Goal: Task Accomplishment & Management: Complete application form

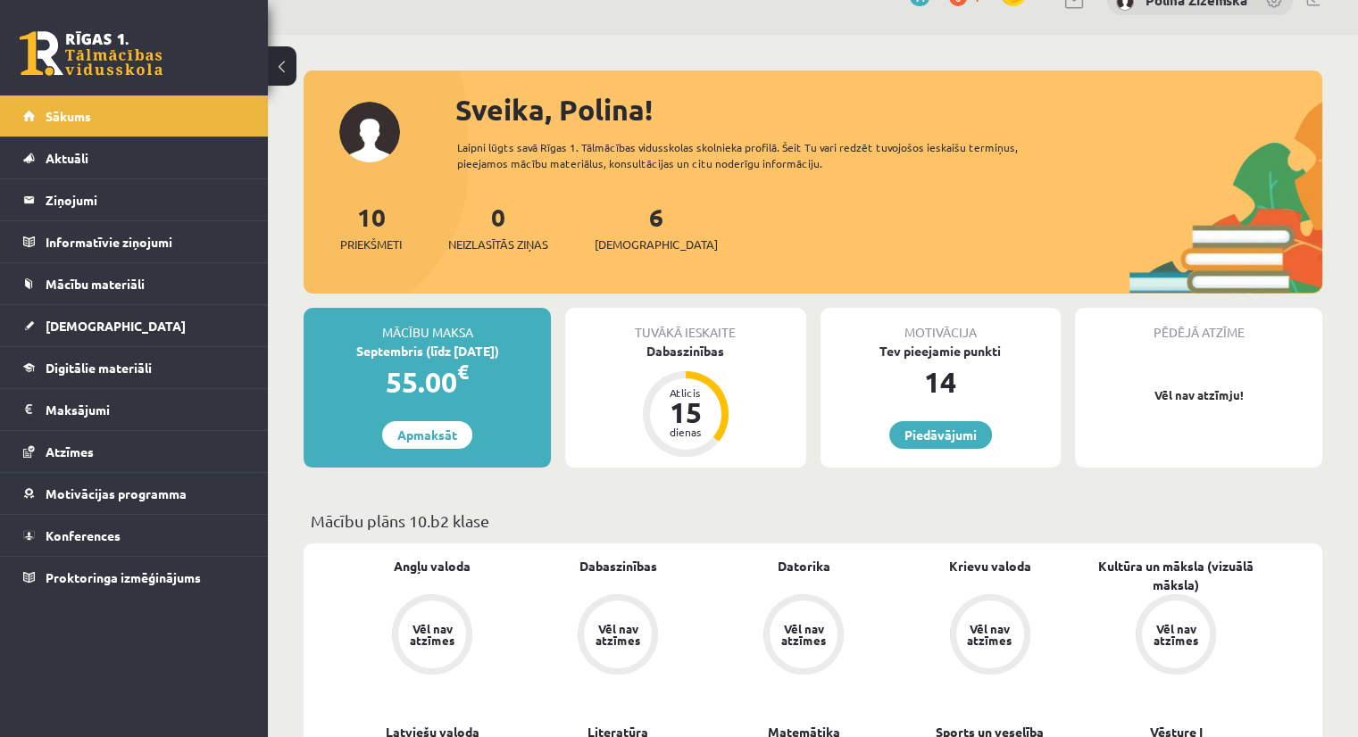
scroll to position [13, 0]
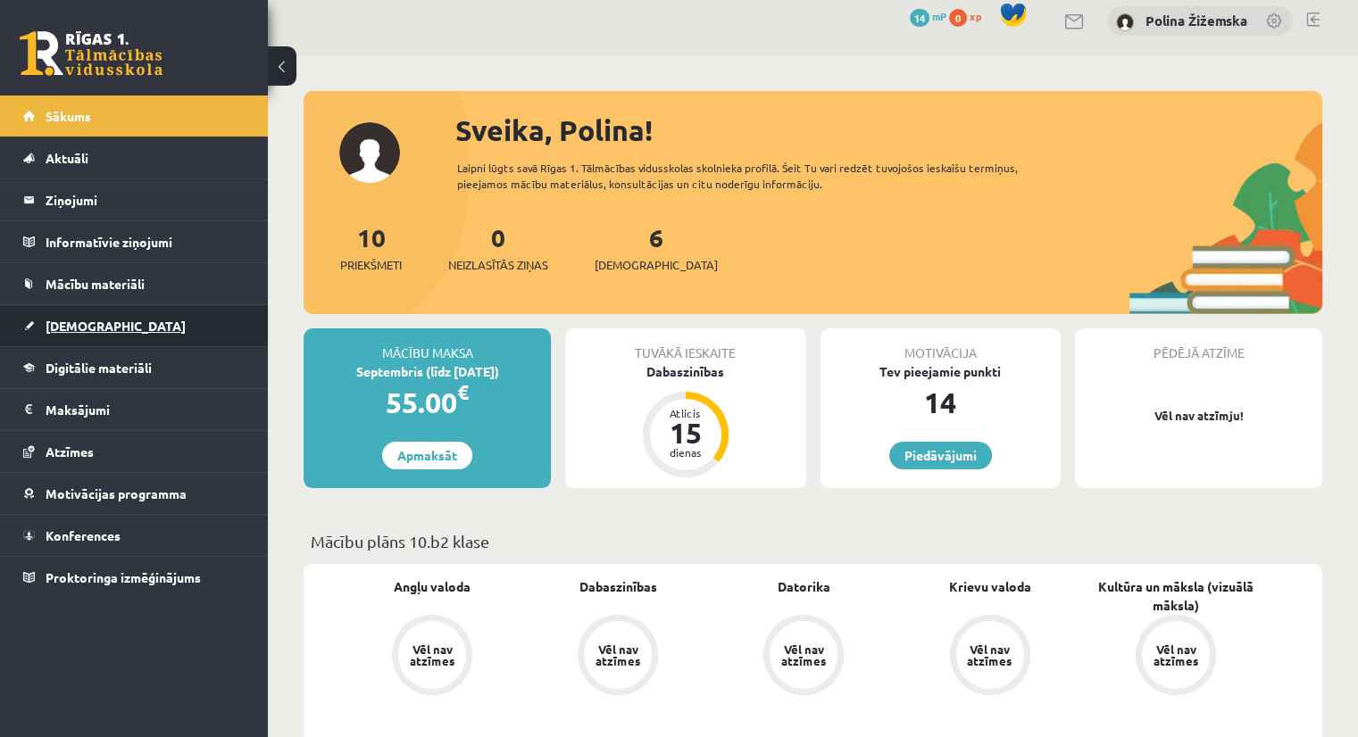
click at [120, 328] on link "[DEMOGRAPHIC_DATA]" at bounding box center [134, 325] width 222 height 41
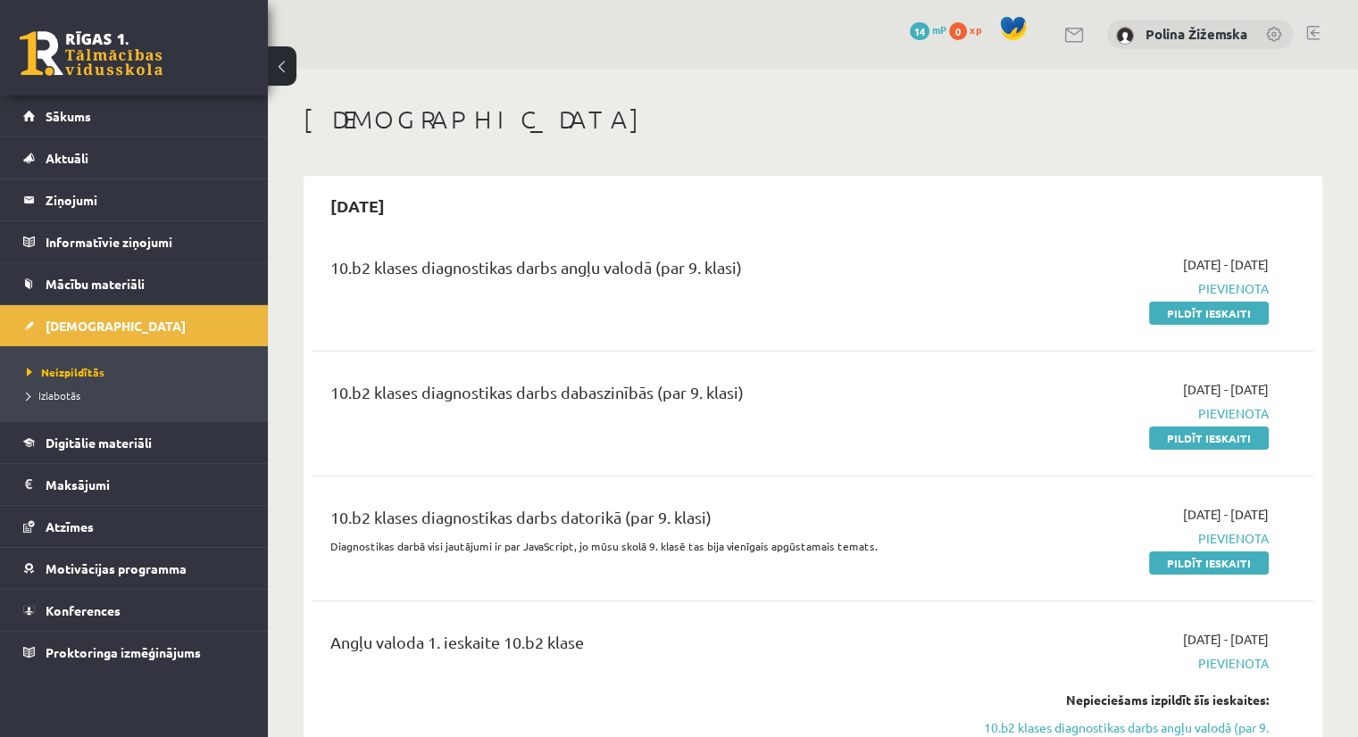
drag, startPoint x: 1175, startPoint y: 313, endPoint x: 844, endPoint y: 87, distance: 400.6
click at [1175, 313] on link "Pildīt ieskaiti" at bounding box center [1209, 313] width 120 height 23
click at [1194, 318] on link "Pildīt ieskaiti" at bounding box center [1209, 313] width 120 height 23
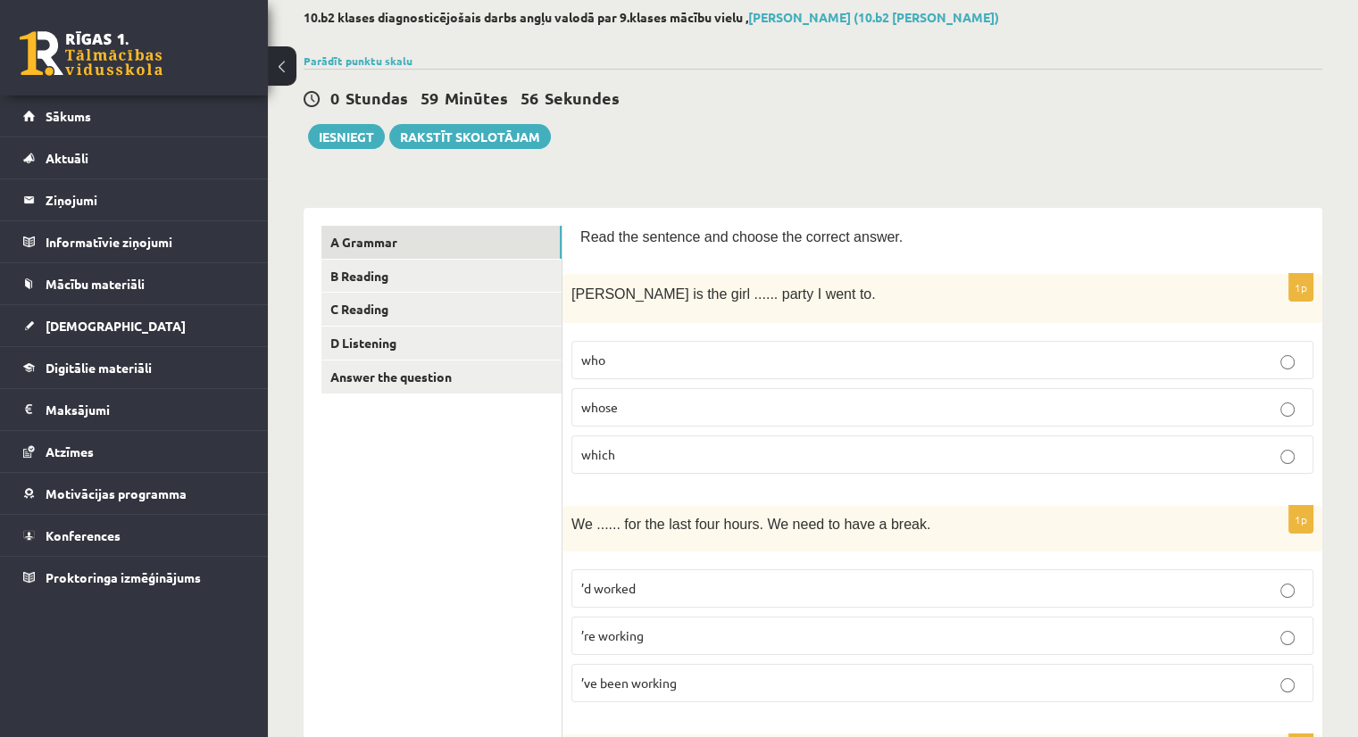
scroll to position [96, 0]
click at [628, 395] on label "whose" at bounding box center [942, 406] width 742 height 38
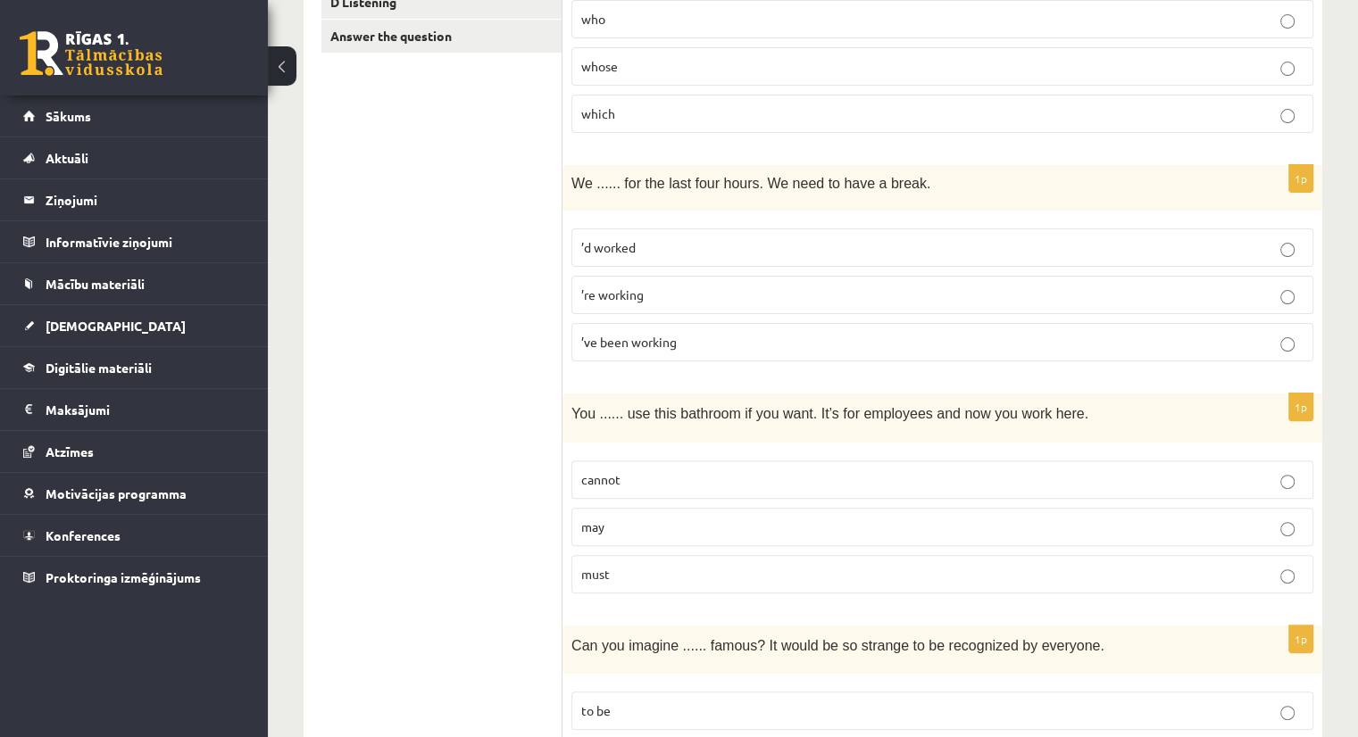
scroll to position [448, 0]
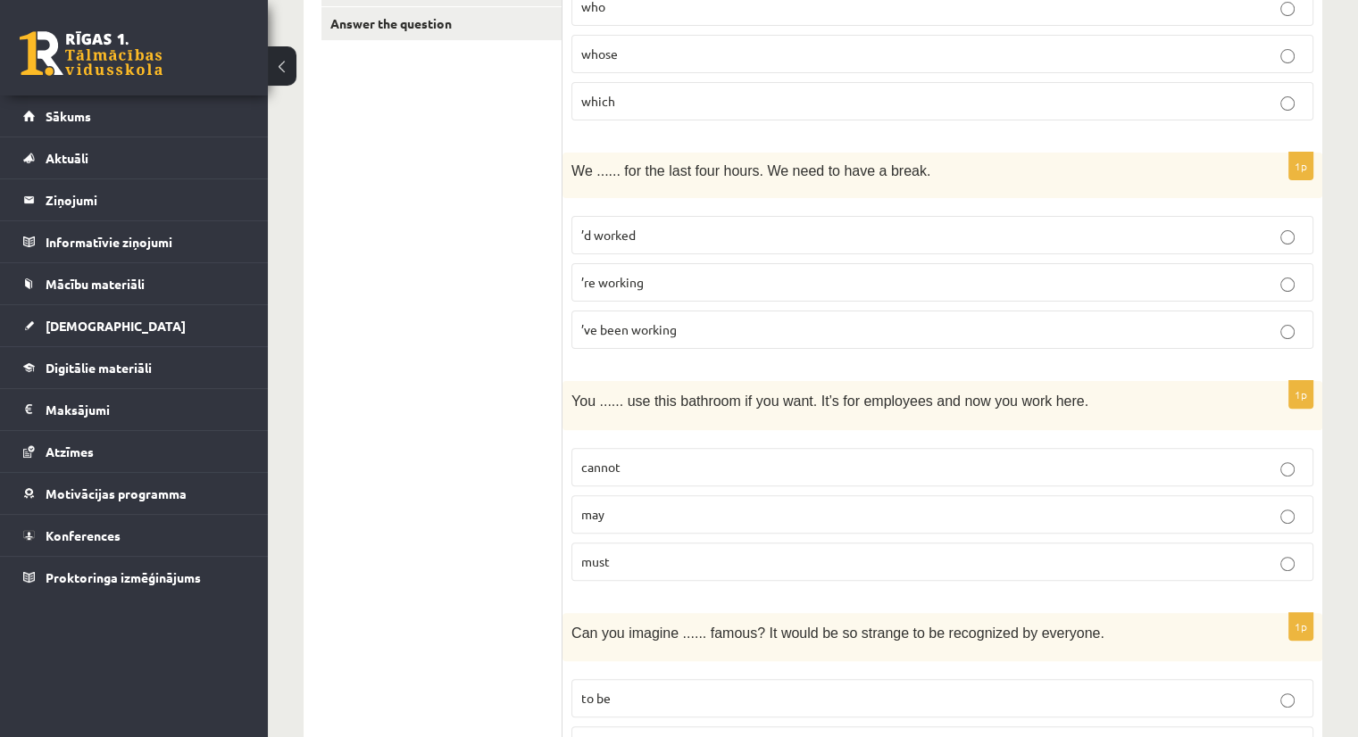
click at [655, 328] on span "’ve been working" at bounding box center [629, 329] width 96 height 16
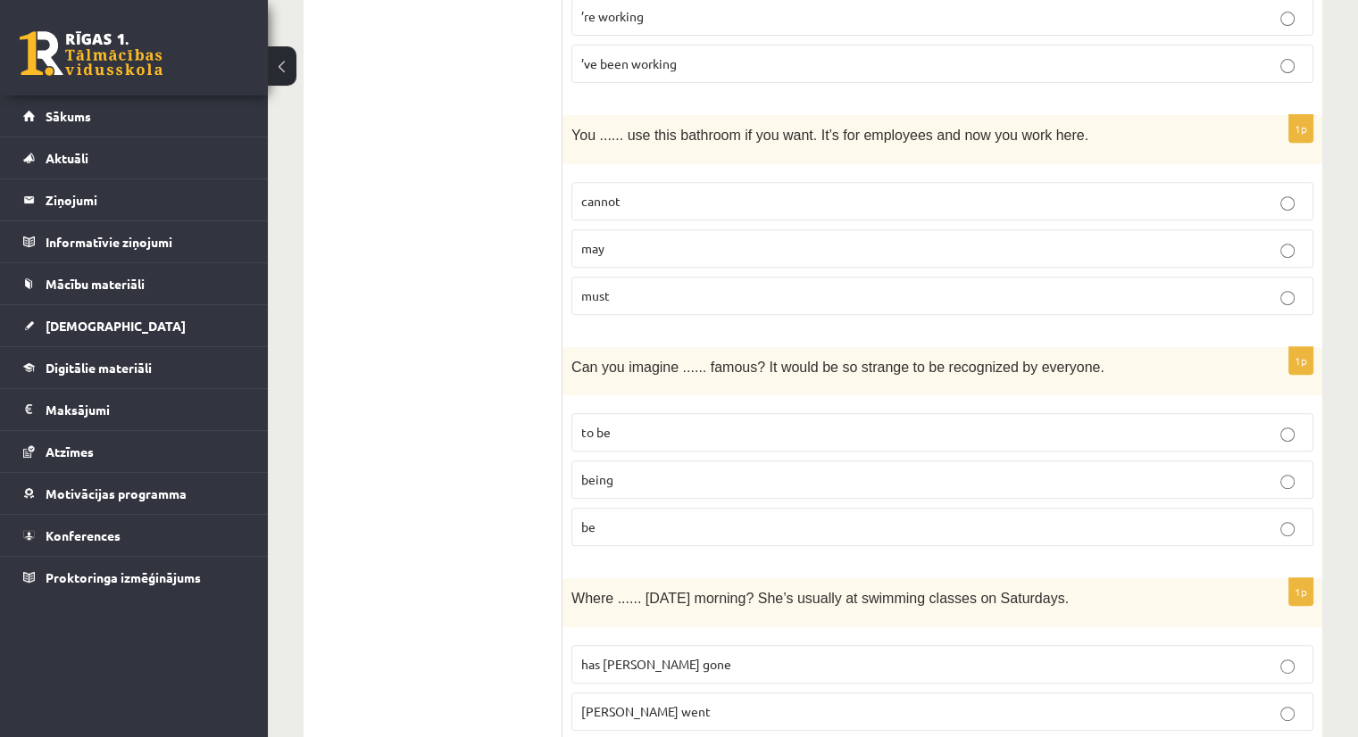
scroll to position [724, 0]
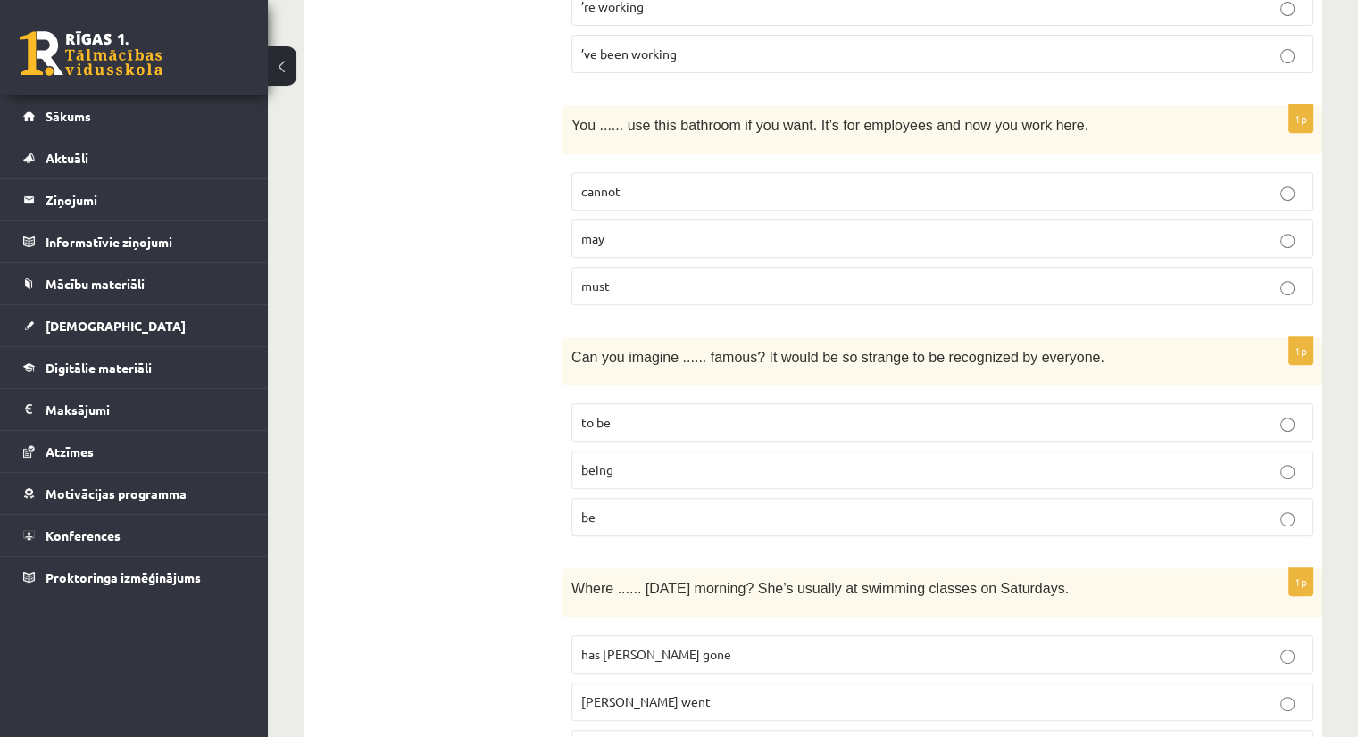
drag, startPoint x: 636, startPoint y: 242, endPoint x: 603, endPoint y: 243, distance: 32.1
click at [603, 243] on p "may" at bounding box center [942, 238] width 722 height 19
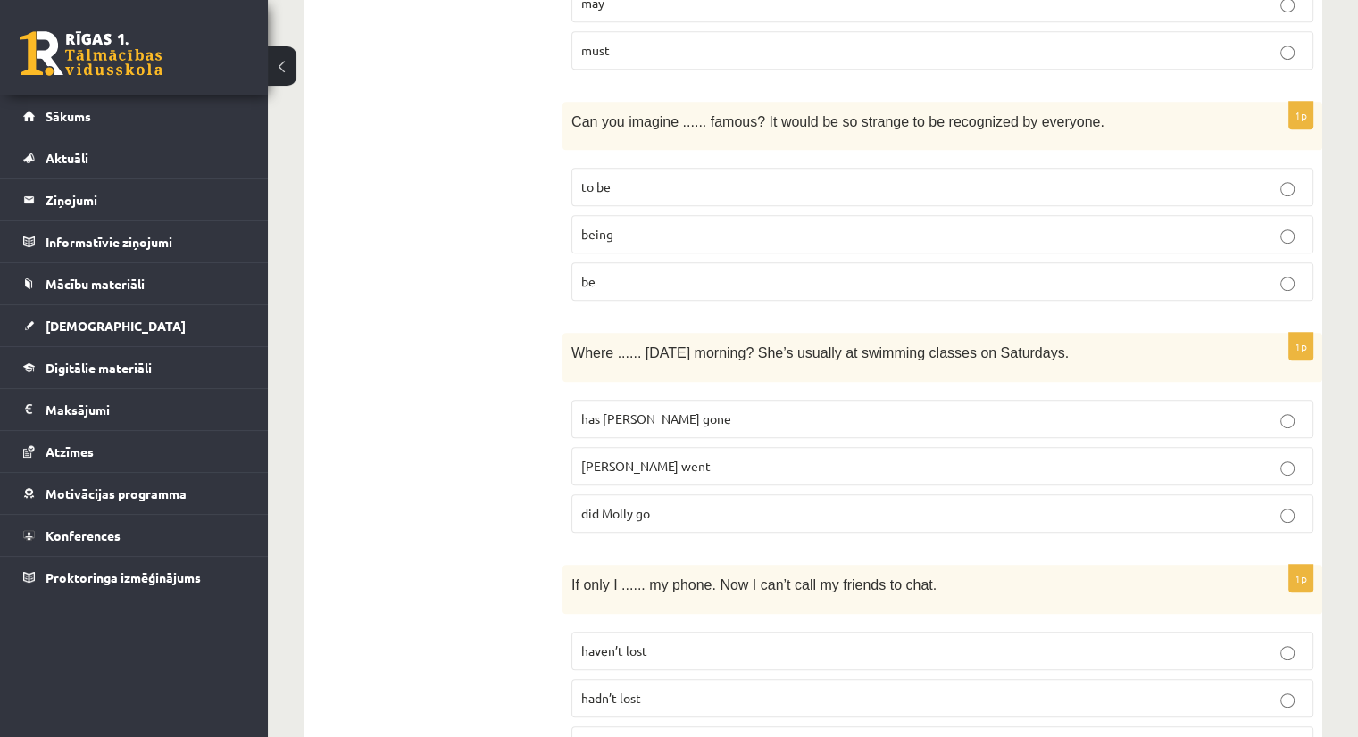
scroll to position [963, 0]
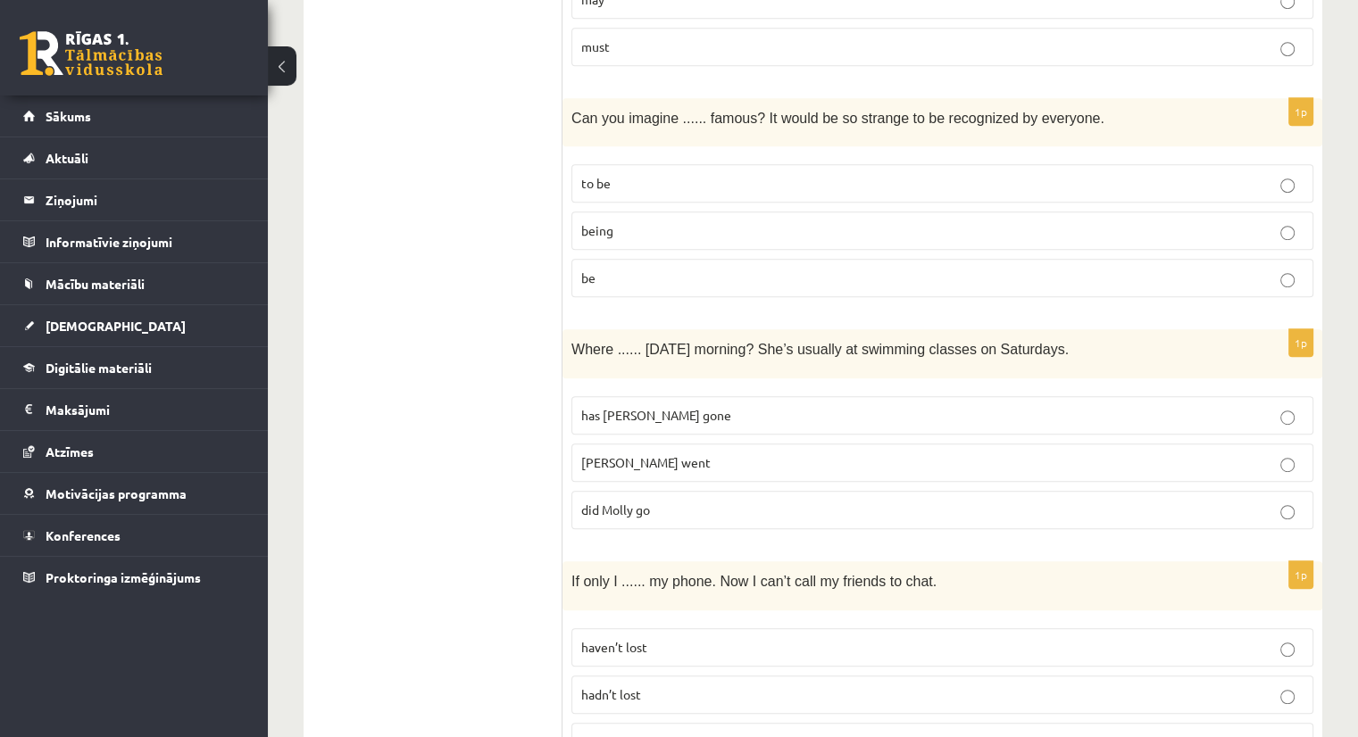
click at [614, 215] on label "being" at bounding box center [942, 231] width 742 height 38
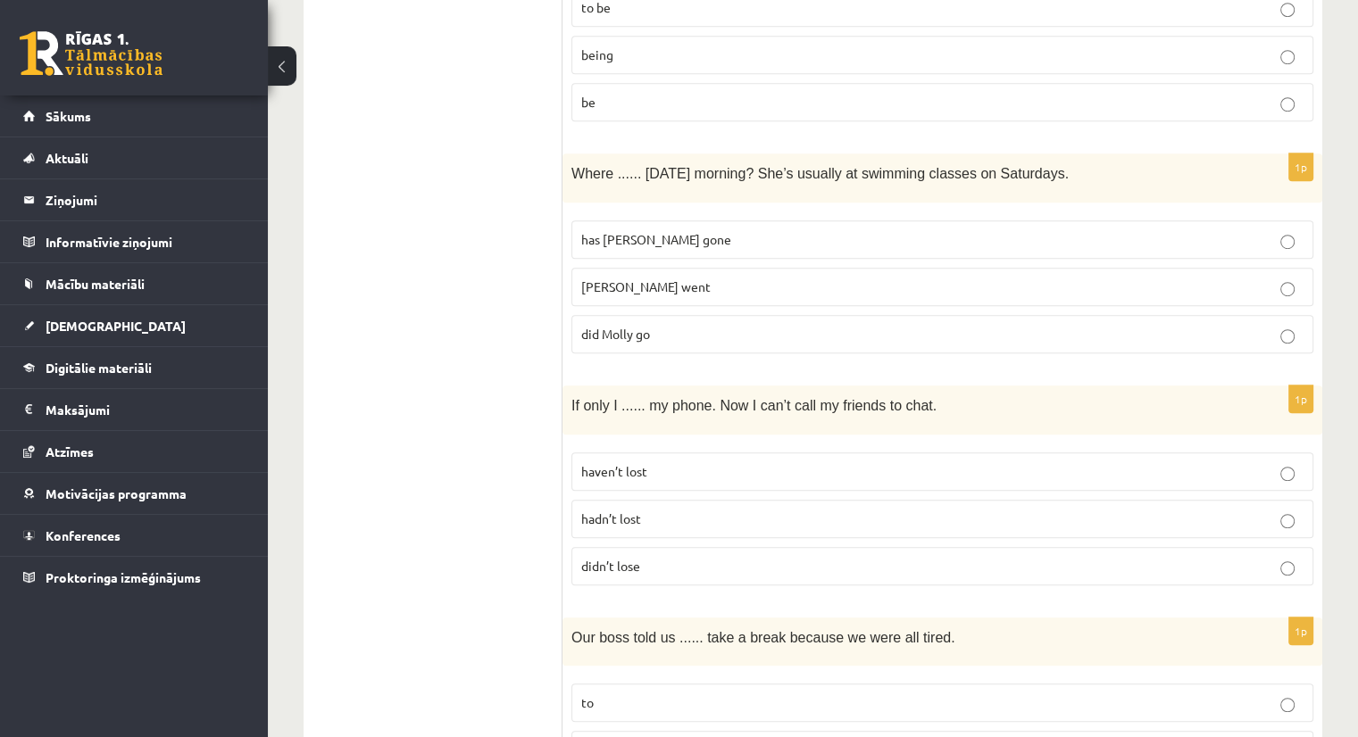
scroll to position [1156, 0]
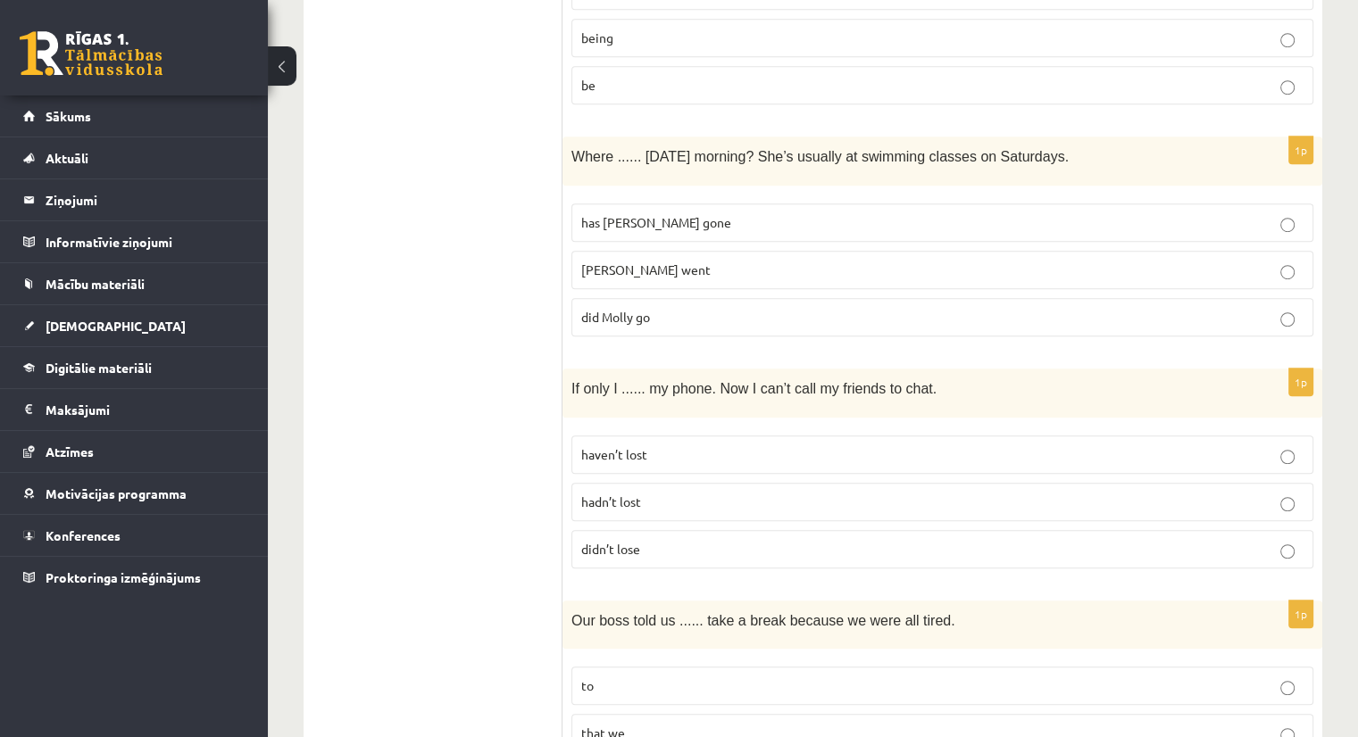
click at [625, 312] on span "did Molly go" at bounding box center [615, 317] width 69 height 16
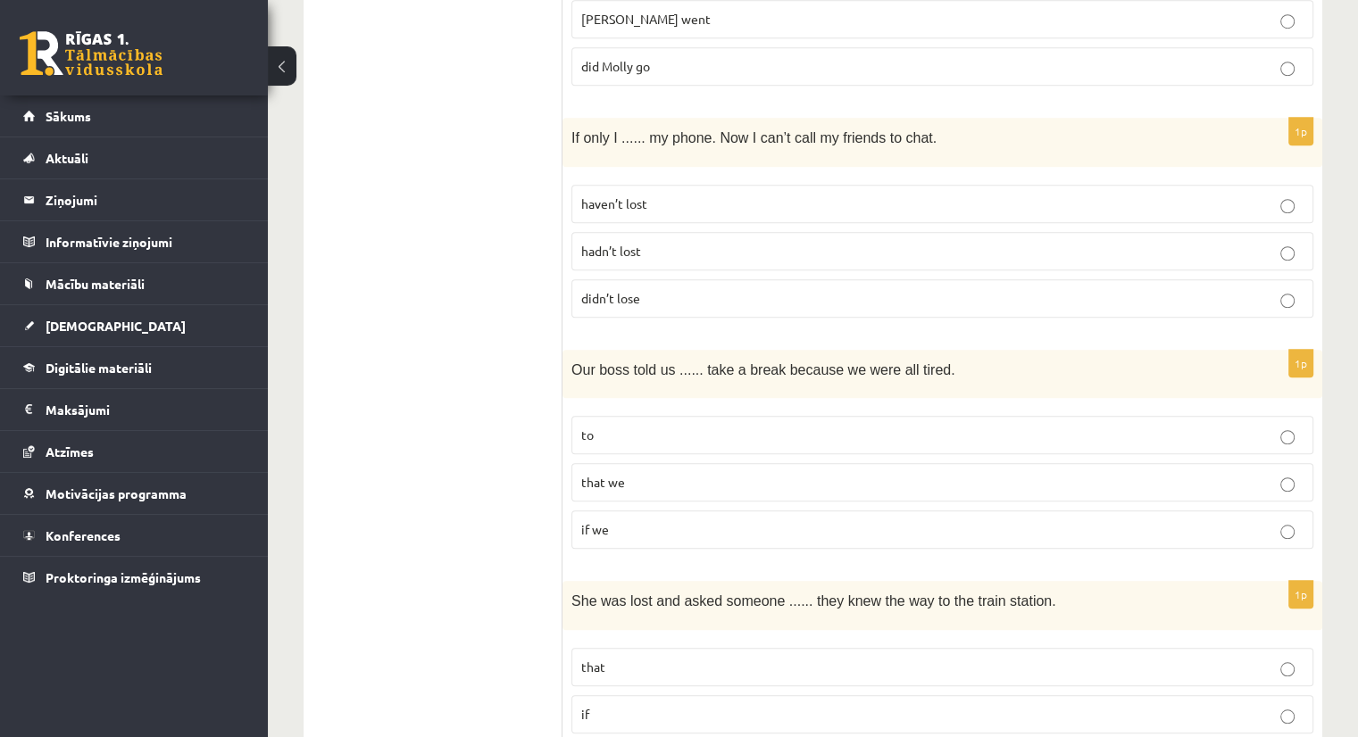
scroll to position [1410, 0]
click at [603, 229] on label "hadn’t lost" at bounding box center [942, 248] width 742 height 38
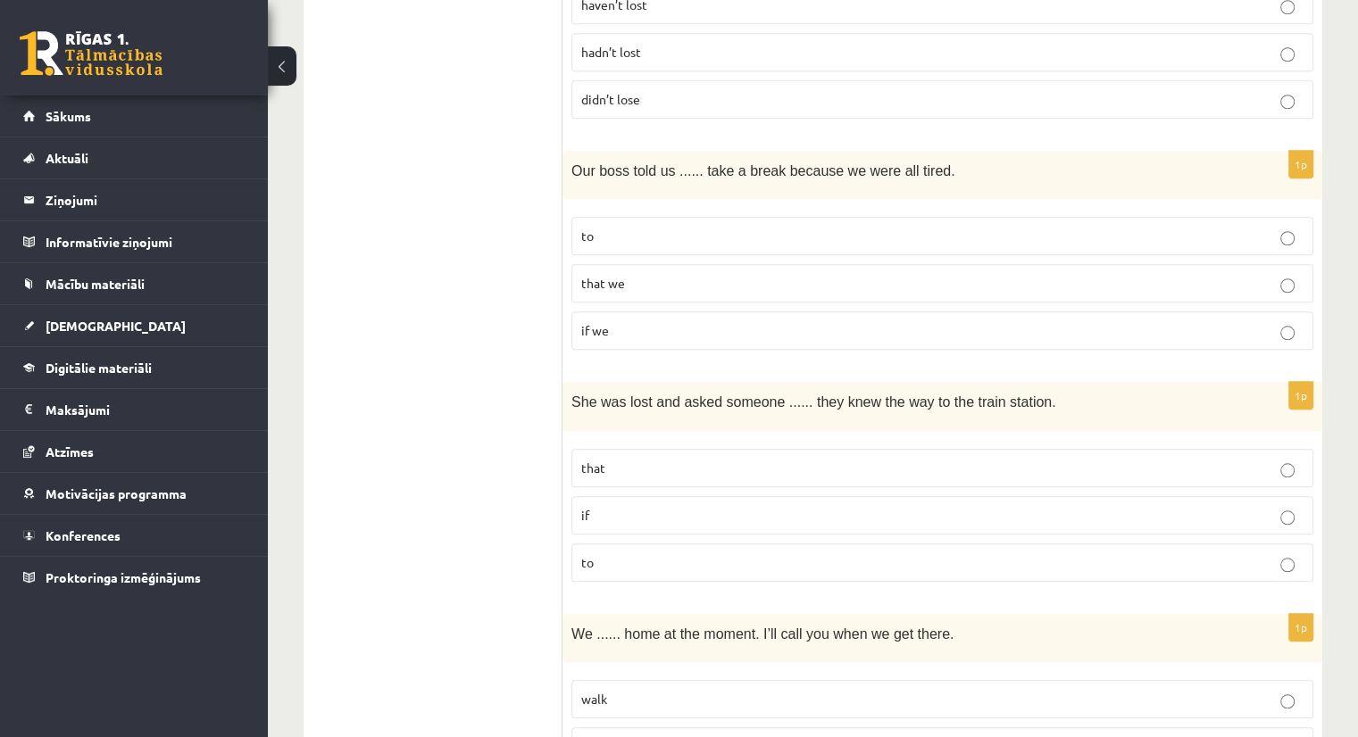
scroll to position [1609, 0]
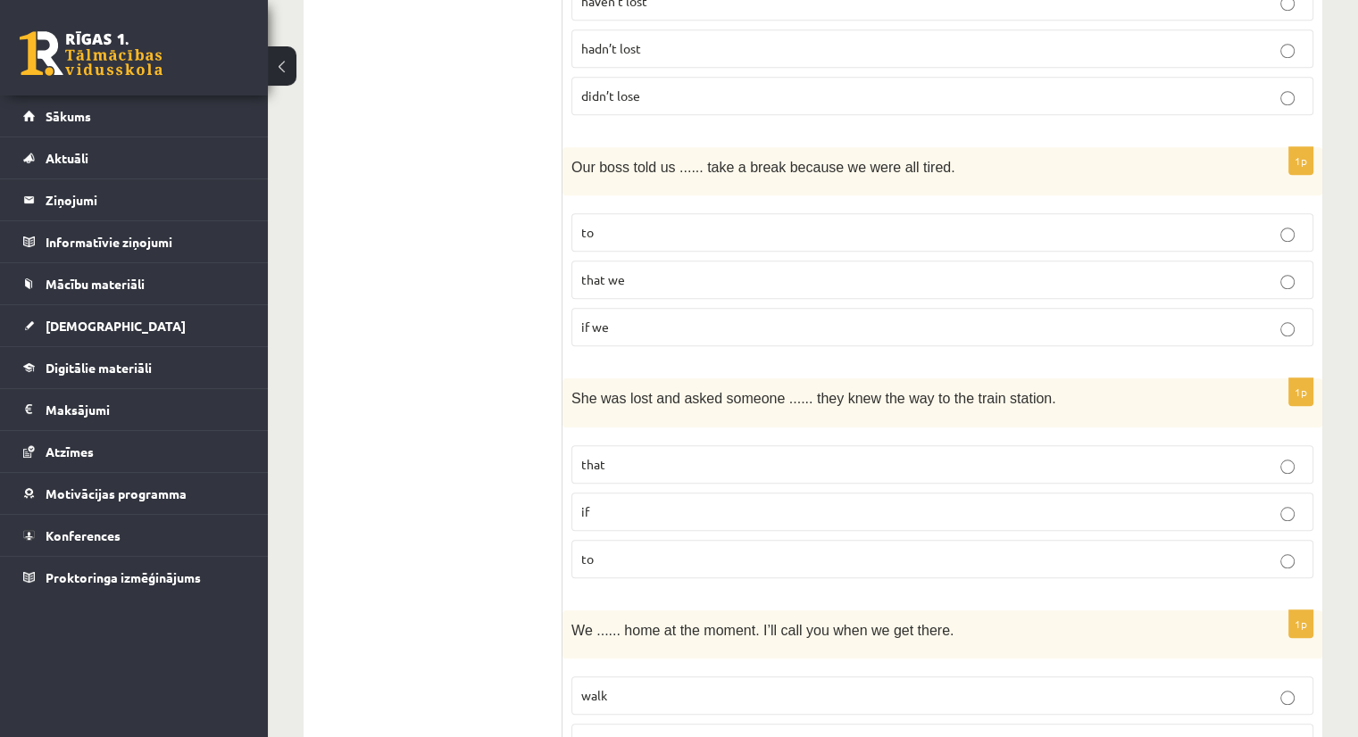
click at [609, 233] on p "to" at bounding box center [942, 232] width 722 height 19
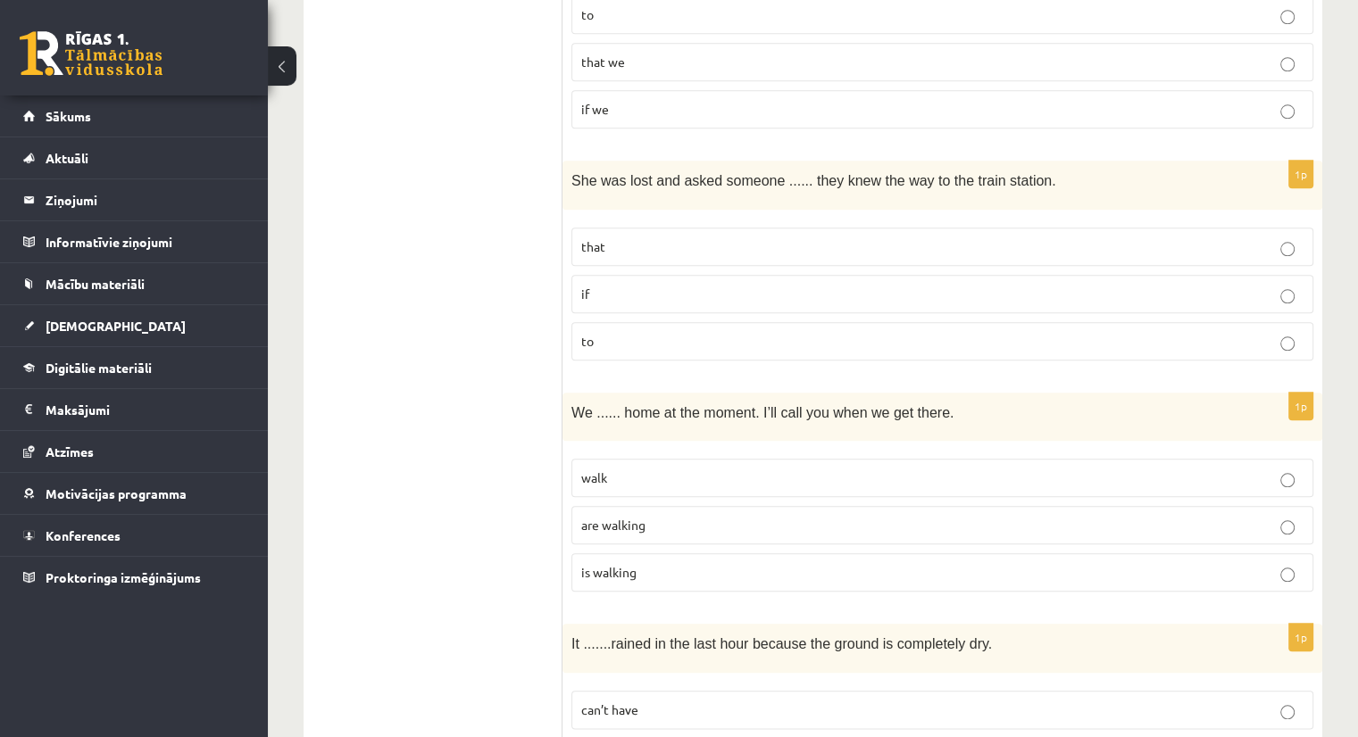
scroll to position [1828, 0]
click at [686, 288] on p "if" at bounding box center [942, 293] width 722 height 19
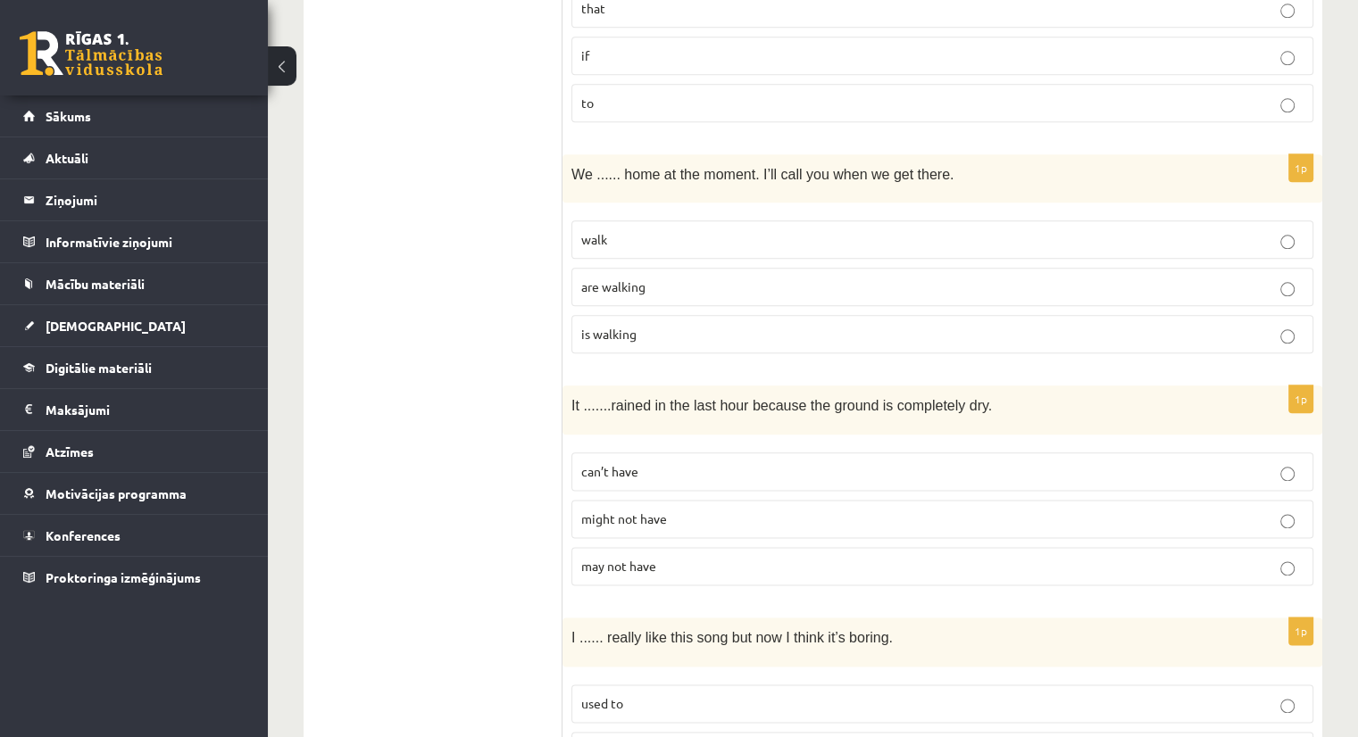
scroll to position [2090, 0]
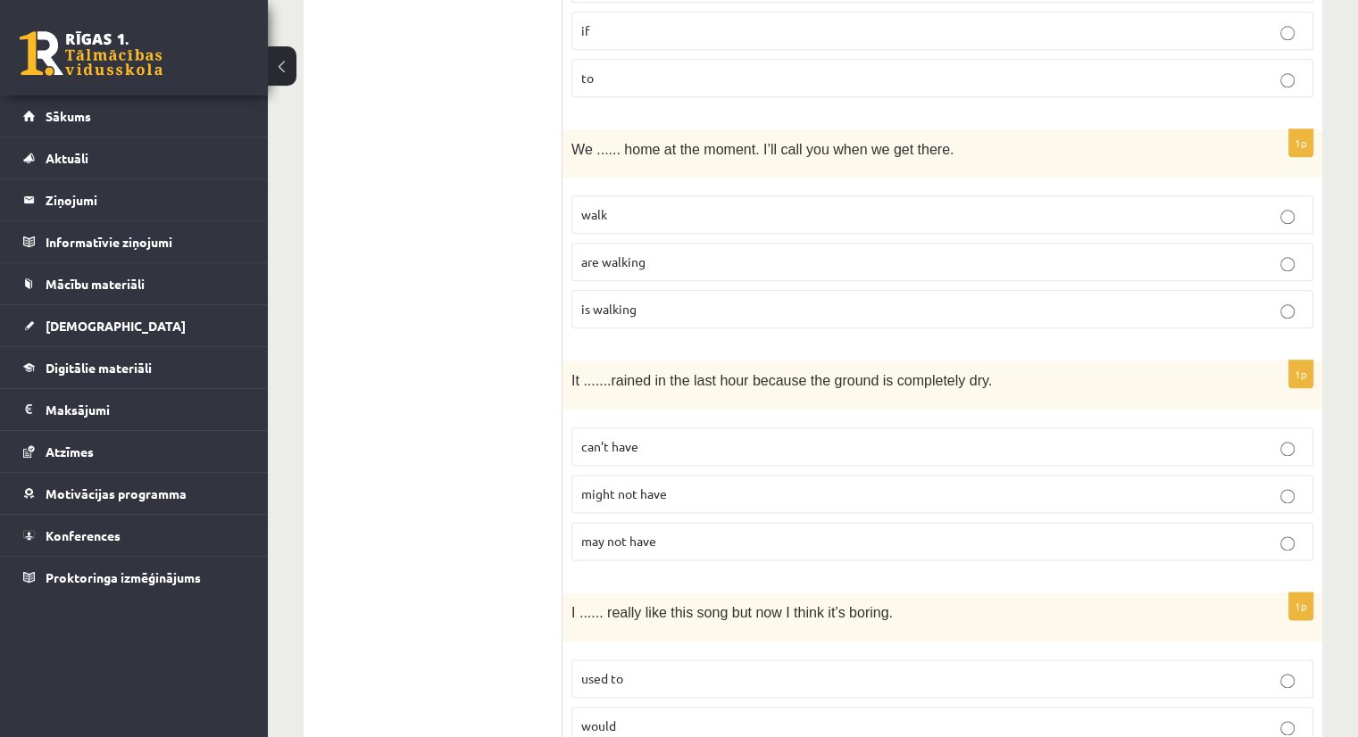
click at [599, 253] on span "are walking" at bounding box center [613, 261] width 64 height 16
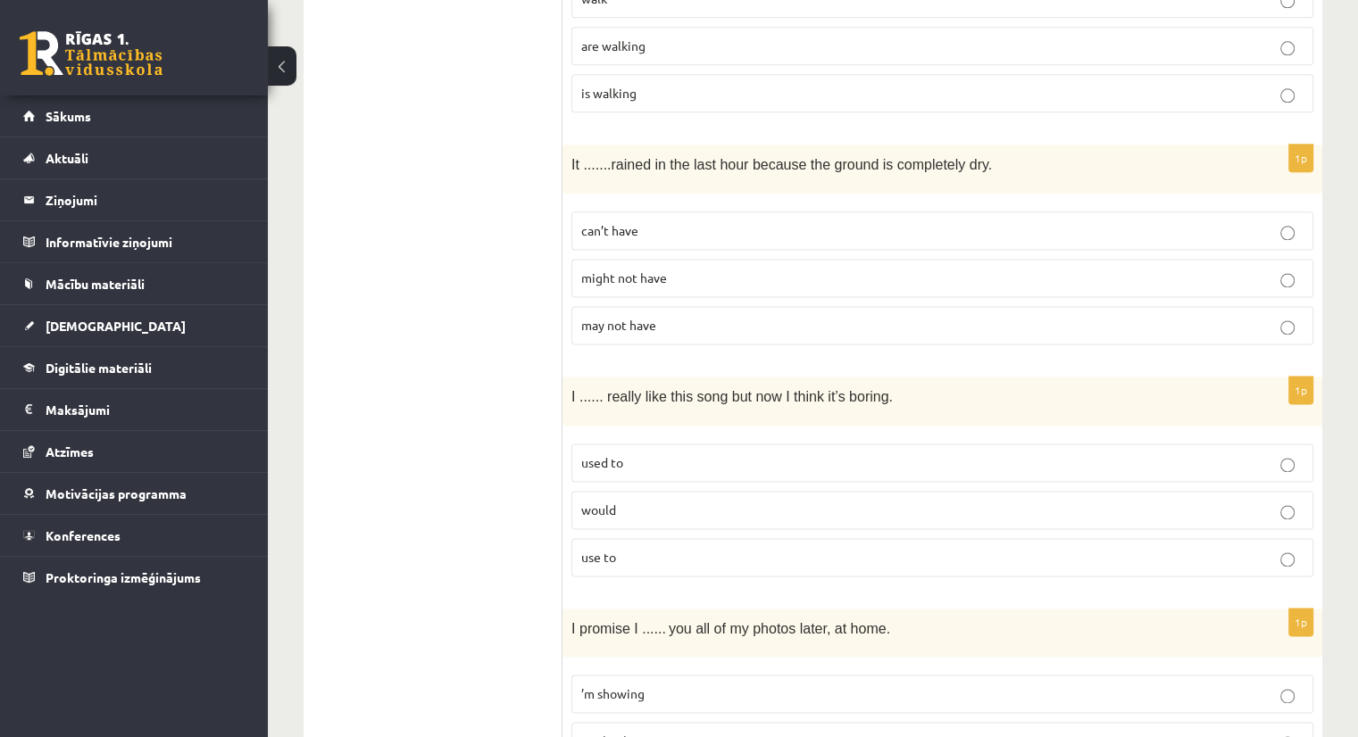
scroll to position [2342, 0]
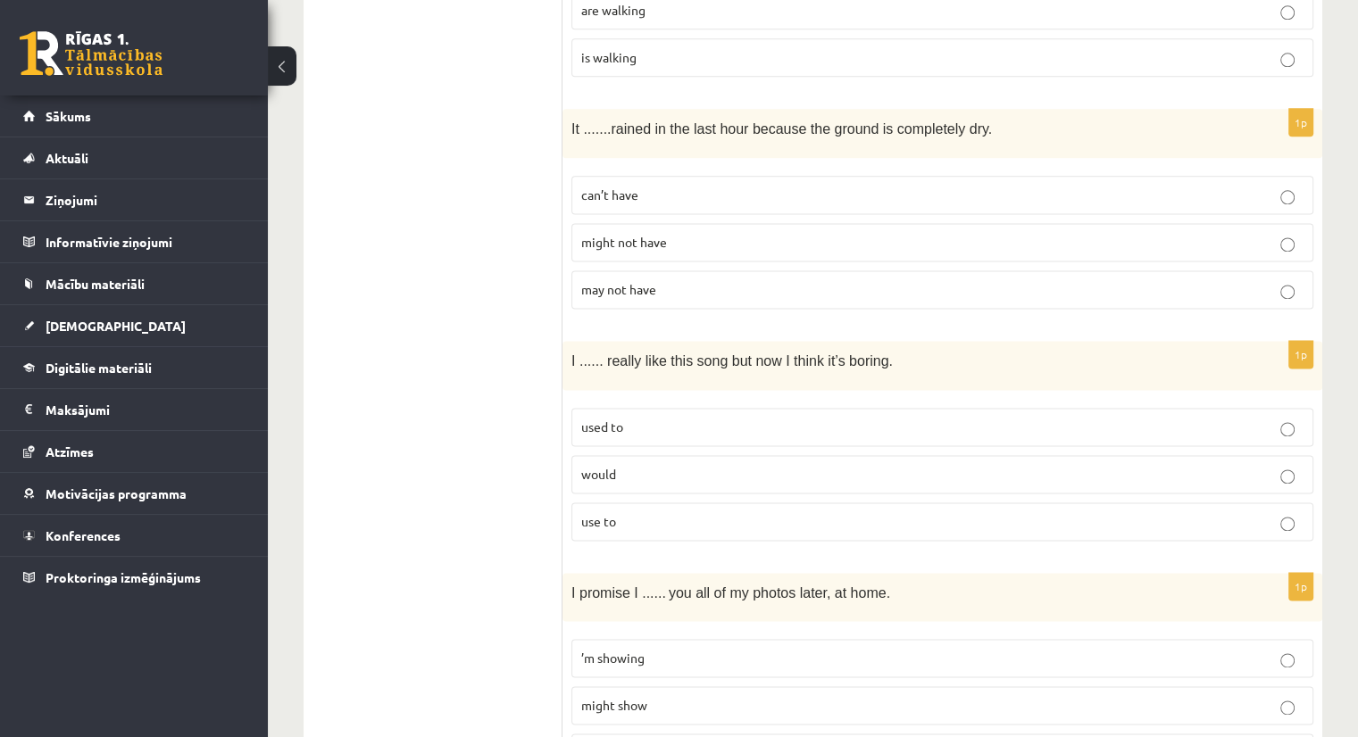
click at [619, 187] on span "can’t have" at bounding box center [609, 195] width 57 height 16
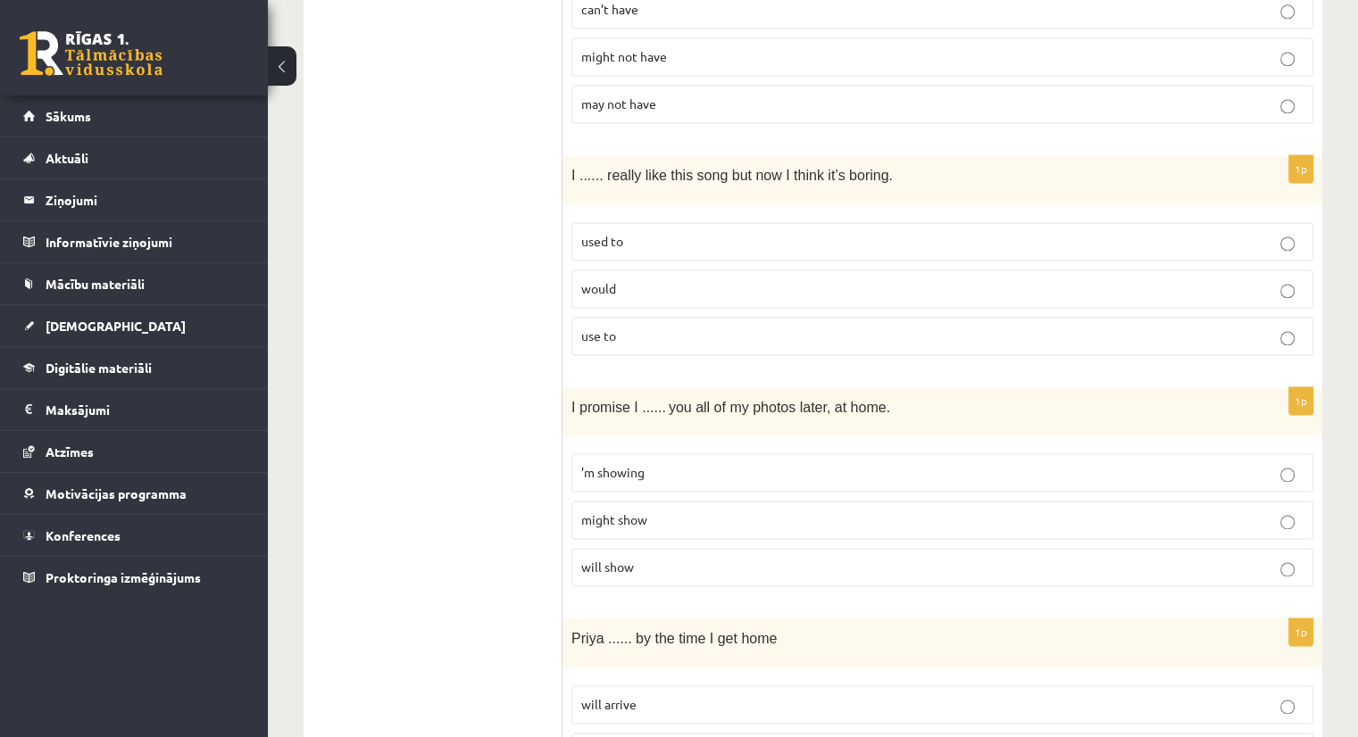
scroll to position [2530, 0]
click at [623, 230] on p "used to" at bounding box center [942, 239] width 722 height 19
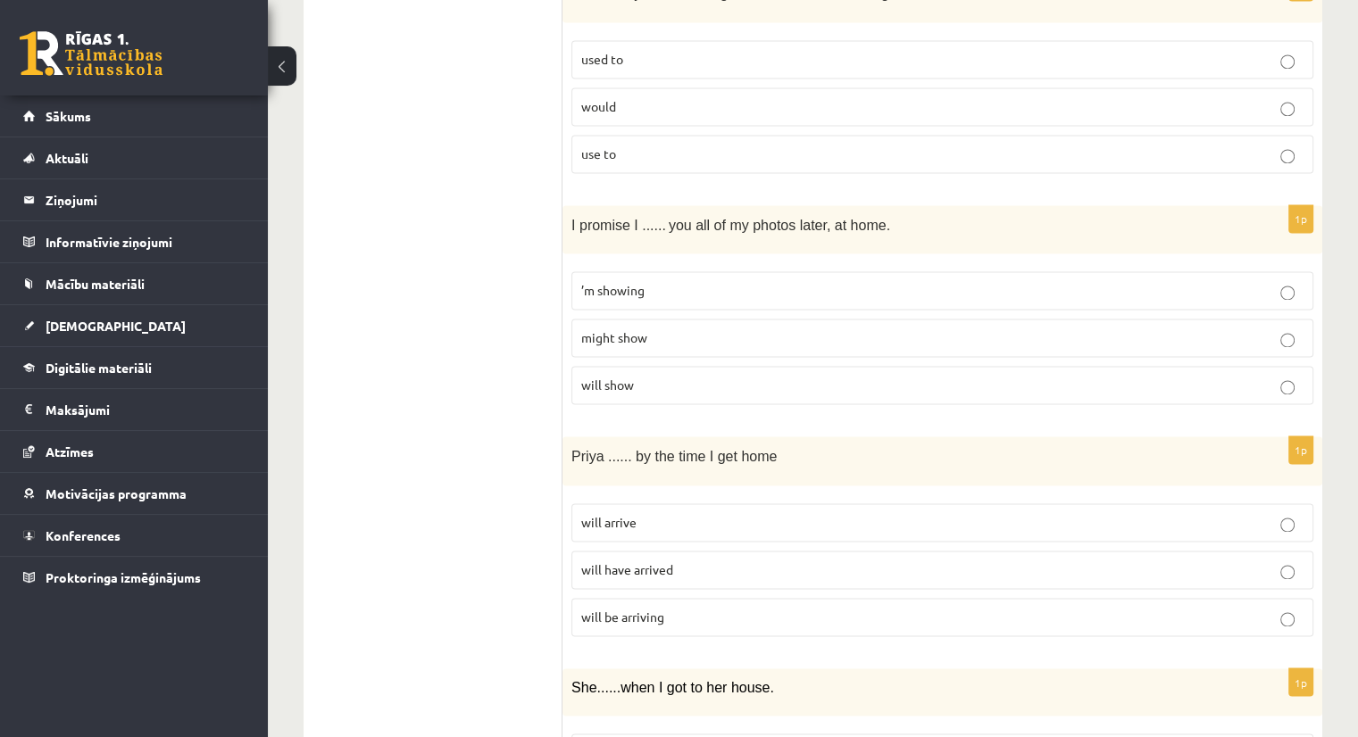
scroll to position [2713, 0]
click at [617, 373] on span "will show" at bounding box center [607, 381] width 53 height 16
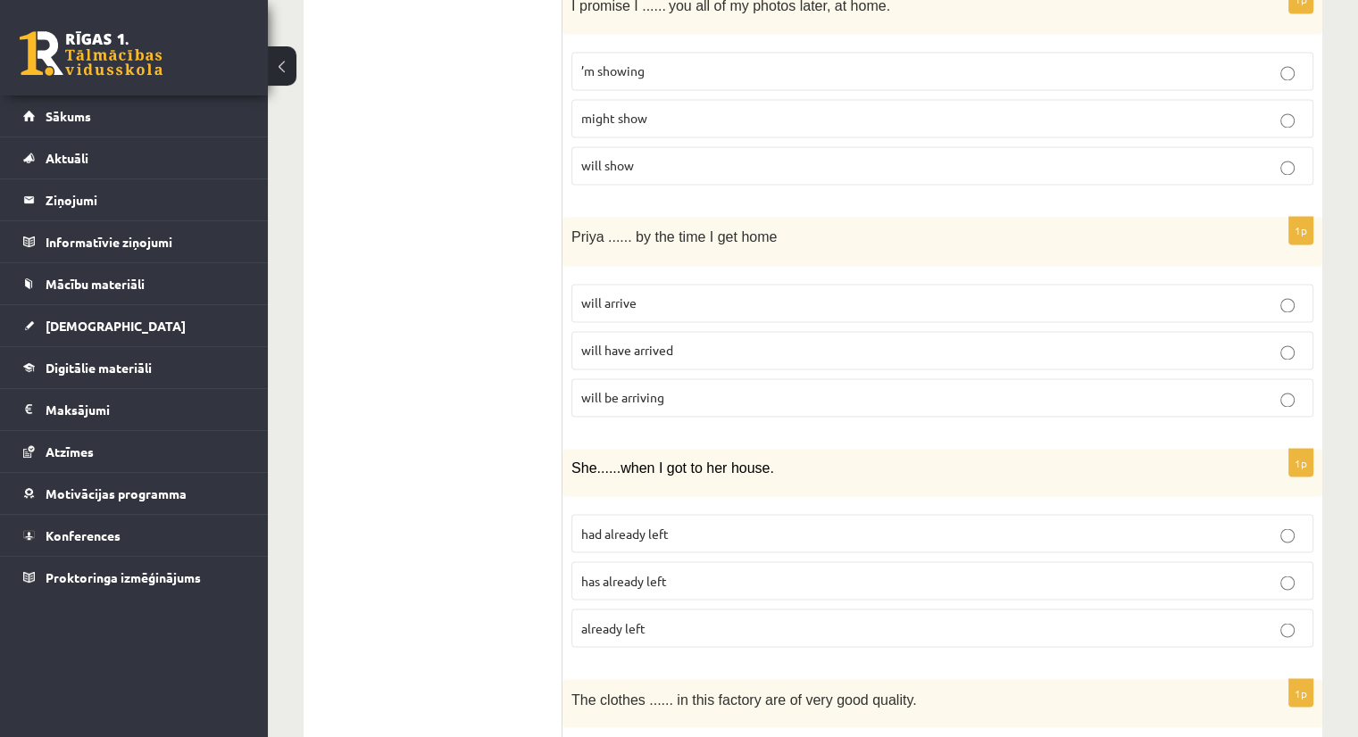
scroll to position [2930, 0]
click at [641, 293] on p "will arrive" at bounding box center [942, 302] width 722 height 19
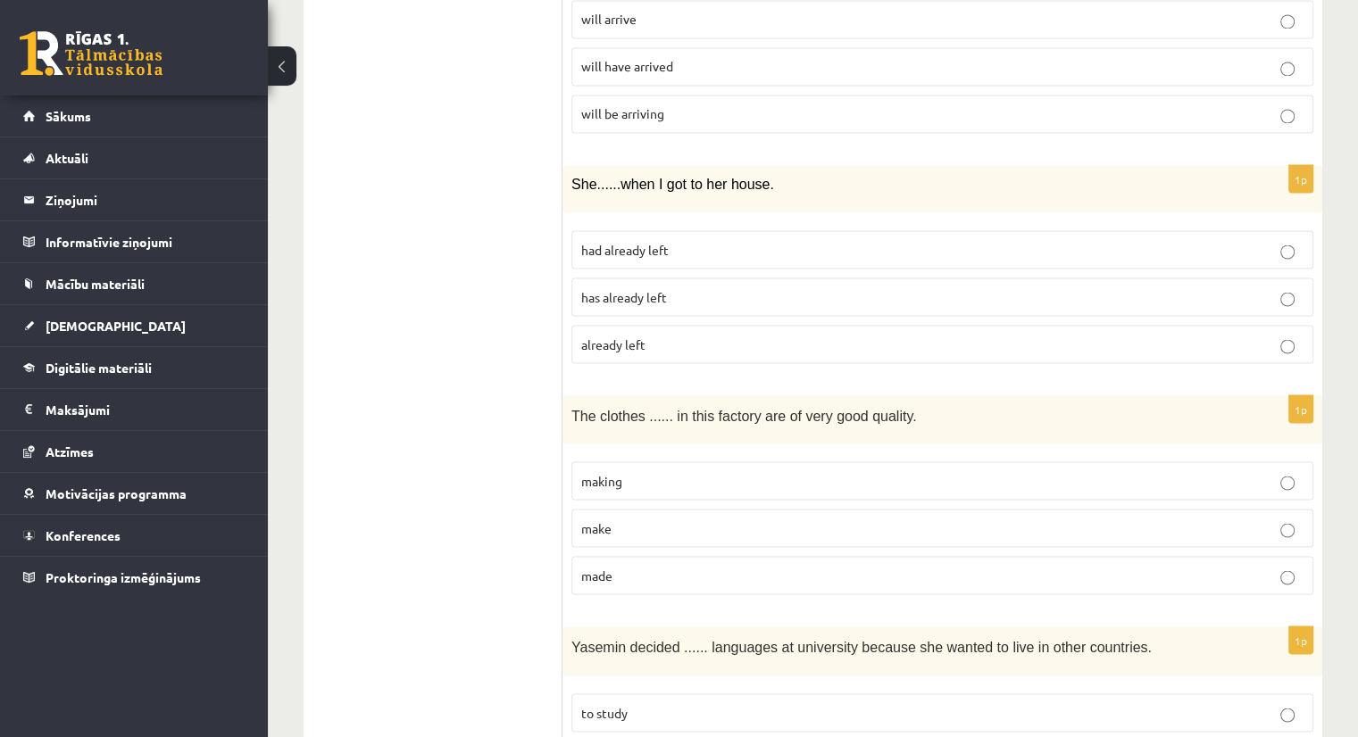
scroll to position [3198, 0]
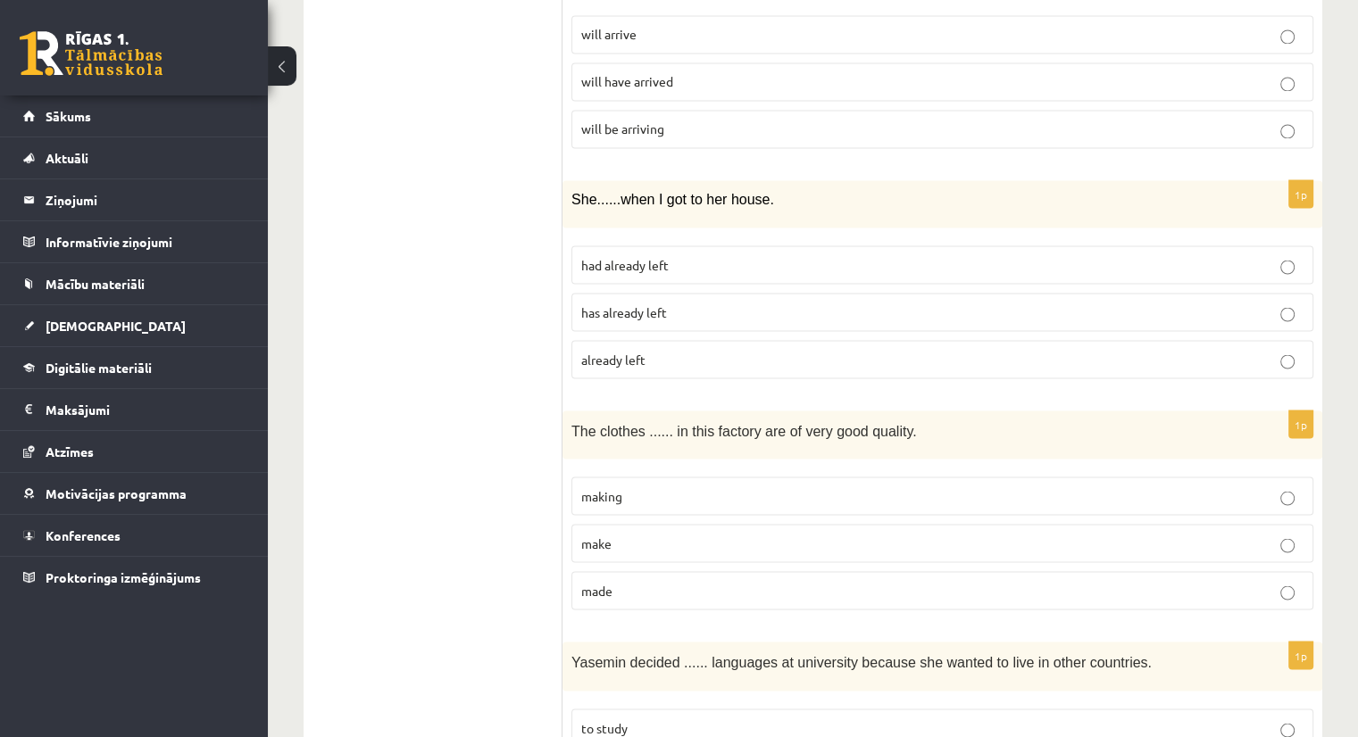
click at [596, 351] on p "already left" at bounding box center [942, 359] width 722 height 19
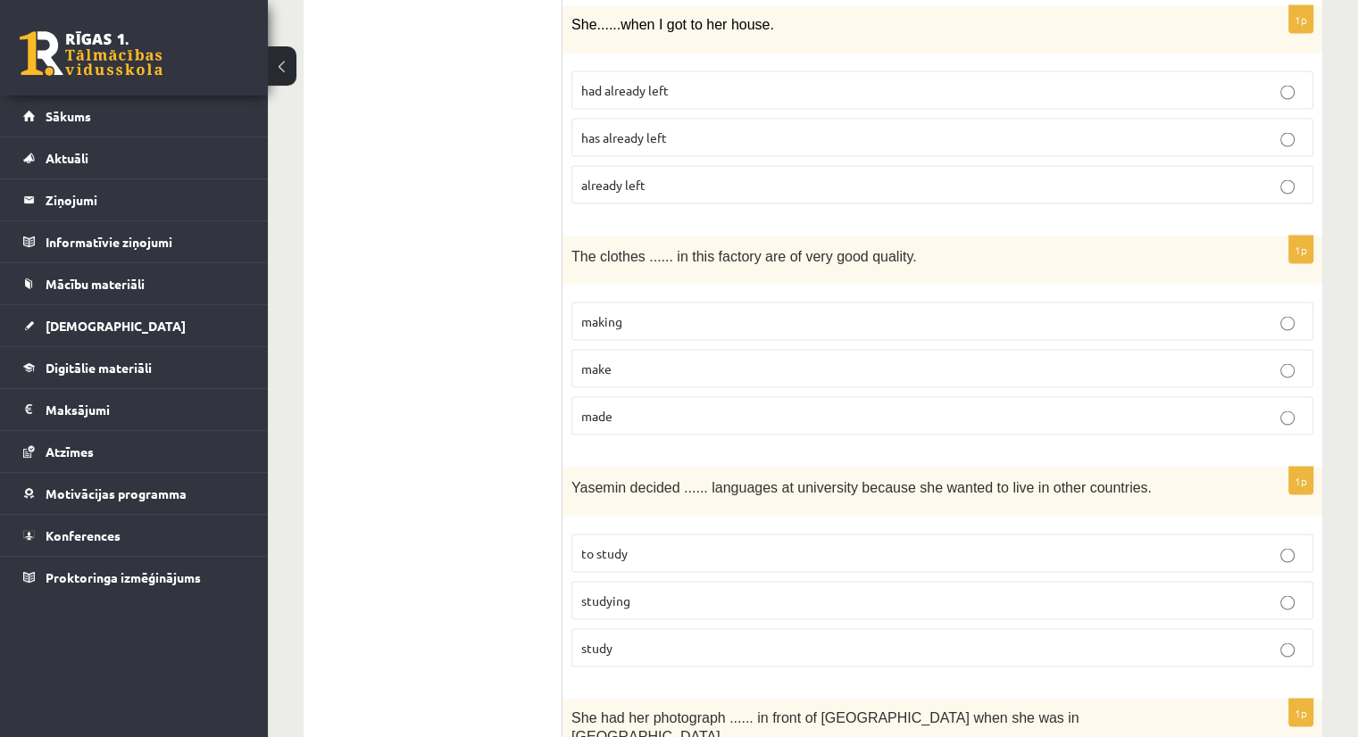
scroll to position [3377, 0]
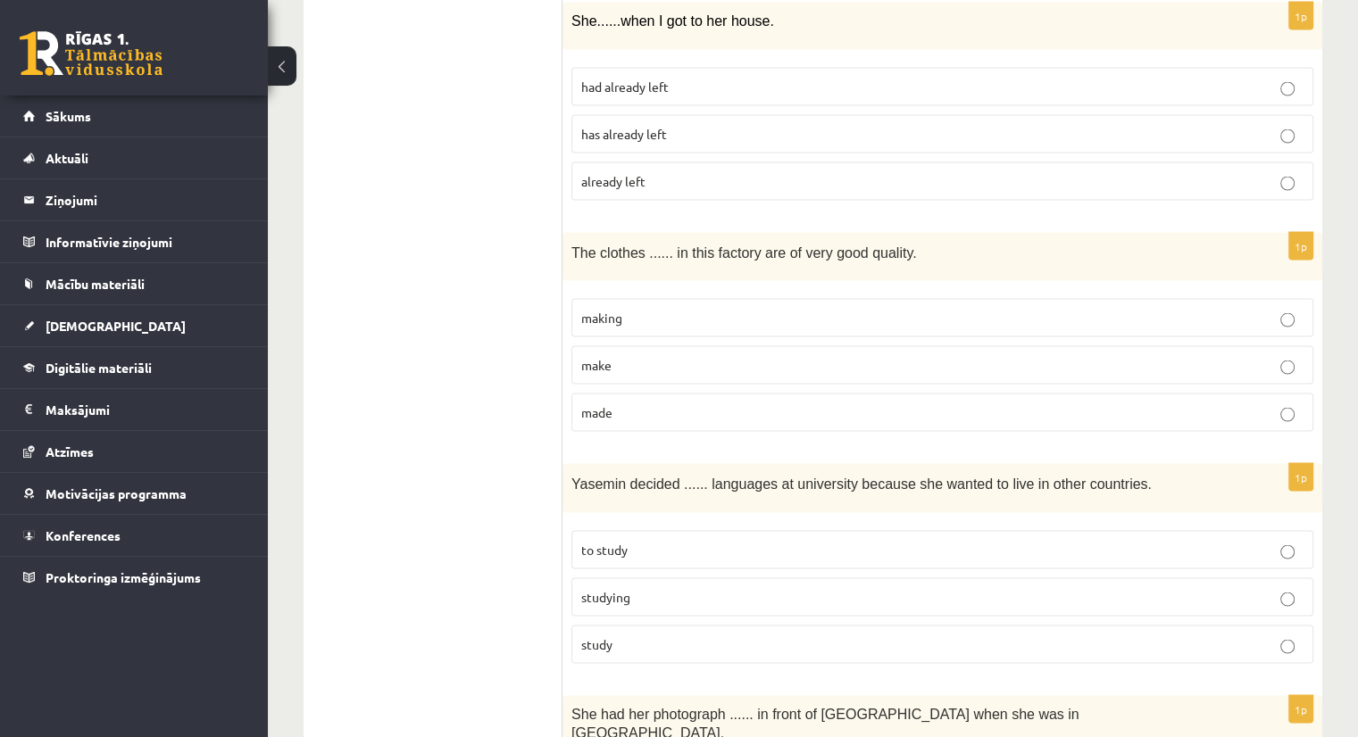
click at [616, 403] on p "made" at bounding box center [942, 412] width 722 height 19
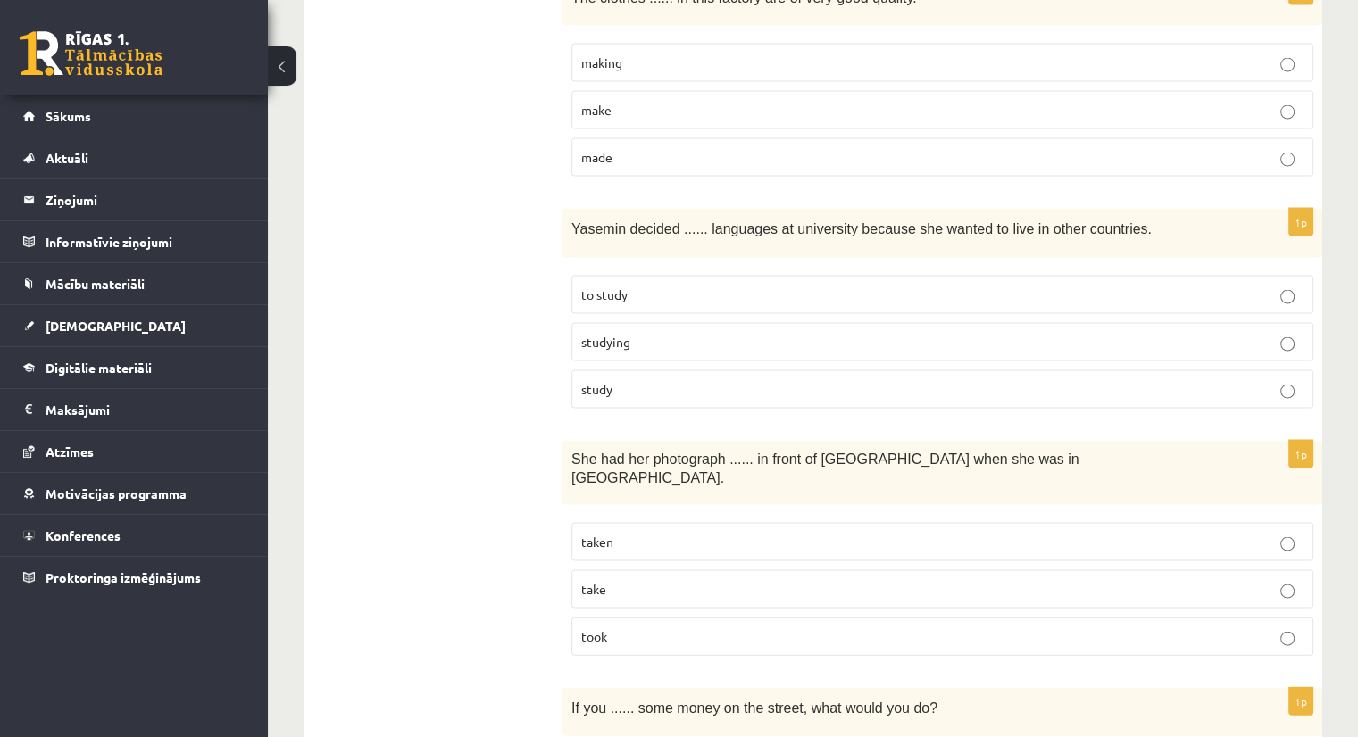
scroll to position [3645, 0]
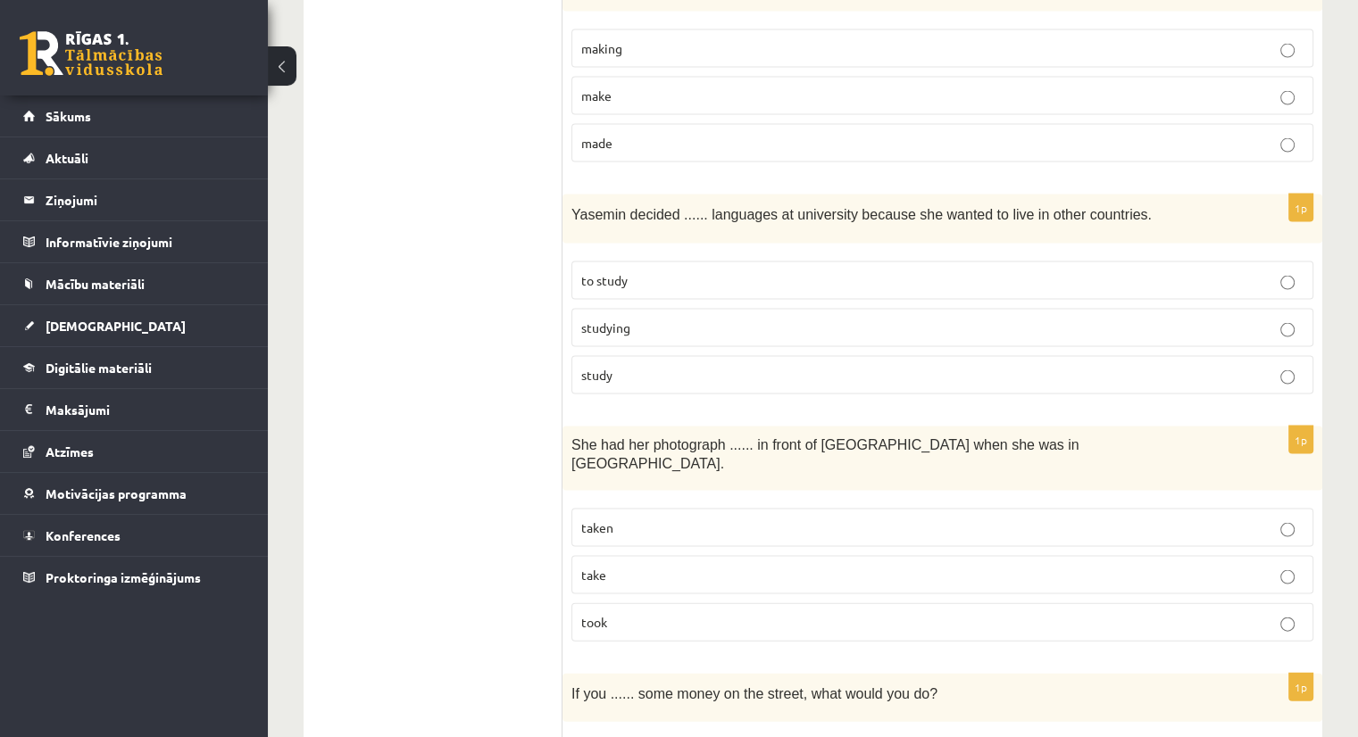
click at [664, 271] on p "to study" at bounding box center [942, 280] width 722 height 19
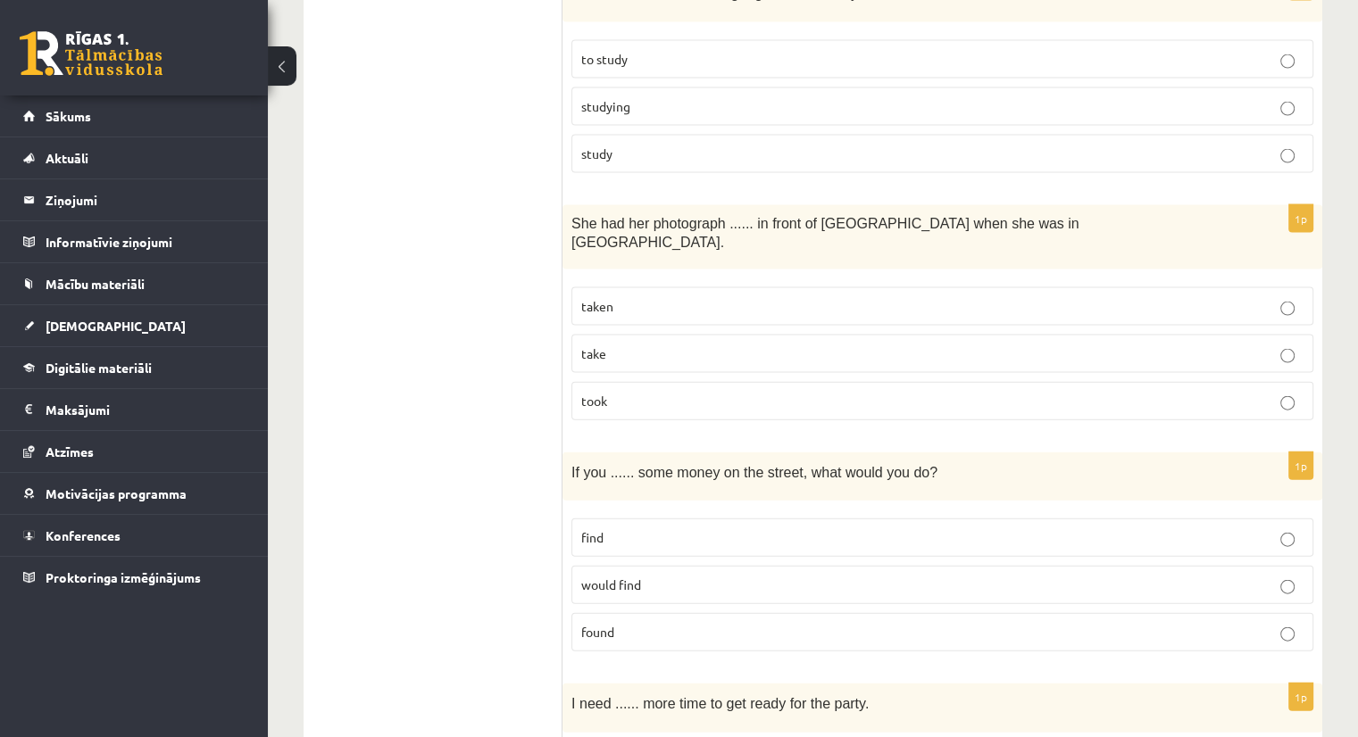
scroll to position [3881, 0]
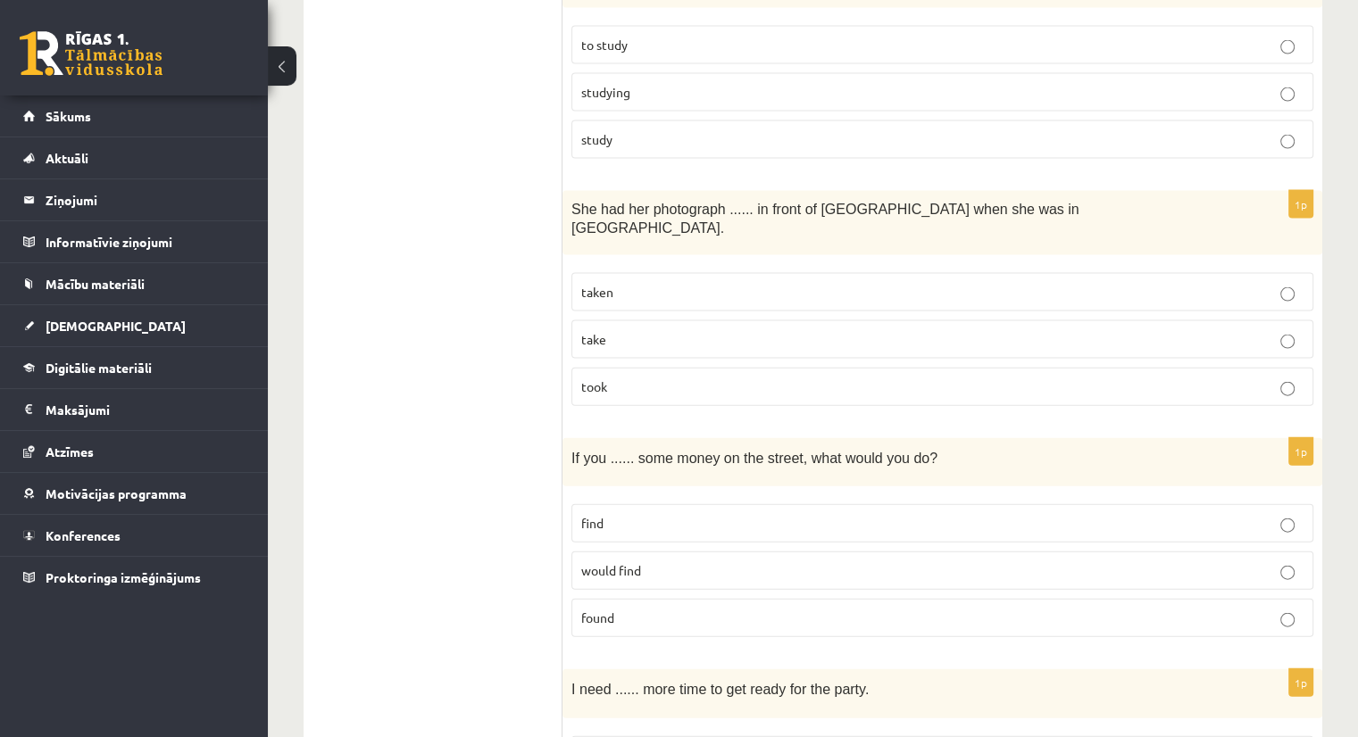
click at [627, 283] on p "taken" at bounding box center [942, 292] width 722 height 19
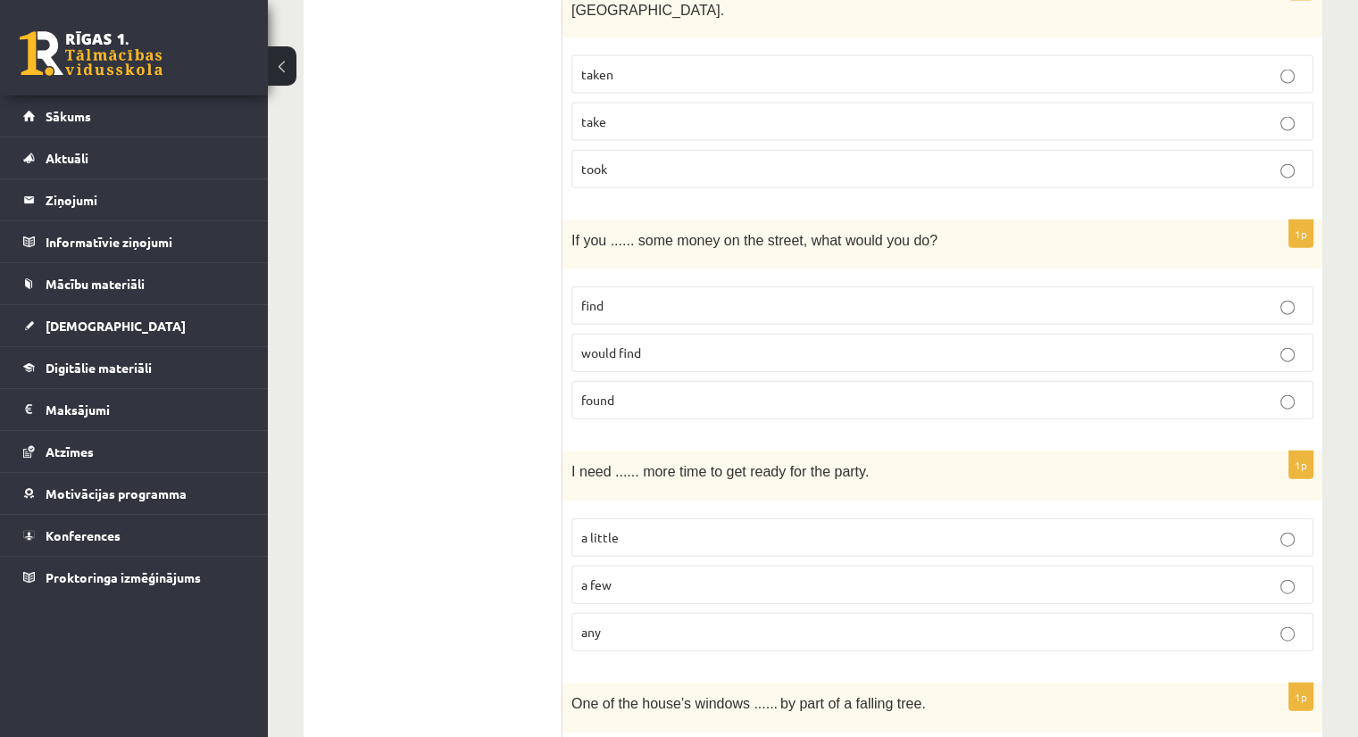
scroll to position [4099, 0]
click at [646, 391] on p "found" at bounding box center [942, 400] width 722 height 19
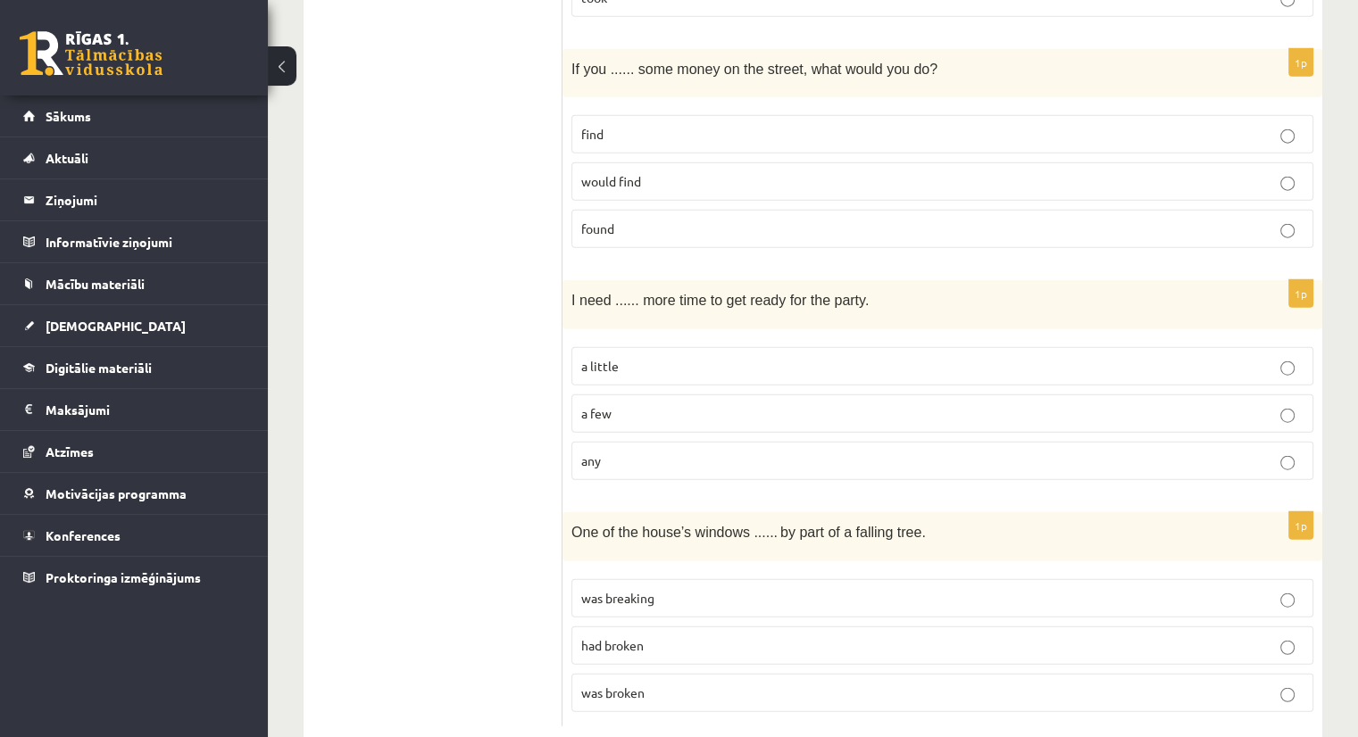
scroll to position [4269, 0]
click at [616, 359] on span "a little" at bounding box center [599, 367] width 37 height 16
click at [600, 684] on p "was broken" at bounding box center [942, 693] width 722 height 19
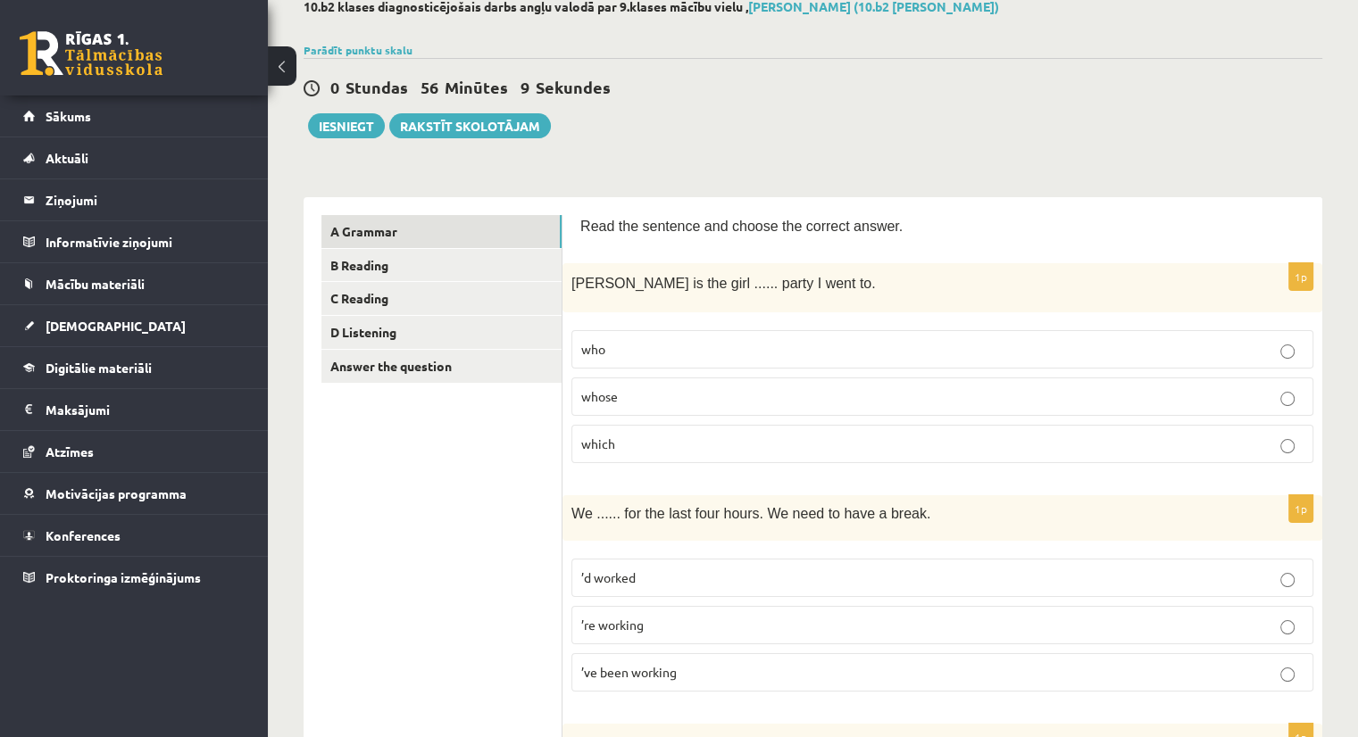
scroll to position [104, 0]
drag, startPoint x: 343, startPoint y: 132, endPoint x: 839, endPoint y: 97, distance: 497.5
click at [343, 132] on button "Iesniegt" at bounding box center [346, 127] width 77 height 25
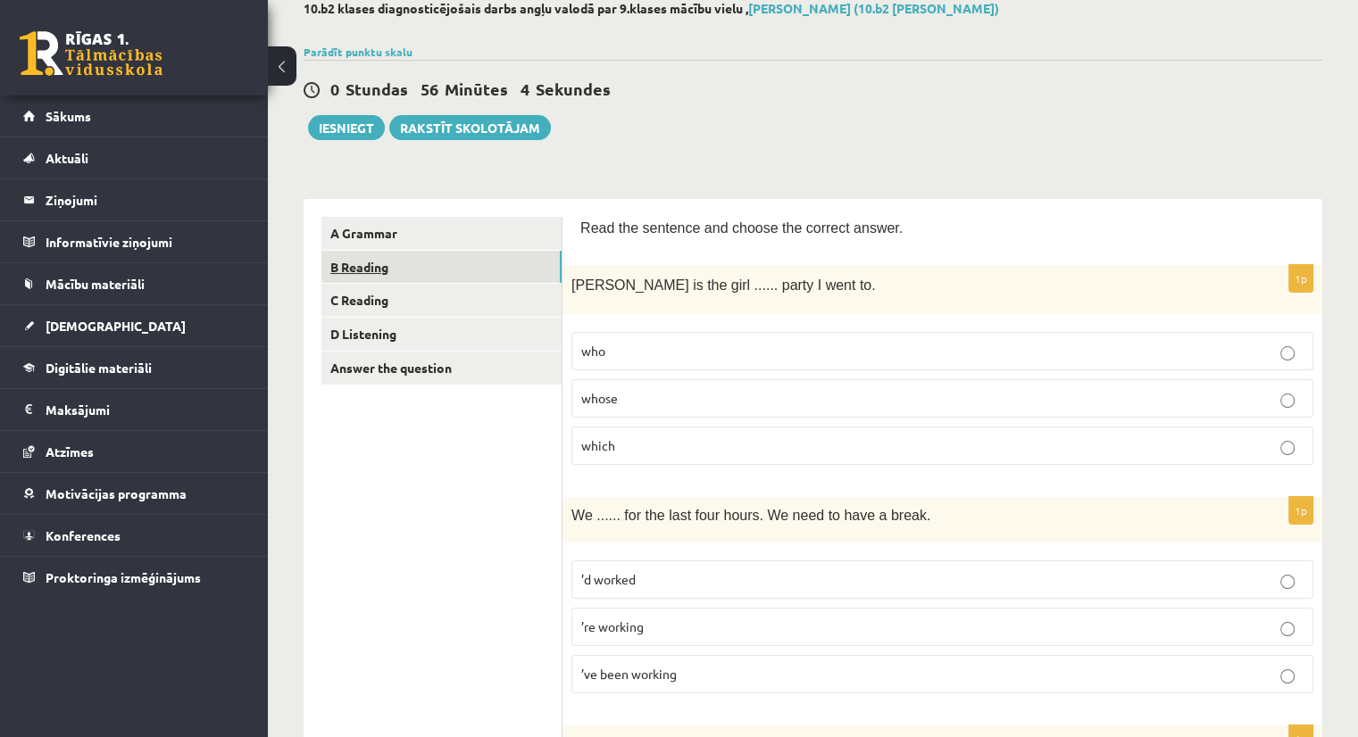
click at [393, 269] on link "B Reading" at bounding box center [441, 267] width 240 height 33
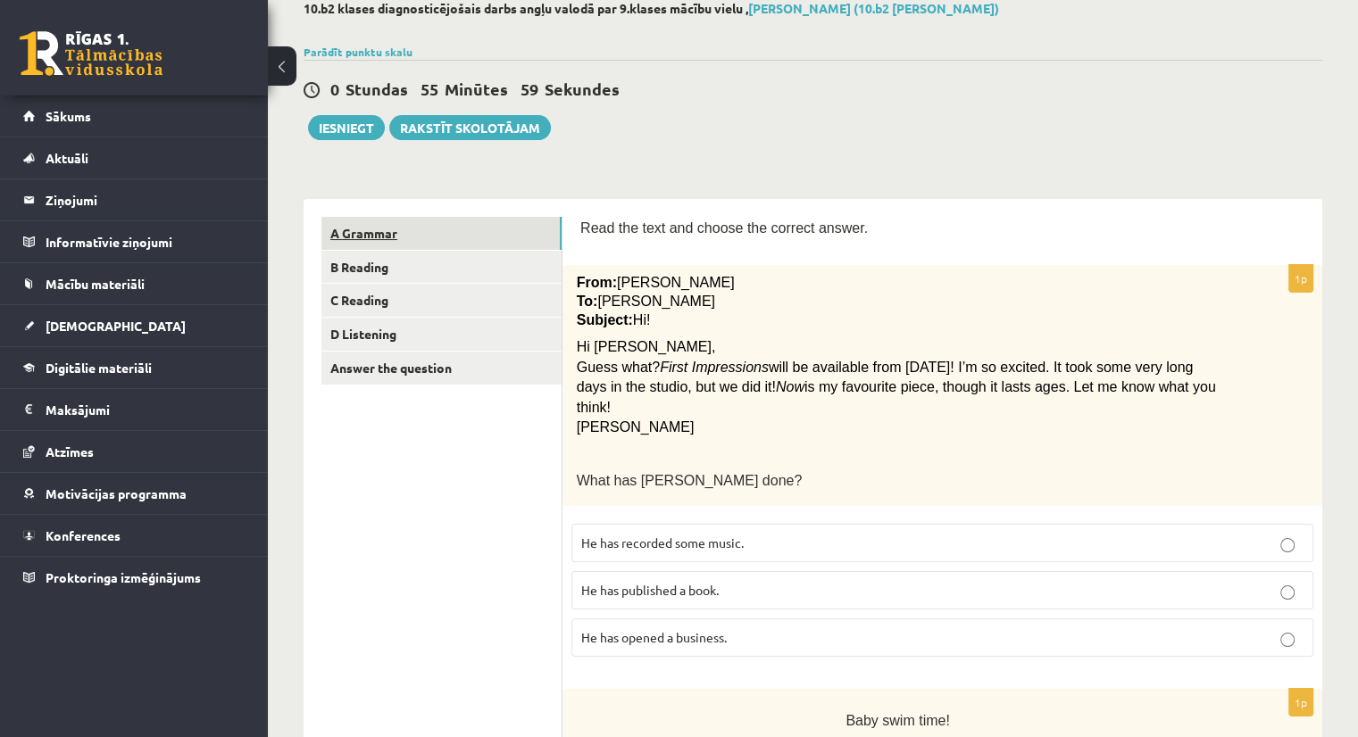
click at [369, 229] on link "A Grammar" at bounding box center [441, 233] width 240 height 33
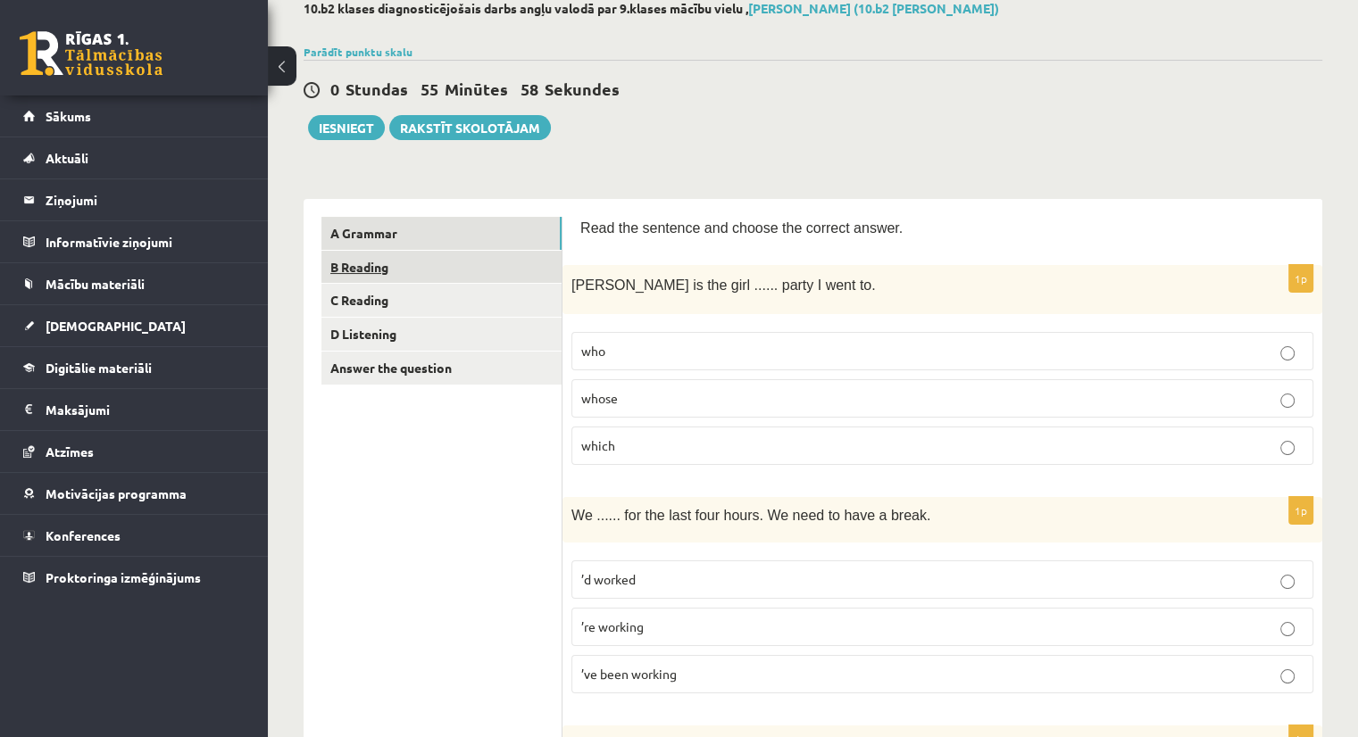
click at [403, 262] on link "B Reading" at bounding box center [441, 267] width 240 height 33
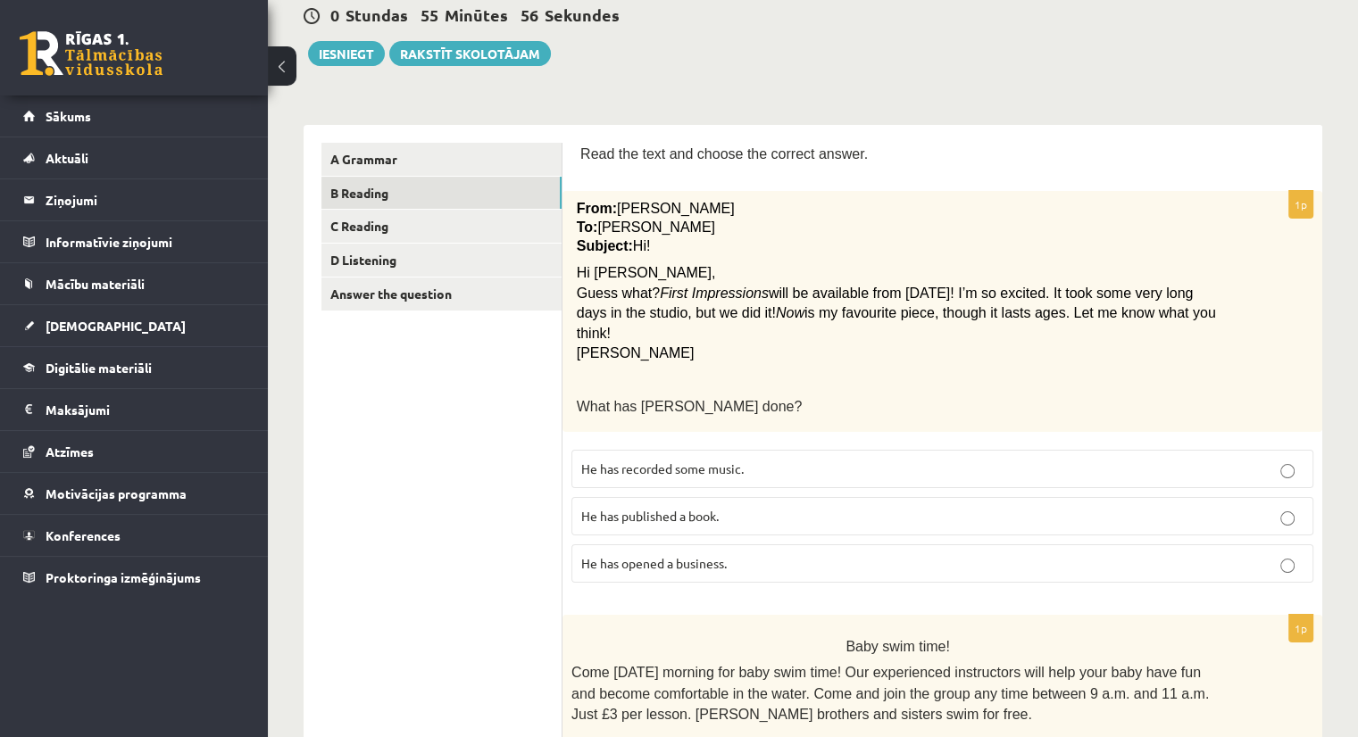
scroll to position [181, 0]
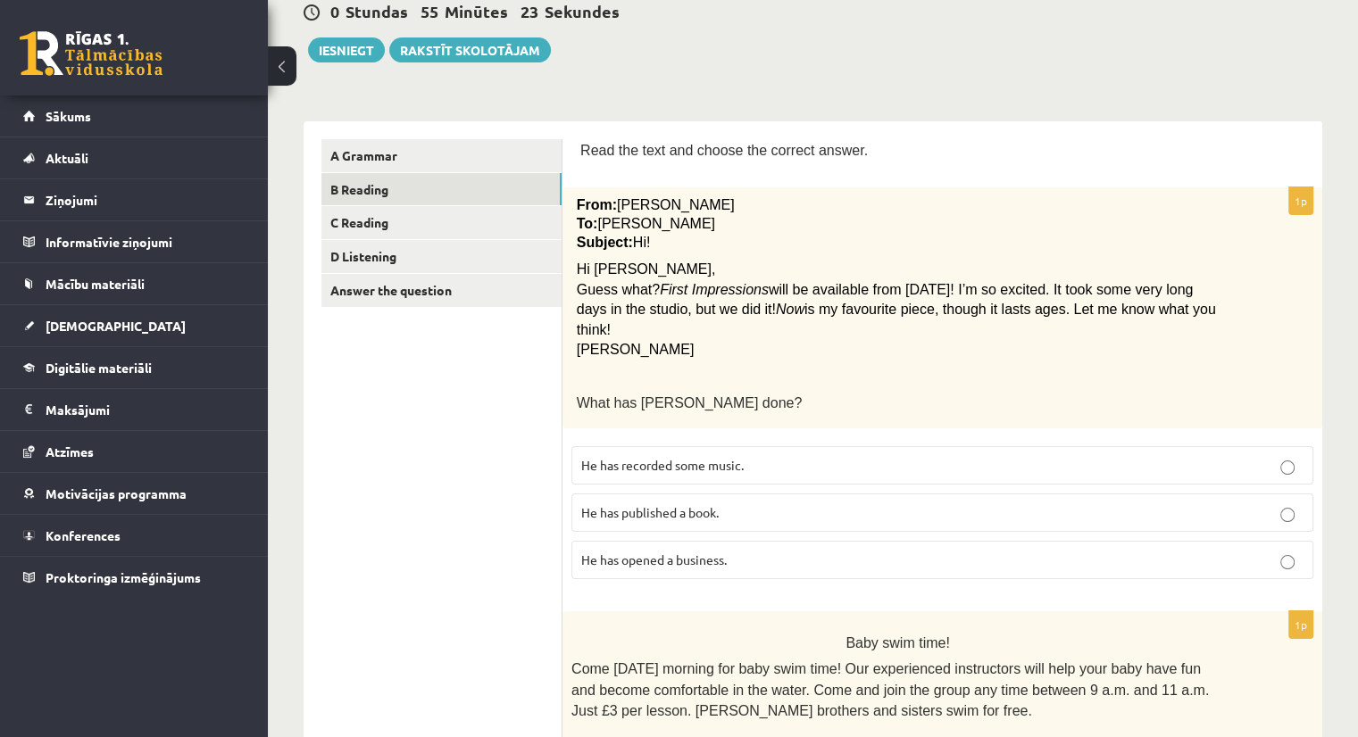
click at [624, 456] on p "He has recorded some music." at bounding box center [942, 465] width 722 height 19
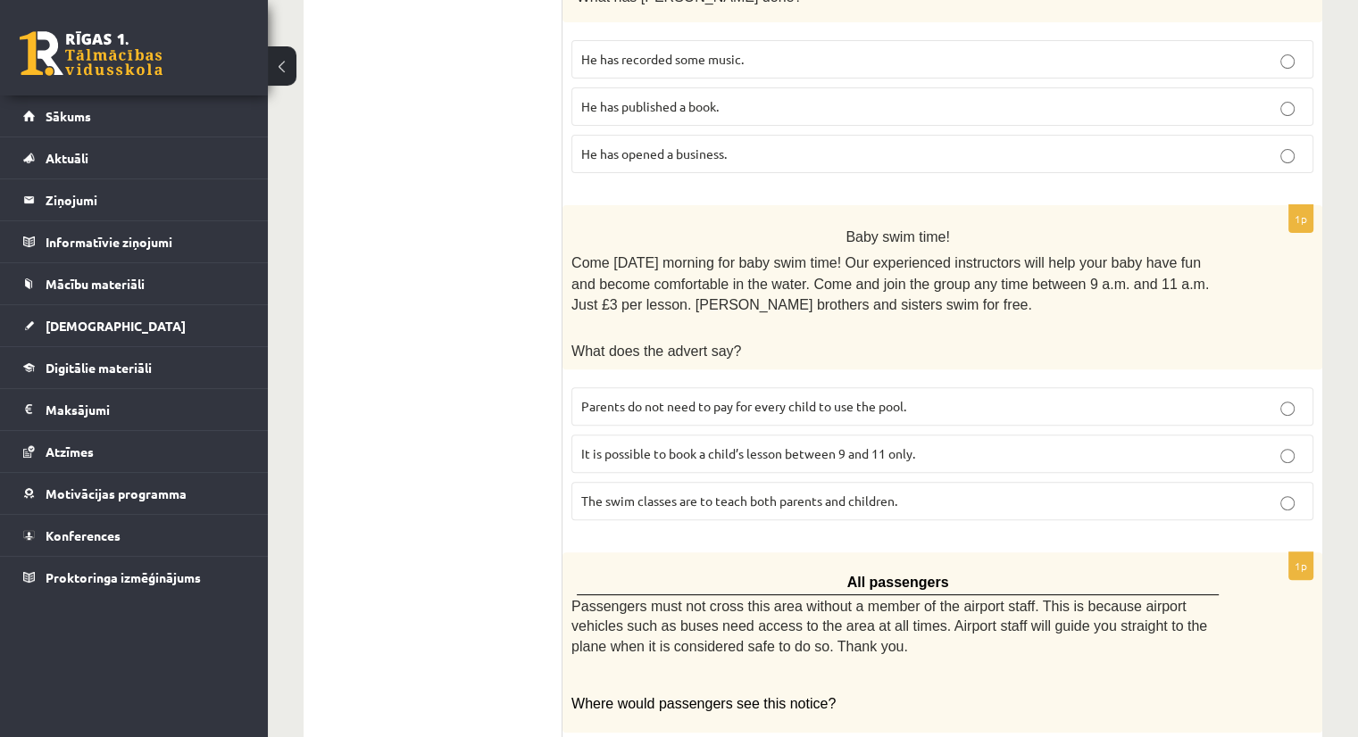
scroll to position [592, 0]
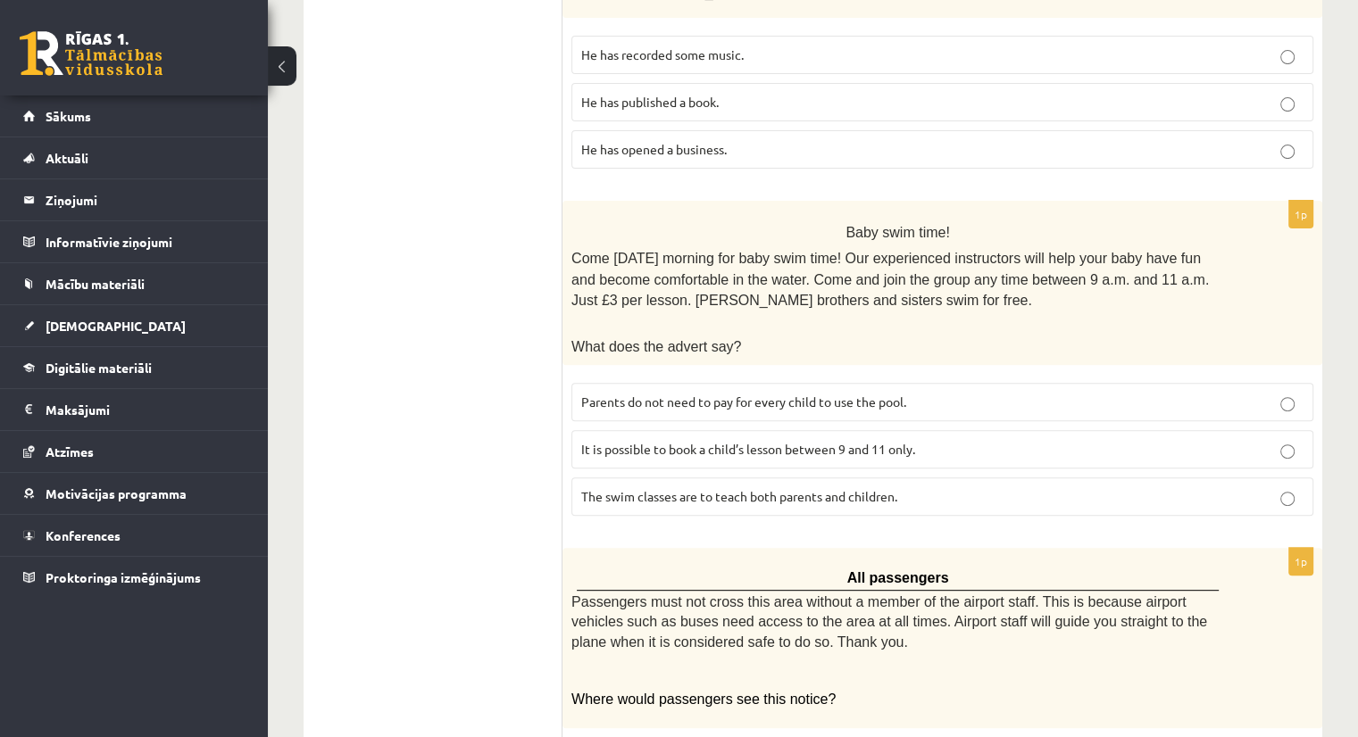
click at [642, 441] on span "It is possible to book a child’s lesson between 9 and 11 only." at bounding box center [748, 449] width 334 height 16
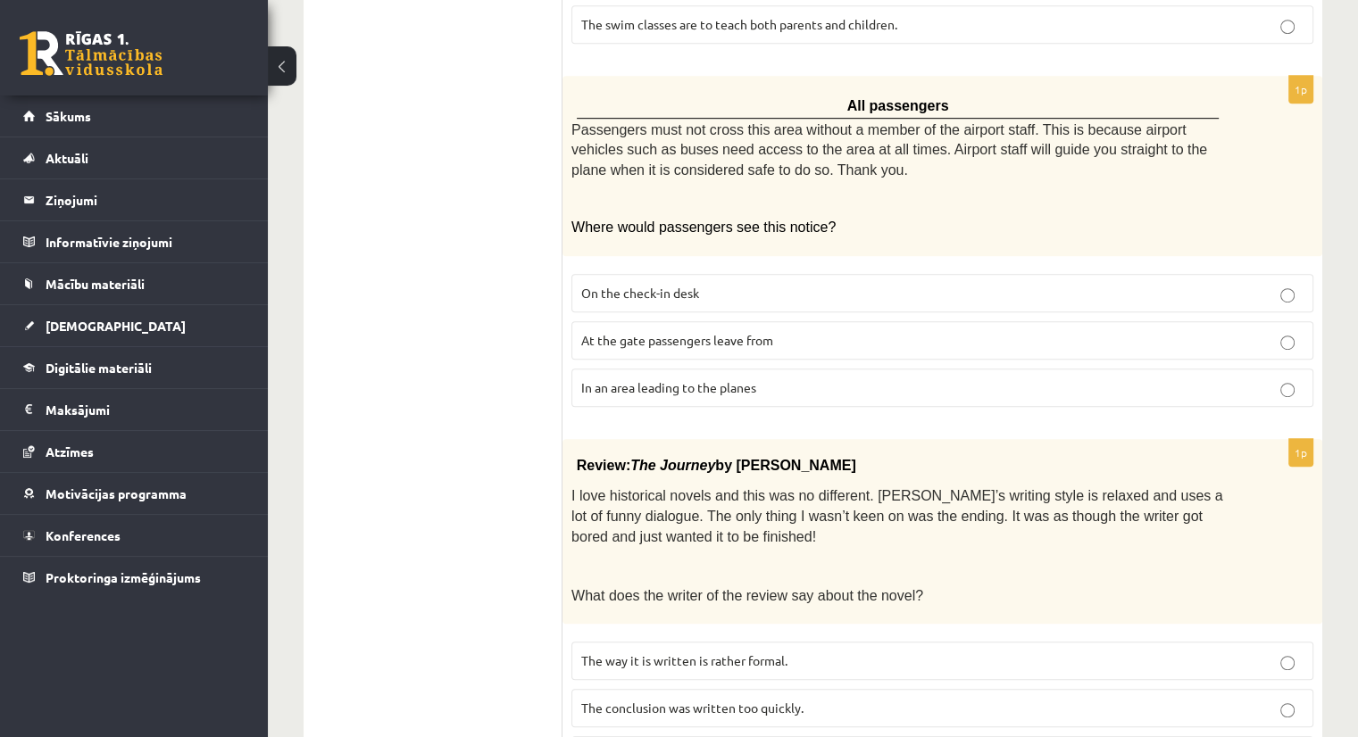
scroll to position [1068, 0]
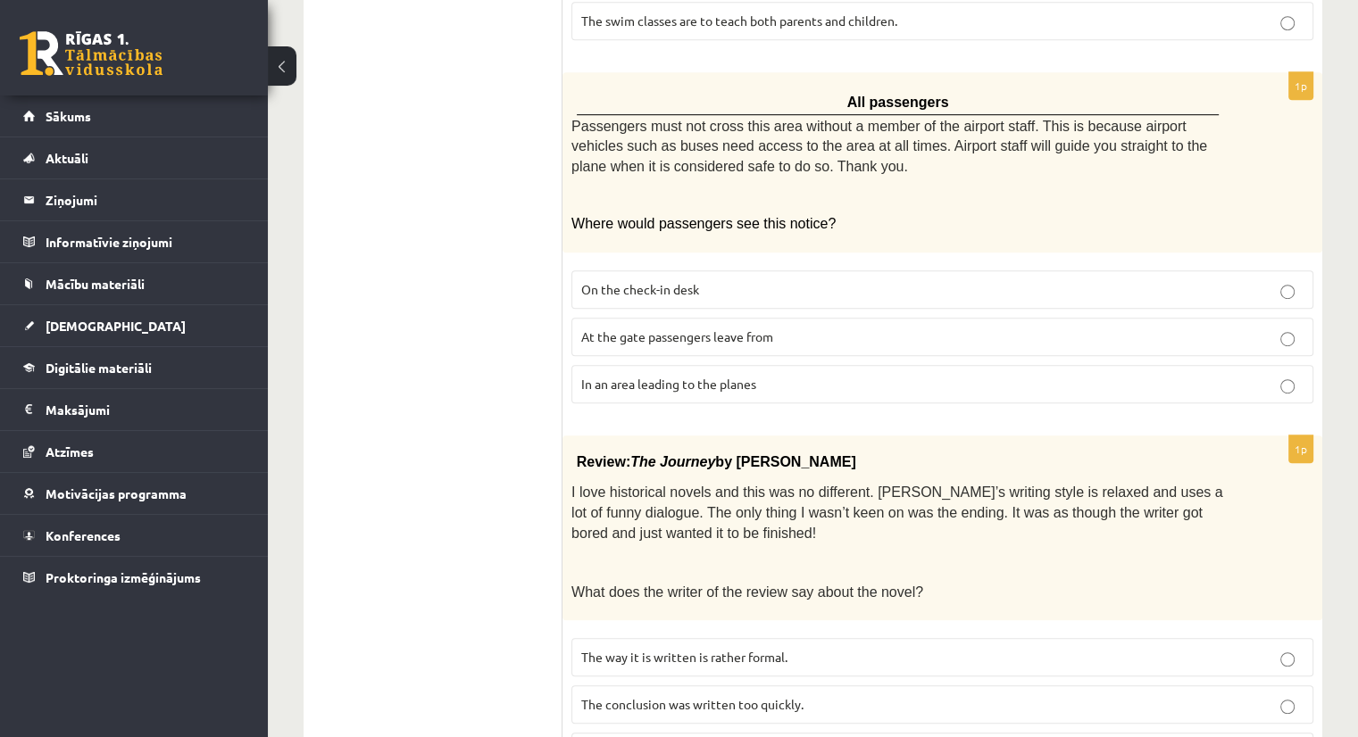
click at [807, 328] on p "At the gate passengers leave from" at bounding box center [942, 337] width 722 height 19
click at [671, 376] on span "In an area leading to the planes" at bounding box center [668, 384] width 175 height 16
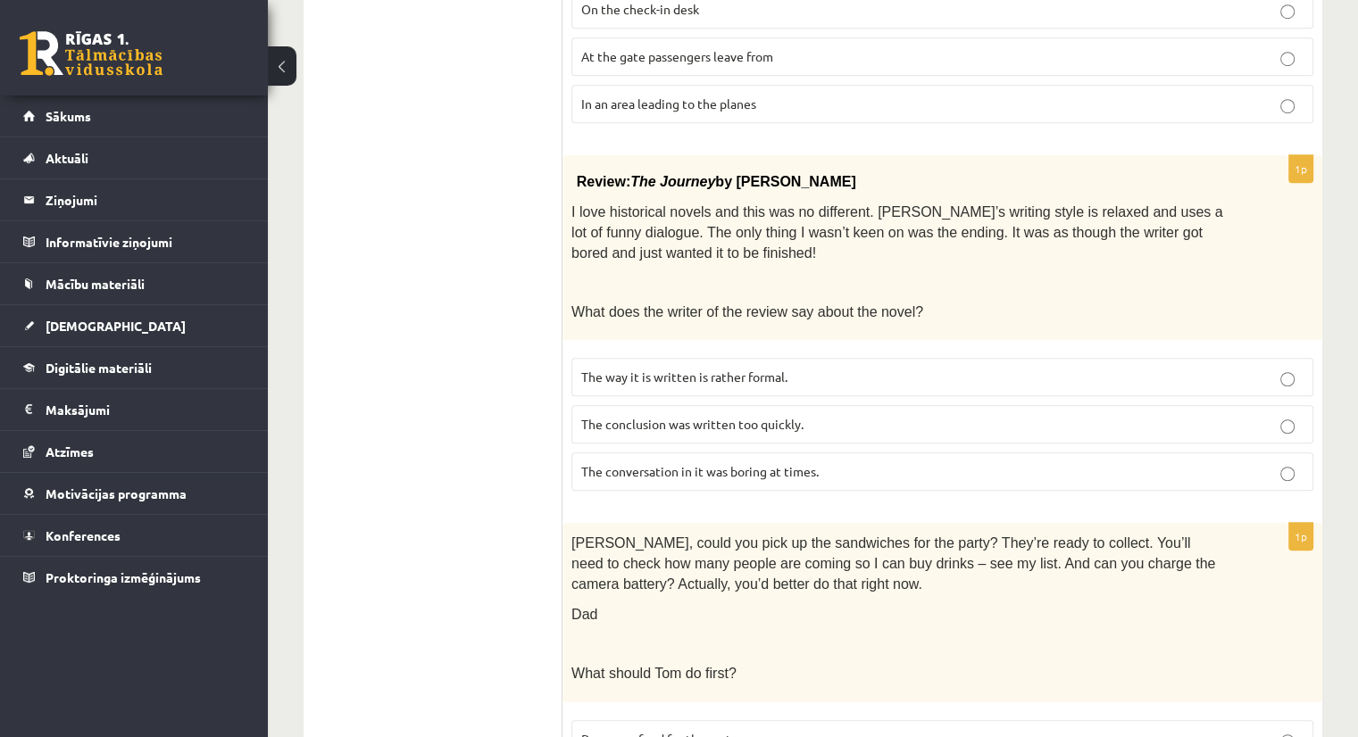
scroll to position [1349, 0]
click at [581, 415] on span "The conclusion was written too quickly." at bounding box center [692, 423] width 222 height 16
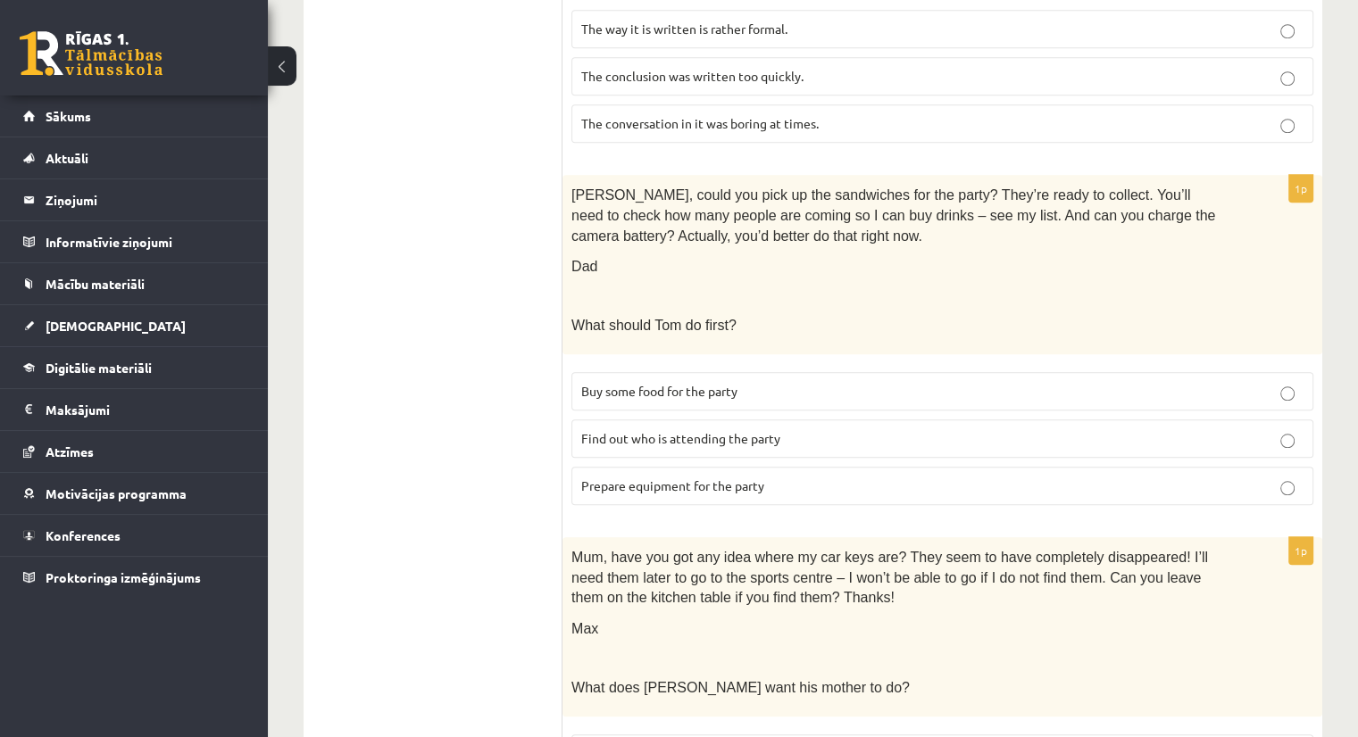
scroll to position [1728, 0]
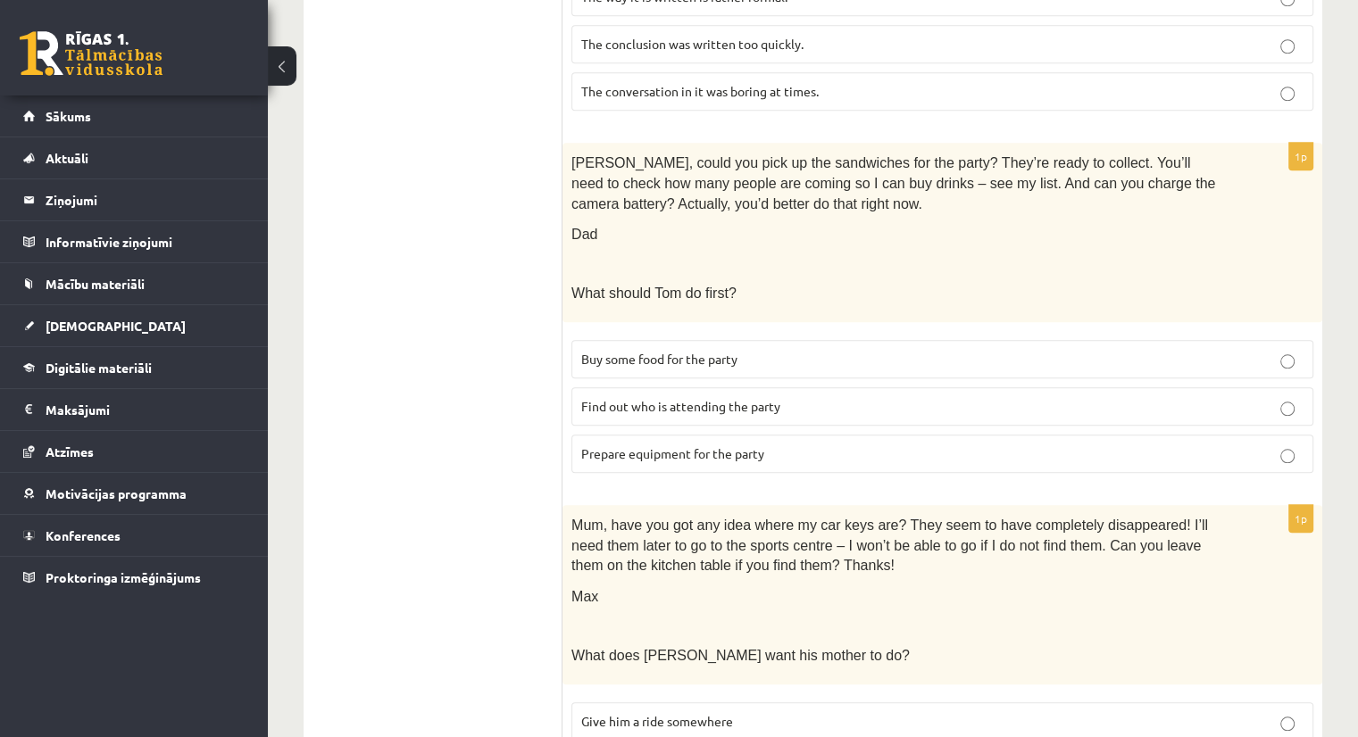
click at [622, 445] on span "Prepare equipment for the party" at bounding box center [672, 453] width 183 height 16
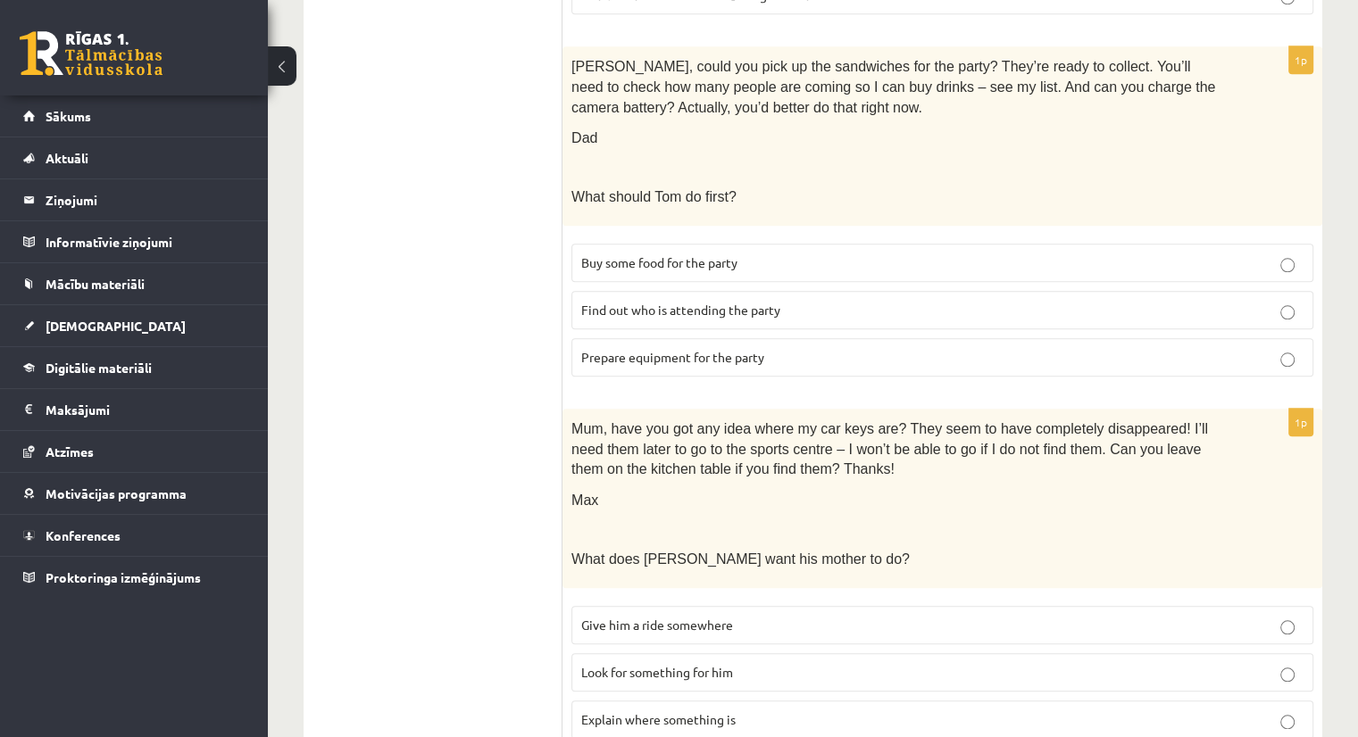
scroll to position [1857, 0]
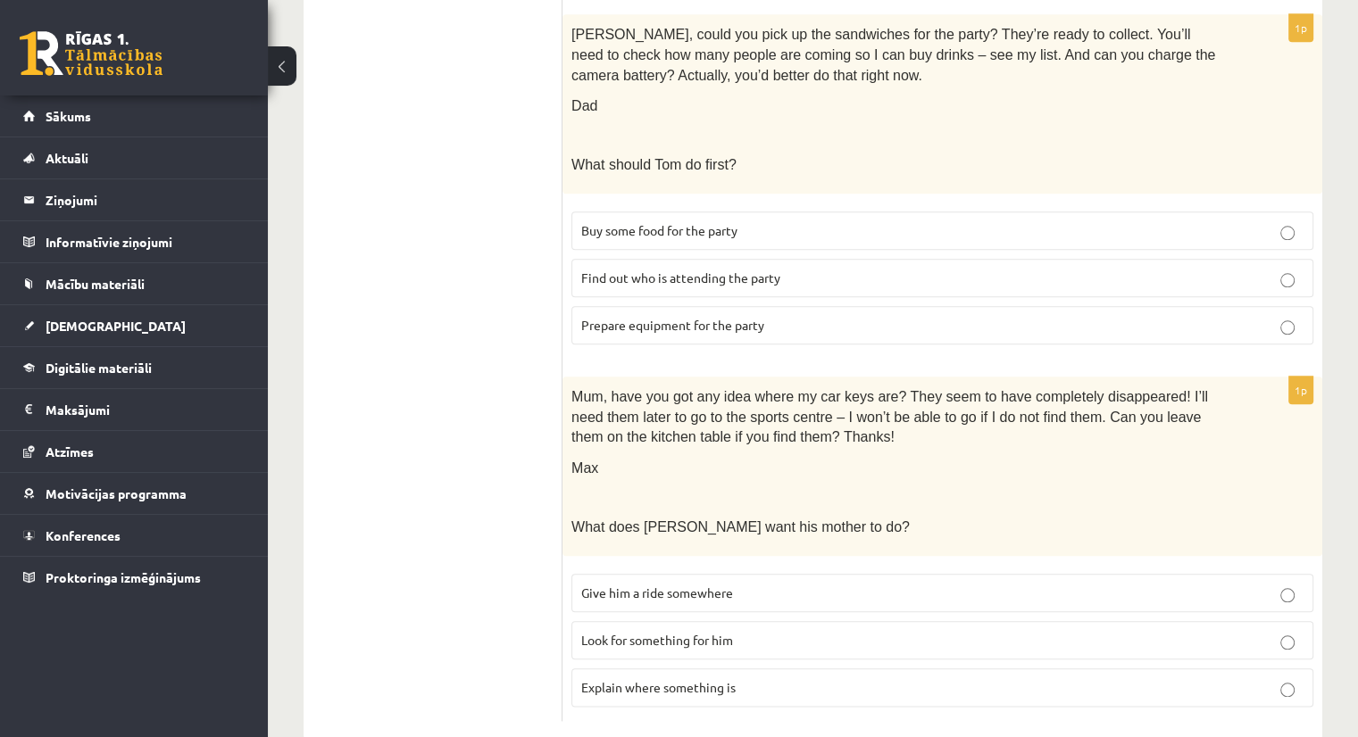
click at [612, 679] on span "Explain where something is" at bounding box center [658, 687] width 154 height 16
click at [634, 632] on span "Look for something for him" at bounding box center [657, 640] width 152 height 16
click at [618, 679] on span "Explain where something is" at bounding box center [658, 687] width 154 height 16
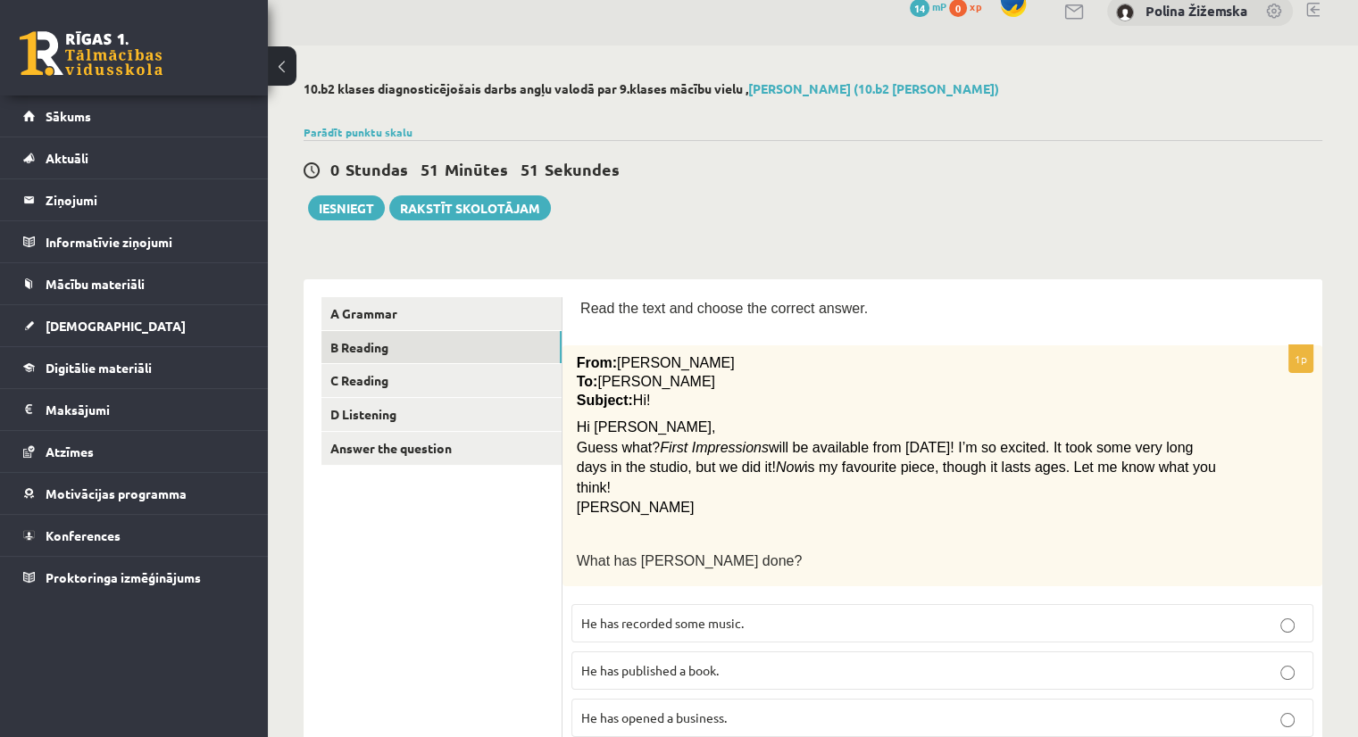
scroll to position [21, 0]
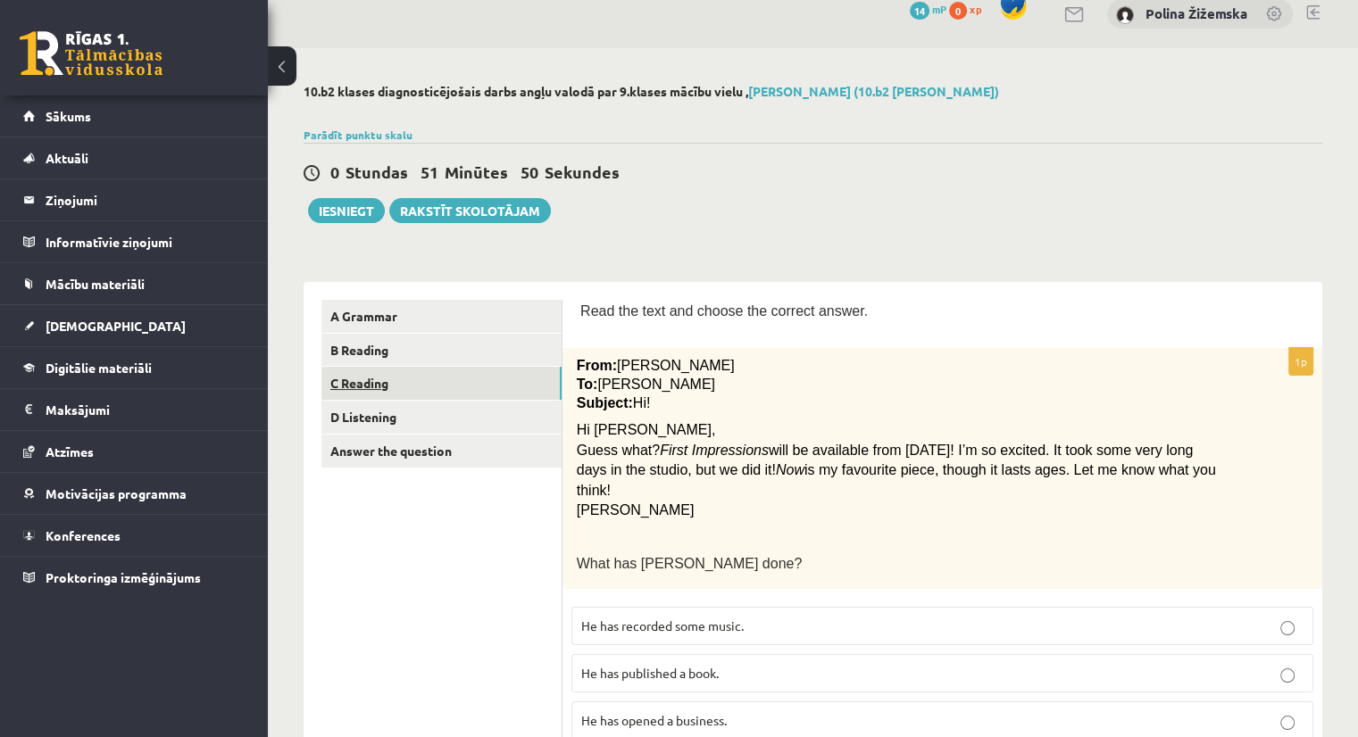
click at [386, 380] on link "C Reading" at bounding box center [441, 383] width 240 height 33
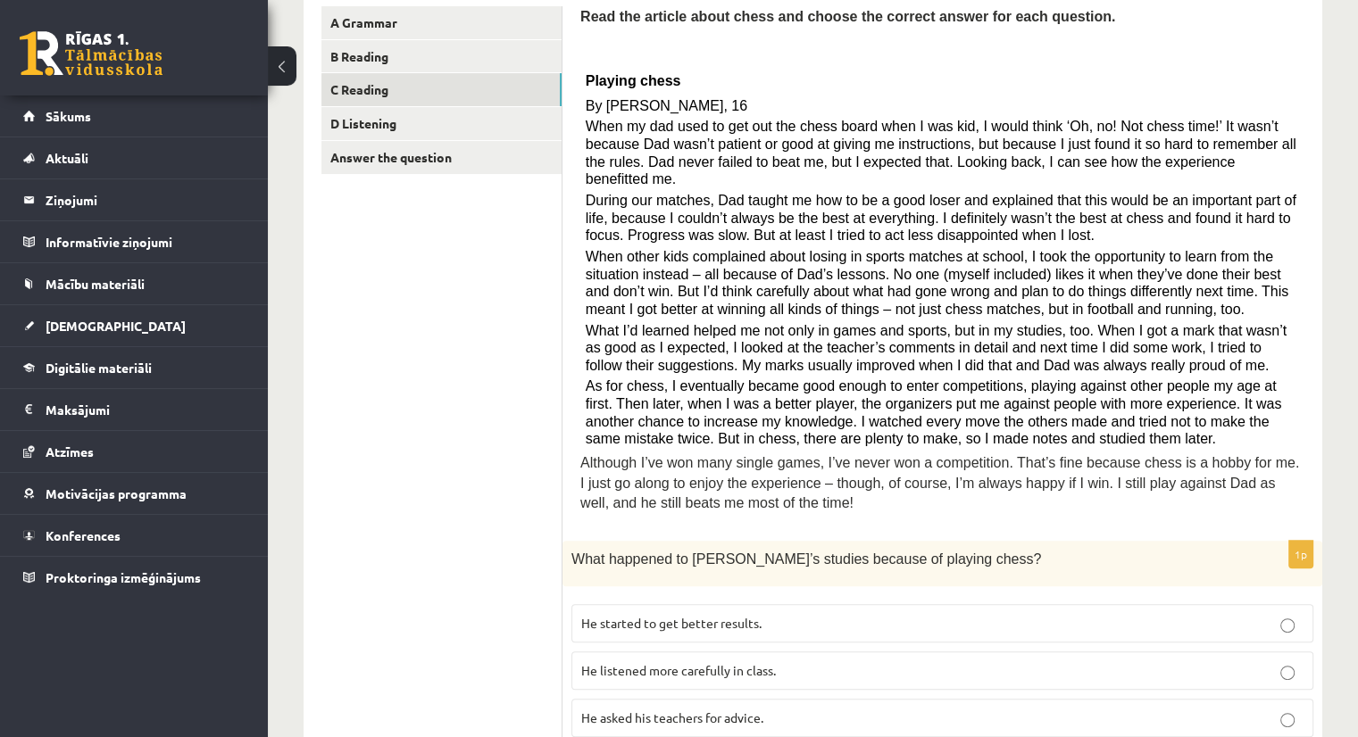
scroll to position [316, 0]
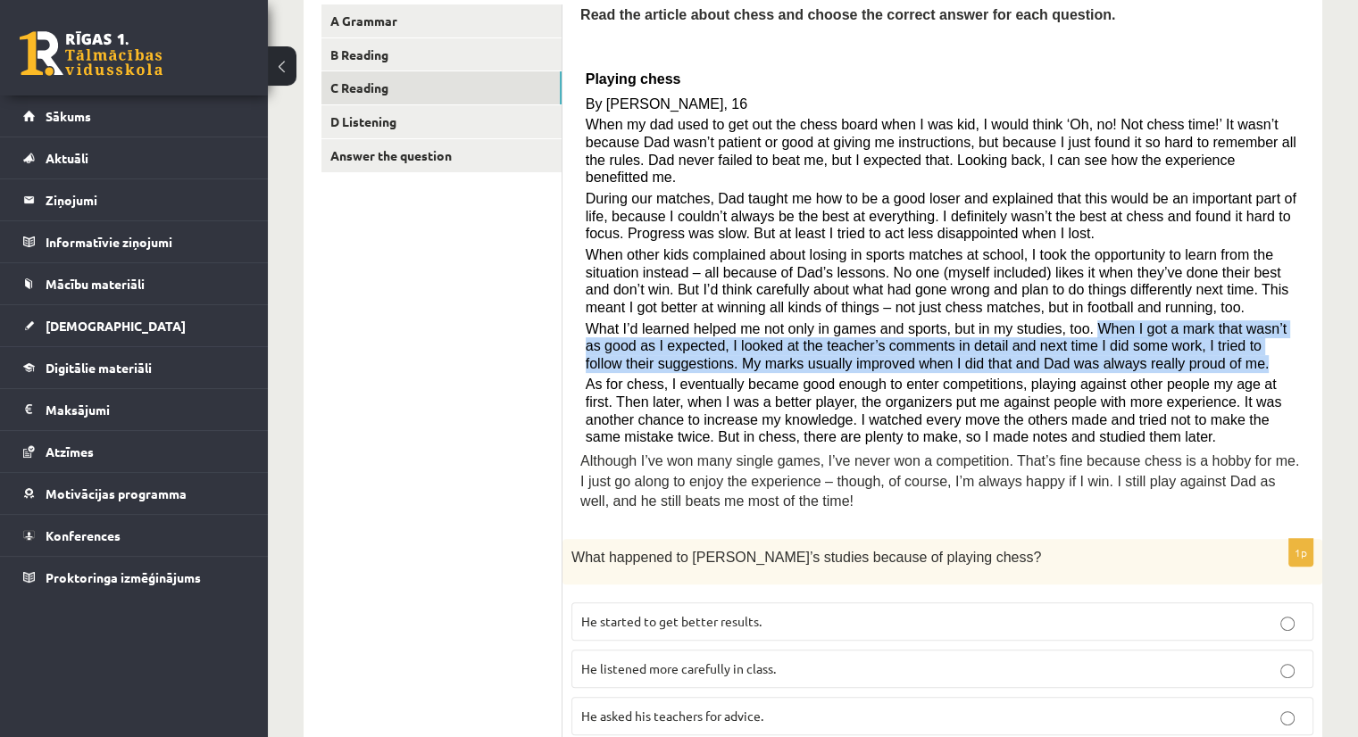
drag, startPoint x: 1058, startPoint y: 307, endPoint x: 1075, endPoint y: 343, distance: 39.5
click at [1075, 343] on p "What I’d learned helped me not only in games and sports, but in my studies, too…" at bounding box center [943, 346] width 714 height 53
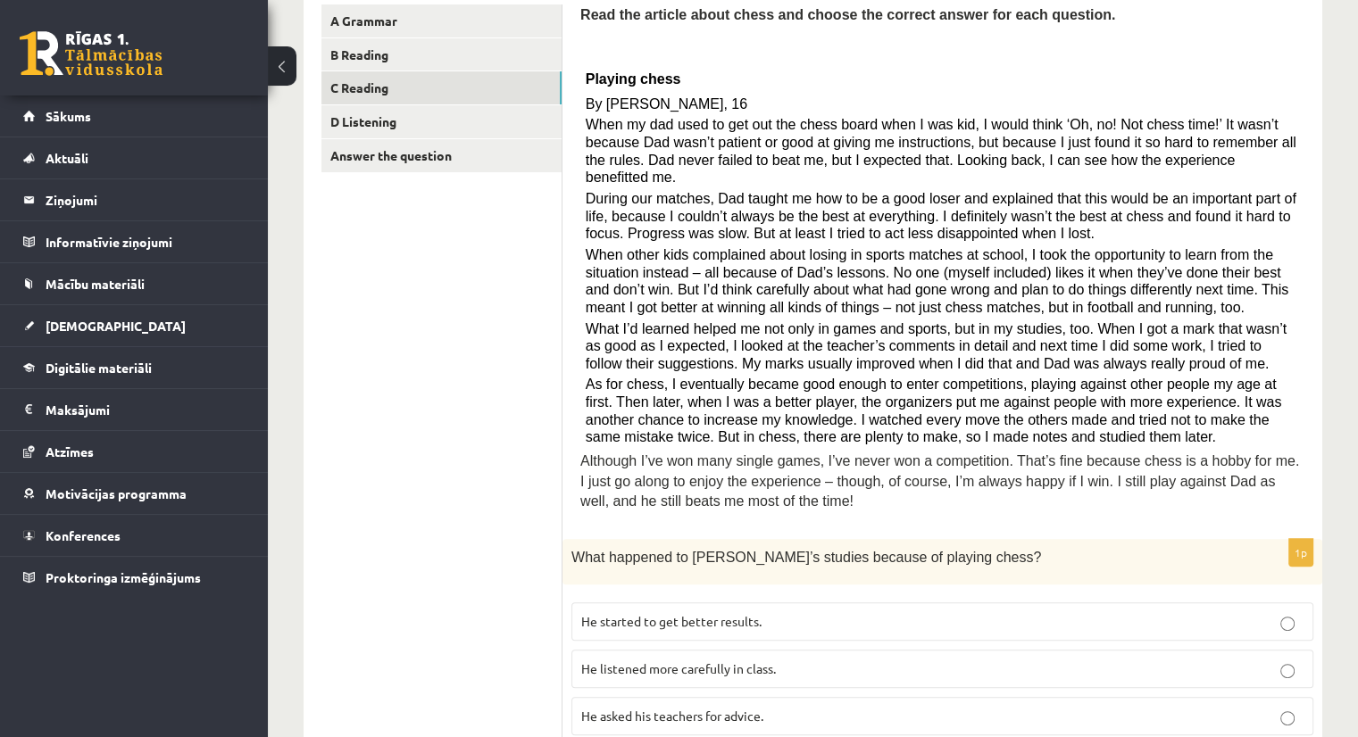
click at [646, 708] on span "He asked his teachers for advice." at bounding box center [672, 716] width 182 height 16
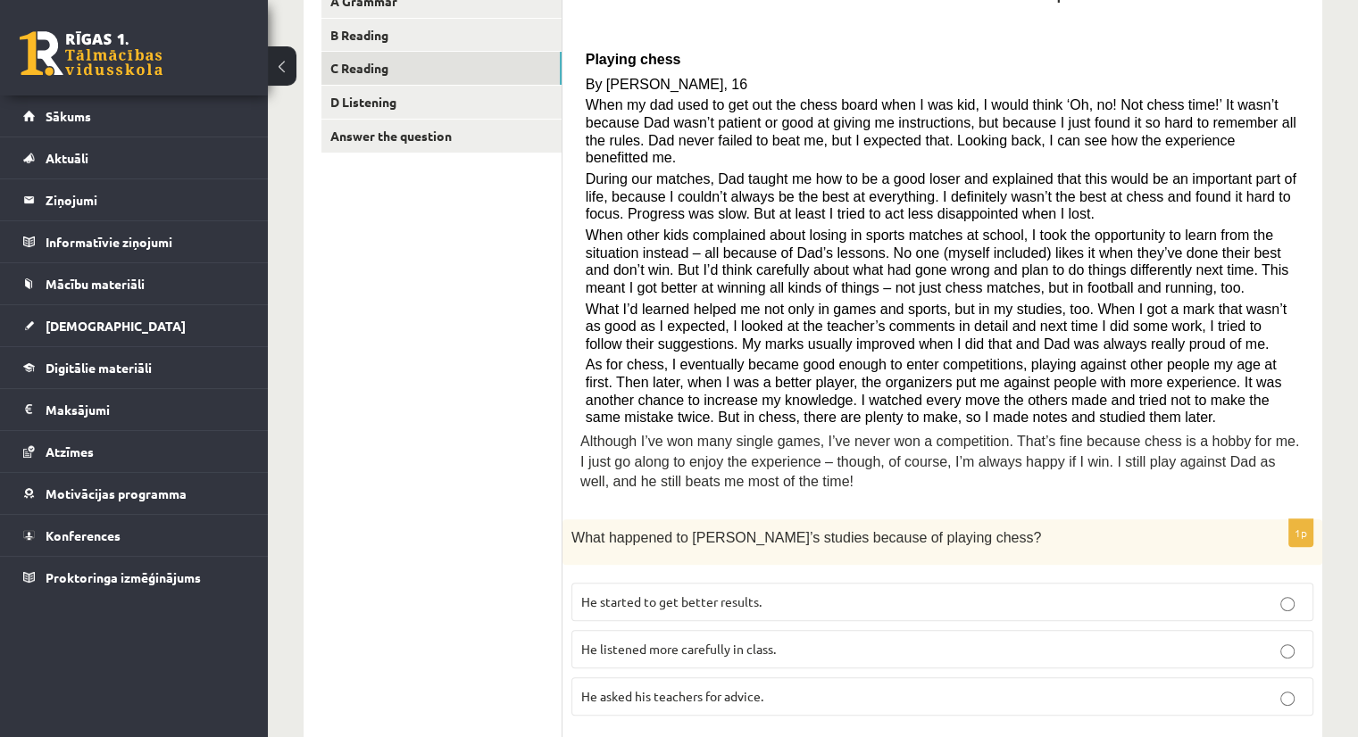
scroll to position [332, 0]
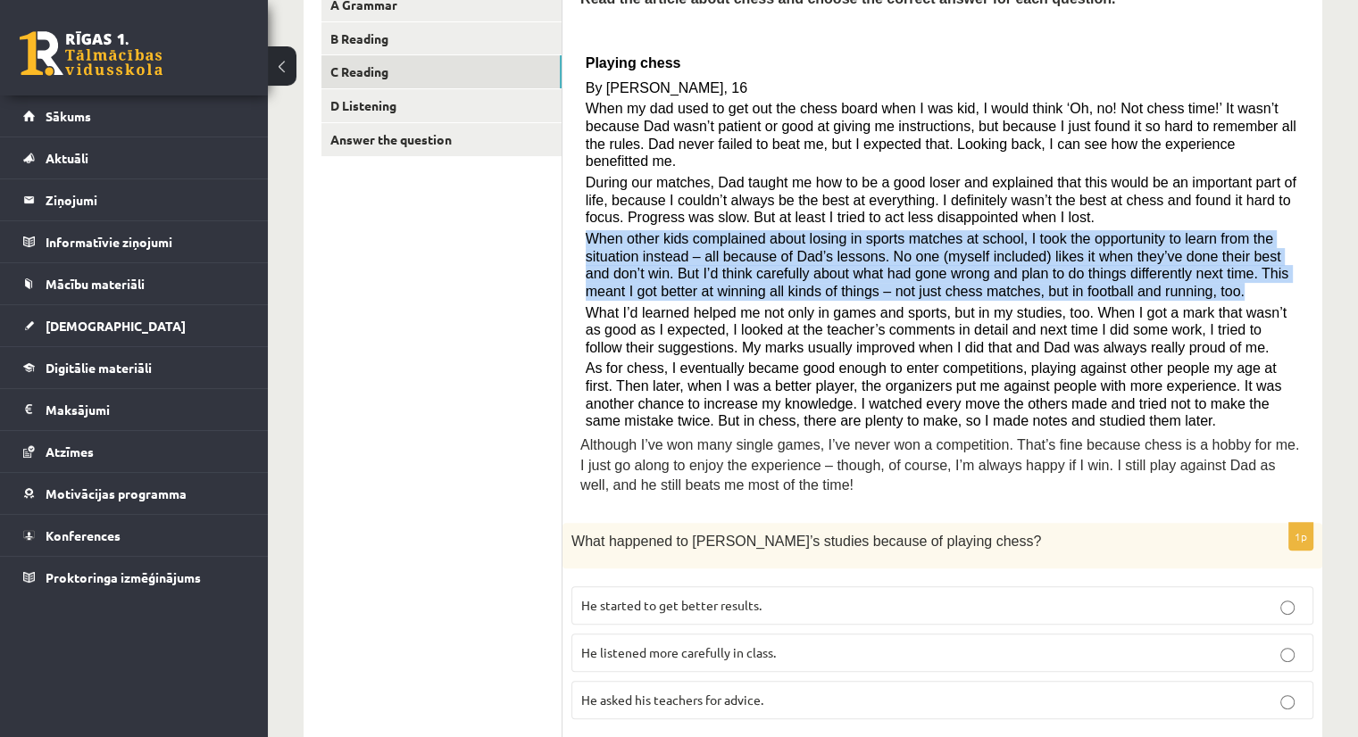
drag, startPoint x: 587, startPoint y: 215, endPoint x: 1035, endPoint y: 274, distance: 451.9
click at [1035, 274] on p "When other kids complained about losing in sports matches at school, I took the…" at bounding box center [943, 265] width 714 height 71
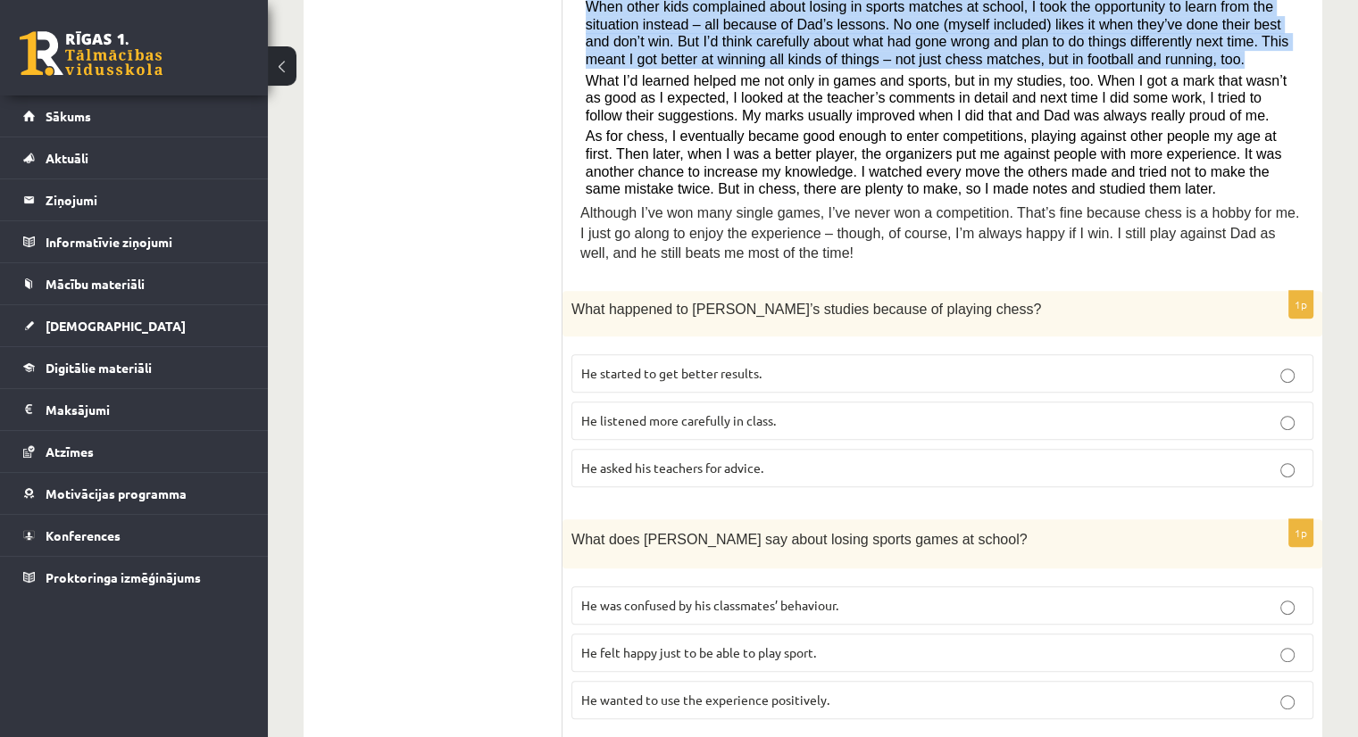
scroll to position [566, 0]
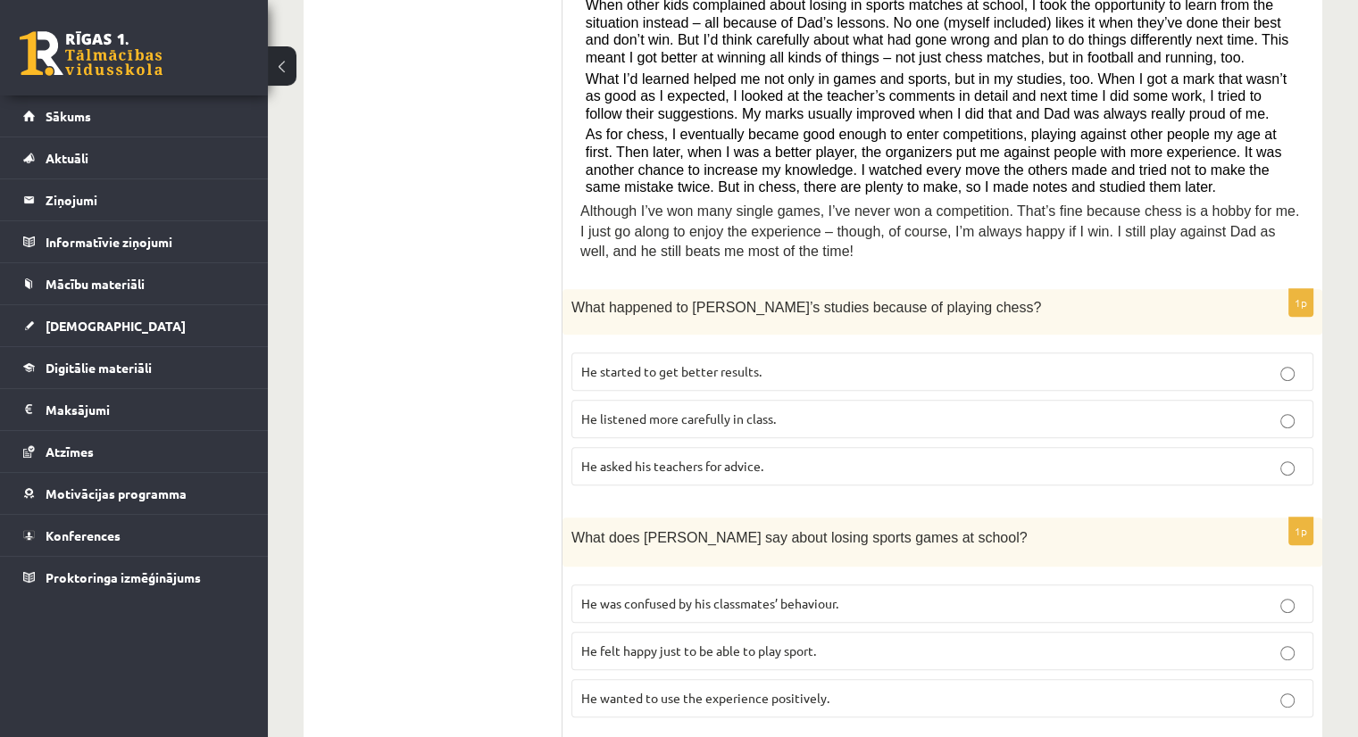
click at [610, 690] on span "He wanted to use the experience positively." at bounding box center [705, 698] width 248 height 16
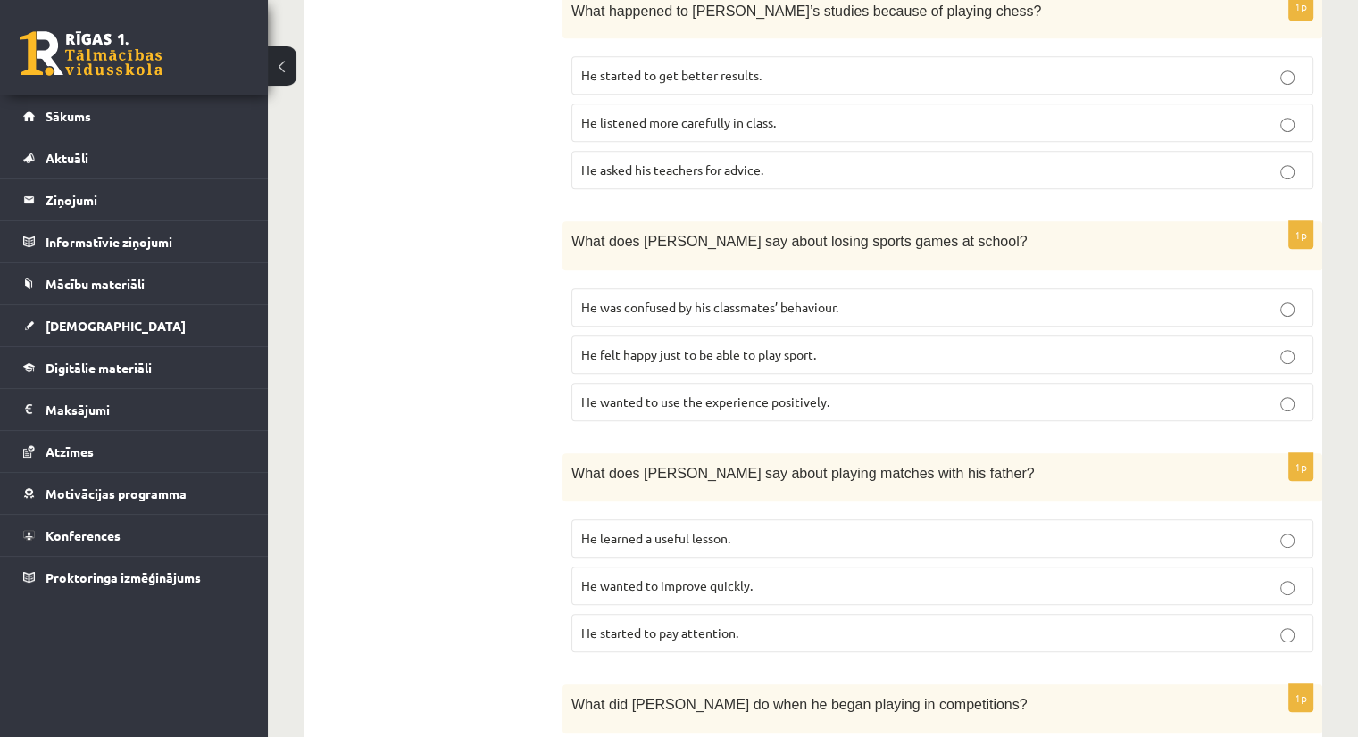
scroll to position [863, 0]
click at [631, 529] on span "He learned a useful lesson." at bounding box center [655, 537] width 149 height 16
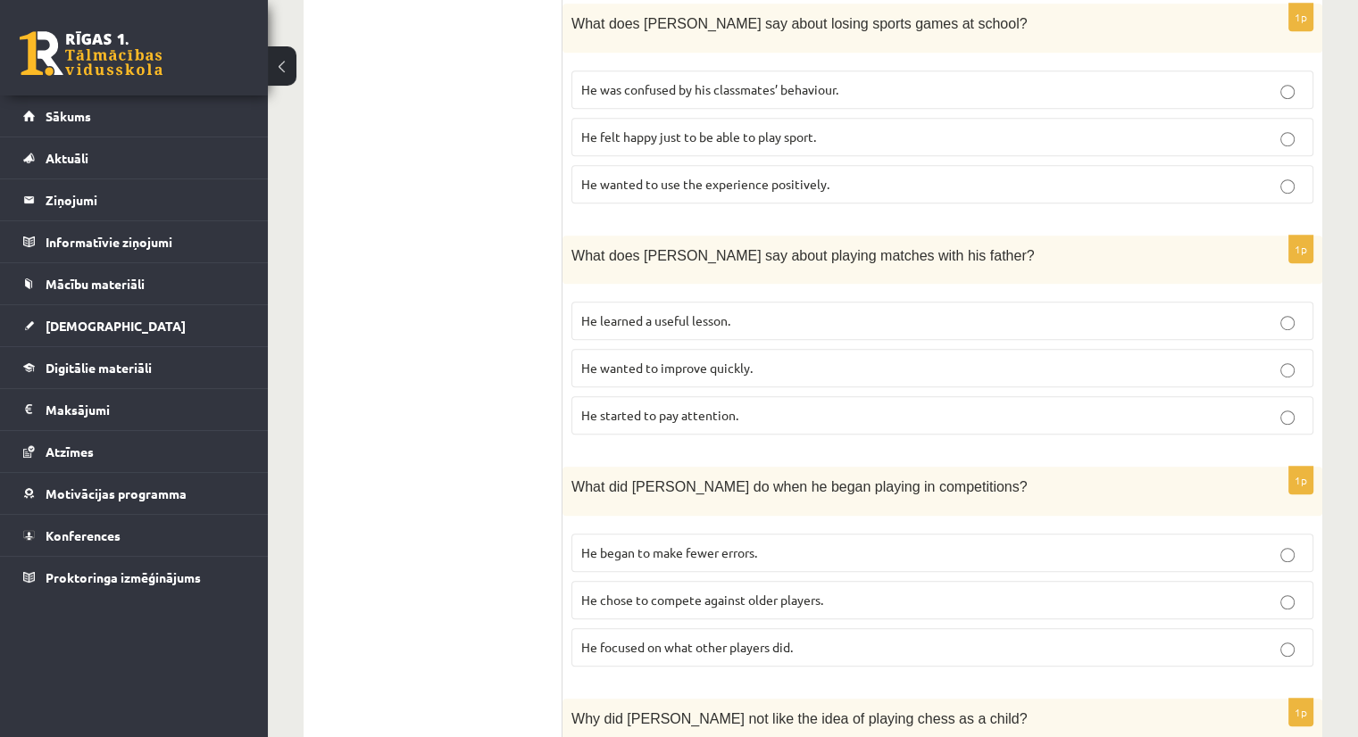
scroll to position [1095, 0]
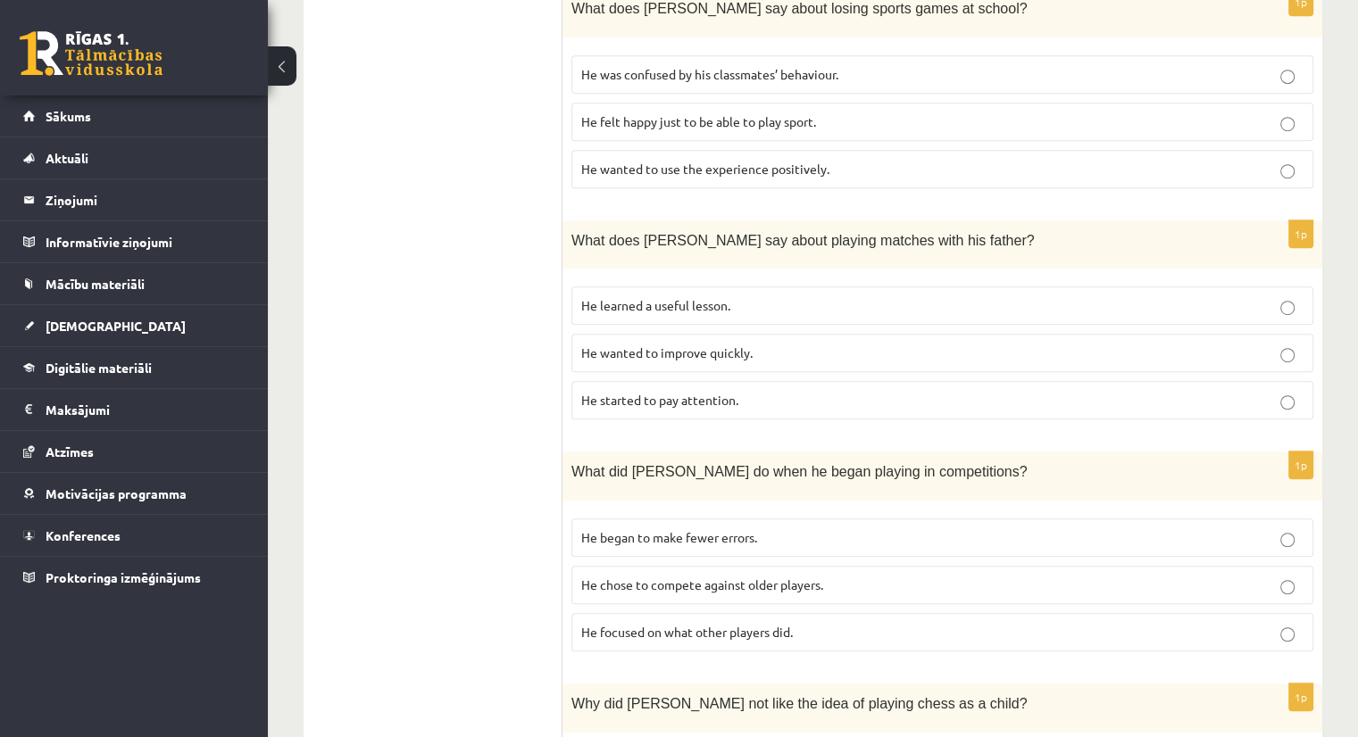
click at [611, 624] on span "He focused on what other players did." at bounding box center [687, 632] width 212 height 16
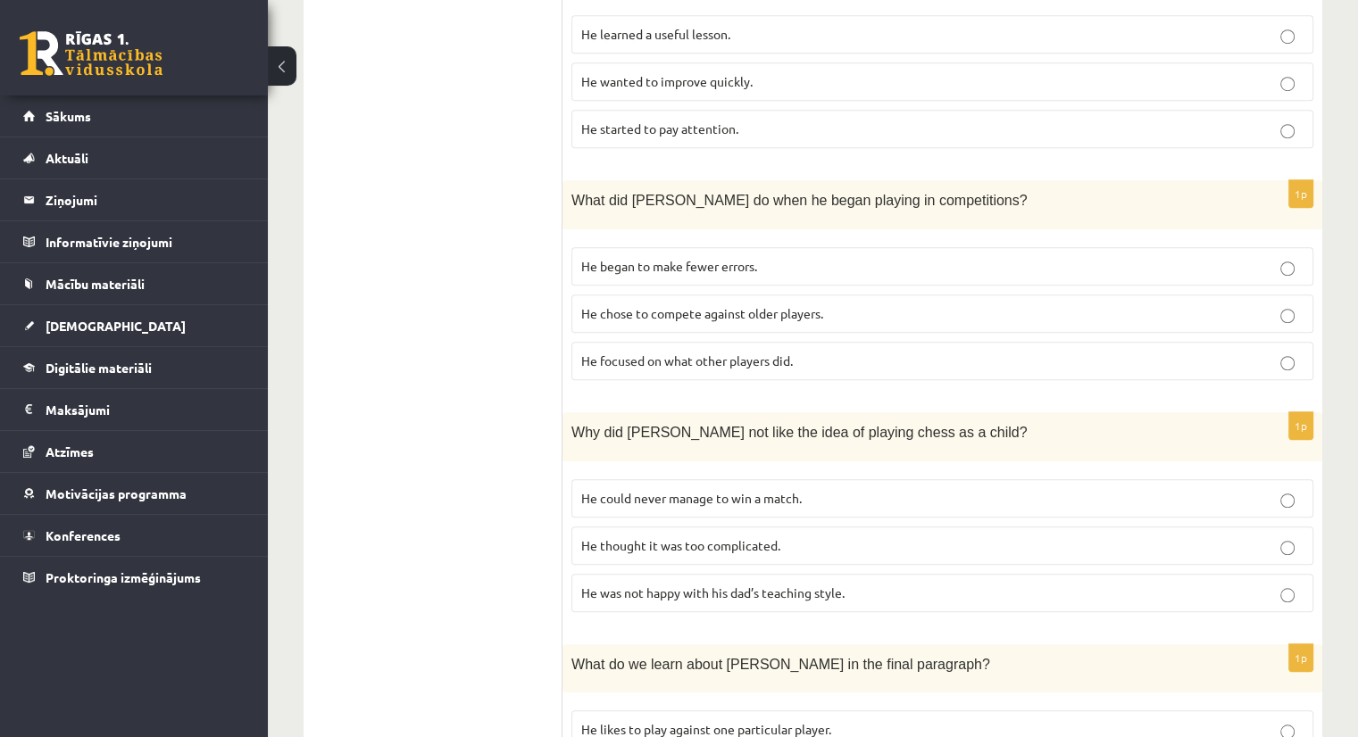
scroll to position [1367, 0]
click at [608, 536] on span "He thought it was too complicated." at bounding box center [680, 544] width 199 height 16
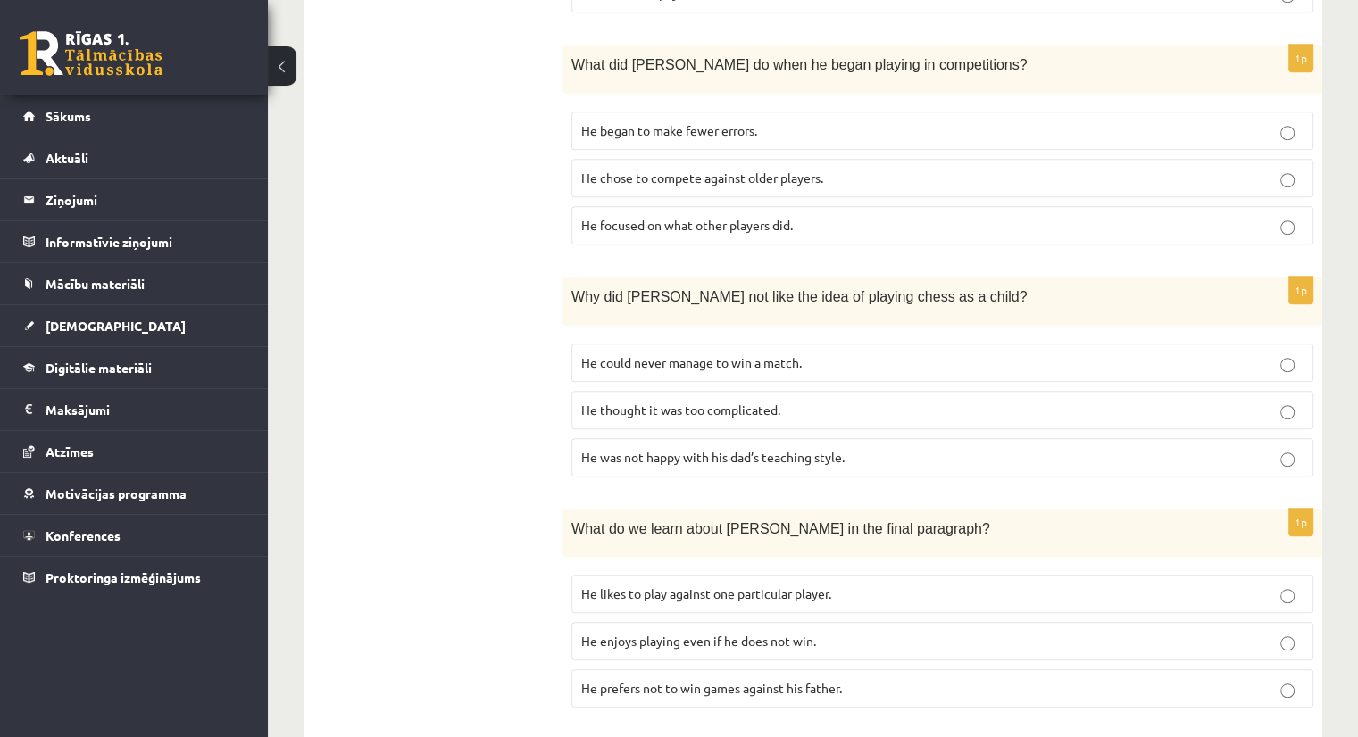
scroll to position [1514, 0]
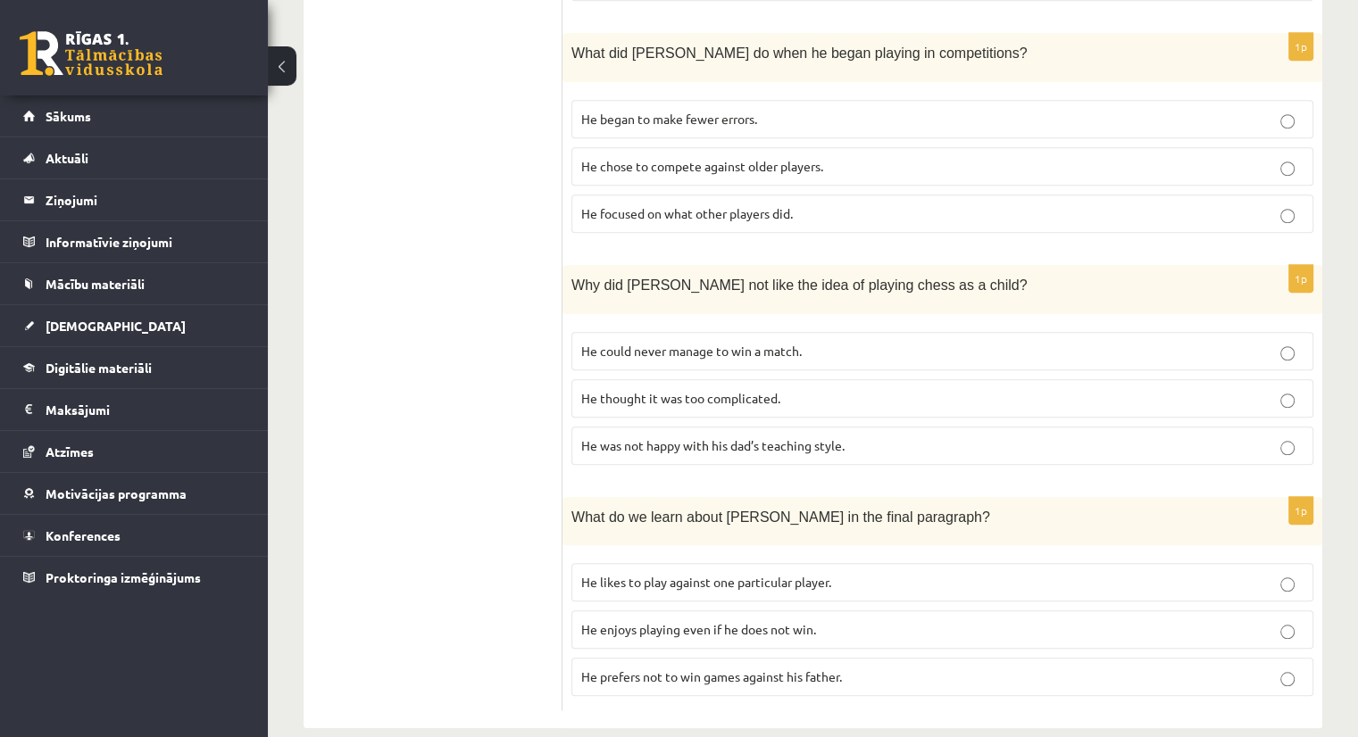
click at [656, 621] on span "He enjoys playing even if he does not win." at bounding box center [698, 629] width 235 height 16
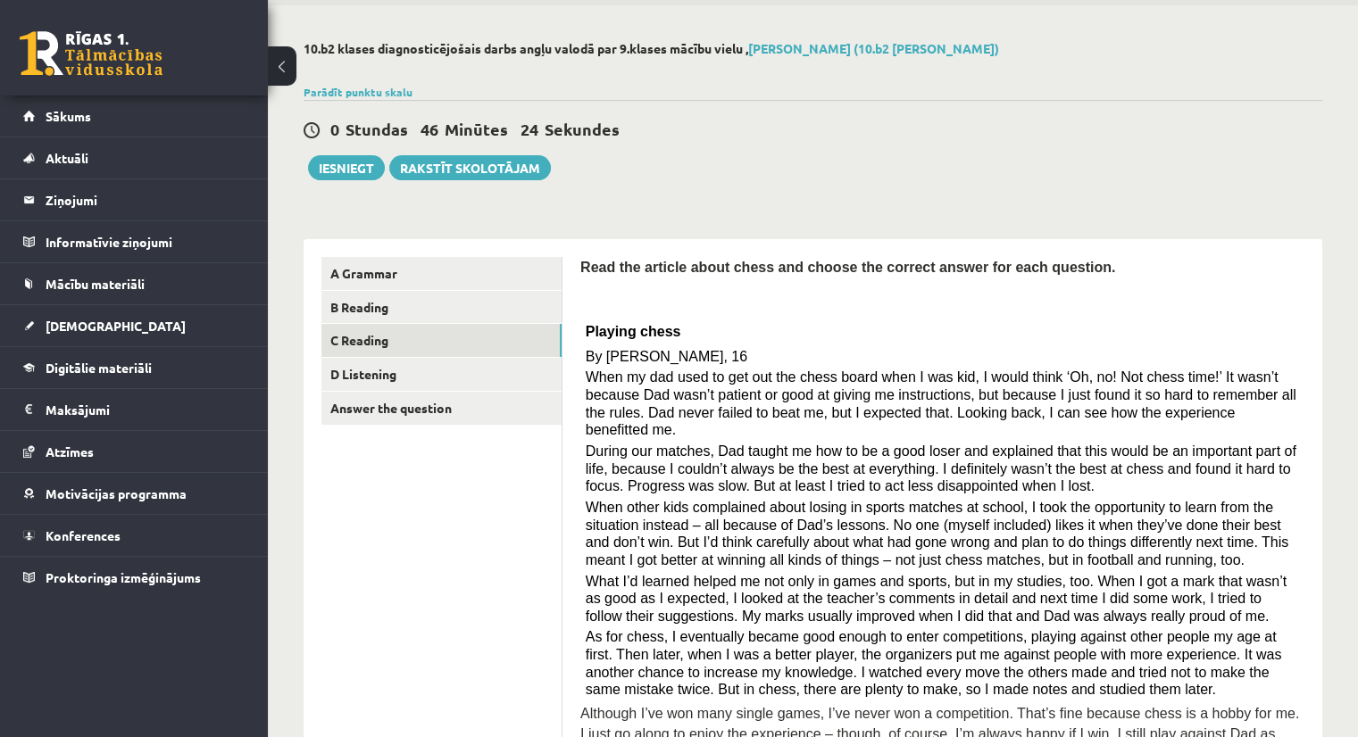
scroll to position [0, 0]
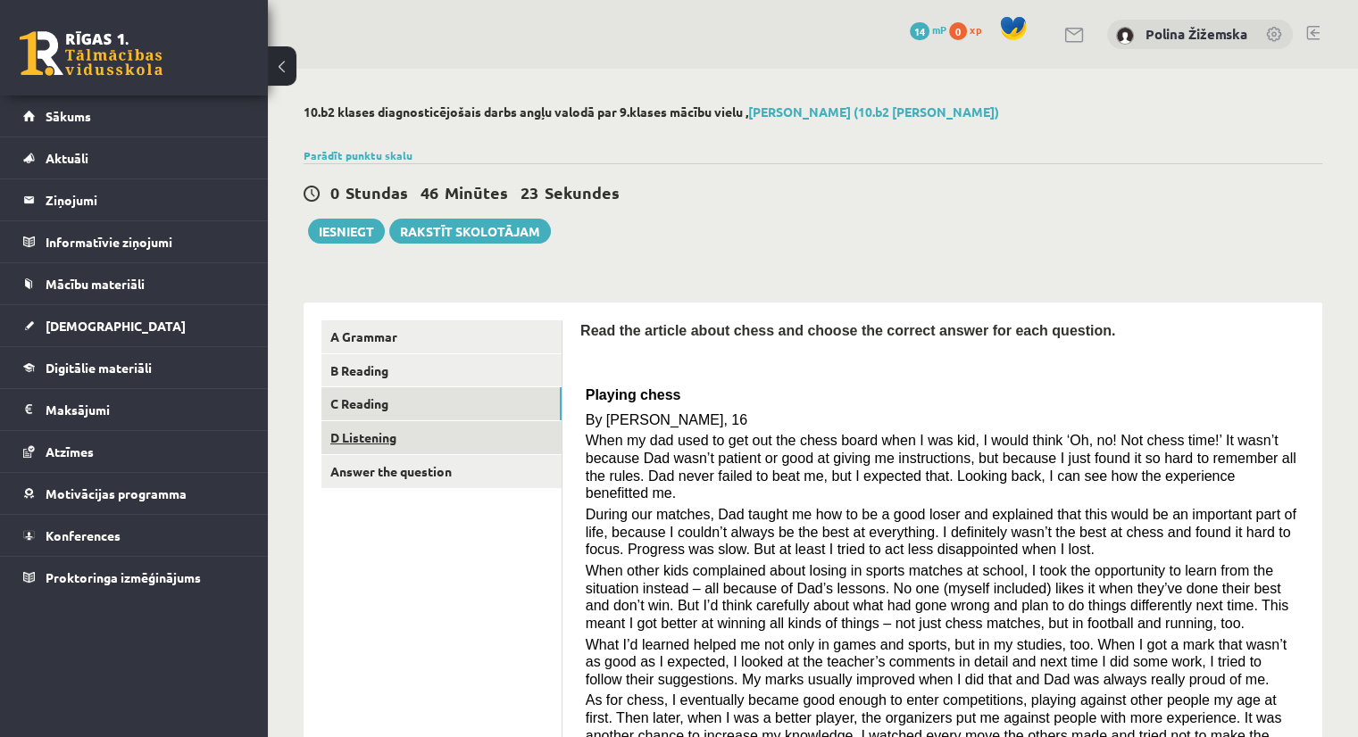
click at [383, 436] on link "D Listening" at bounding box center [441, 437] width 240 height 33
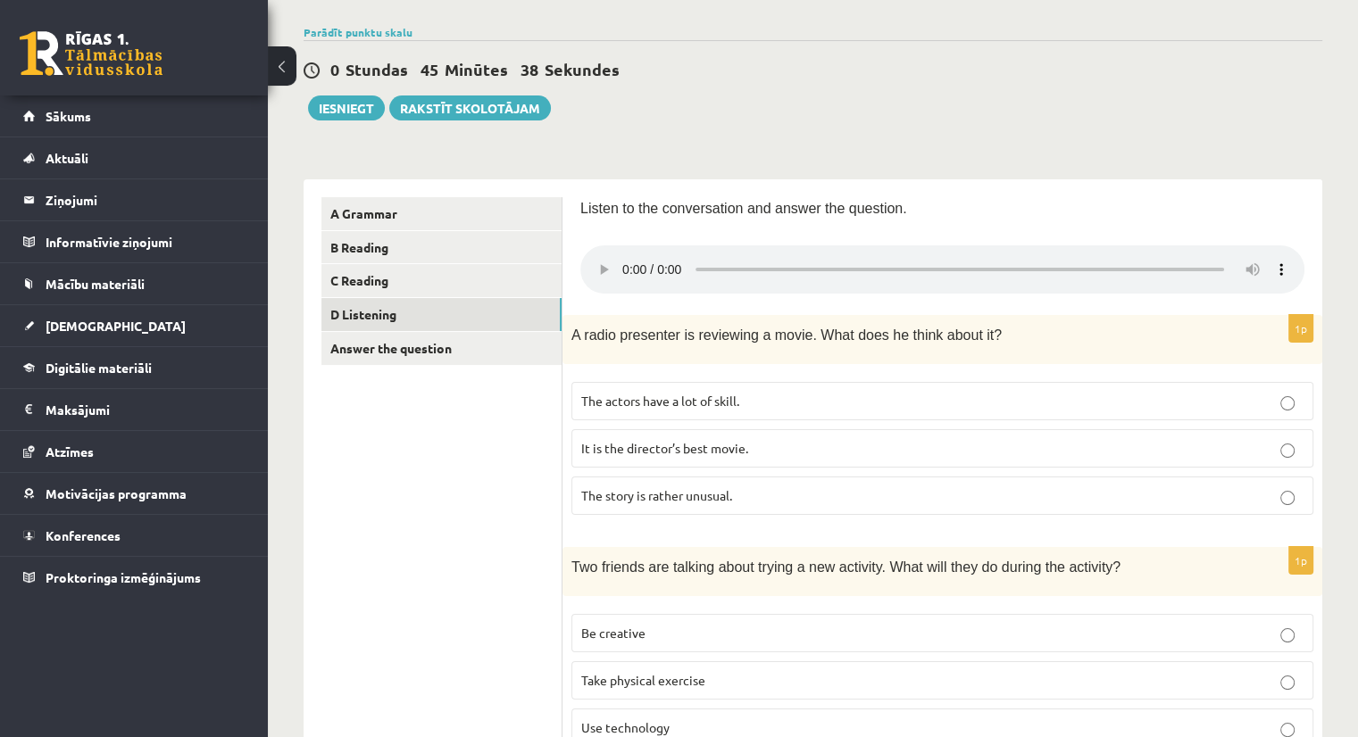
scroll to position [139, 0]
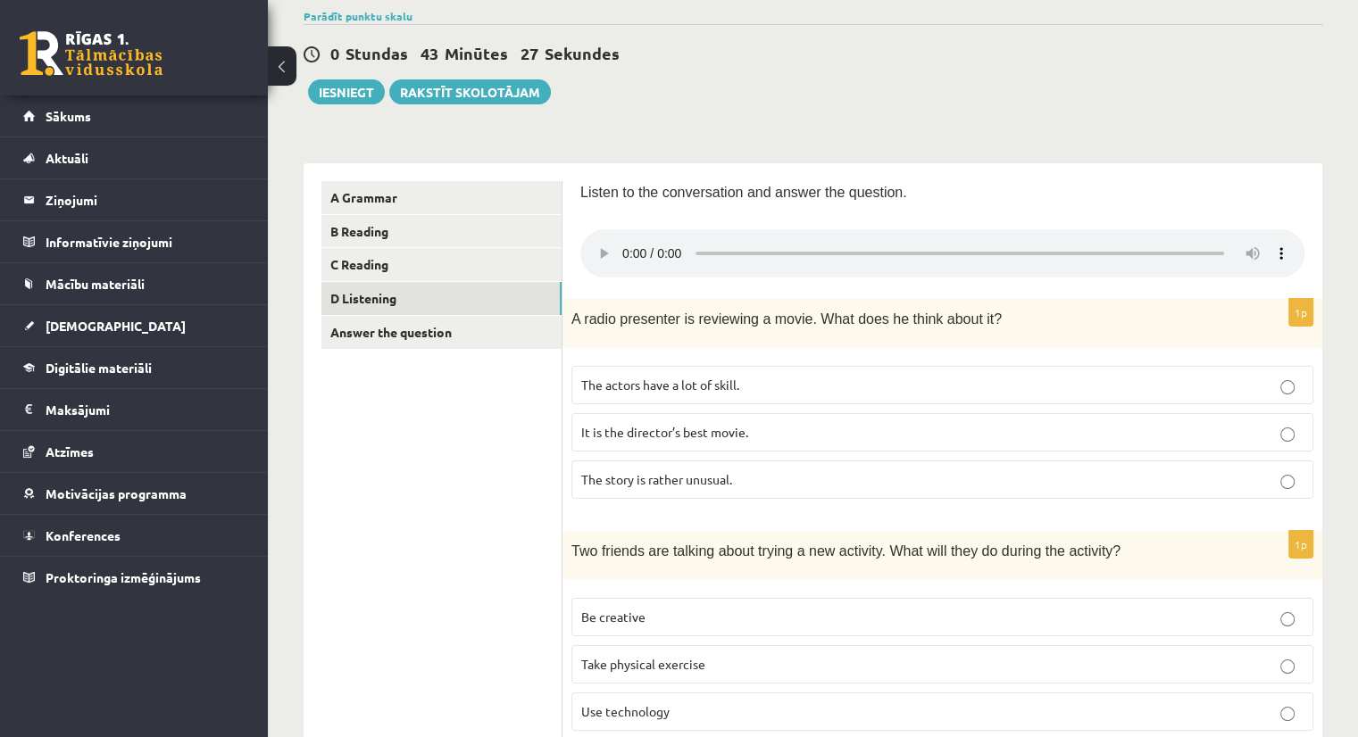
click at [627, 480] on span "The story is rather unusual." at bounding box center [656, 479] width 151 height 16
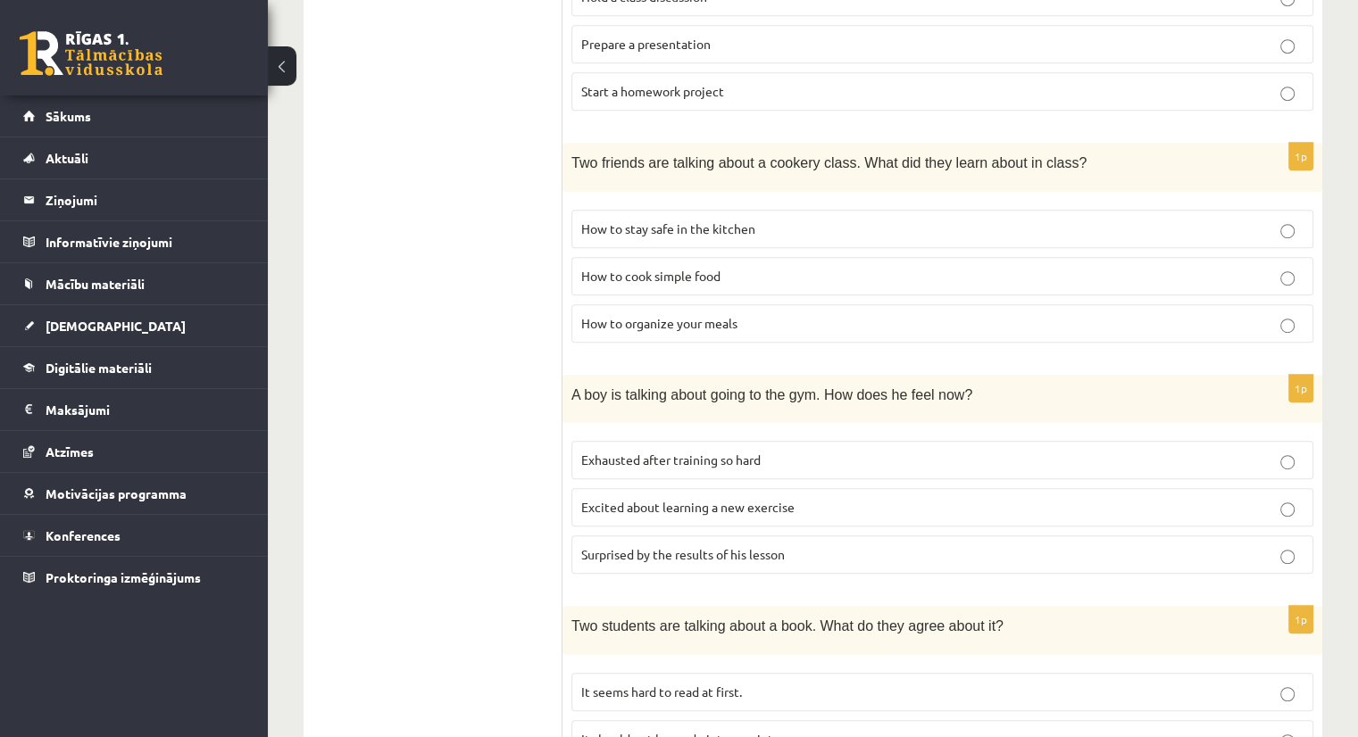
scroll to position [1121, 0]
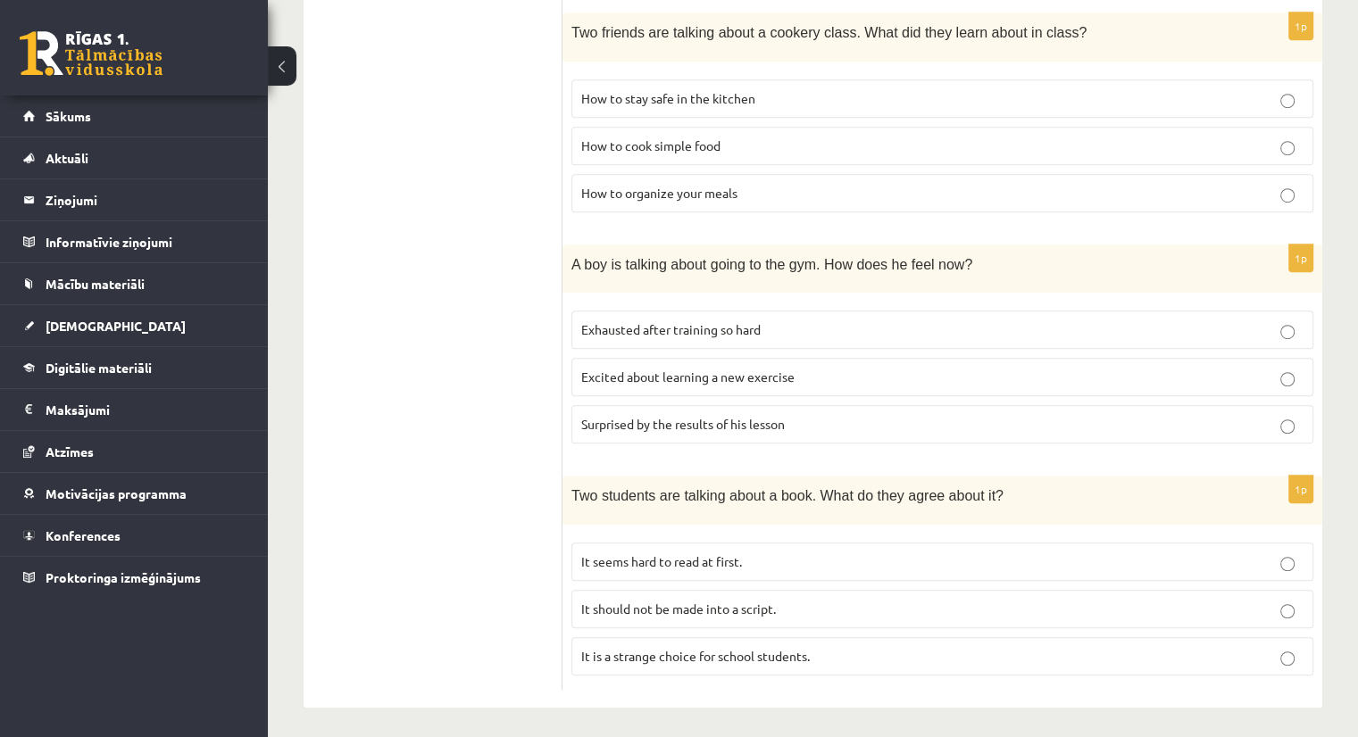
click at [678, 559] on span "It seems hard to read at first." at bounding box center [661, 561] width 161 height 16
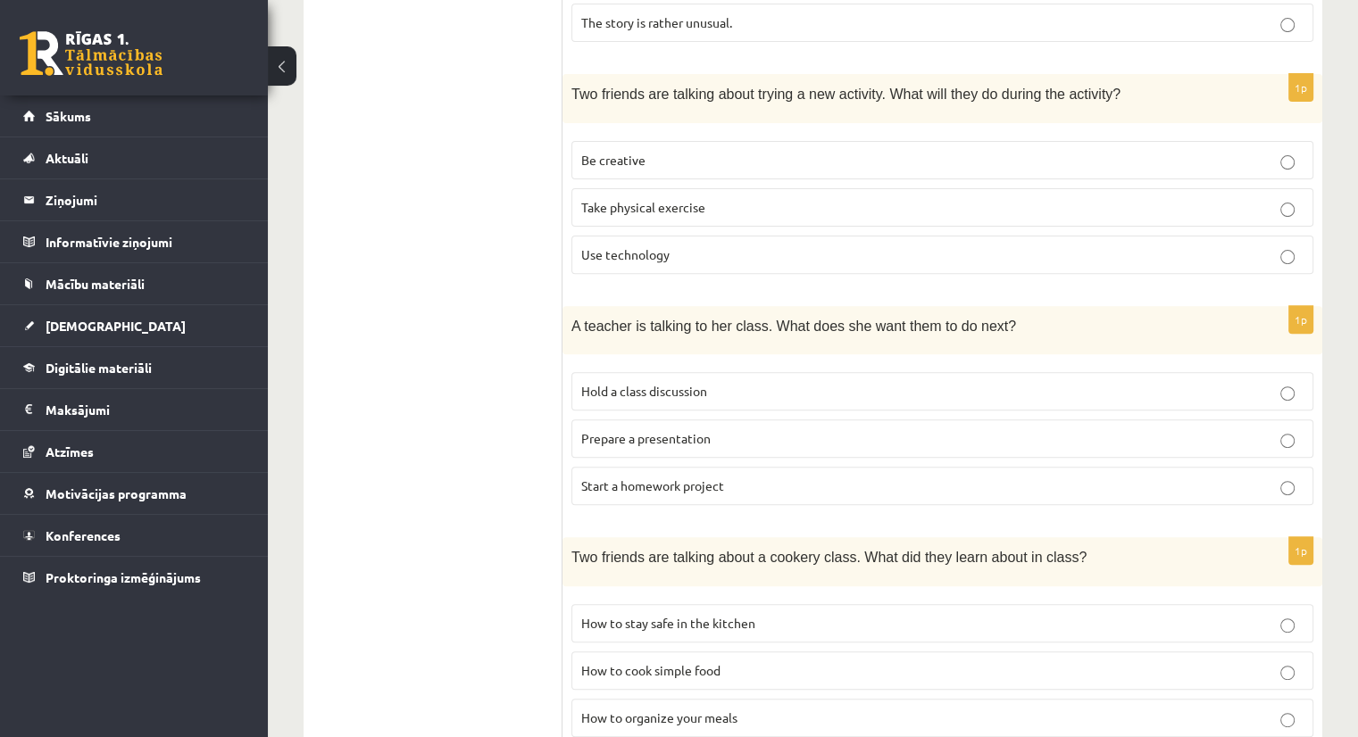
scroll to position [593, 0]
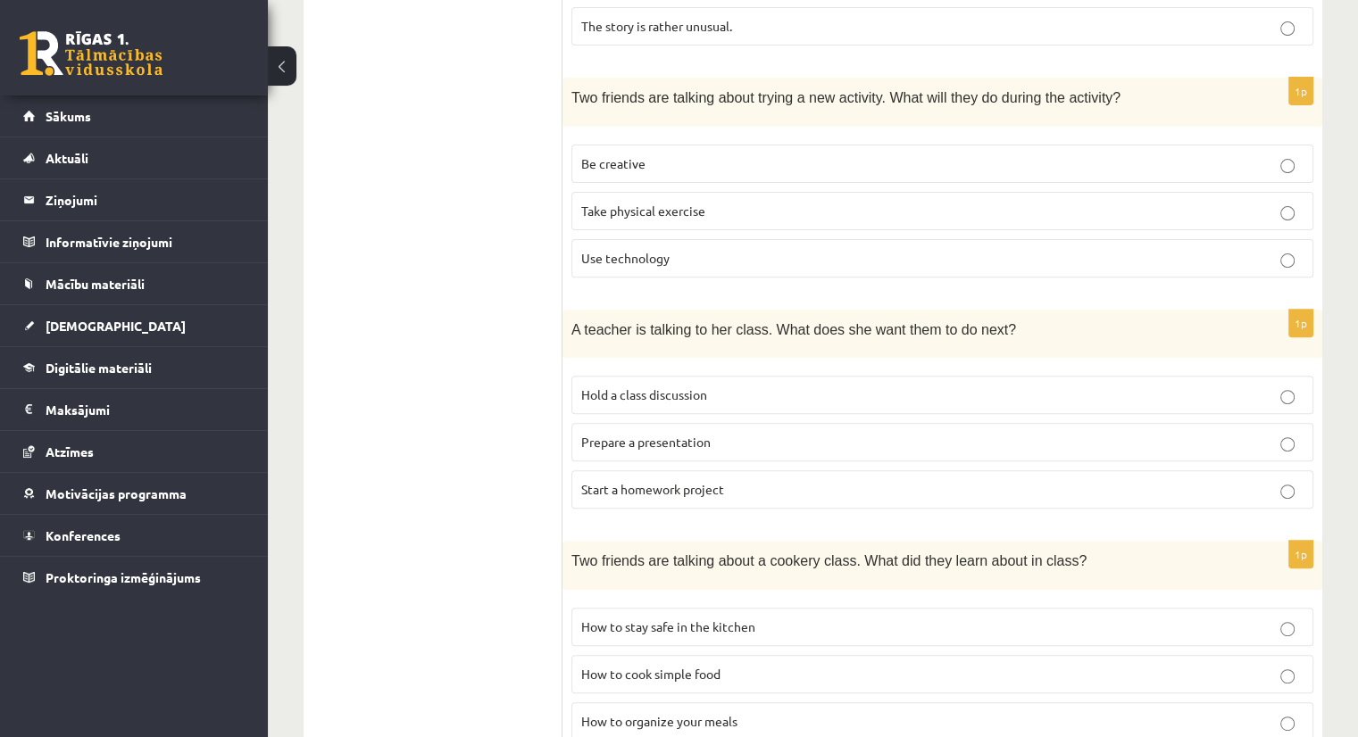
click at [586, 402] on p "Hold a class discussion" at bounding box center [942, 395] width 722 height 19
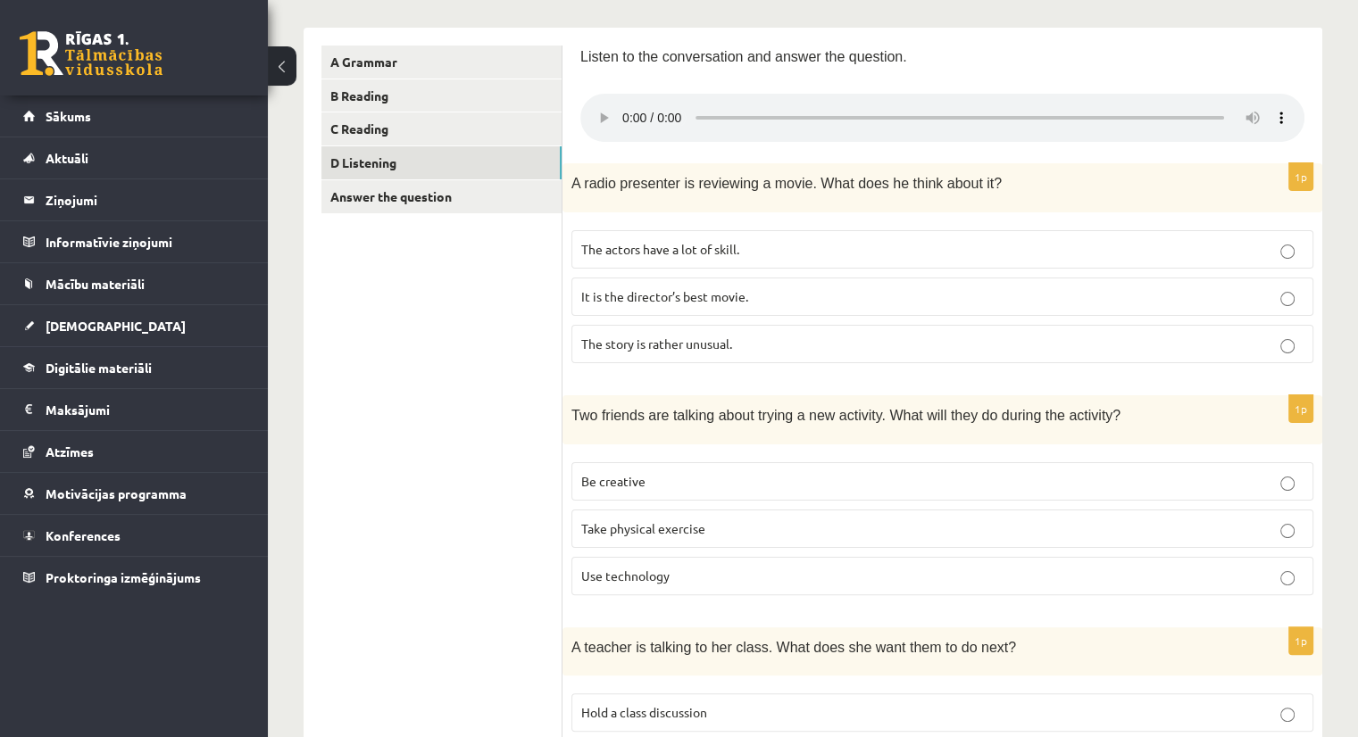
scroll to position [227, 0]
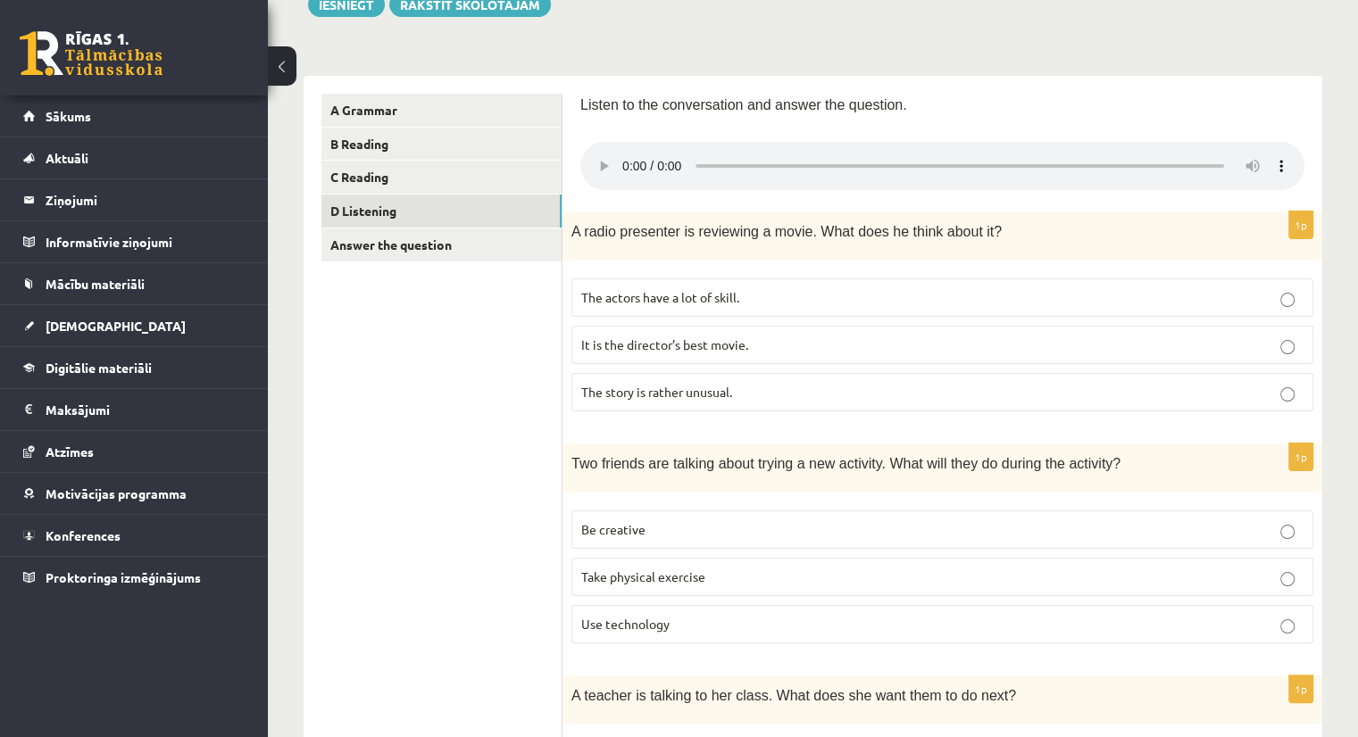
click at [611, 515] on label "Be creative" at bounding box center [942, 530] width 742 height 38
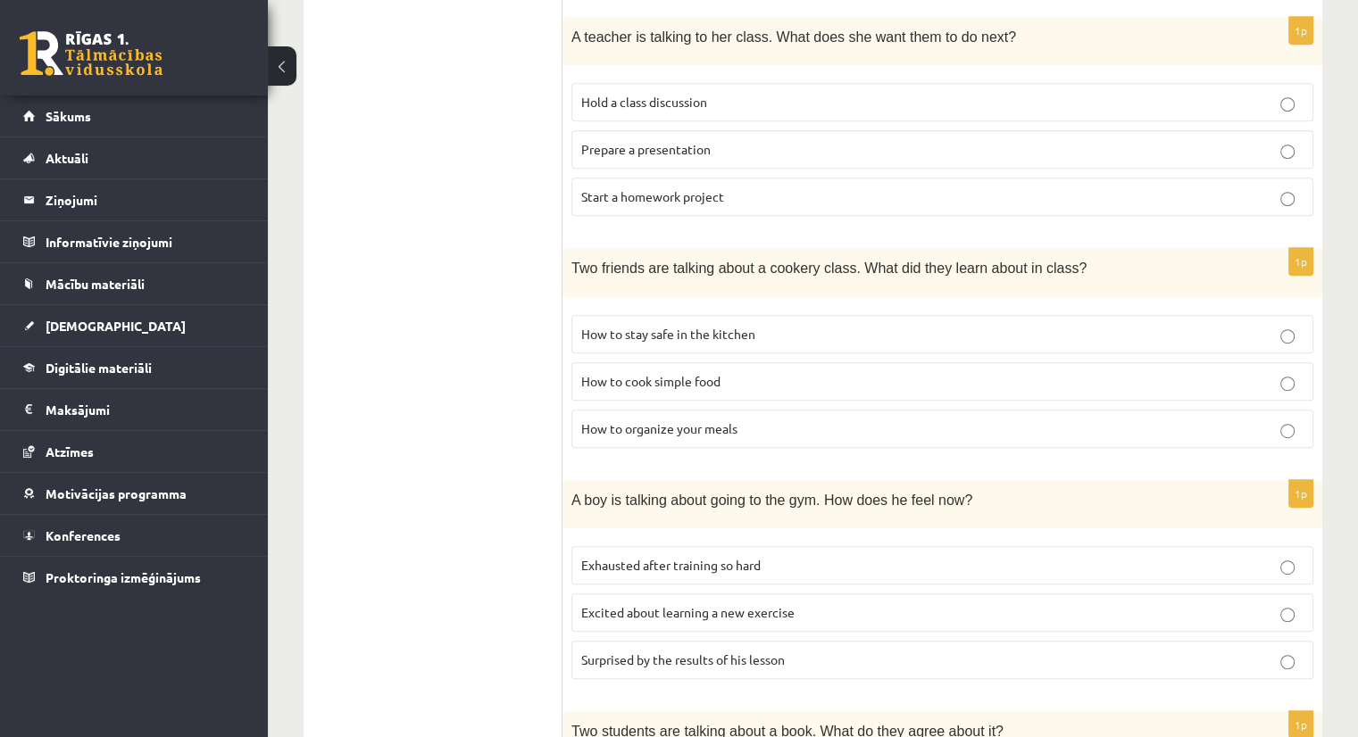
scroll to position [885, 0]
click at [683, 422] on span "How to organize your meals" at bounding box center [659, 428] width 156 height 16
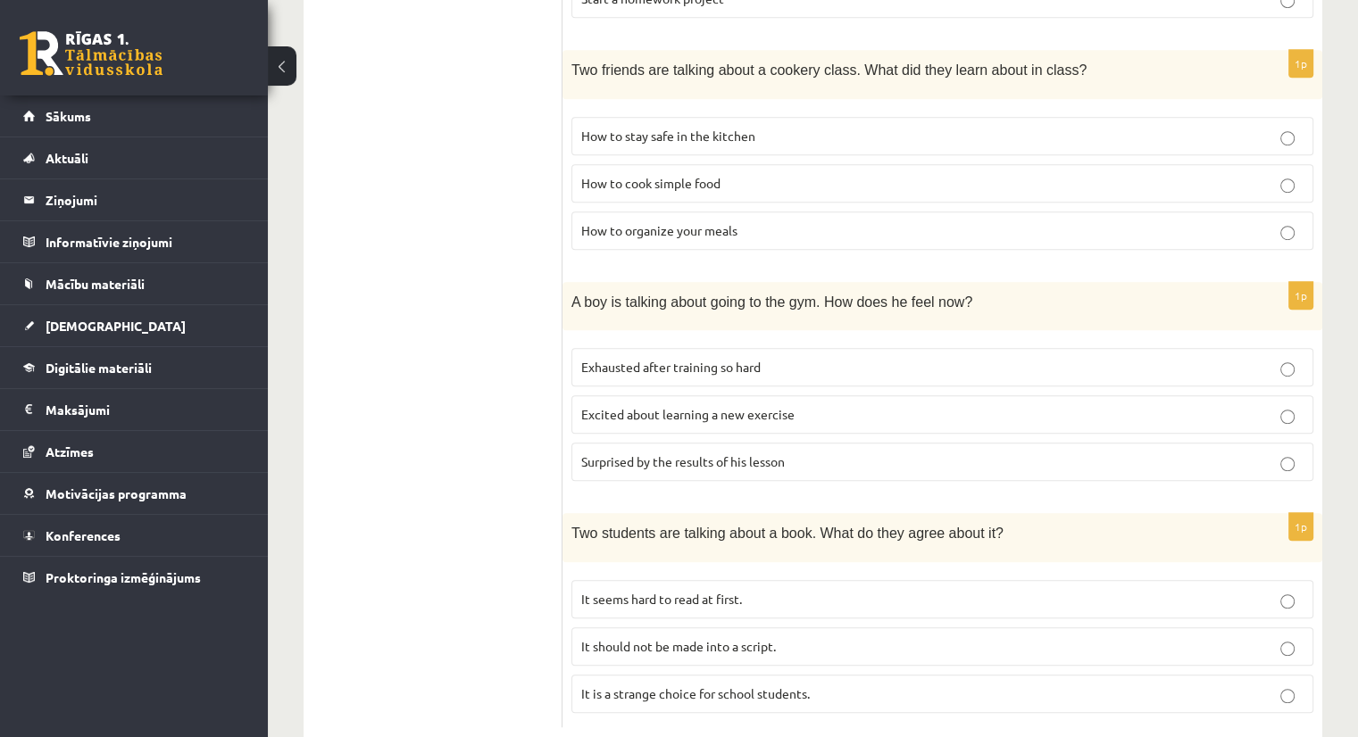
scroll to position [1096, 0]
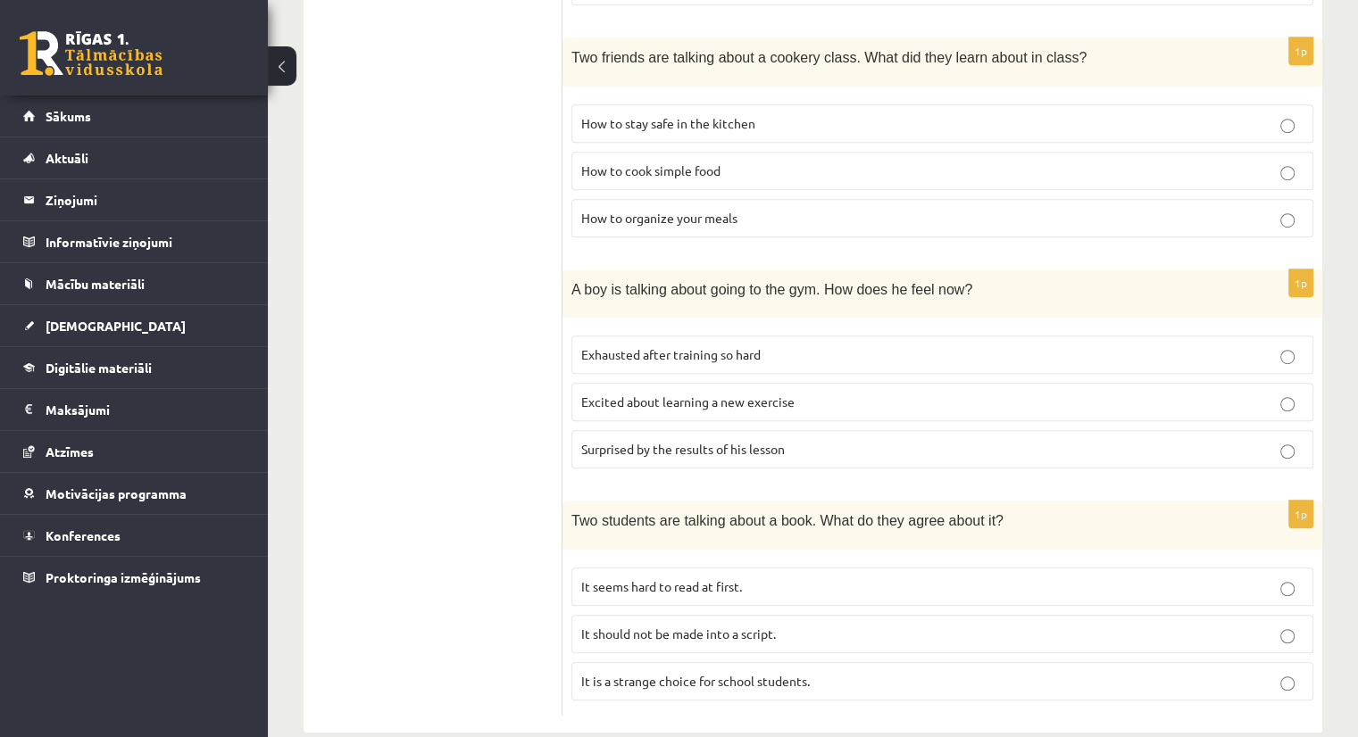
click at [635, 396] on span "Excited about learning a new exercise" at bounding box center [687, 402] width 213 height 16
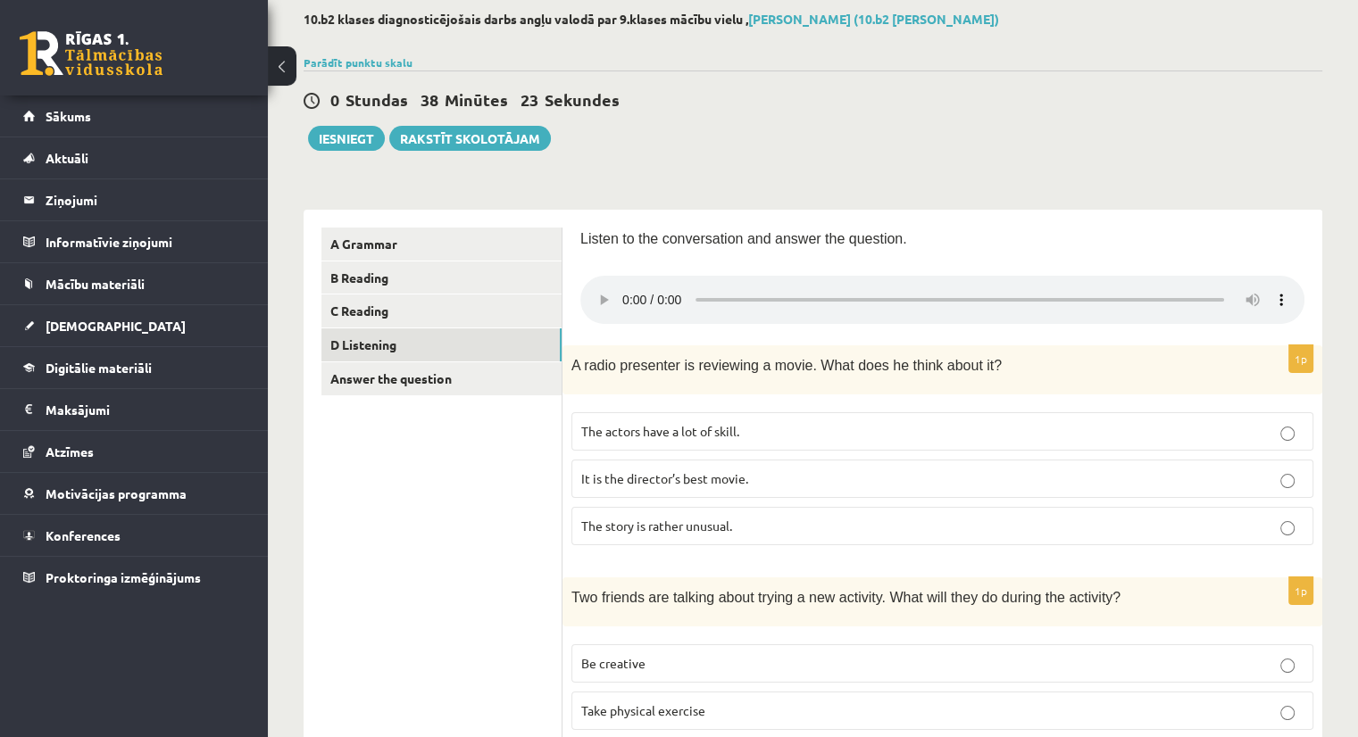
scroll to position [92, 0]
click at [491, 372] on link "Answer the question" at bounding box center [441, 379] width 240 height 33
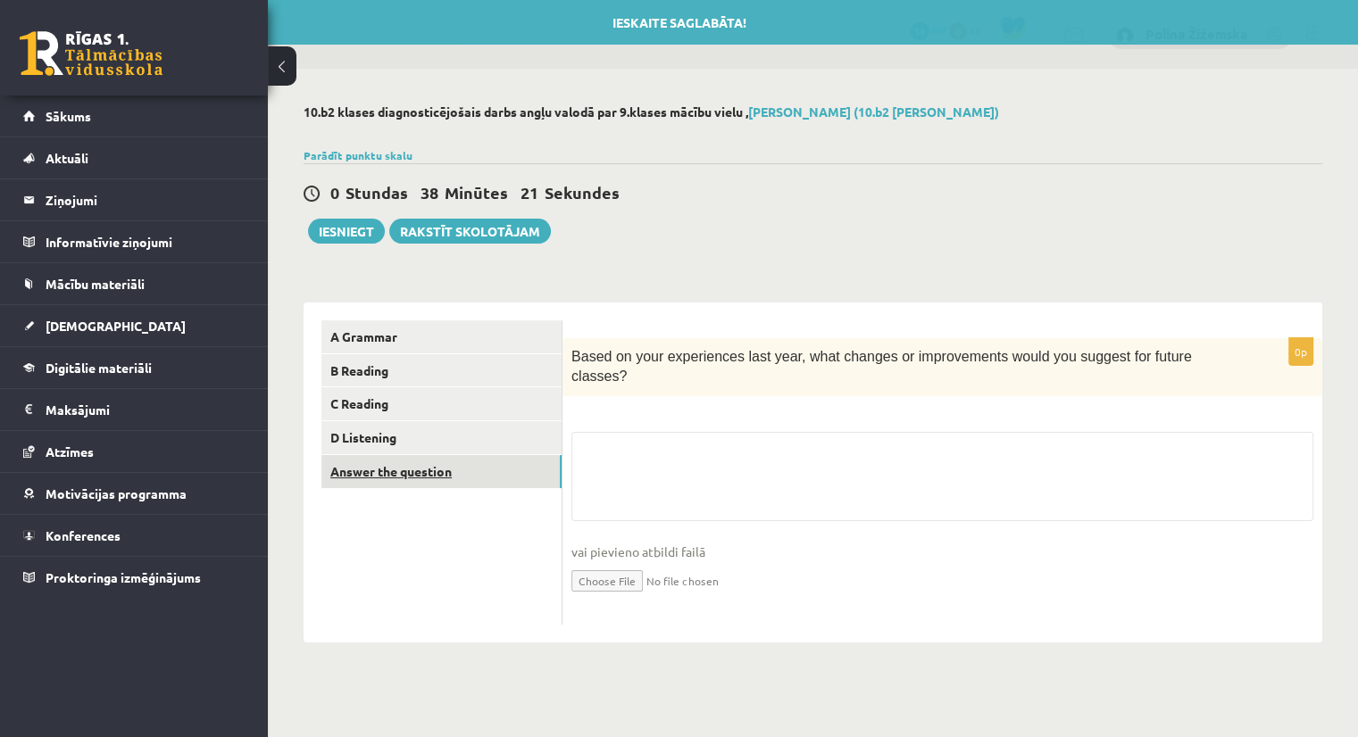
scroll to position [0, 0]
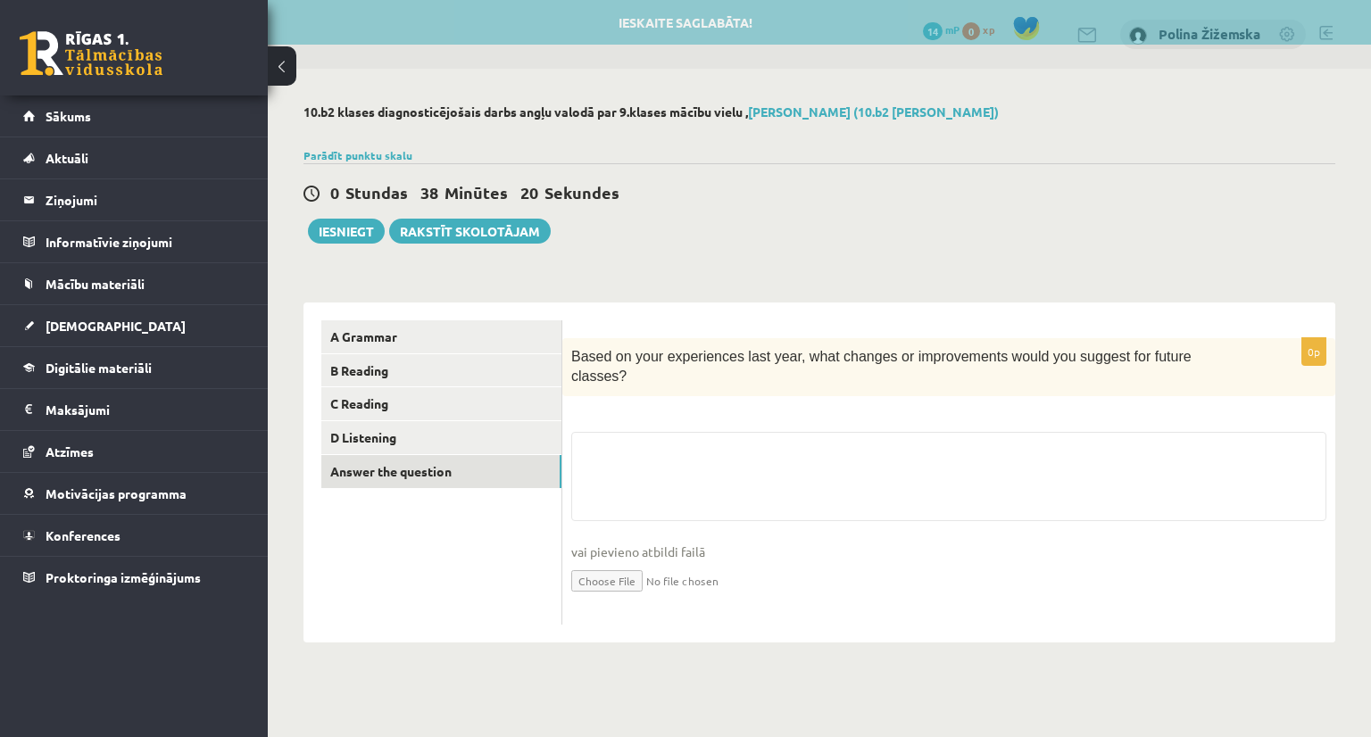
click at [642, 440] on fieldset "vai pievieno atbildi failā Iesniegtā atbilde" at bounding box center [948, 524] width 755 height 184
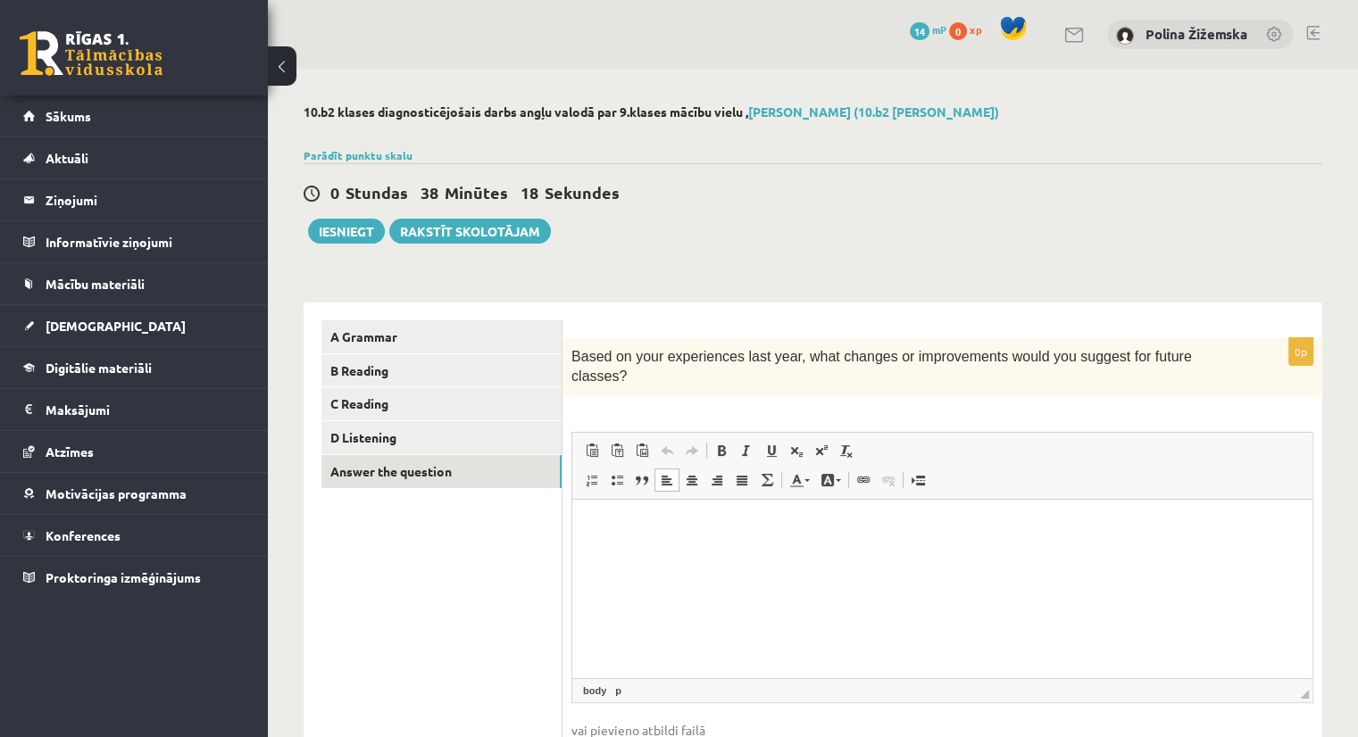
click at [672, 553] on html at bounding box center [942, 526] width 740 height 54
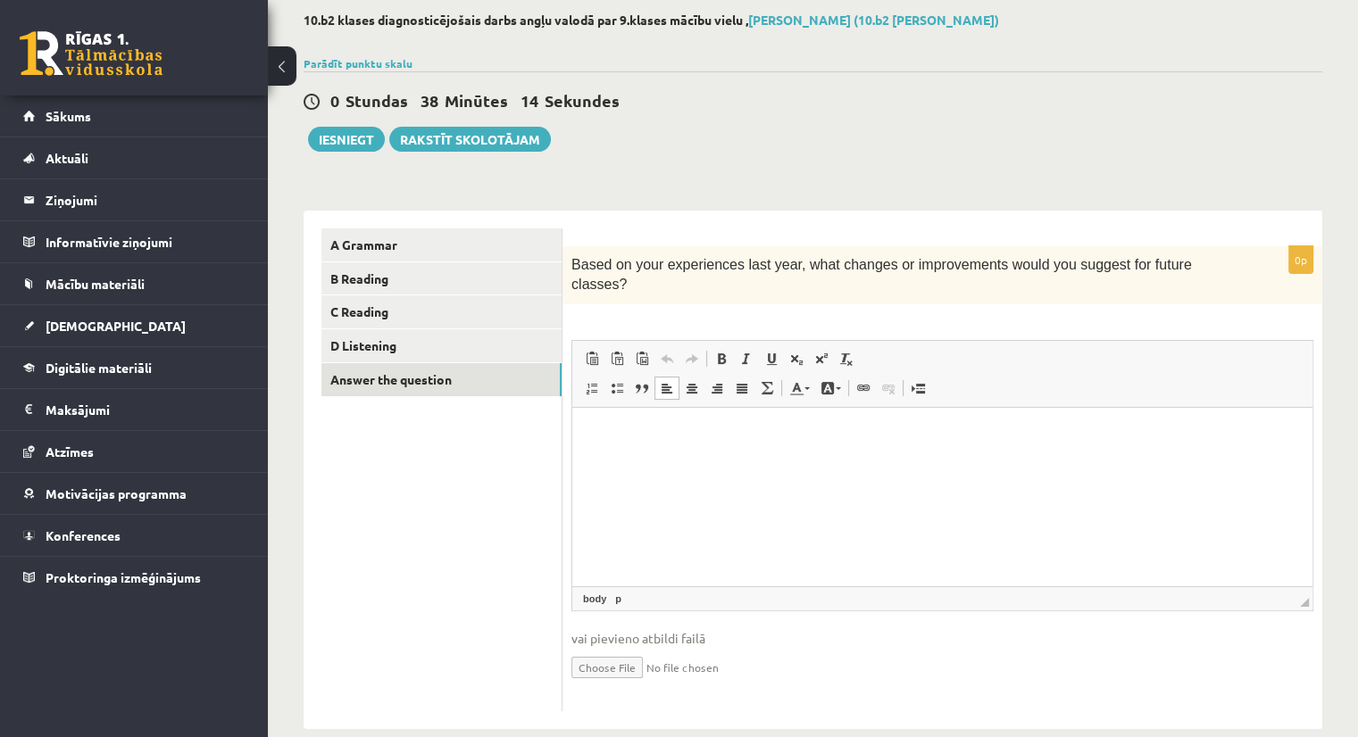
scroll to position [99, 0]
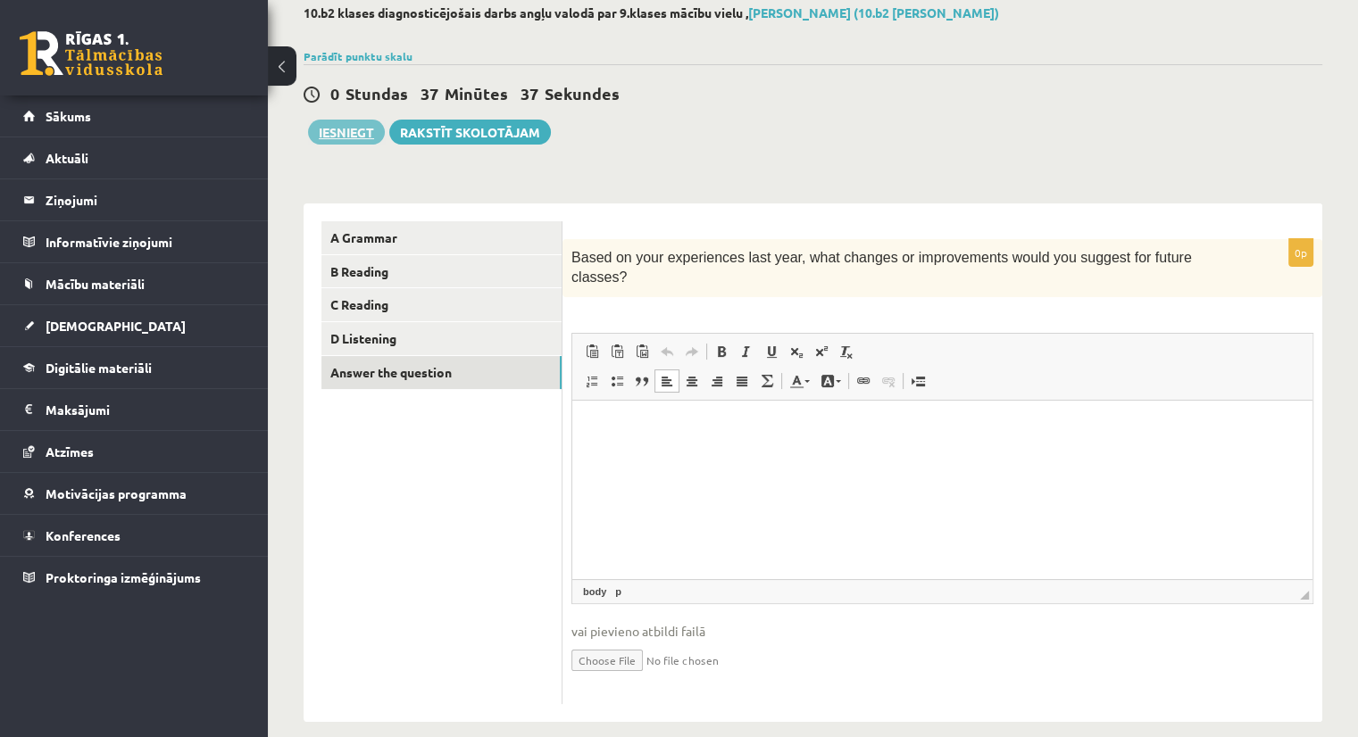
click at [336, 137] on button "Iesniegt" at bounding box center [346, 132] width 77 height 25
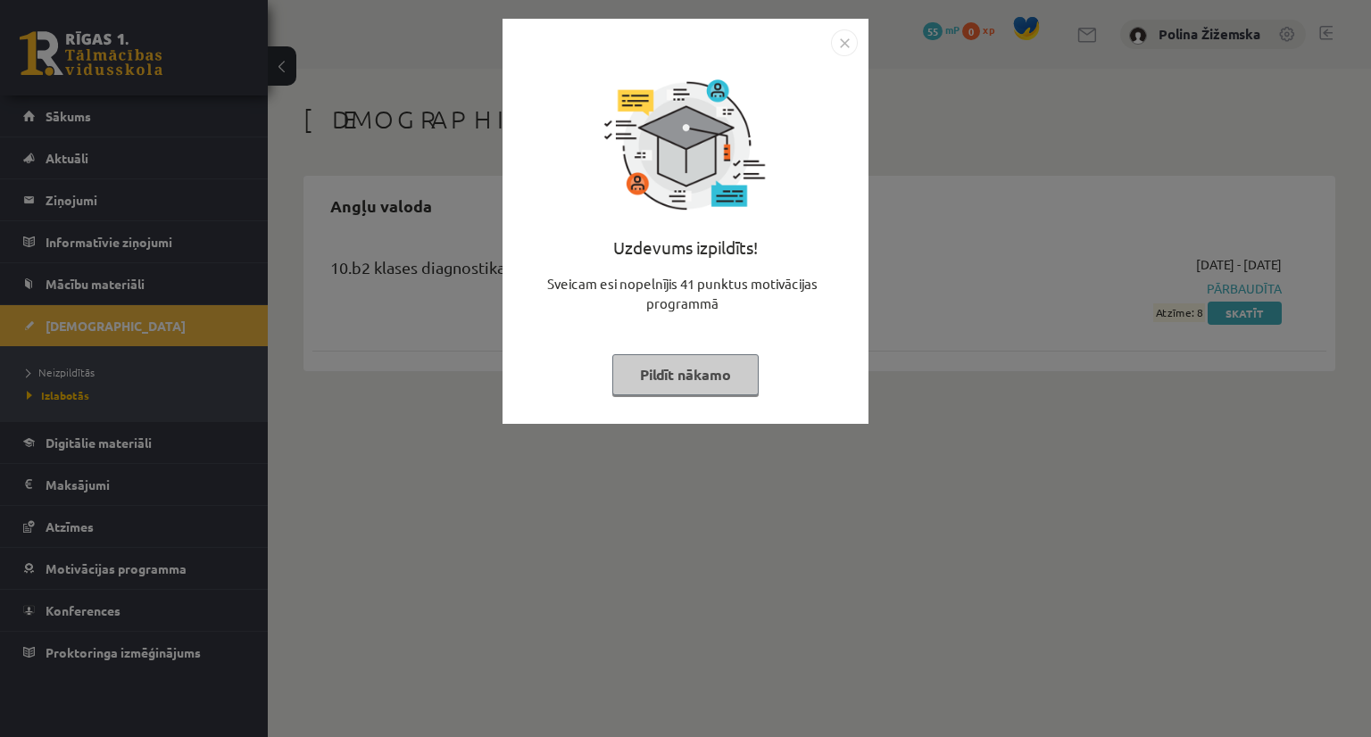
click at [729, 360] on button "Pildīt nākamo" at bounding box center [685, 374] width 146 height 41
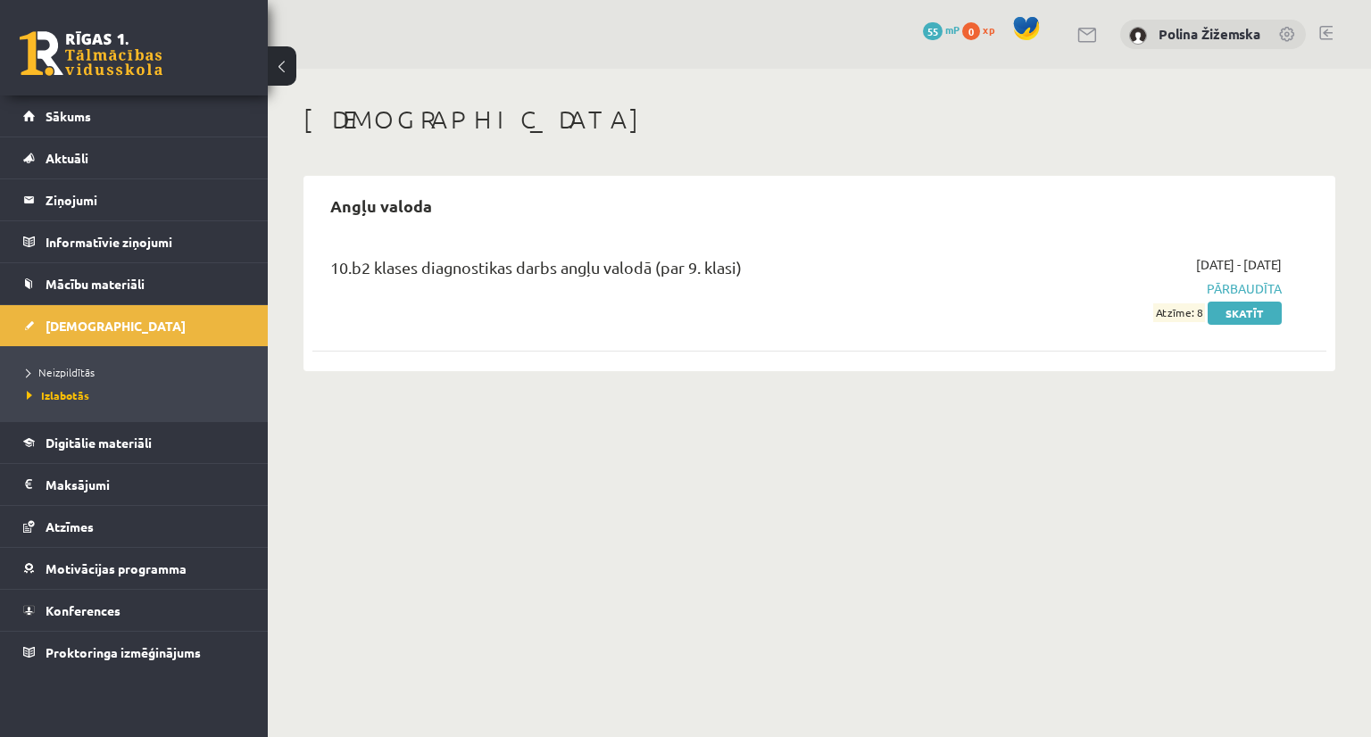
click at [1179, 314] on span "Atzīme: 8" at bounding box center [1179, 312] width 52 height 19
click at [1229, 311] on link "Skatīt" at bounding box center [1245, 313] width 74 height 23
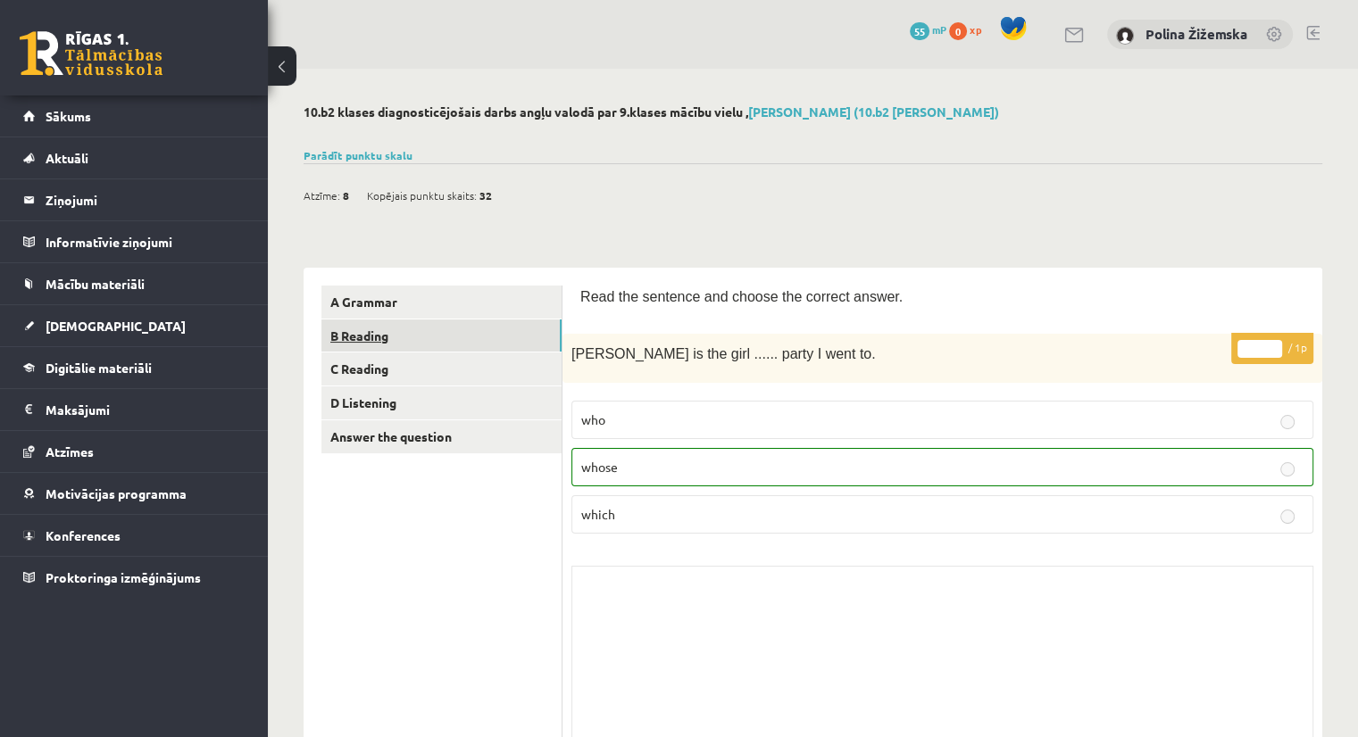
click at [389, 333] on link "B Reading" at bounding box center [441, 336] width 240 height 33
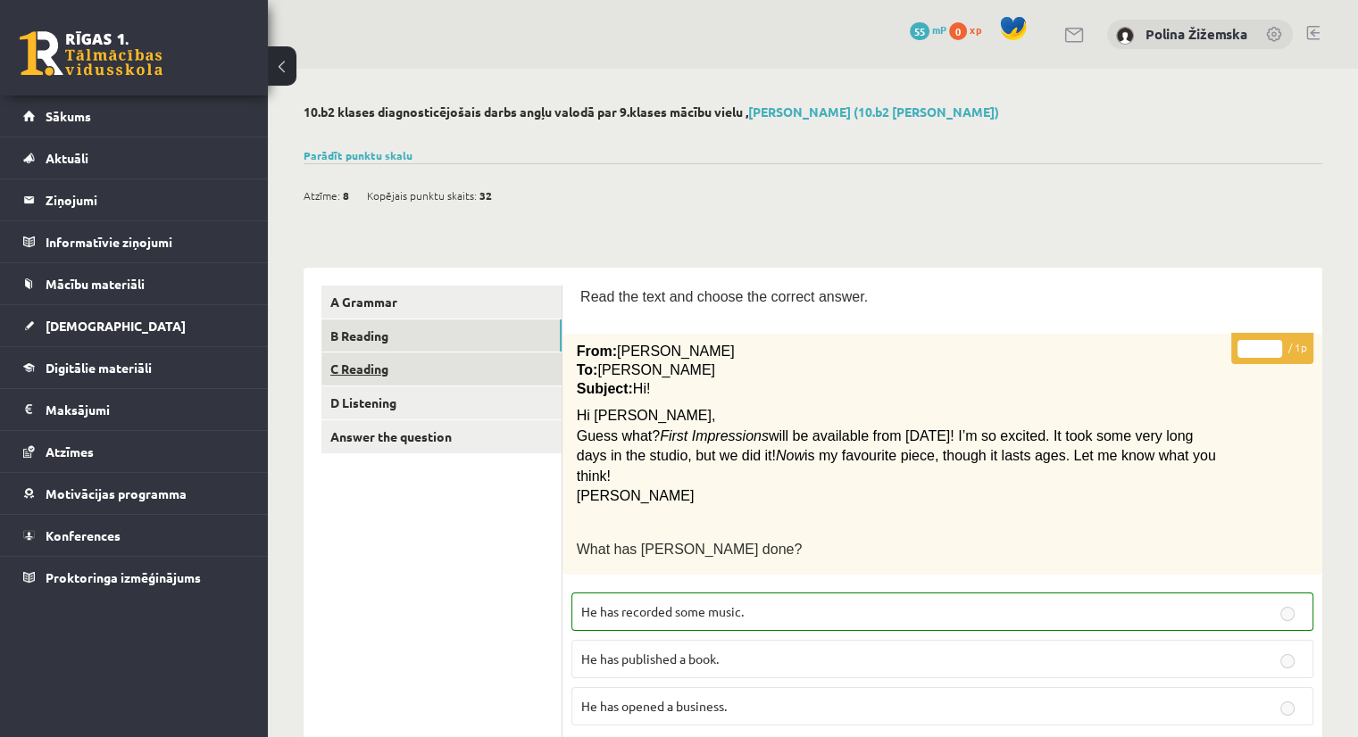
click at [374, 362] on link "C Reading" at bounding box center [441, 369] width 240 height 33
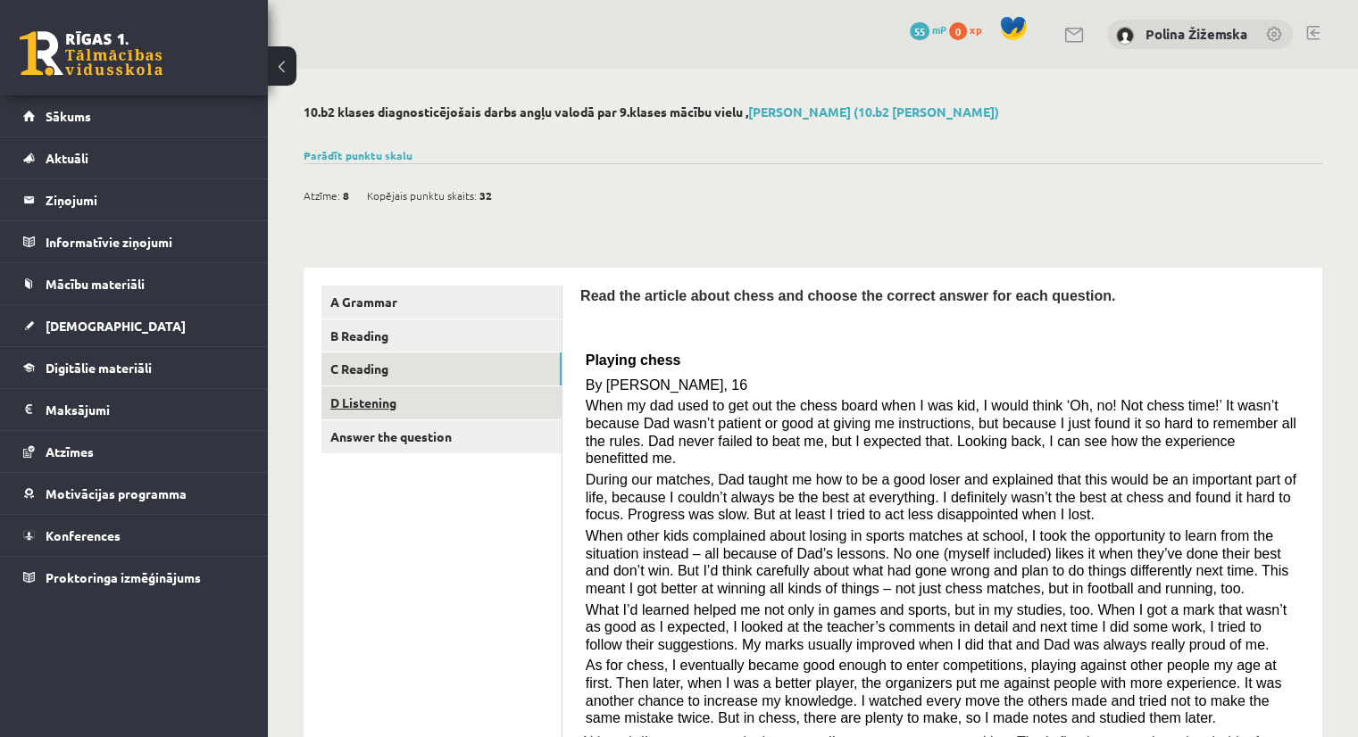
click at [364, 408] on link "D Listening" at bounding box center [441, 402] width 240 height 33
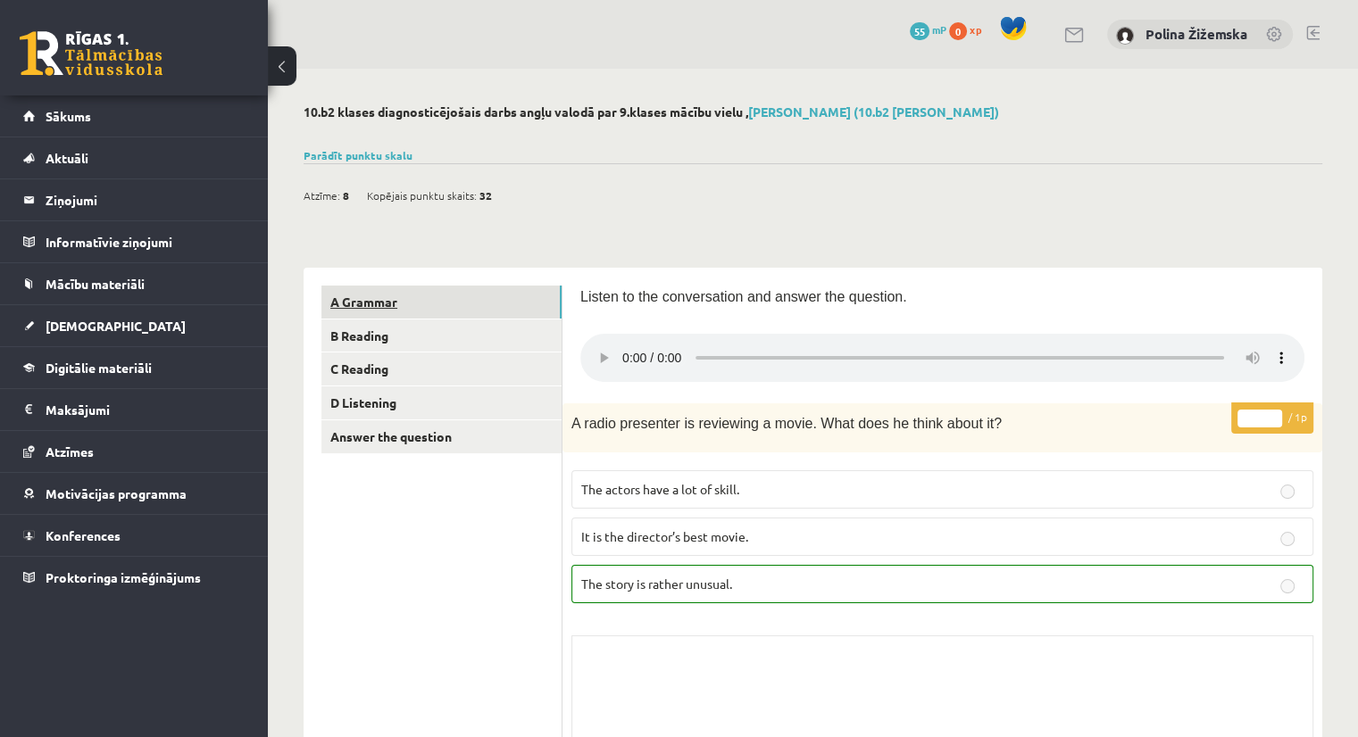
click at [357, 307] on link "A Grammar" at bounding box center [441, 302] width 240 height 33
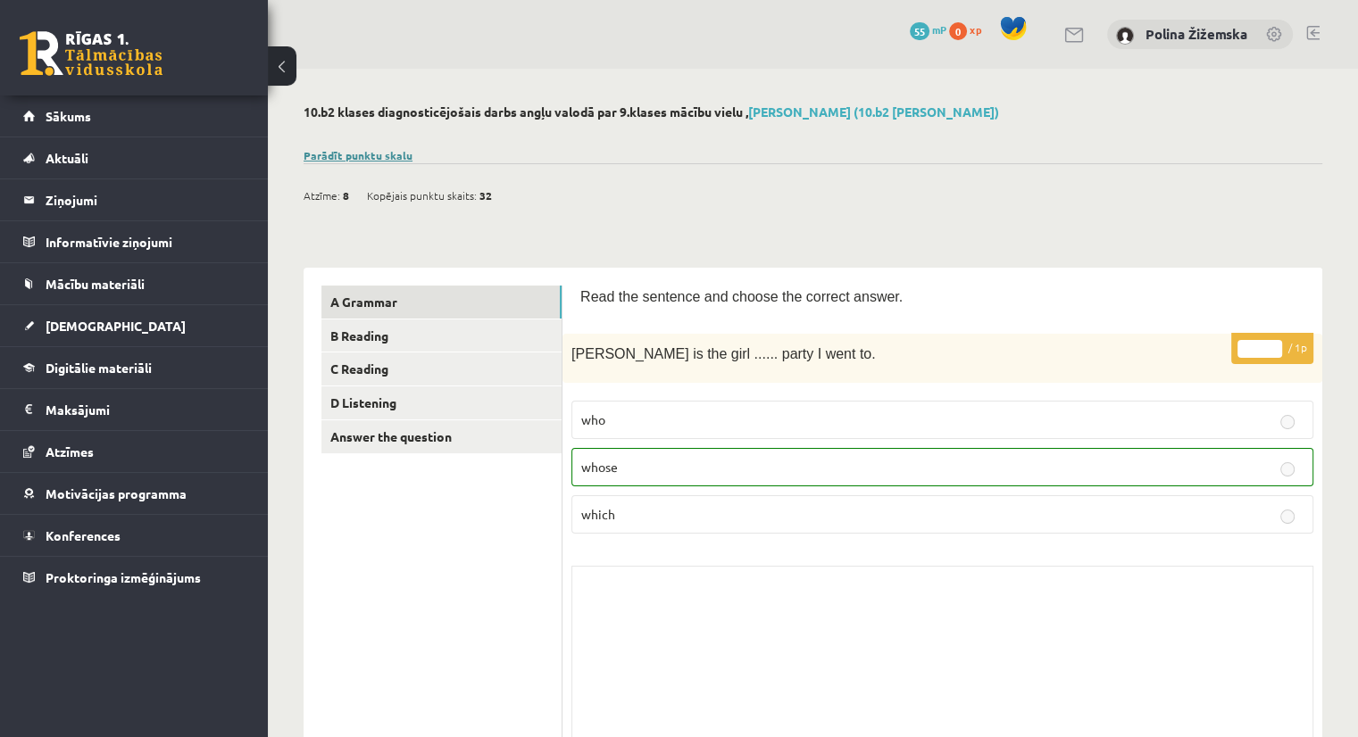
click at [354, 153] on link "Parādīt punktu skalu" at bounding box center [357, 155] width 109 height 14
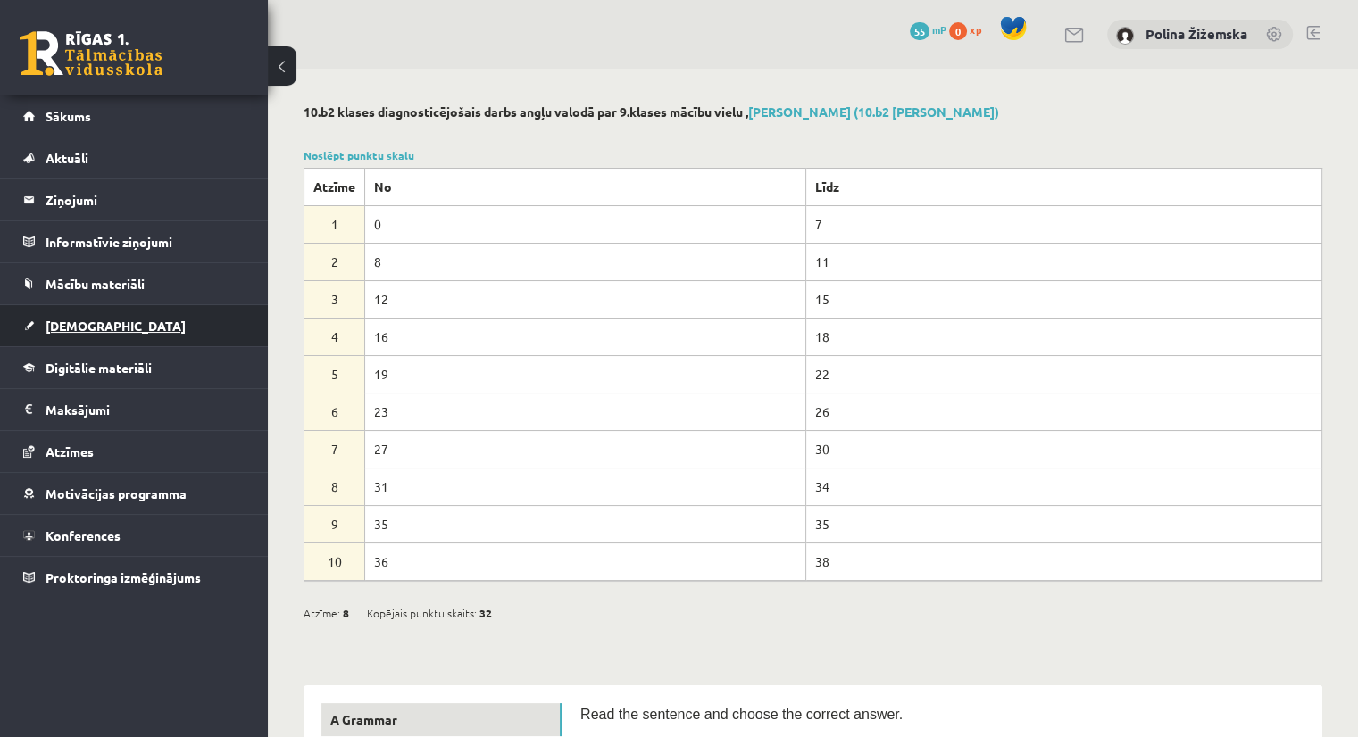
click at [96, 331] on link "[DEMOGRAPHIC_DATA]" at bounding box center [134, 325] width 222 height 41
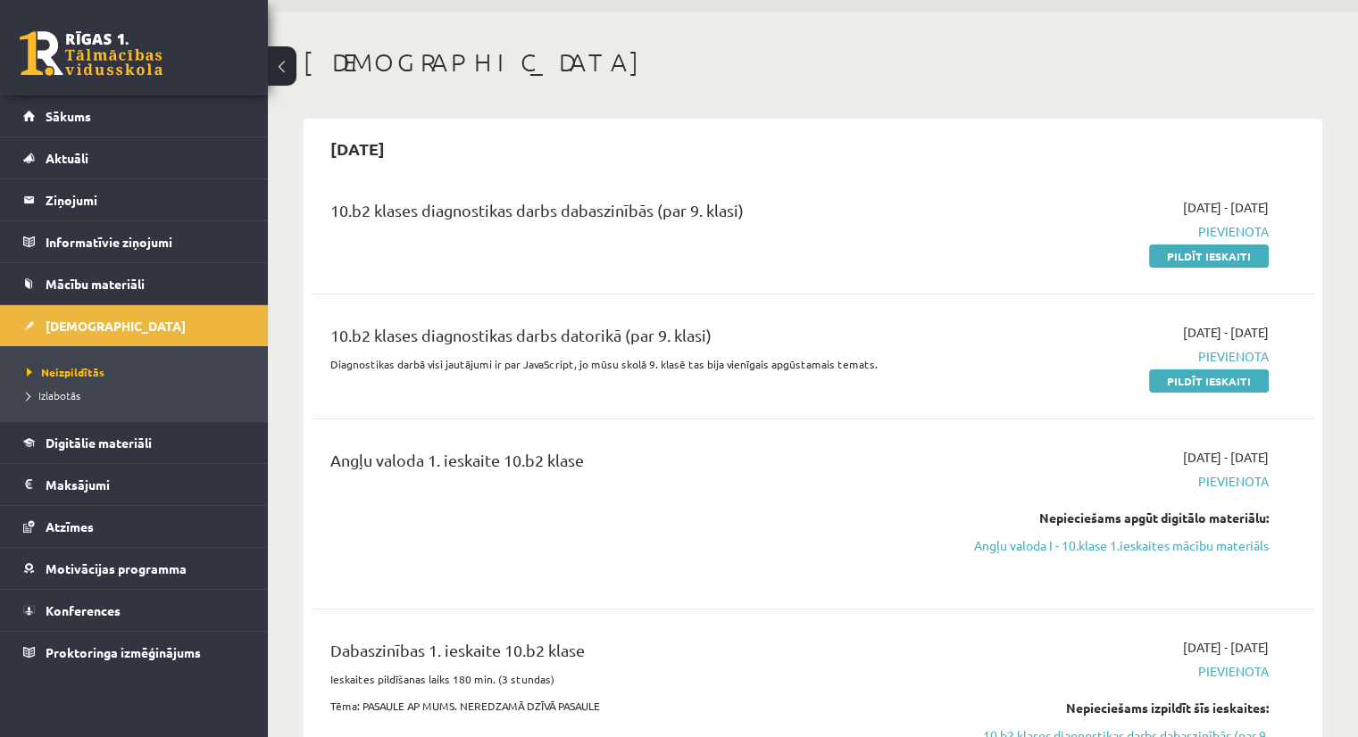
scroll to position [57, 0]
drag, startPoint x: 1220, startPoint y: 383, endPoint x: 769, endPoint y: 94, distance: 536.3
click at [1220, 383] on link "Pildīt ieskaiti" at bounding box center [1209, 381] width 120 height 23
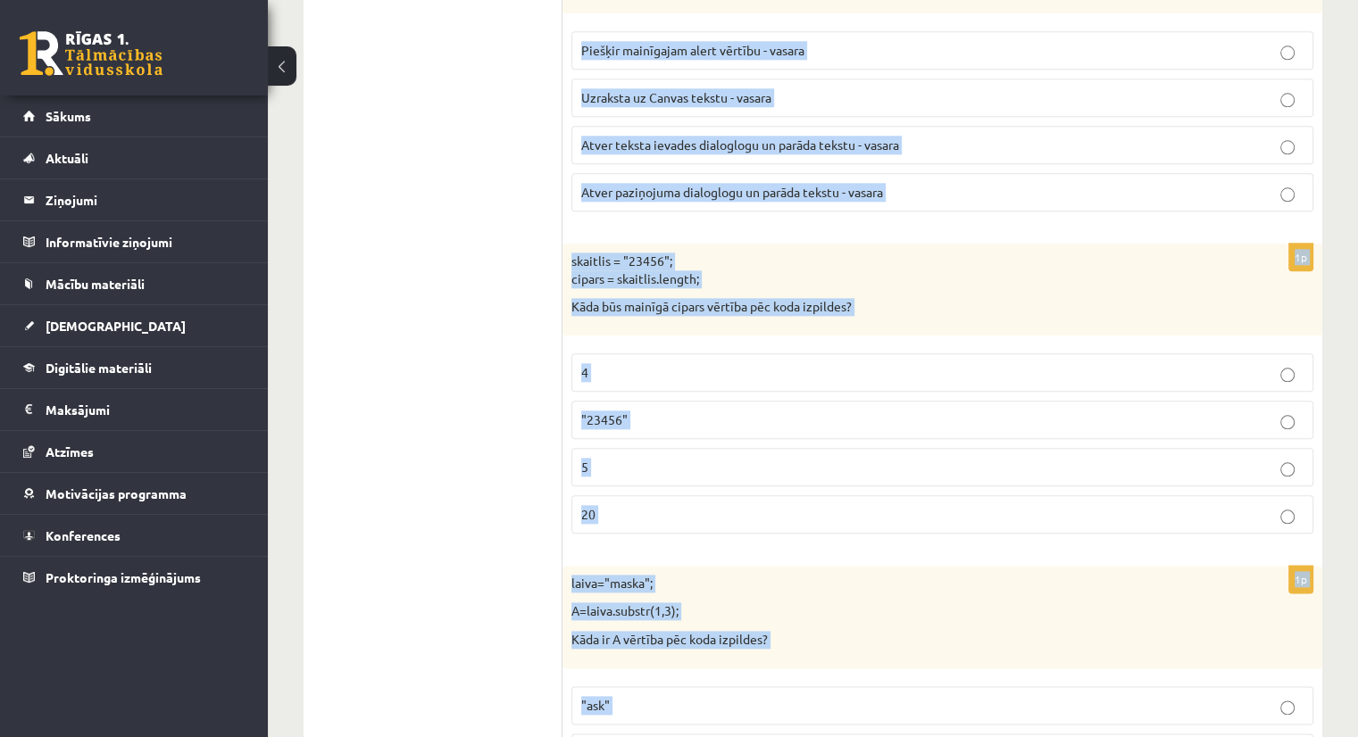
scroll to position [8922, 0]
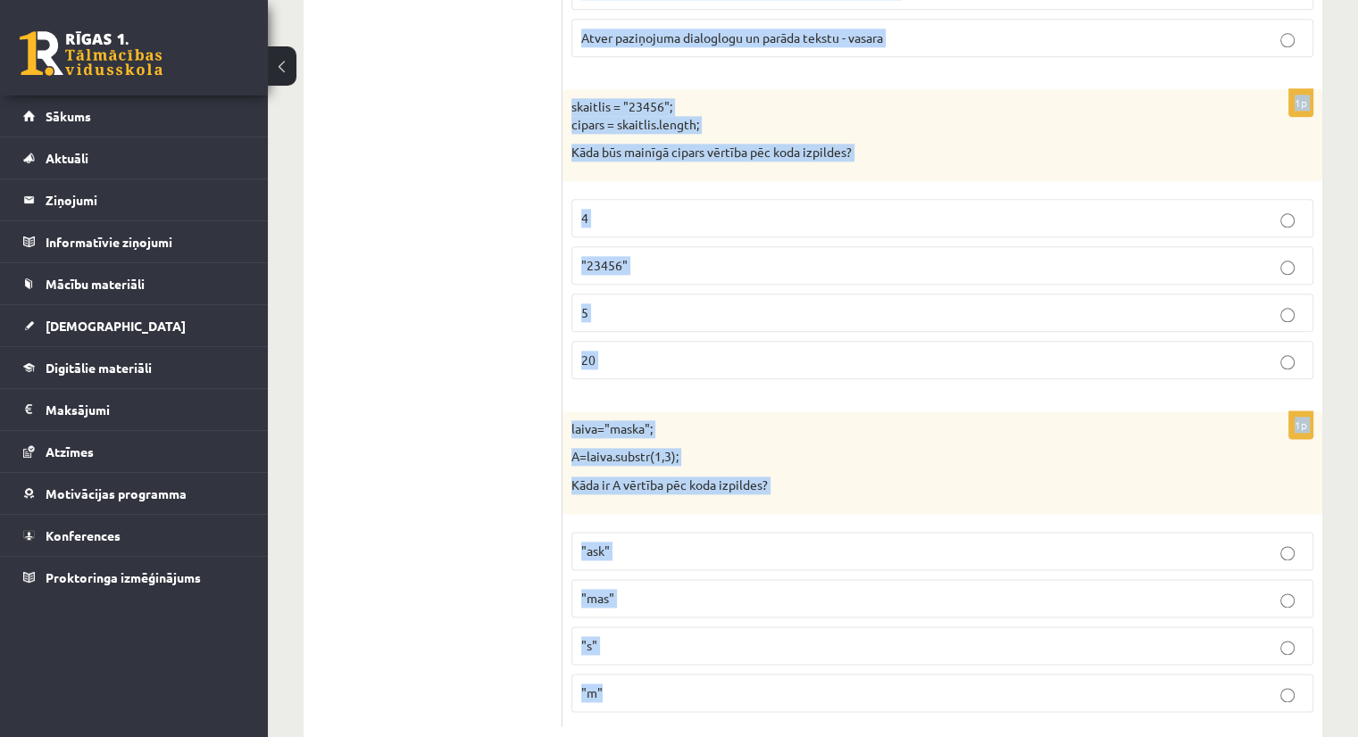
drag, startPoint x: 575, startPoint y: 162, endPoint x: 864, endPoint y: 778, distance: 680.4
copy form "a Javascript Canvas izmērs ir 400,400, vai var uzzīmēt apli ar centru 430,430 u…"
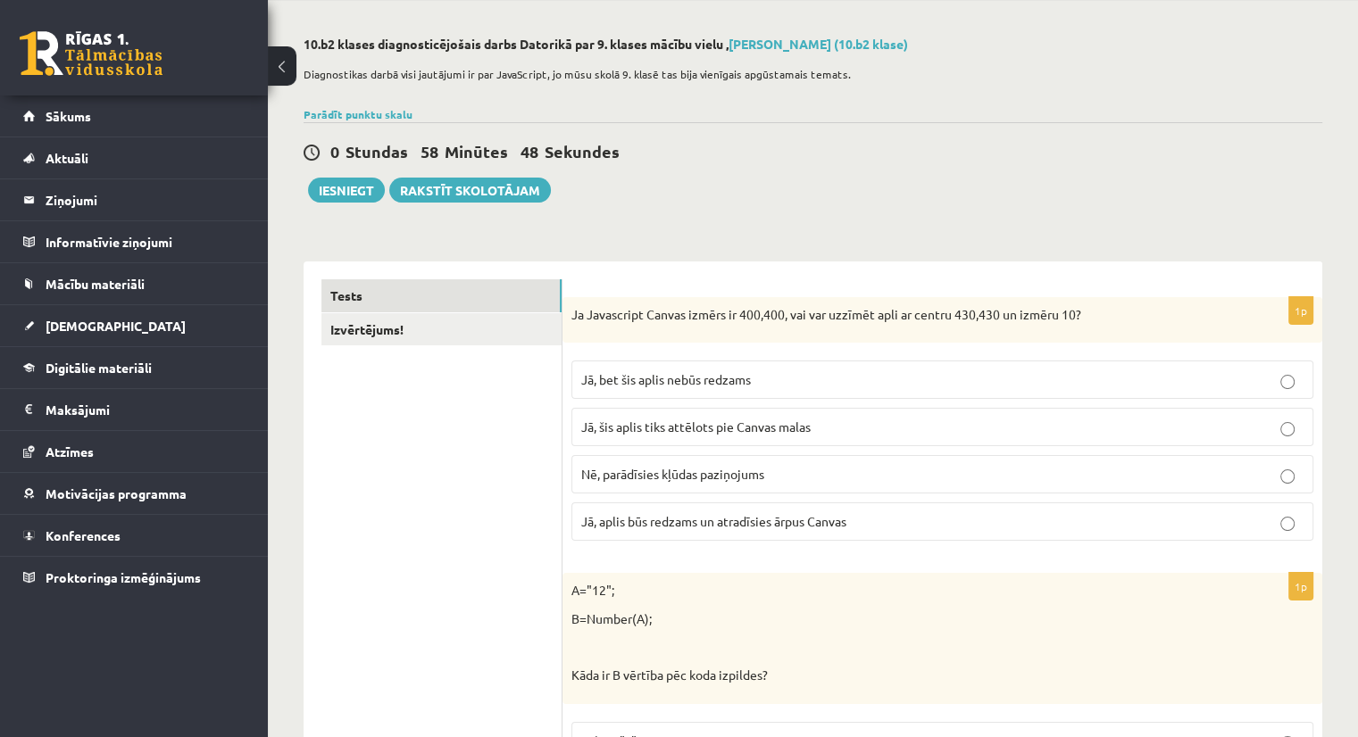
scroll to position [71, 0]
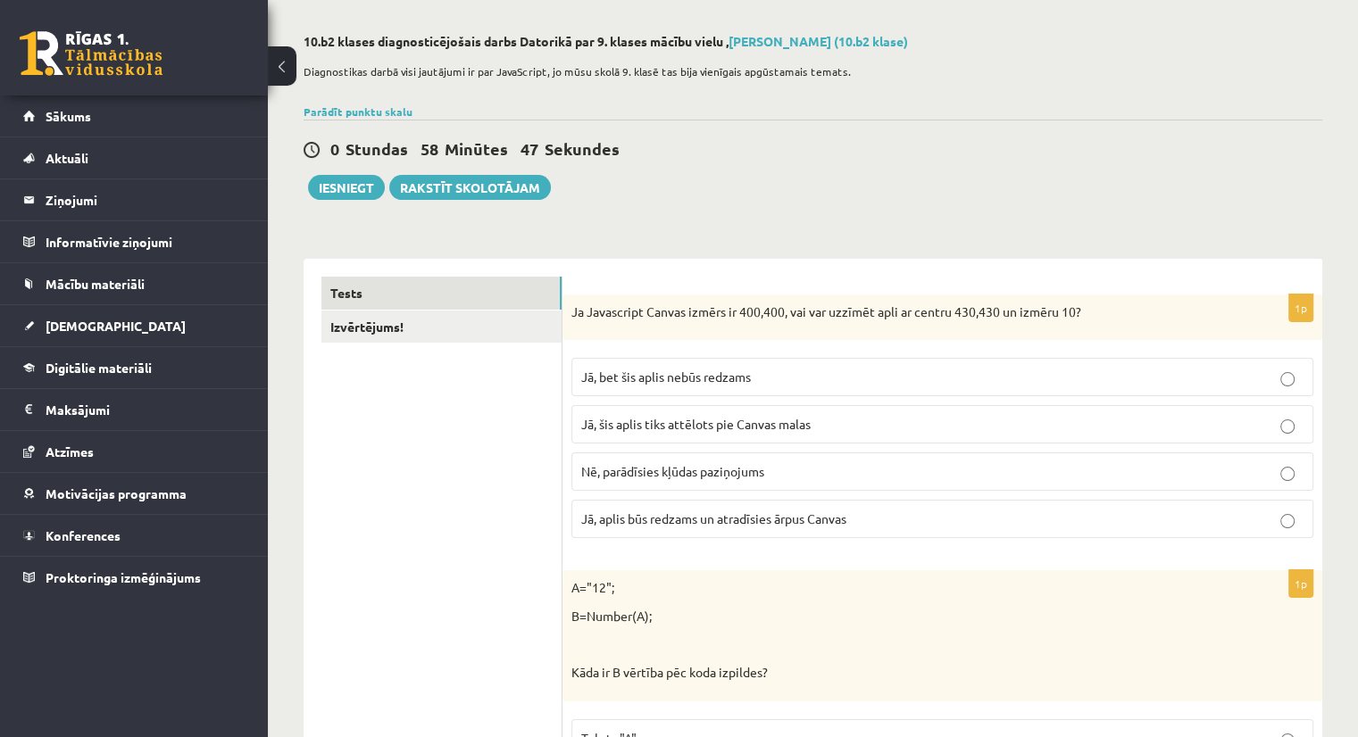
click at [639, 386] on p "Jā, bet šis aplis nebūs redzams" at bounding box center [942, 377] width 722 height 19
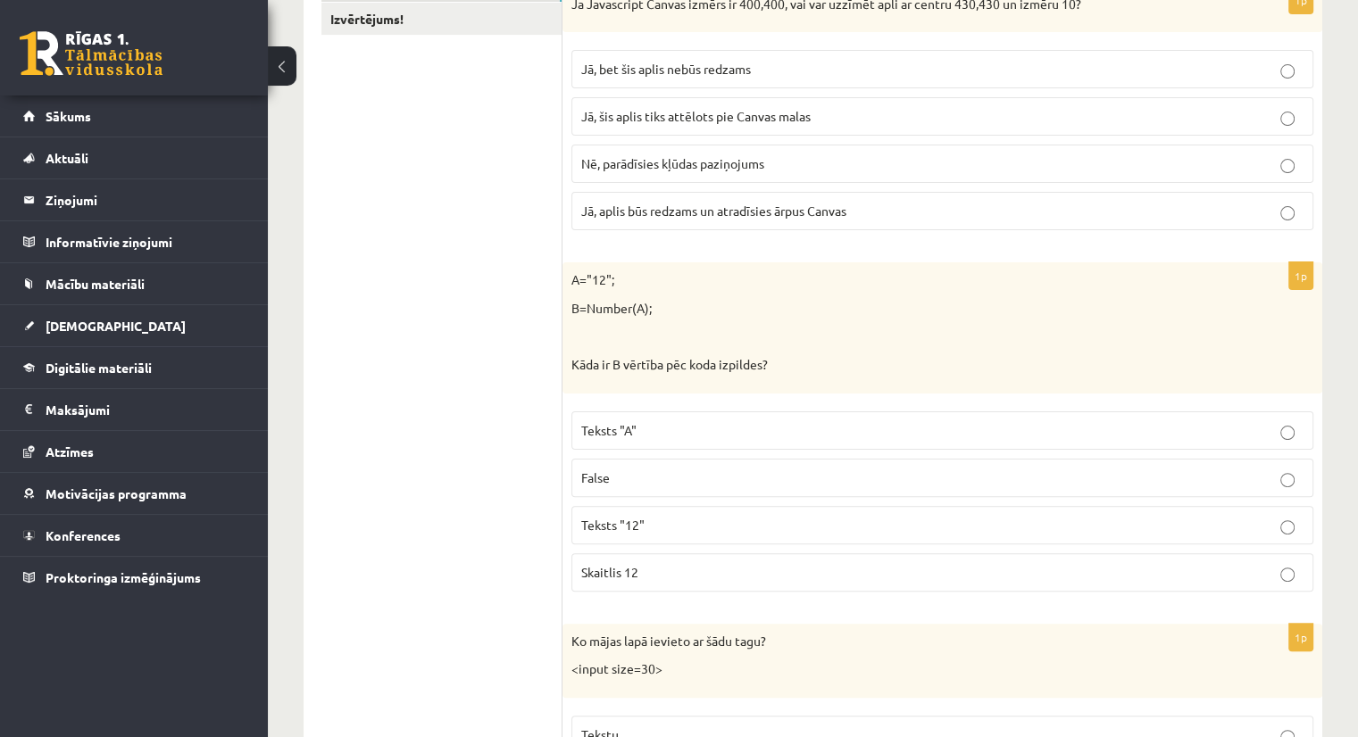
scroll to position [381, 0]
click at [653, 563] on p "Skaitlis 12" at bounding box center [942, 570] width 722 height 19
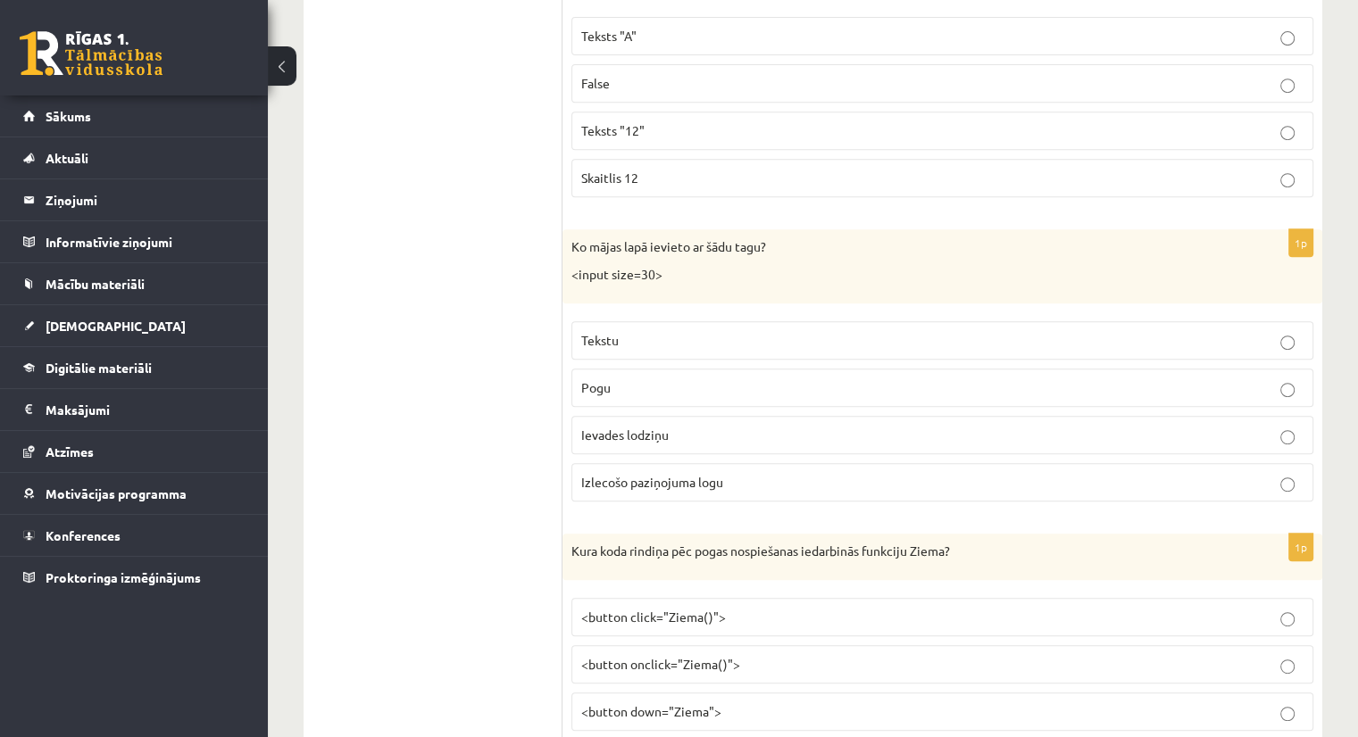
scroll to position [780, 0]
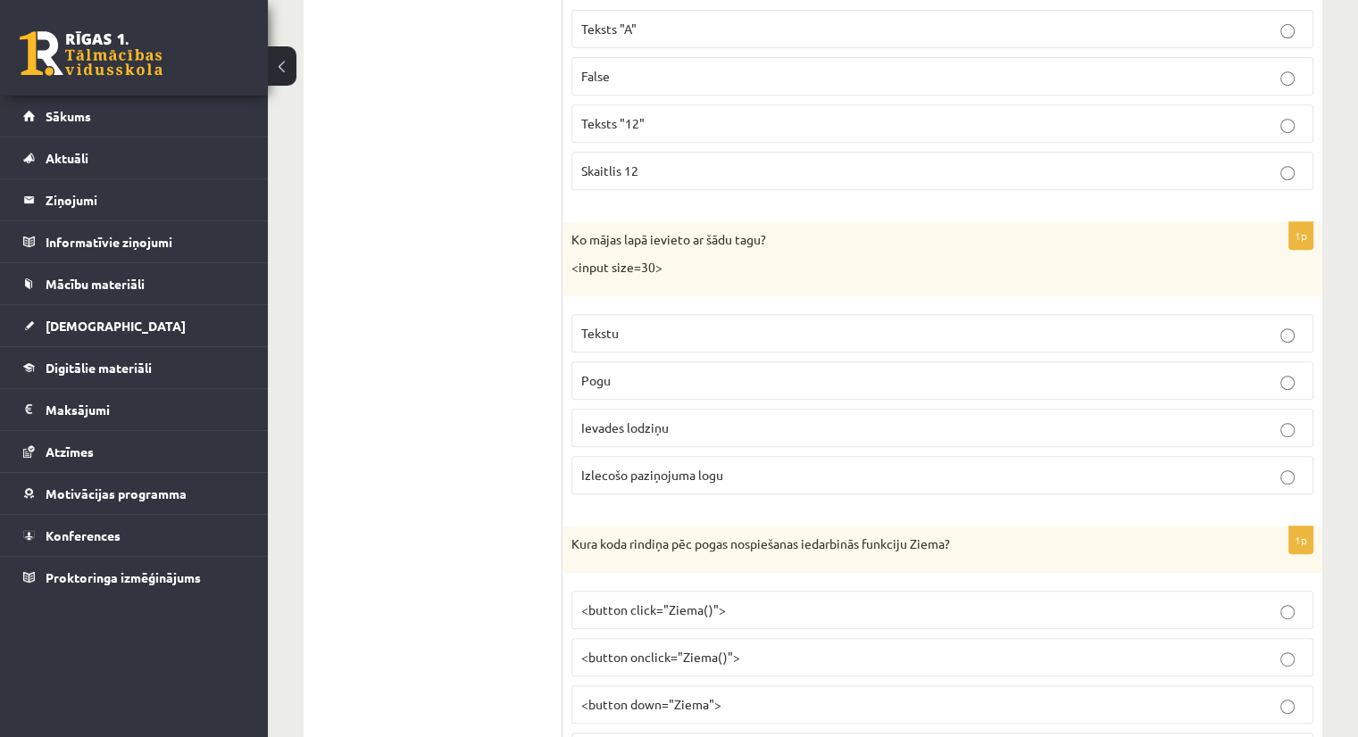
click at [617, 412] on label "Ievades lodziņu" at bounding box center [942, 428] width 742 height 38
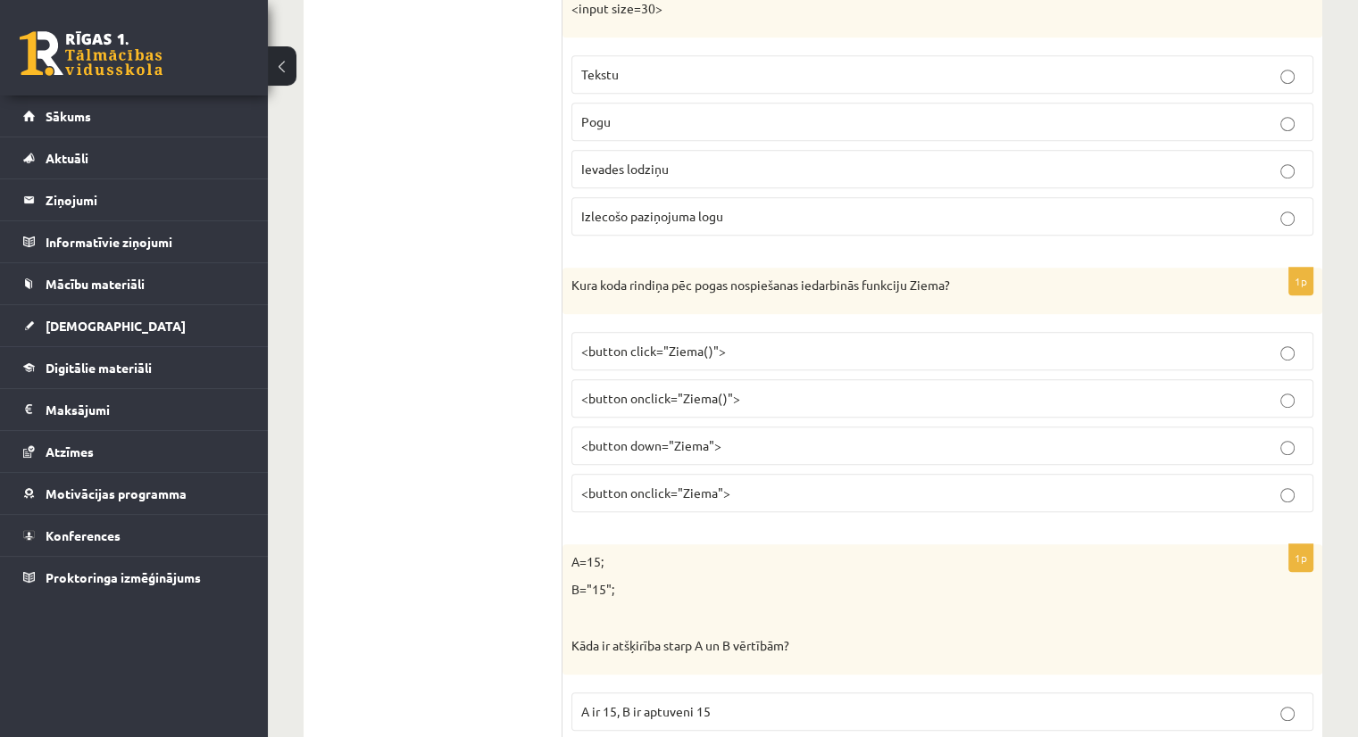
scroll to position [1041, 0]
click at [619, 388] on span "<button onclick="Ziema()">" at bounding box center [660, 396] width 159 height 16
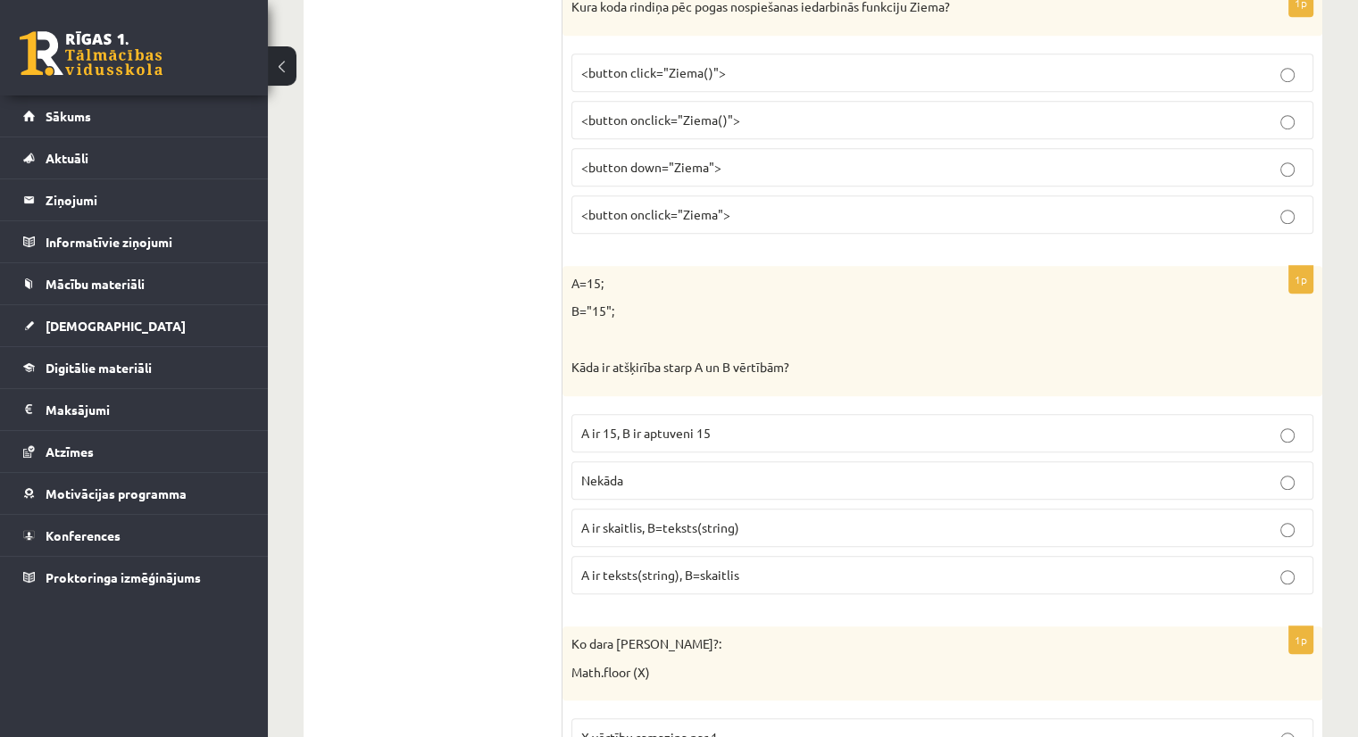
scroll to position [1319, 0]
click at [656, 528] on p "A ir skaitlis, B=teksts(string)" at bounding box center [942, 526] width 722 height 19
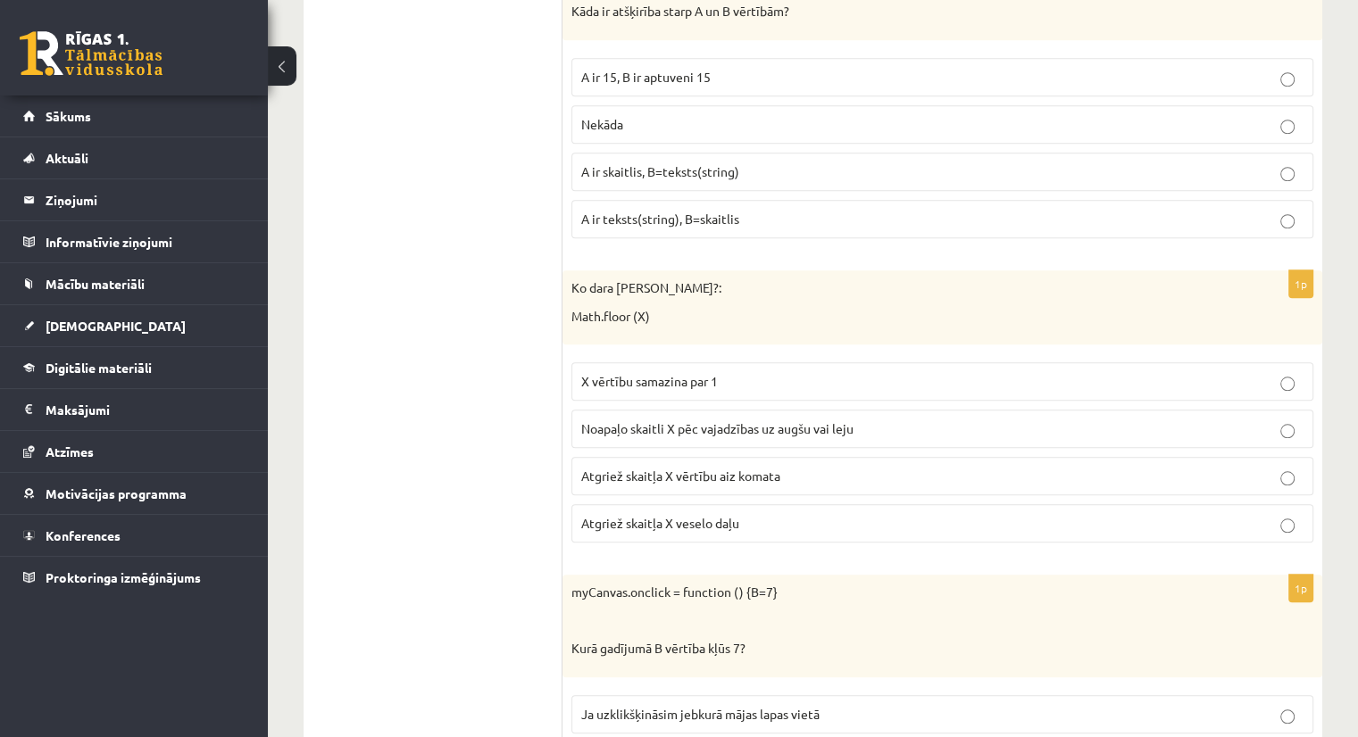
scroll to position [1682, 0]
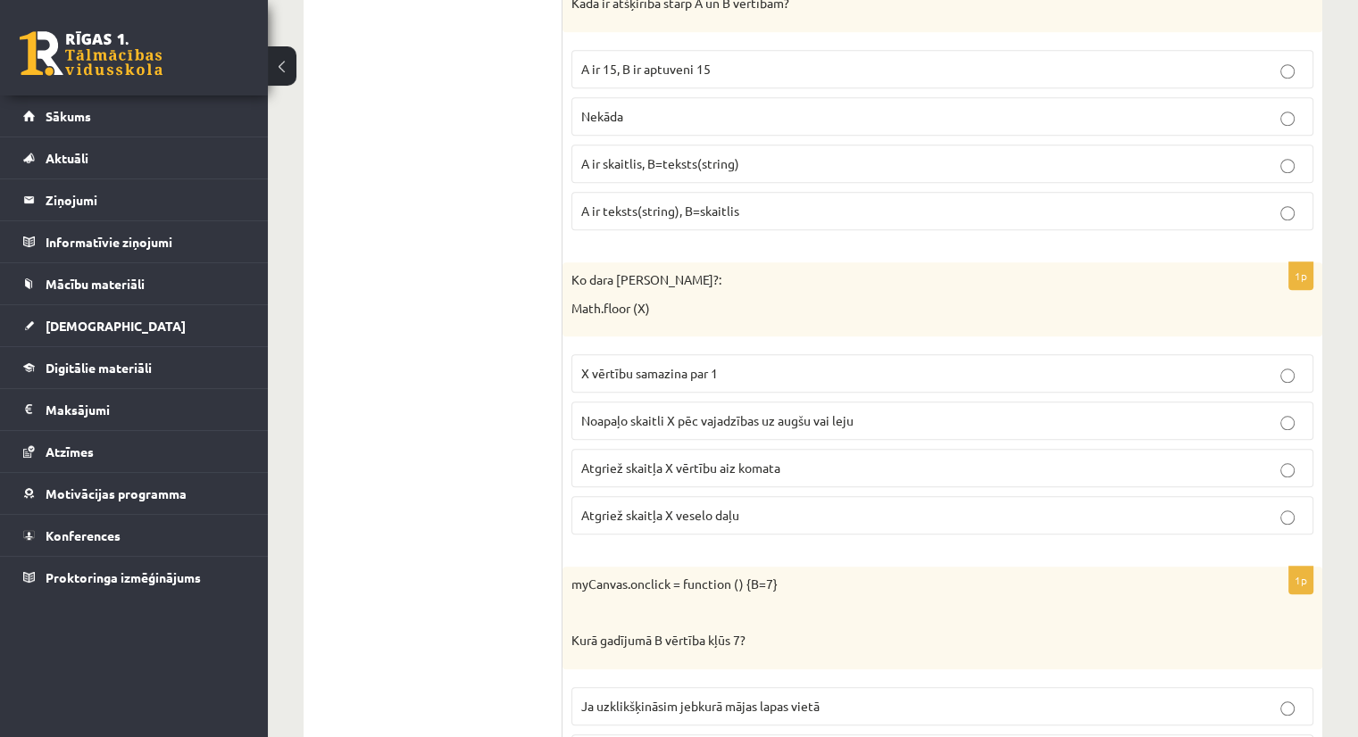
click at [679, 507] on span "Atgriež skaitļa X veselo daļu" at bounding box center [660, 515] width 158 height 16
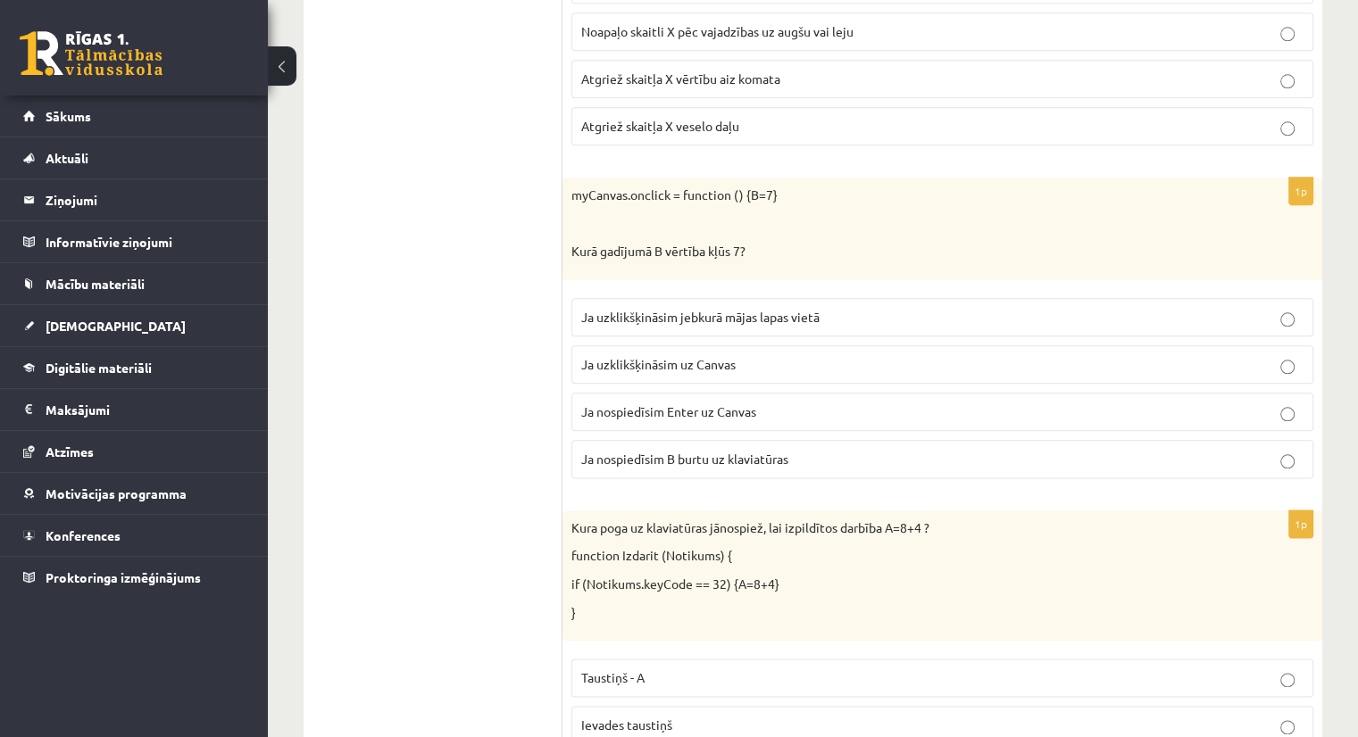
scroll to position [2158, 0]
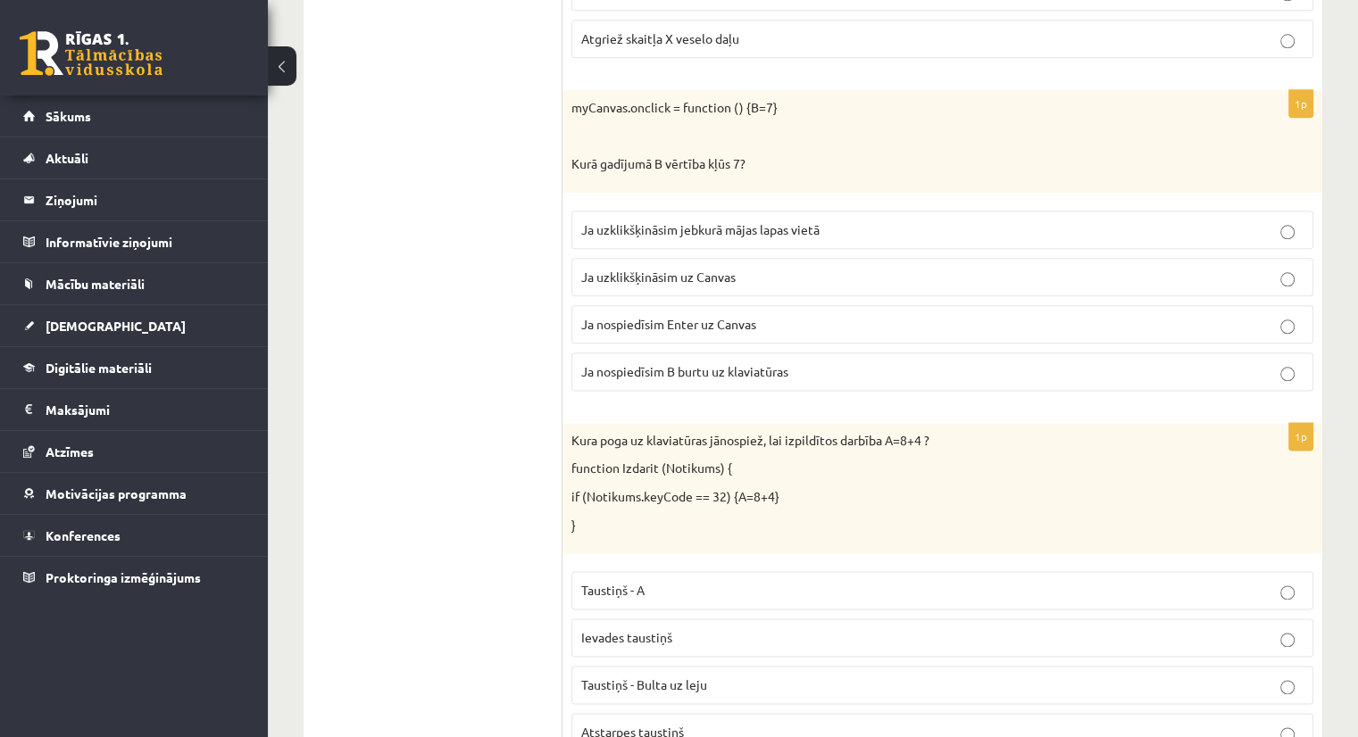
click at [665, 269] on span "Ja uzklikšķināsim uz Canvas" at bounding box center [658, 277] width 154 height 16
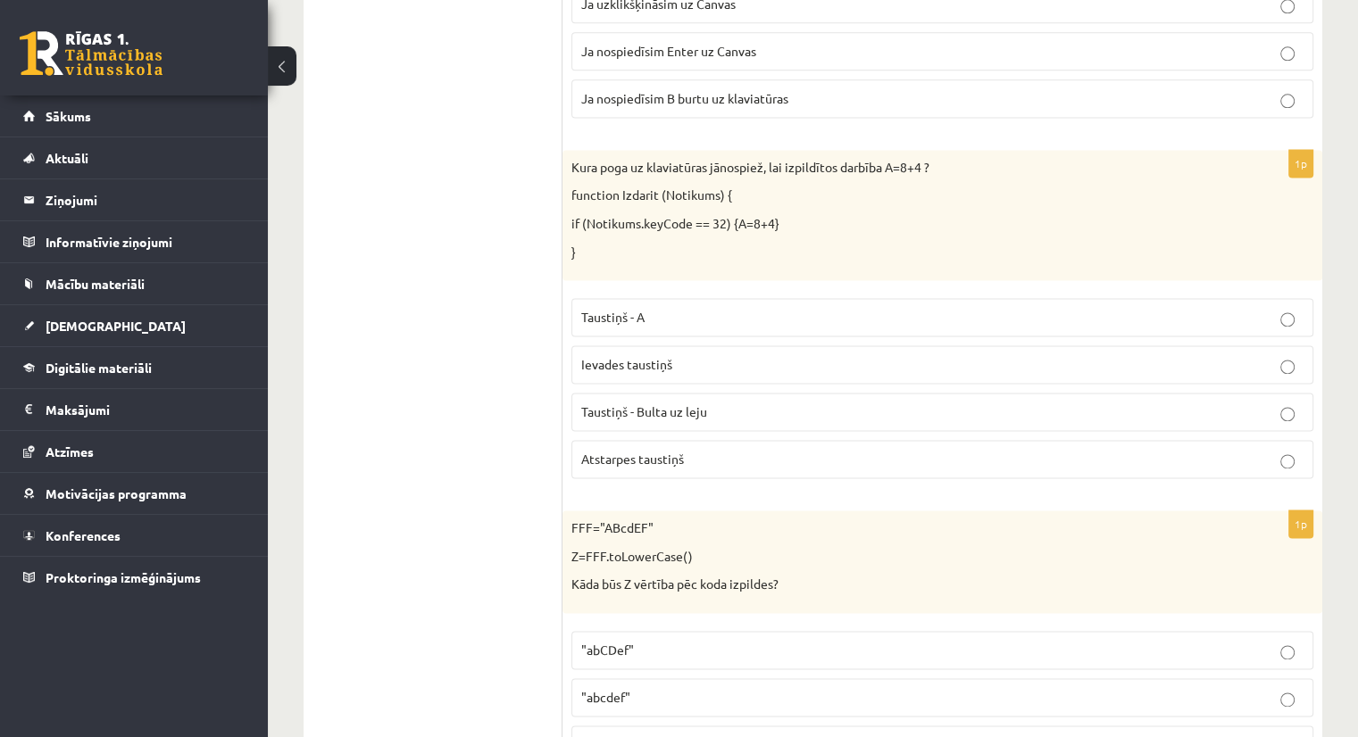
scroll to position [2437, 0]
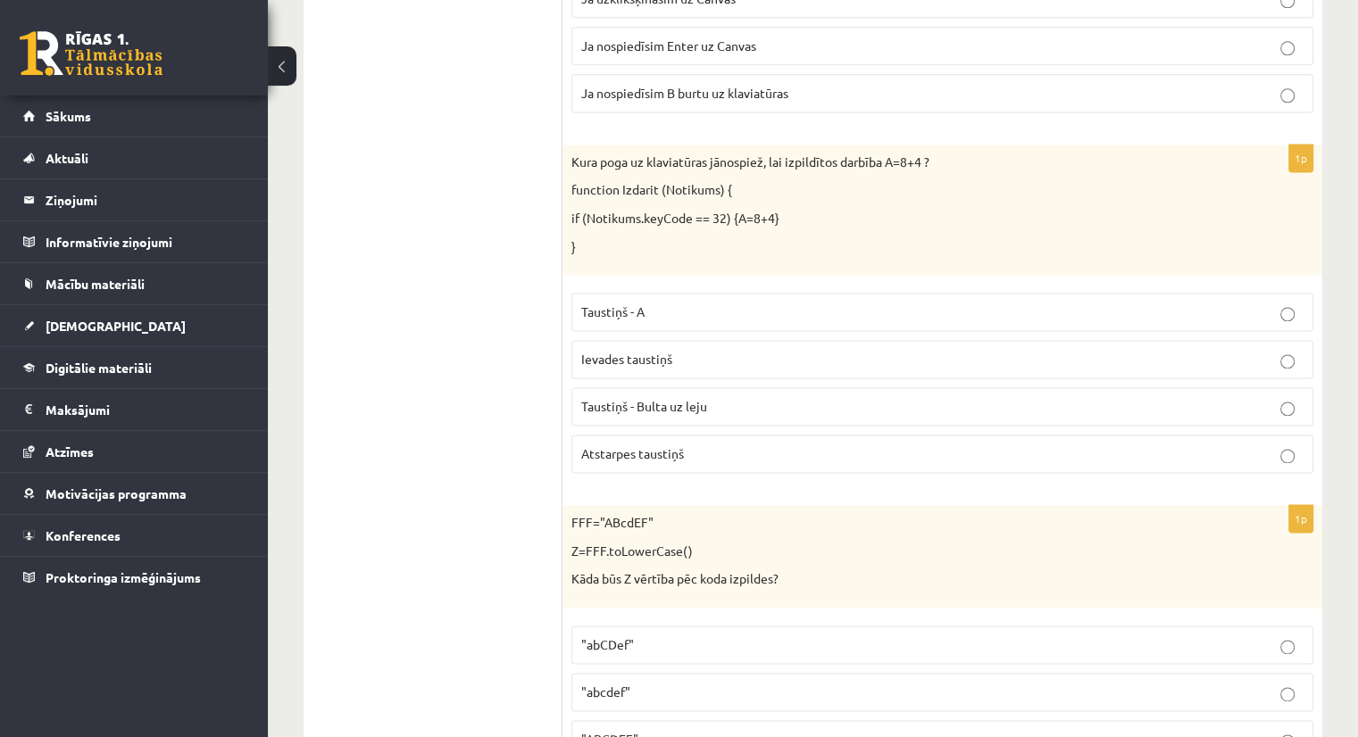
click at [626, 351] on span "Ievades taustiņš" at bounding box center [626, 359] width 91 height 16
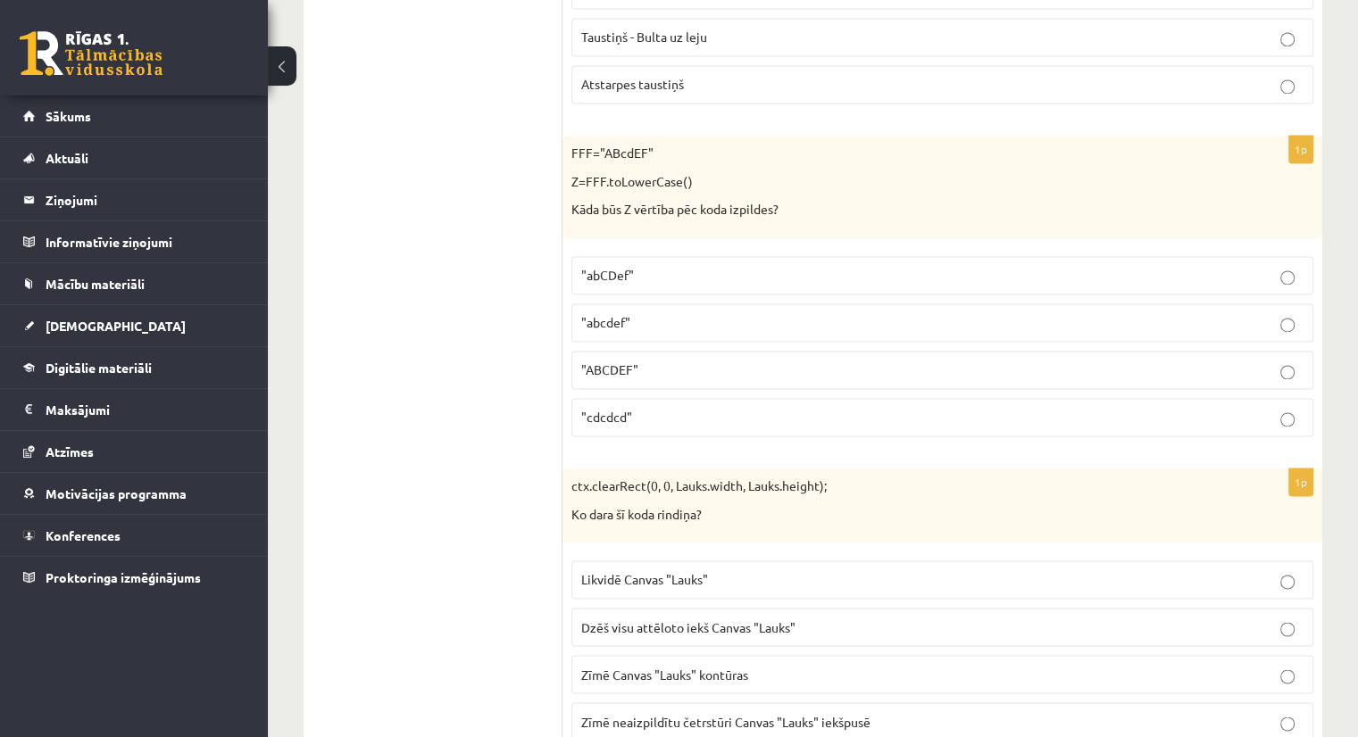
scroll to position [2808, 0]
click at [608, 321] on label ""abcdef"" at bounding box center [942, 321] width 742 height 38
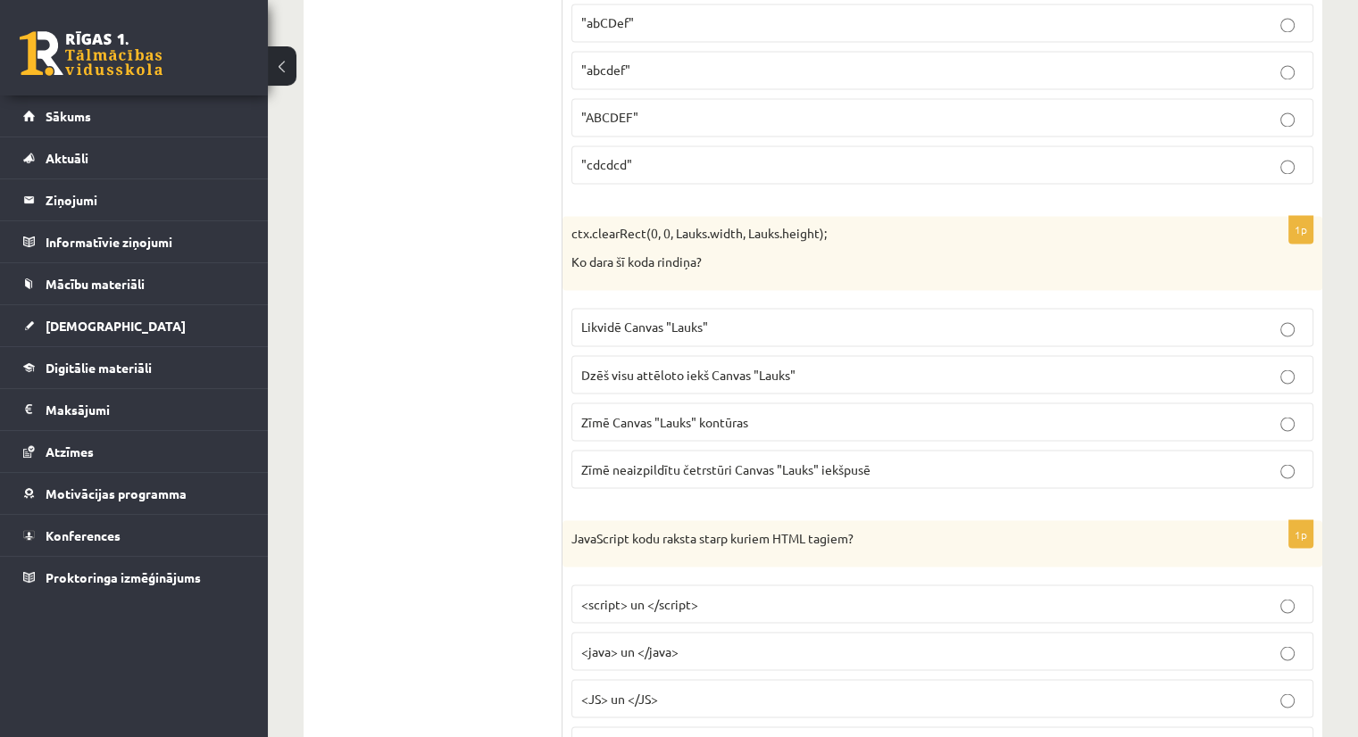
scroll to position [3062, 0]
click at [749, 317] on p "Likvidē Canvas "Lauks"" at bounding box center [942, 324] width 722 height 19
click at [680, 369] on label "Dzēš visu attēloto iekš Canvas "Lauks"" at bounding box center [942, 372] width 742 height 38
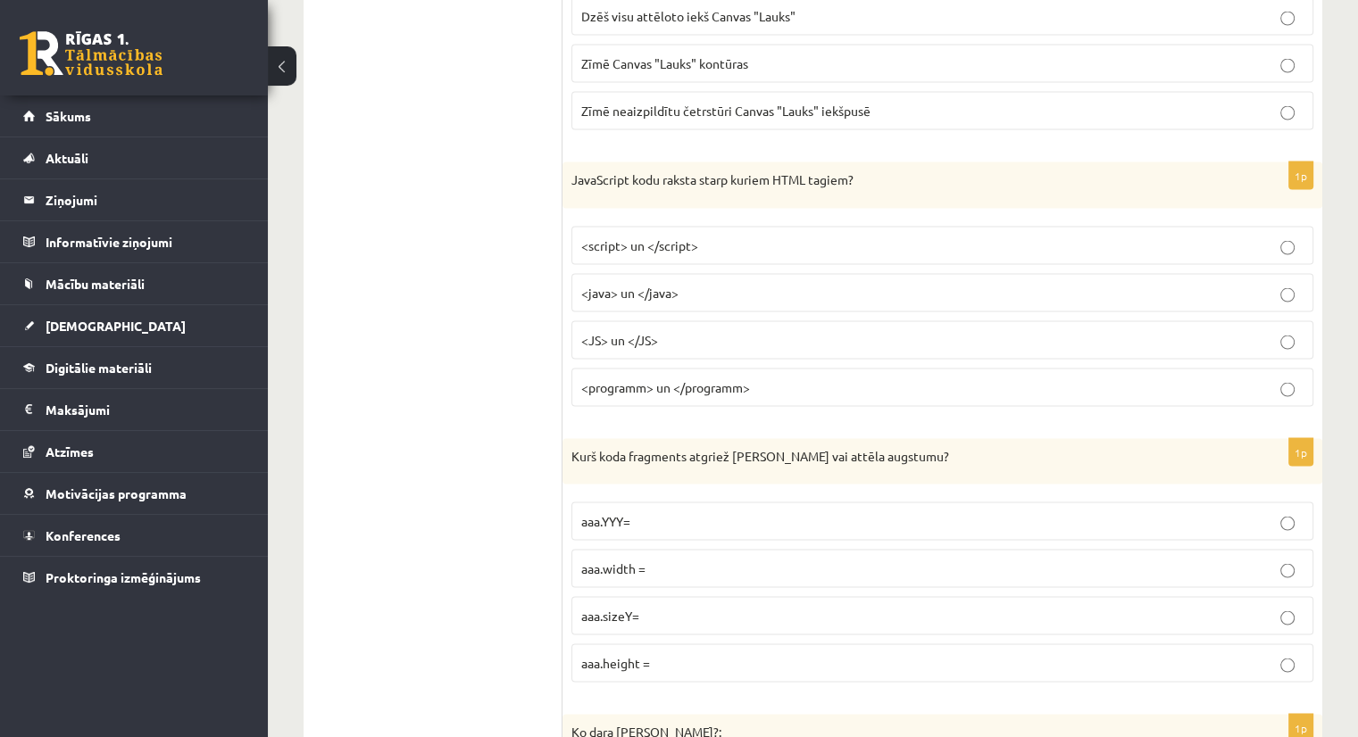
scroll to position [3419, 0]
click at [677, 236] on span "<script> un </script>" at bounding box center [639, 244] width 117 height 16
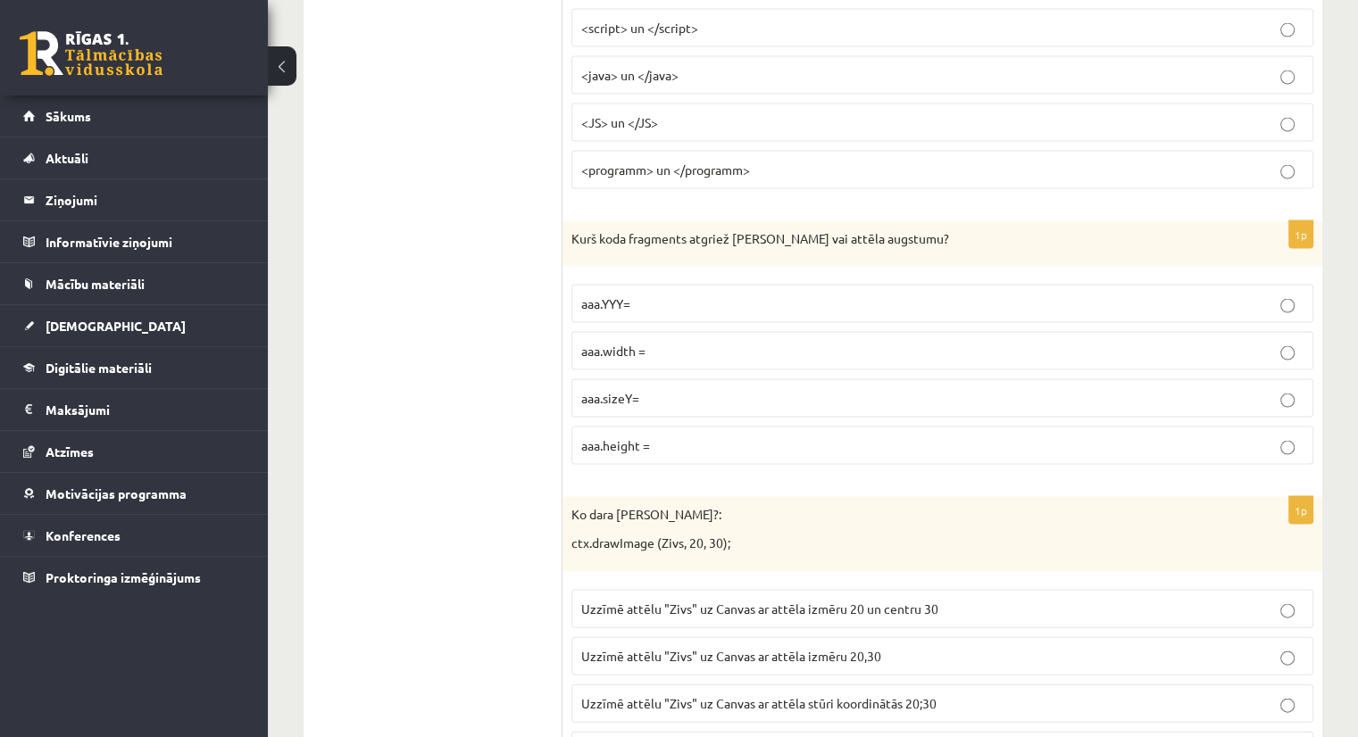
scroll to position [3642, 0]
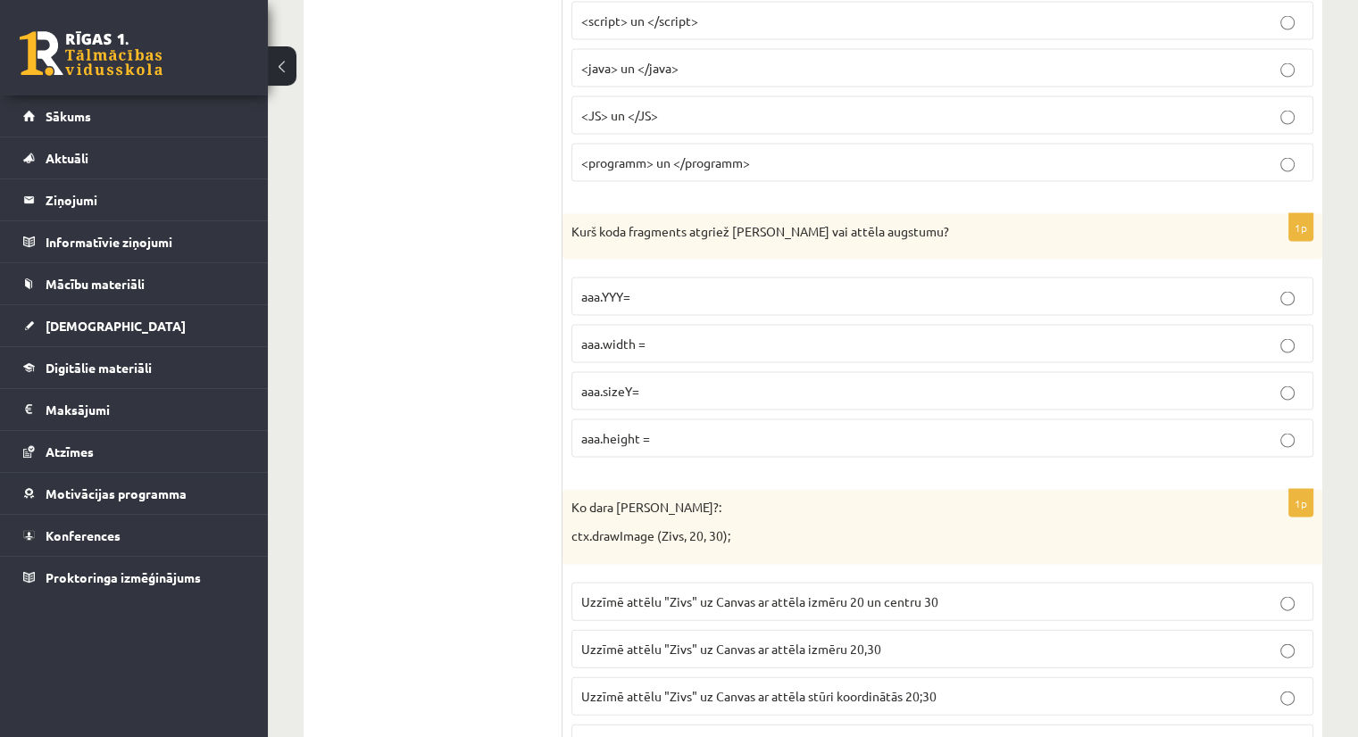
click at [629, 430] on span "aaa.height =" at bounding box center [615, 438] width 69 height 16
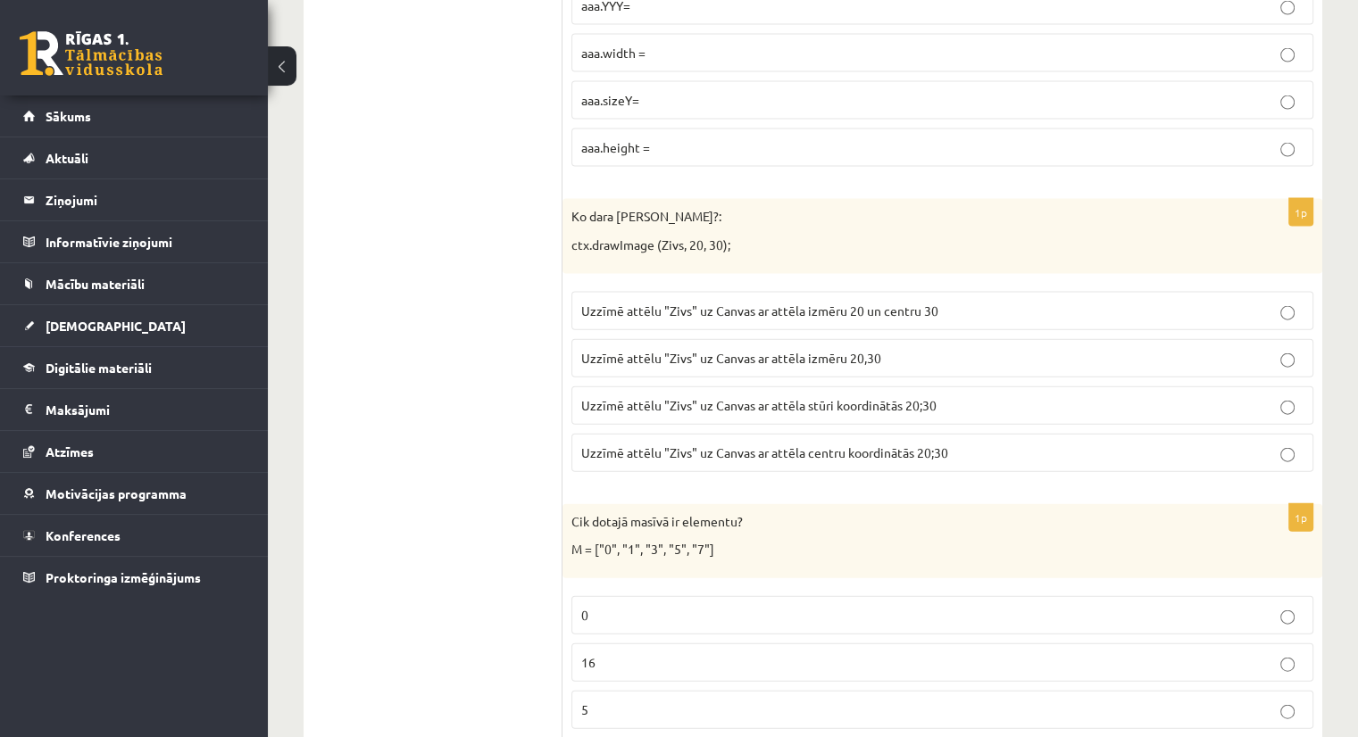
scroll to position [3934, 0]
click at [803, 396] on span "Uzzīmē attēlu "Zivs" uz Canvas ar attēla stūri koordinātās 20;30" at bounding box center [758, 404] width 355 height 16
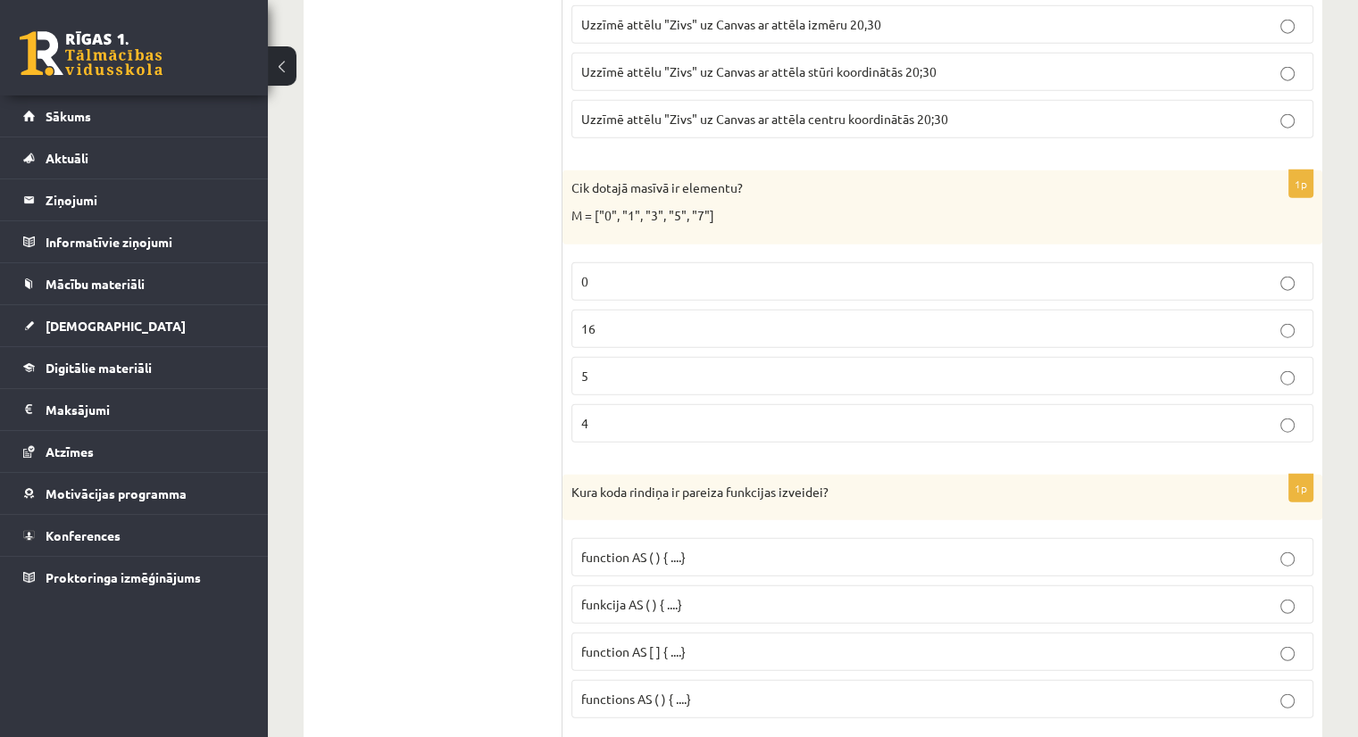
scroll to position [4268, 0]
click at [597, 365] on p "5" at bounding box center [942, 374] width 722 height 19
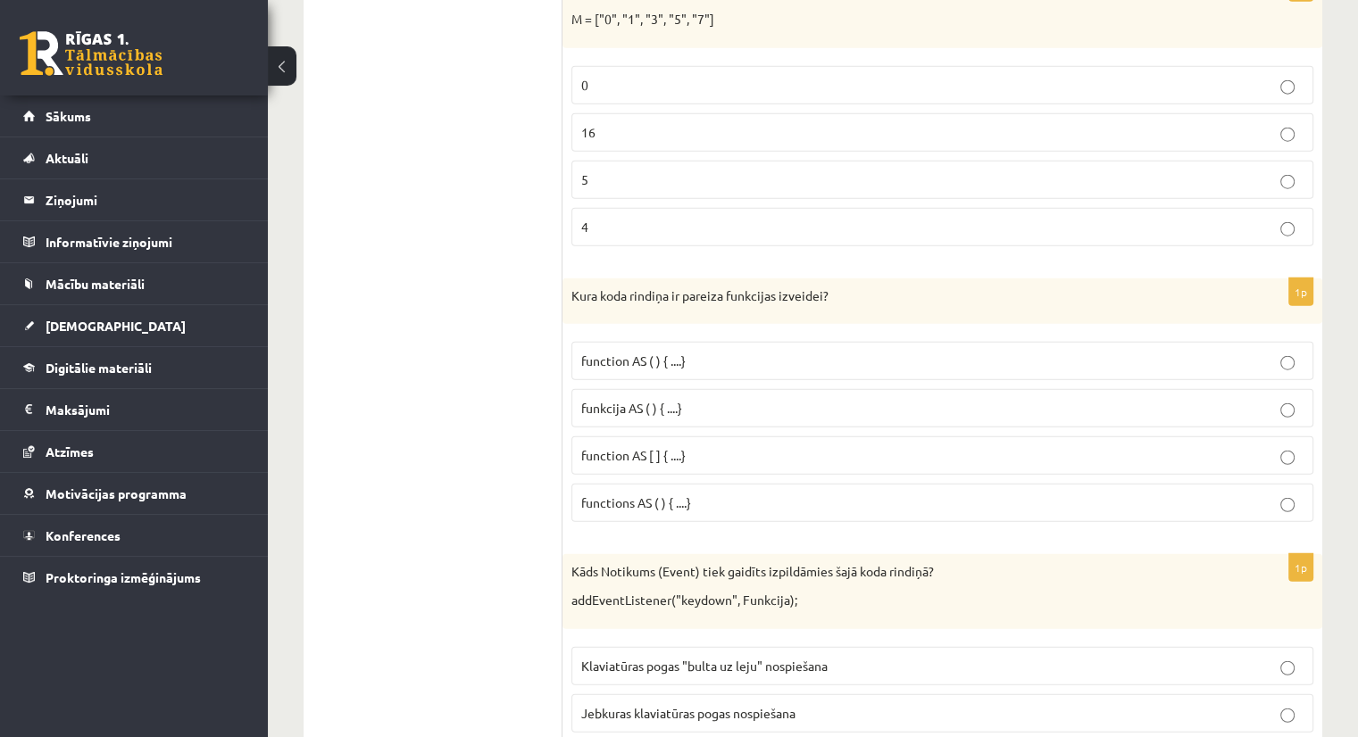
scroll to position [4465, 0]
click at [661, 351] on span "function AS ( ) { ....}" at bounding box center [633, 359] width 104 height 16
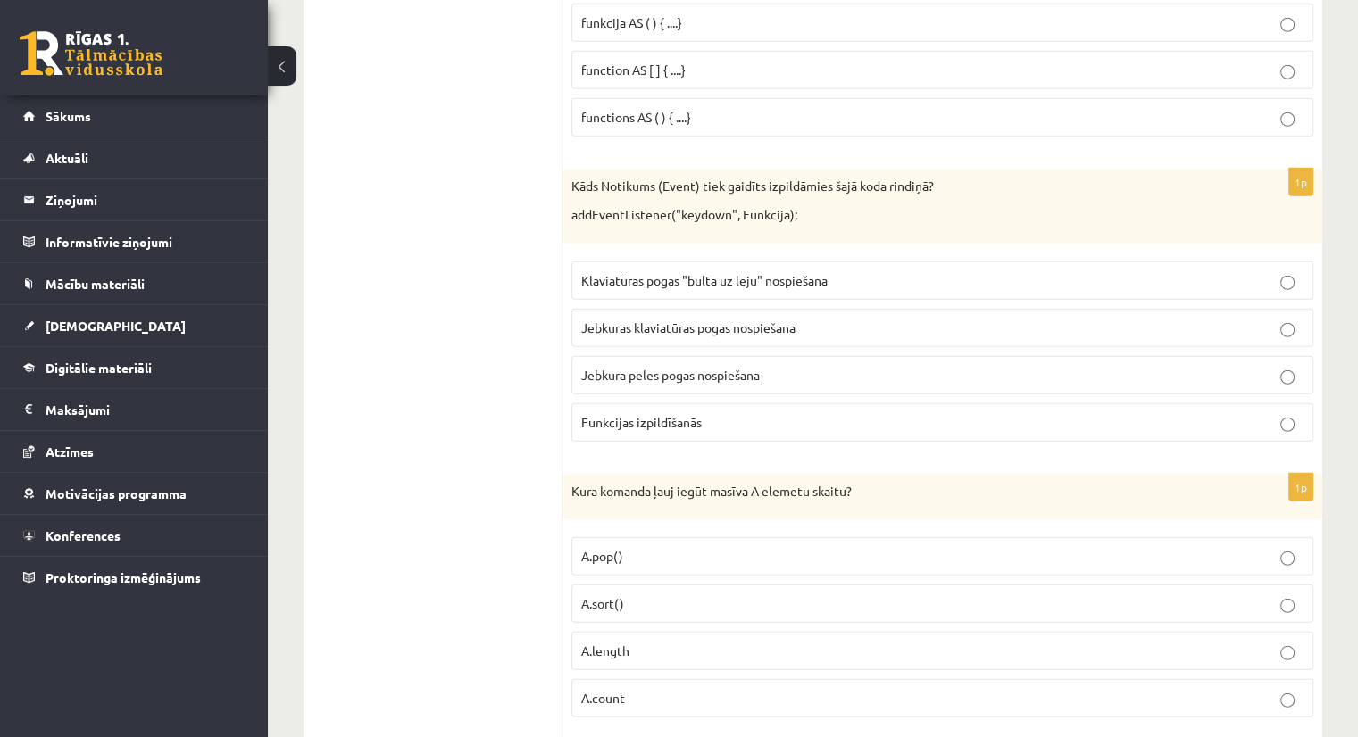
scroll to position [4859, 0]
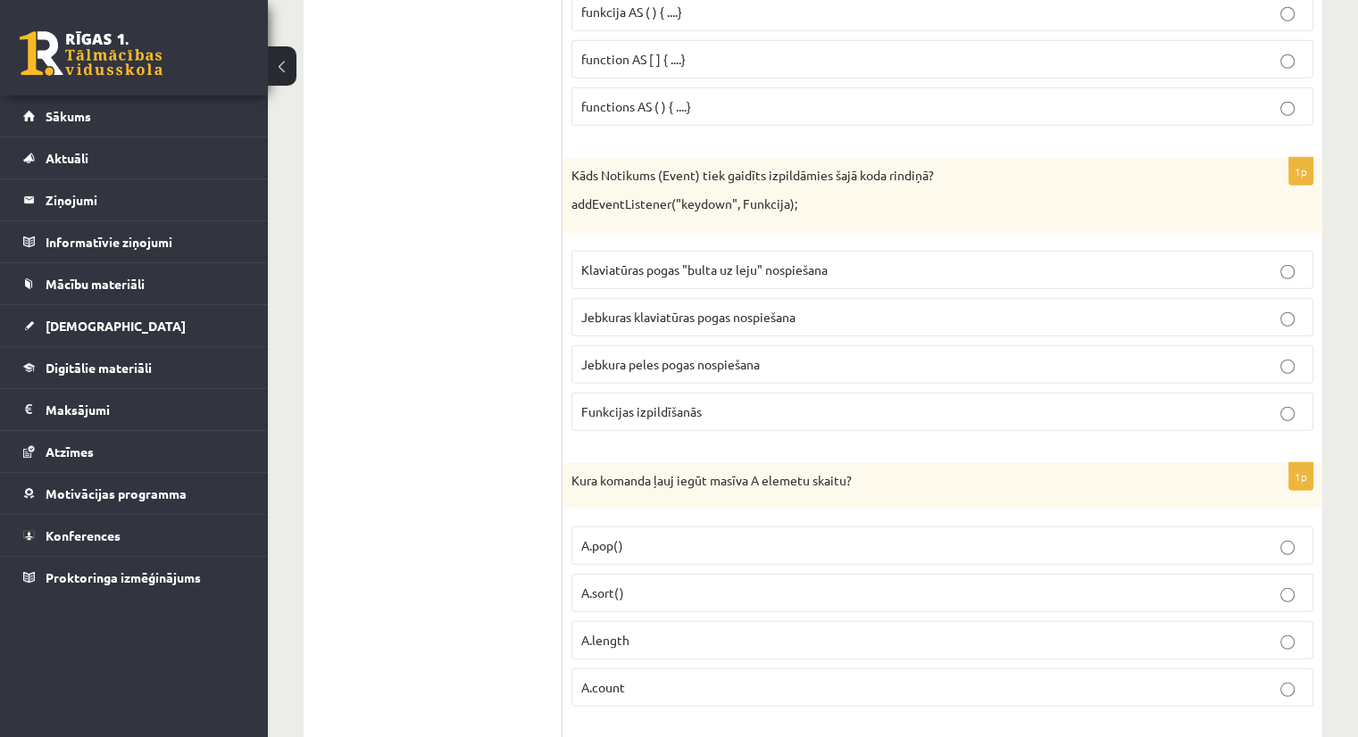
click at [701, 309] on span "Jebkuras klaviatūras pogas nospiešana" at bounding box center [688, 317] width 214 height 16
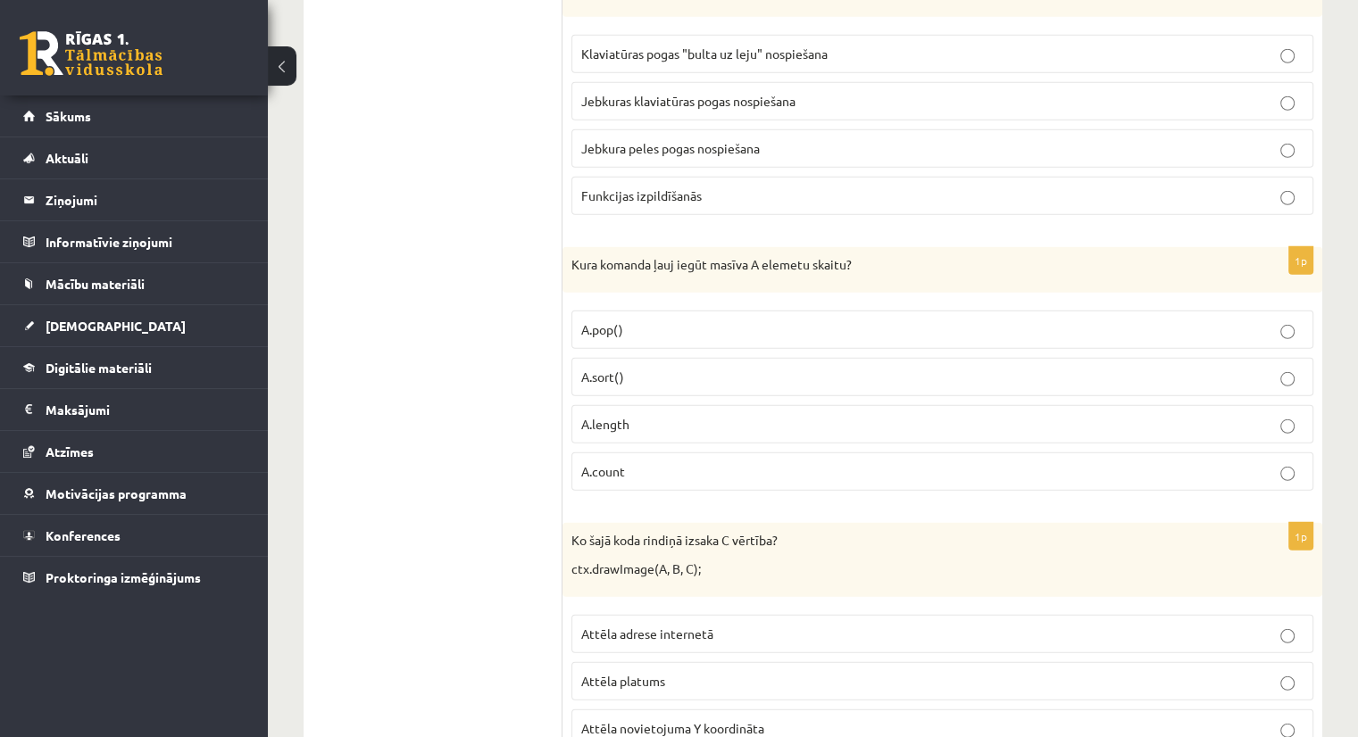
scroll to position [5148, 0]
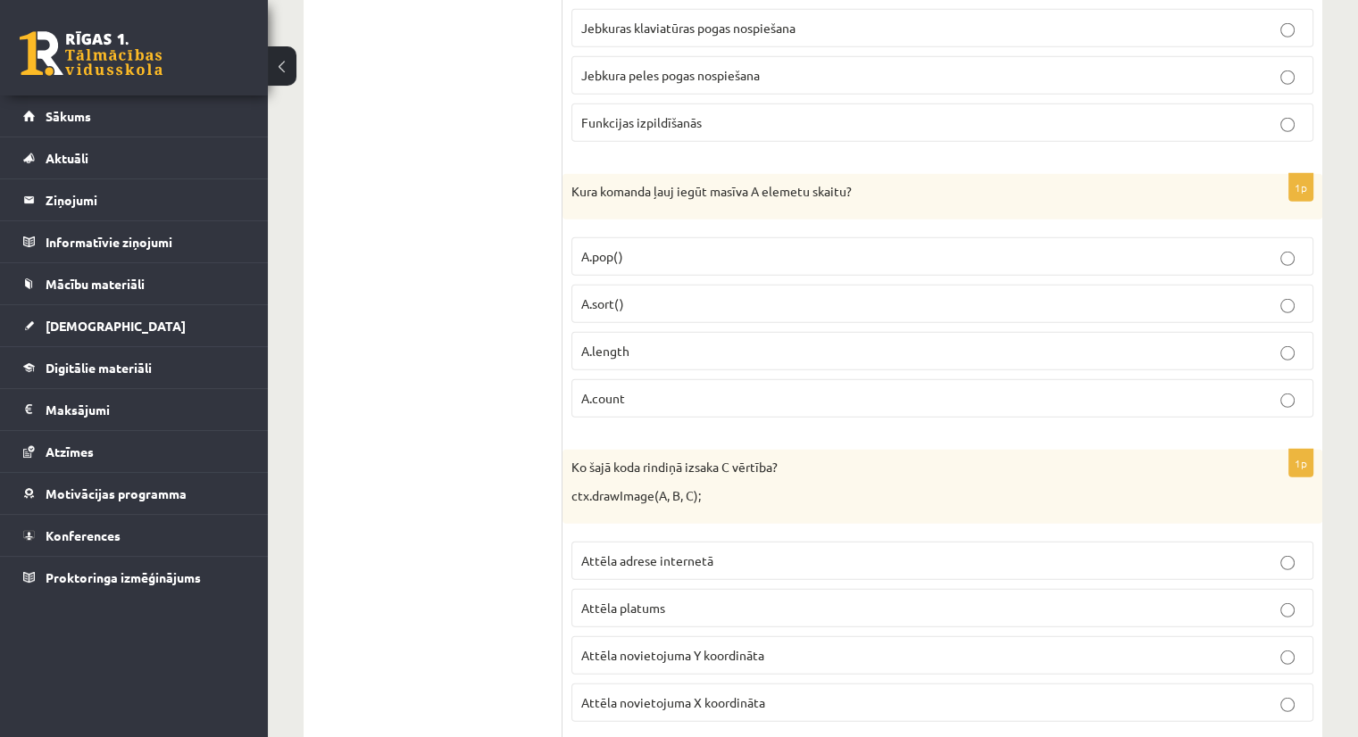
click at [686, 342] on p "A.length" at bounding box center [942, 351] width 722 height 19
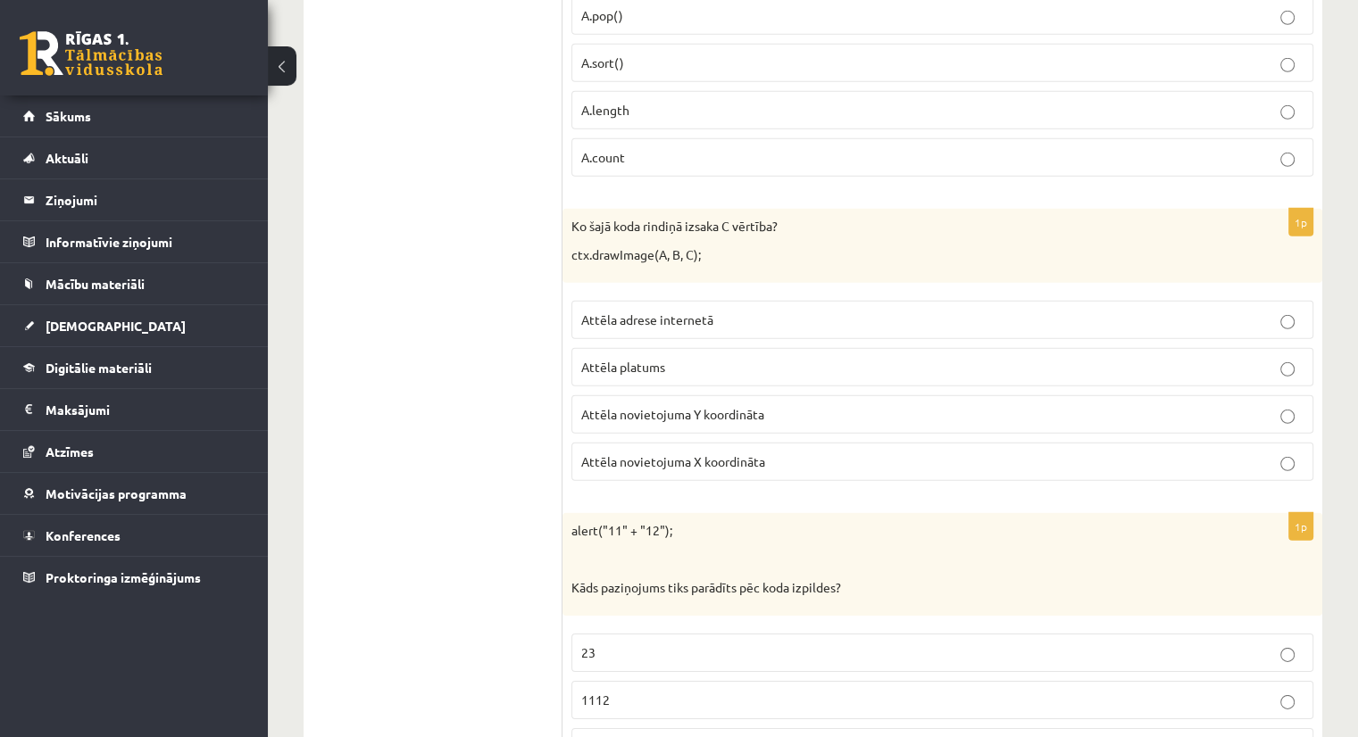
scroll to position [5408, 0]
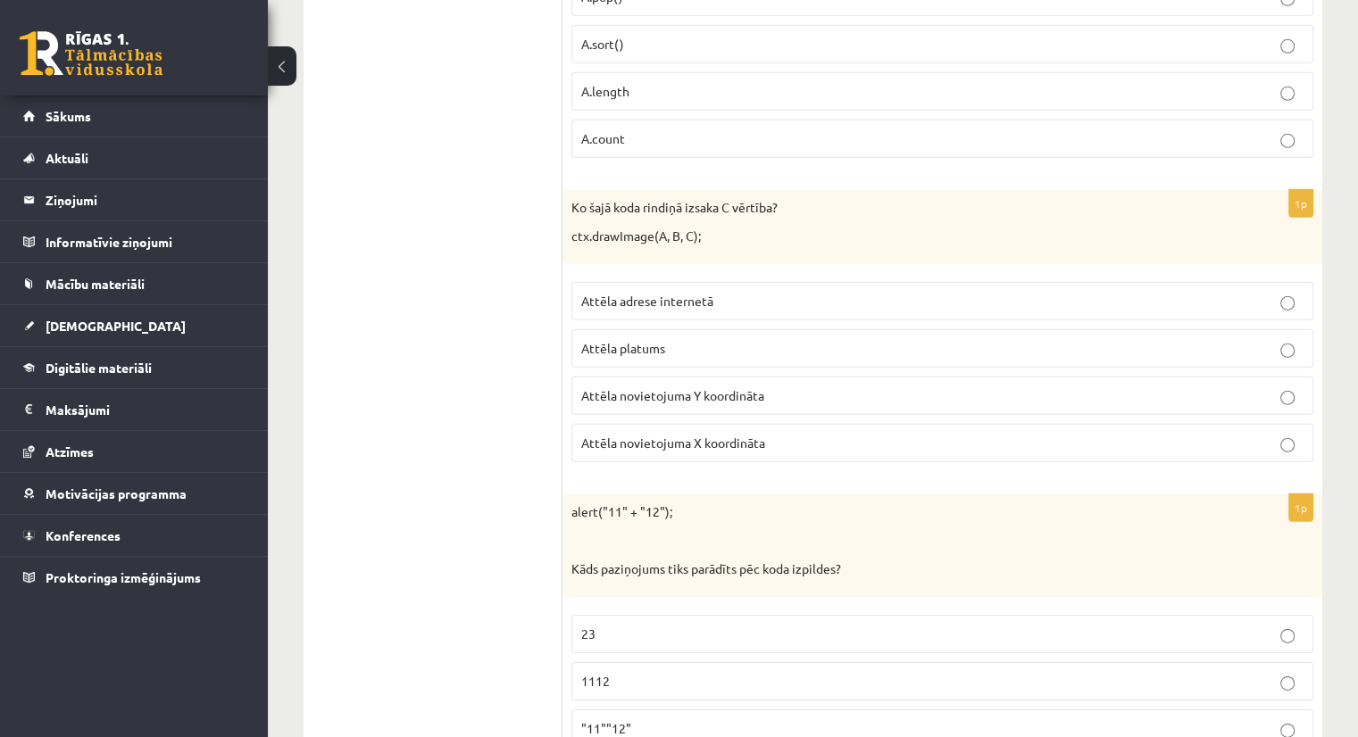
click at [703, 387] on span "Attēla novietojuma Y koordināta" at bounding box center [672, 395] width 183 height 16
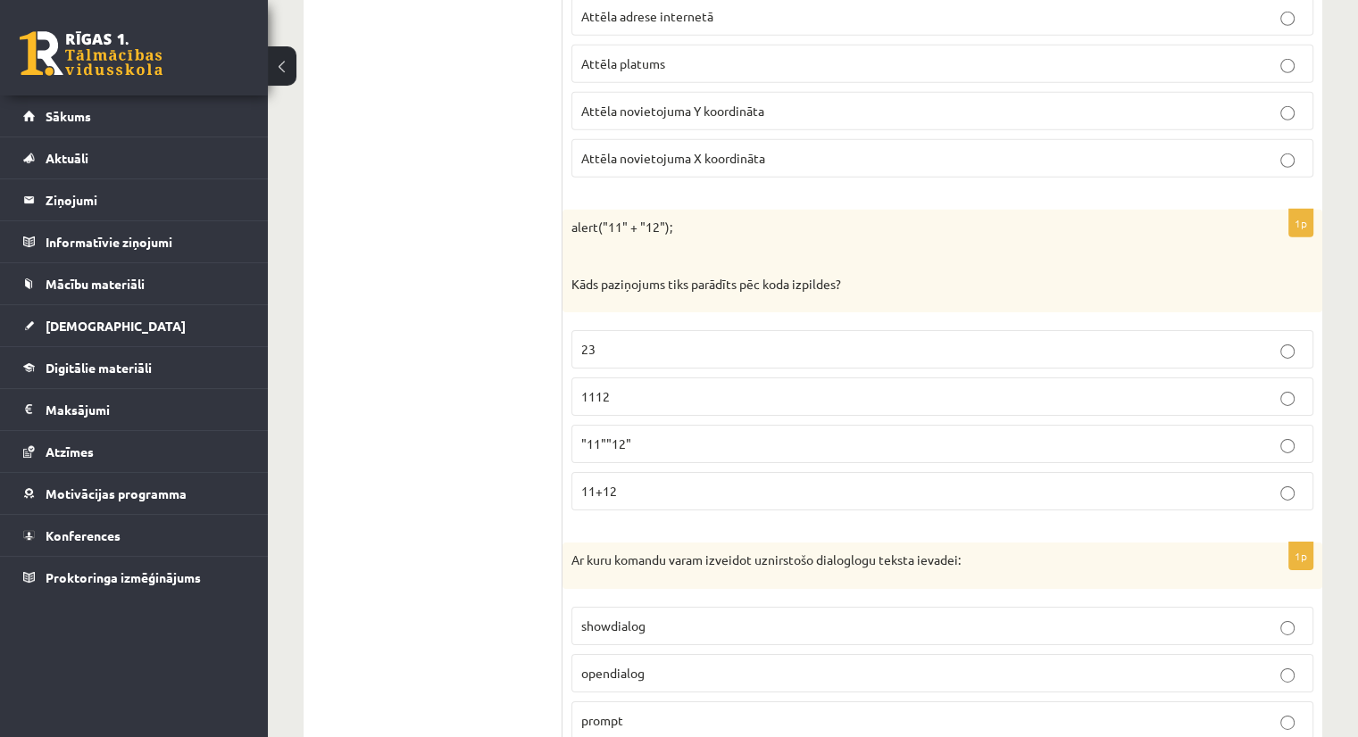
scroll to position [5698, 0]
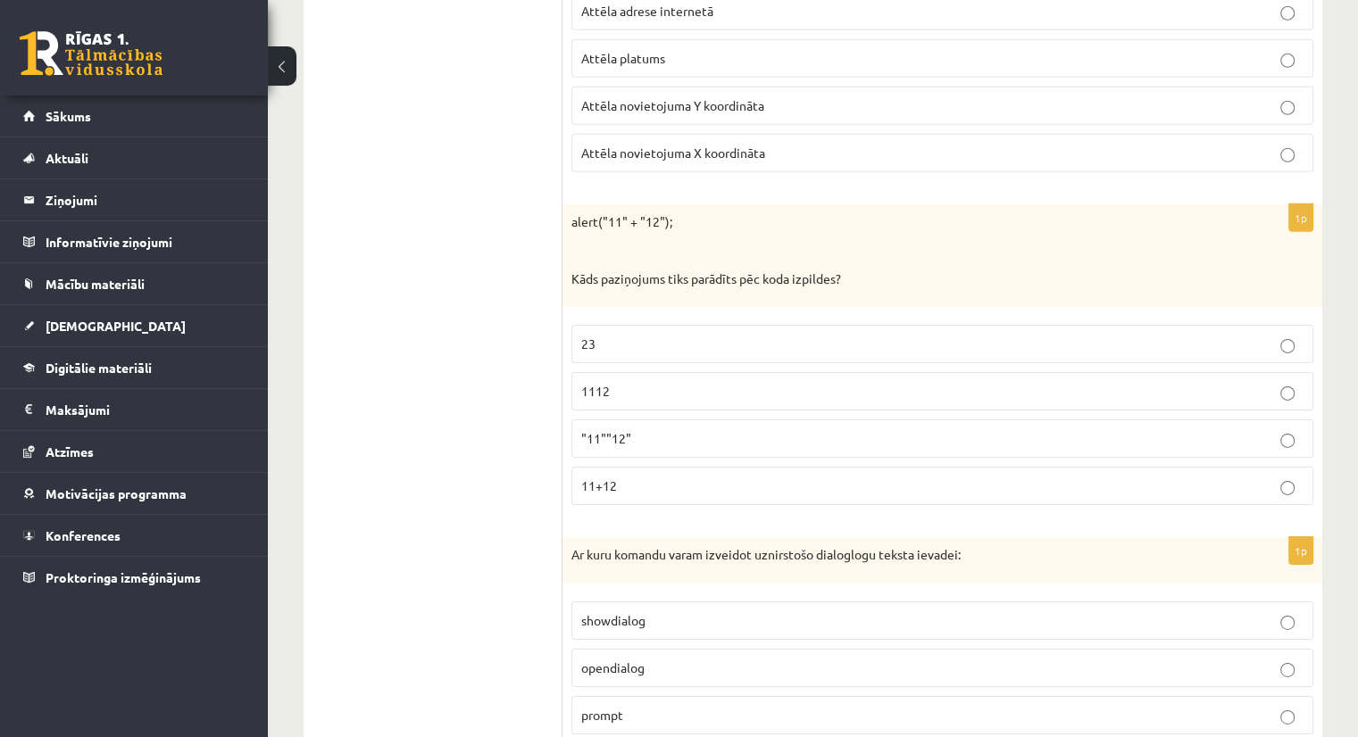
click at [636, 382] on p "1112" at bounding box center [942, 391] width 722 height 19
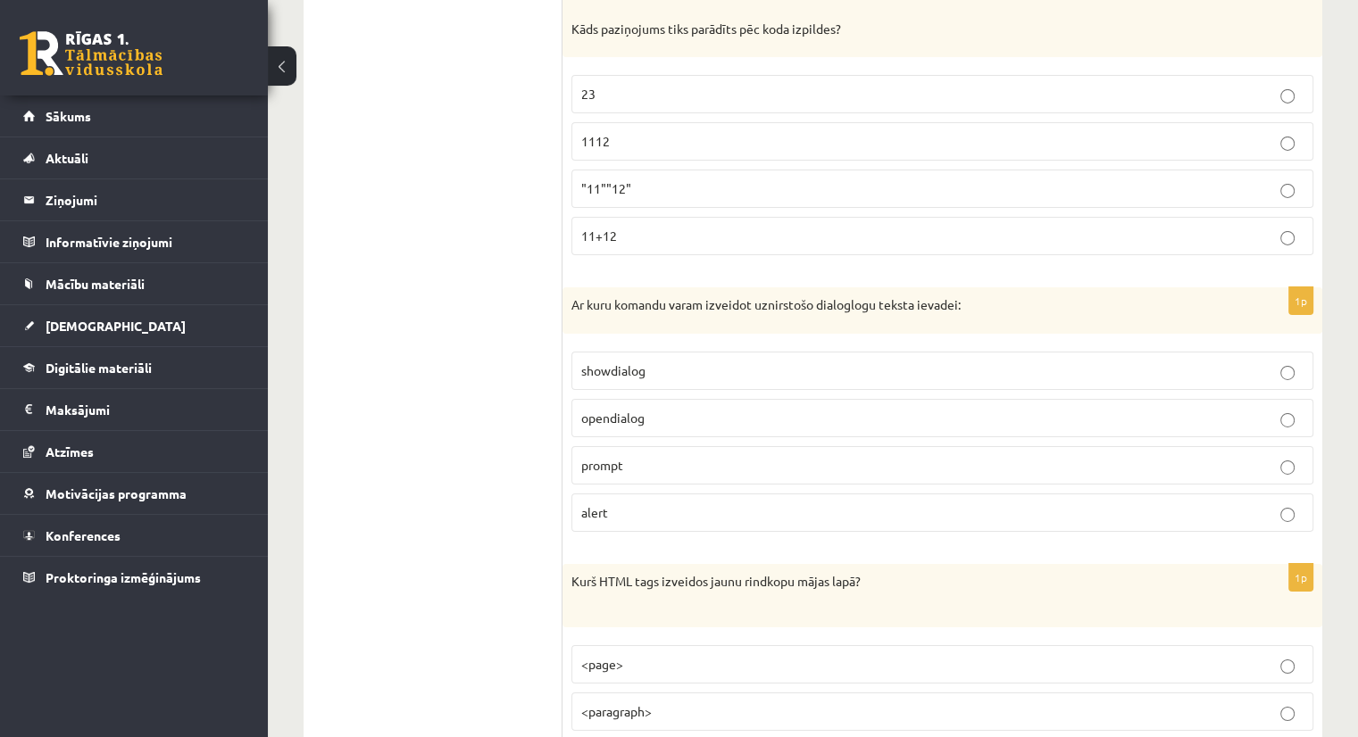
scroll to position [5959, 0]
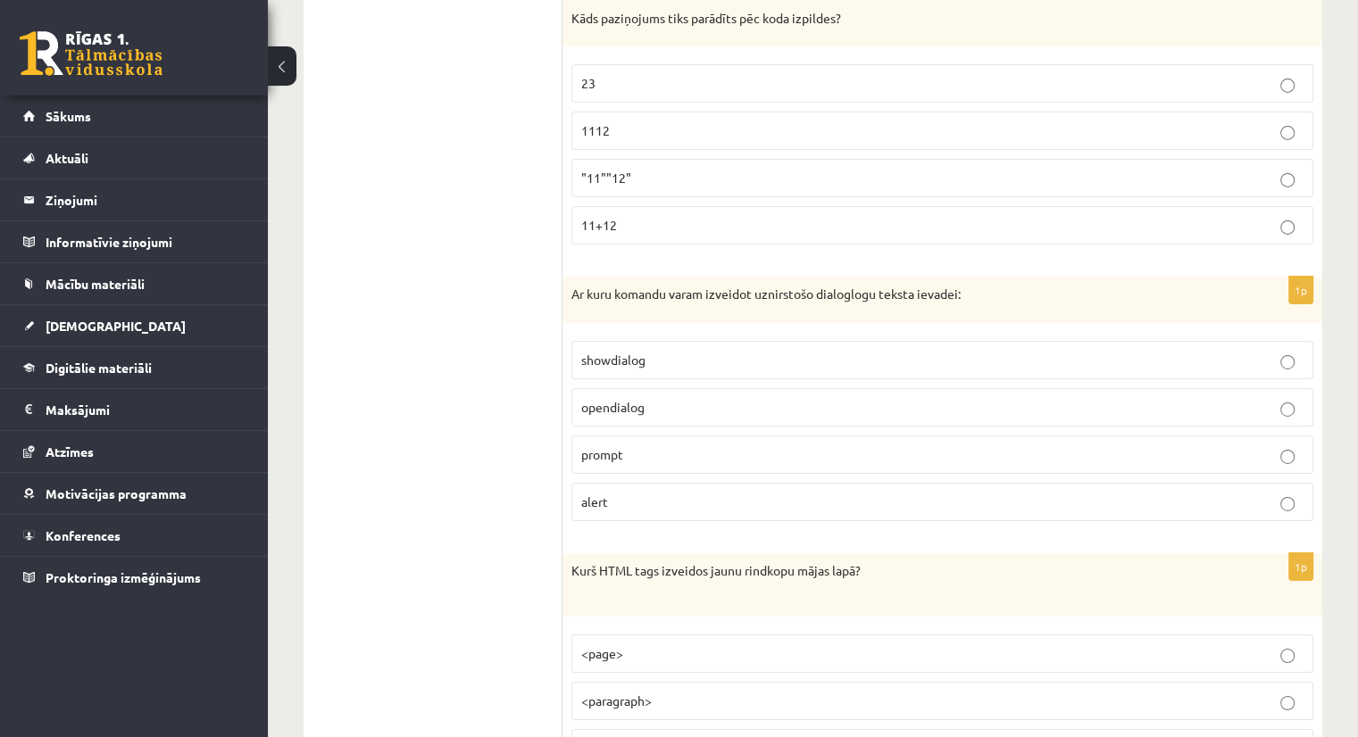
click at [627, 445] on p "prompt" at bounding box center [942, 454] width 722 height 19
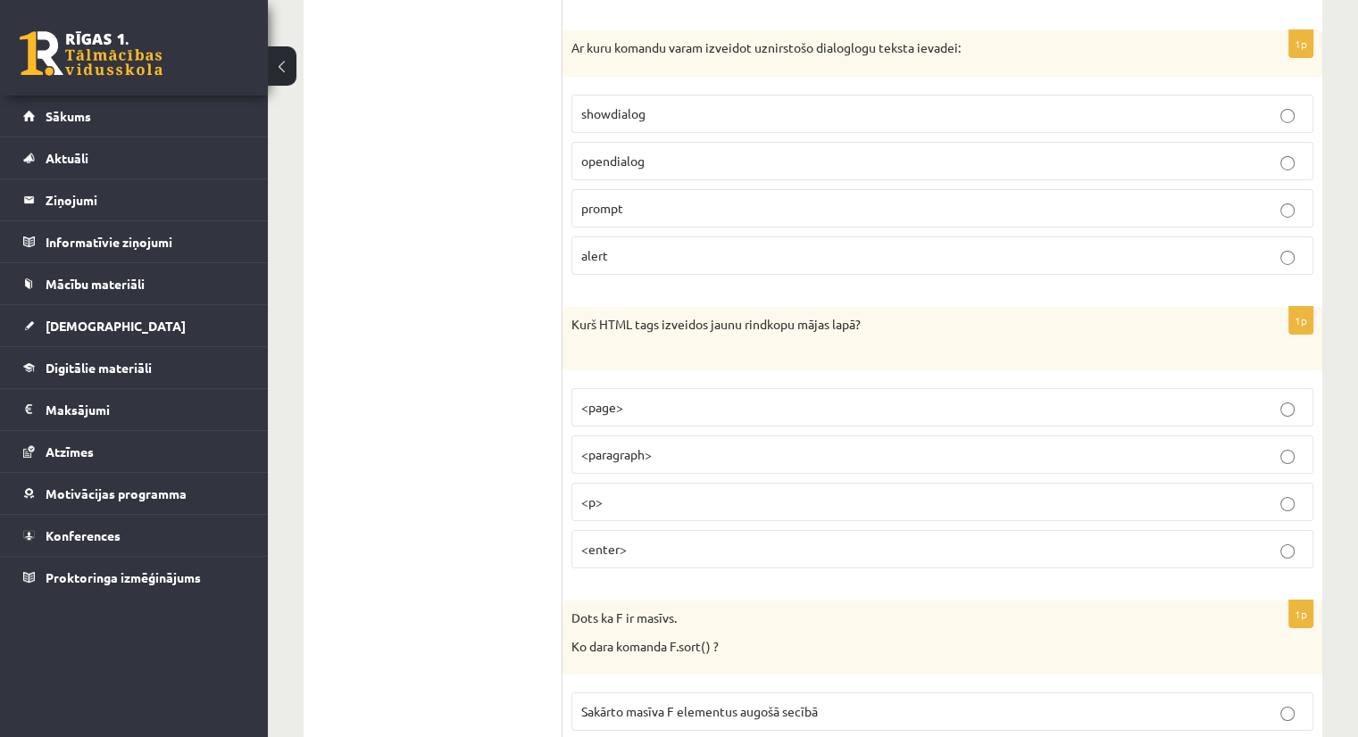
scroll to position [6241, 0]
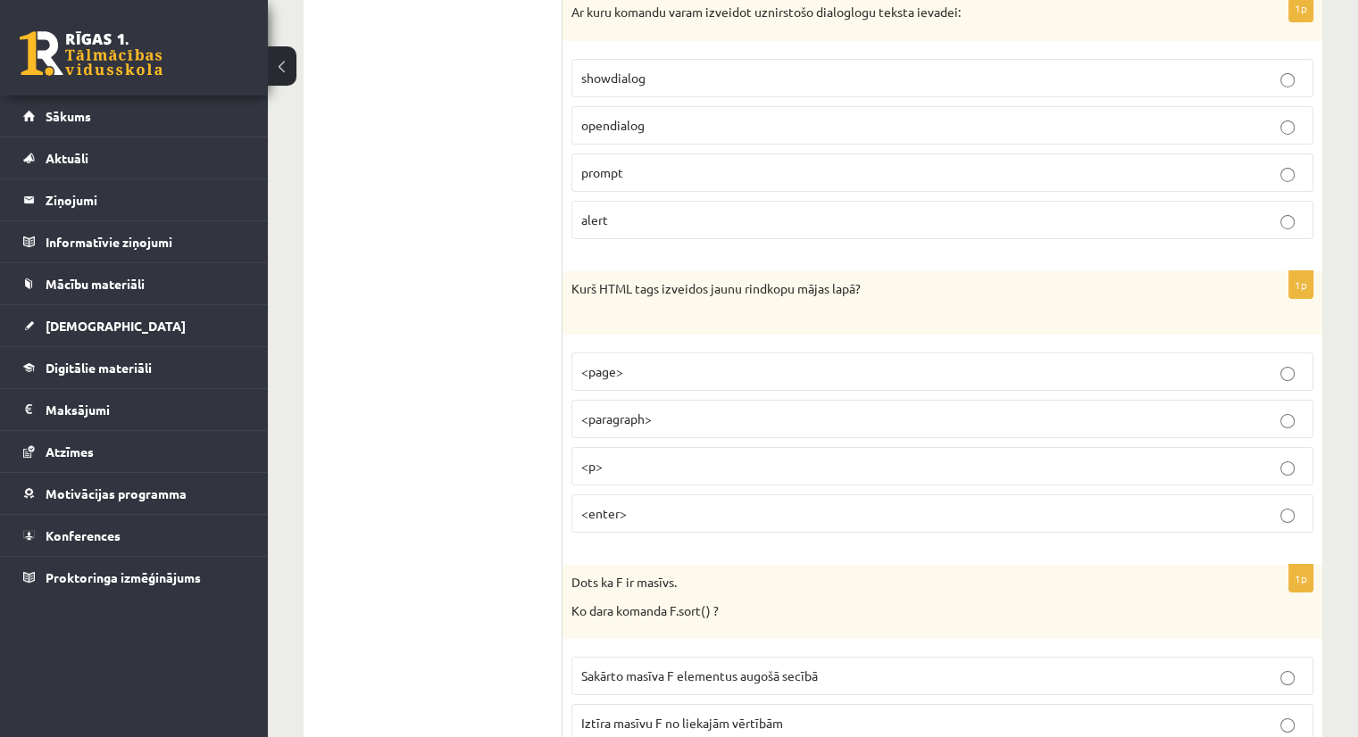
click at [610, 457] on p "<p>" at bounding box center [942, 466] width 722 height 19
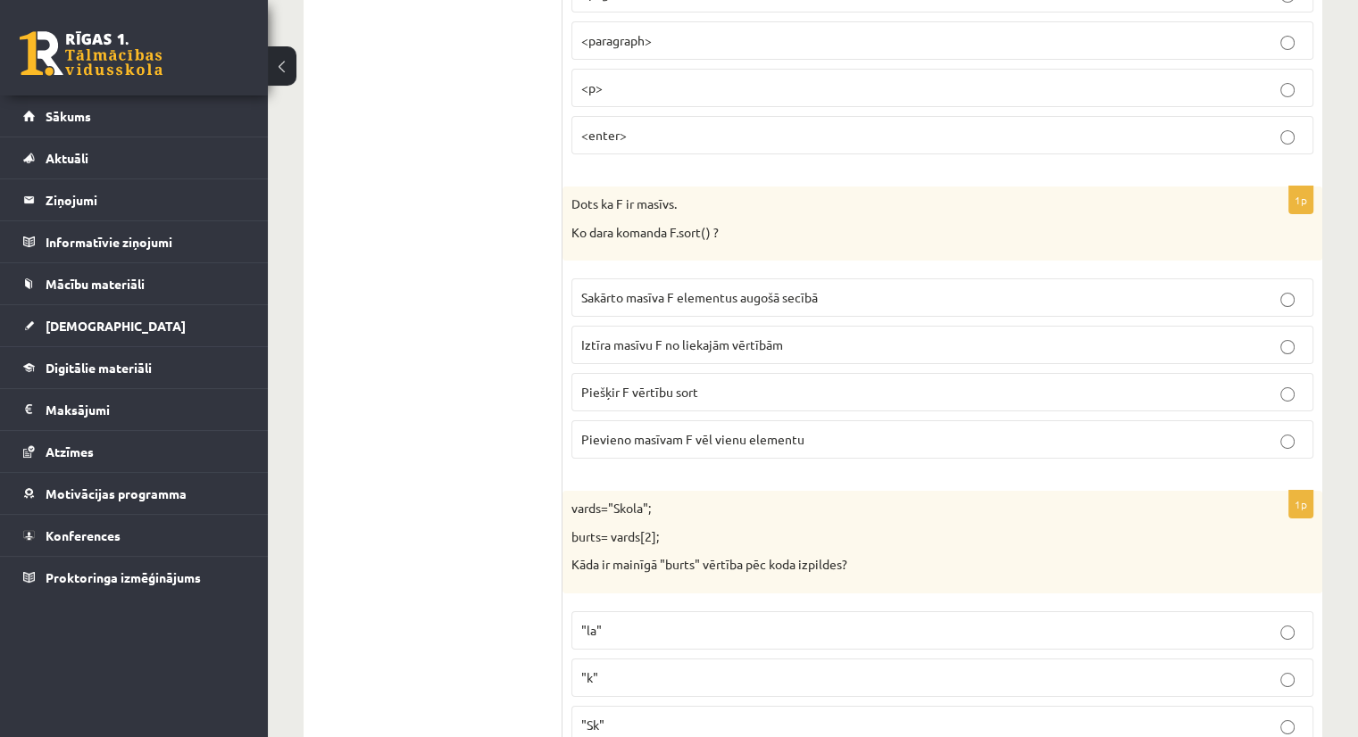
scroll to position [6623, 0]
click at [714, 286] on span "Sakārto masīva F elementus augošā secībā" at bounding box center [699, 294] width 237 height 16
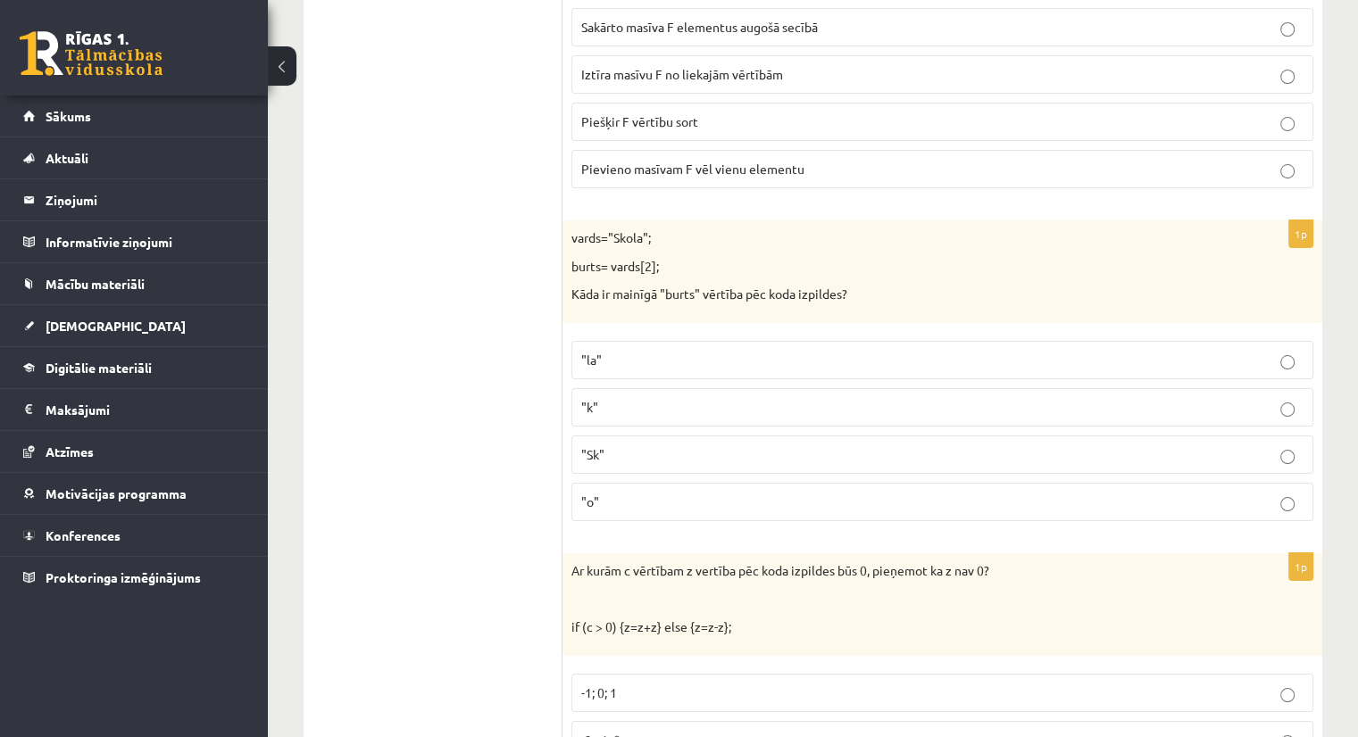
scroll to position [6948, 0]
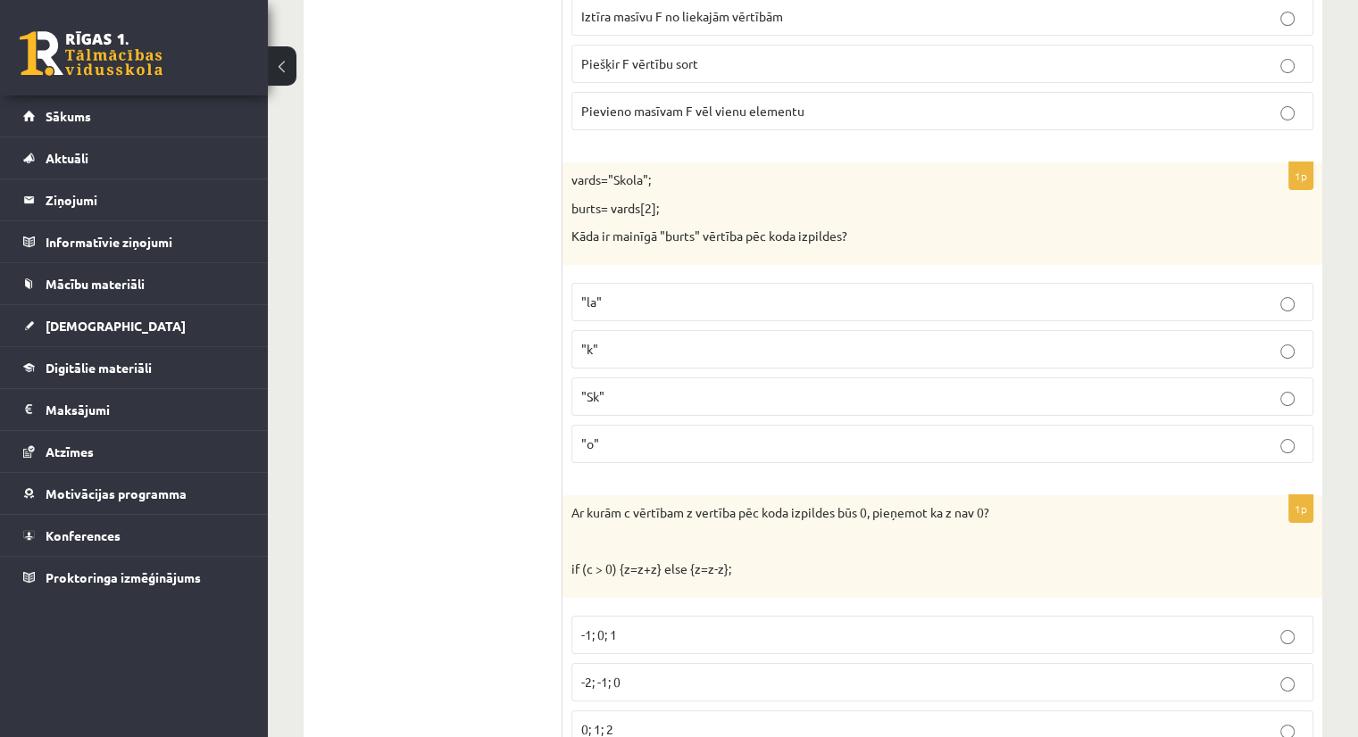
click at [638, 435] on p ""o"" at bounding box center [942, 444] width 722 height 19
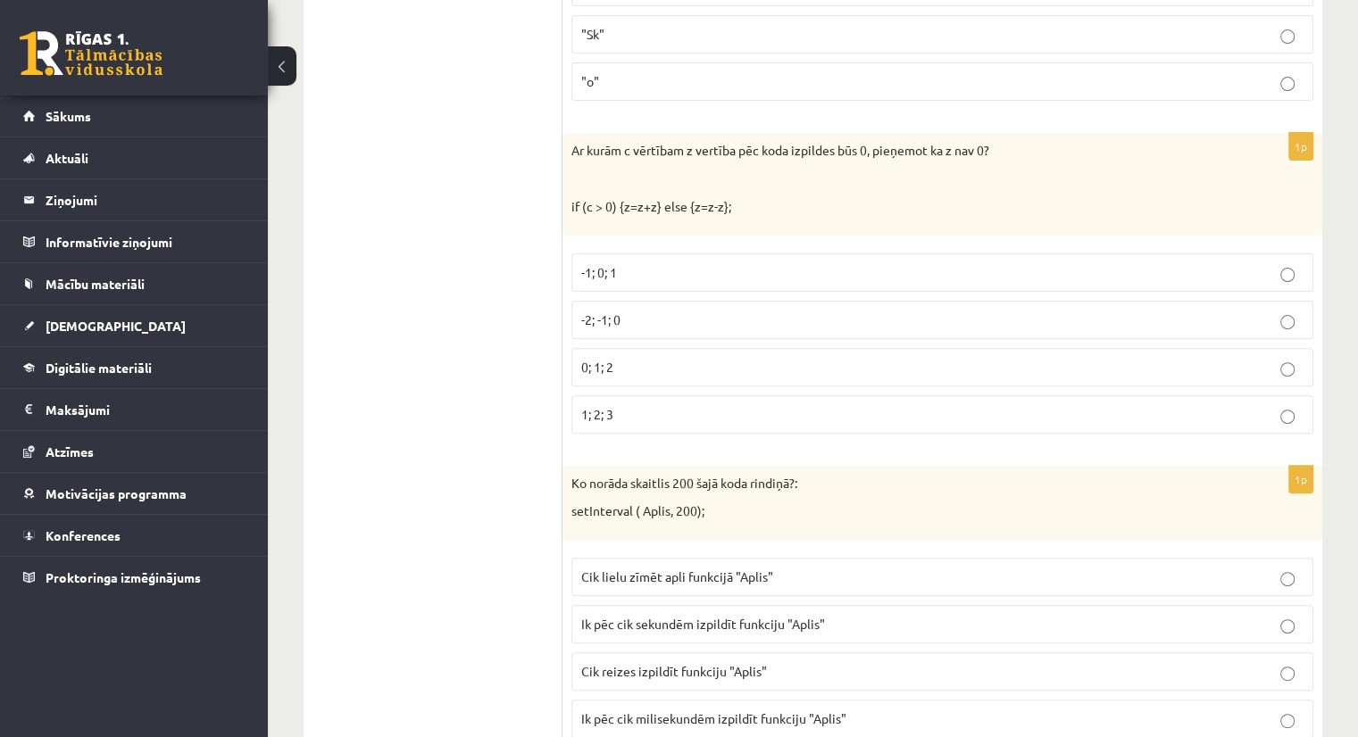
scroll to position [7314, 0]
click at [694, 307] on p "-2; -1; 0" at bounding box center [942, 316] width 722 height 19
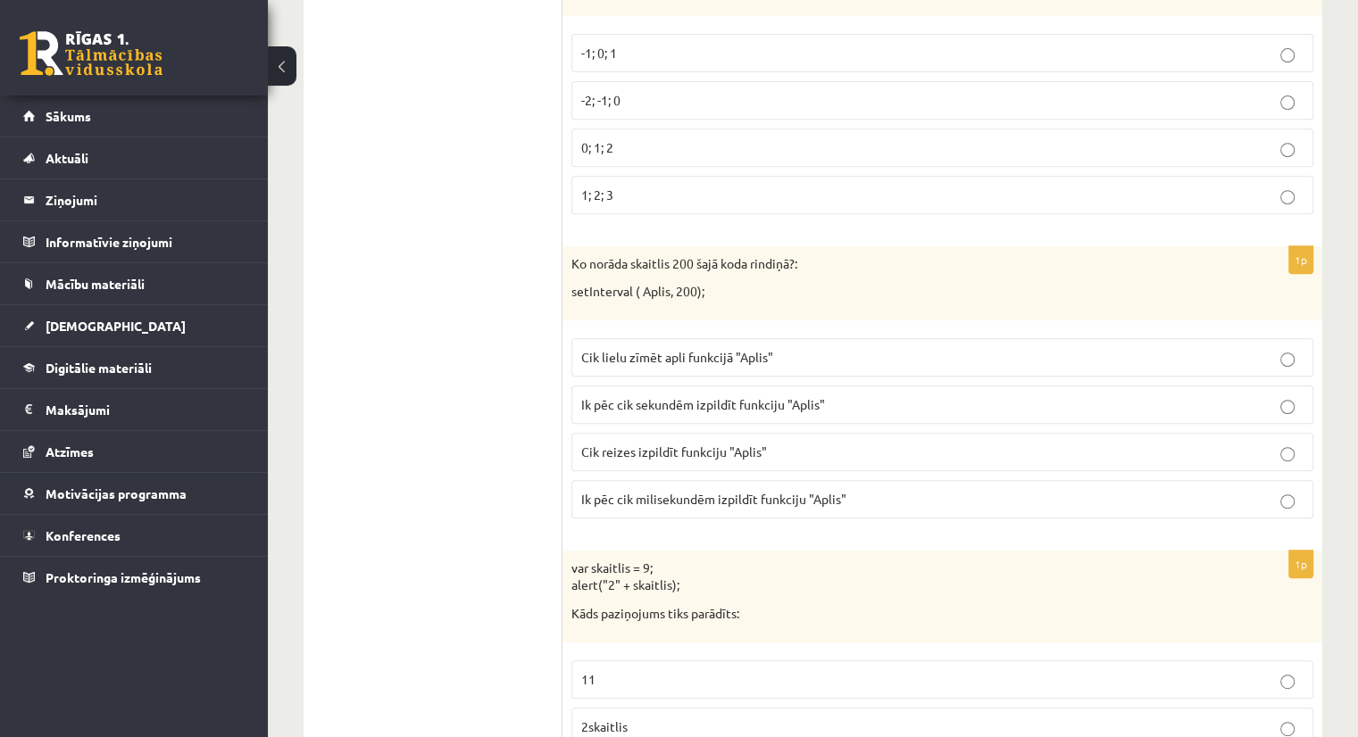
scroll to position [7532, 0]
click at [675, 489] on span "Ik pēc cik milisekundēm izpildīt funkciju "Aplis"" at bounding box center [713, 497] width 265 height 16
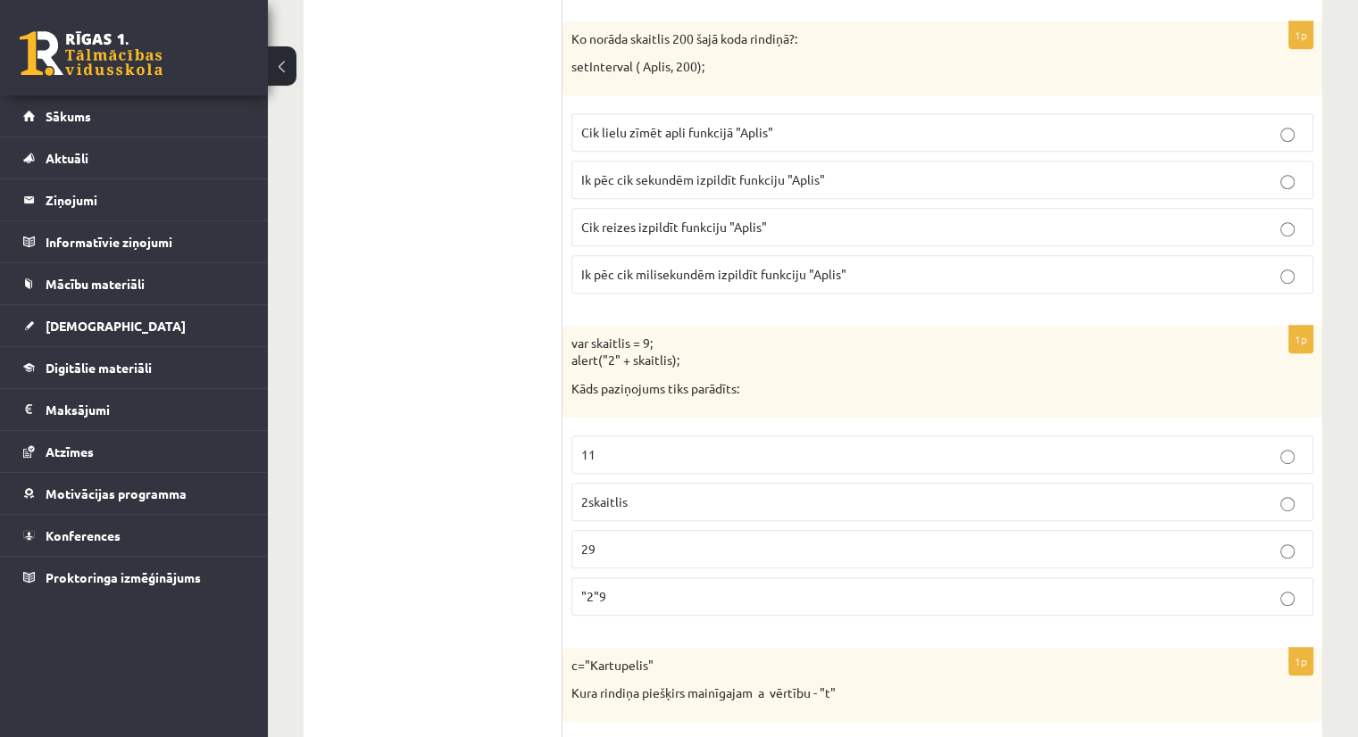
scroll to position [7815, 0]
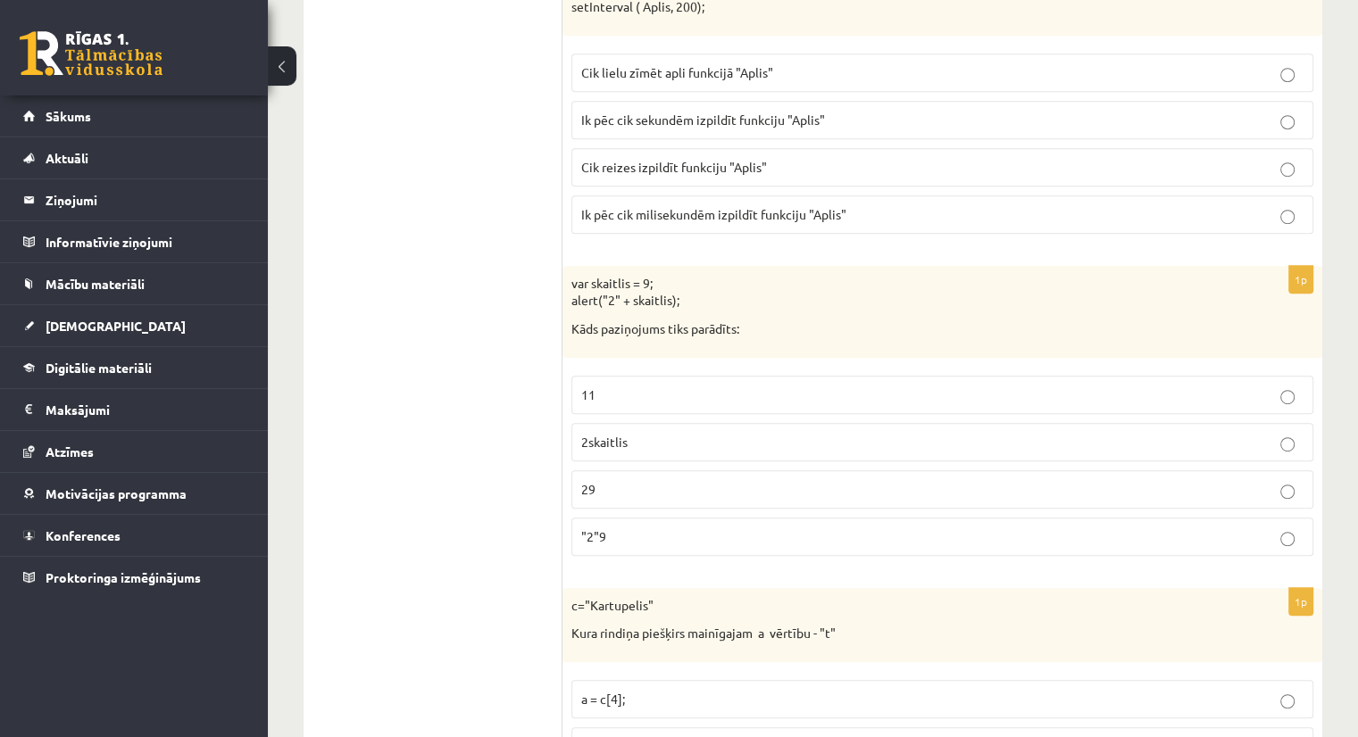
click at [668, 470] on label "29" at bounding box center [942, 489] width 742 height 38
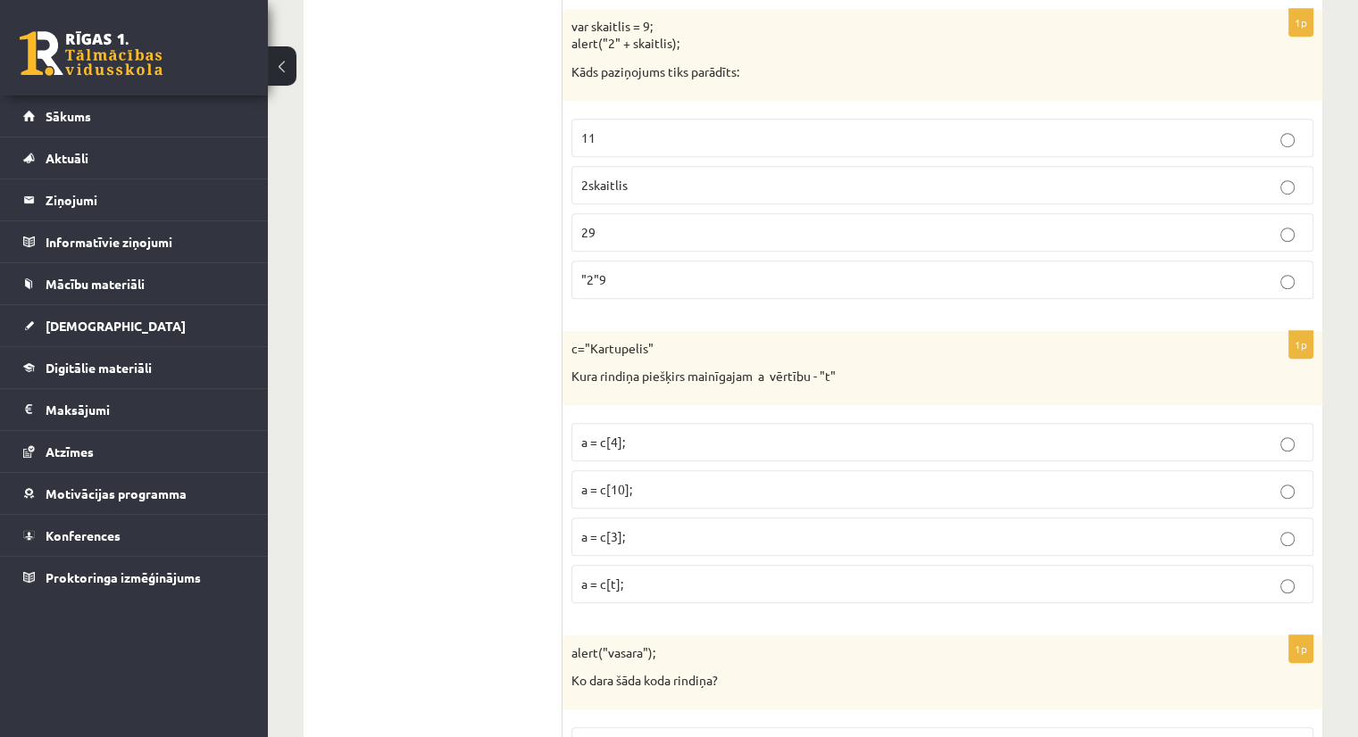
scroll to position [8073, 0]
click at [642, 527] on p "a = c[3];" at bounding box center [942, 536] width 722 height 19
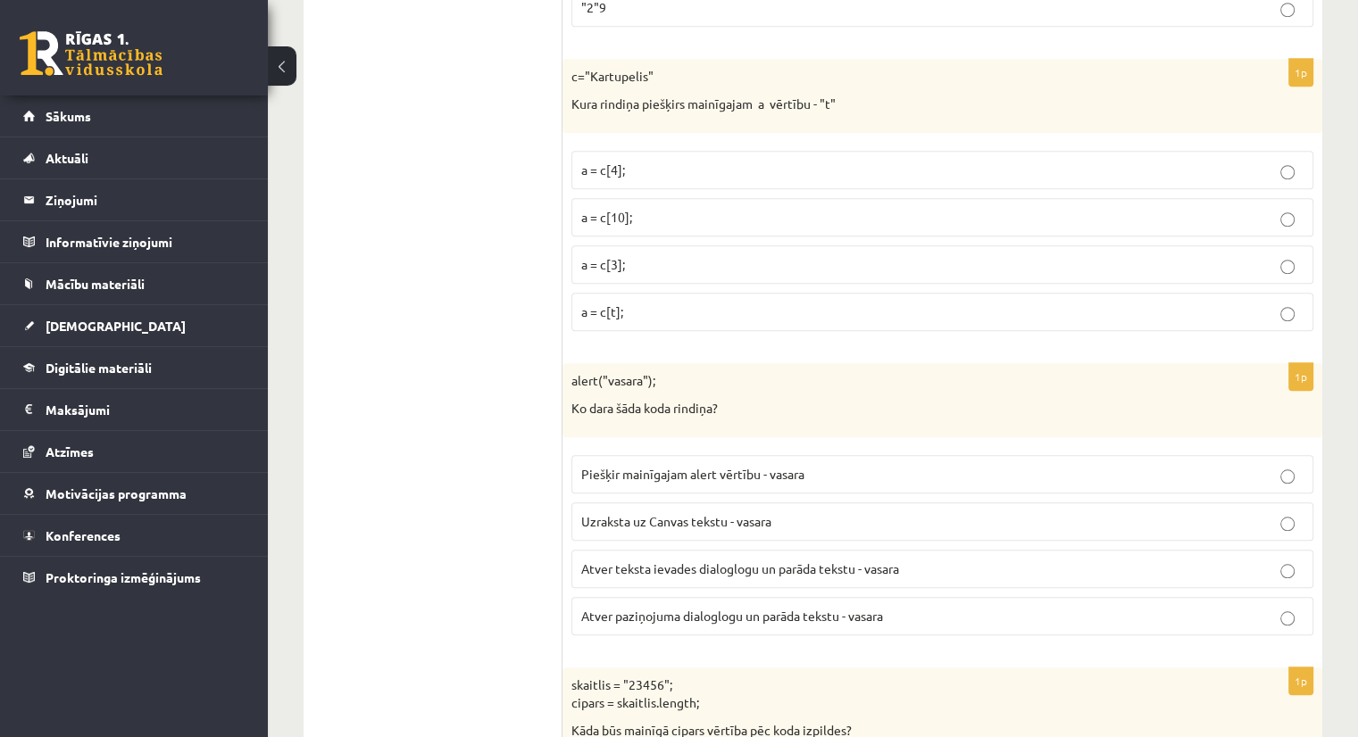
scroll to position [8362, 0]
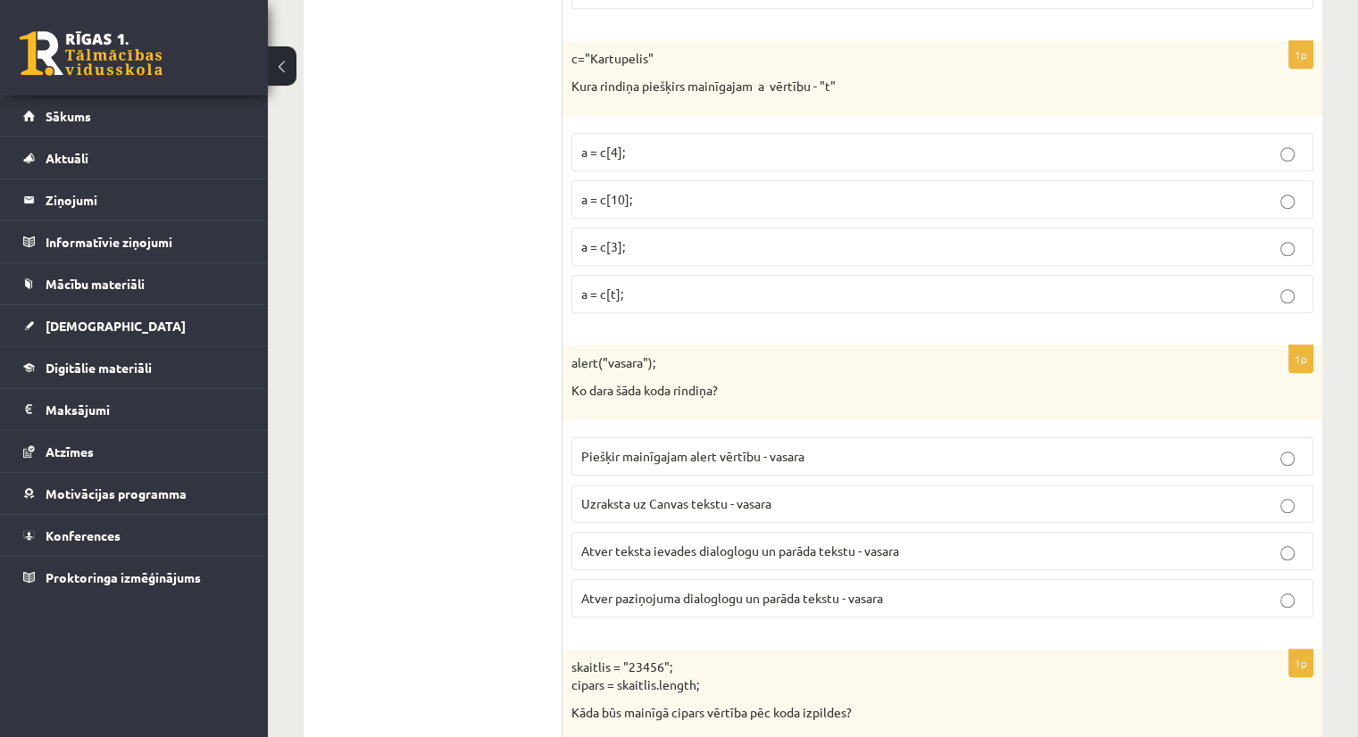
click at [860, 590] on span "Atver paziņojuma dialoglogu un parāda tekstu - vasara" at bounding box center [732, 598] width 302 height 16
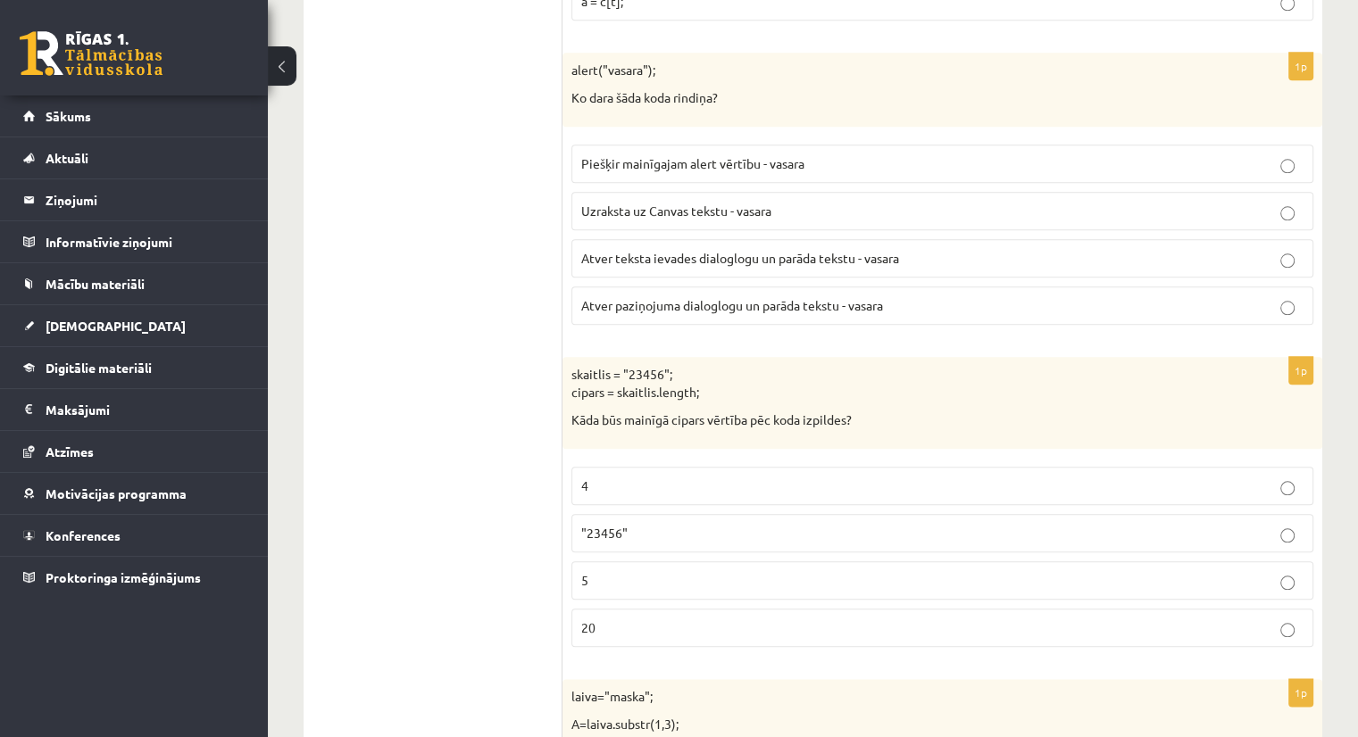
scroll to position [8658, 0]
click at [603, 558] on label "5" at bounding box center [942, 577] width 742 height 38
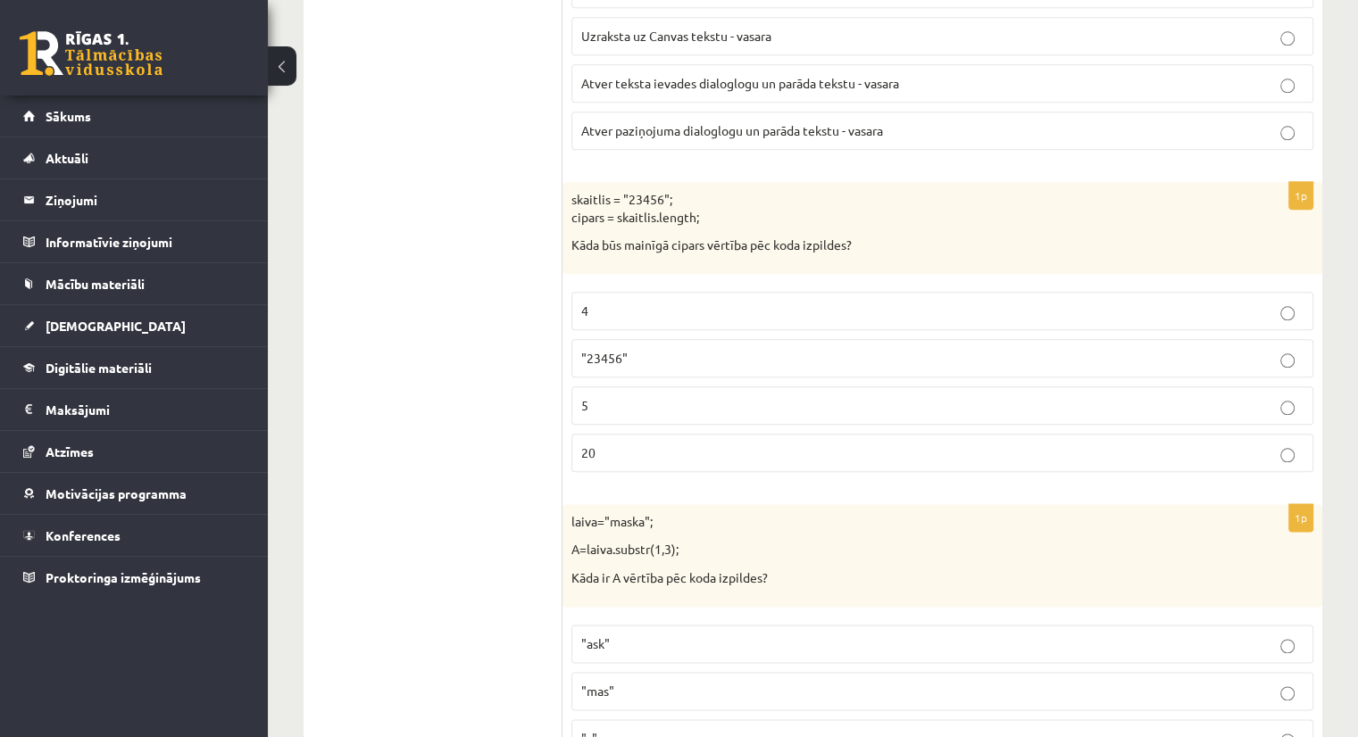
scroll to position [8922, 0]
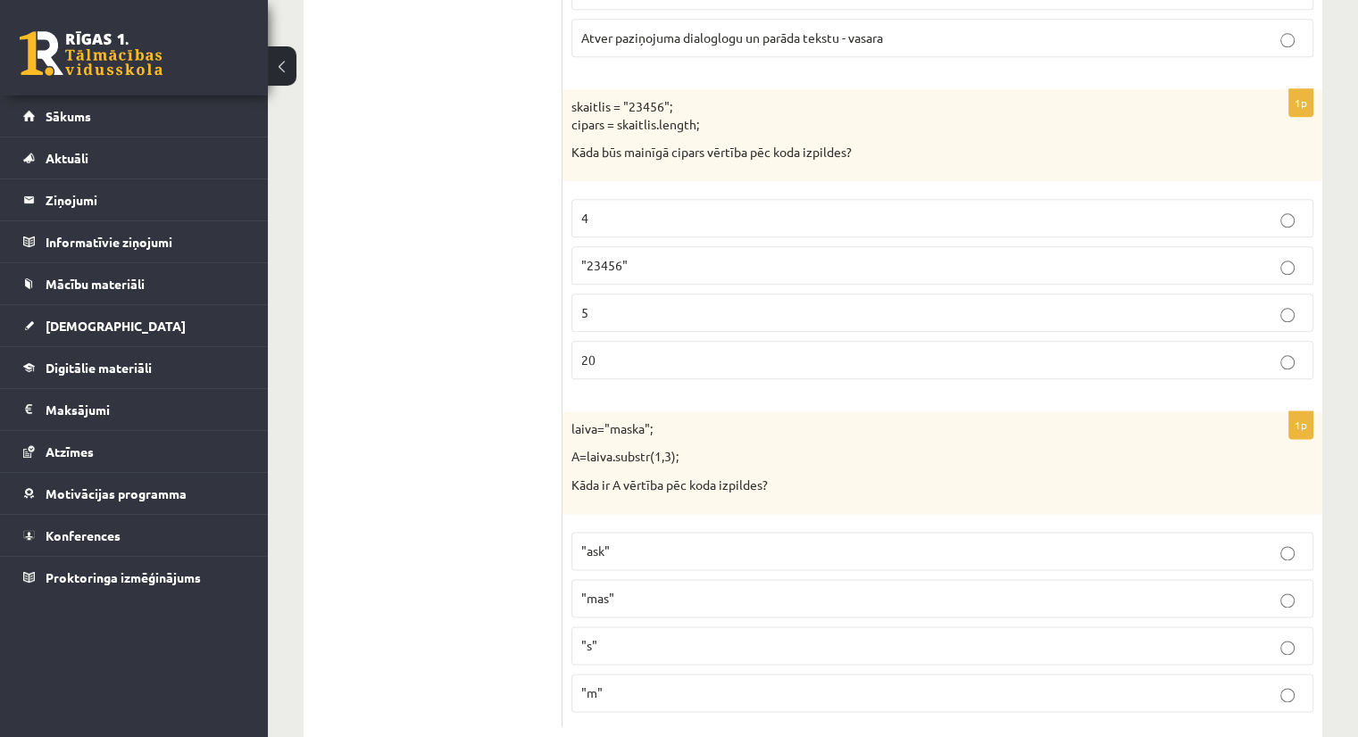
click at [613, 542] on p ""ask"" at bounding box center [942, 551] width 722 height 19
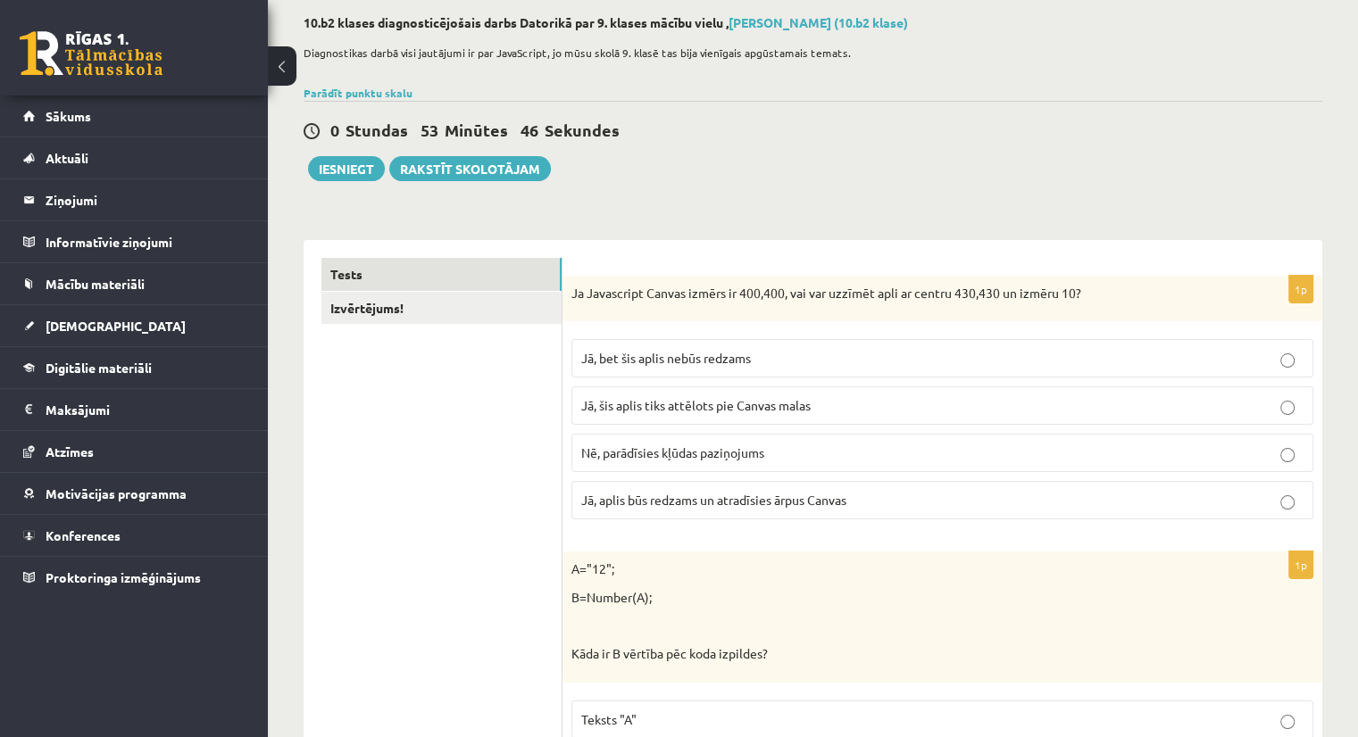
scroll to position [57, 0]
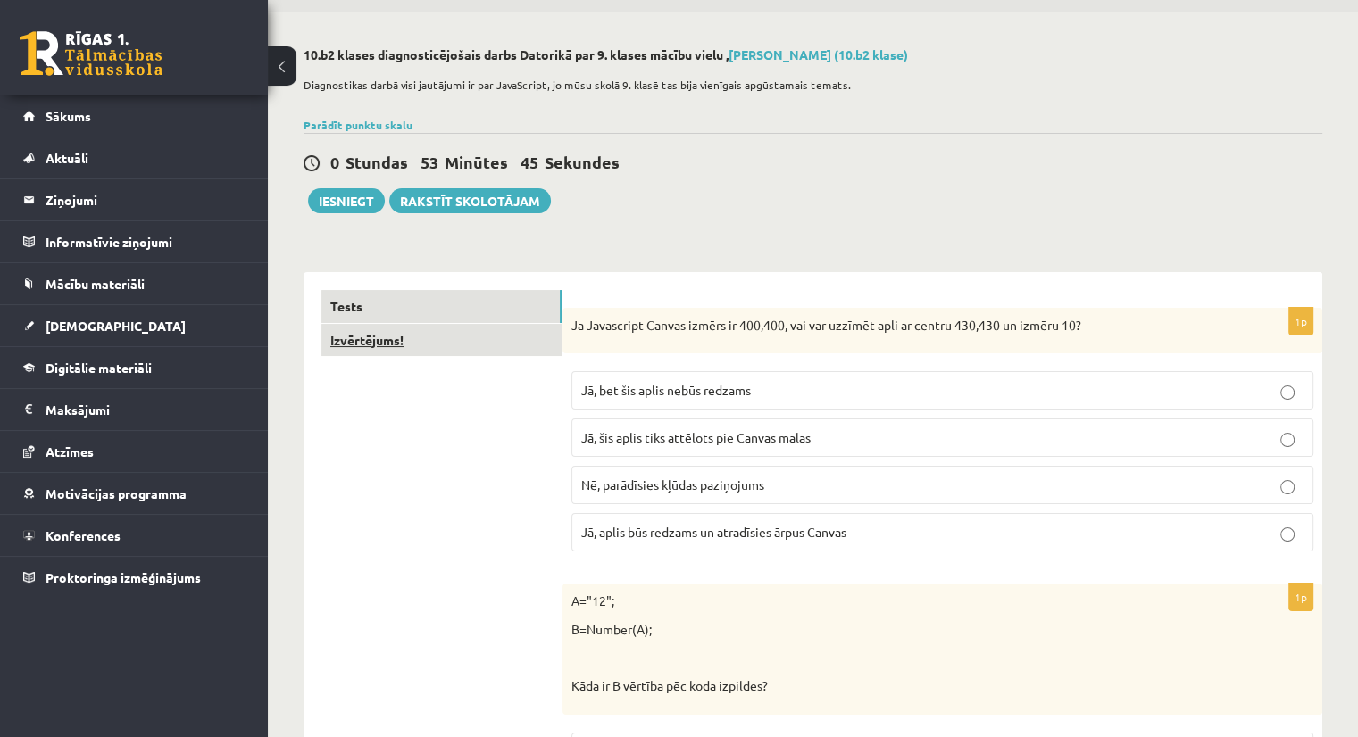
click at [388, 344] on link "Izvērtējums!" at bounding box center [441, 340] width 240 height 33
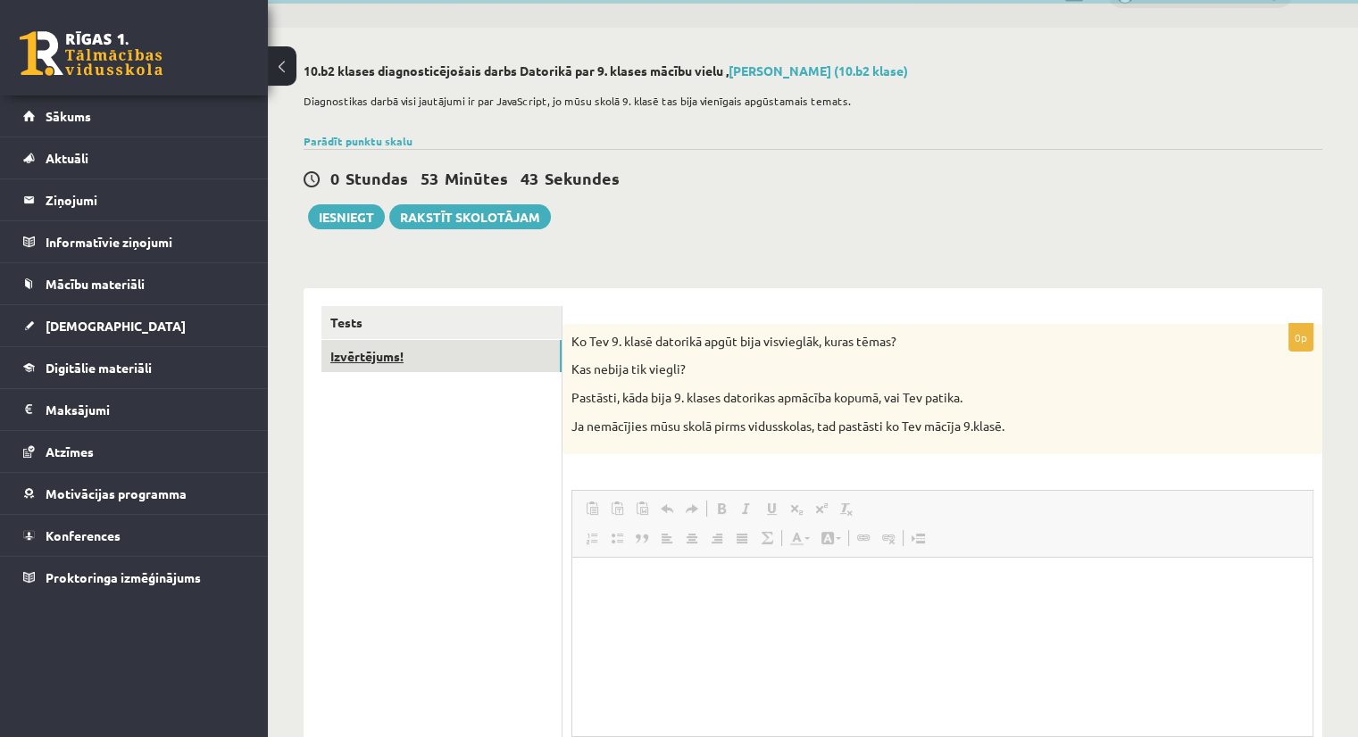
scroll to position [0, 0]
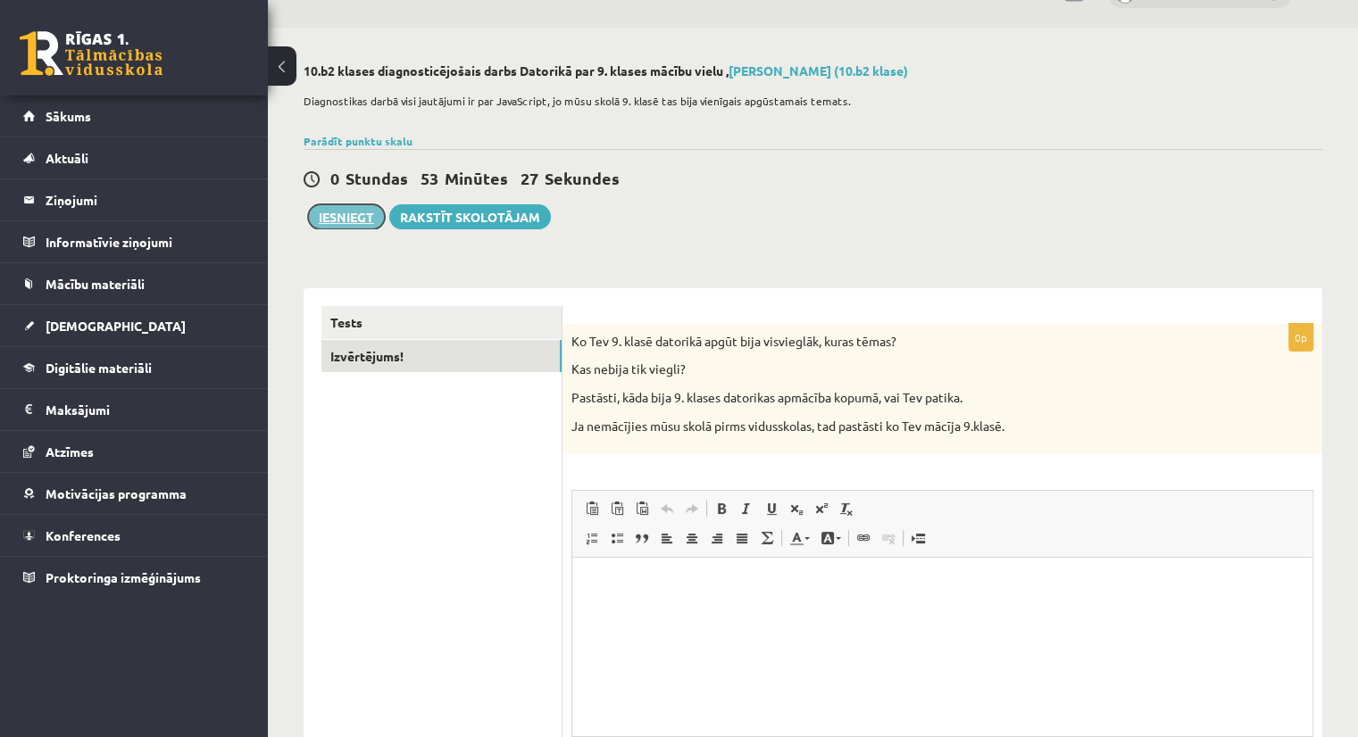
click at [366, 210] on button "Iesniegt" at bounding box center [346, 216] width 77 height 25
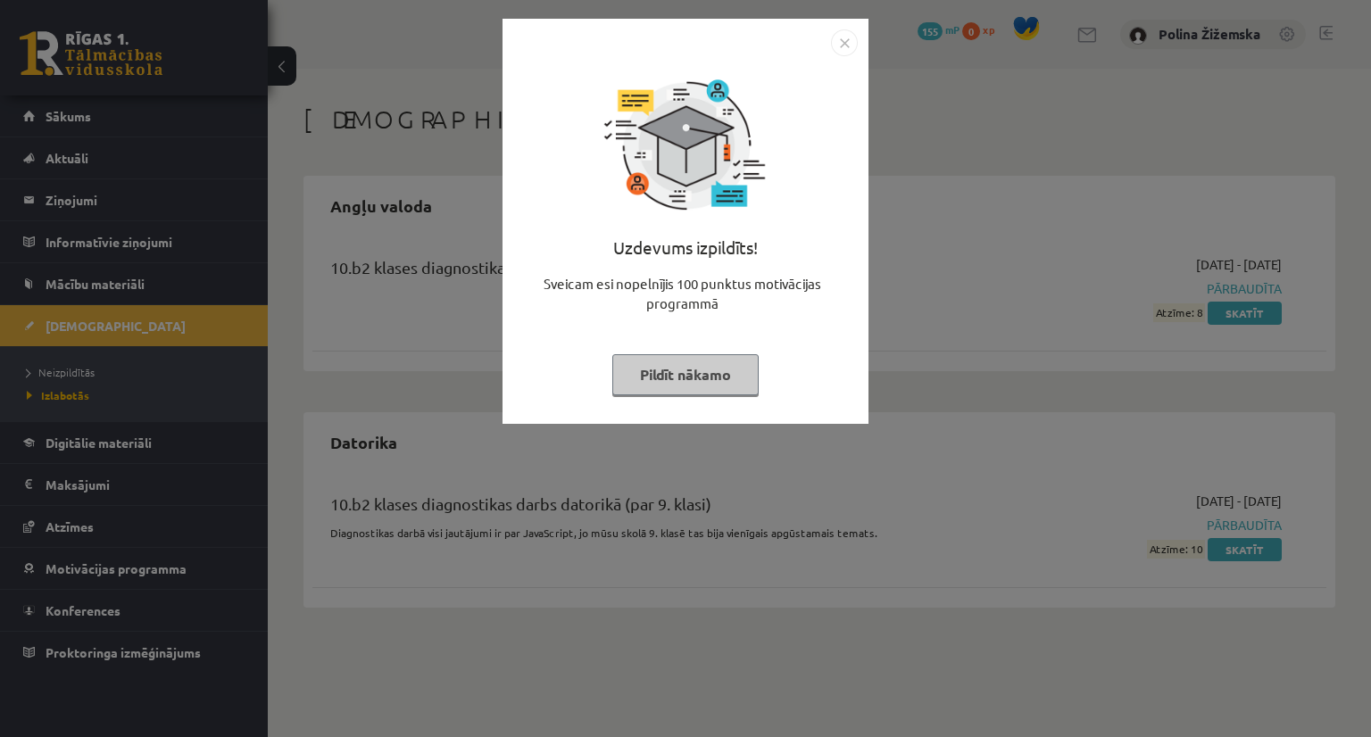
click at [696, 371] on button "Pildīt nākamo" at bounding box center [685, 374] width 146 height 41
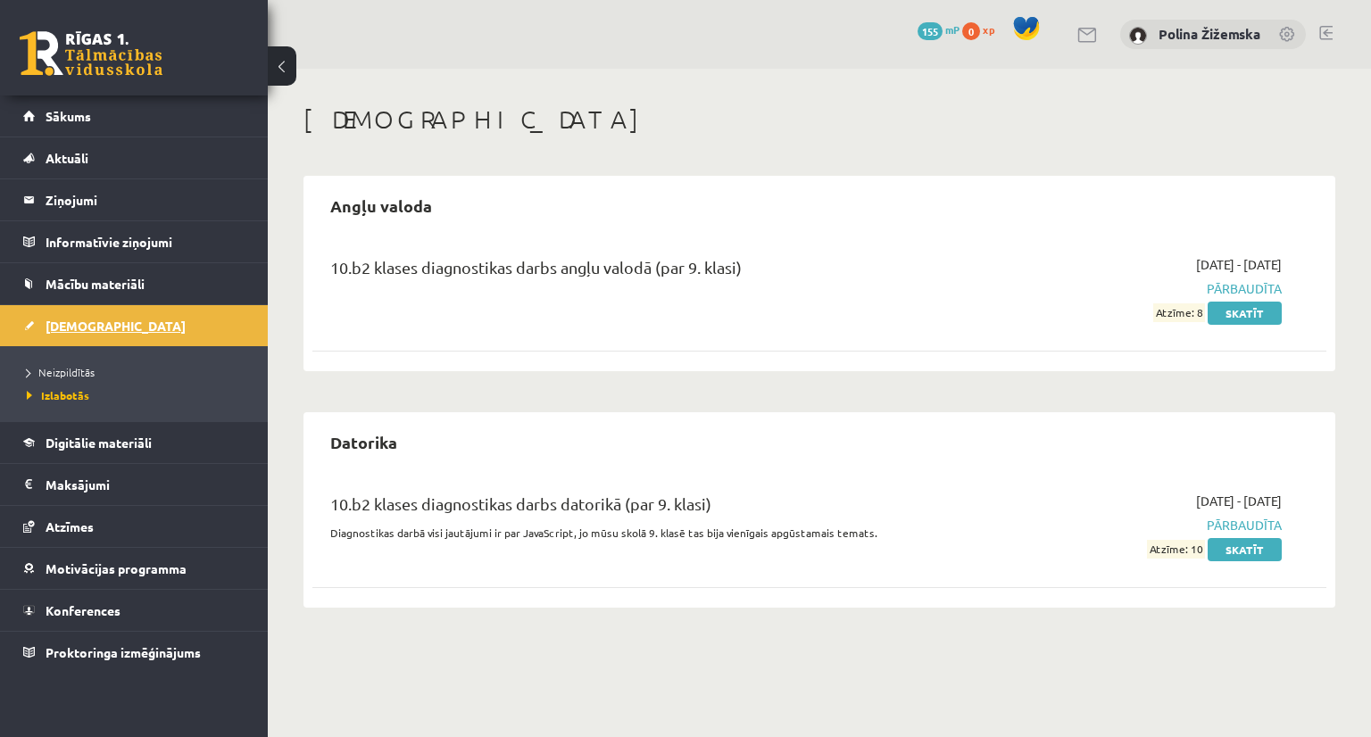
click at [72, 328] on span "[DEMOGRAPHIC_DATA]" at bounding box center [116, 326] width 140 height 16
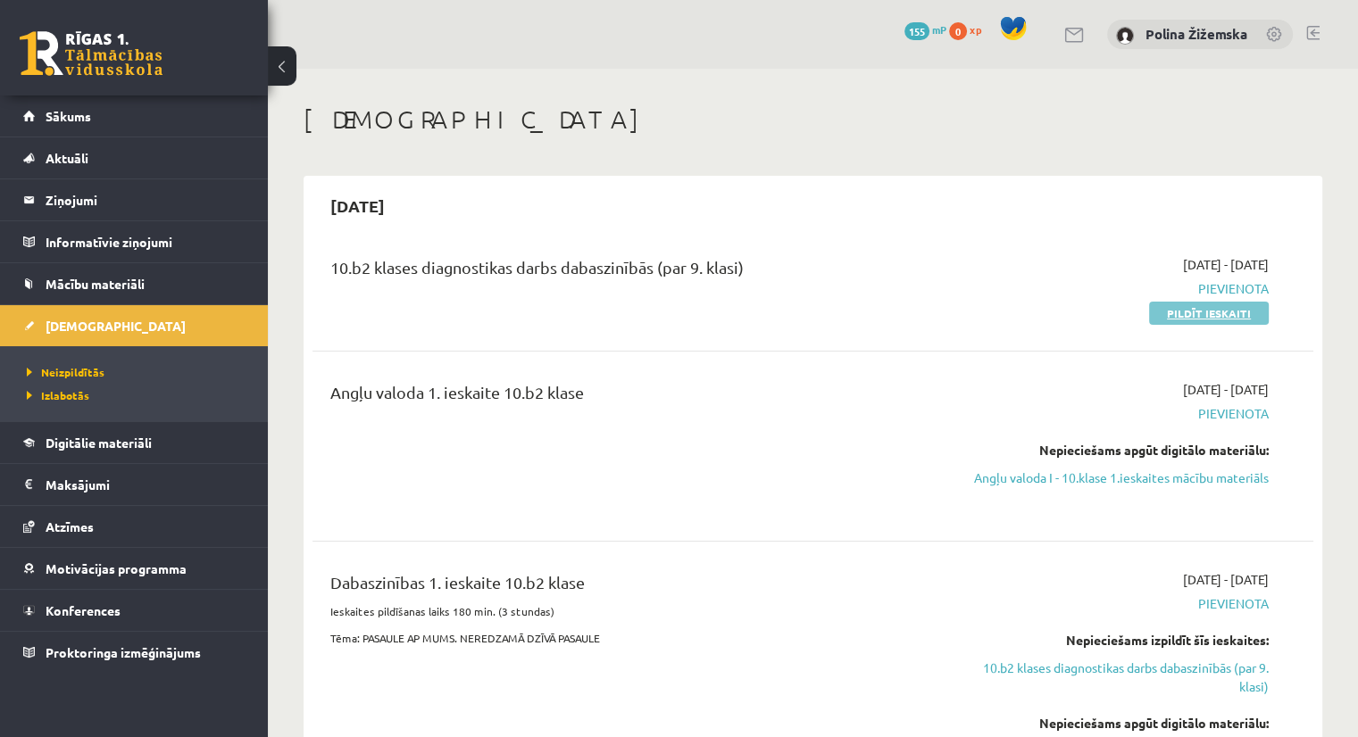
click at [1193, 315] on link "Pildīt ieskaiti" at bounding box center [1209, 313] width 120 height 23
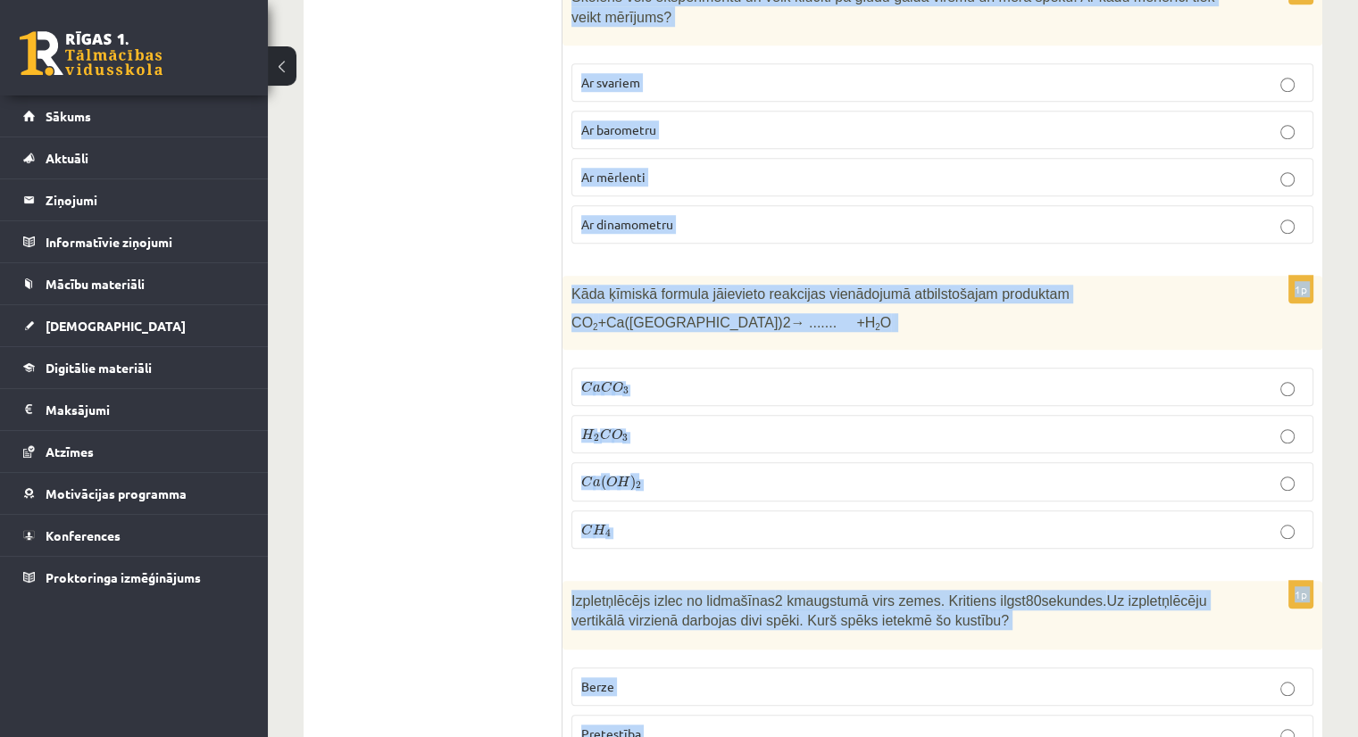
scroll to position [8323, 0]
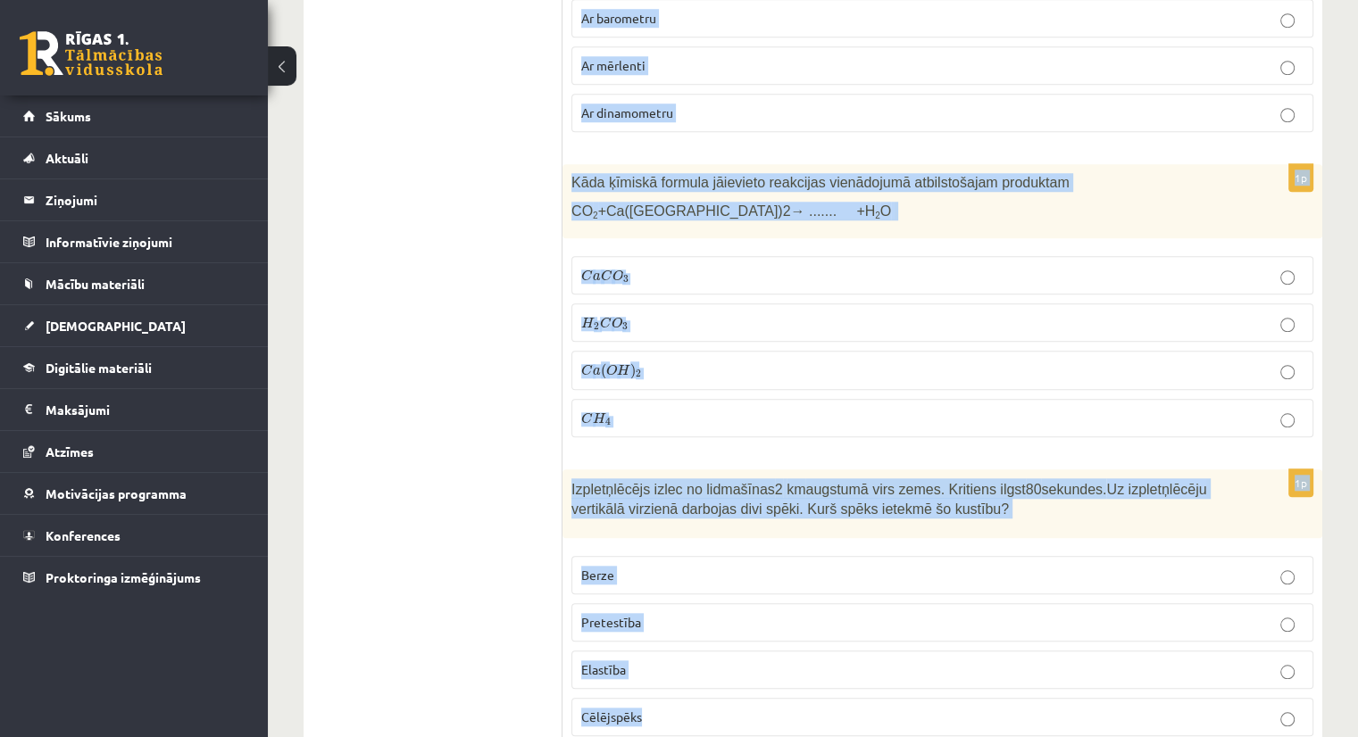
drag, startPoint x: 571, startPoint y: 220, endPoint x: 714, endPoint y: 778, distance: 576.7
copy form "Skolēni veica parauglaukuma izpēti skolas pagalmā. Pēc pierakstītajiem novēroju…"
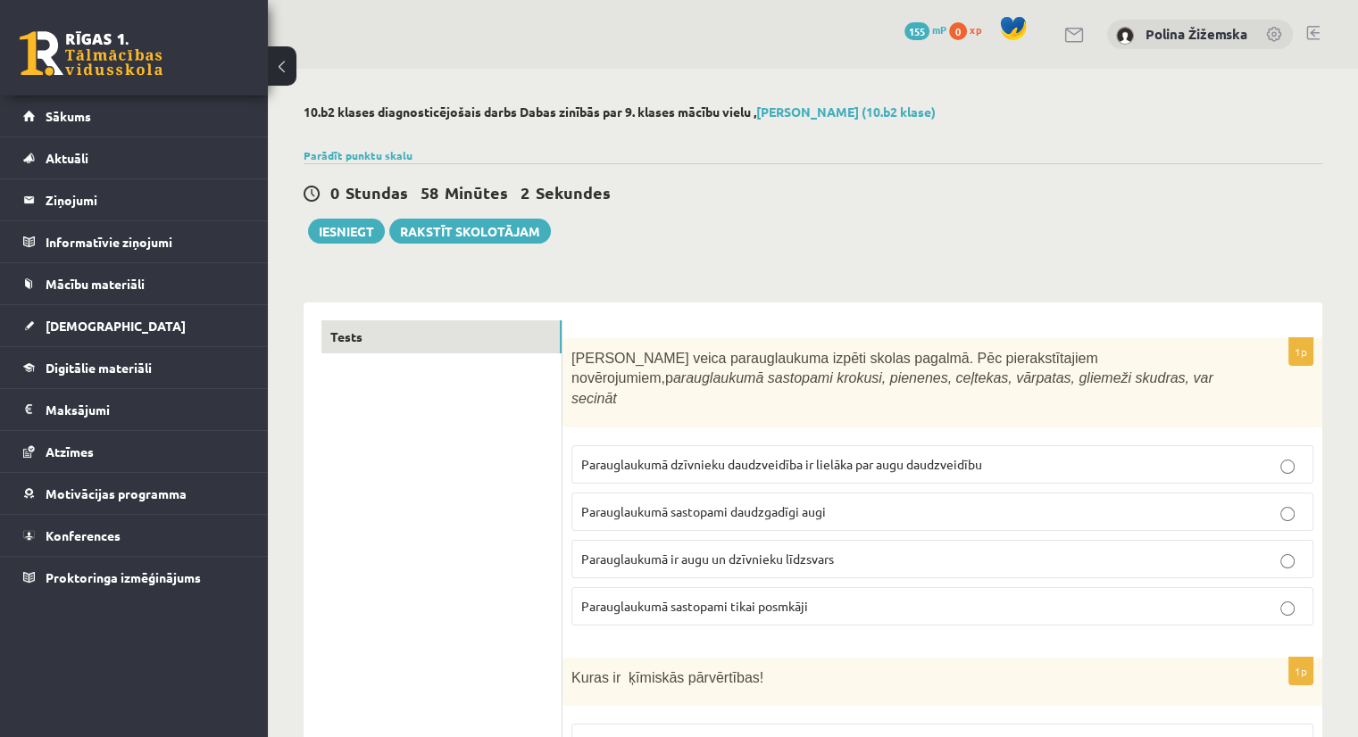
scroll to position [79, 0]
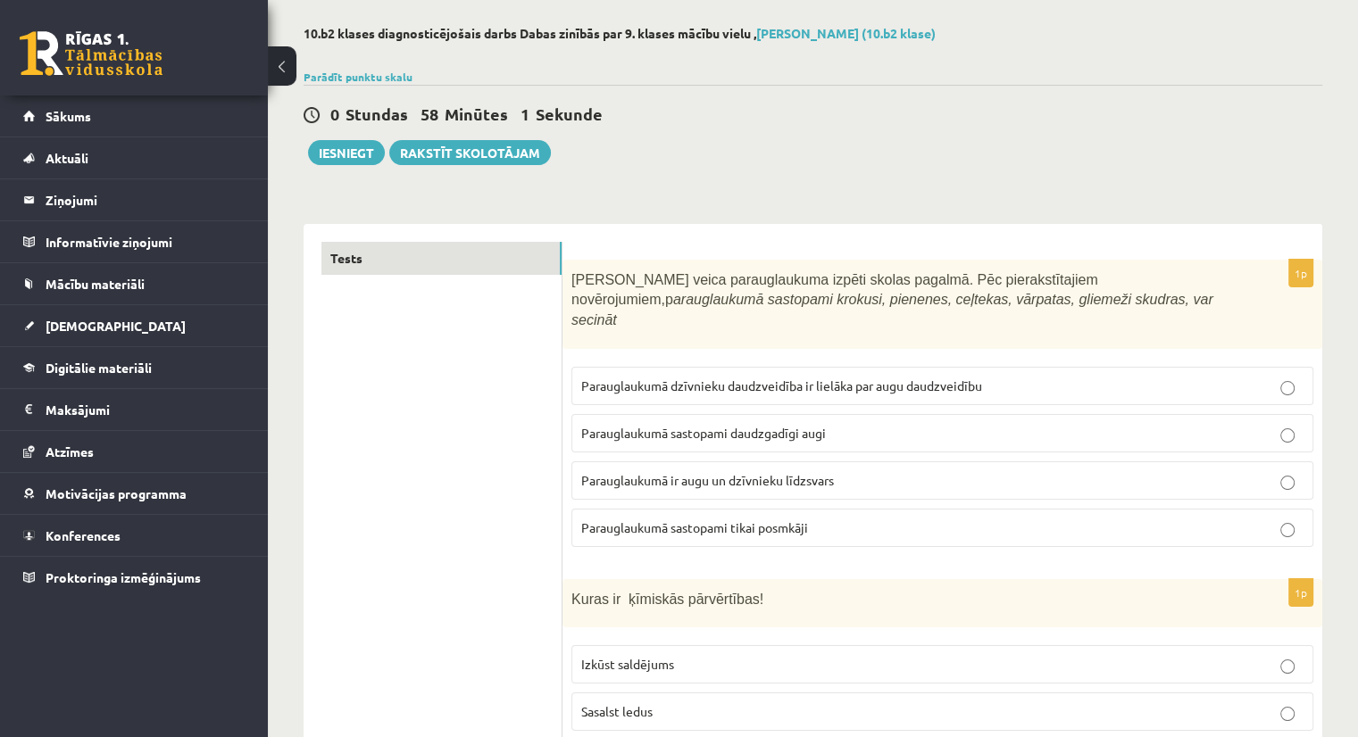
click at [644, 425] on span "Parauglaukumā sastopami daudzgadīgi augi" at bounding box center [703, 433] width 245 height 16
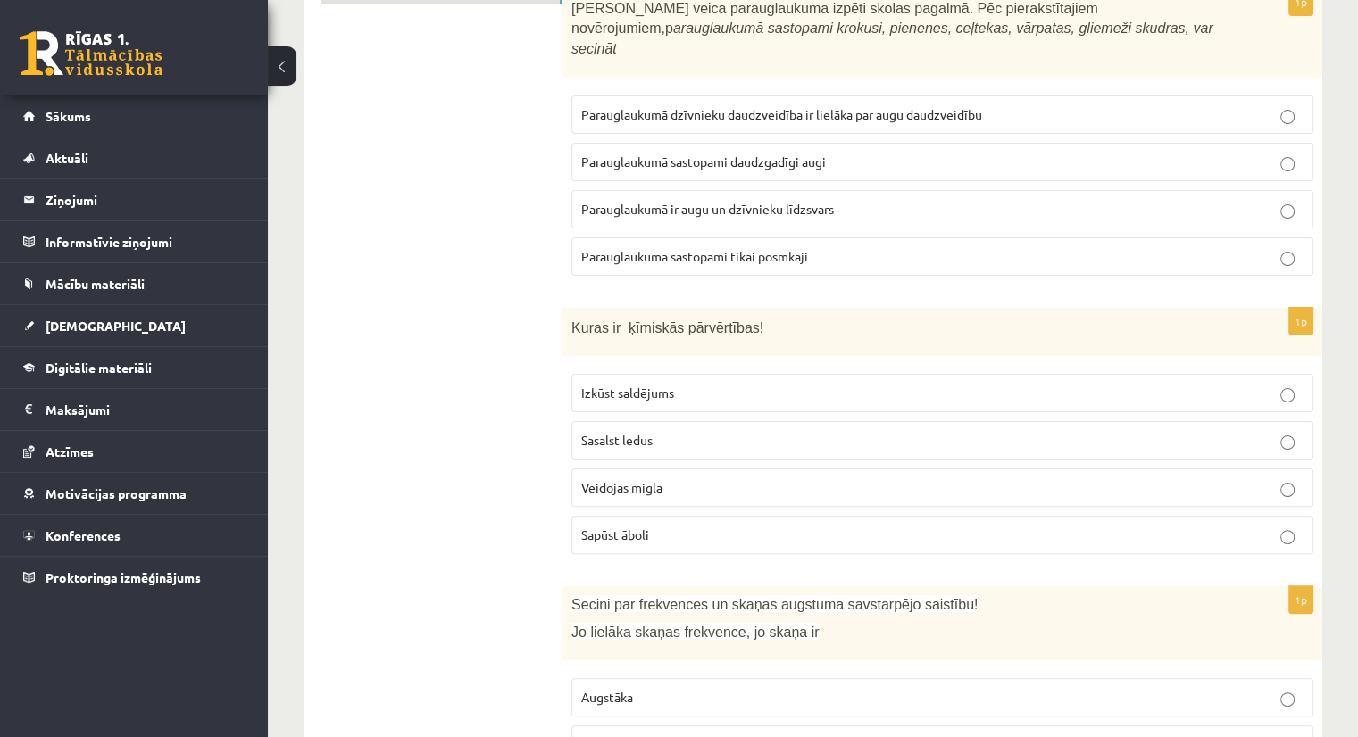
scroll to position [353, 0]
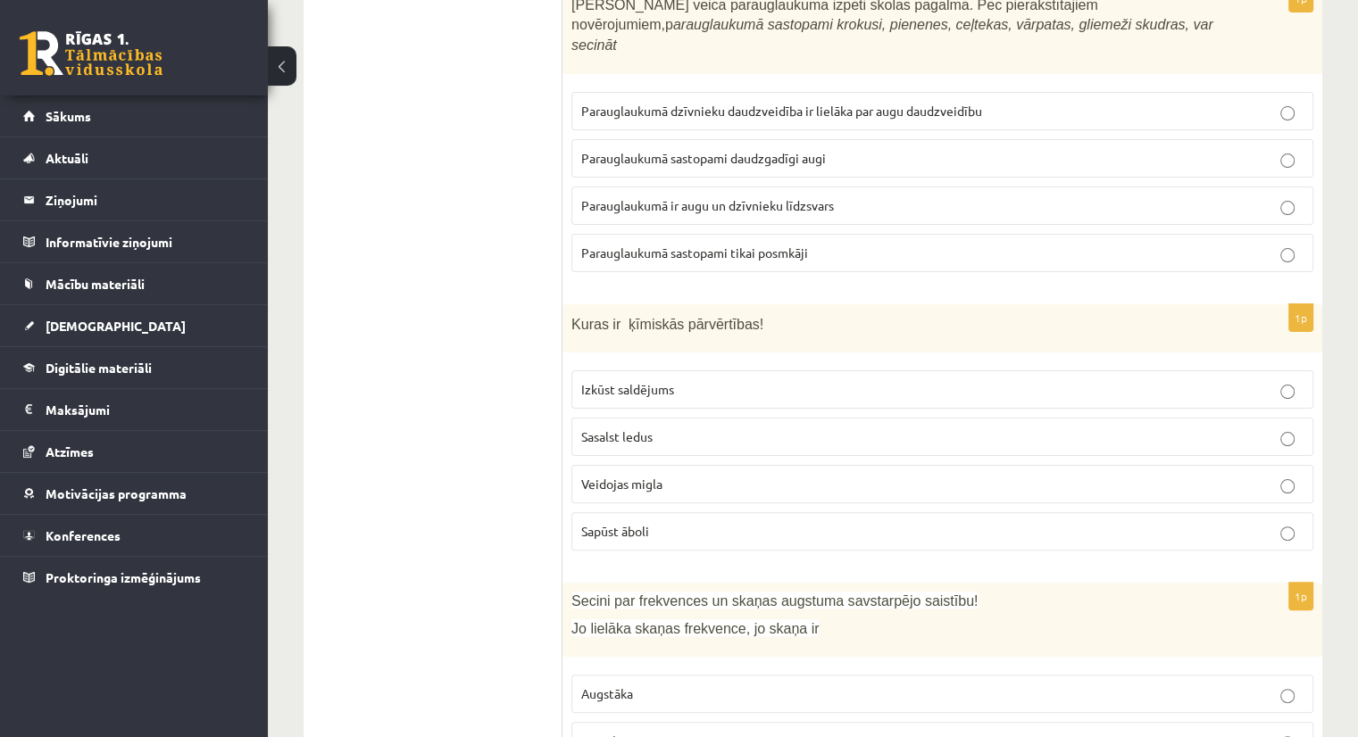
click at [664, 522] on p "Sapūst āboli" at bounding box center [942, 531] width 722 height 19
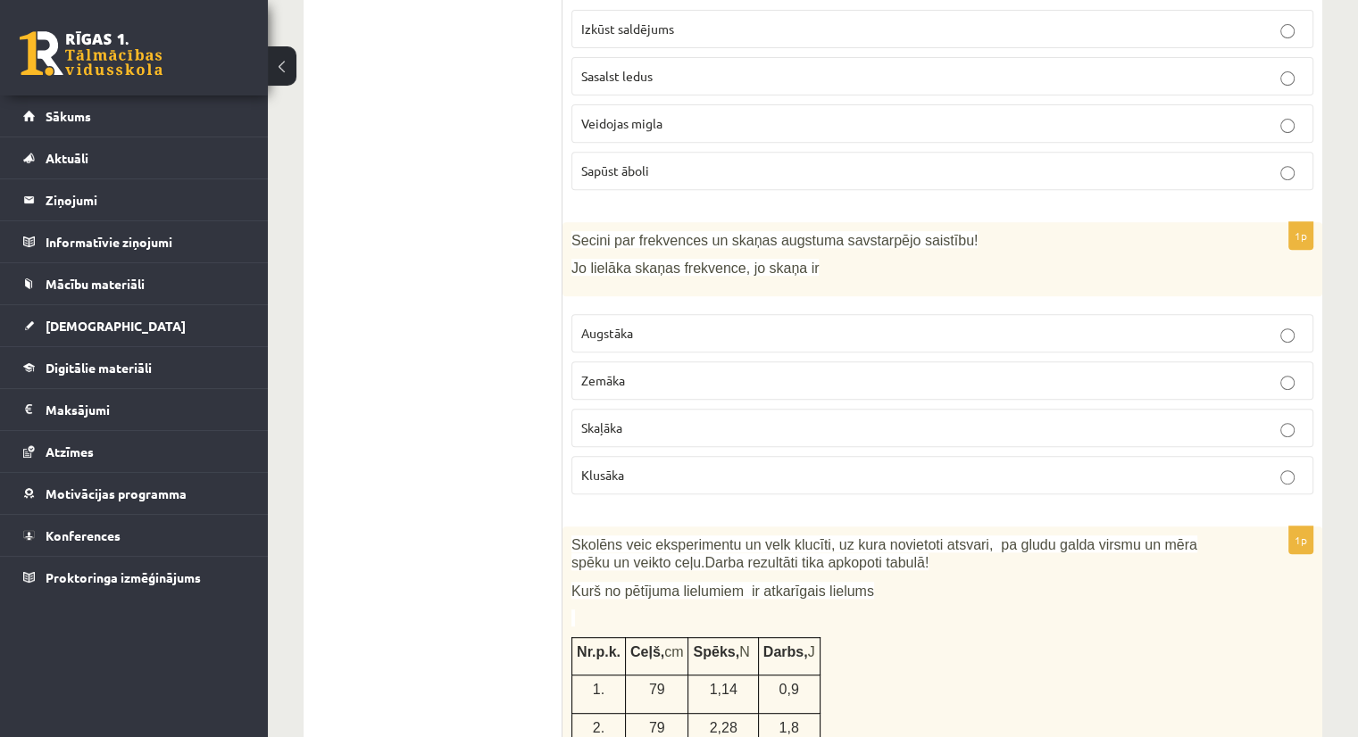
scroll to position [718, 0]
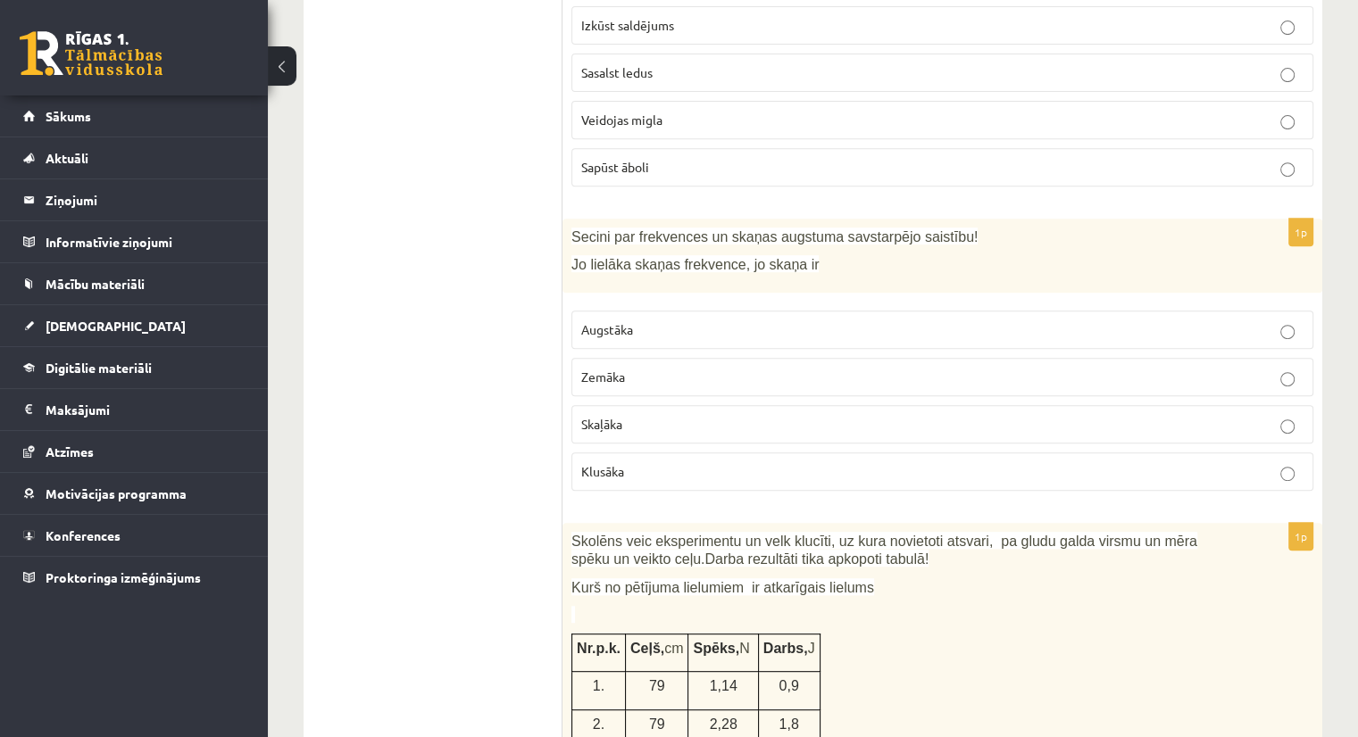
click at [596, 321] on span "Augstāka" at bounding box center [607, 329] width 52 height 16
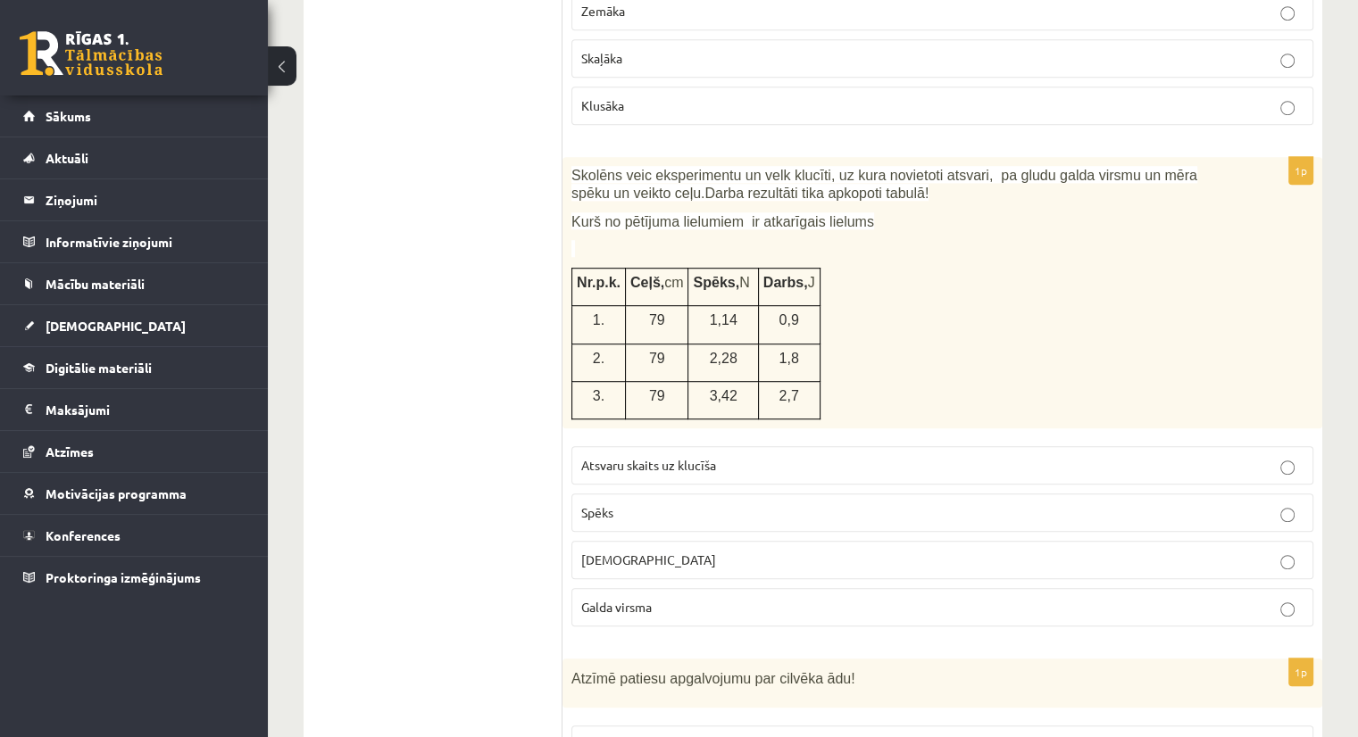
scroll to position [1085, 0]
click at [613, 503] on p "Spēks" at bounding box center [942, 512] width 722 height 19
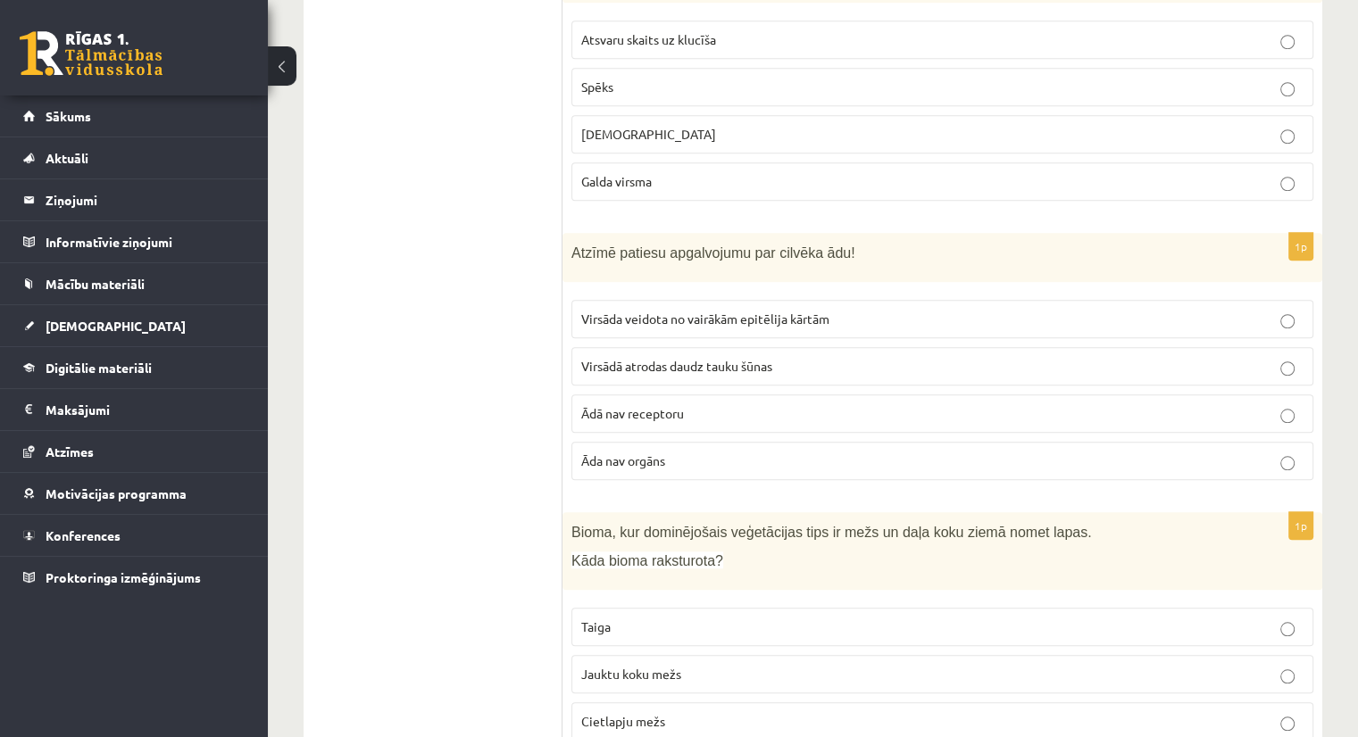
scroll to position [1510, 0]
click at [645, 309] on p "Virsāda veidota no vairākām epitēlija kārtām" at bounding box center [942, 318] width 722 height 19
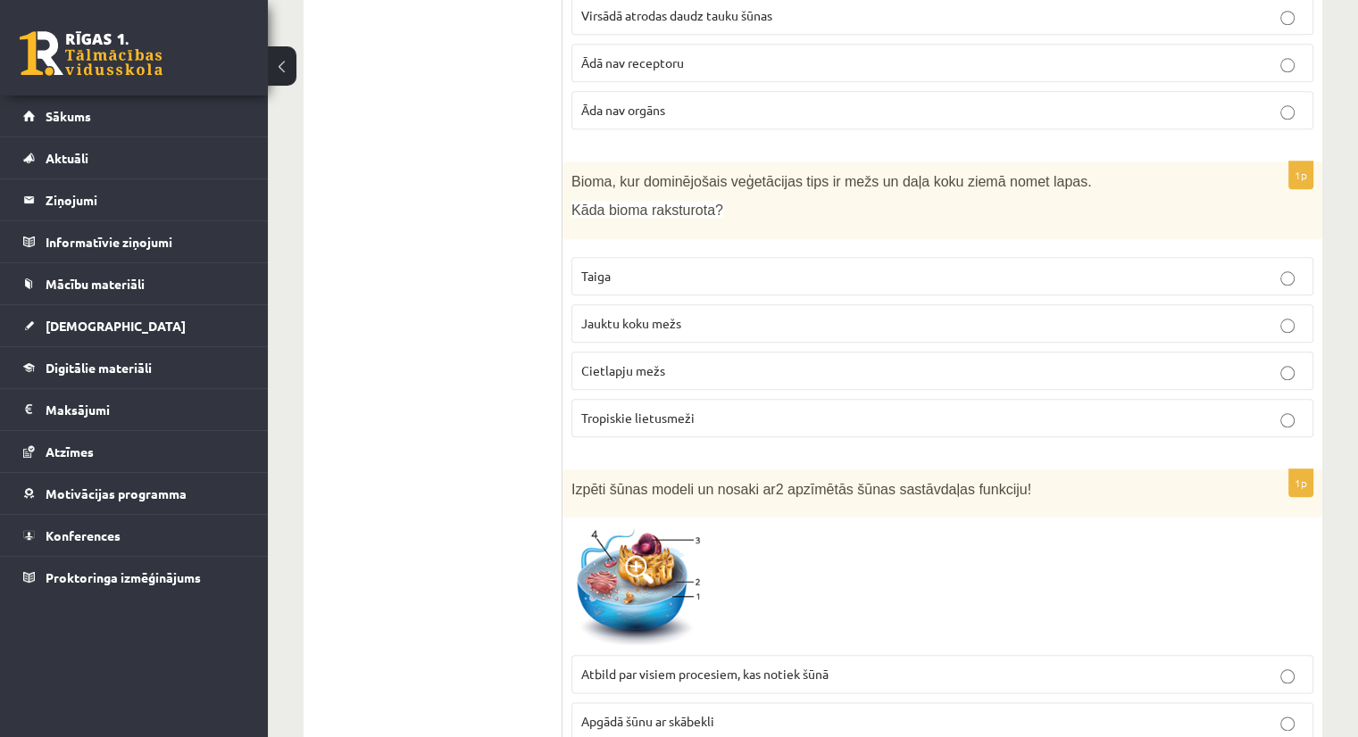
scroll to position [1867, 0]
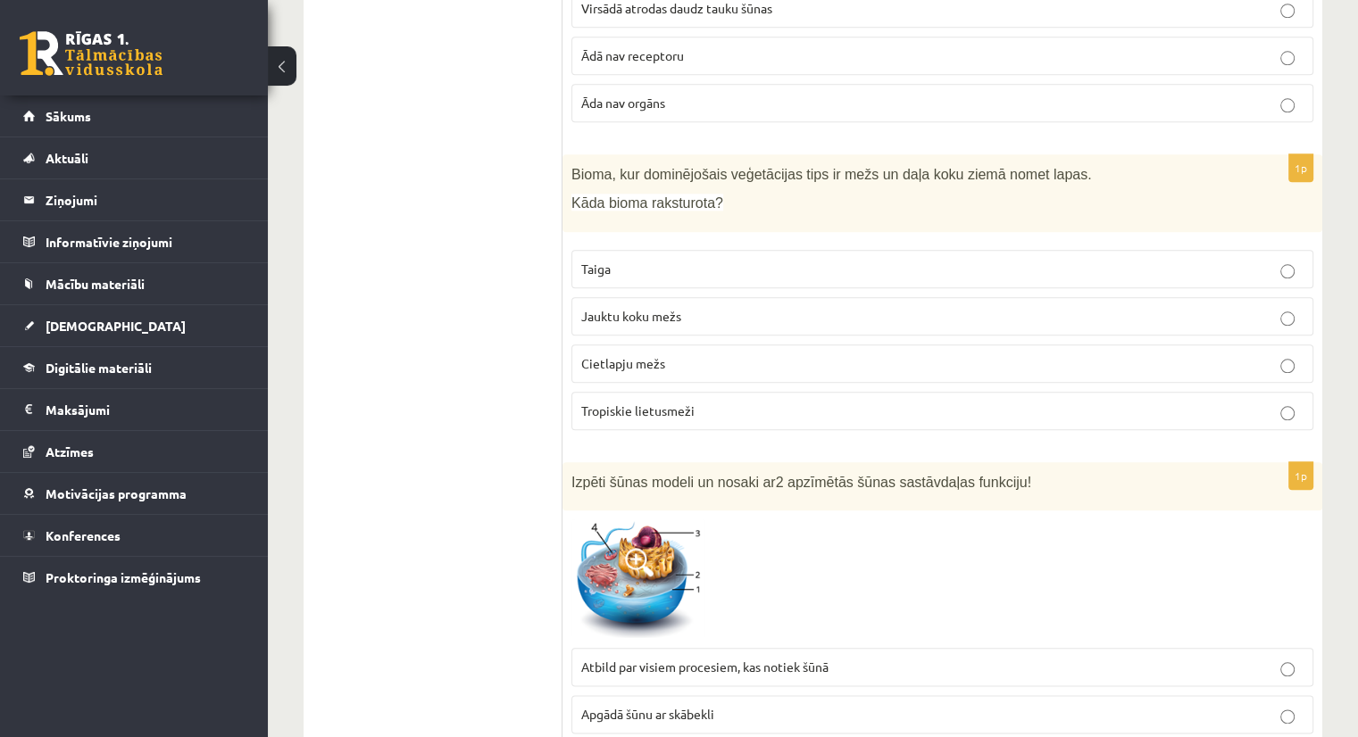
click at [632, 297] on label "Jauktu koku mežs" at bounding box center [942, 316] width 742 height 38
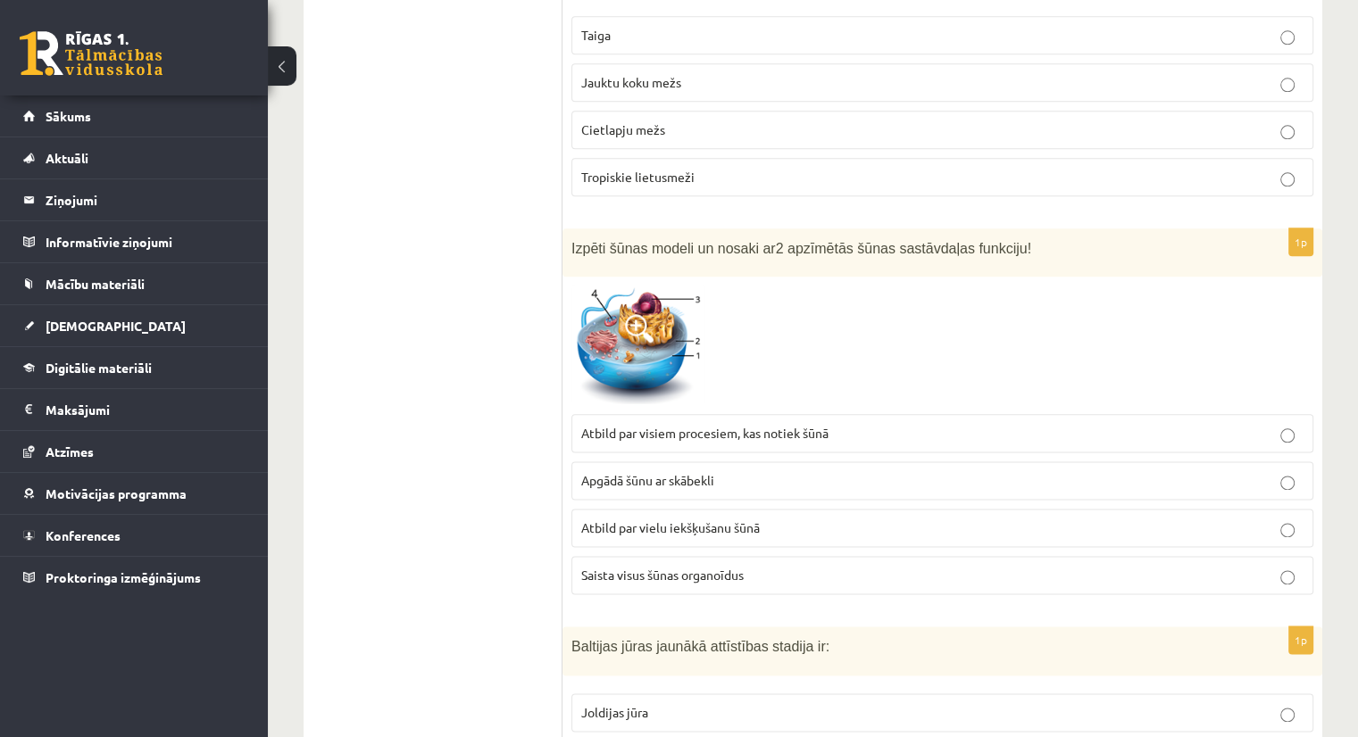
scroll to position [2135, 0]
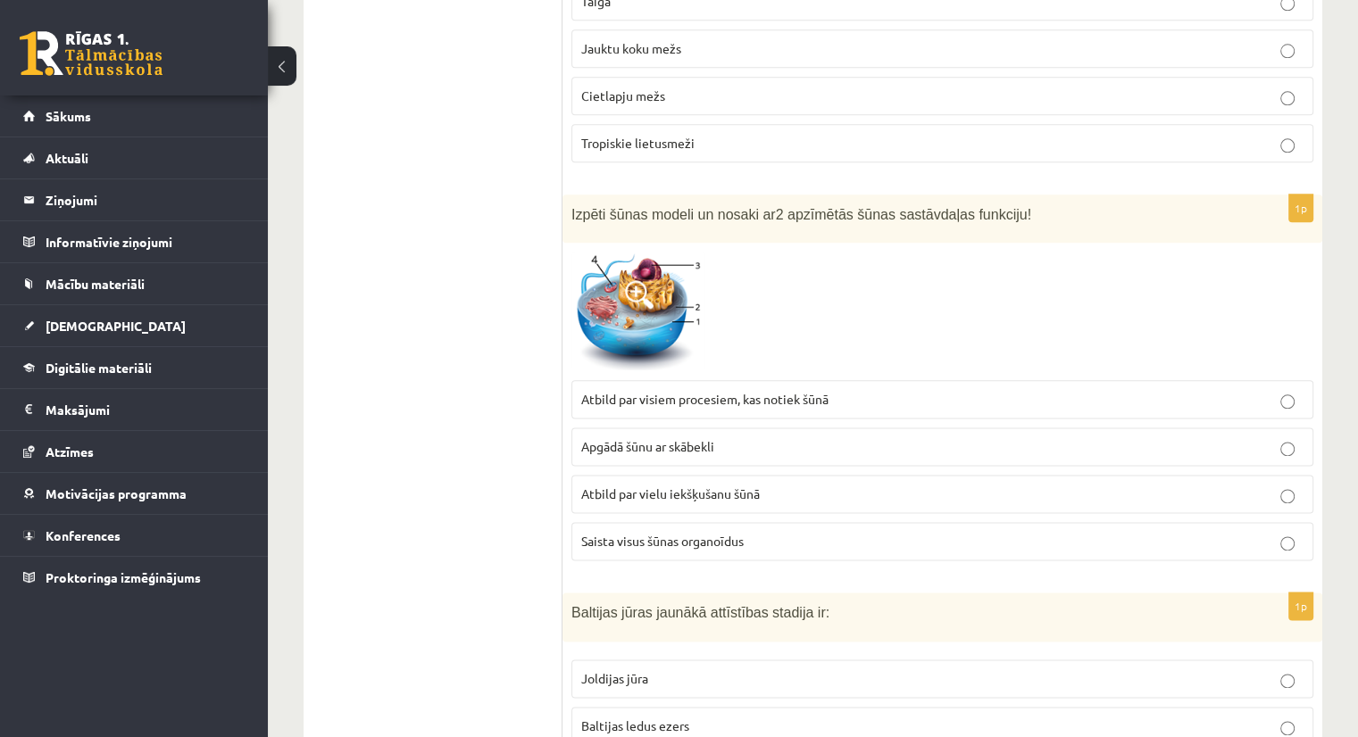
click at [611, 380] on label "Atbild par visiem procesiem, kas notiek šūnā" at bounding box center [942, 399] width 742 height 38
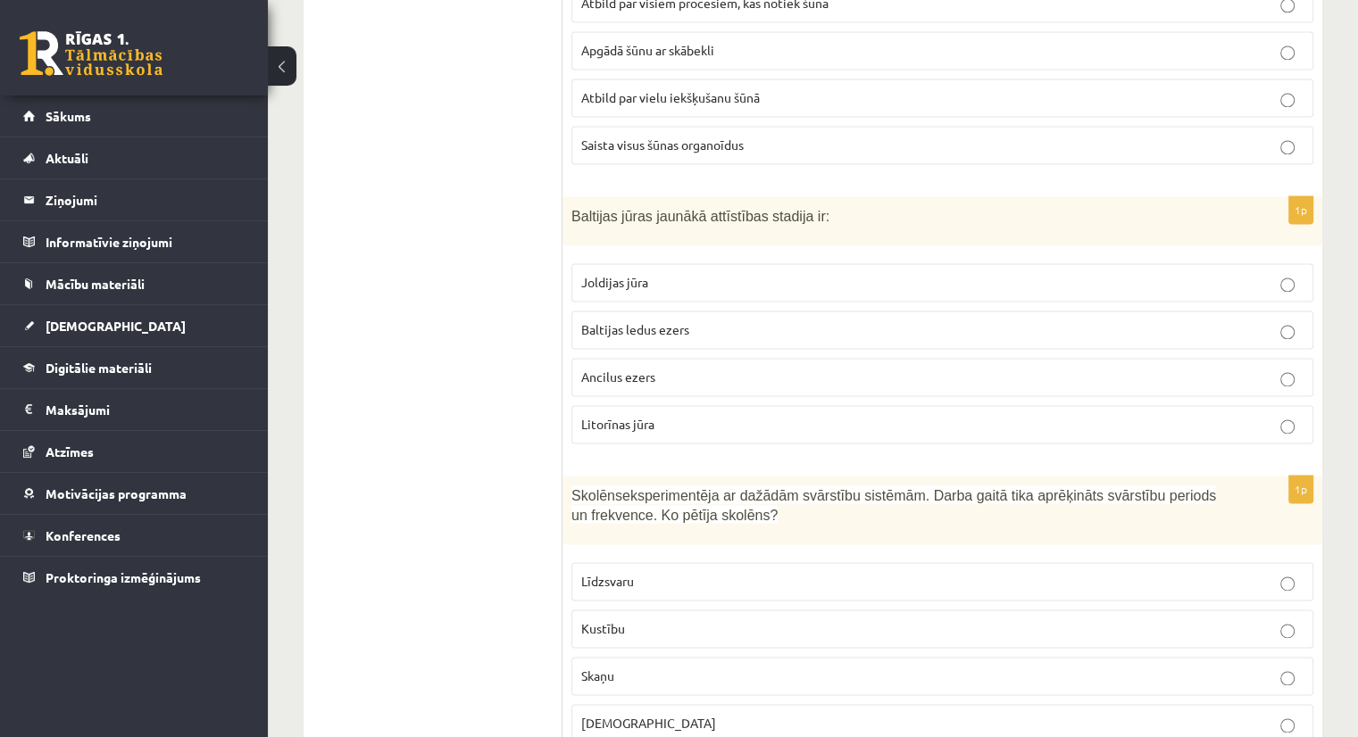
scroll to position [2531, 0]
click at [650, 405] on label "Litorīnas jūra" at bounding box center [942, 424] width 742 height 38
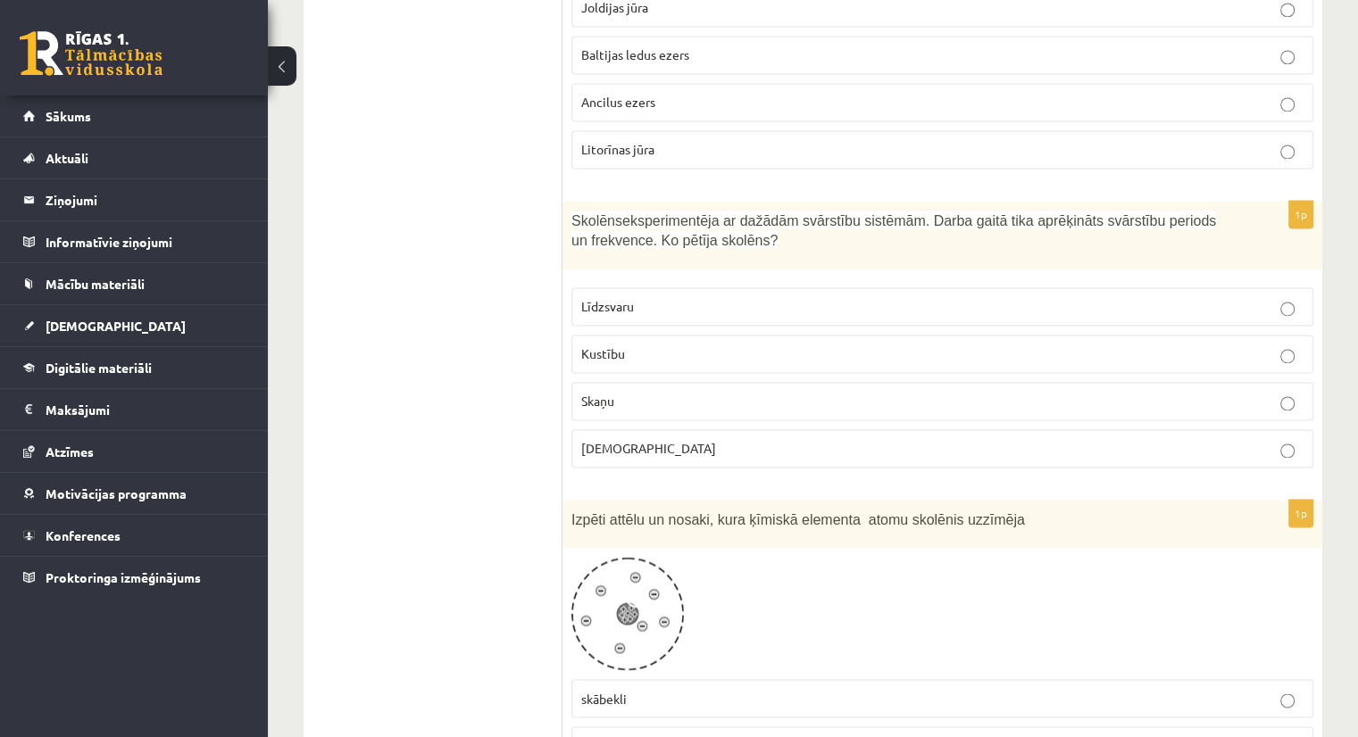
scroll to position [2808, 0]
click at [654, 343] on p "Kustību" at bounding box center [942, 352] width 722 height 19
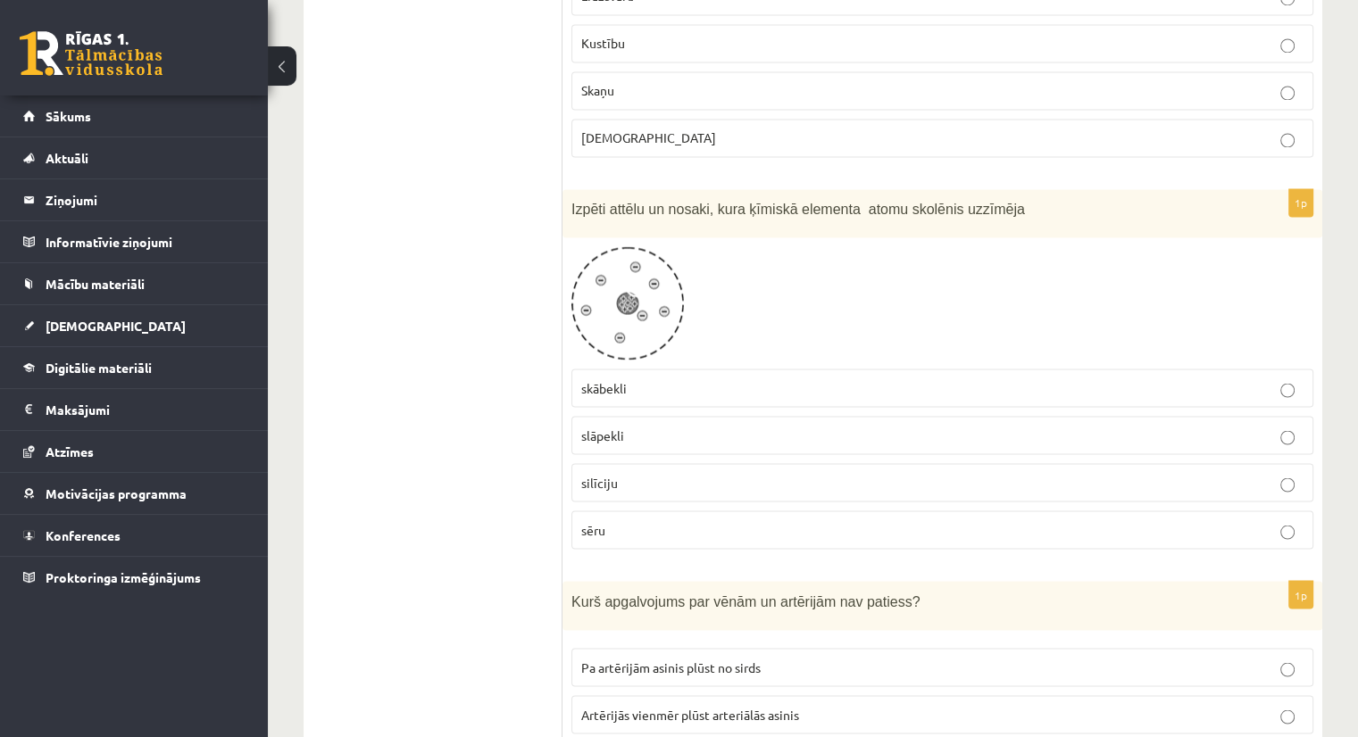
scroll to position [3120, 0]
click at [659, 423] on p "slāpekli" at bounding box center [942, 432] width 722 height 19
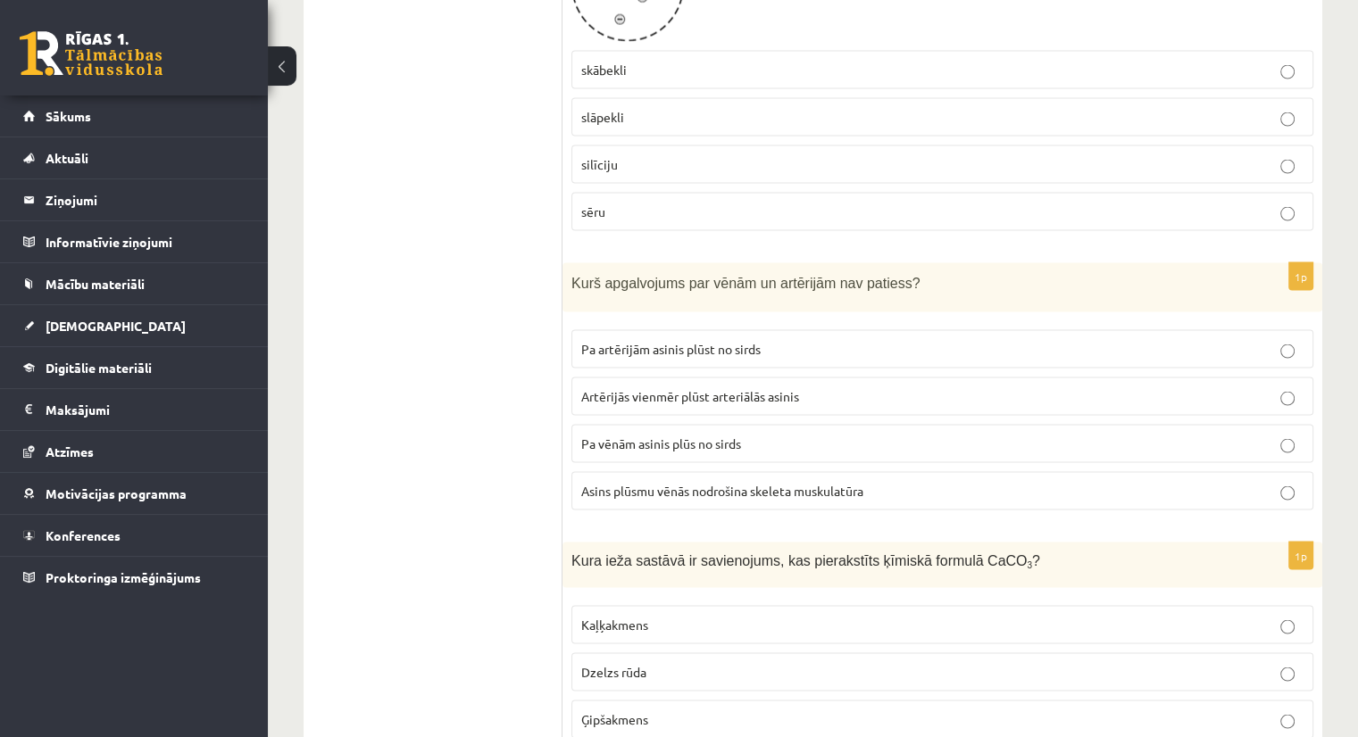
scroll to position [3438, 0]
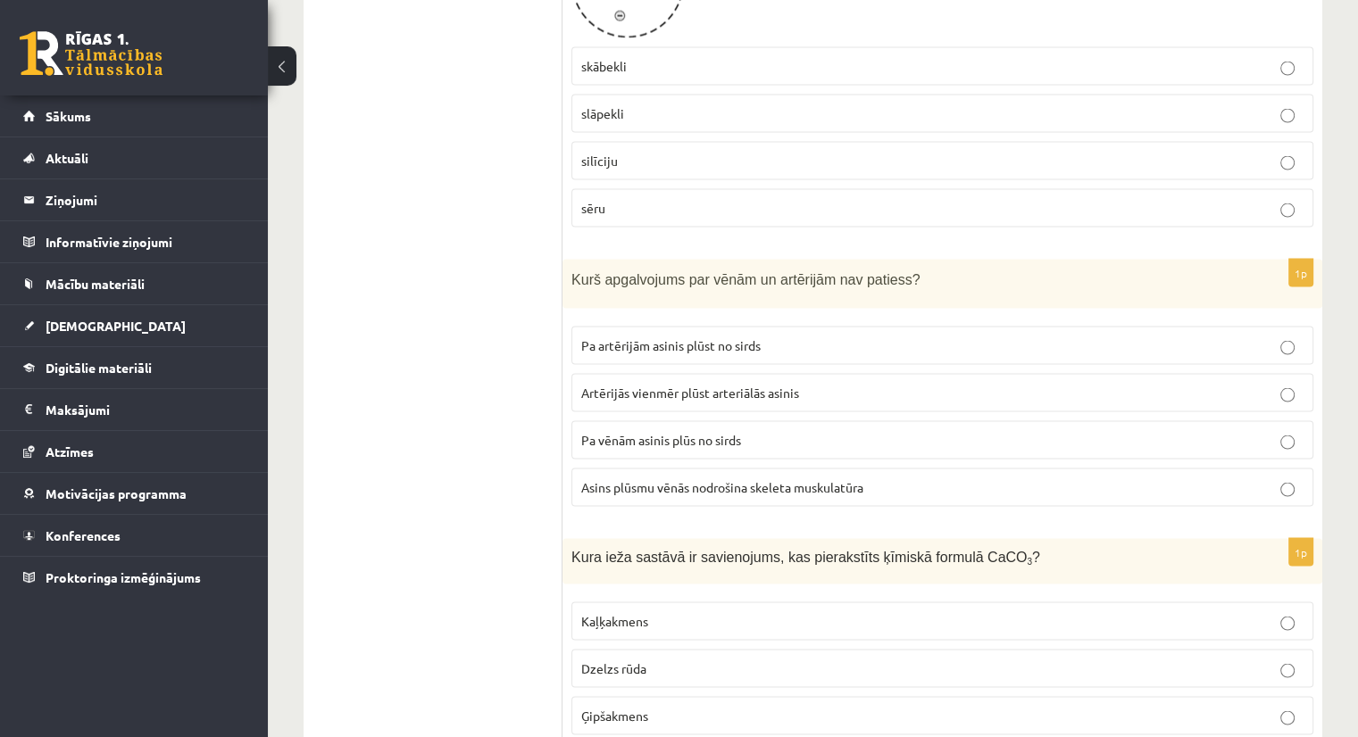
click at [732, 374] on label "Artērijās vienmēr plūst arteriālās asinis" at bounding box center [942, 393] width 742 height 38
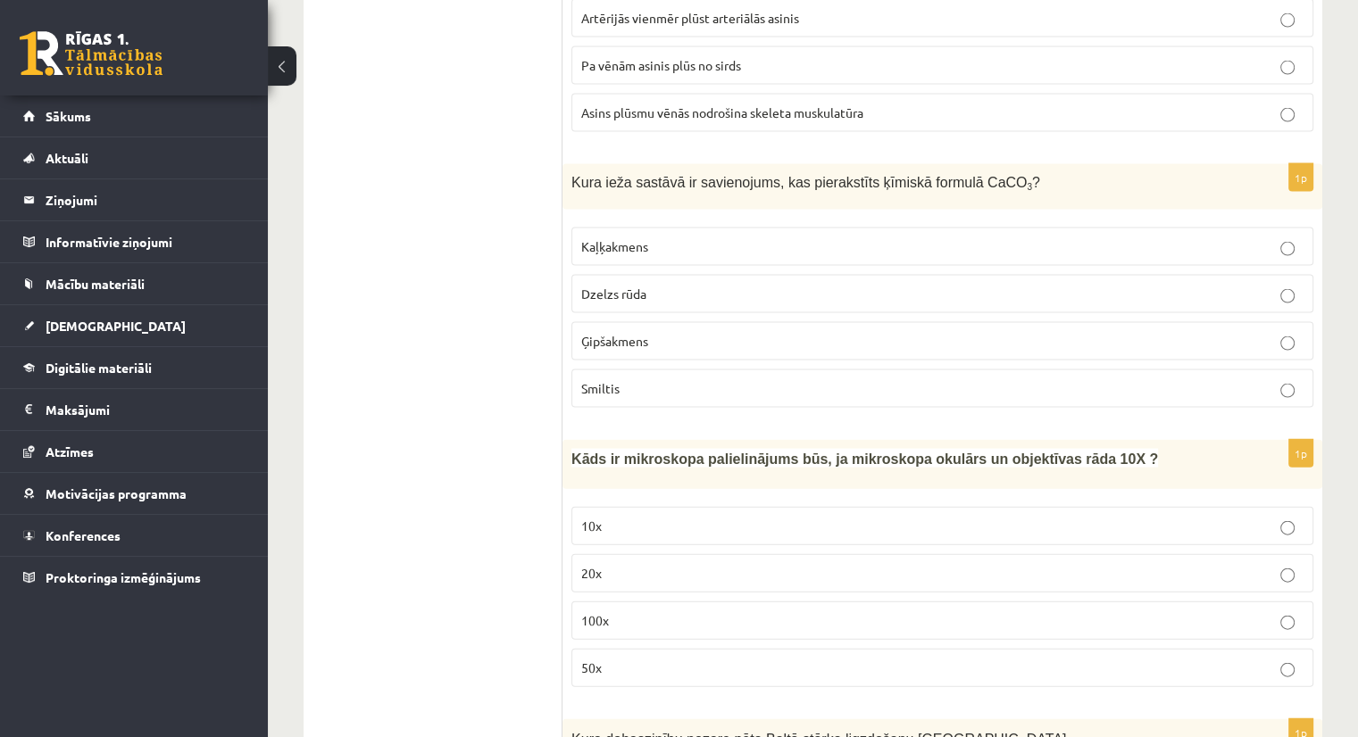
scroll to position [3815, 0]
click at [652, 236] on p "Kaļķakmens" at bounding box center [942, 245] width 722 height 19
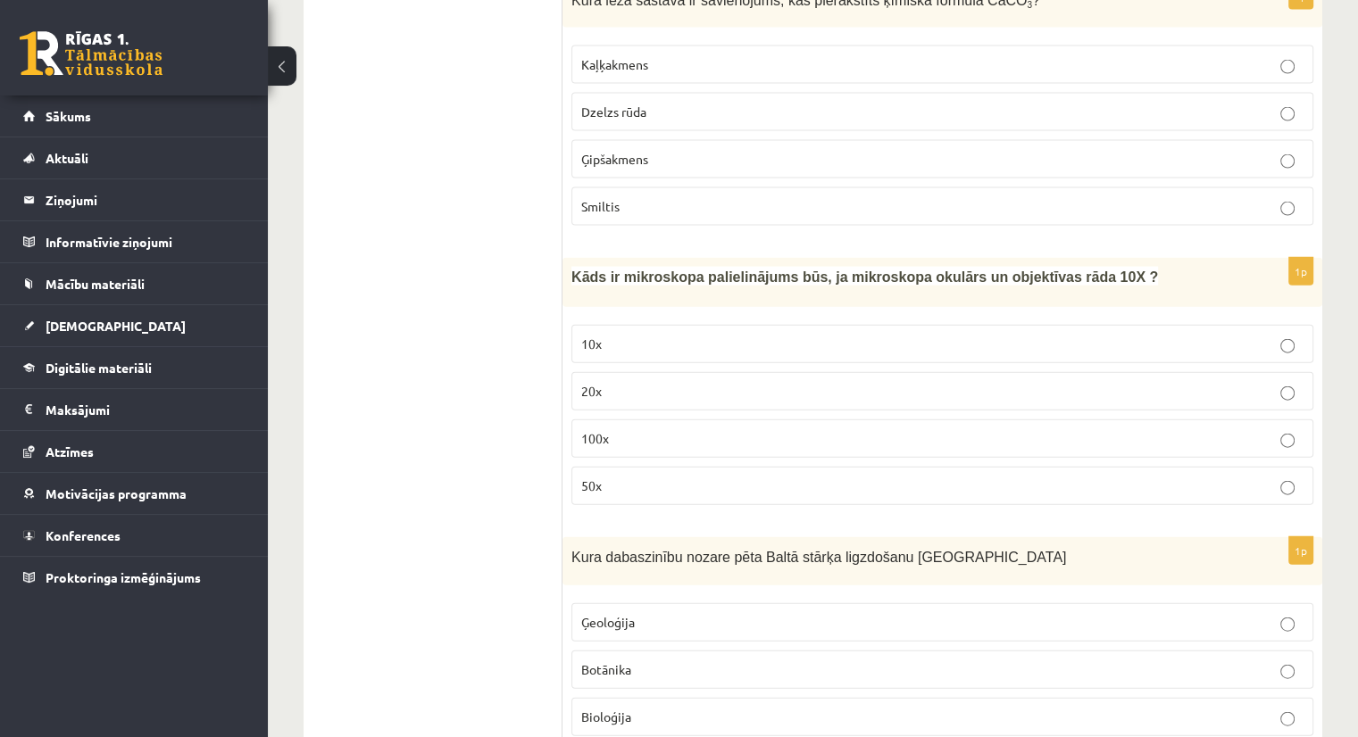
scroll to position [4004, 0]
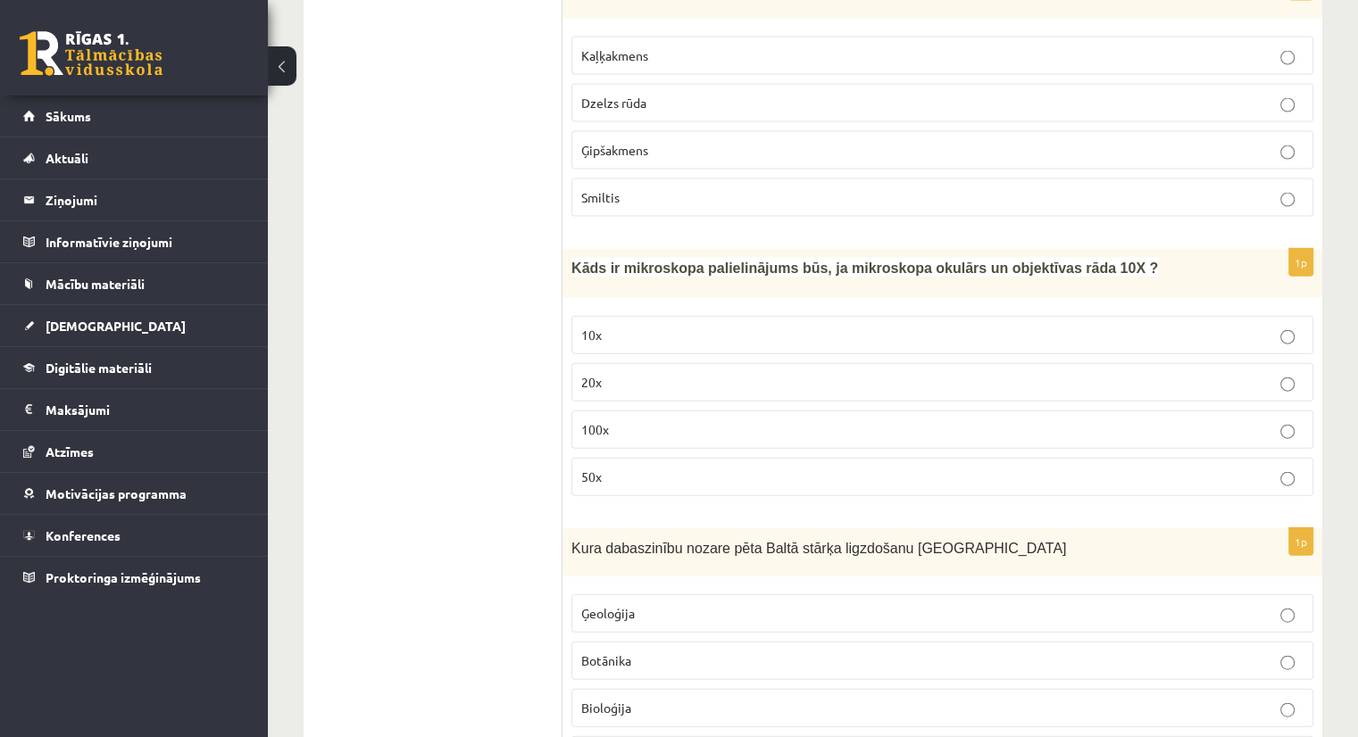
click at [615, 420] on p "100x" at bounding box center [942, 429] width 722 height 19
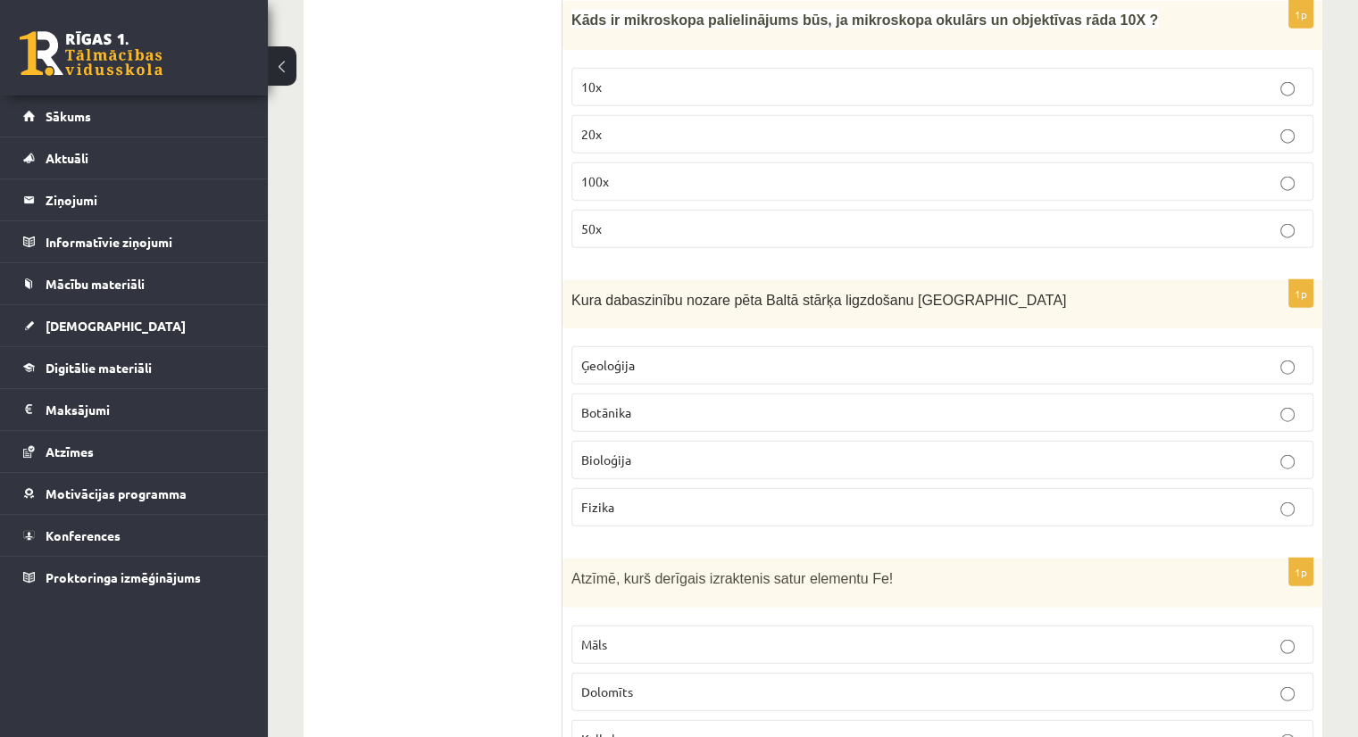
scroll to position [4256, 0]
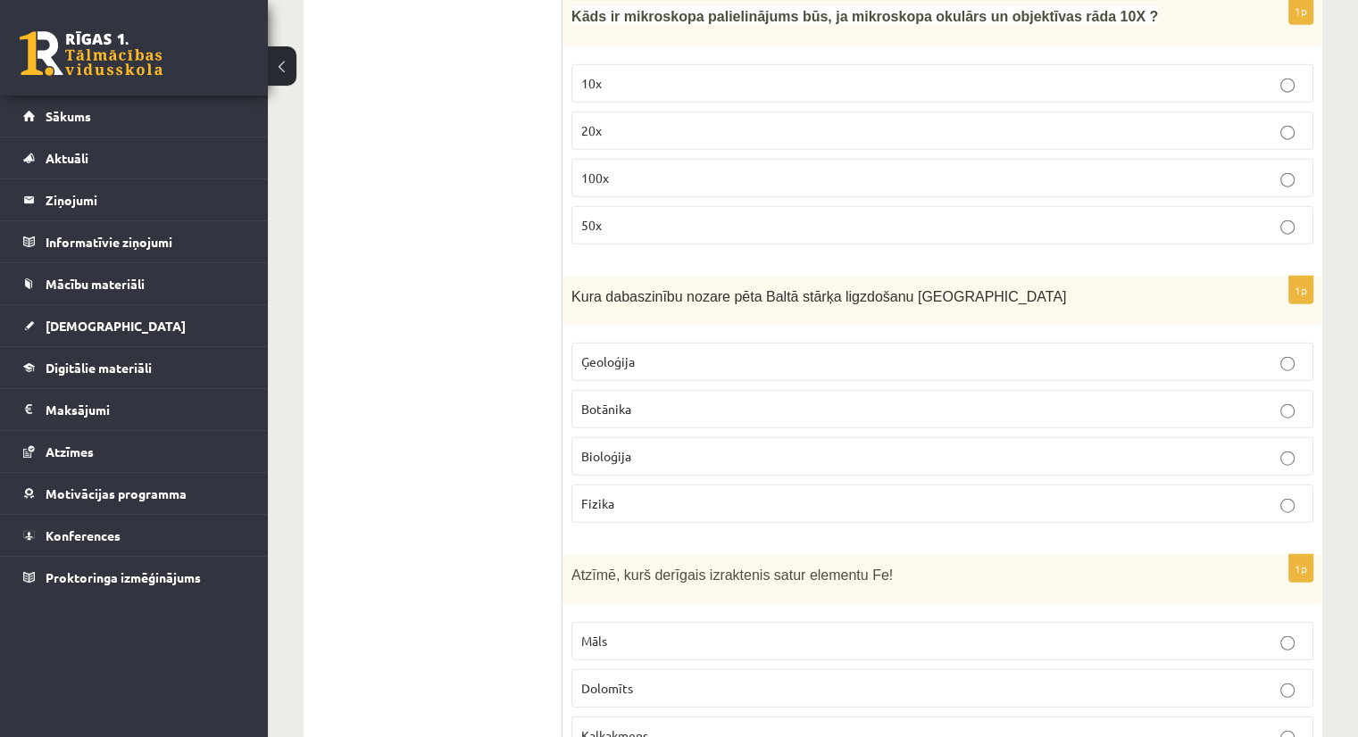
click at [628, 448] on span "Bioloģija" at bounding box center [606, 456] width 50 height 16
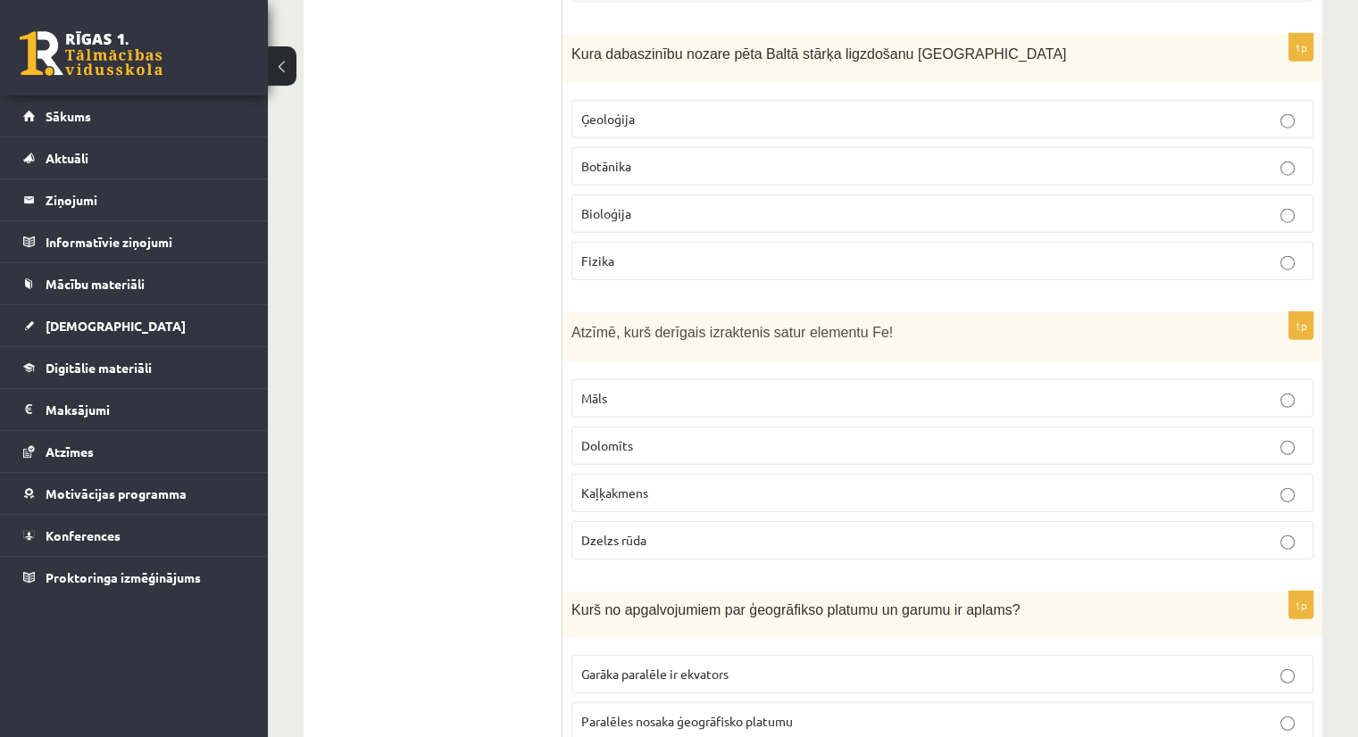
scroll to position [4550, 0]
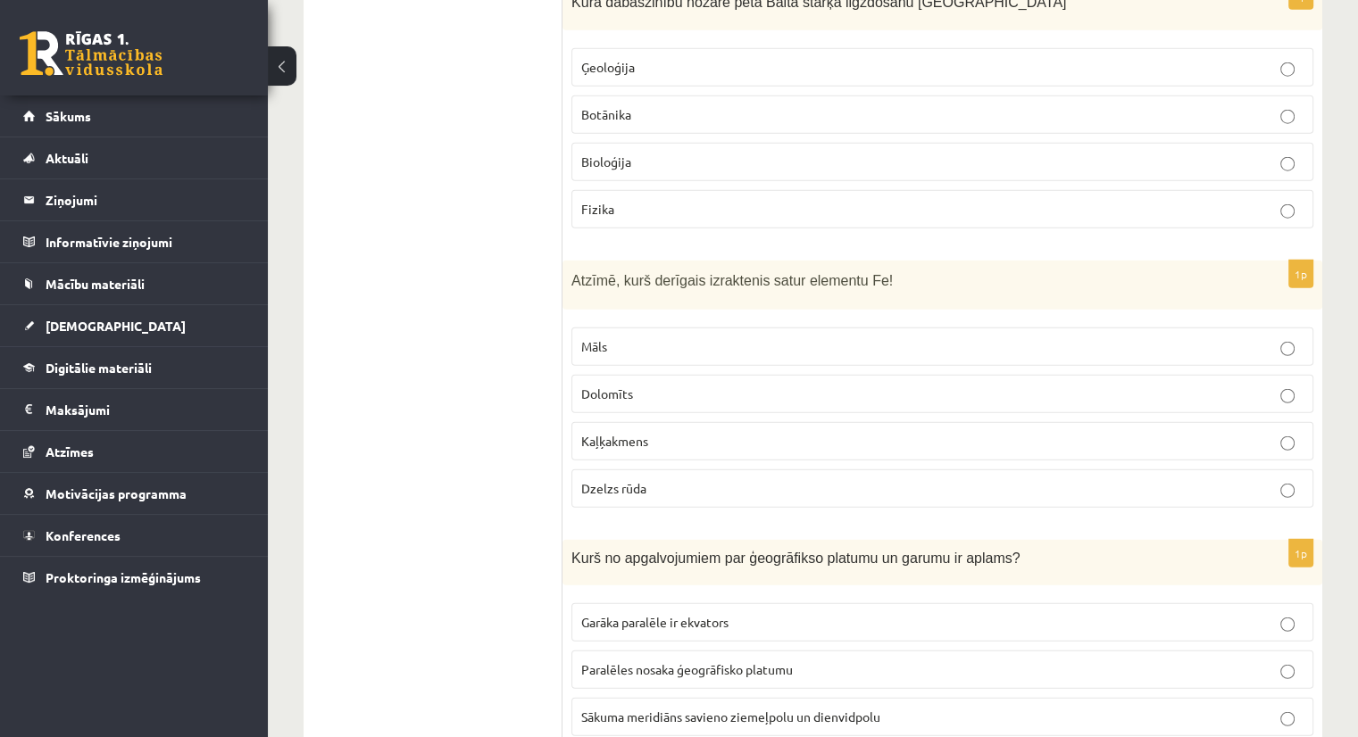
click at [709, 479] on p "Dzelzs rūda" at bounding box center [942, 488] width 722 height 19
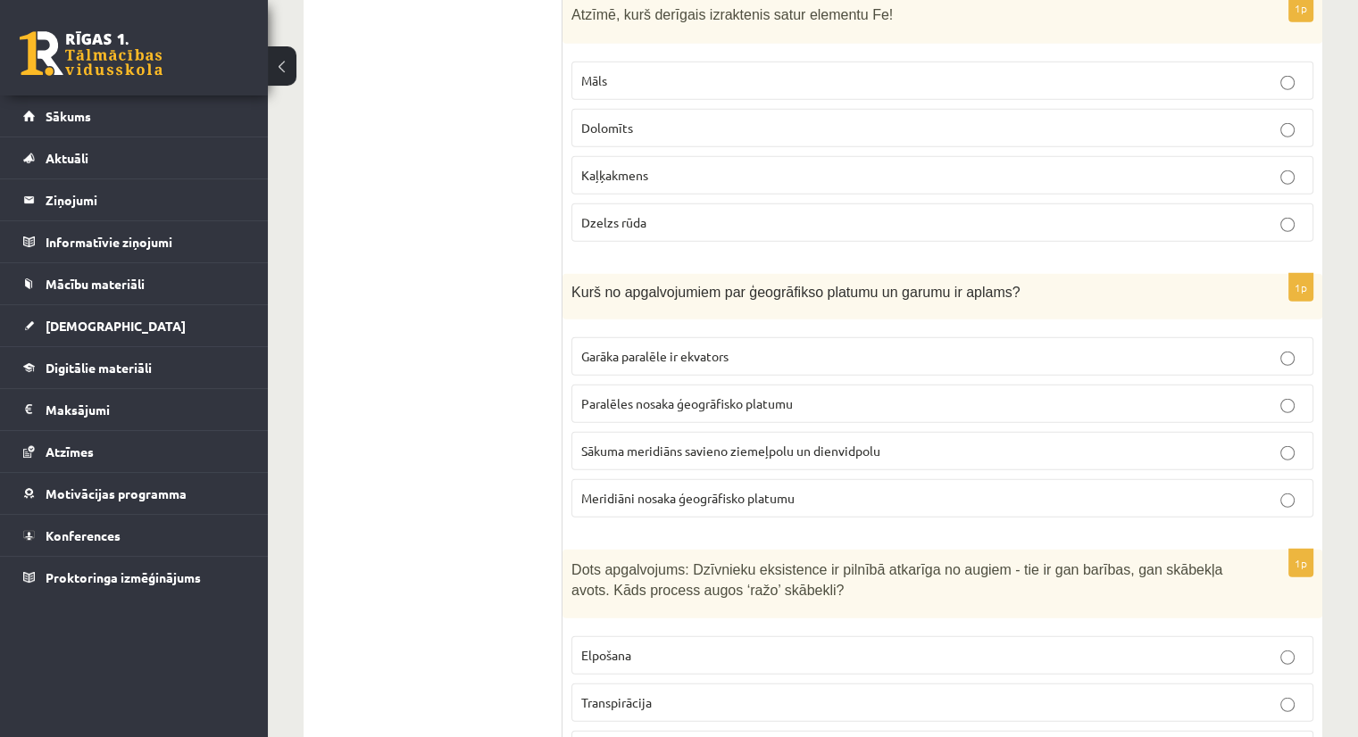
scroll to position [4836, 0]
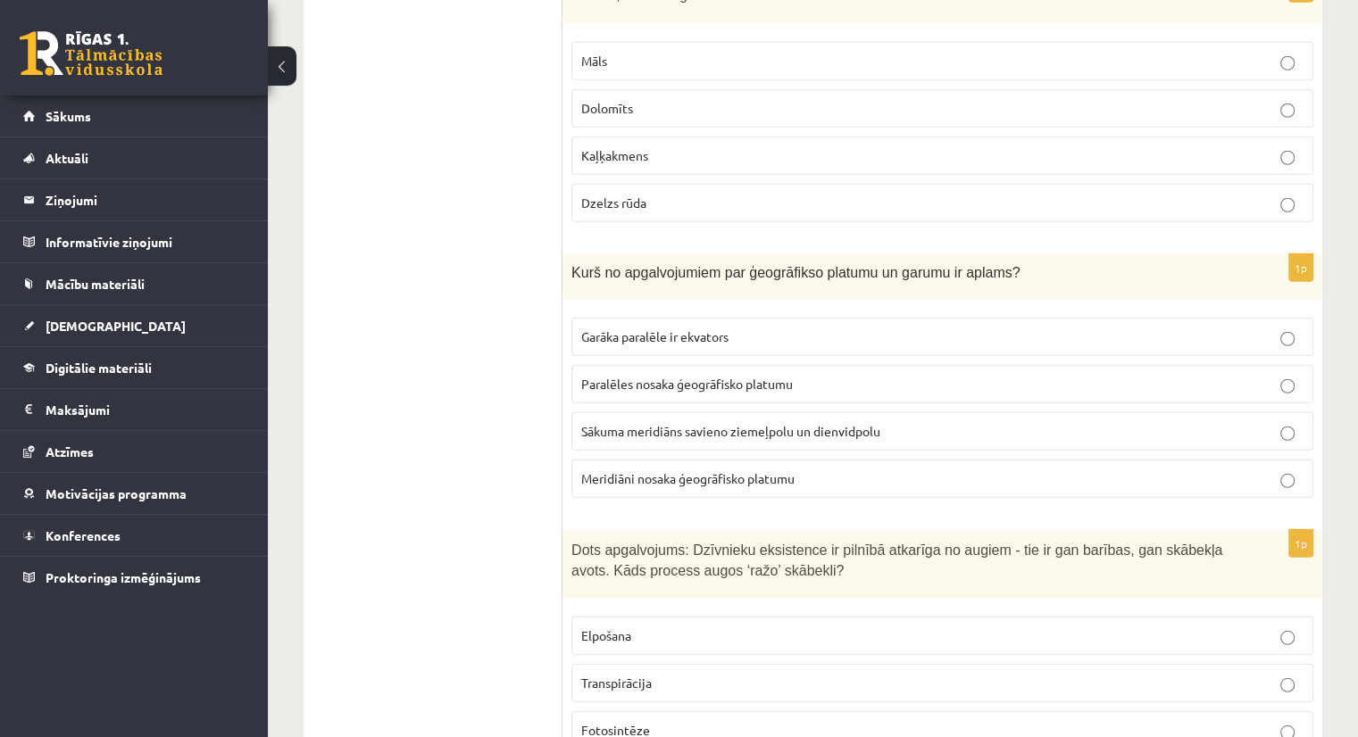
click at [680, 423] on span "Sākuma meridiāns savieno ziemeļpolu un dienvidpolu" at bounding box center [730, 431] width 299 height 16
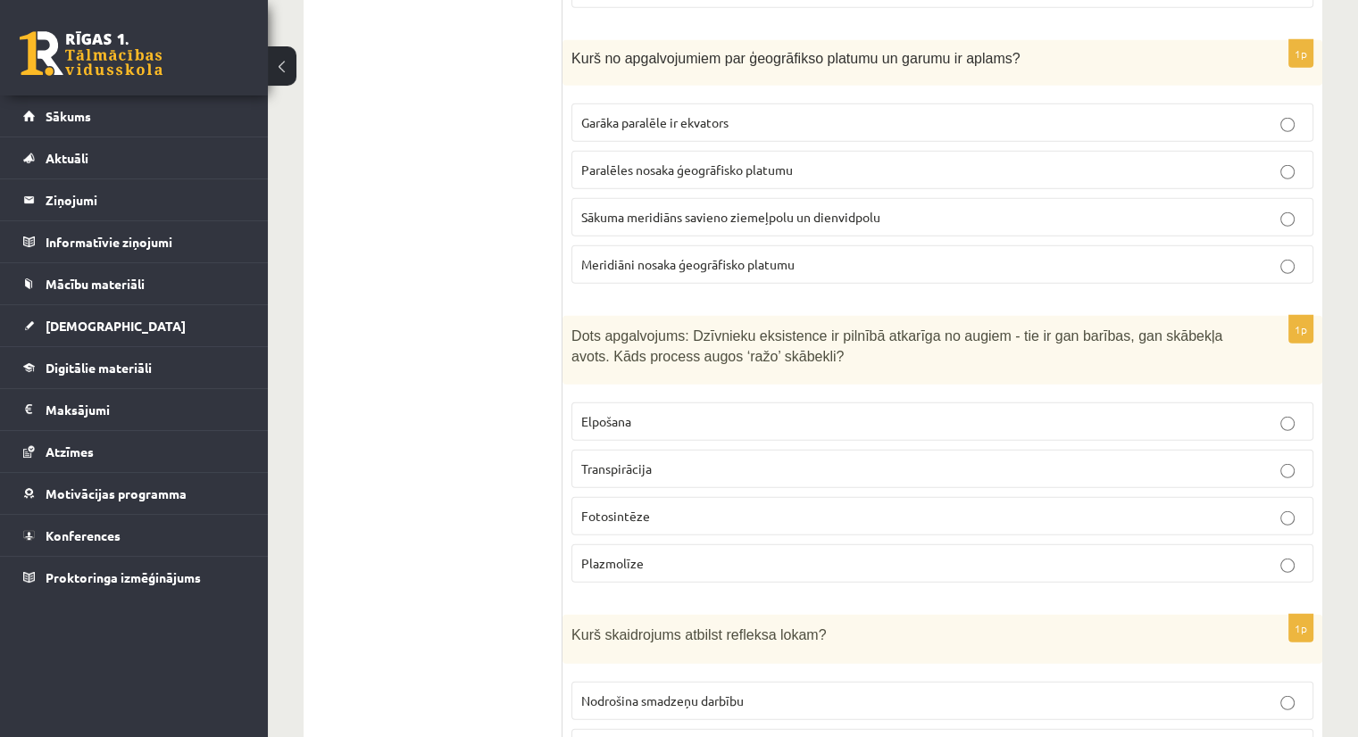
scroll to position [5108, 0]
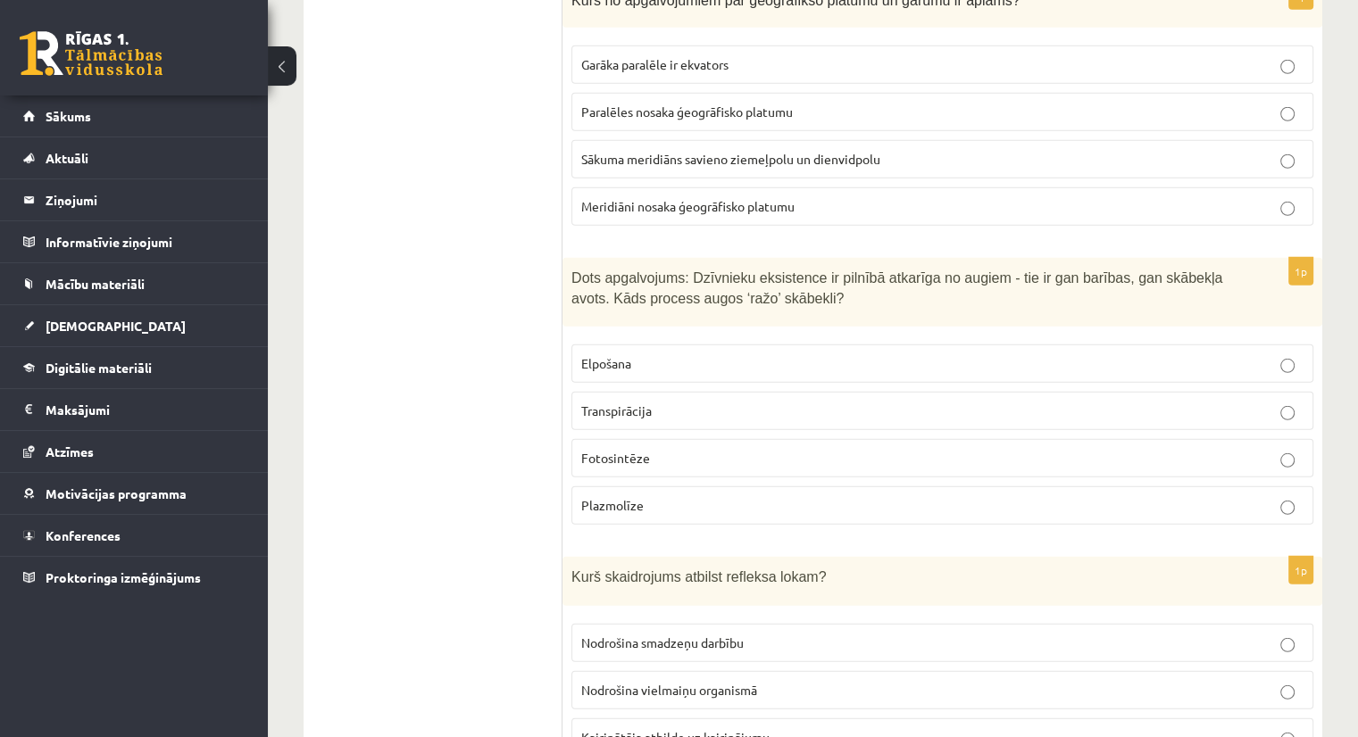
click at [629, 497] on span "Plazmolīze" at bounding box center [612, 505] width 62 height 16
click at [628, 450] on span "Fotosintēze" at bounding box center [615, 458] width 69 height 16
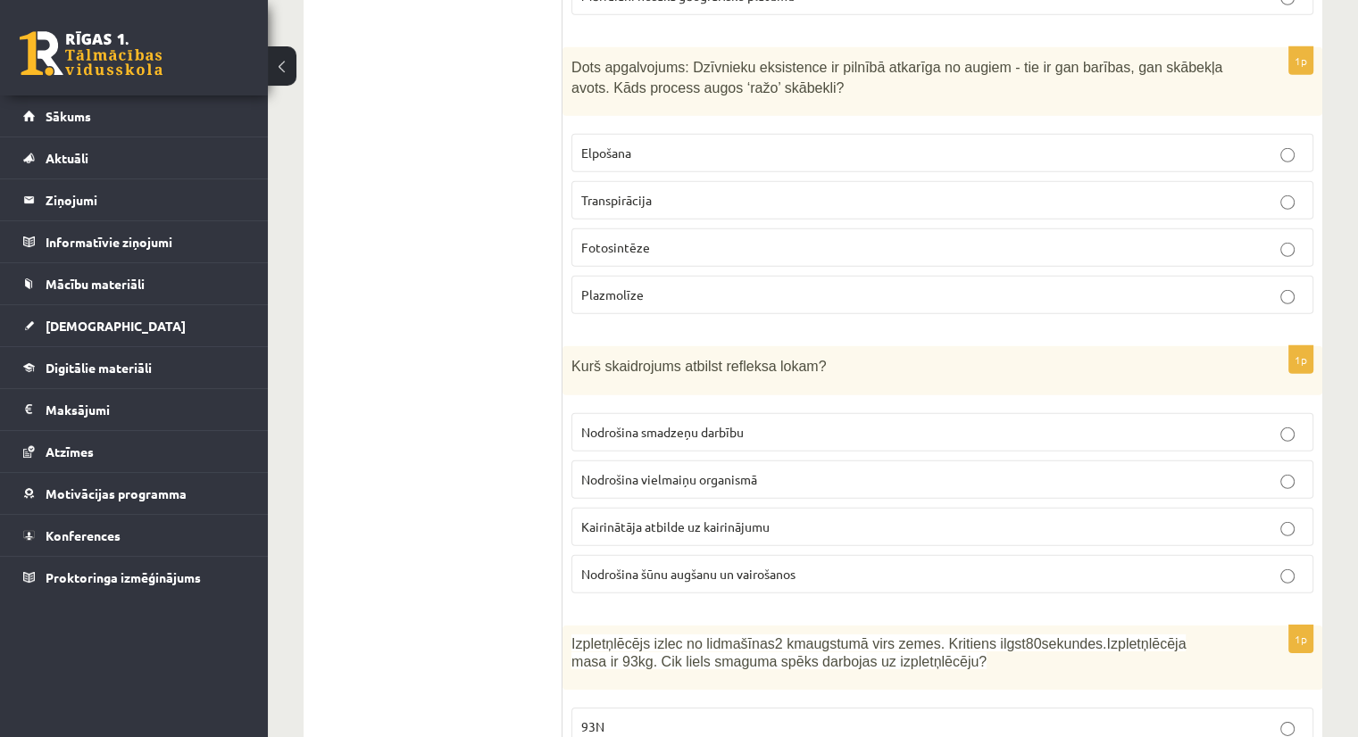
scroll to position [5343, 0]
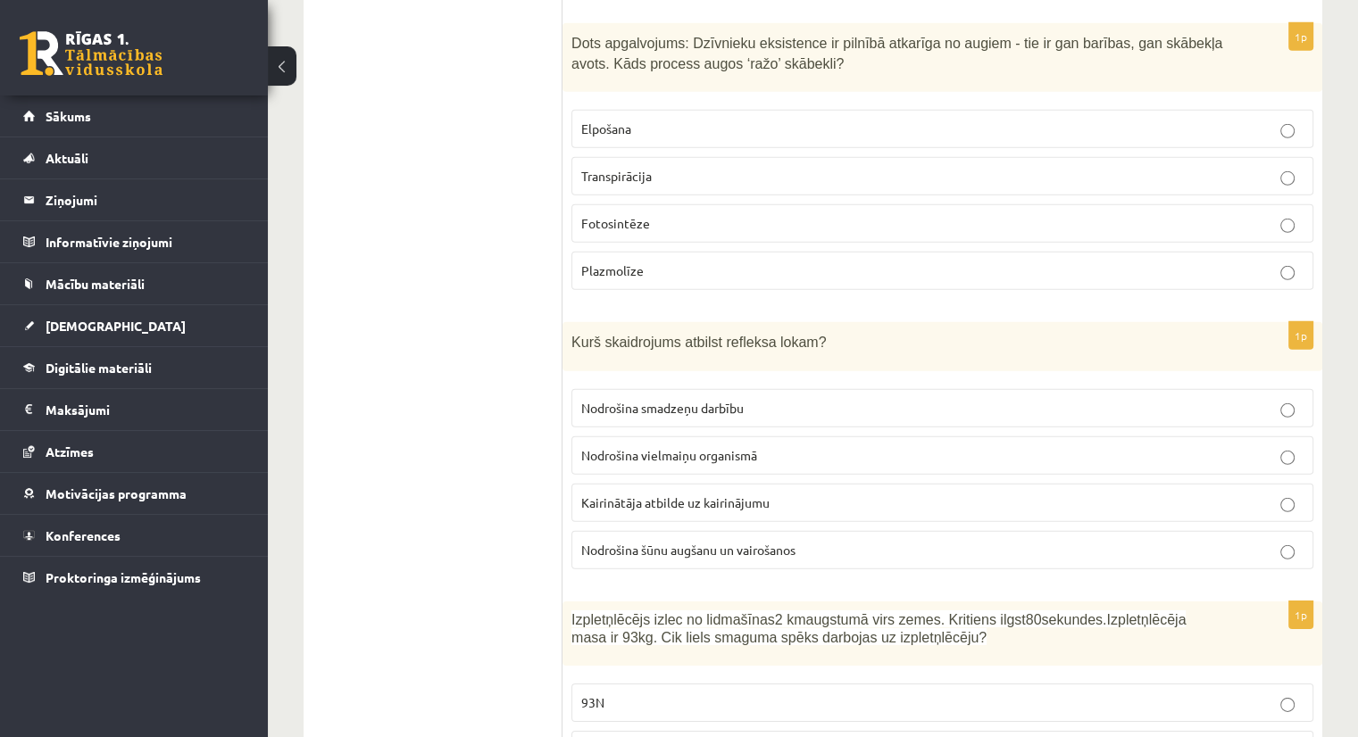
click at [661, 494] on span "Kairinātāja atbilde uz kairinājumu" at bounding box center [675, 502] width 188 height 16
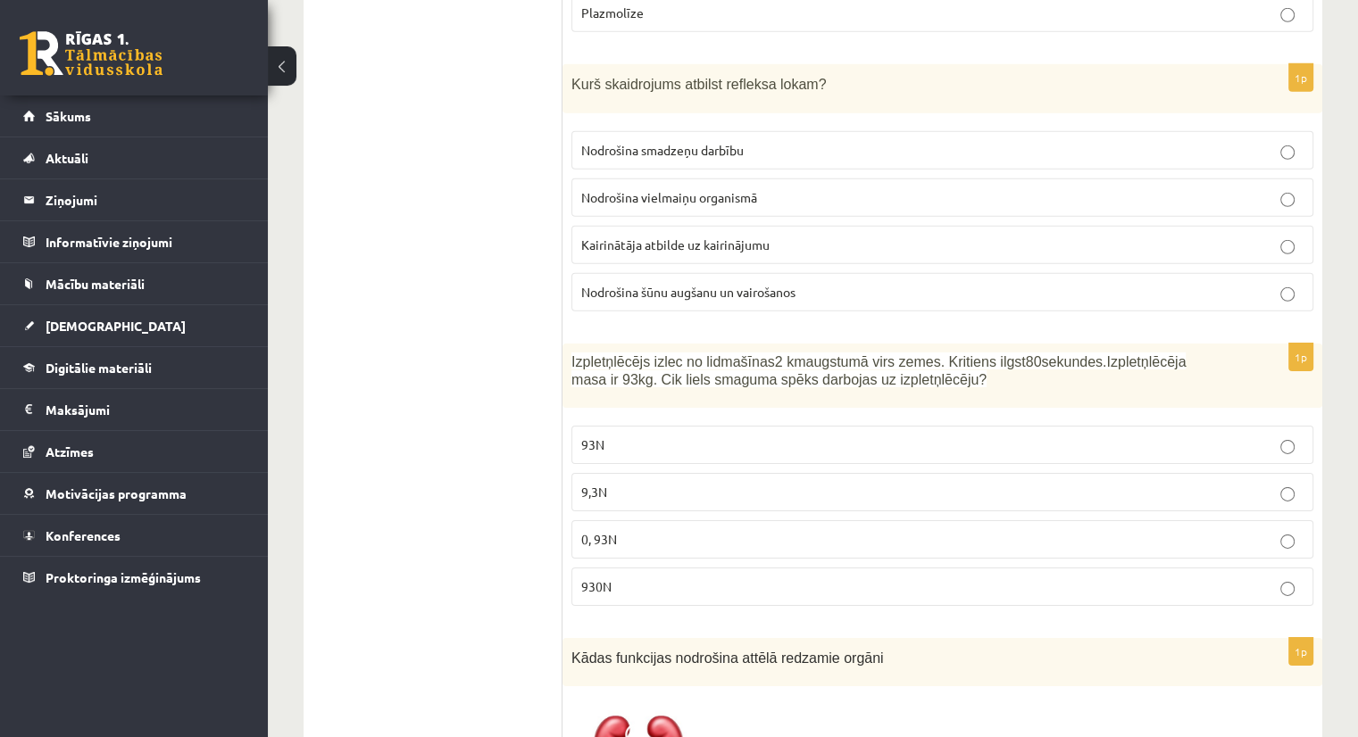
scroll to position [5602, 0]
click at [641, 577] on p "930N" at bounding box center [942, 586] width 722 height 19
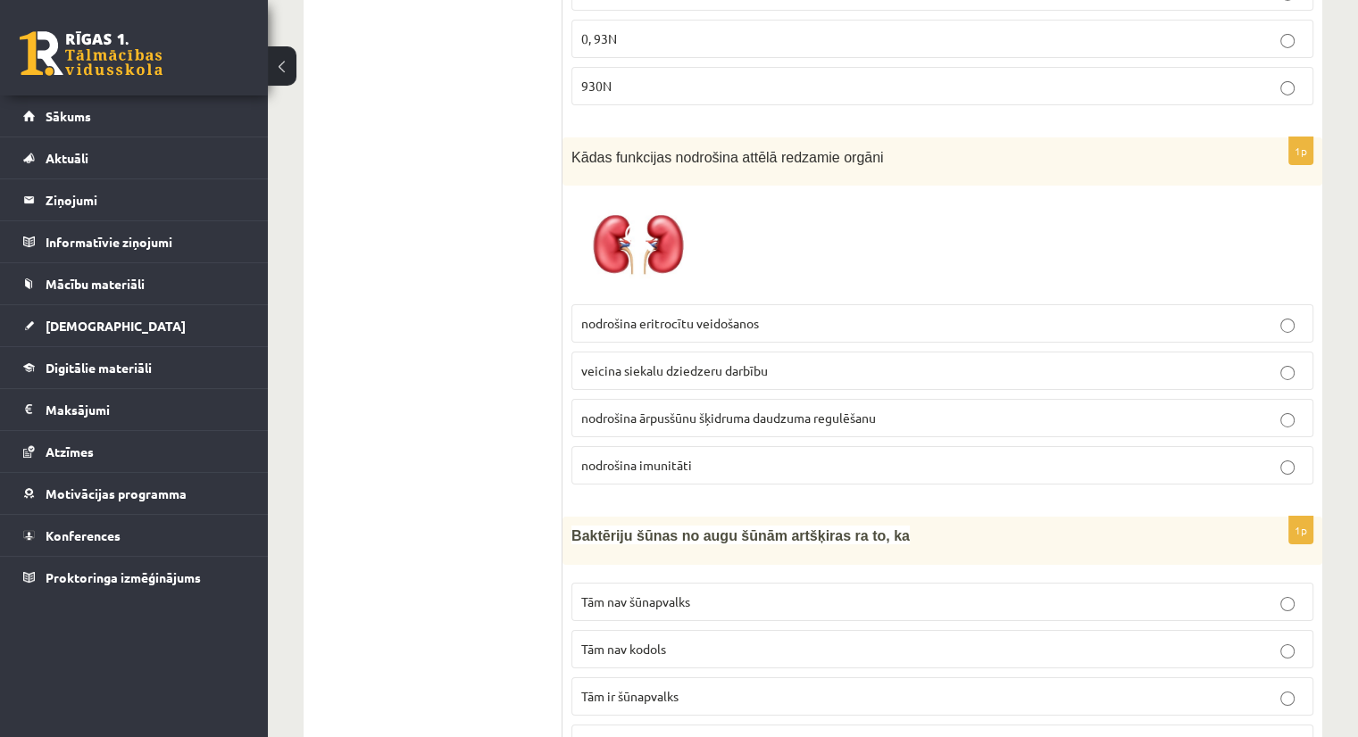
scroll to position [6102, 0]
click at [652, 410] on span "nodrošina ārpusšūnu šķidruma daudzuma regulēšanu" at bounding box center [728, 418] width 295 height 16
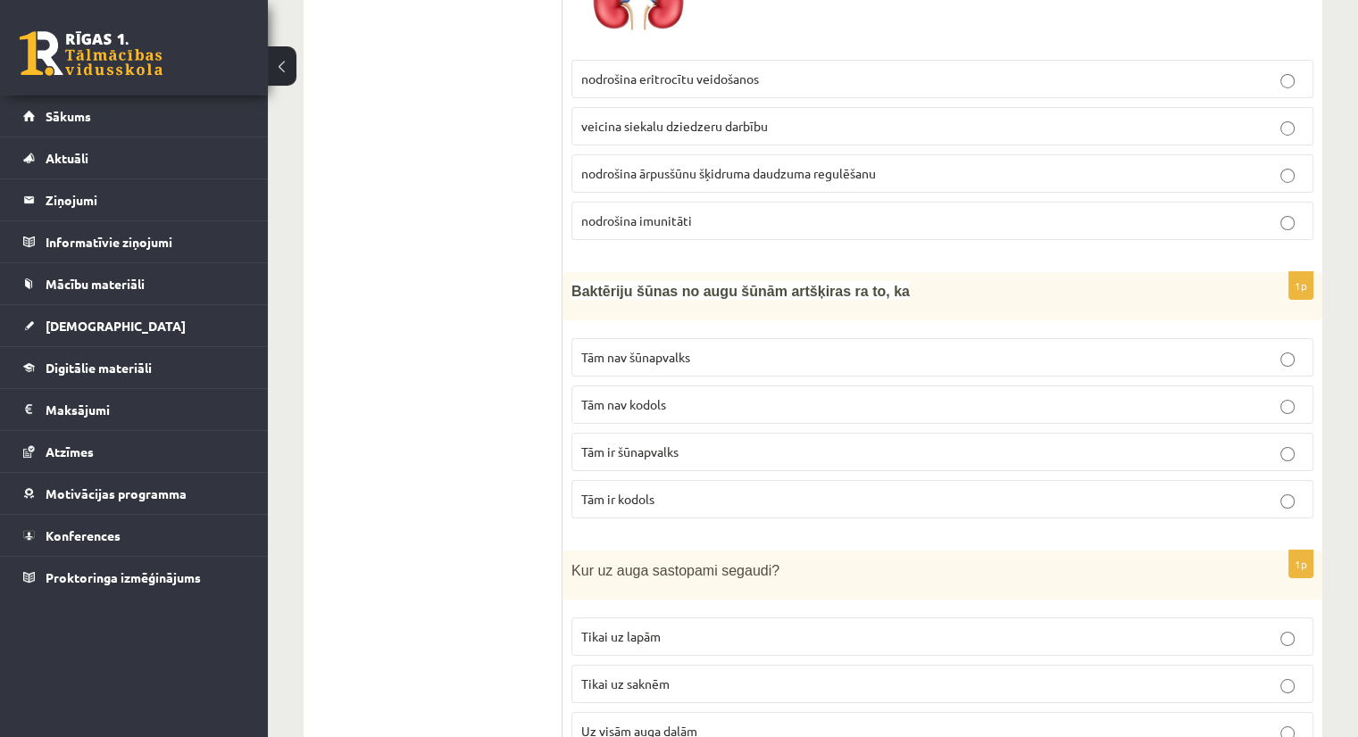
scroll to position [6348, 0]
click at [682, 478] on label "Tām ir kodols" at bounding box center [942, 497] width 742 height 38
click at [652, 395] on span "Tām nav kodols" at bounding box center [623, 403] width 85 height 16
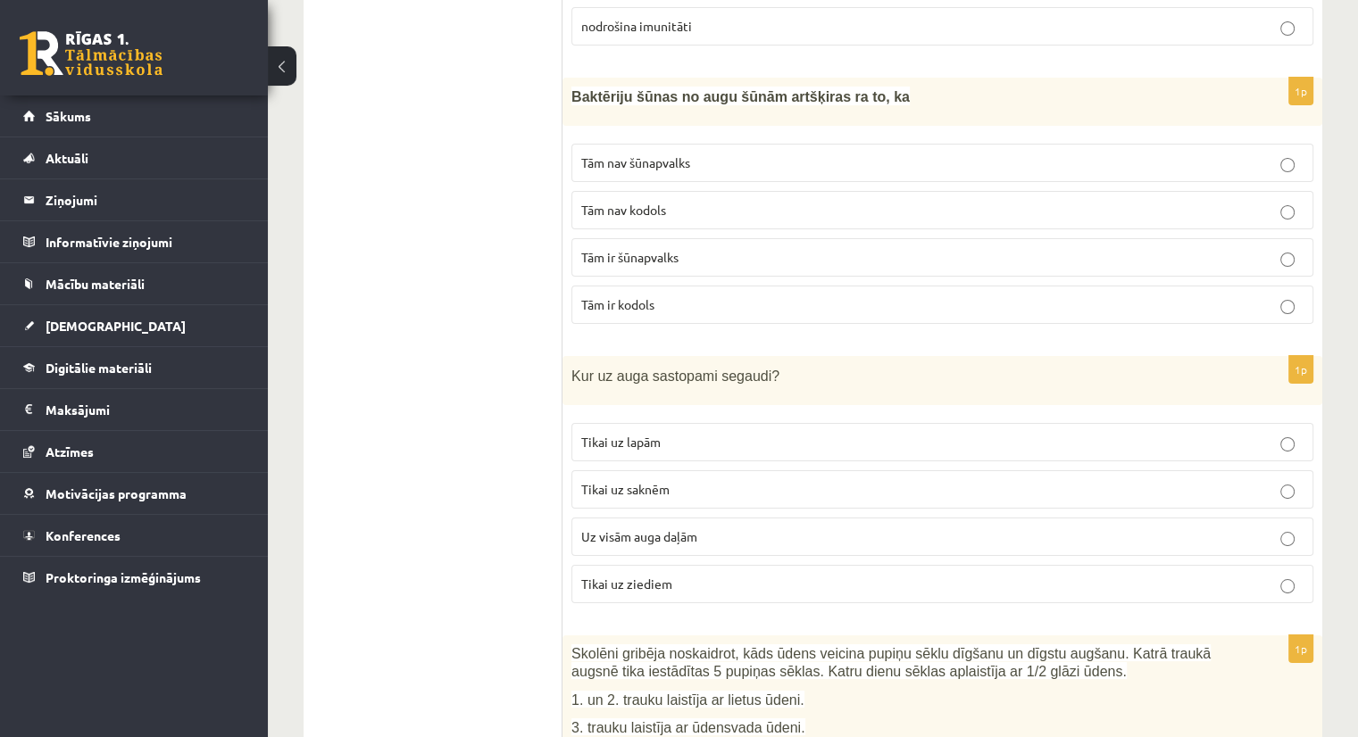
scroll to position [6541, 0]
click at [616, 295] on p "Tām ir kodols" at bounding box center [942, 304] width 722 height 19
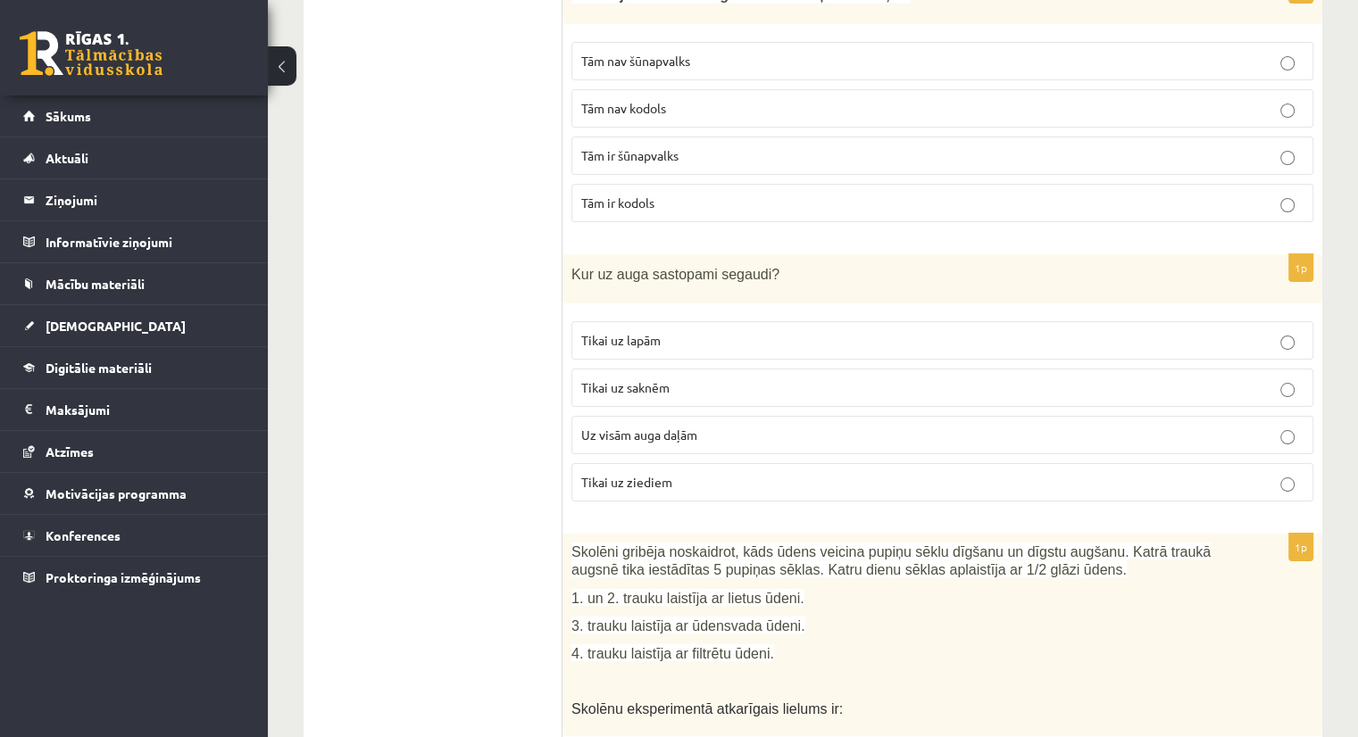
scroll to position [6644, 0]
drag, startPoint x: 659, startPoint y: 374, endPoint x: 557, endPoint y: 414, distance: 109.4
click at [600, 414] on label "Uz visām auga daļām" at bounding box center [942, 433] width 742 height 38
click at [737, 424] on p "Uz visām auga daļām" at bounding box center [942, 433] width 722 height 19
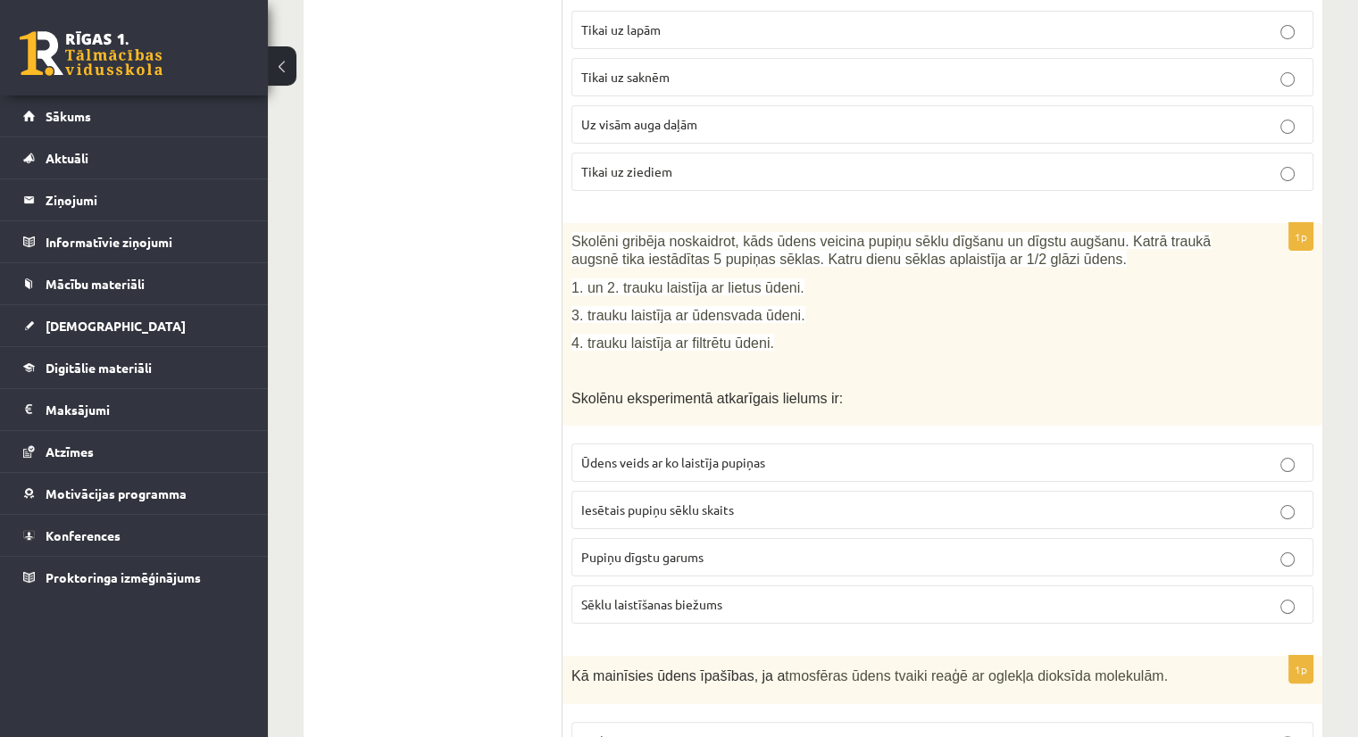
scroll to position [6961, 0]
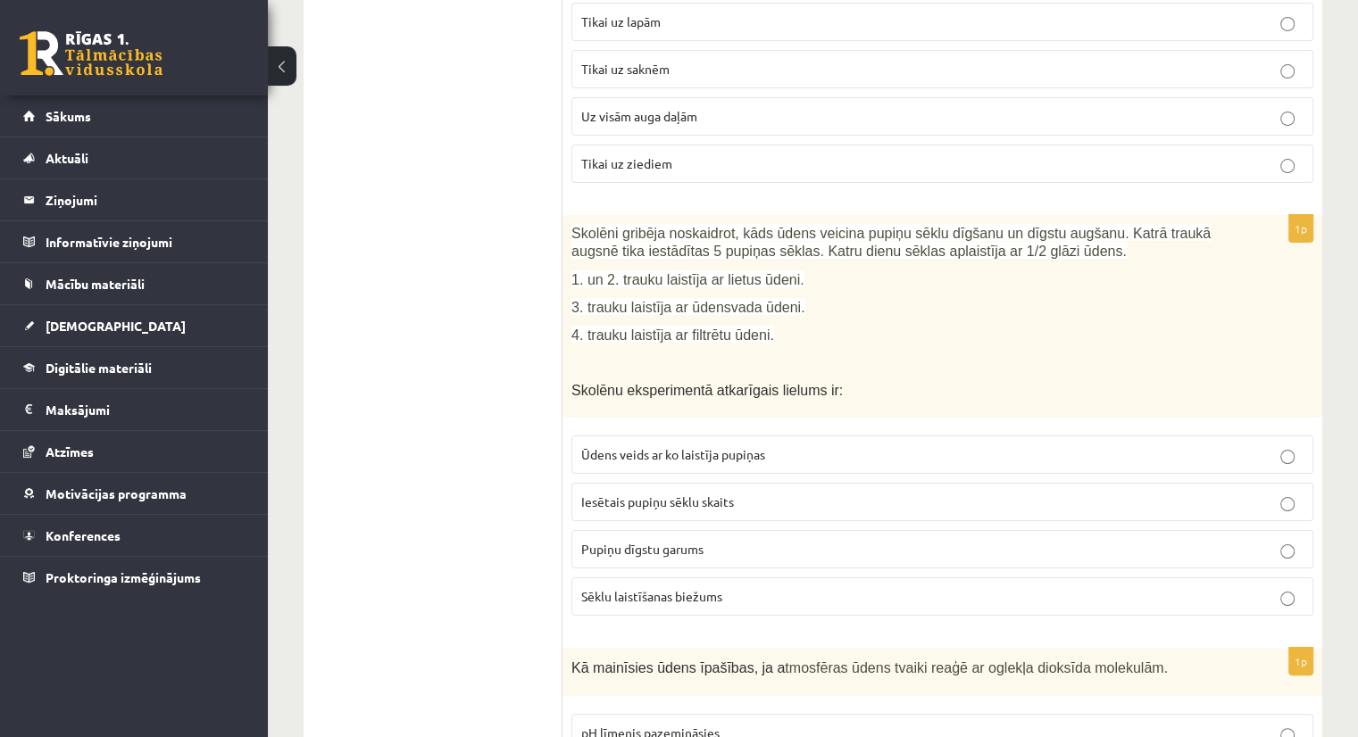
click at [628, 530] on label "Pupiņu dīgstu garums" at bounding box center [942, 549] width 742 height 38
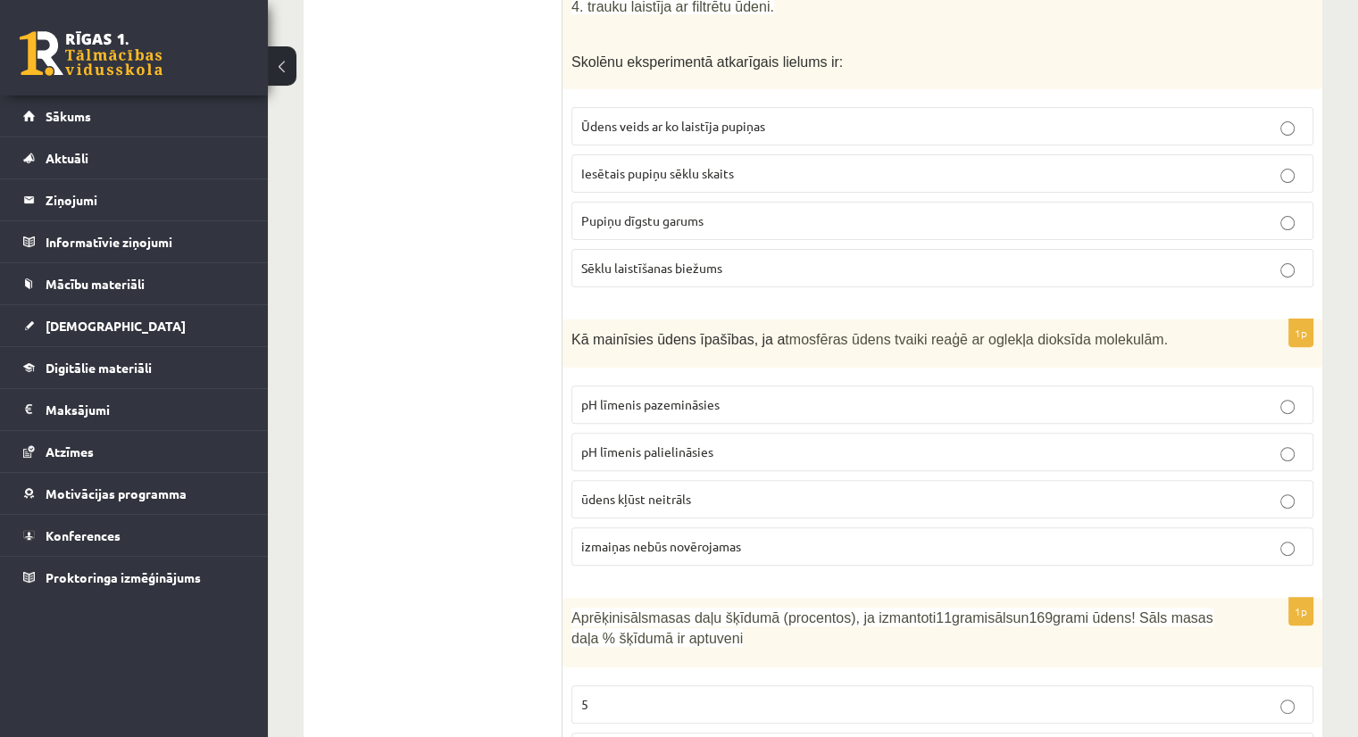
scroll to position [7291, 0]
click at [632, 395] on span "pH līmenis pazemināsies" at bounding box center [650, 403] width 138 height 16
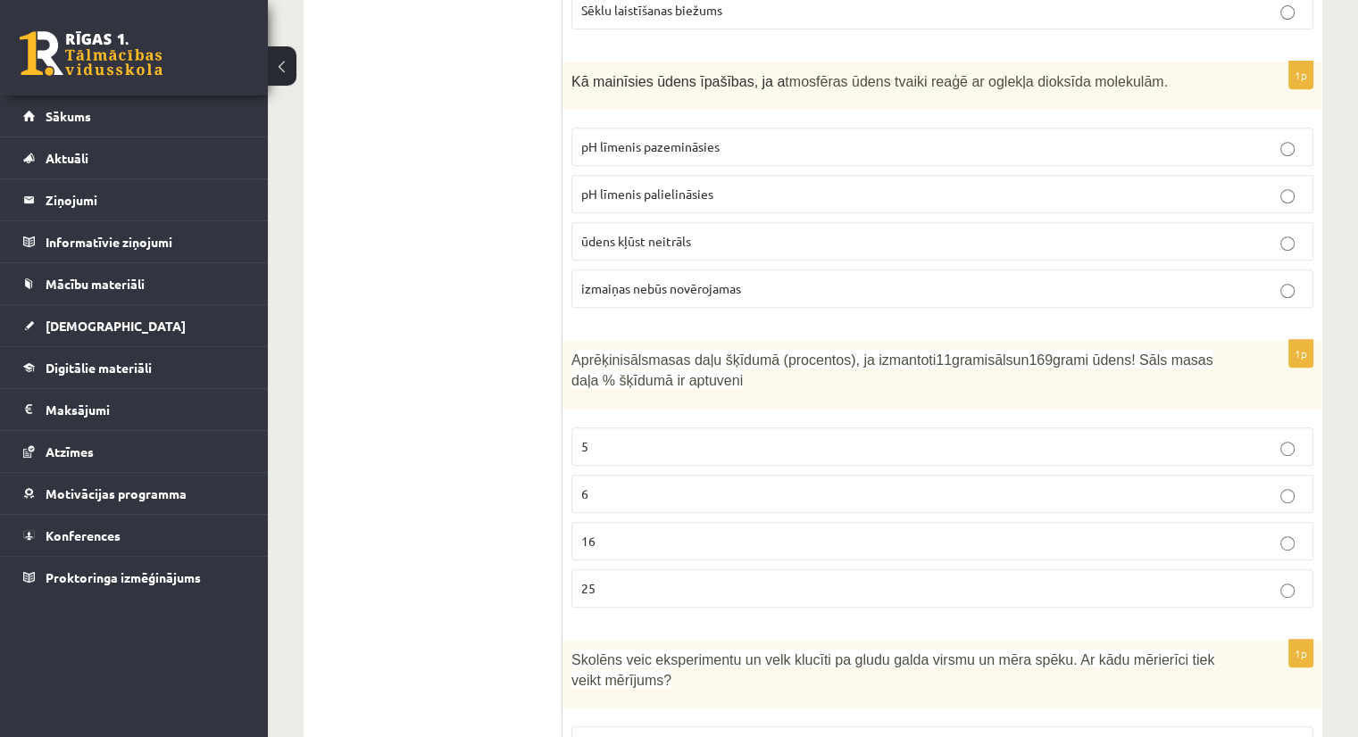
scroll to position [7550, 0]
click at [583, 483] on span "6" at bounding box center [584, 491] width 7 height 16
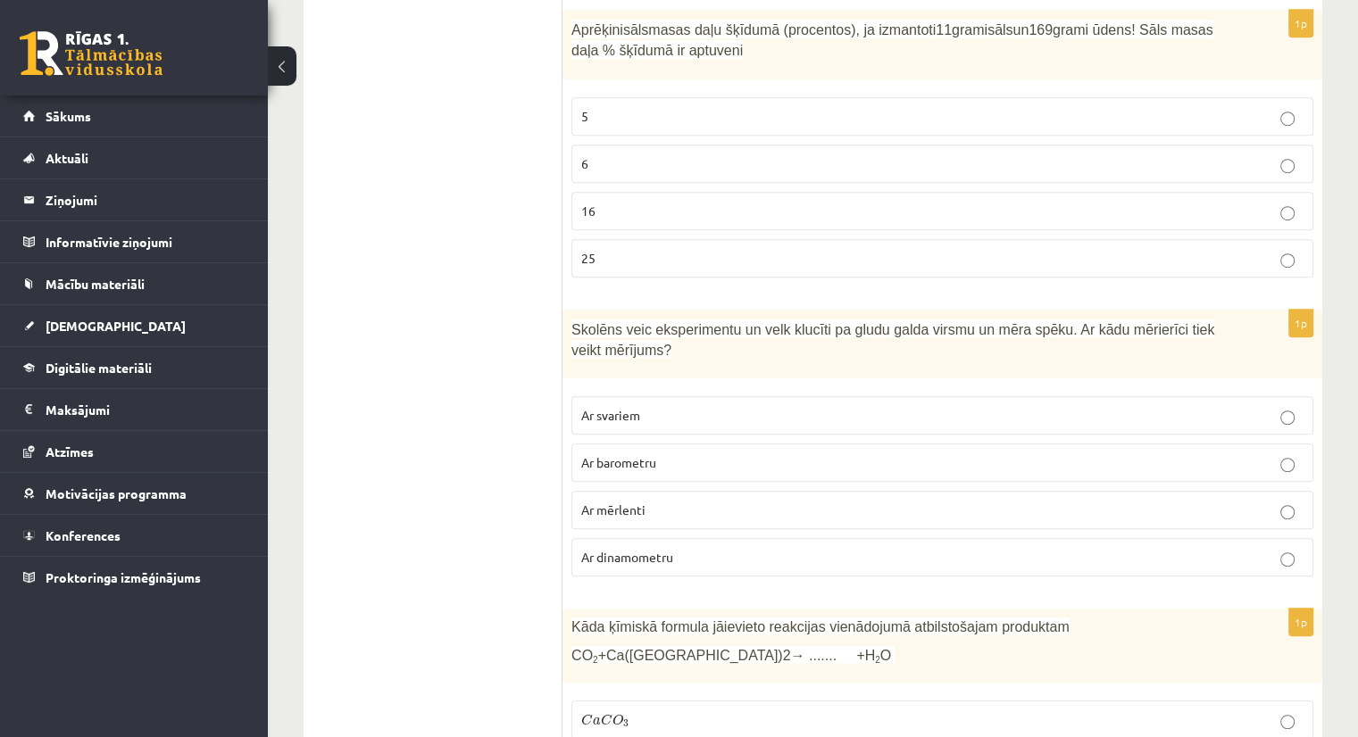
scroll to position [7879, 0]
click at [680, 547] on p "Ar dinamometru" at bounding box center [942, 556] width 722 height 19
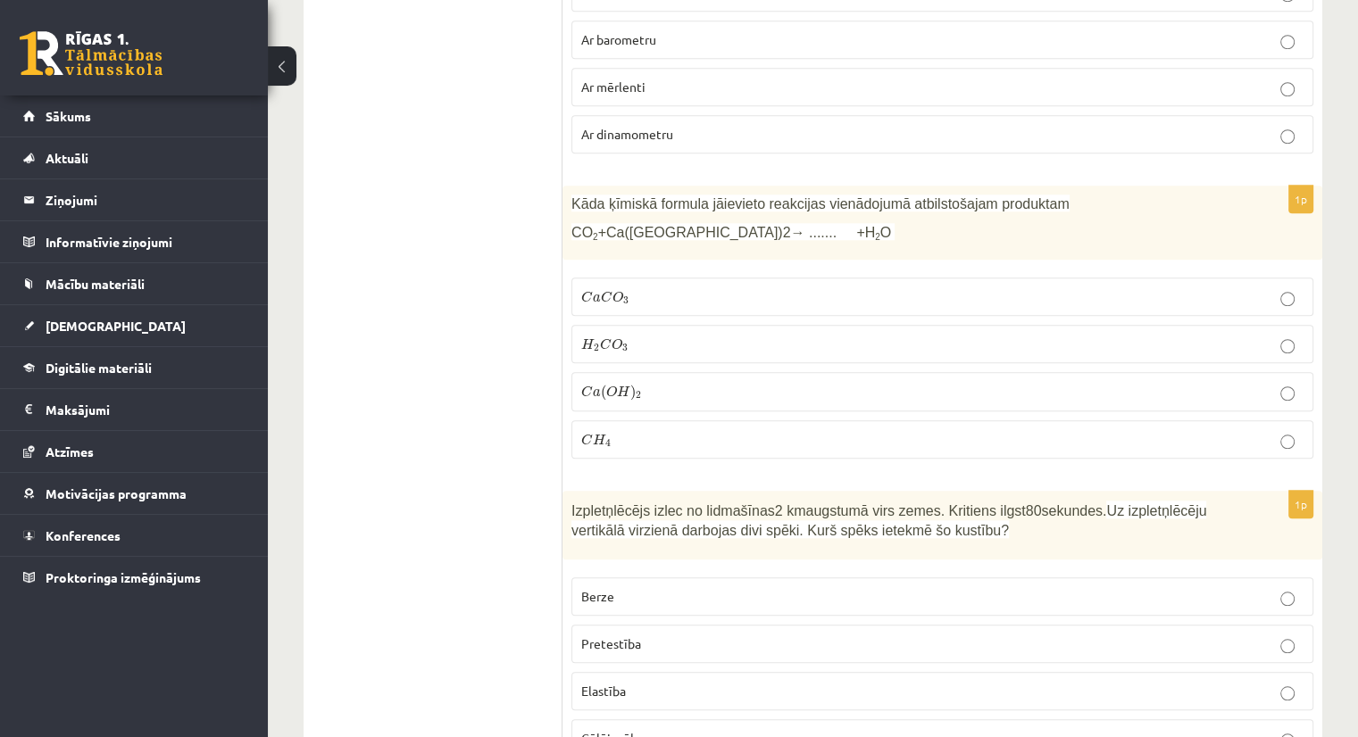
scroll to position [8312, 0]
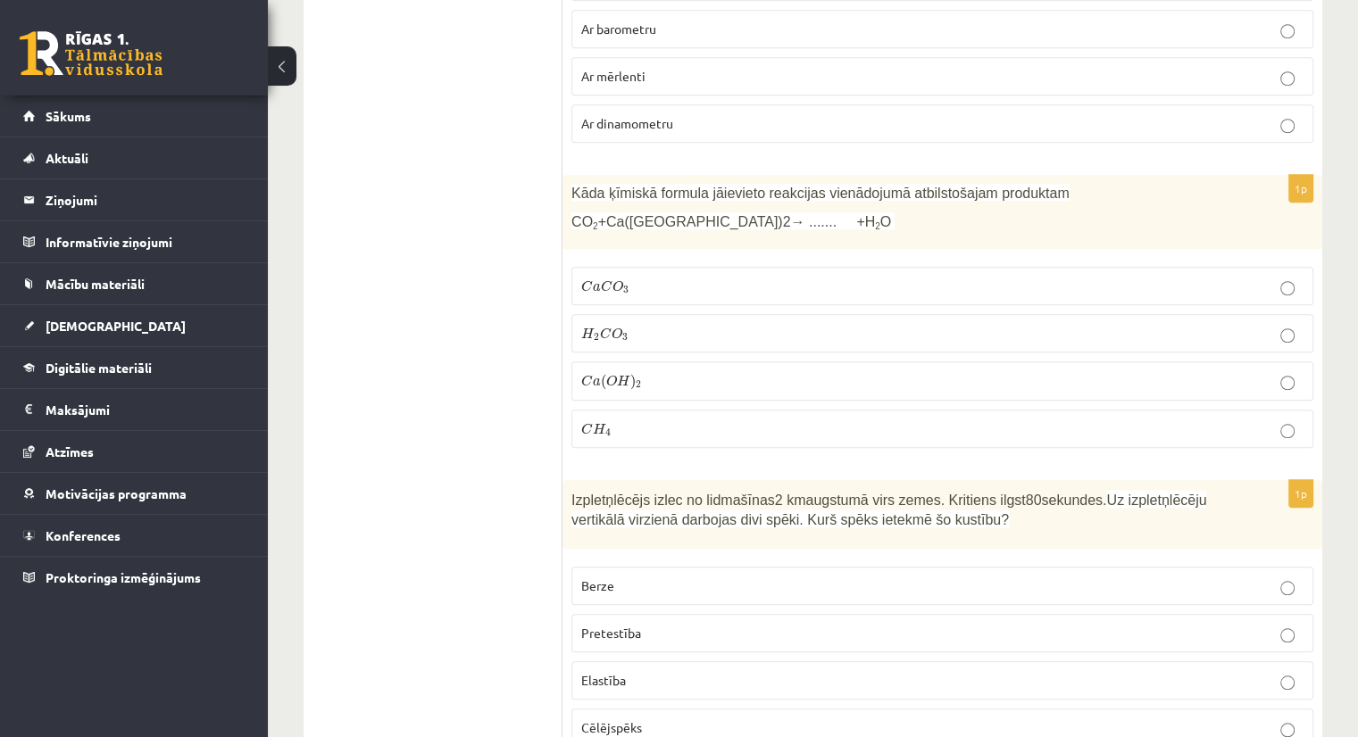
click at [650, 277] on p "C a C O 3 C a C O 3" at bounding box center [942, 286] width 722 height 19
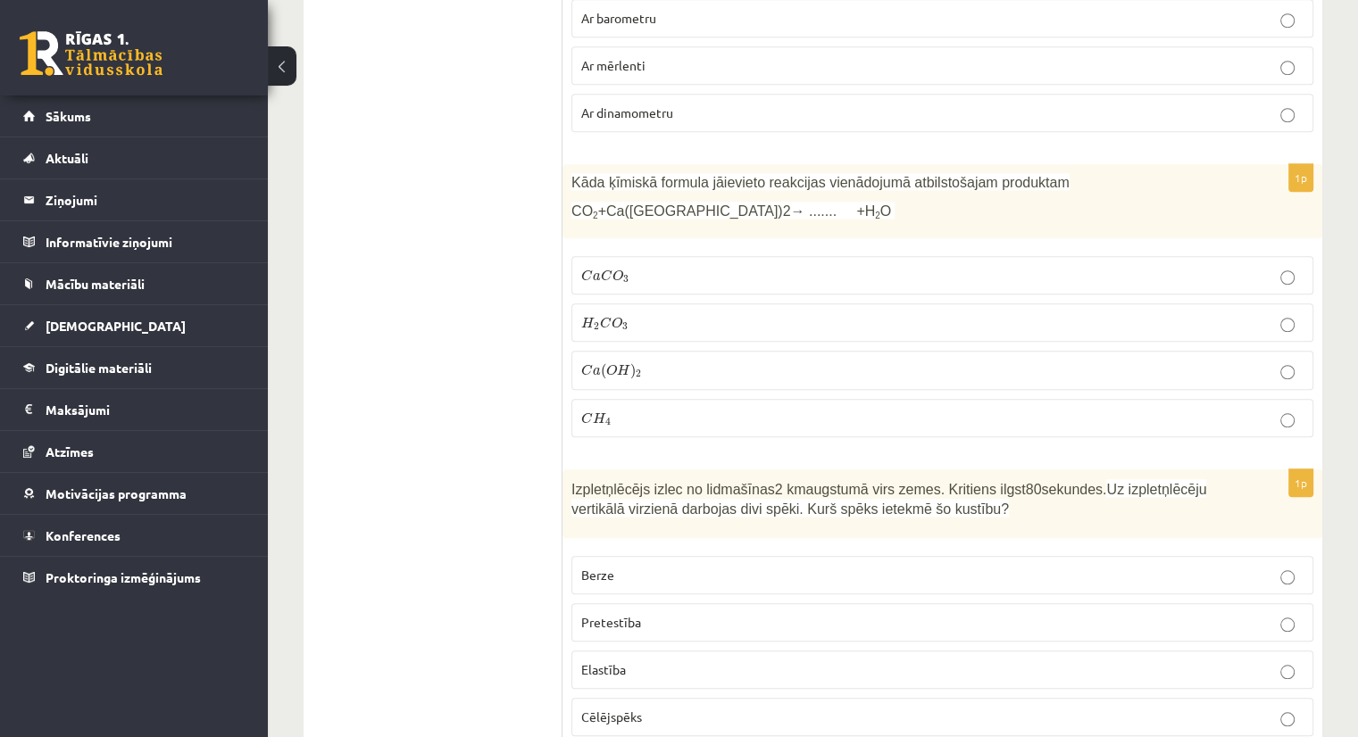
click at [636, 614] on span "Pretestība" at bounding box center [611, 622] width 60 height 16
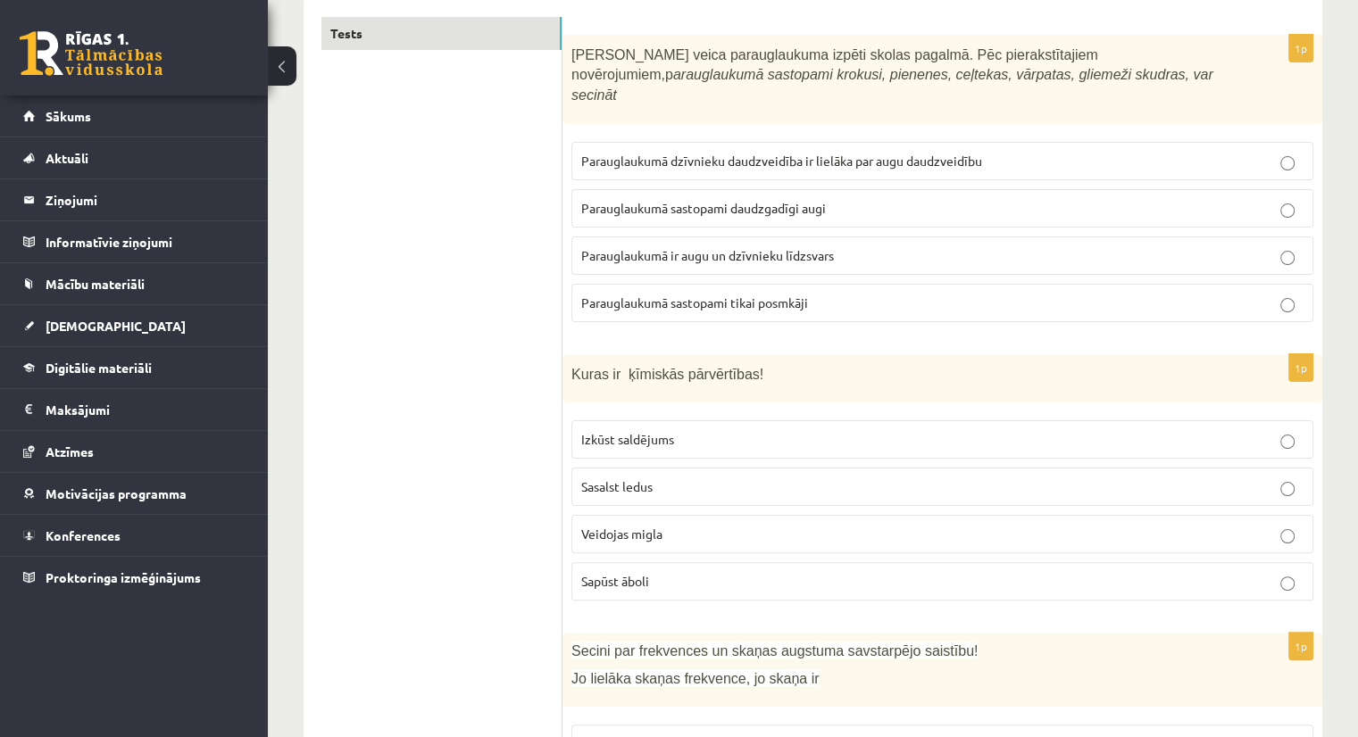
scroll to position [0, 0]
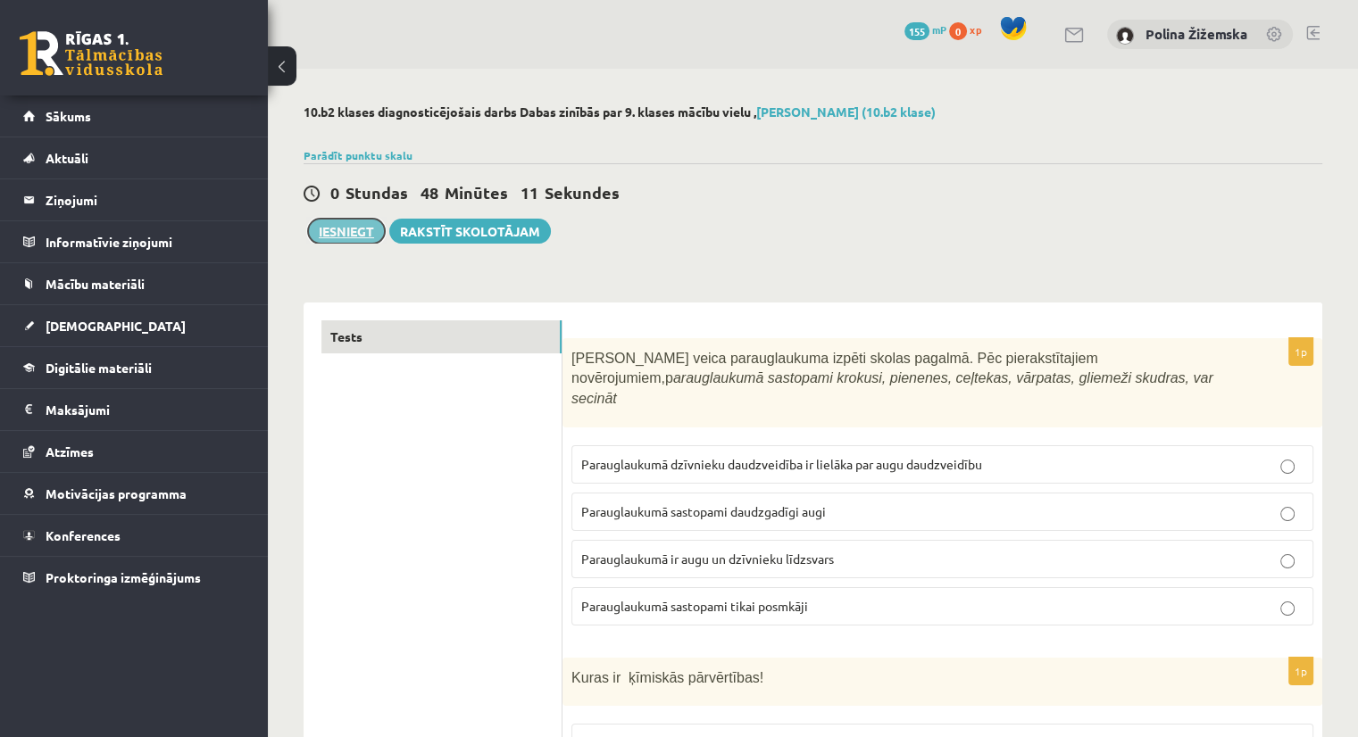
click at [337, 237] on button "Iesniegt" at bounding box center [346, 231] width 77 height 25
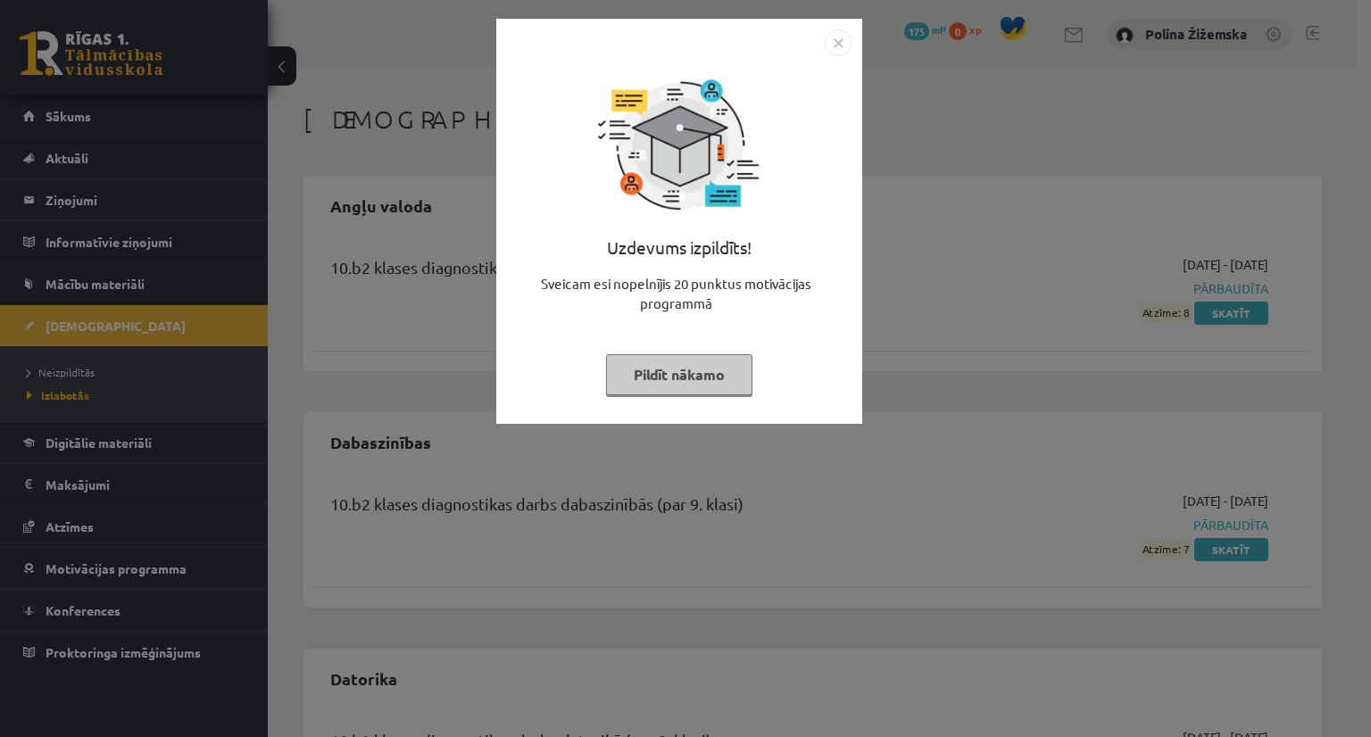
click at [724, 361] on button "Pildīt nākamo" at bounding box center [679, 374] width 146 height 41
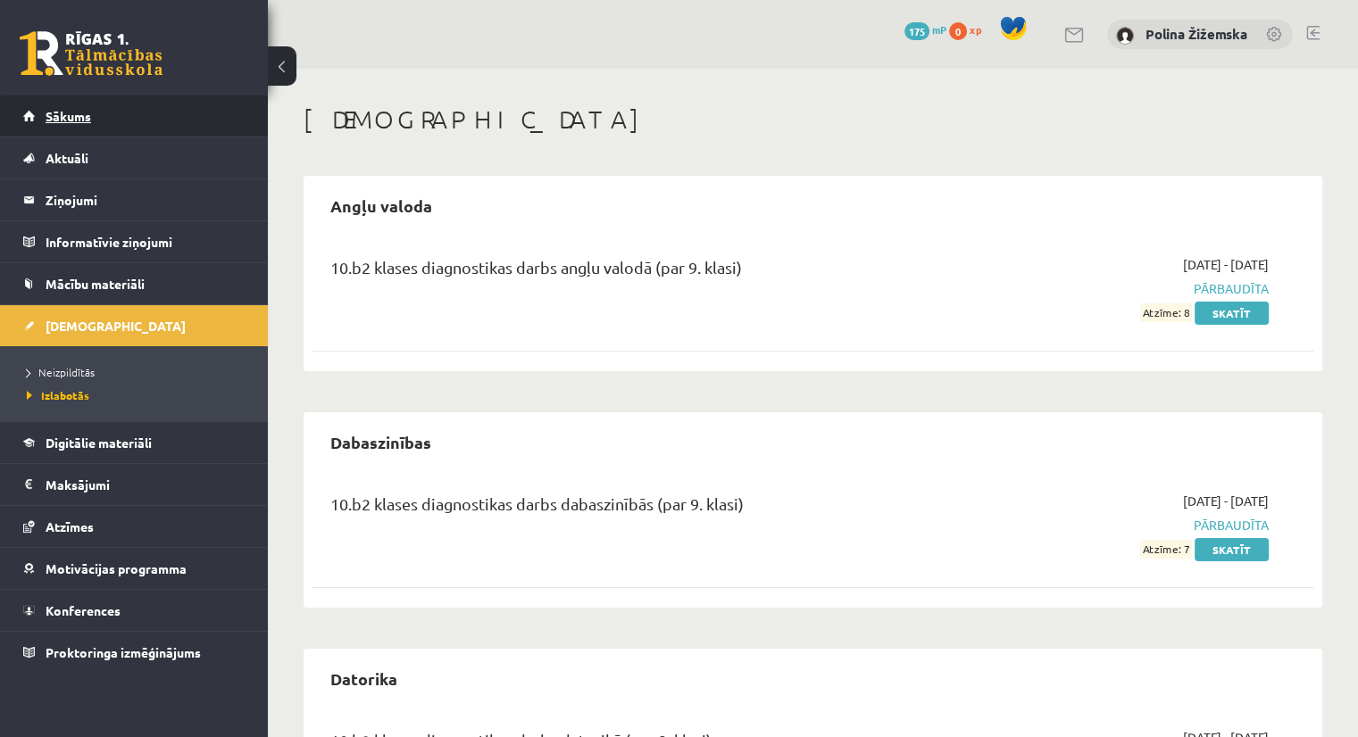
click at [64, 117] on span "Sākums" at bounding box center [69, 116] width 46 height 16
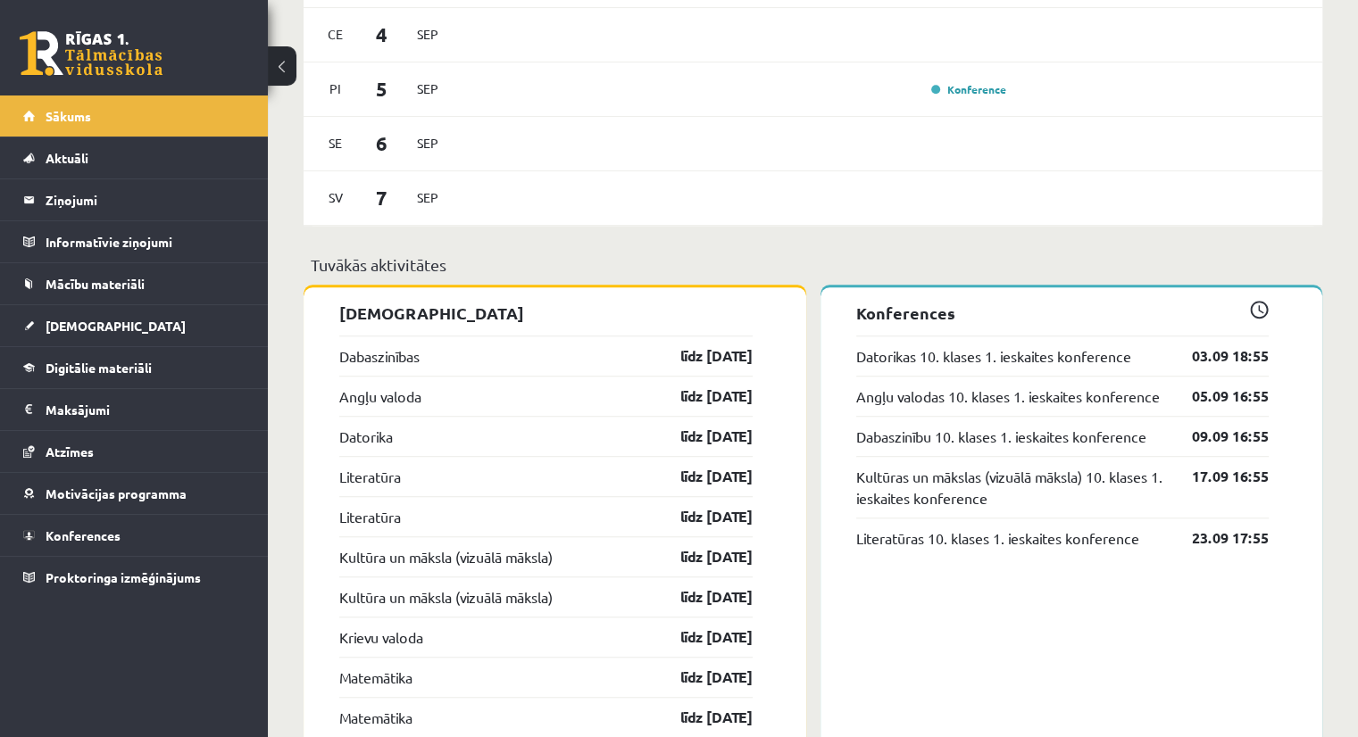
scroll to position [1196, 0]
click at [178, 365] on link "Digitālie materiāli" at bounding box center [134, 367] width 222 height 41
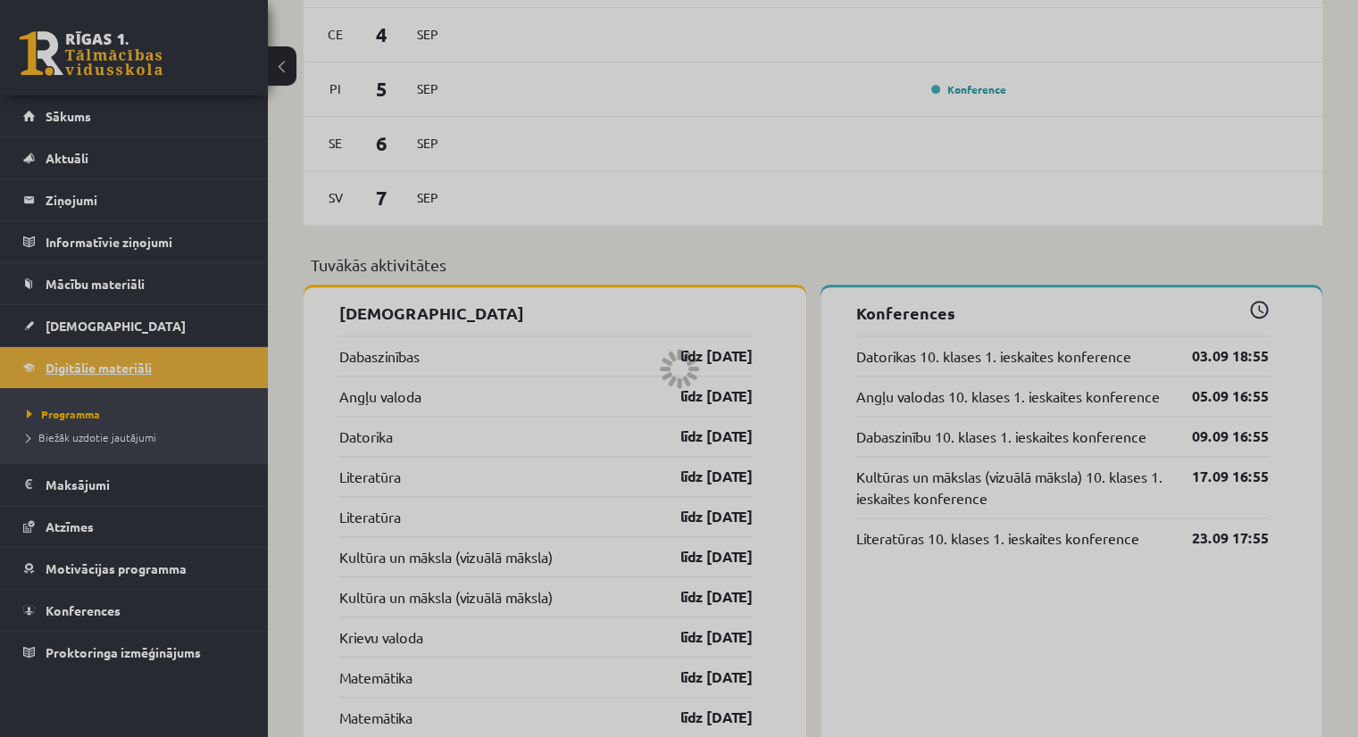
scroll to position [459, 0]
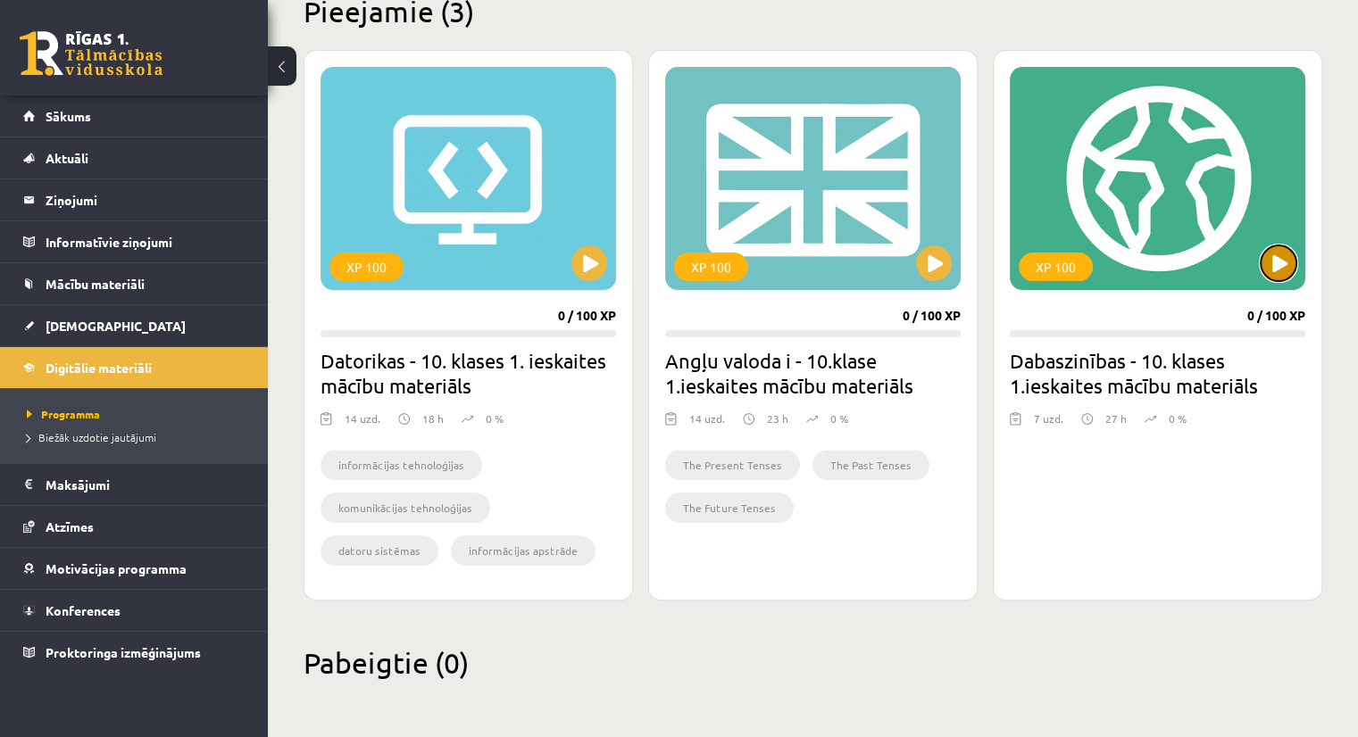
click at [1278, 261] on button at bounding box center [1278, 263] width 36 height 36
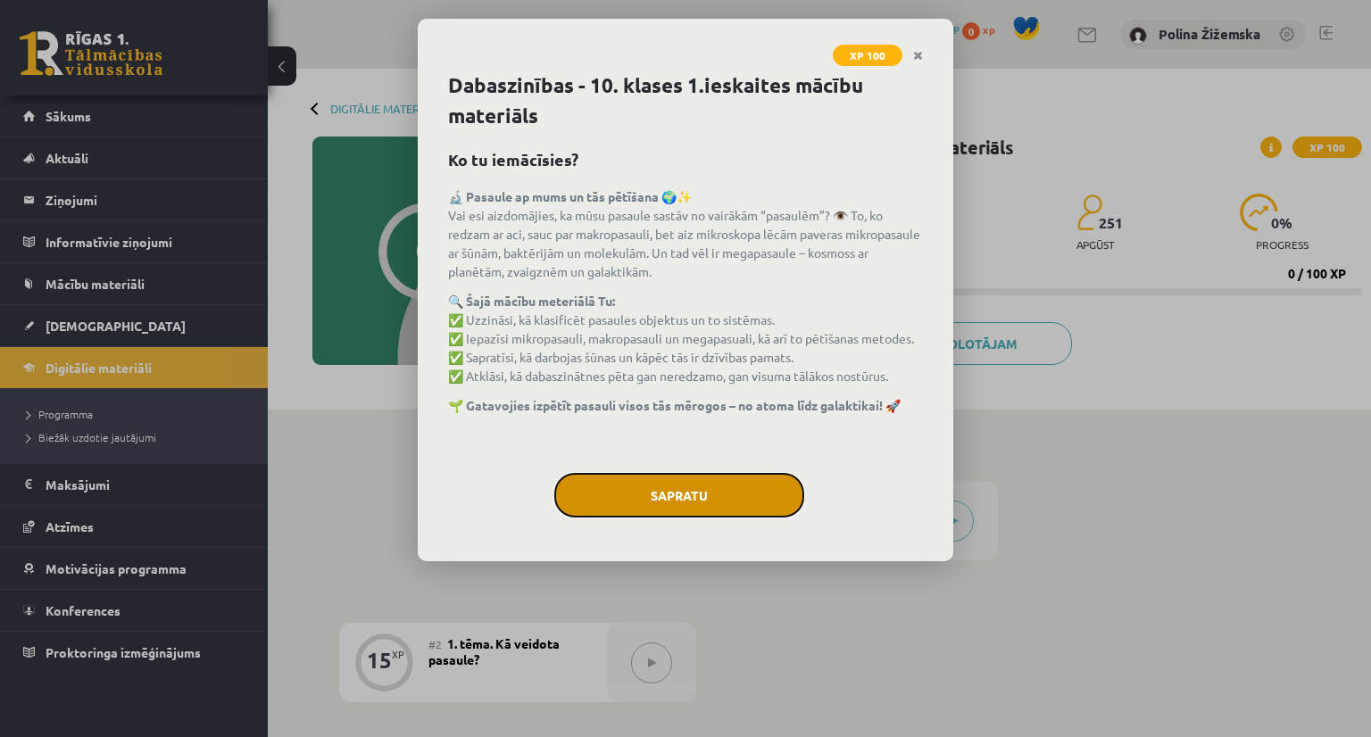
click at [742, 486] on button "Sapratu" at bounding box center [679, 495] width 250 height 45
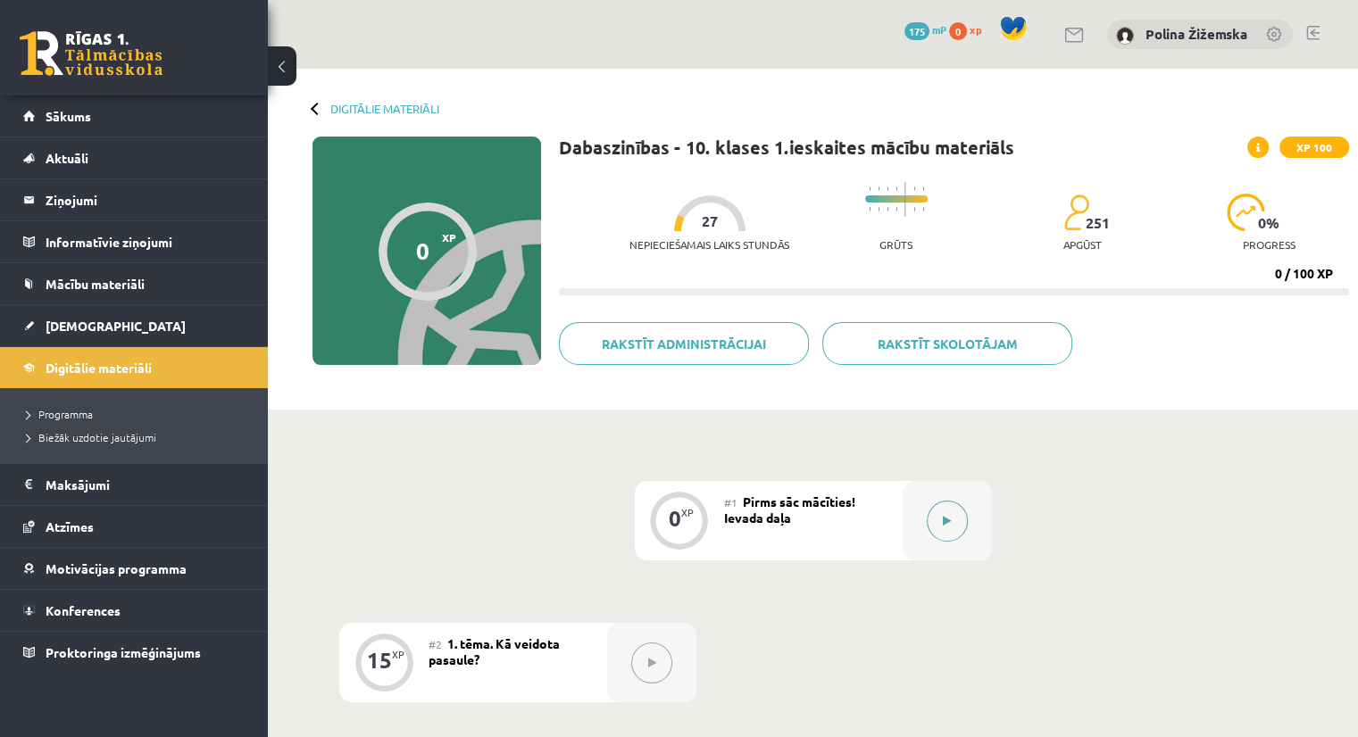
click at [944, 508] on button at bounding box center [947, 521] width 41 height 41
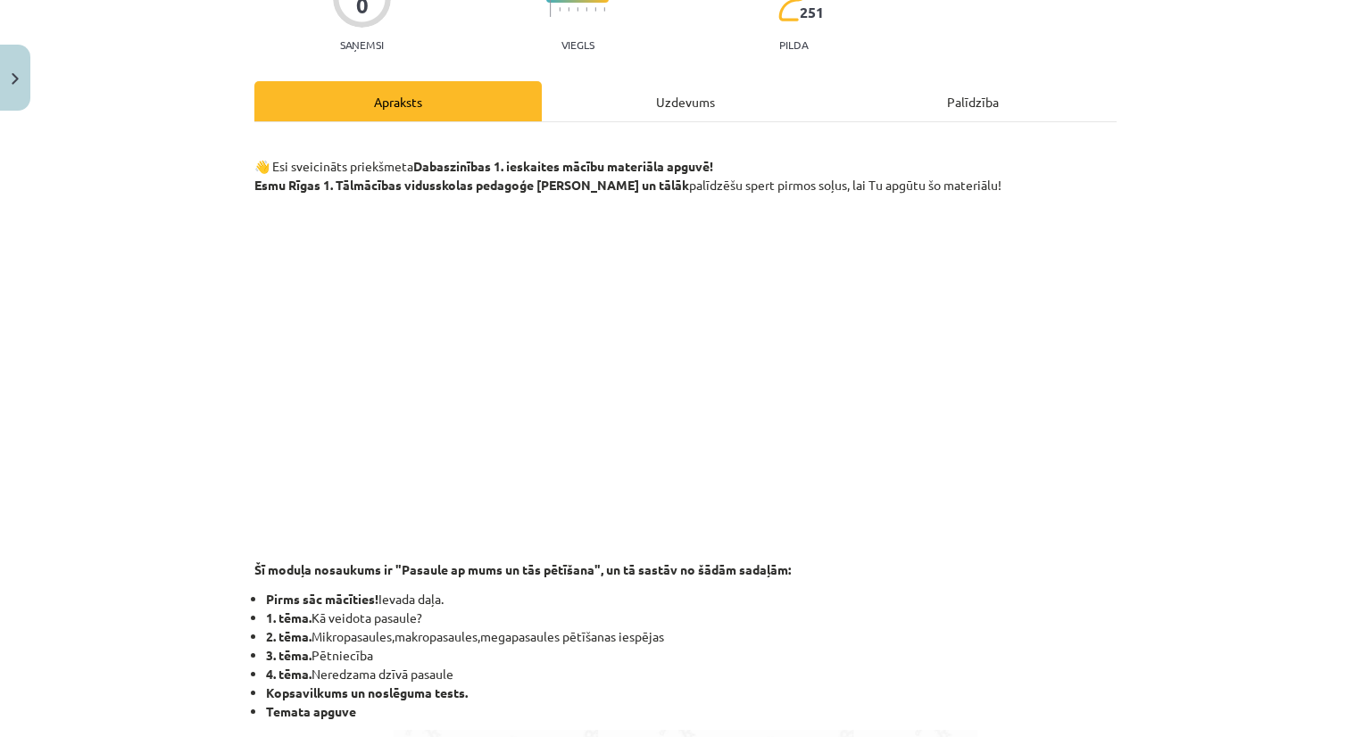
scroll to position [193, 0]
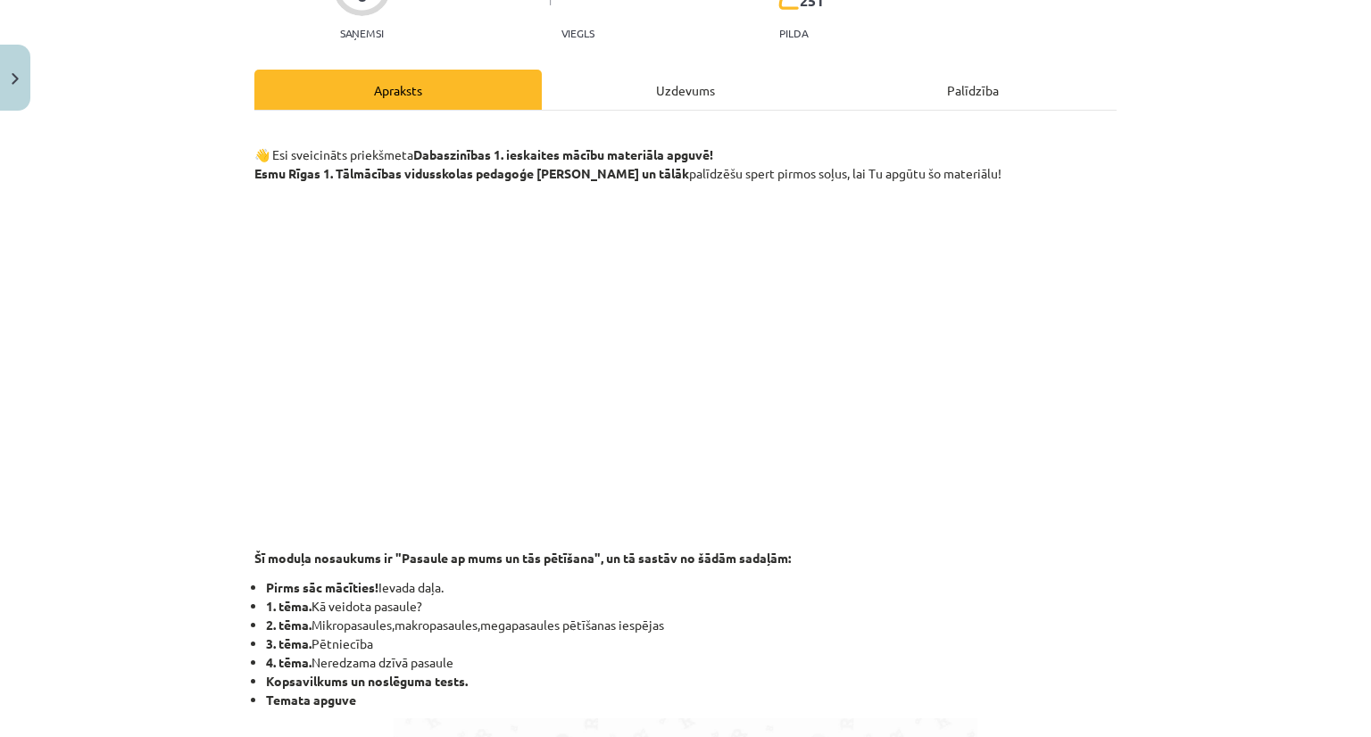
click at [603, 519] on p at bounding box center [685, 357] width 862 height 326
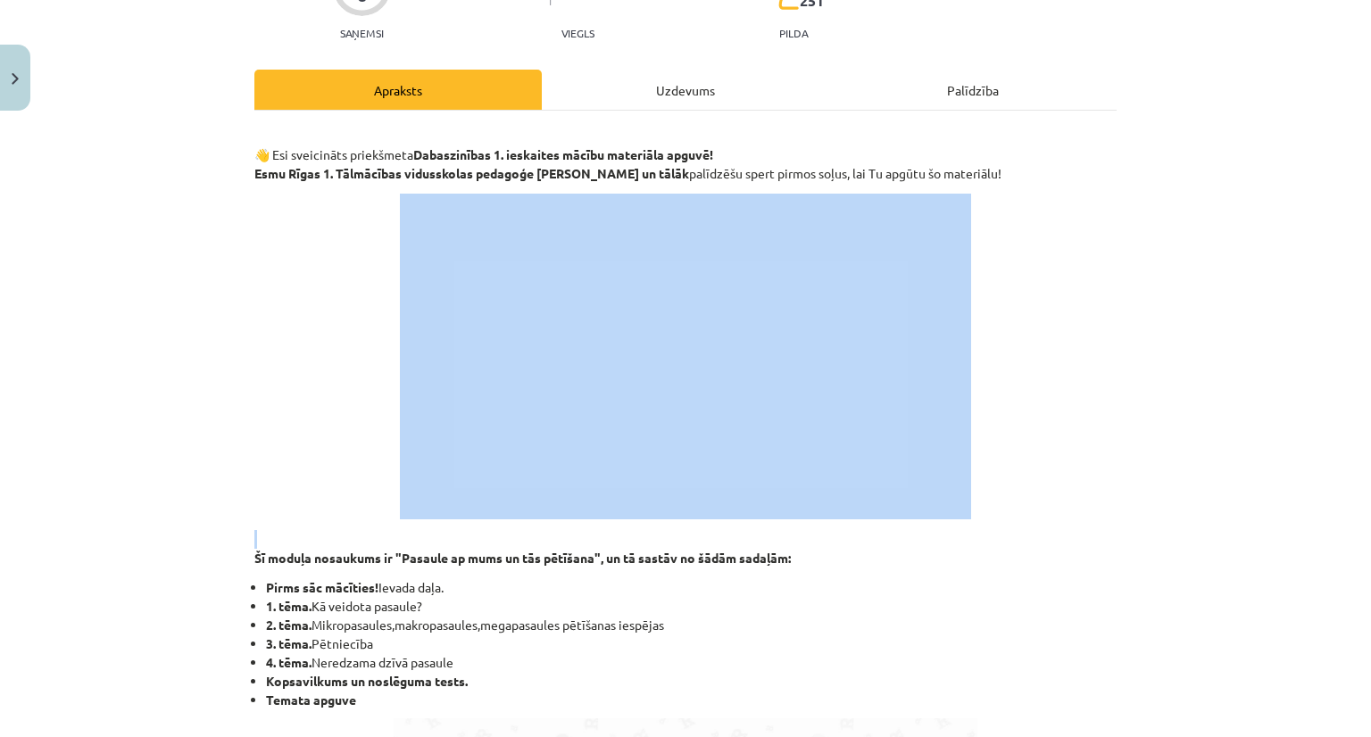
drag, startPoint x: 603, startPoint y: 519, endPoint x: 1184, endPoint y: 456, distance: 584.4
click at [1184, 456] on div "Mācību tēma: Dabaszinības - 10. klases 1.ieskaites mācību materiāls #1 Pirms sā…" at bounding box center [685, 368] width 1371 height 737
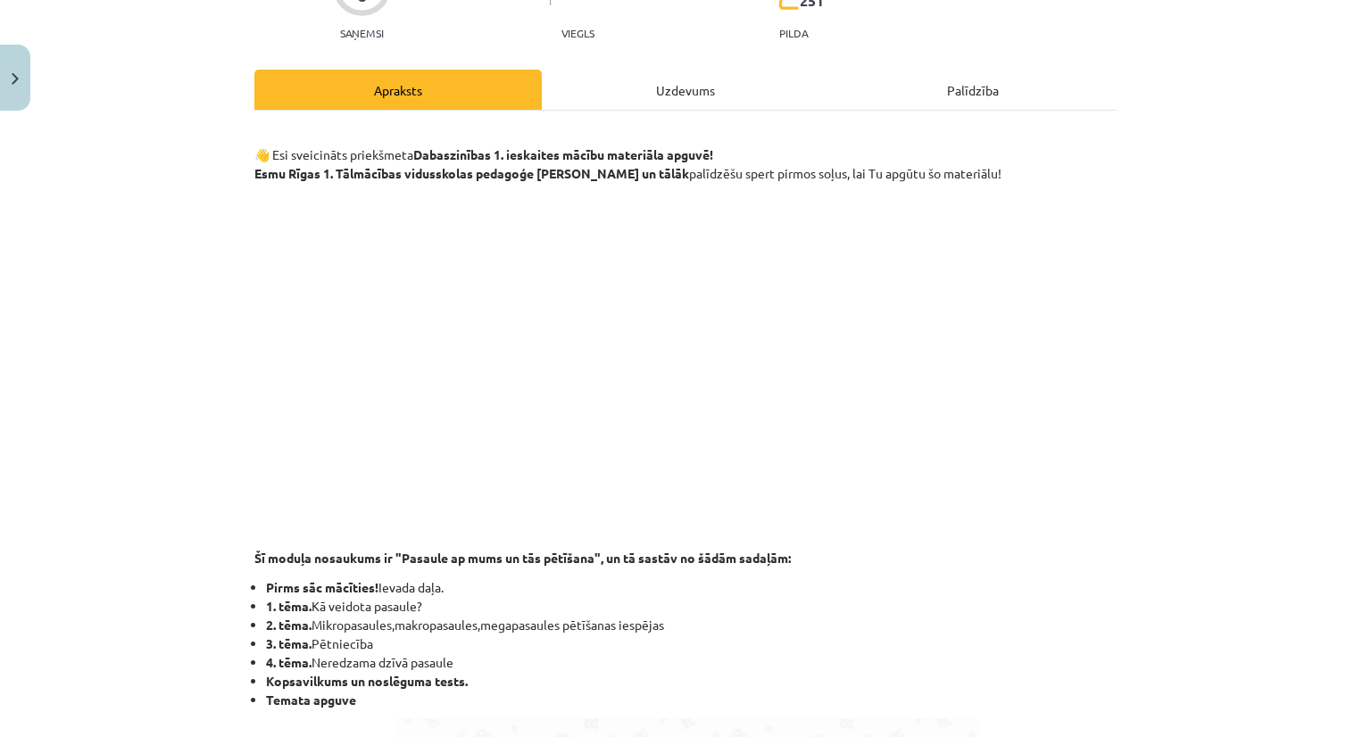
click at [837, 698] on li "Temata apguve" at bounding box center [691, 700] width 851 height 19
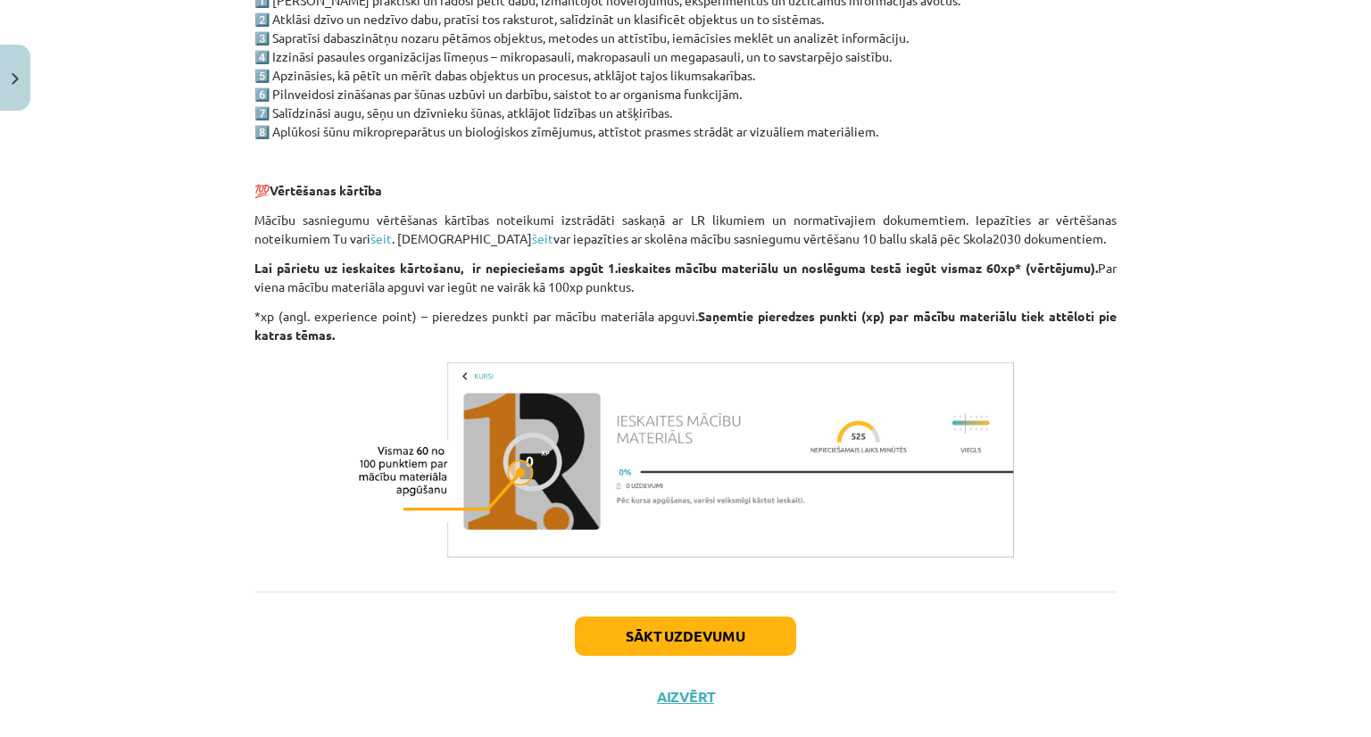
scroll to position [1325, 0]
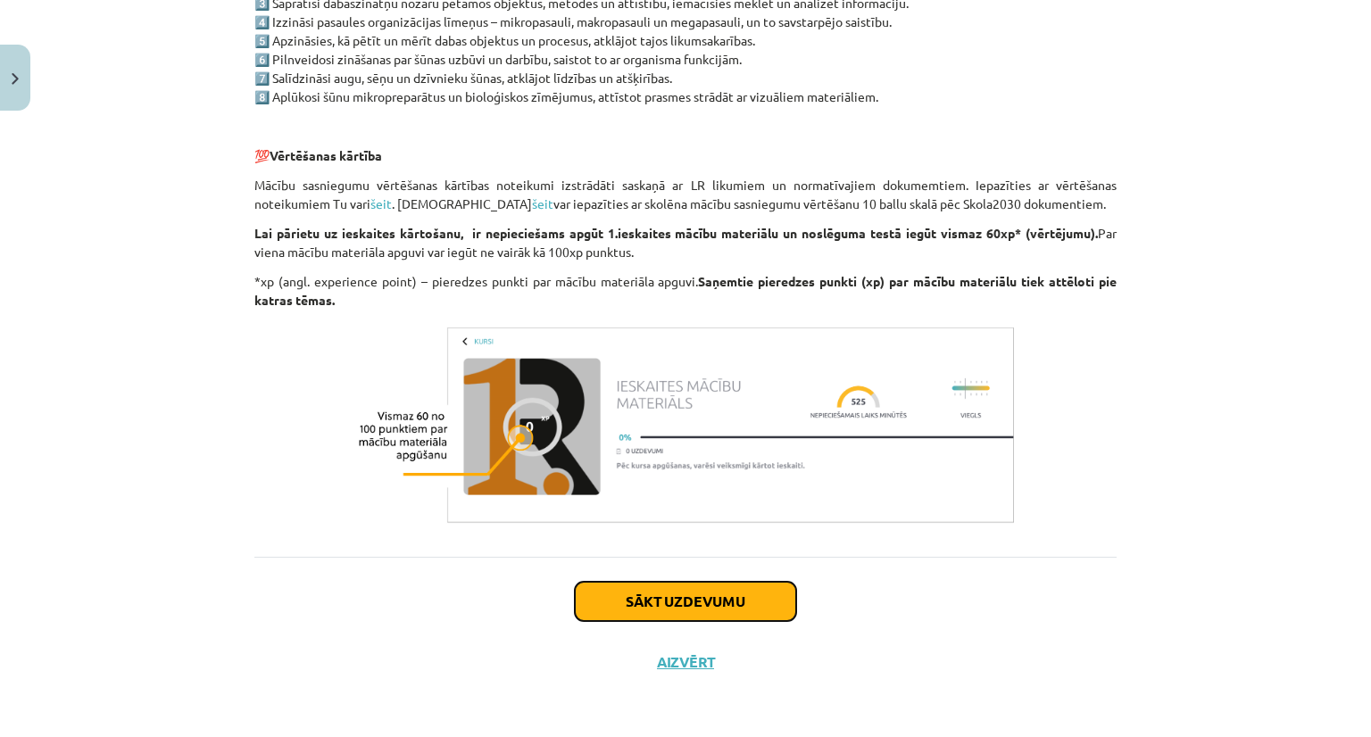
click at [700, 606] on button "Sākt uzdevumu" at bounding box center [685, 601] width 221 height 39
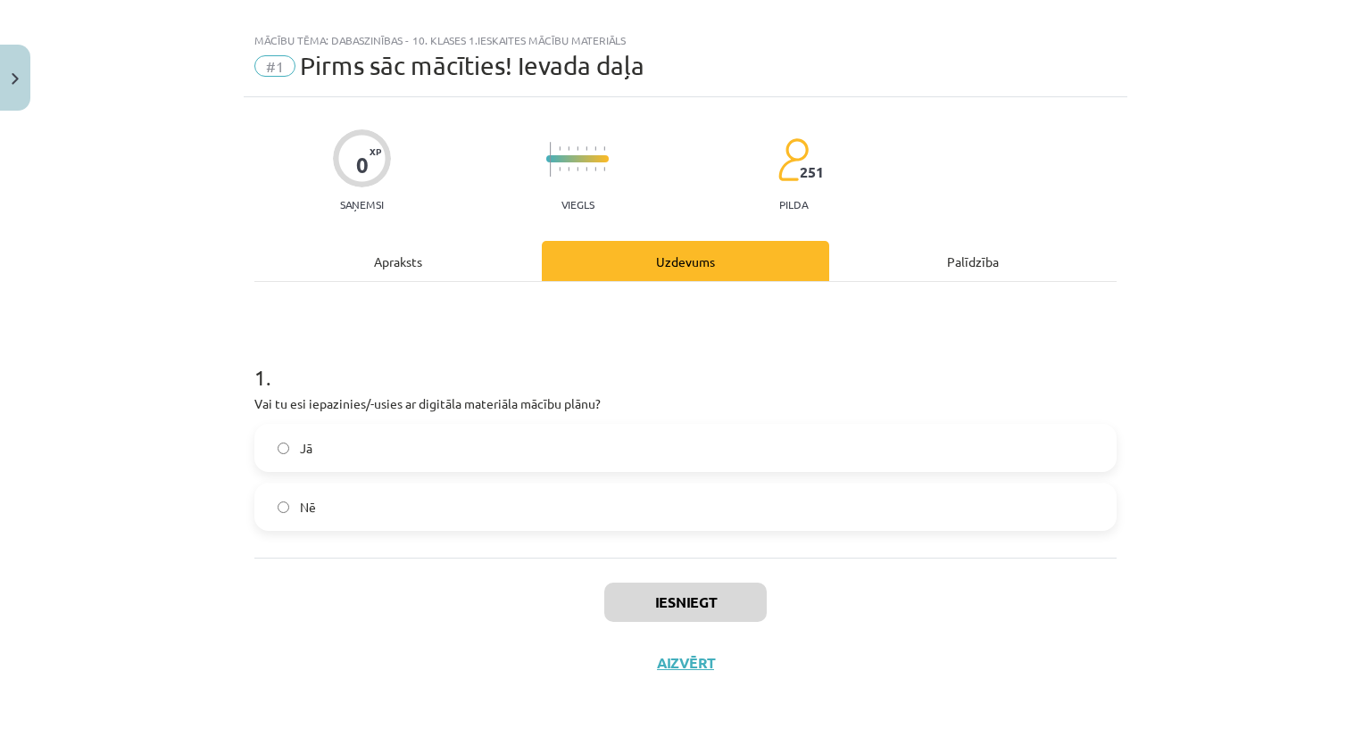
click at [470, 249] on div "Apraksts" at bounding box center [397, 261] width 287 height 40
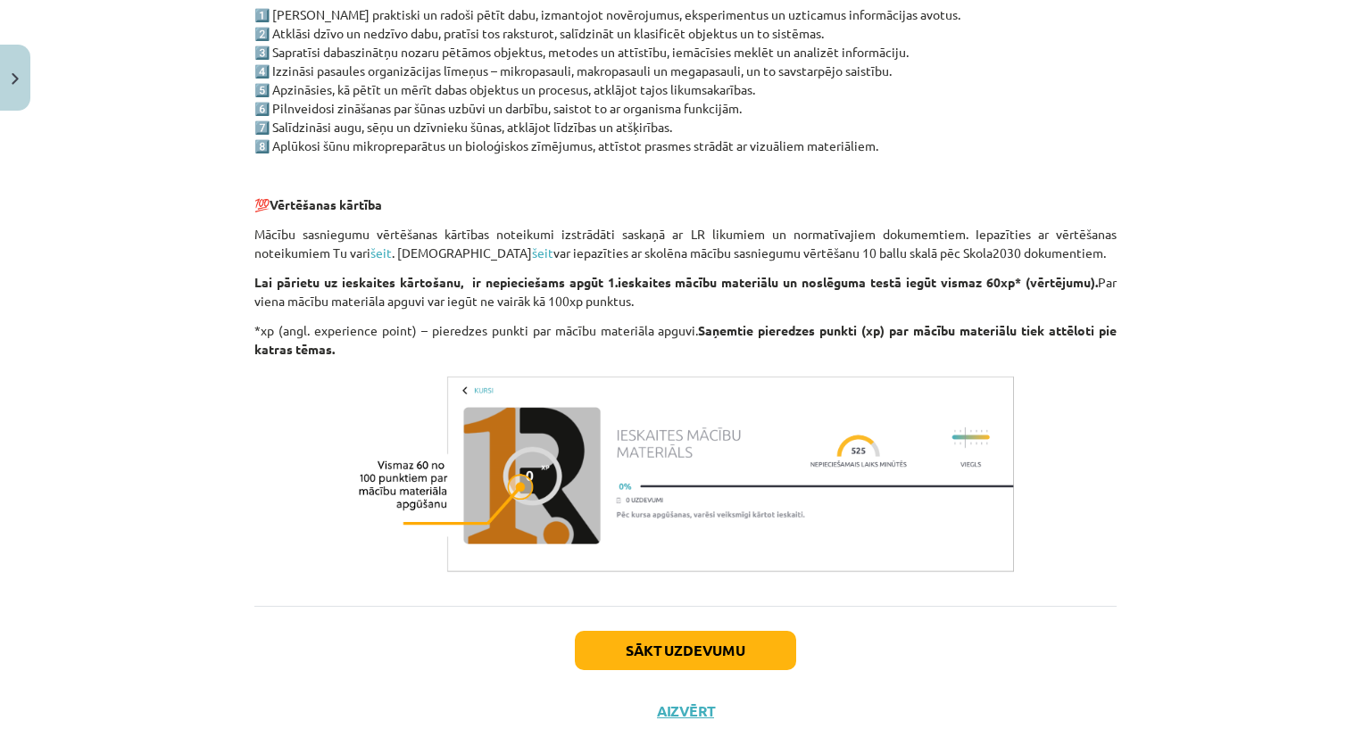
scroll to position [1276, 0]
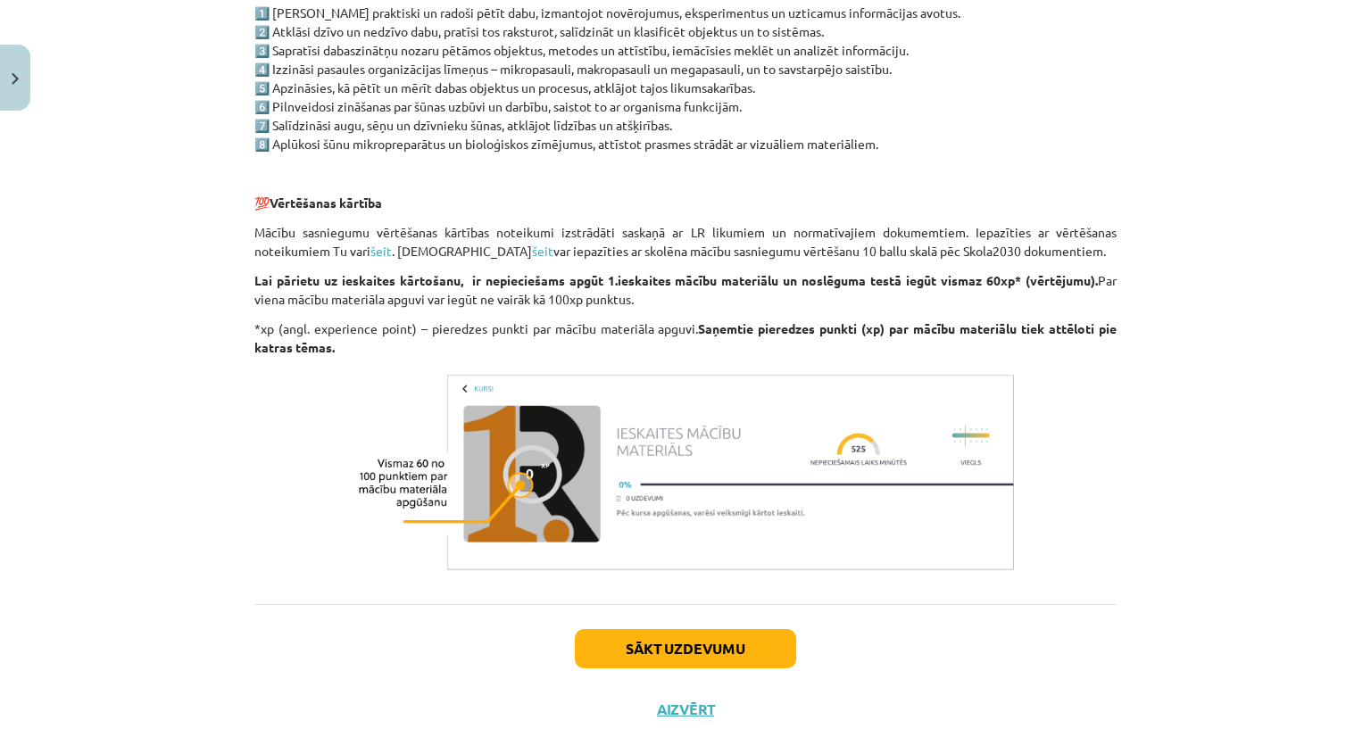
click at [157, 367] on div "Mācību tēma: Dabaszinības - 10. klases 1.ieskaites mācību materiāls #1 Pirms sā…" at bounding box center [685, 368] width 1371 height 737
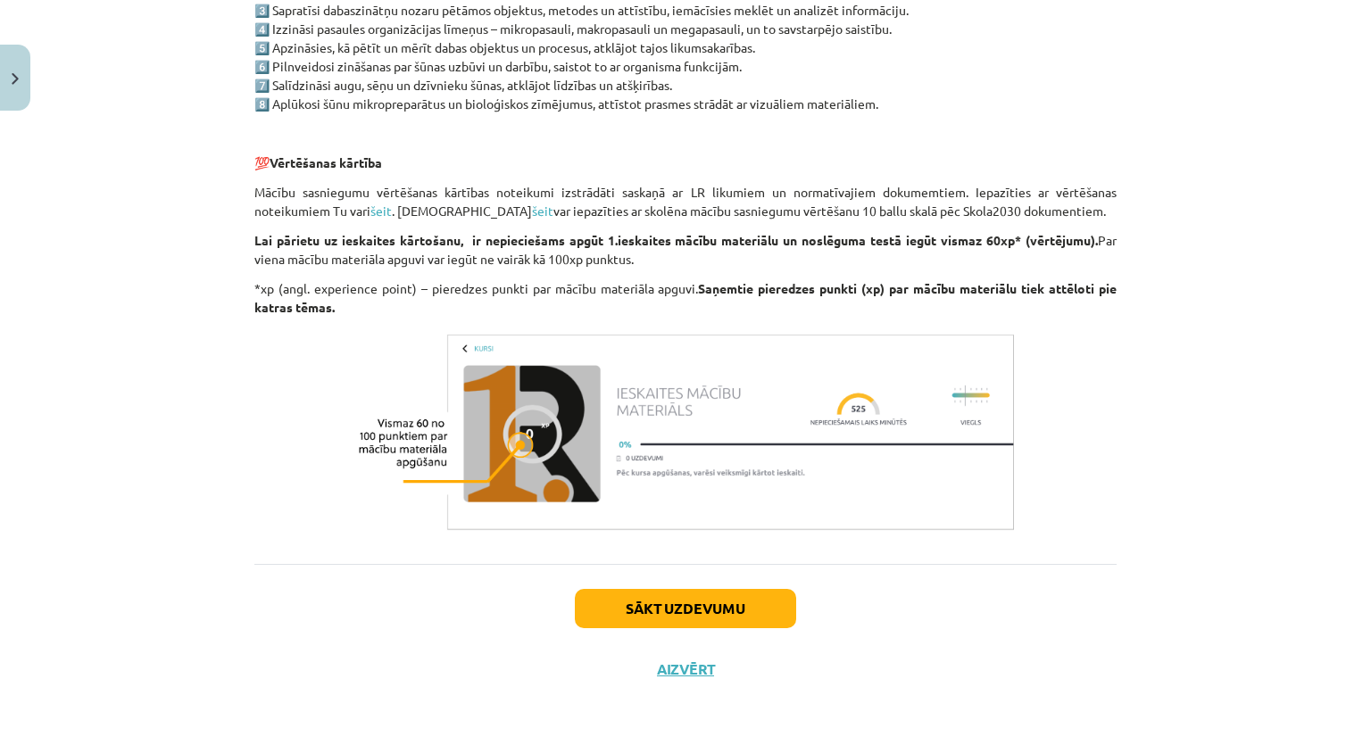
scroll to position [1325, 0]
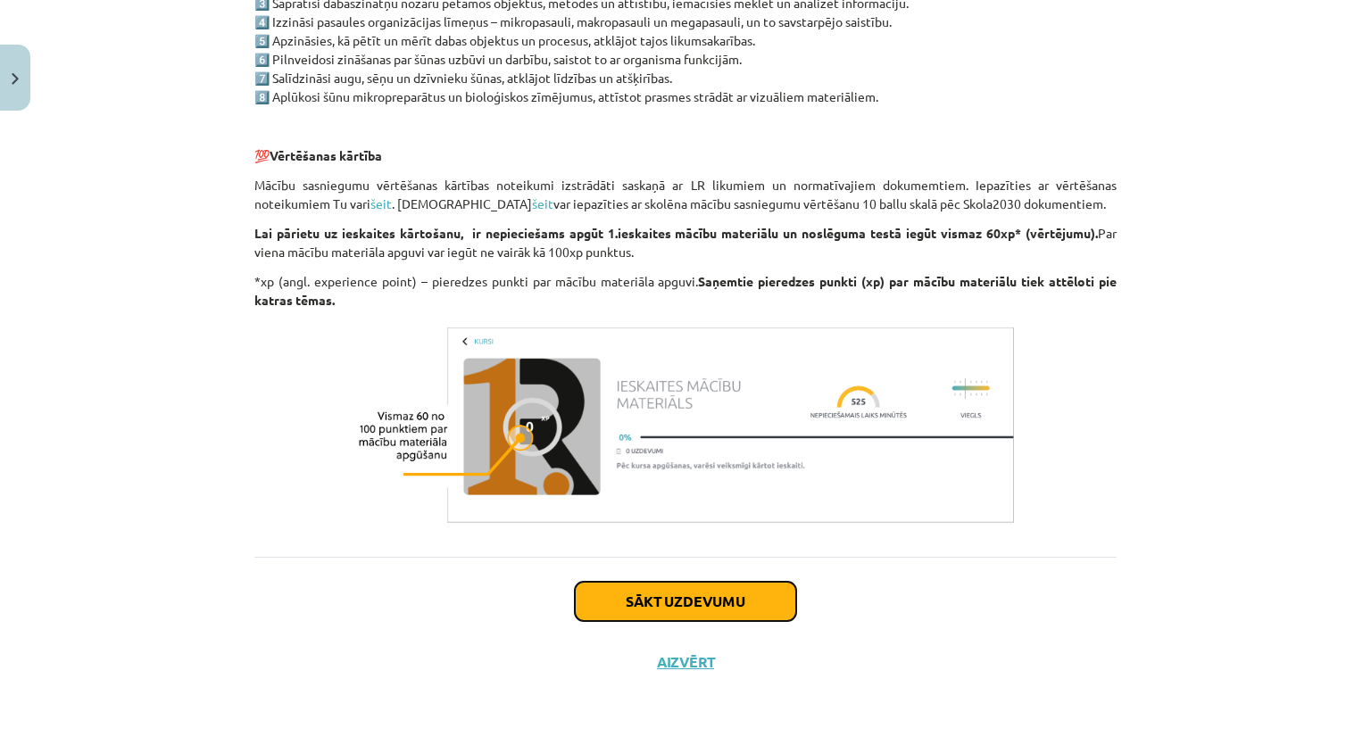
click at [629, 597] on button "Sākt uzdevumu" at bounding box center [685, 601] width 221 height 39
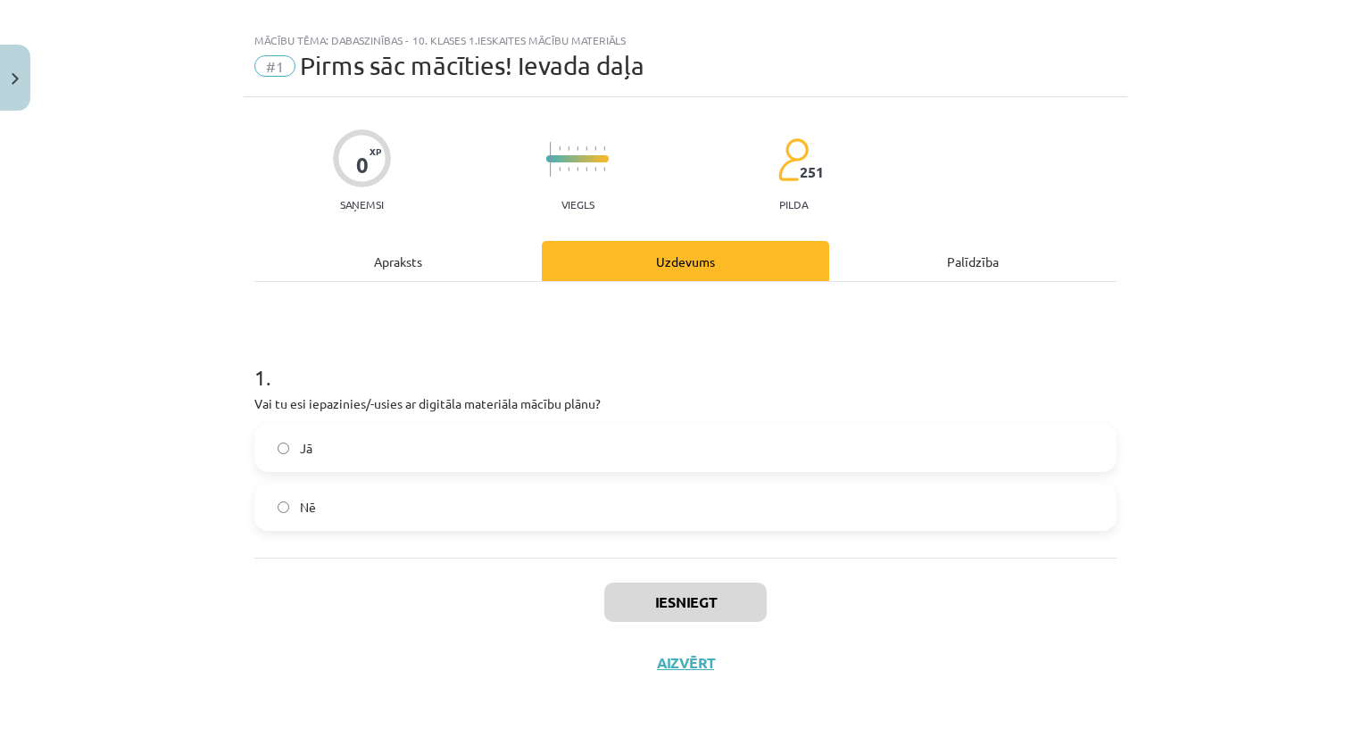
click at [585, 430] on label "Jā" at bounding box center [685, 448] width 859 height 45
click at [661, 591] on button "Iesniegt" at bounding box center [685, 602] width 162 height 39
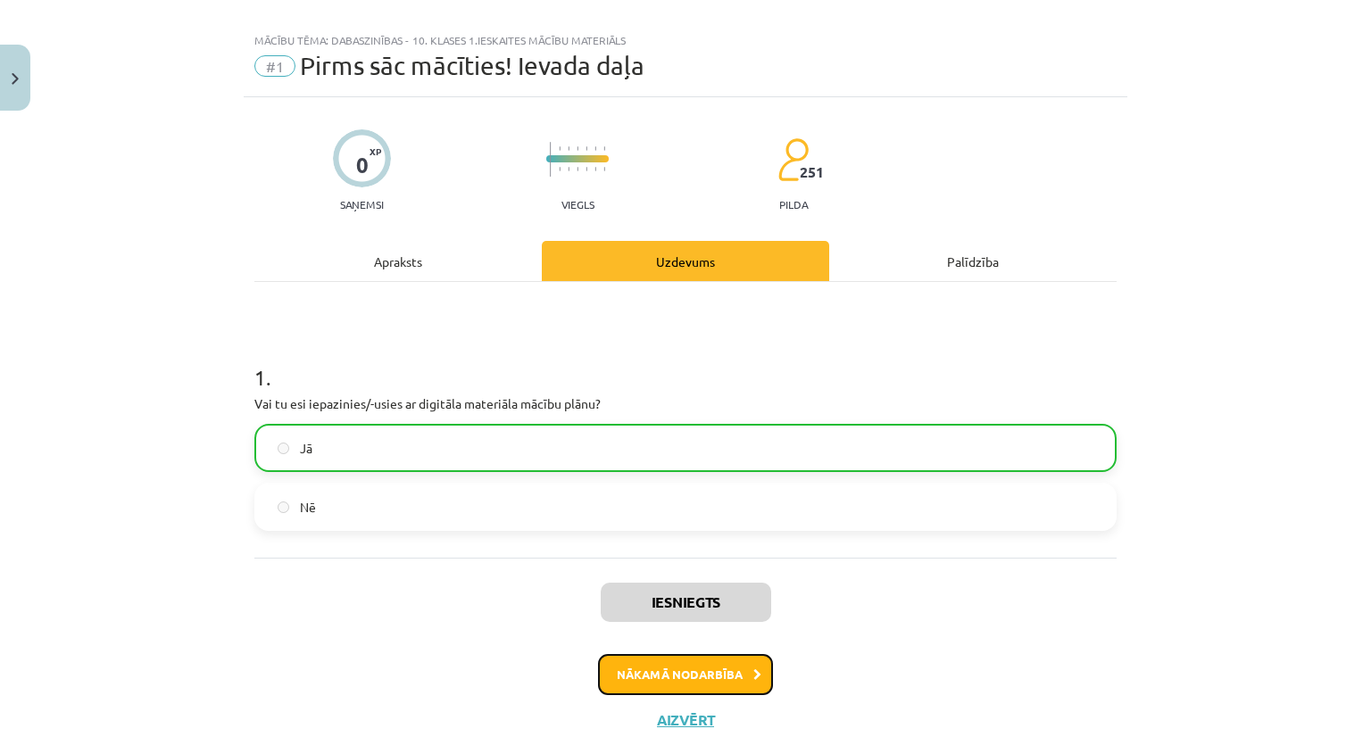
click at [656, 661] on button "Nākamā nodarbība" at bounding box center [685, 674] width 175 height 41
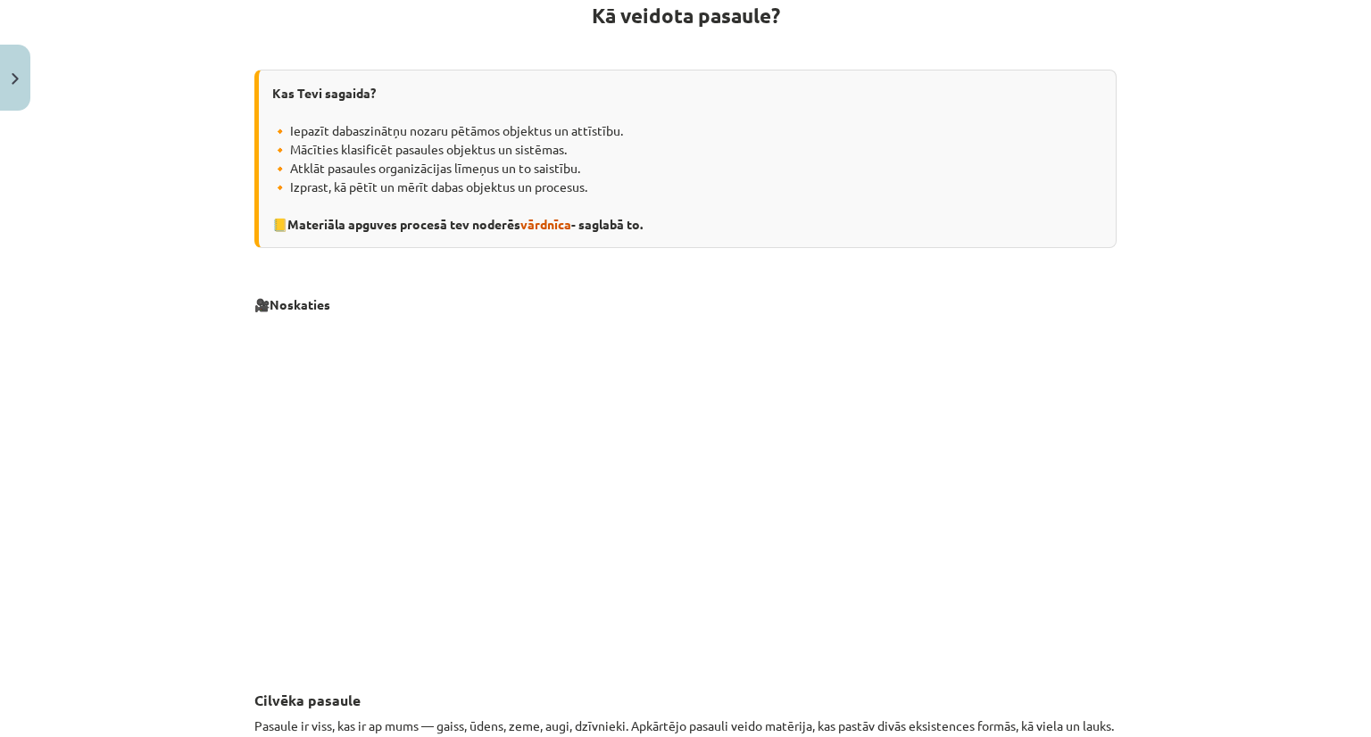
scroll to position [347, 0]
click at [147, 396] on div "Mācību tēma: Dabaszinības - 10. klases 1.ieskaites mācību materiāls #2 1. tēma.…" at bounding box center [685, 368] width 1371 height 737
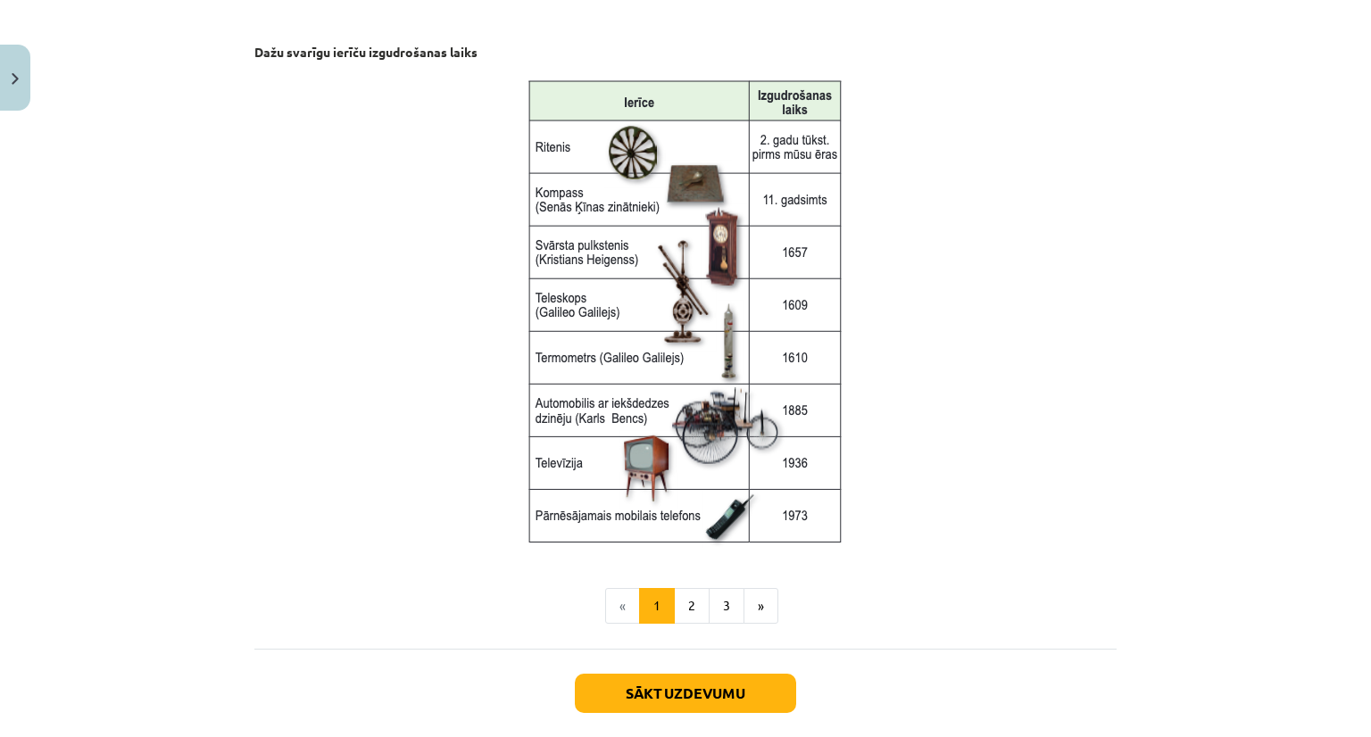
scroll to position [2256, 0]
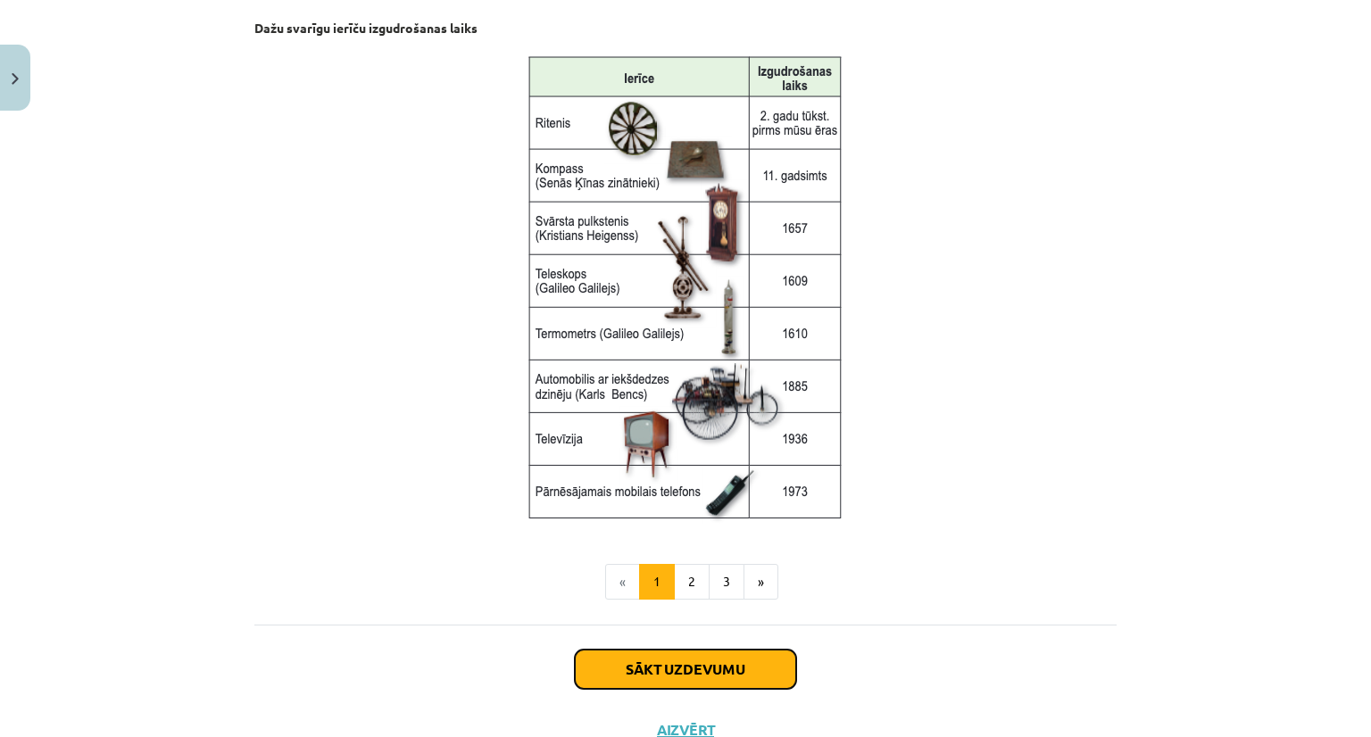
click at [680, 667] on button "Sākt uzdevumu" at bounding box center [685, 669] width 221 height 39
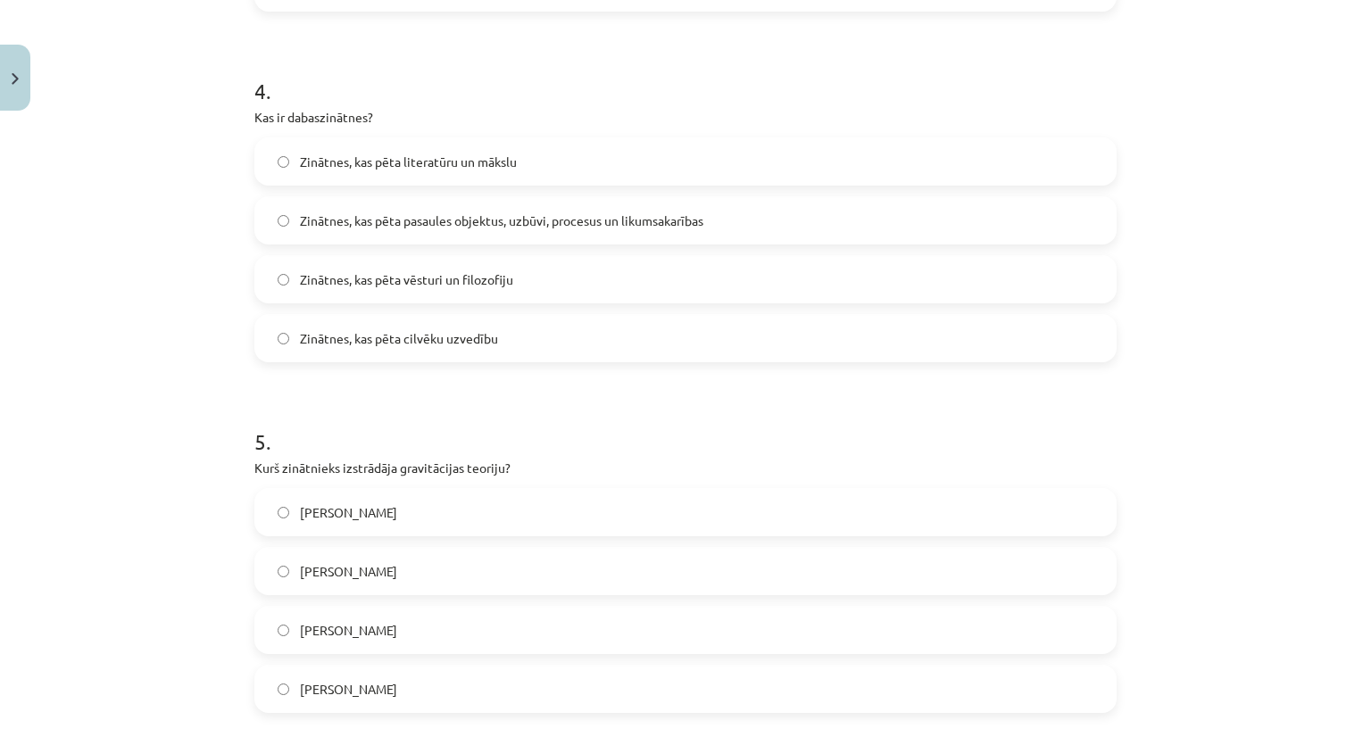
scroll to position [1542, 0]
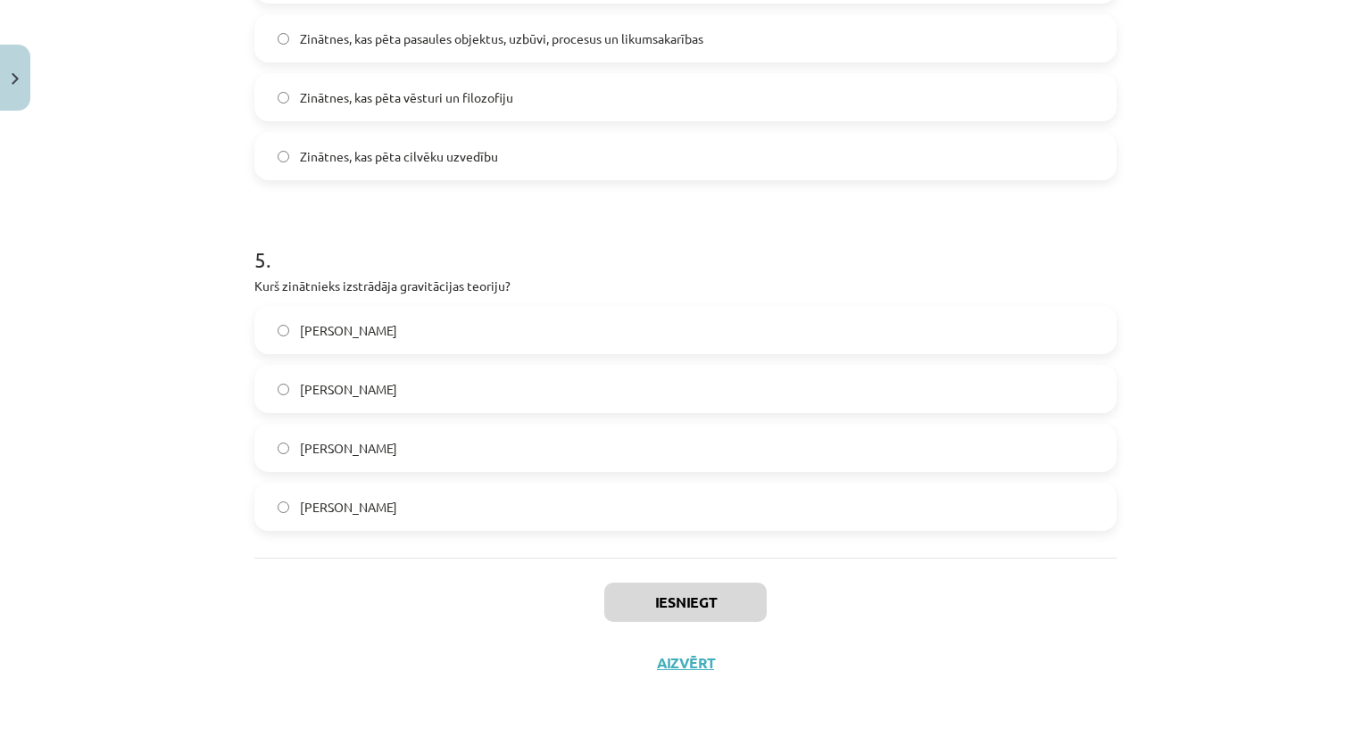
click at [269, 451] on label "[PERSON_NAME]" at bounding box center [685, 448] width 859 height 45
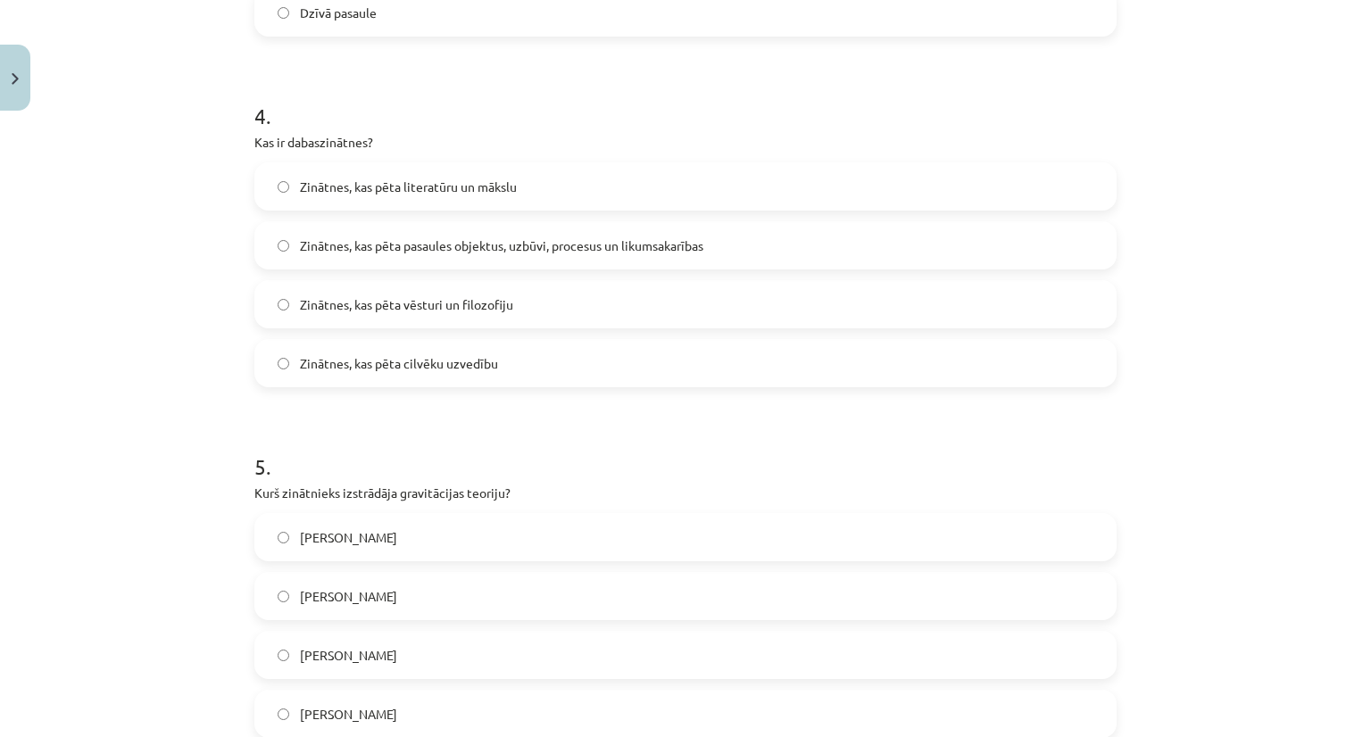
scroll to position [1275, 0]
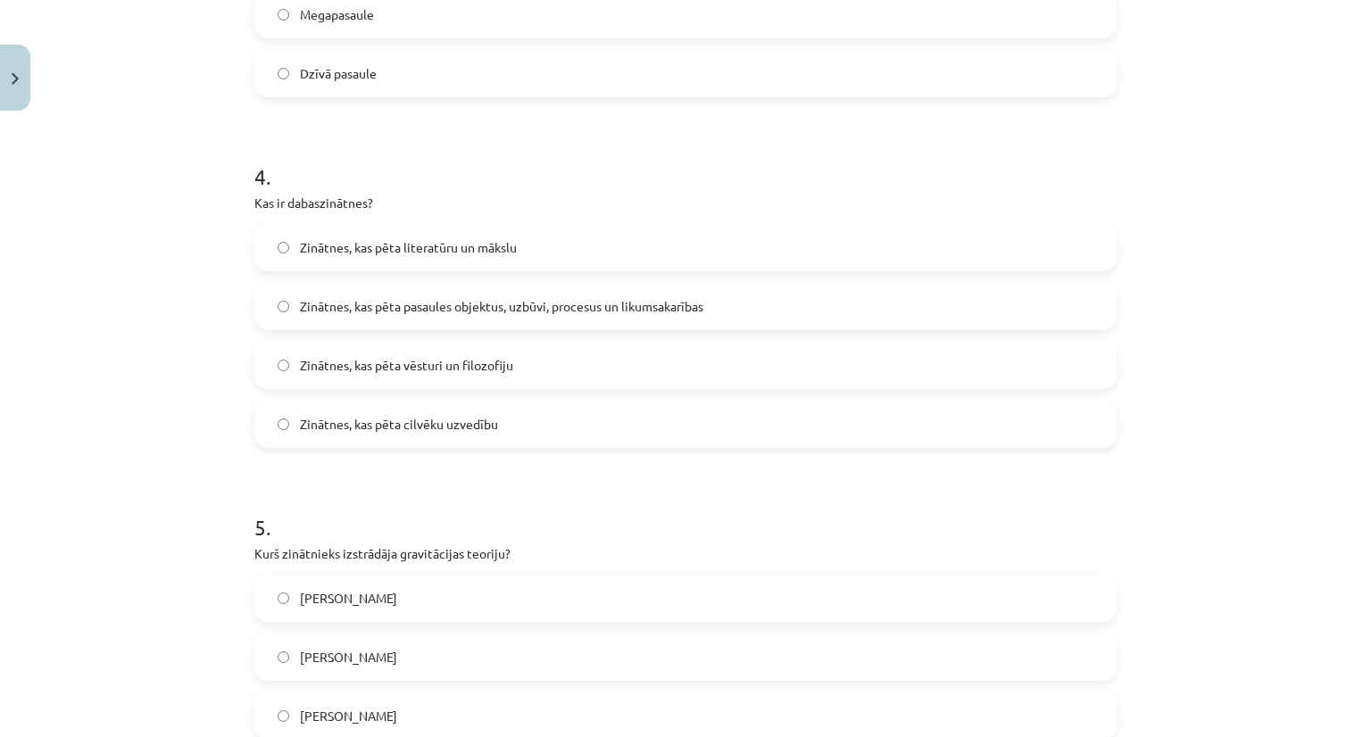
click at [374, 302] on span "Zinātnes, kas pēta pasaules objektus, uzbūvi, procesus un likumsakarības" at bounding box center [501, 306] width 403 height 19
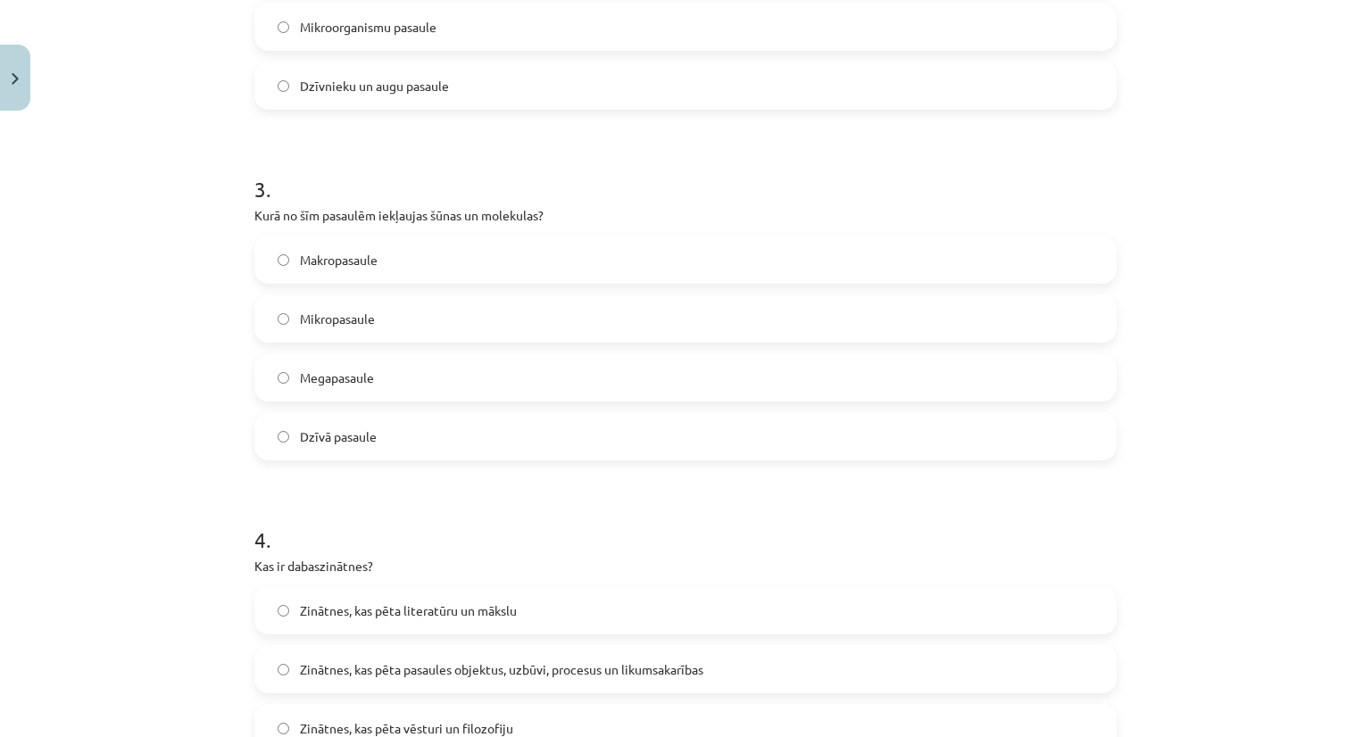
scroll to position [910, 0]
click at [289, 444] on label "Dzīvā pasaule" at bounding box center [685, 437] width 859 height 45
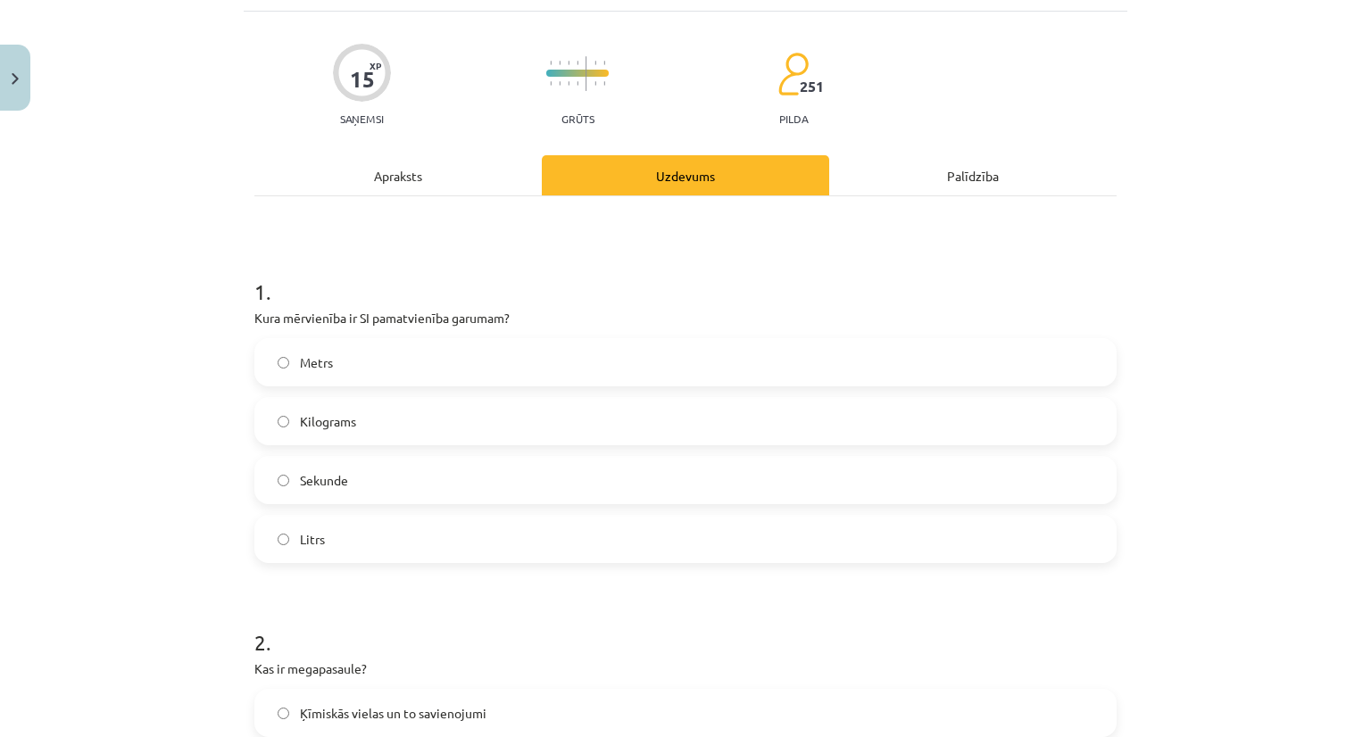
scroll to position [111, 0]
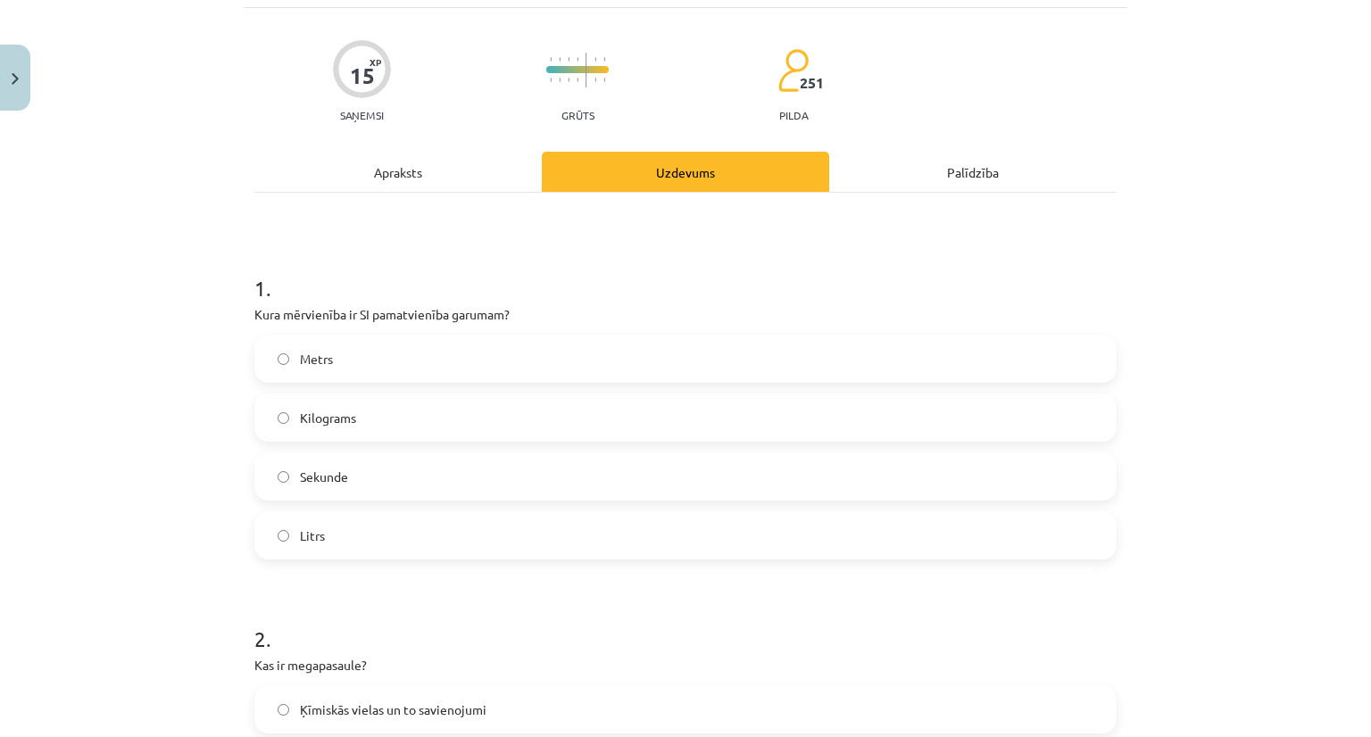
click at [287, 361] on label "Metrs" at bounding box center [685, 359] width 859 height 45
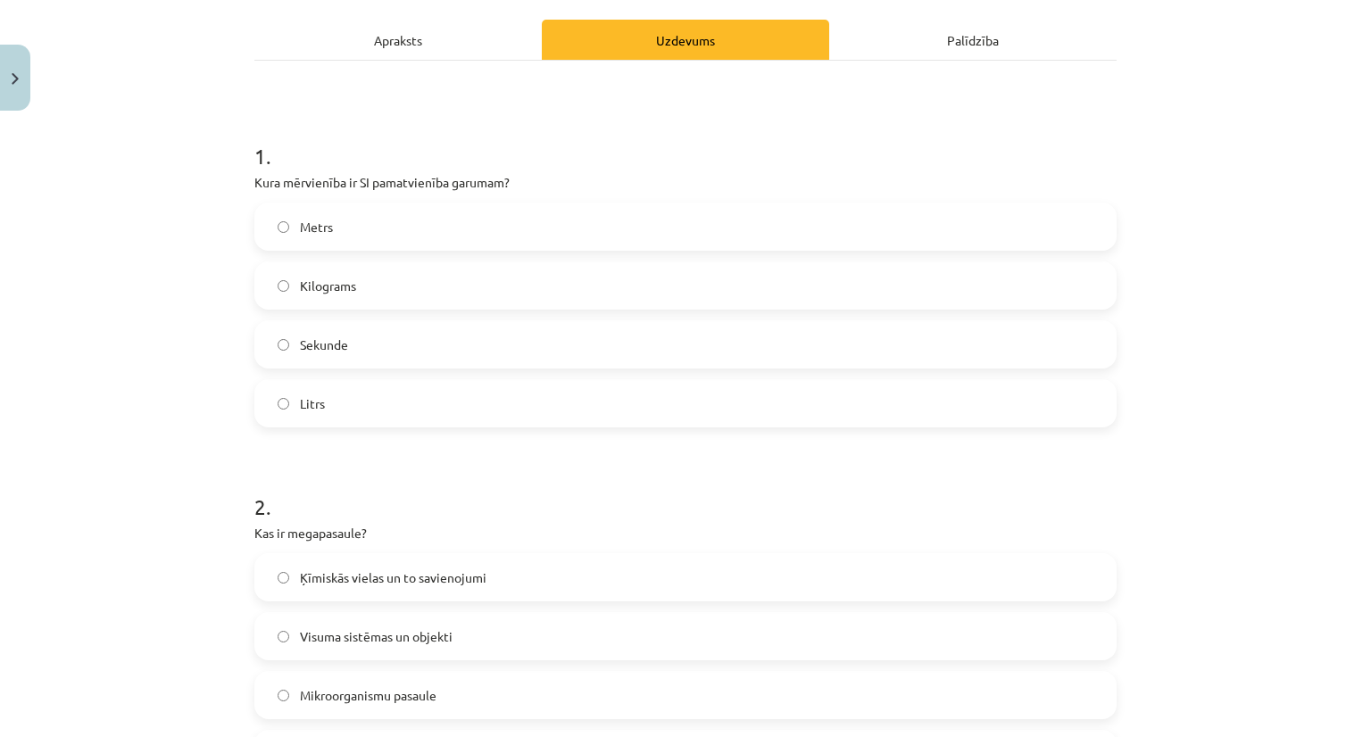
scroll to position [243, 0]
click at [403, 42] on div "Apraksts" at bounding box center [397, 40] width 287 height 40
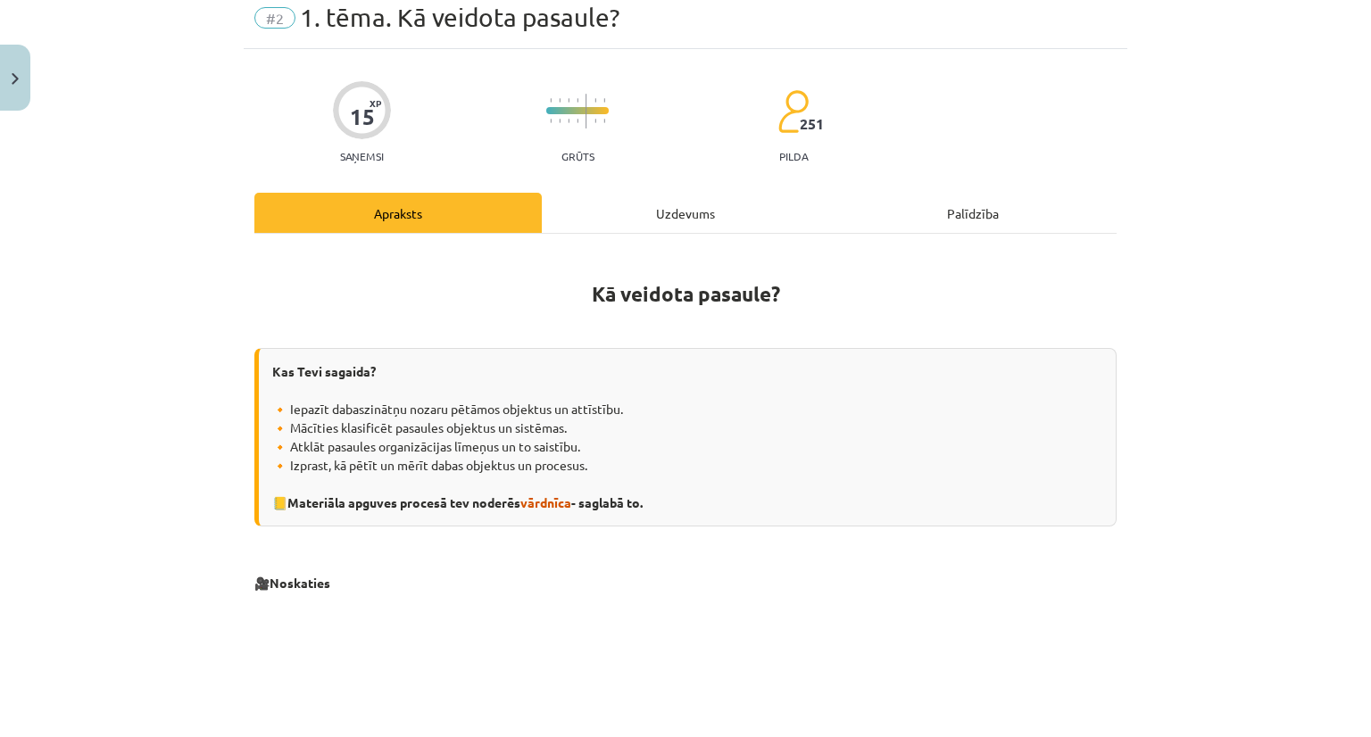
scroll to position [0, 0]
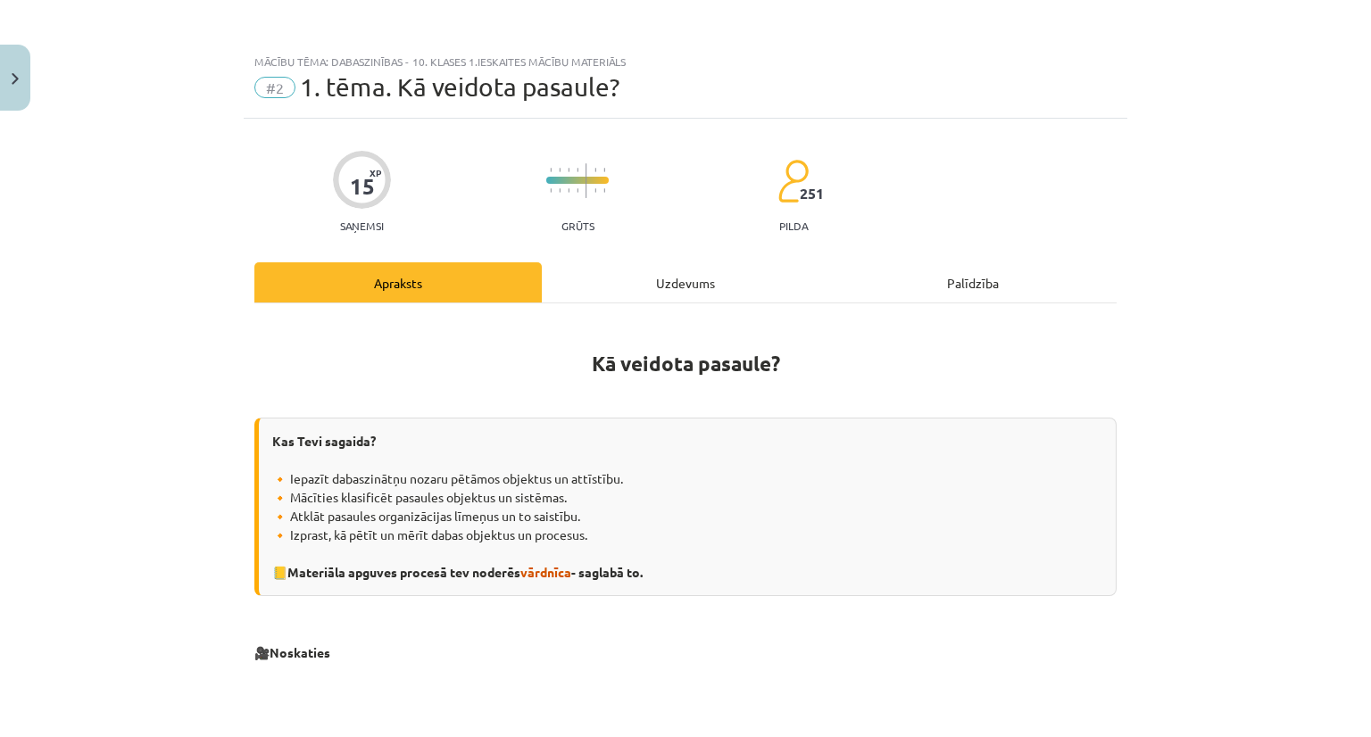
click at [711, 275] on div "Uzdevums" at bounding box center [685, 282] width 287 height 40
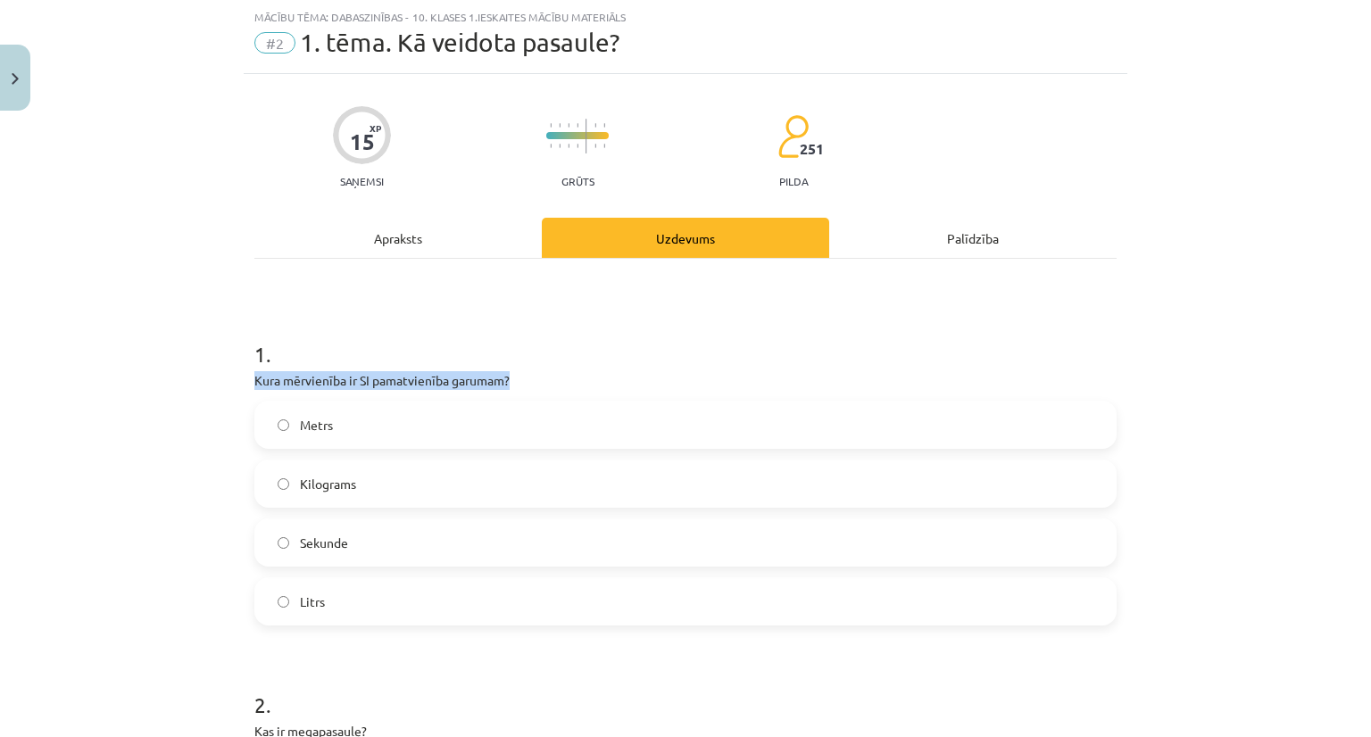
drag, startPoint x: 247, startPoint y: 379, endPoint x: 543, endPoint y: 378, distance: 295.5
click at [543, 378] on p "Kura mērvienība ir SI pamatvienība garumam?" at bounding box center [685, 380] width 862 height 19
copy p "Kura mērvienība ir SI pamatvienība garumam?"
click at [186, 531] on div "Mācību tēma: Dabaszinības - 10. klases 1.ieskaites mācību materiāls #2 1. tēma.…" at bounding box center [685, 368] width 1371 height 737
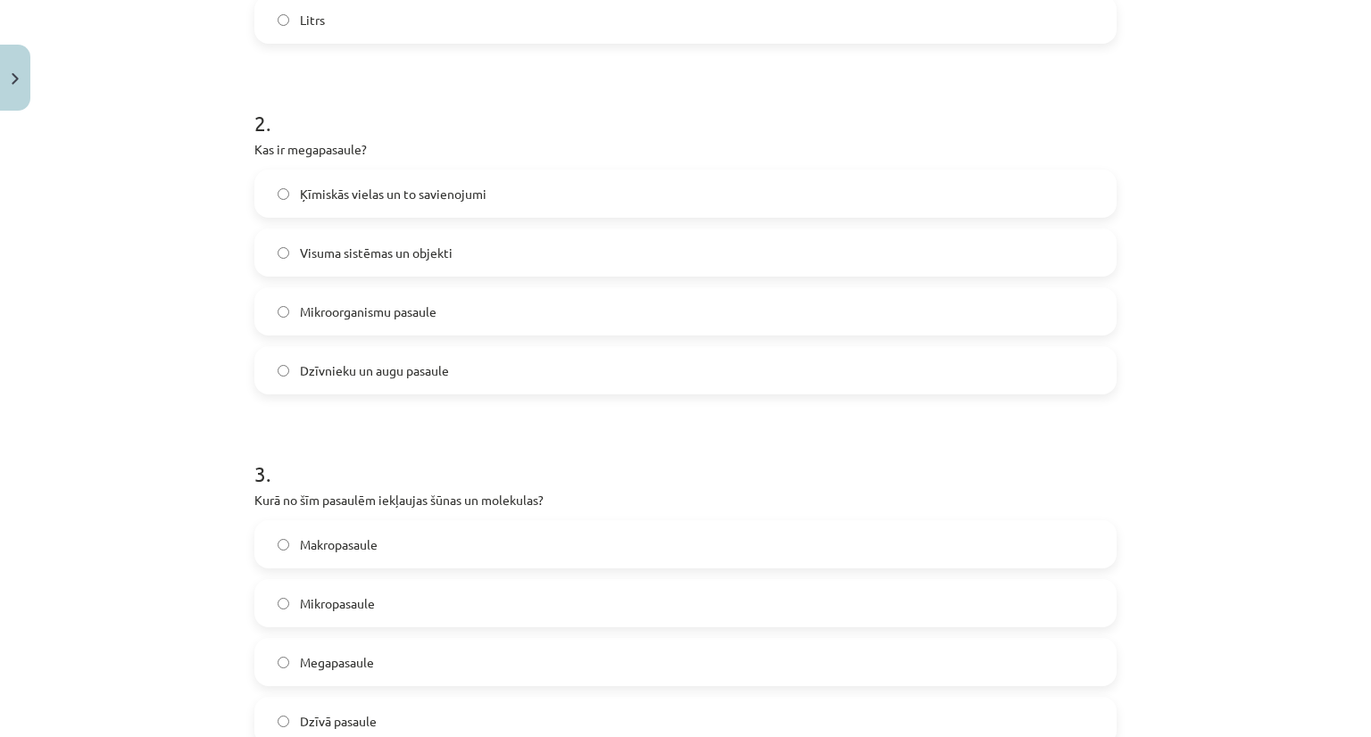
scroll to position [628, 0]
drag, startPoint x: 247, startPoint y: 140, endPoint x: 411, endPoint y: 145, distance: 163.4
click at [411, 145] on p "Kas ir megapasaule?" at bounding box center [685, 147] width 862 height 19
copy p "Kas ir megapasaule?"
click at [432, 144] on p "Kas ir megapasaule?" at bounding box center [685, 147] width 862 height 19
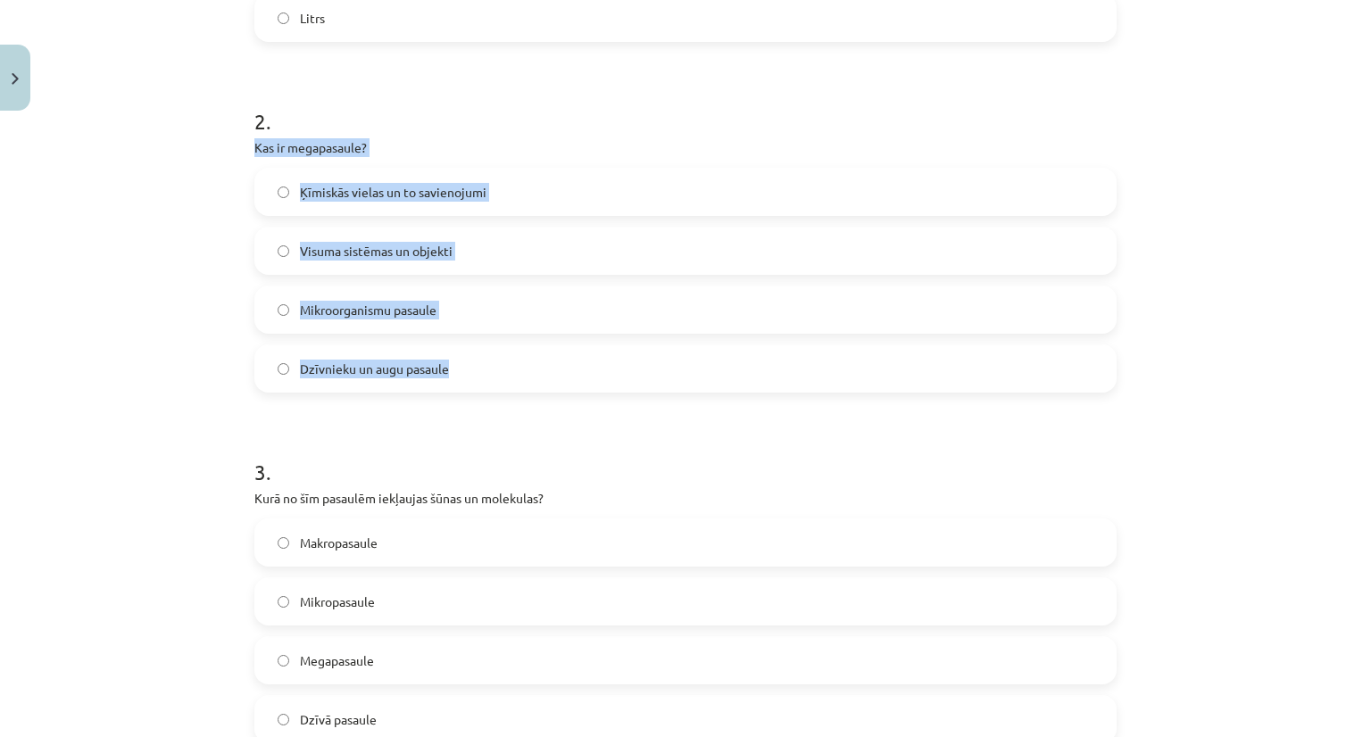
drag, startPoint x: 246, startPoint y: 140, endPoint x: 453, endPoint y: 381, distance: 317.7
click at [453, 381] on div "15 XP Saņemsi Grūts 251 pilda Apraksts Uzdevums Palīdzība 1 . Kura mērvienība i…" at bounding box center [686, 548] width 884 height 2117
copy div "Kas ir megapasaule? Ķīmiskās vielas un to savienojumi Visuma sistēmas un objekt…"
click at [193, 250] on div "Mācību tēma: Dabaszinības - 10. klases 1.ieskaites mācību materiāls #2 1. tēma.…" at bounding box center [685, 368] width 1371 height 737
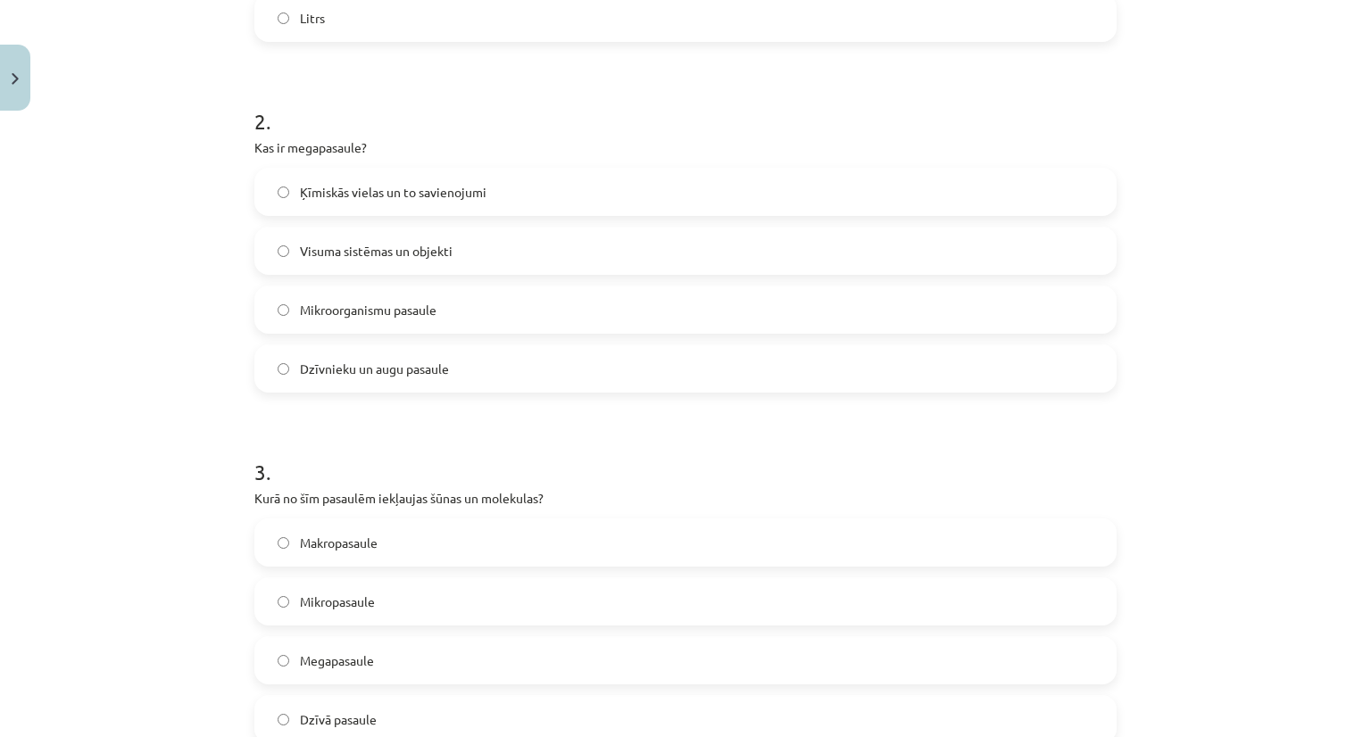
click at [320, 243] on span "Visuma sistēmas un objekti" at bounding box center [376, 251] width 153 height 19
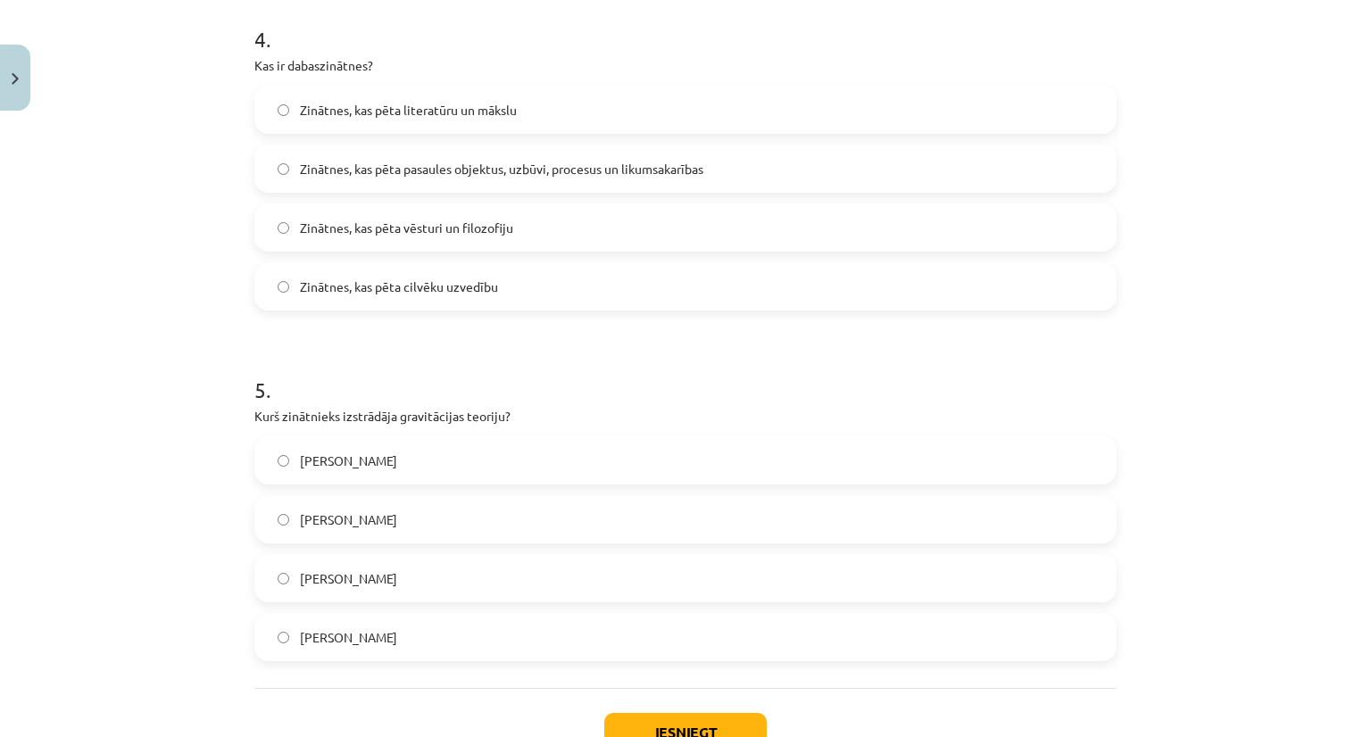
scroll to position [1542, 0]
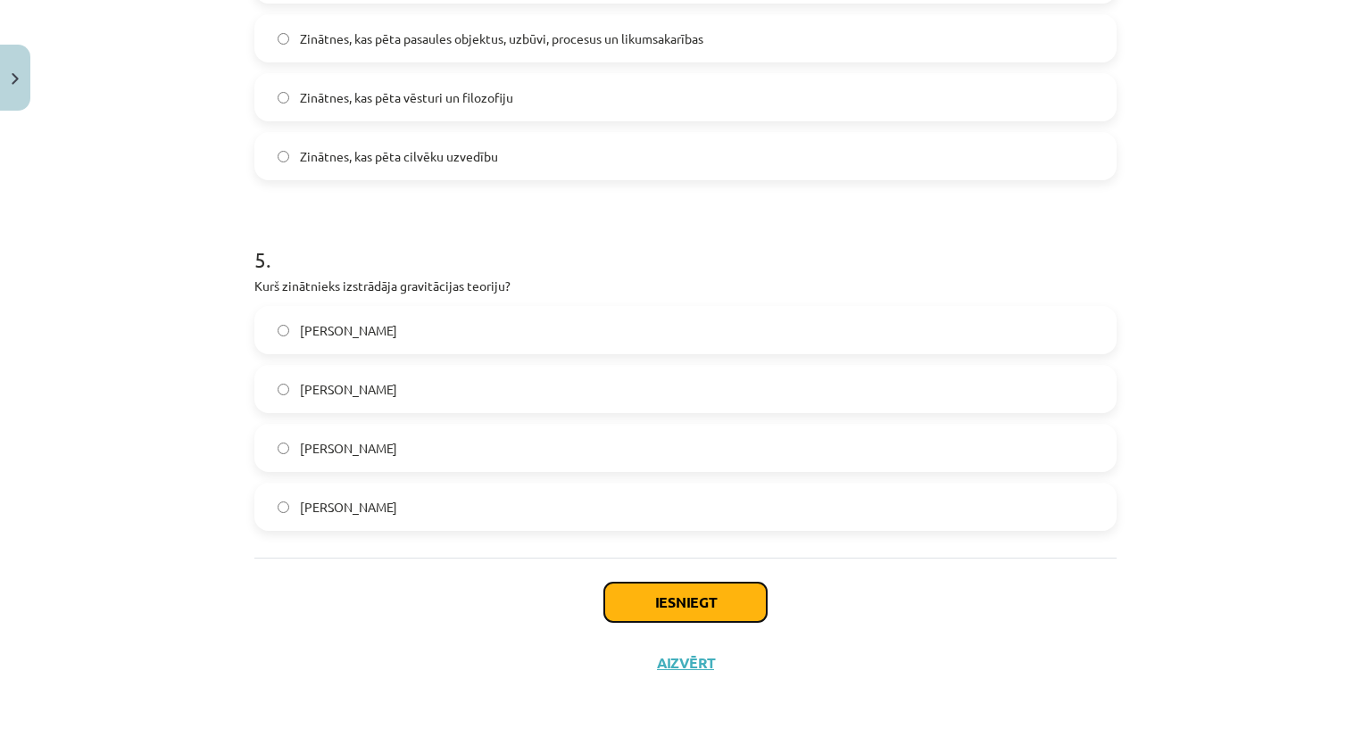
click at [663, 584] on button "Iesniegt" at bounding box center [685, 602] width 162 height 39
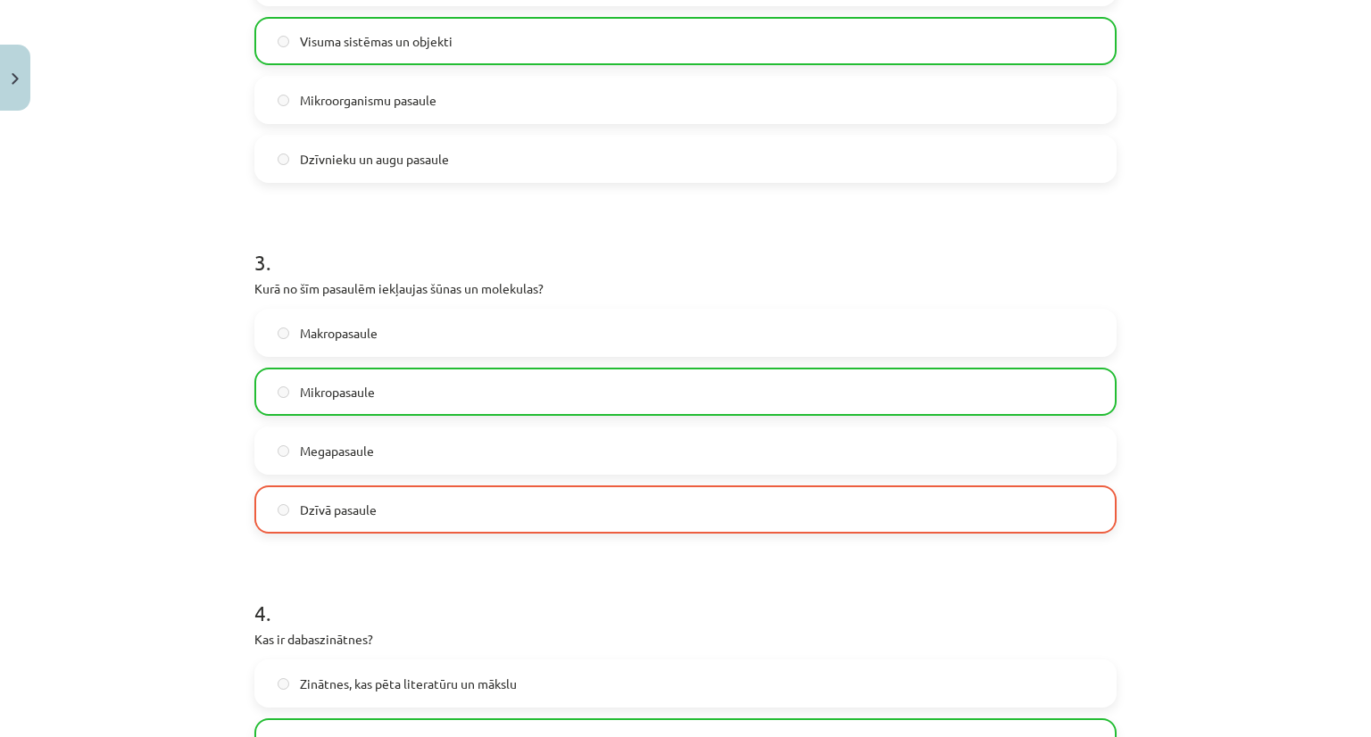
scroll to position [844, 0]
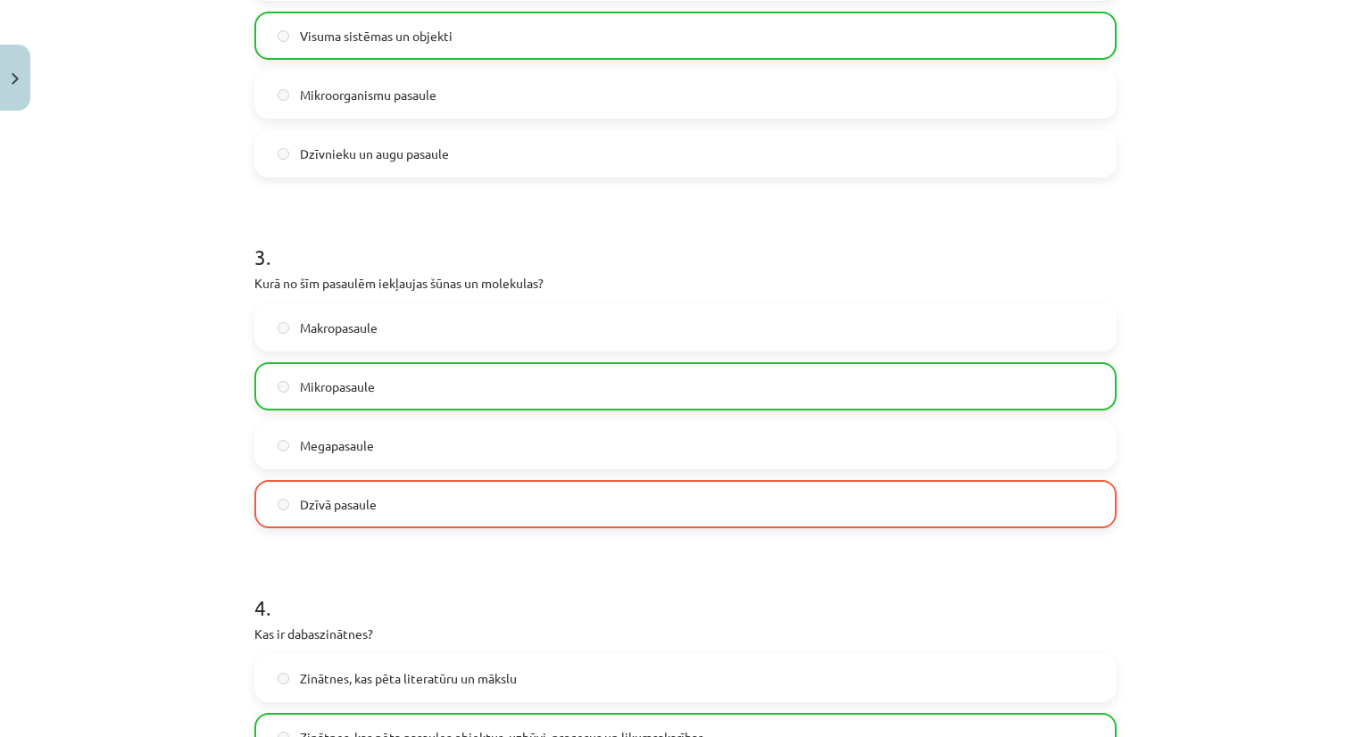
click at [264, 386] on label "Mikropasaule" at bounding box center [685, 386] width 859 height 45
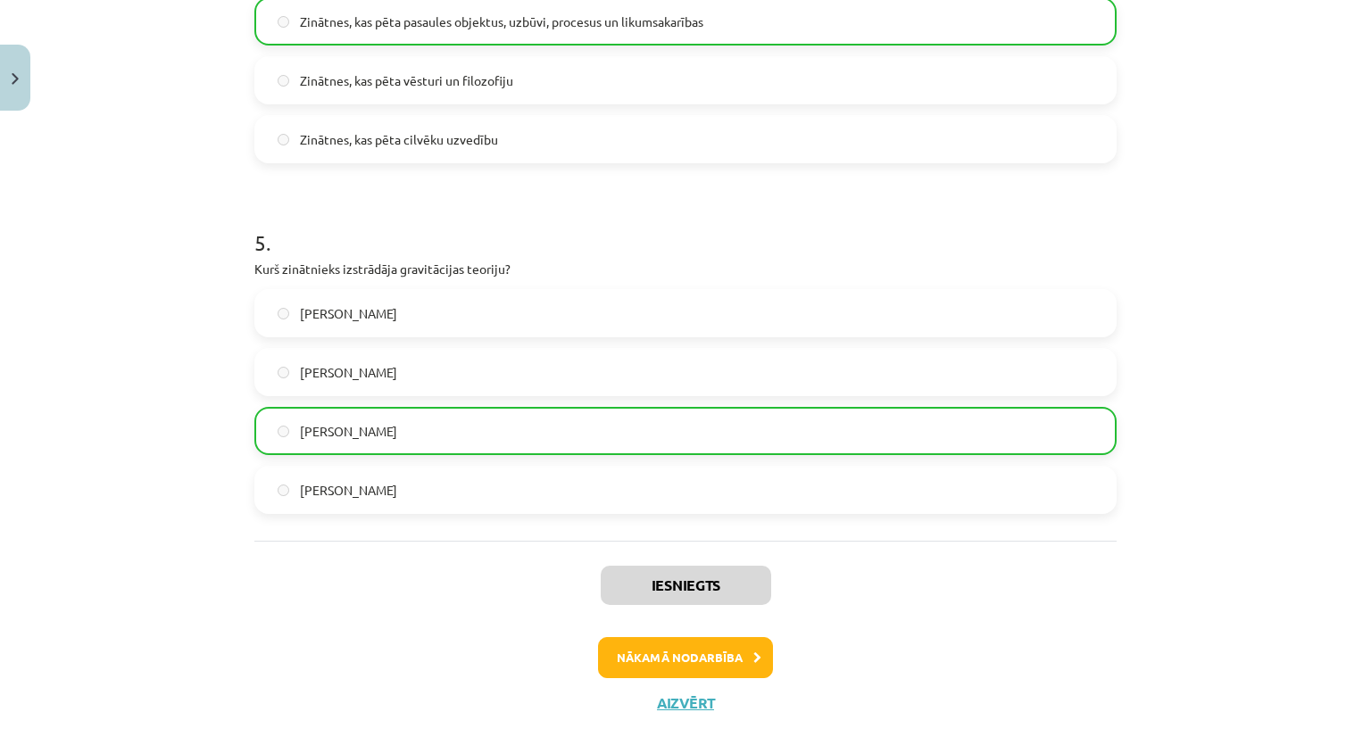
scroll to position [1560, 0]
click at [673, 661] on button "Nākamā nodarbība" at bounding box center [685, 656] width 175 height 41
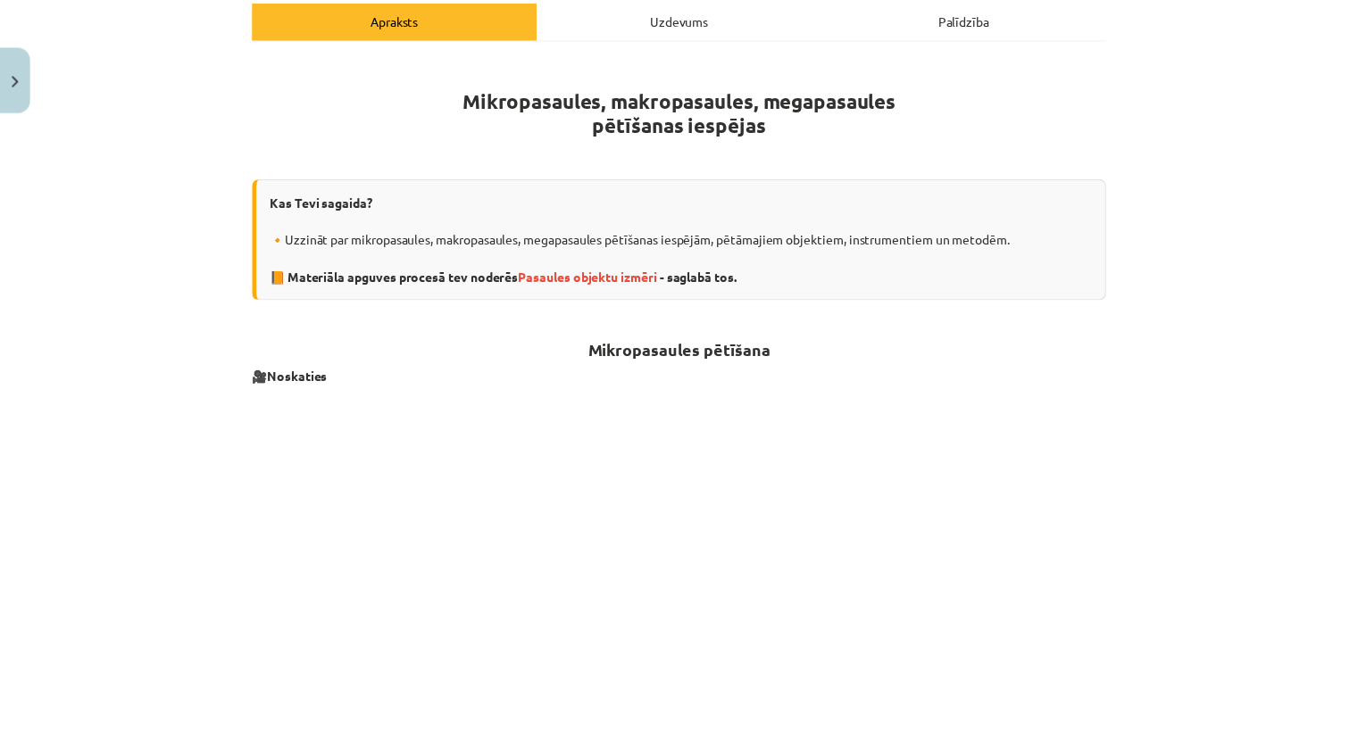
scroll to position [0, 0]
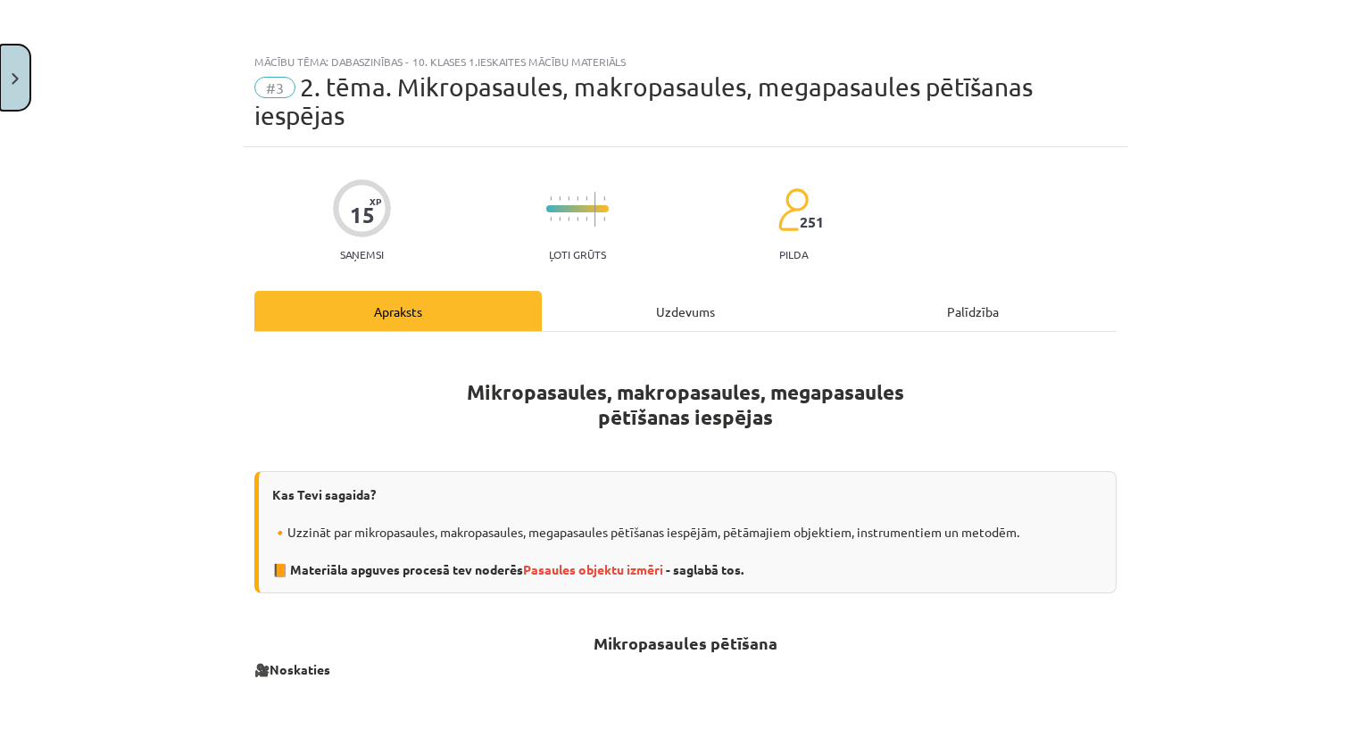
click at [14, 54] on button "Close" at bounding box center [15, 78] width 30 height 66
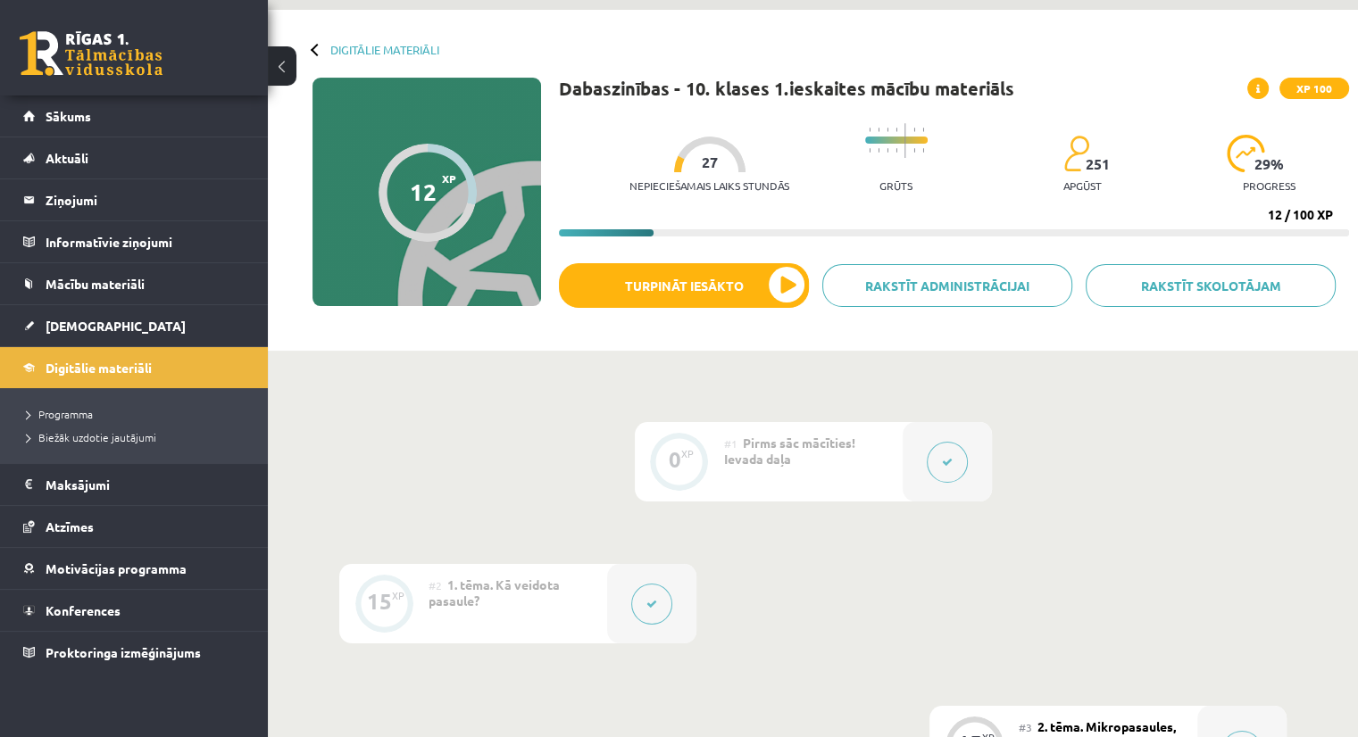
scroll to position [57, 0]
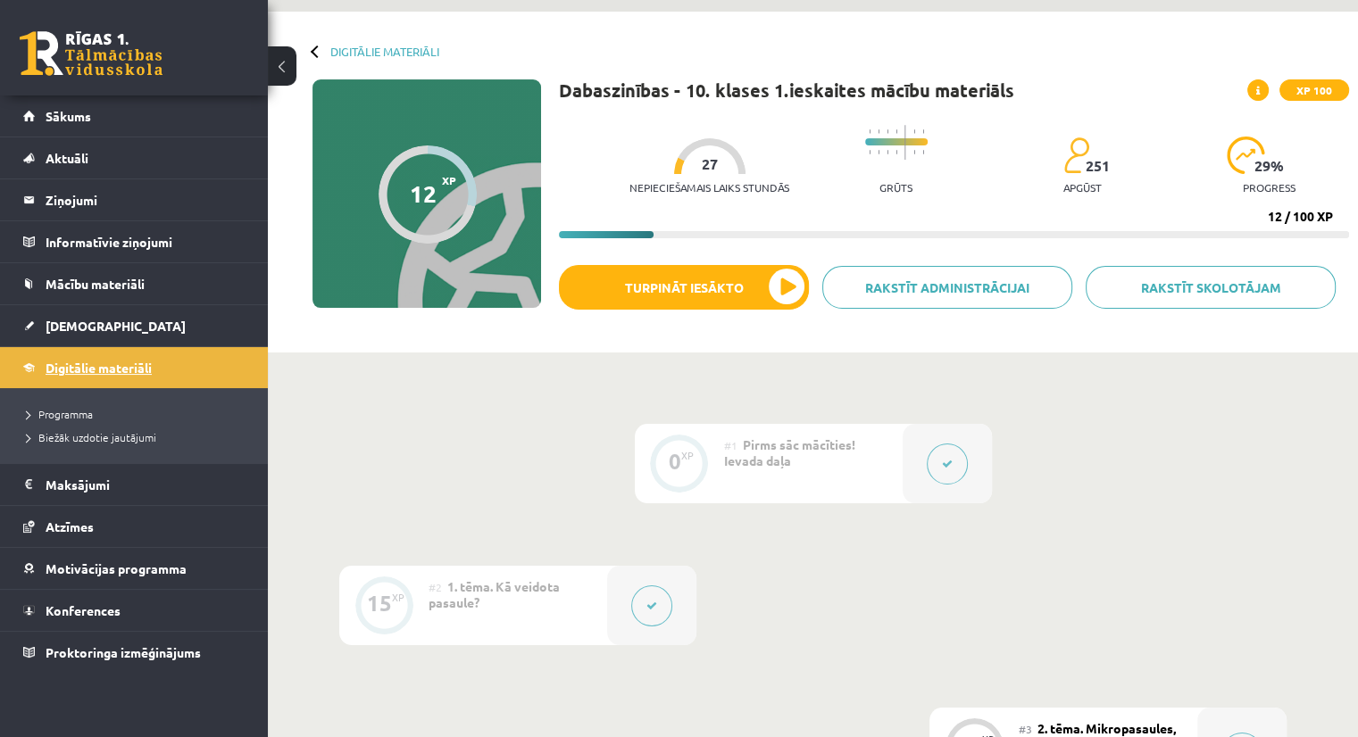
click at [146, 358] on link "Digitālie materiāli" at bounding box center [134, 367] width 222 height 41
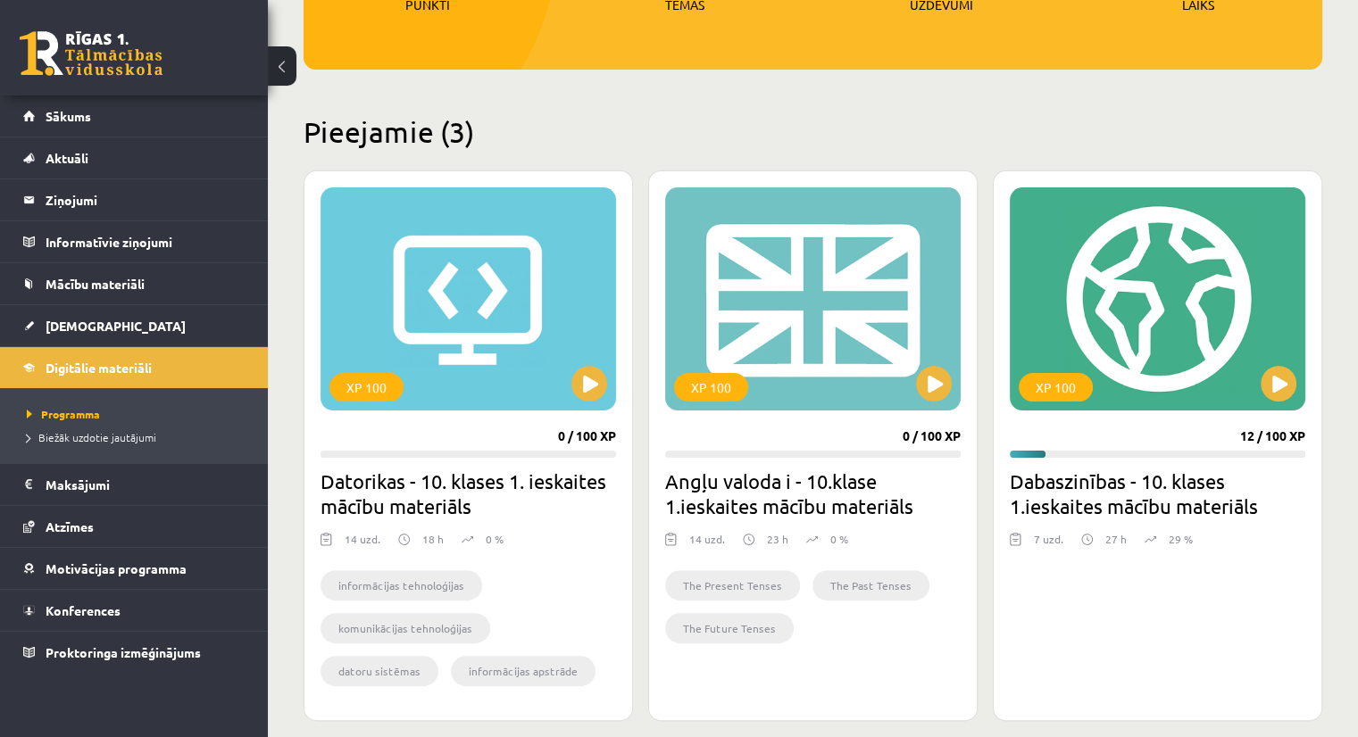
scroll to position [431, 0]
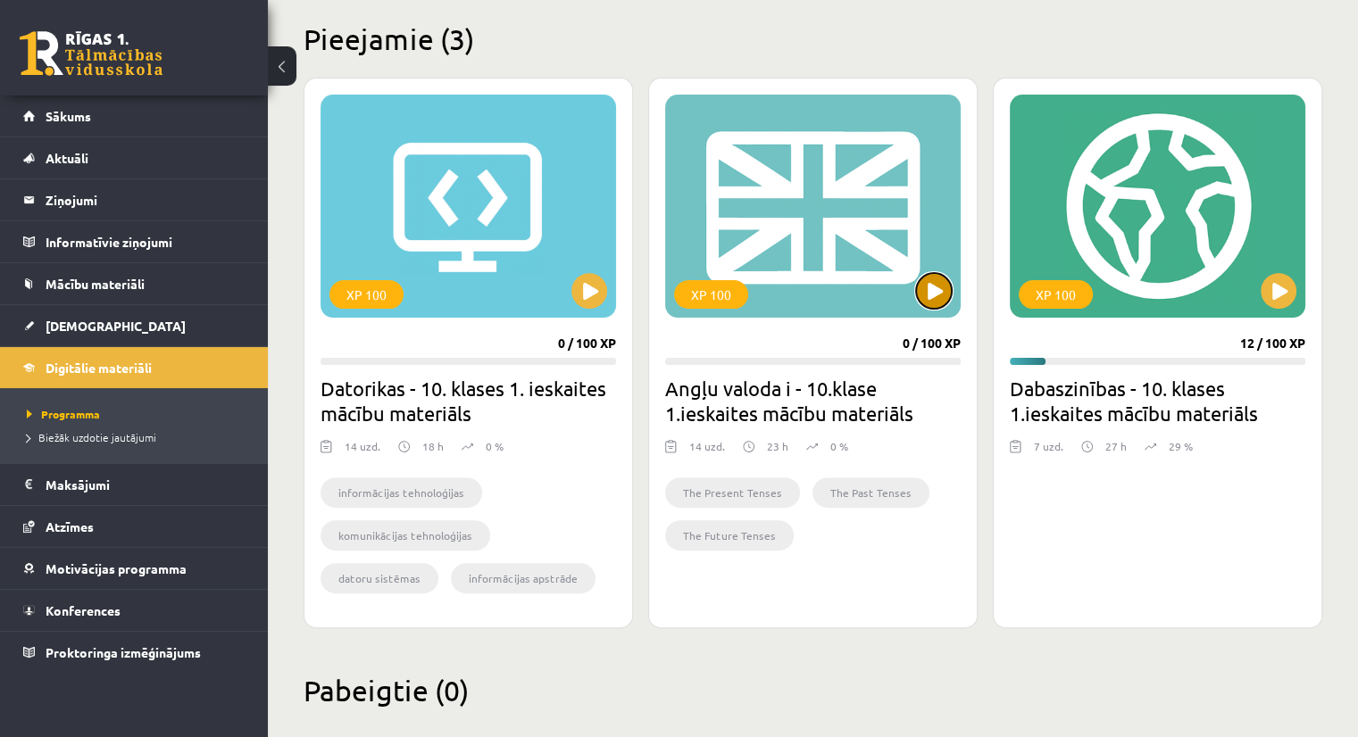
click at [926, 287] on button at bounding box center [934, 291] width 36 height 36
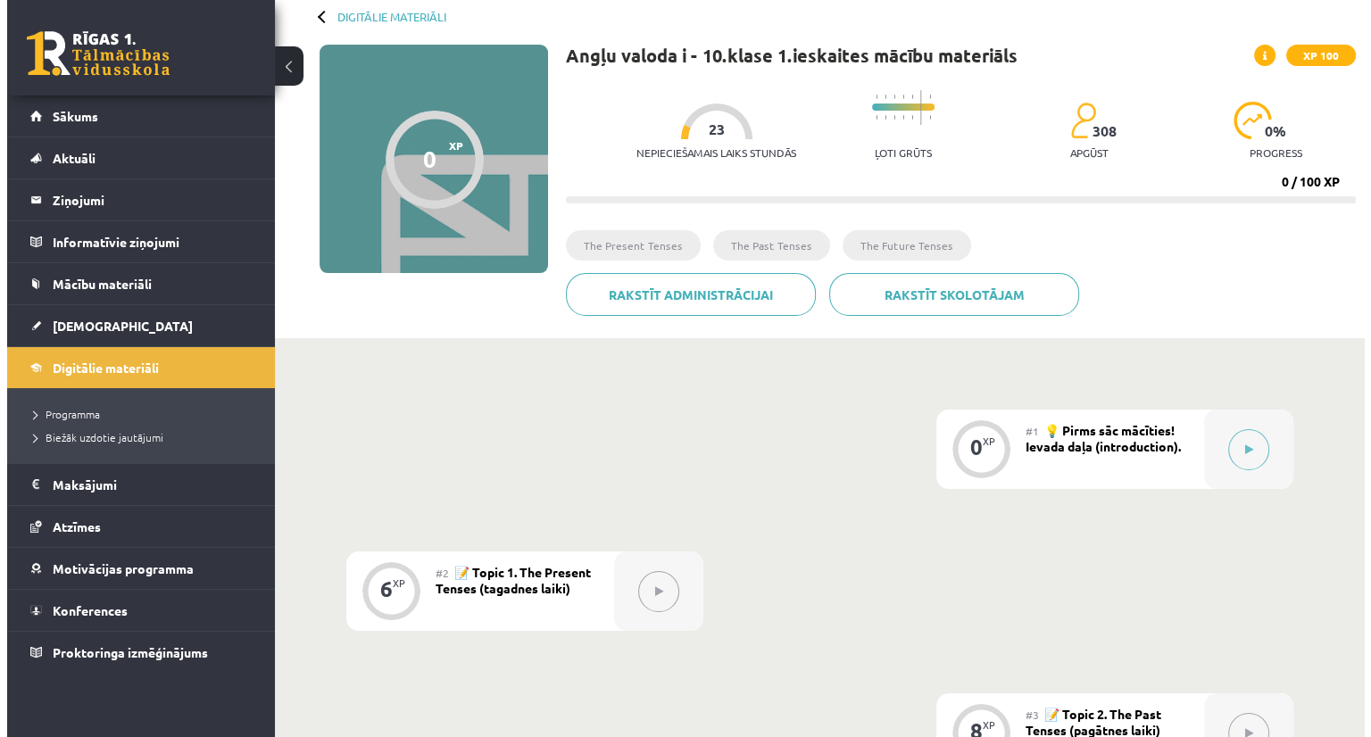
scroll to position [93, 0]
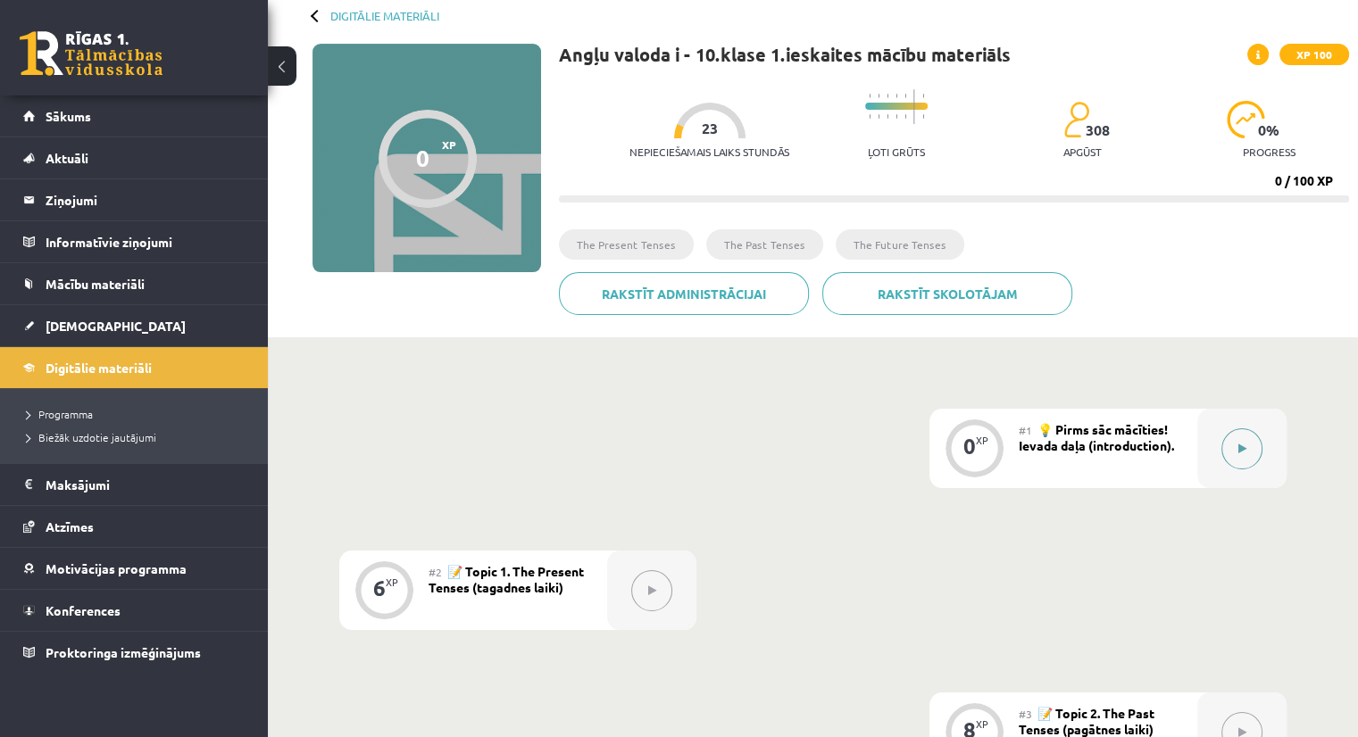
click at [1246, 442] on button at bounding box center [1241, 448] width 41 height 41
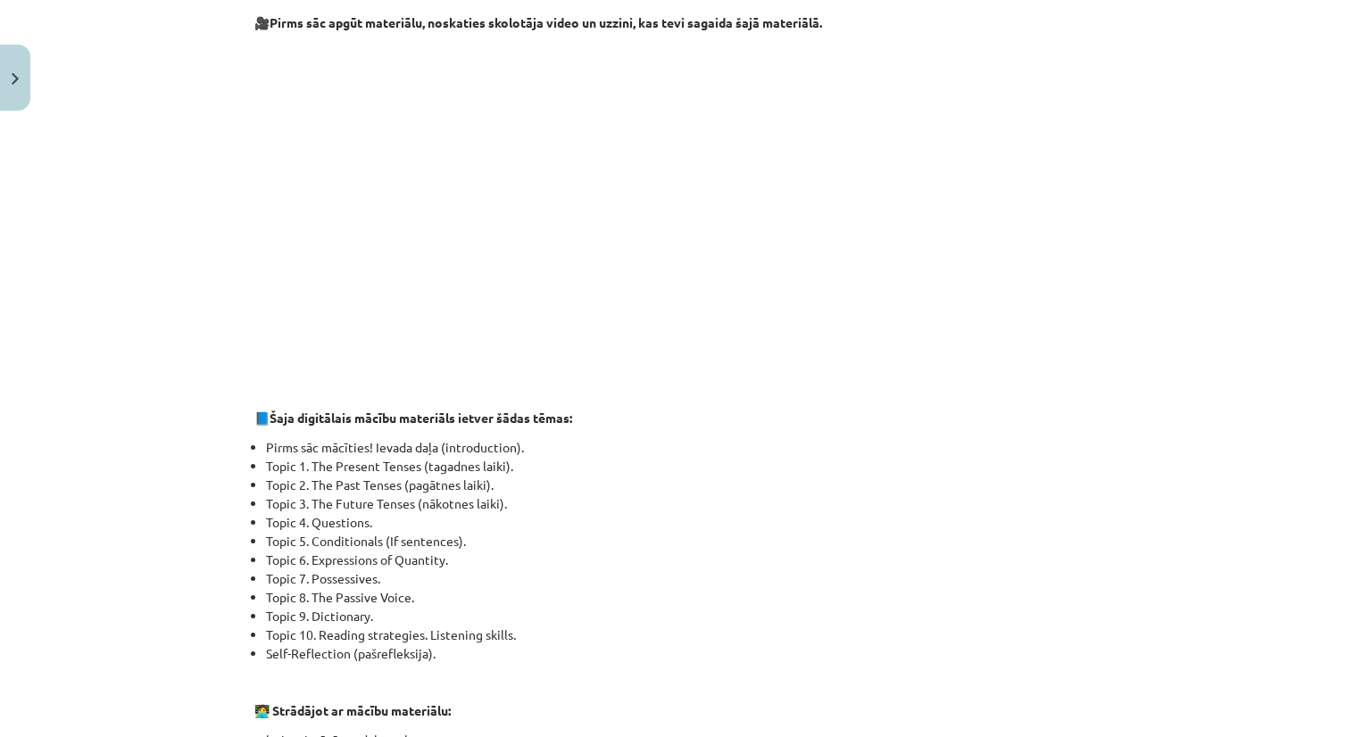
scroll to position [796, 0]
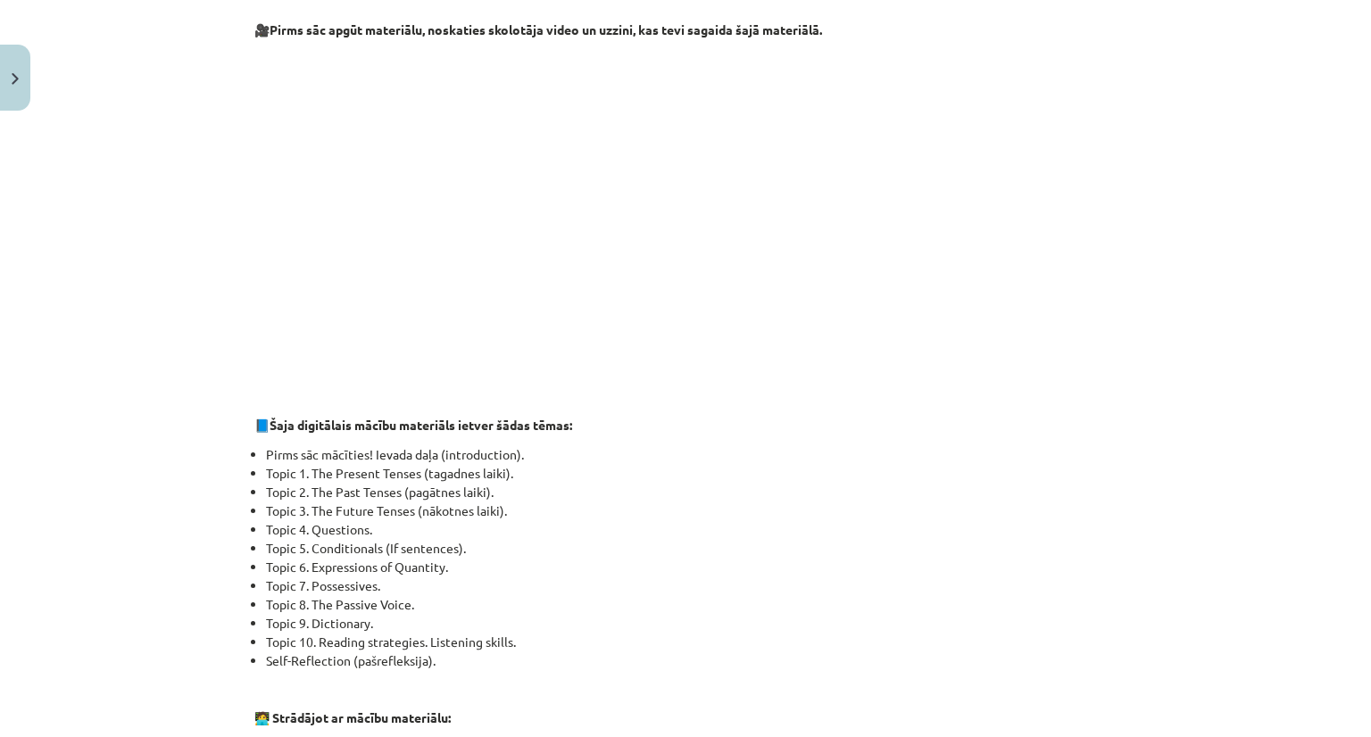
click at [948, 416] on p "📘 Šaja digitālais mācību materiāls ietver šādas tēmas:" at bounding box center [685, 425] width 862 height 19
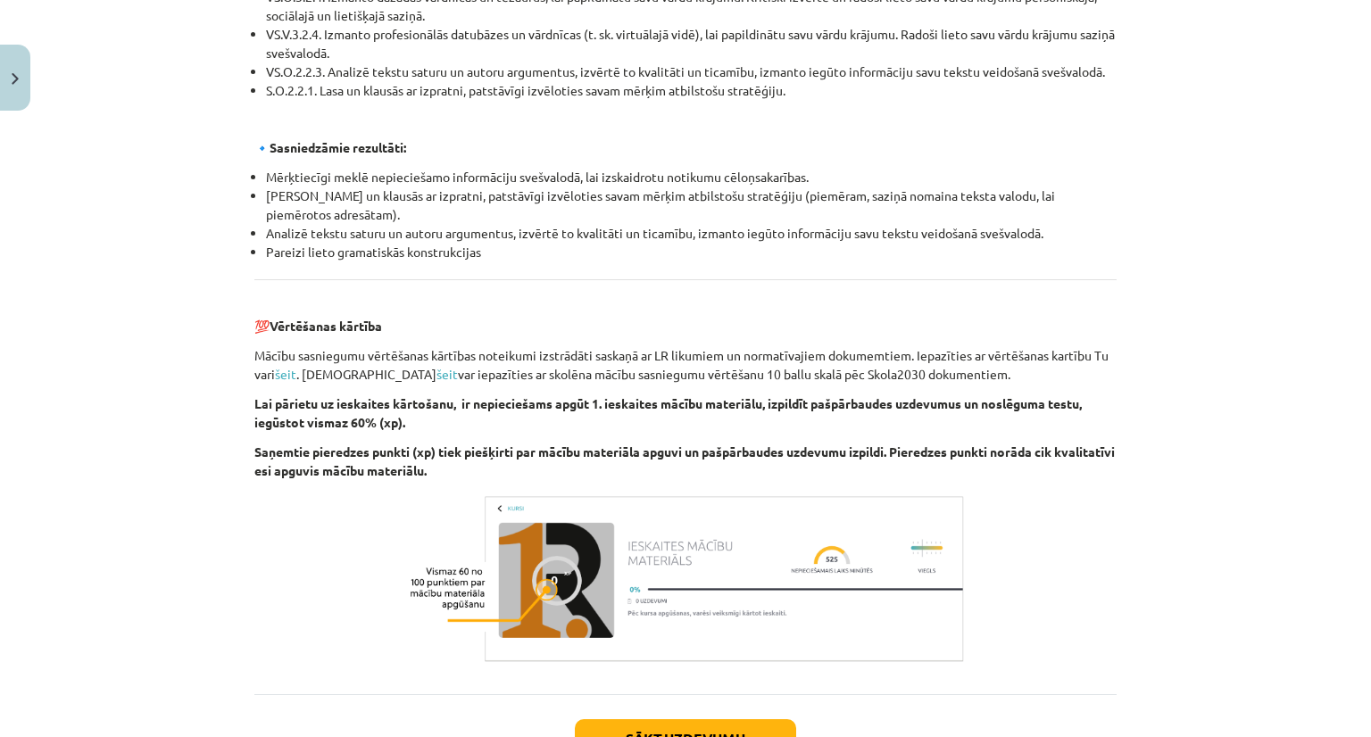
scroll to position [1946, 0]
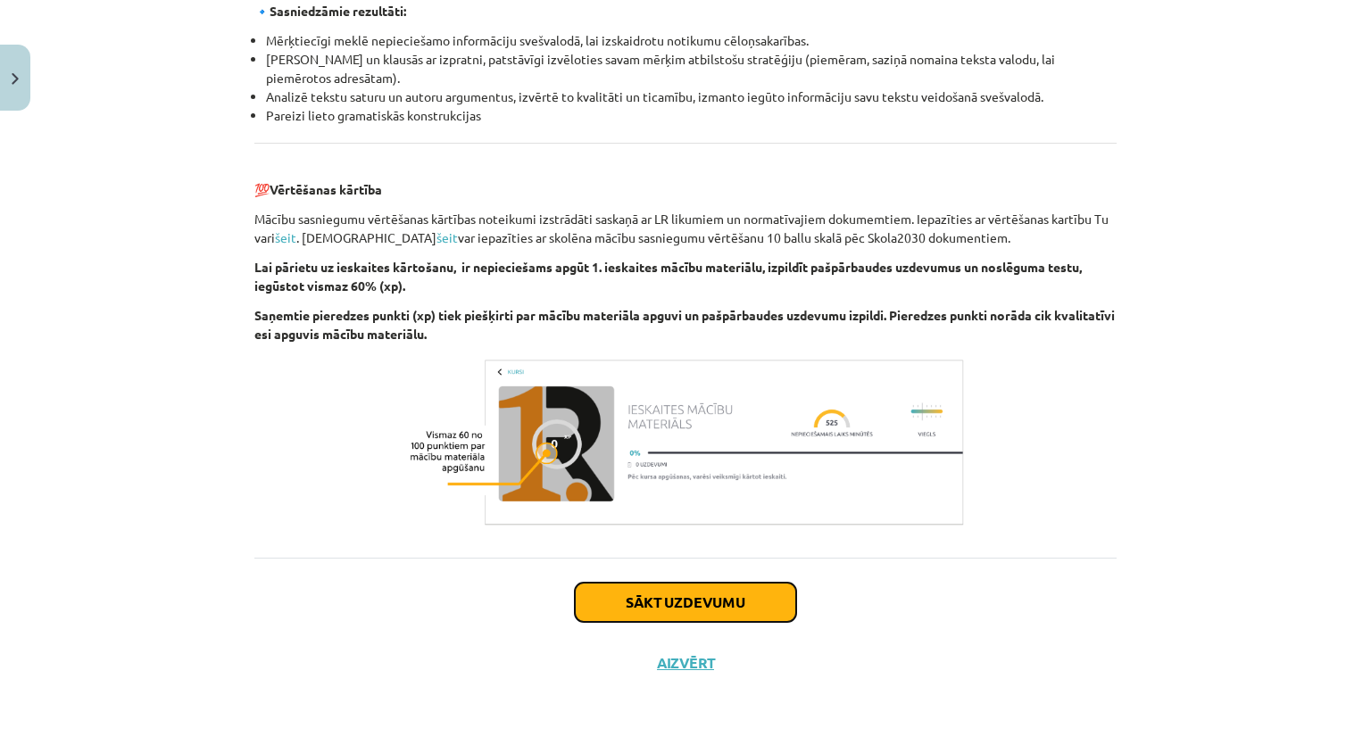
click at [727, 611] on button "Sākt uzdevumu" at bounding box center [685, 602] width 221 height 39
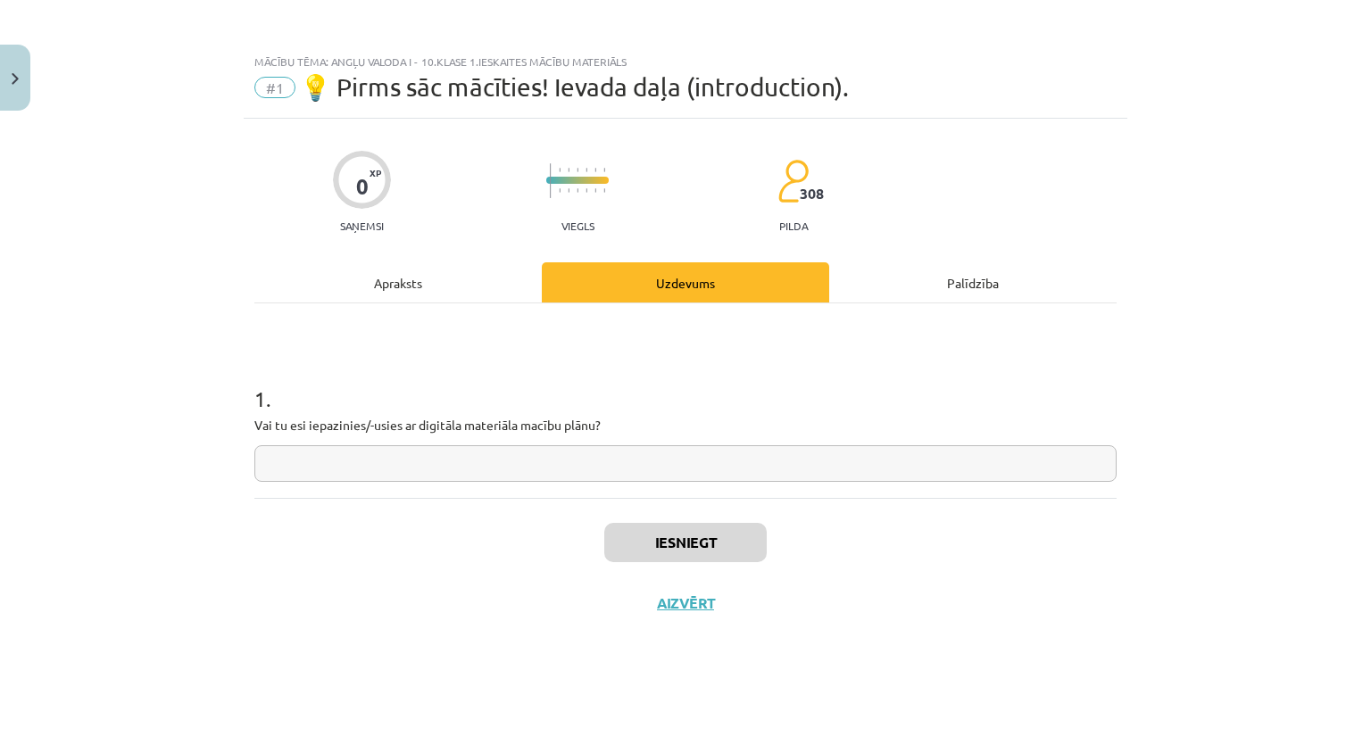
scroll to position [0, 0]
click at [506, 457] on input "text" at bounding box center [685, 463] width 862 height 37
type input "**"
click at [696, 541] on button "Iesniegt" at bounding box center [685, 542] width 162 height 39
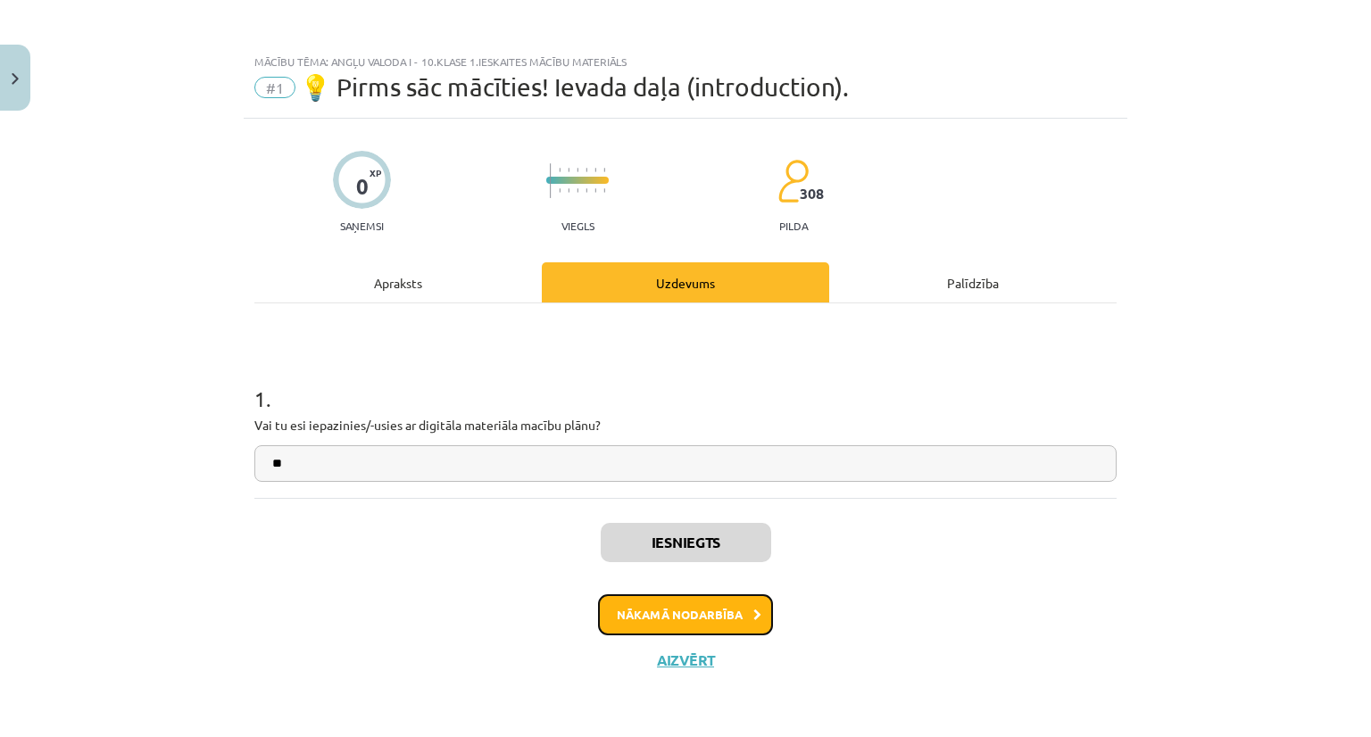
click at [704, 603] on button "Nākamā nodarbība" at bounding box center [685, 614] width 175 height 41
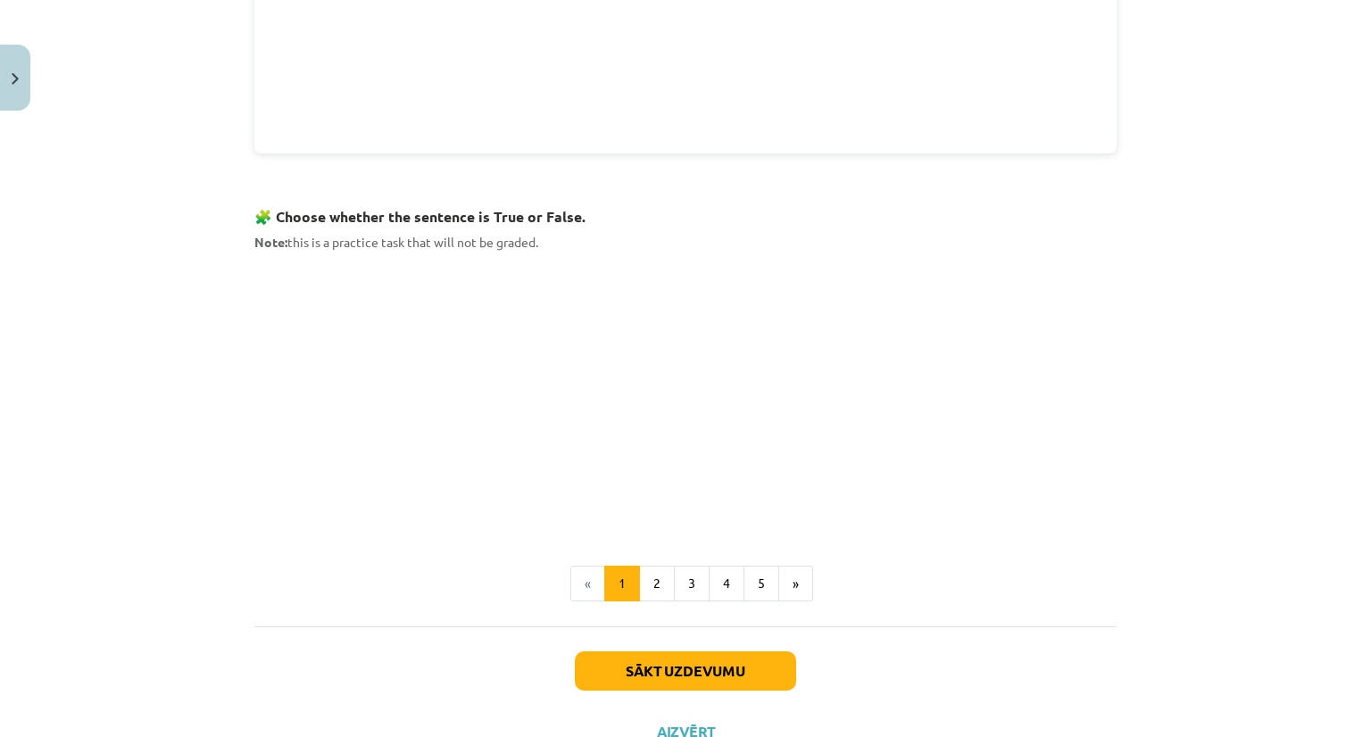
scroll to position [1062, 0]
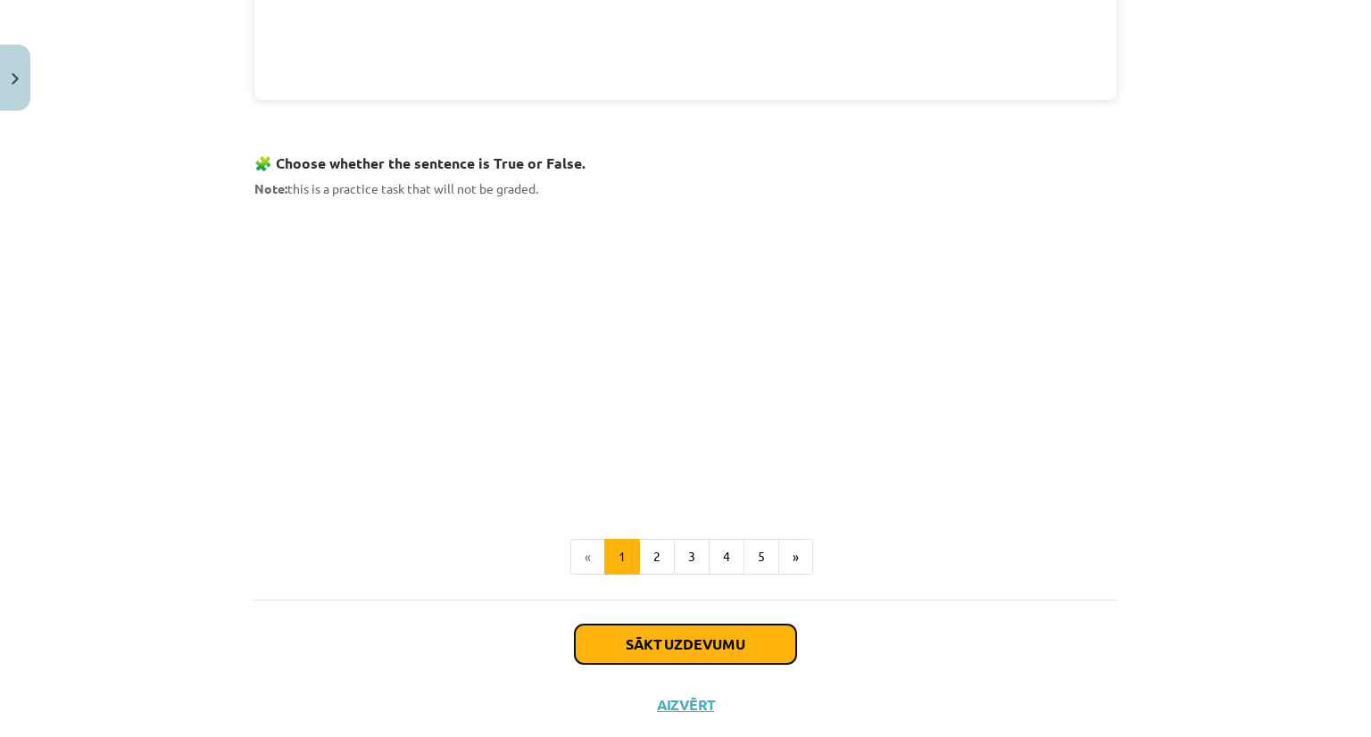
click at [714, 646] on button "Sākt uzdevumu" at bounding box center [685, 644] width 221 height 39
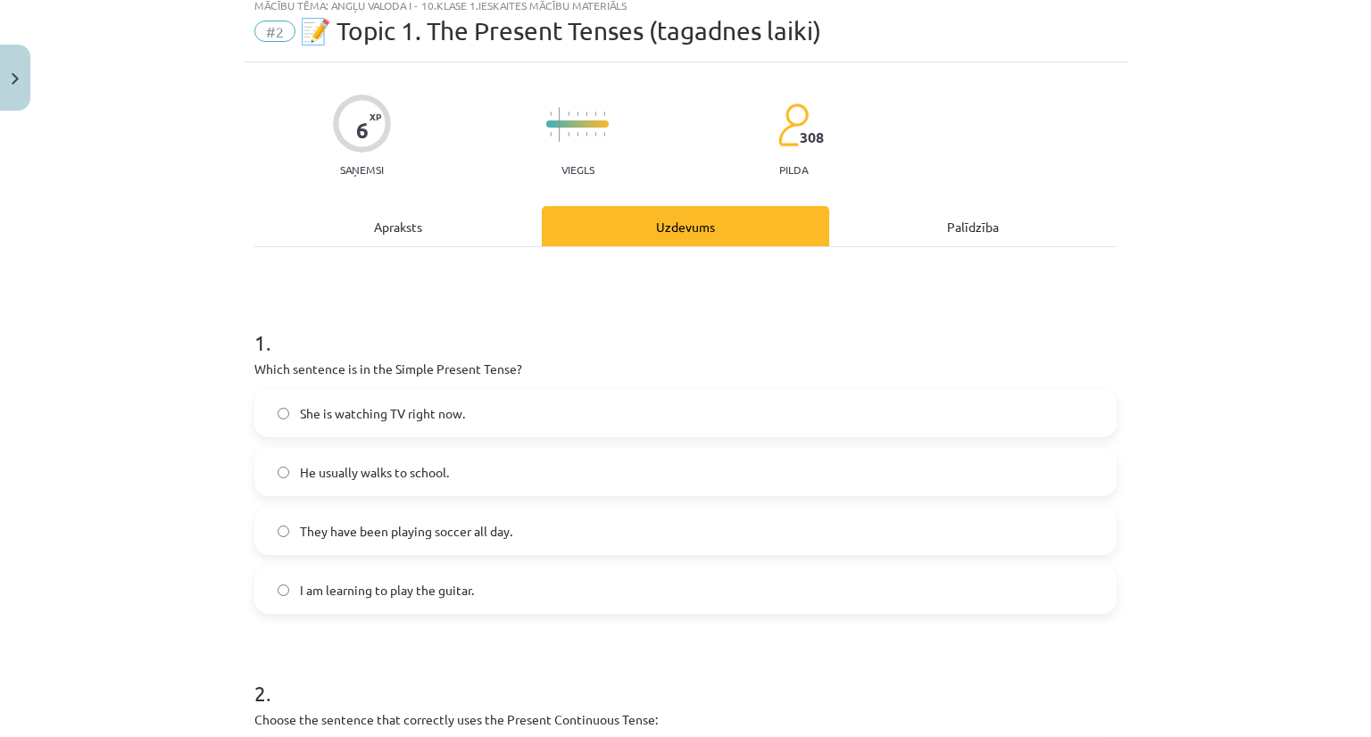
scroll to position [45, 0]
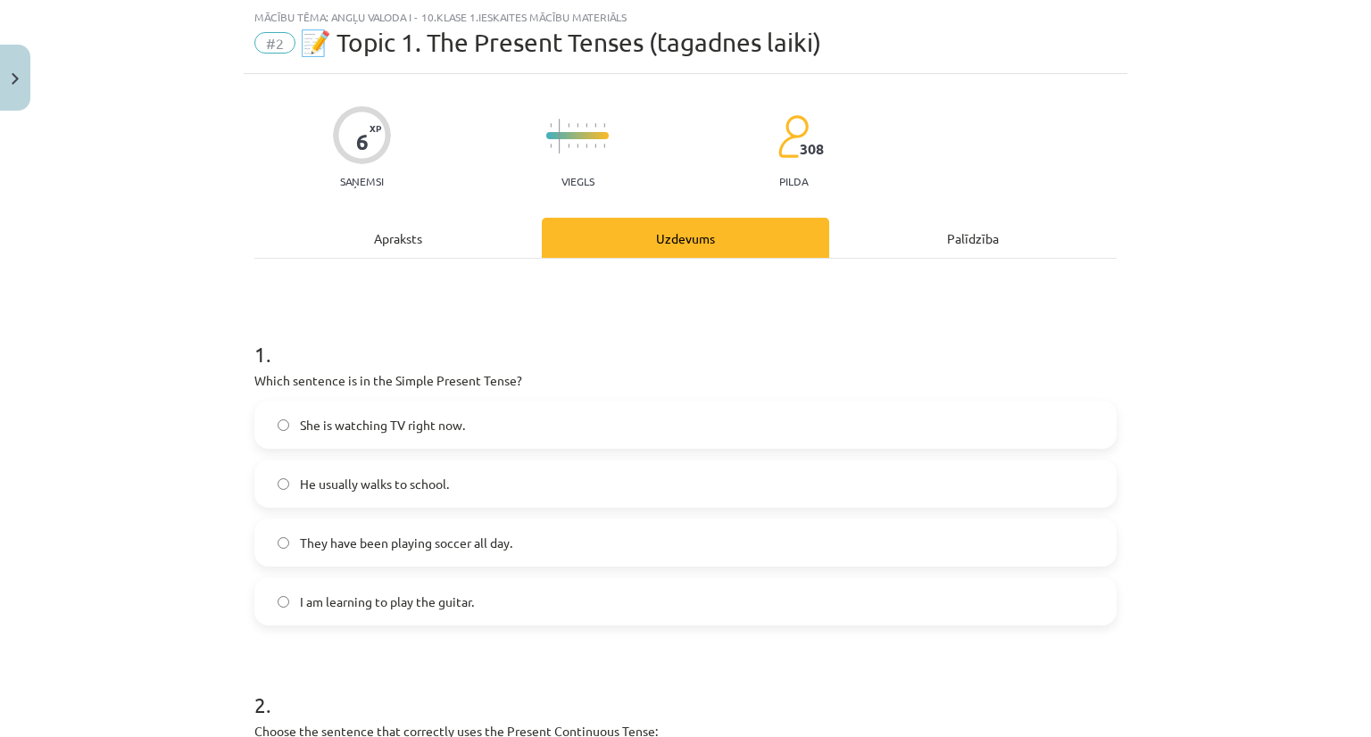
click at [365, 240] on div "Apraksts" at bounding box center [397, 238] width 287 height 40
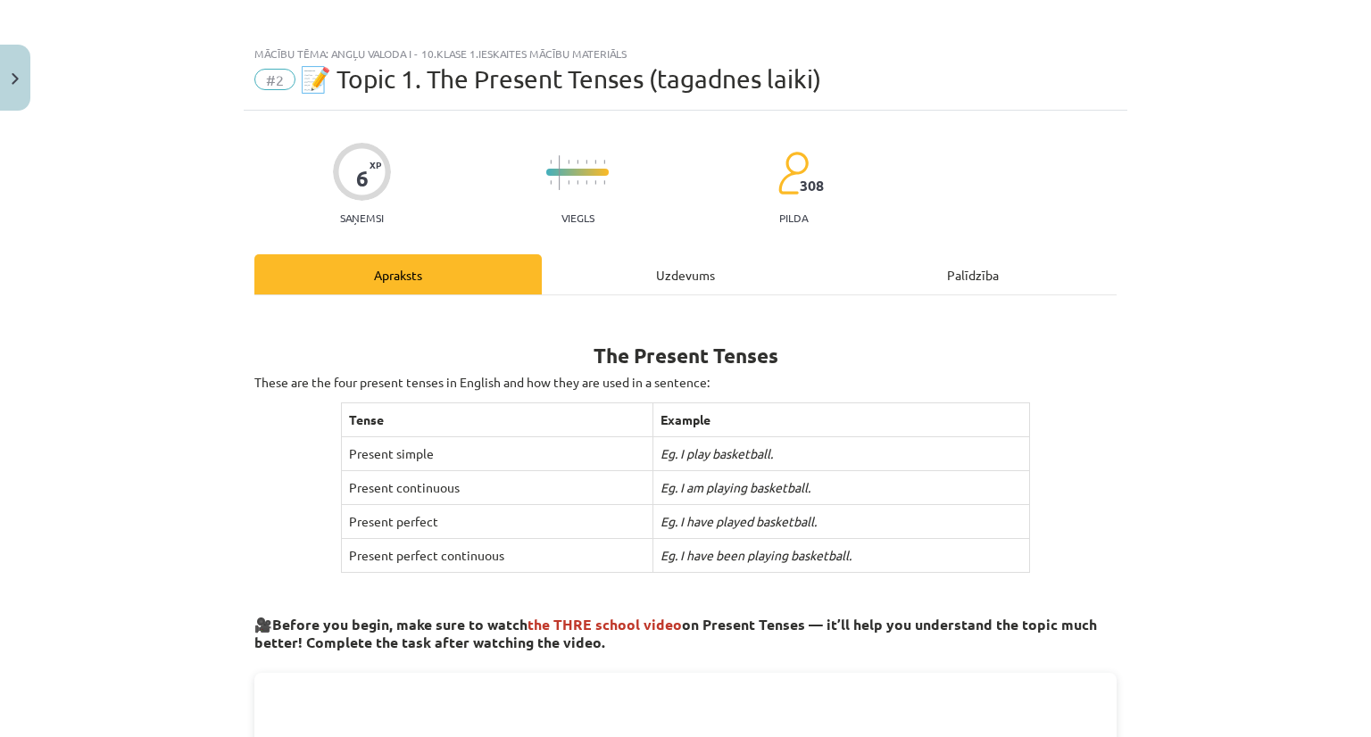
scroll to position [0, 0]
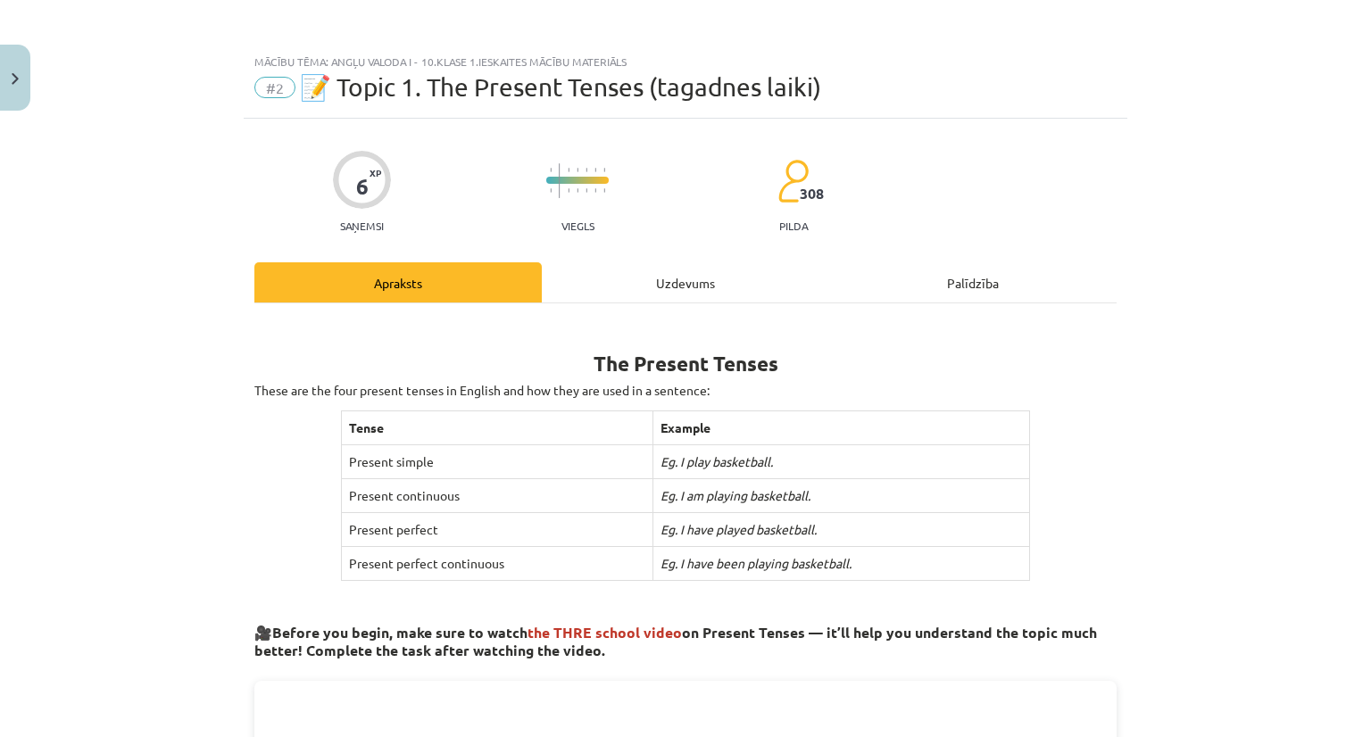
click at [605, 295] on div "Uzdevums" at bounding box center [685, 282] width 287 height 40
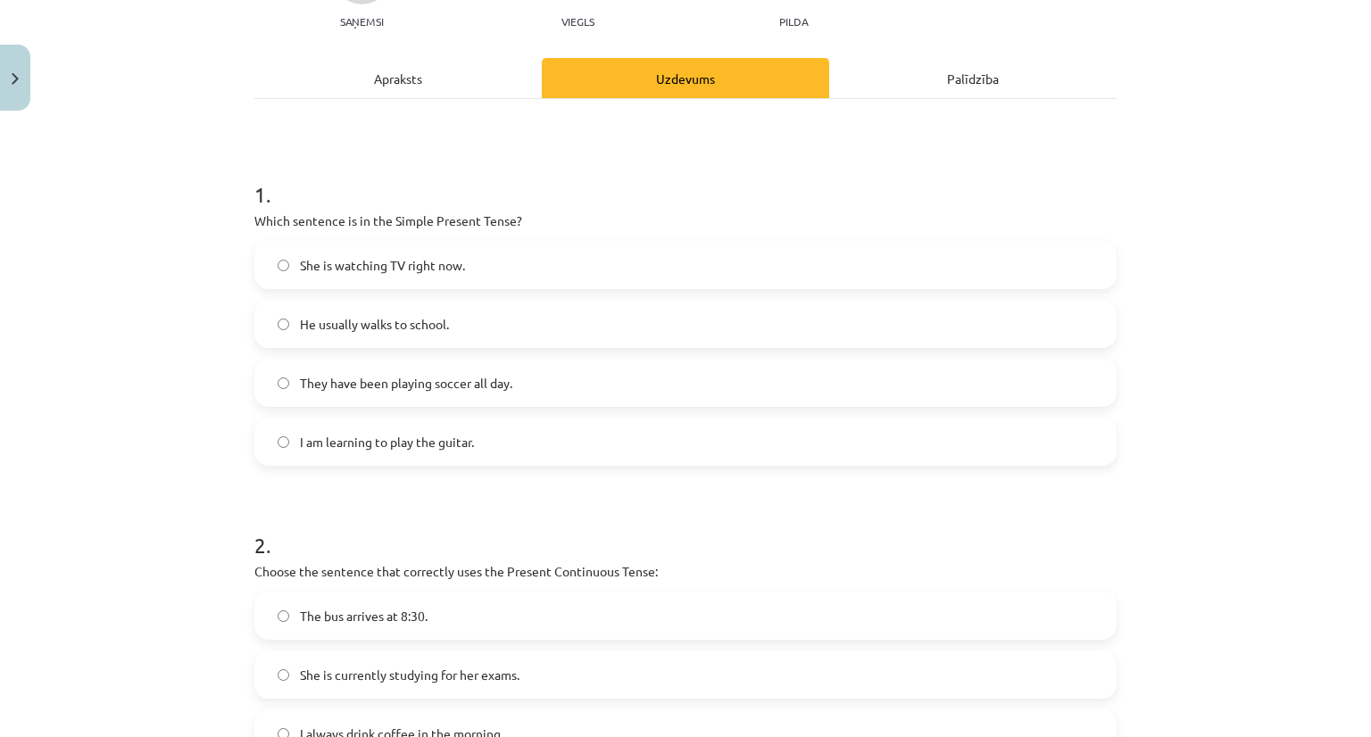
scroll to position [179, 0]
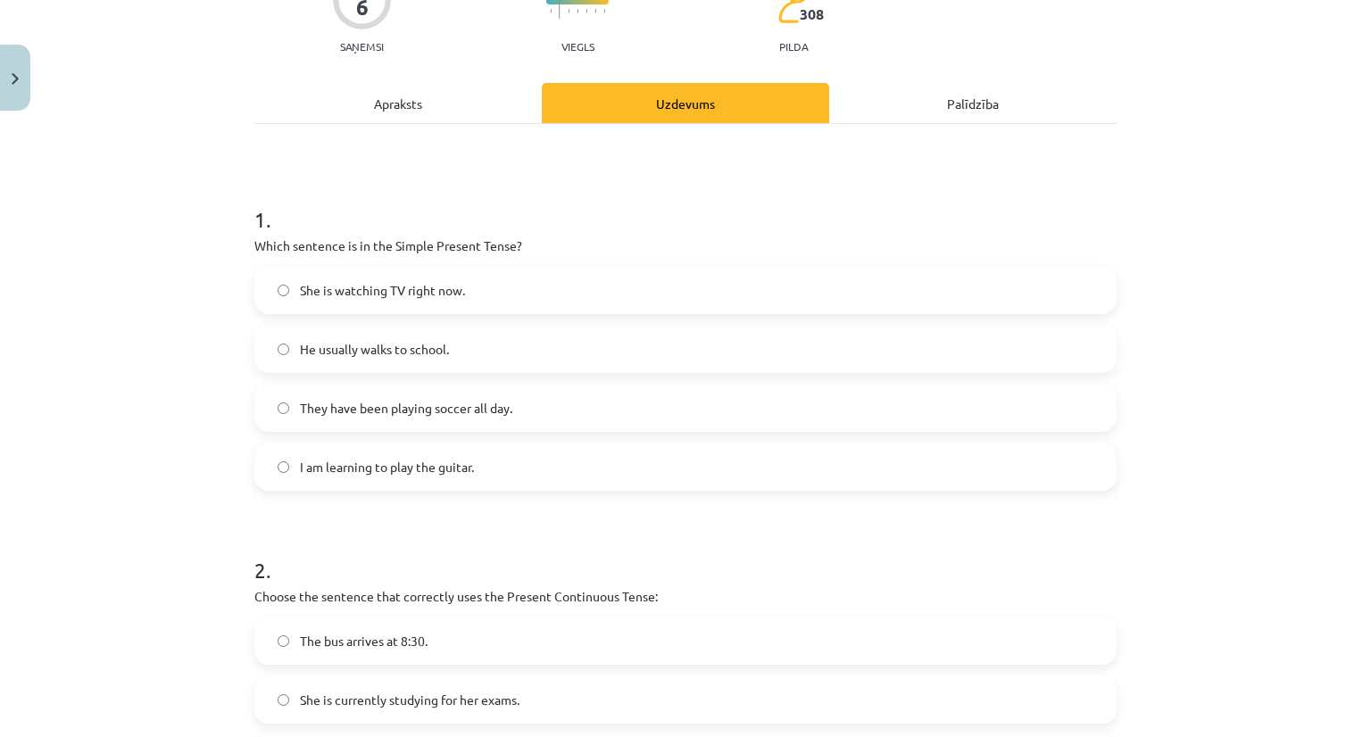
click at [414, 97] on div "Apraksts" at bounding box center [397, 103] width 287 height 40
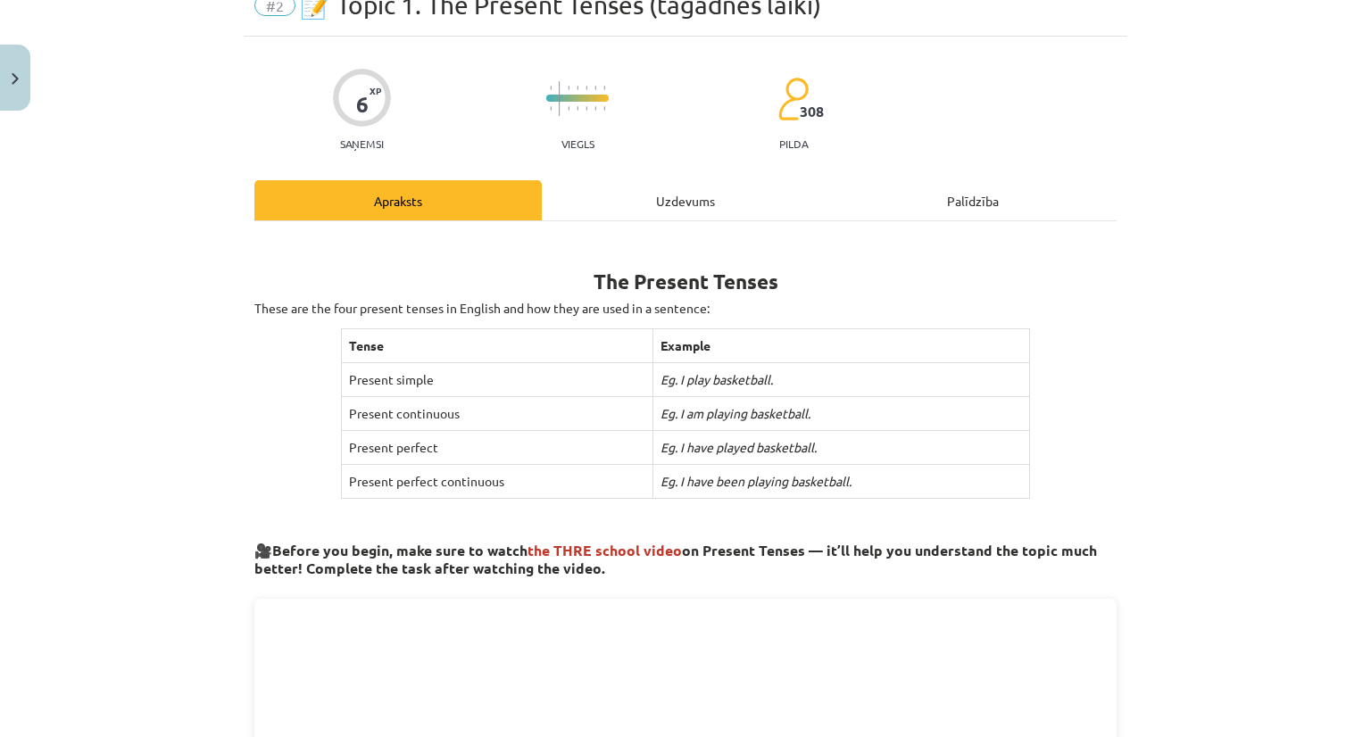
scroll to position [79, 0]
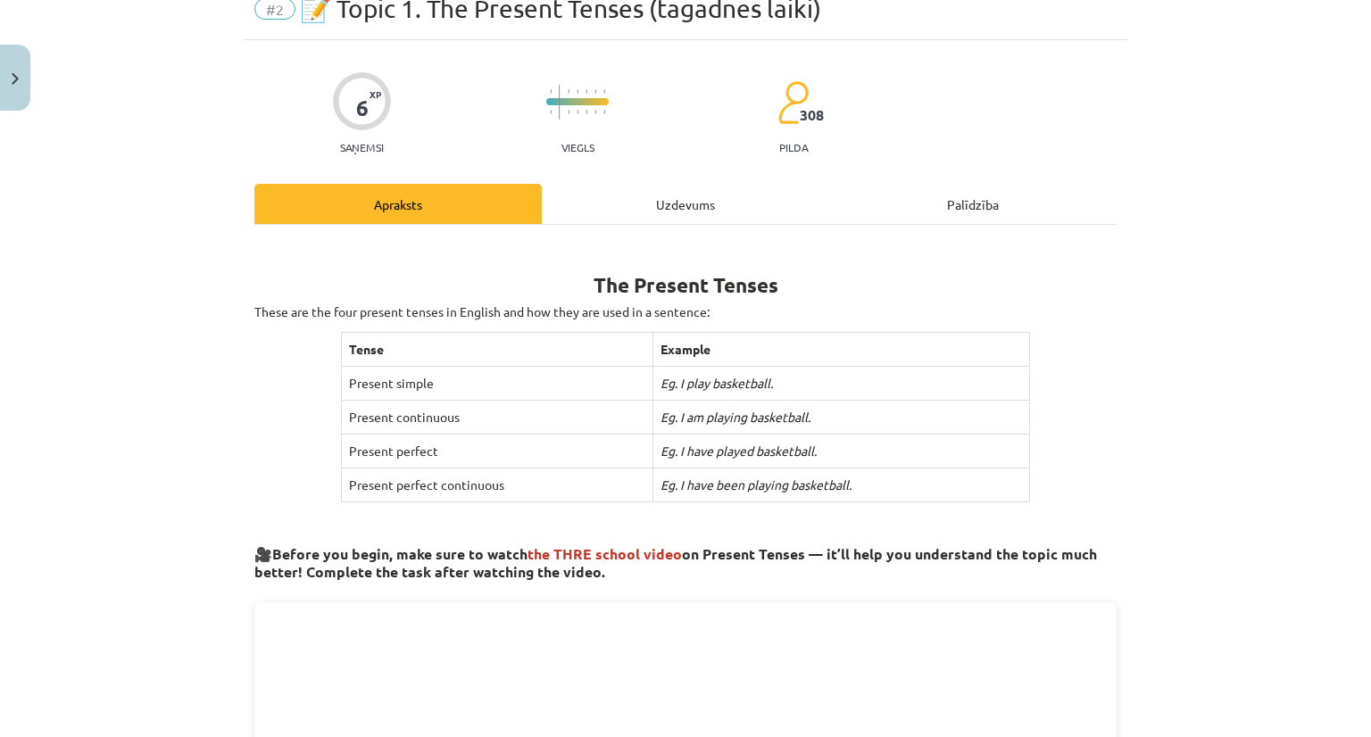
click at [655, 194] on div "Uzdevums" at bounding box center [685, 204] width 287 height 40
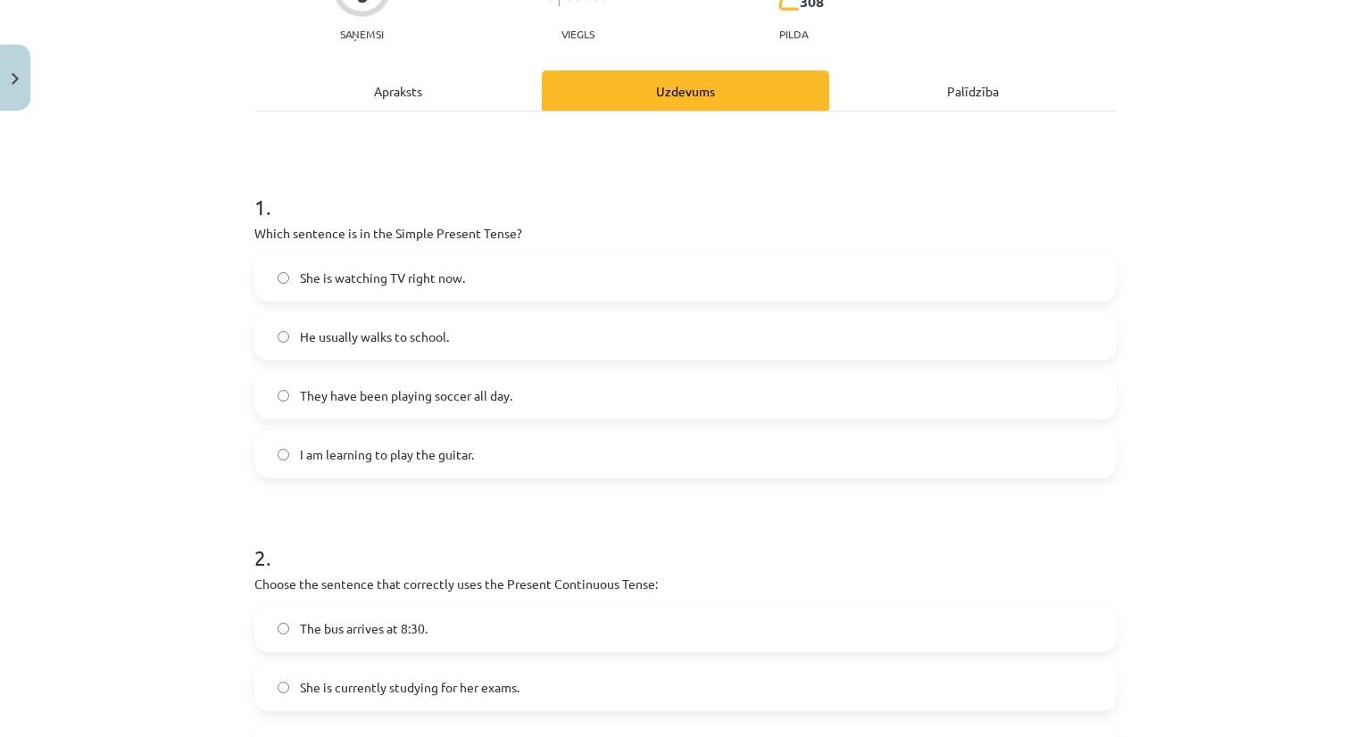
scroll to position [191, 0]
click at [356, 315] on label "He usually walks to school." at bounding box center [685, 337] width 859 height 45
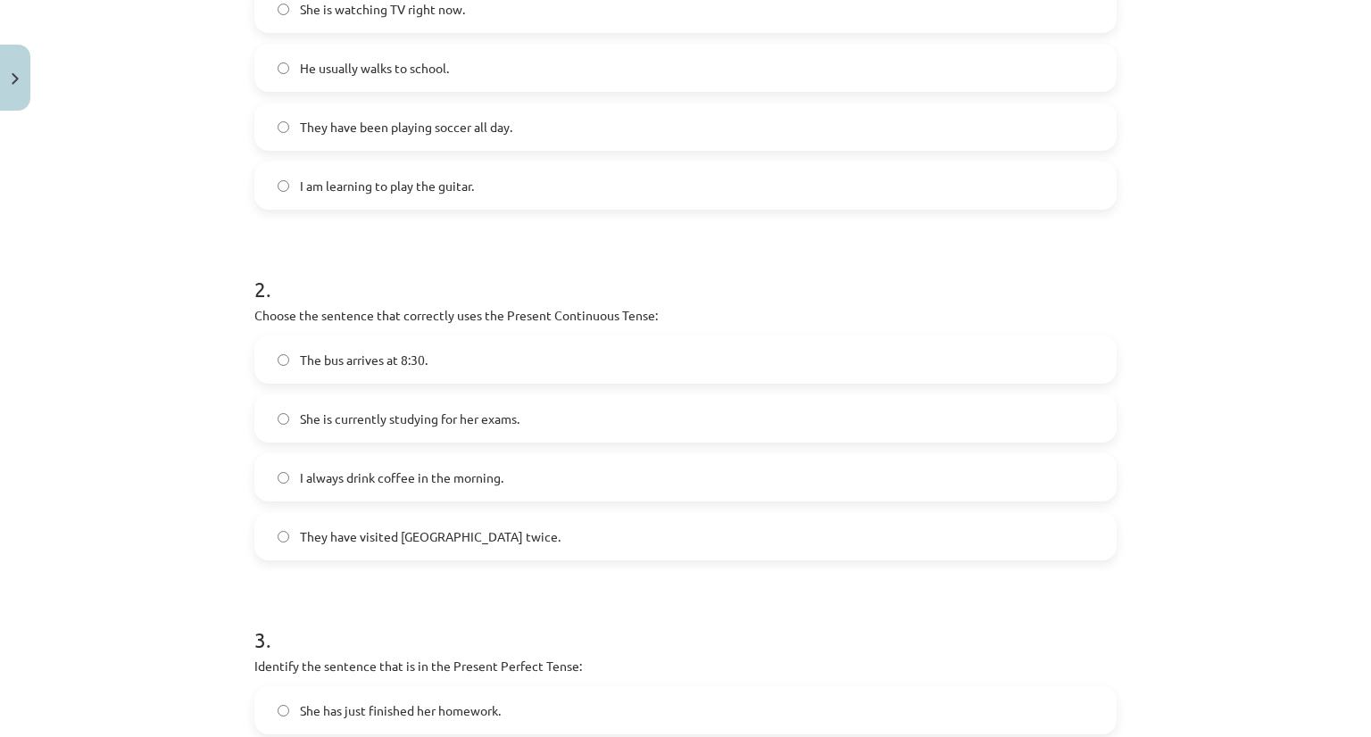
scroll to position [465, 0]
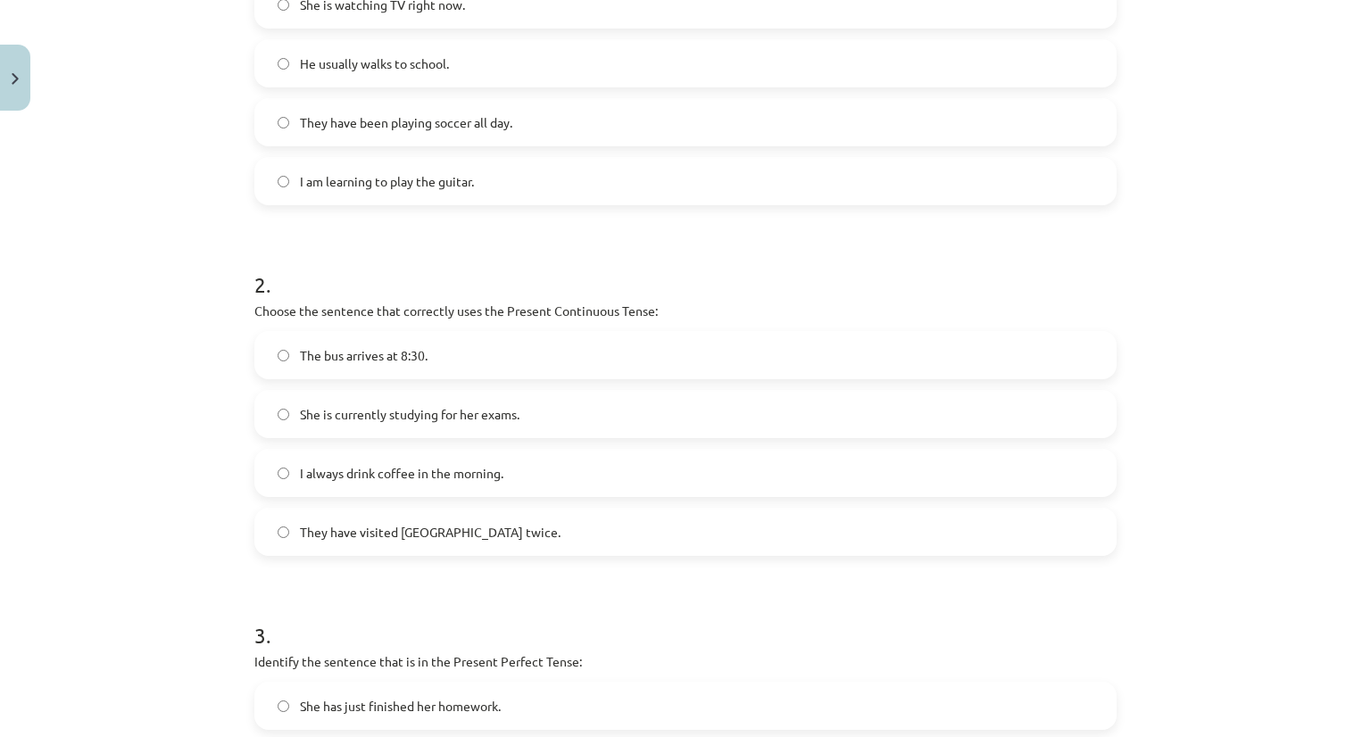
click at [314, 425] on label "She is currently studying for her exams." at bounding box center [685, 414] width 859 height 45
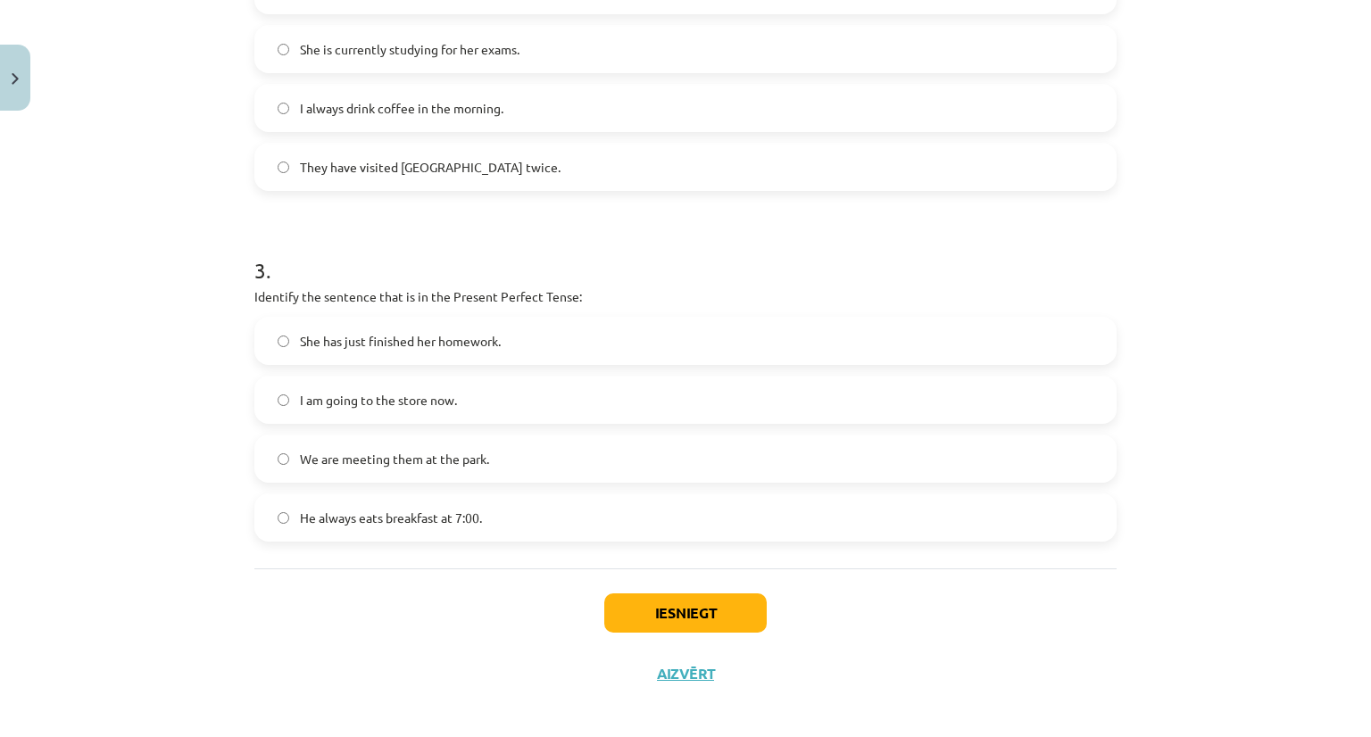
scroll to position [831, 0]
click at [307, 331] on span "She has just finished her homework." at bounding box center [400, 340] width 201 height 19
click at [642, 620] on button "Iesniegt" at bounding box center [685, 612] width 162 height 39
click at [628, 608] on button "Iesniegt" at bounding box center [685, 612] width 162 height 39
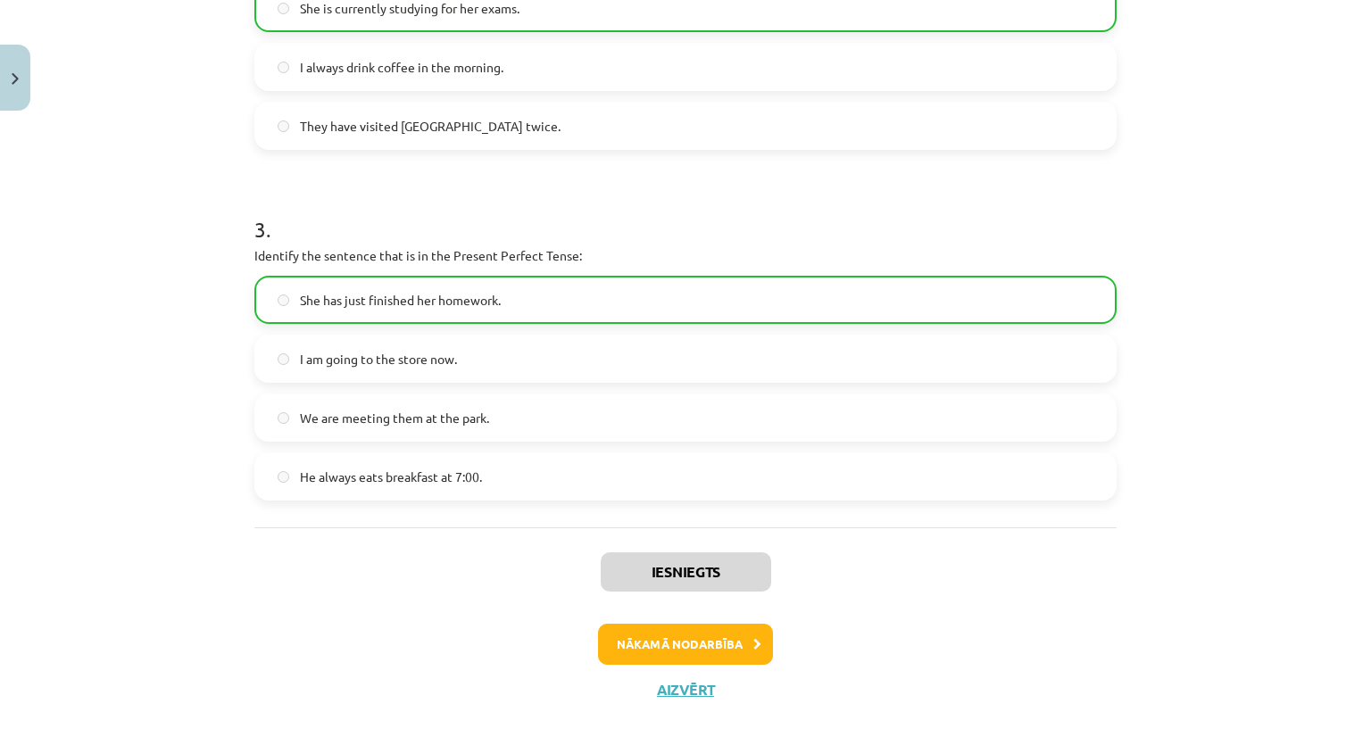
scroll to position [897, 0]
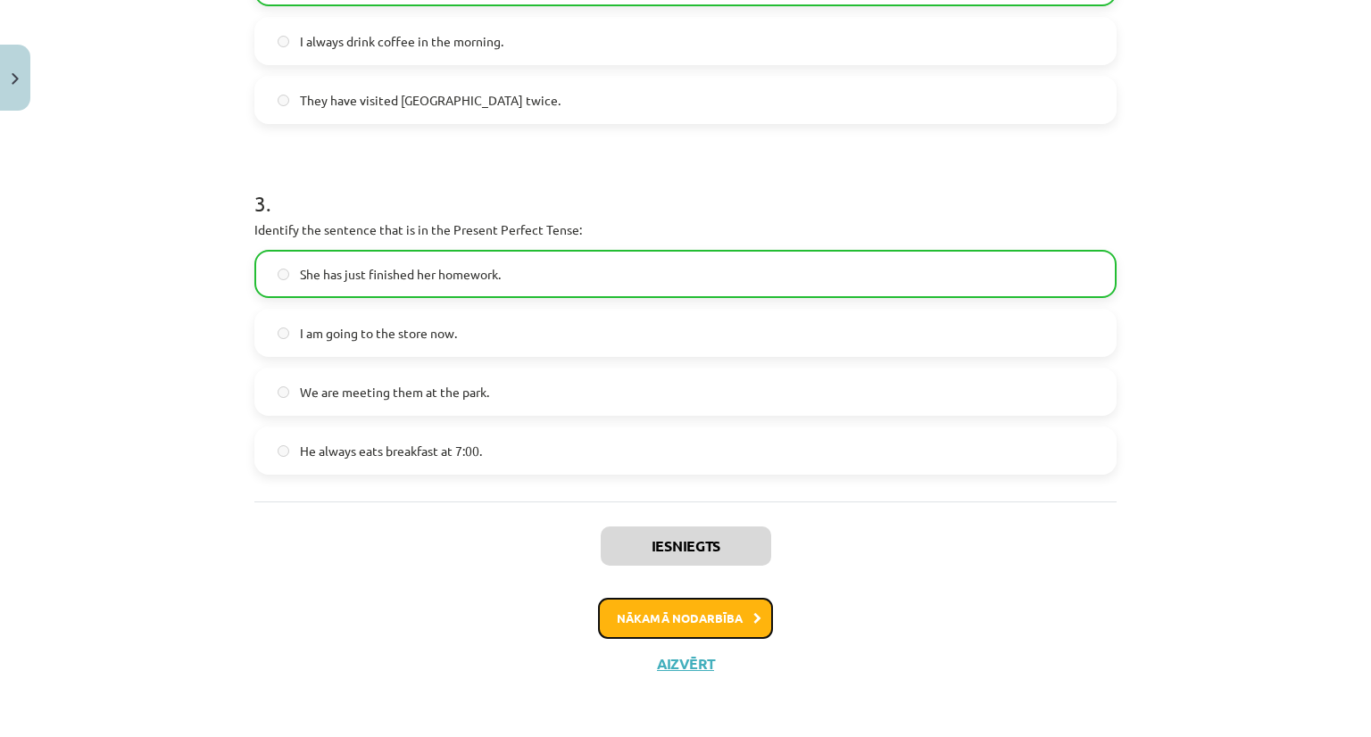
click at [702, 609] on button "Nākamā nodarbība" at bounding box center [685, 618] width 175 height 41
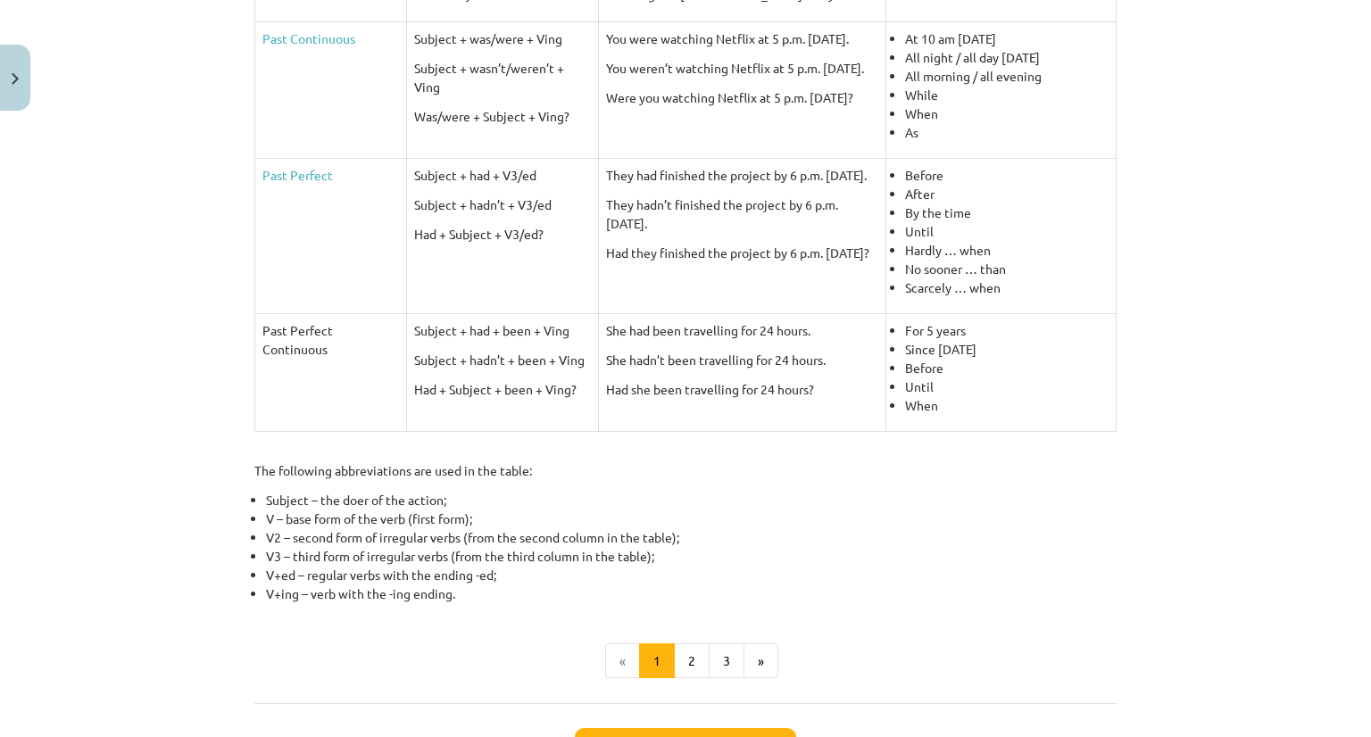
scroll to position [670, 0]
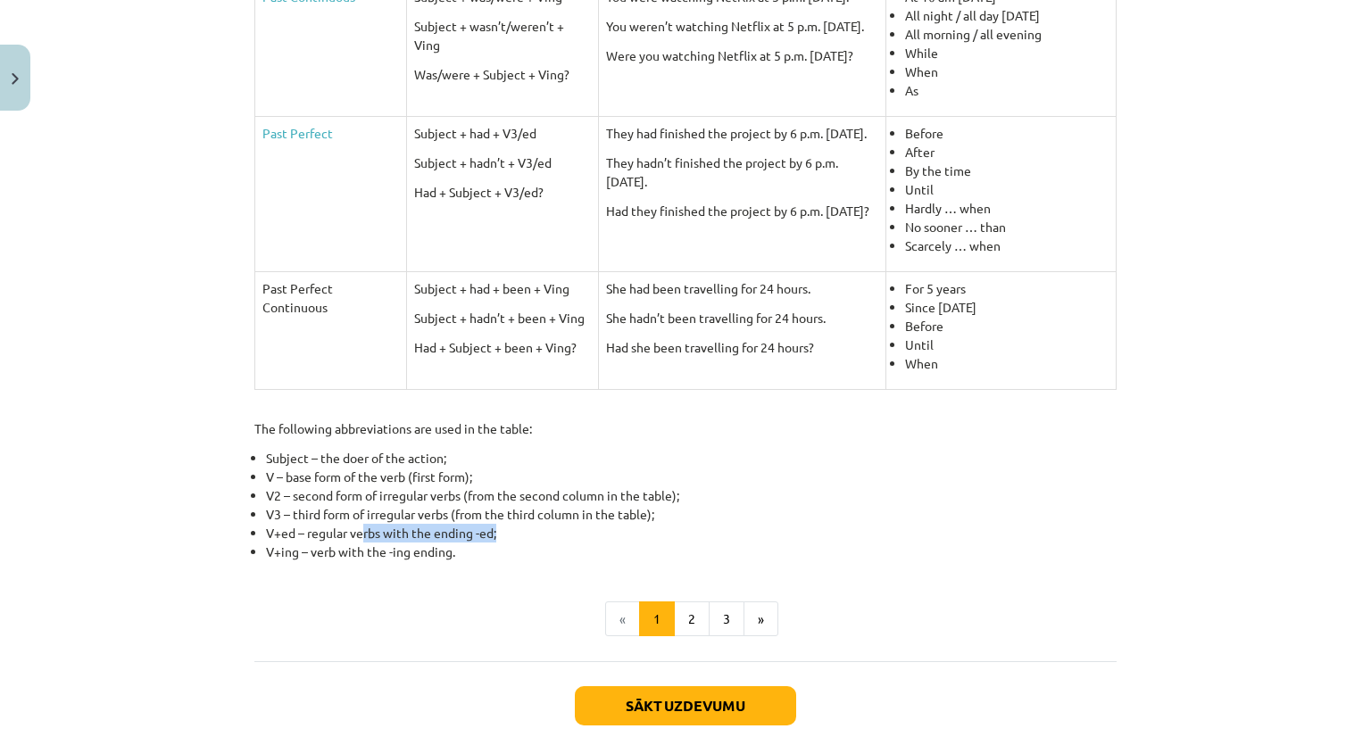
drag, startPoint x: 357, startPoint y: 521, endPoint x: 569, endPoint y: 535, distance: 212.9
click at [569, 535] on li "V+ed – regular verbs with the ending -ed;" at bounding box center [691, 533] width 851 height 19
click at [563, 545] on li "V+ing – verb with the -ing ending." at bounding box center [691, 552] width 851 height 19
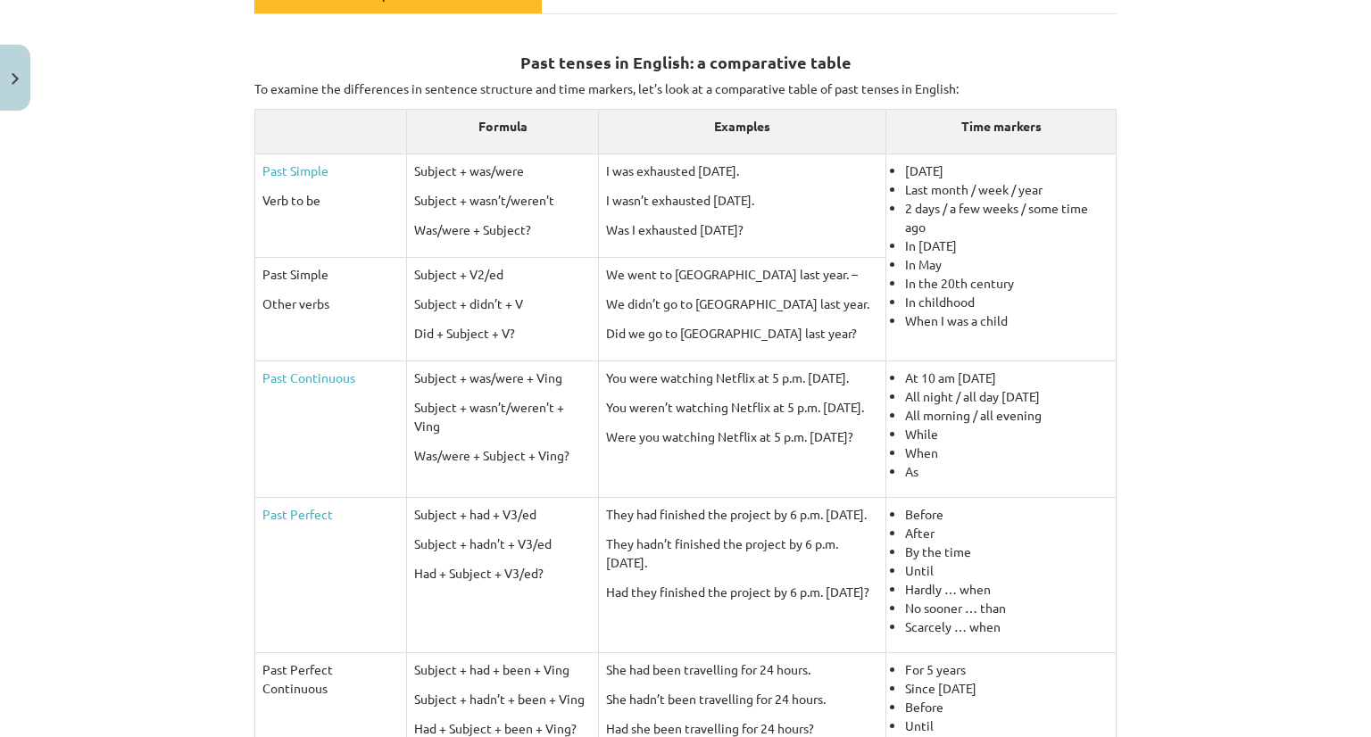
scroll to position [311, 0]
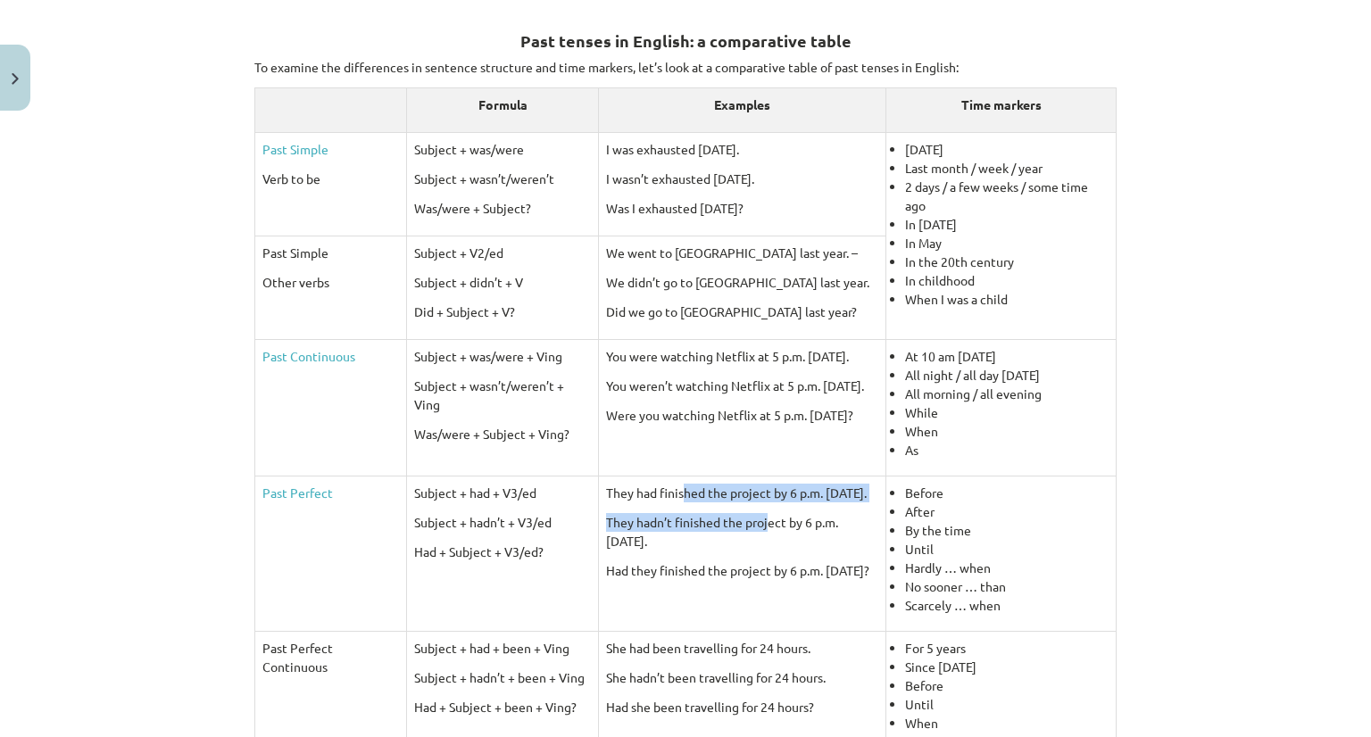
drag, startPoint x: 671, startPoint y: 496, endPoint x: 753, endPoint y: 503, distance: 82.4
click at [753, 503] on td "They had finished the project by 6 p.m. [DATE]. They hadn’t finished the projec…" at bounding box center [742, 553] width 287 height 155
click at [797, 536] on p "They hadn’t finished the project by 6 p.m. [DATE]." at bounding box center [742, 531] width 272 height 37
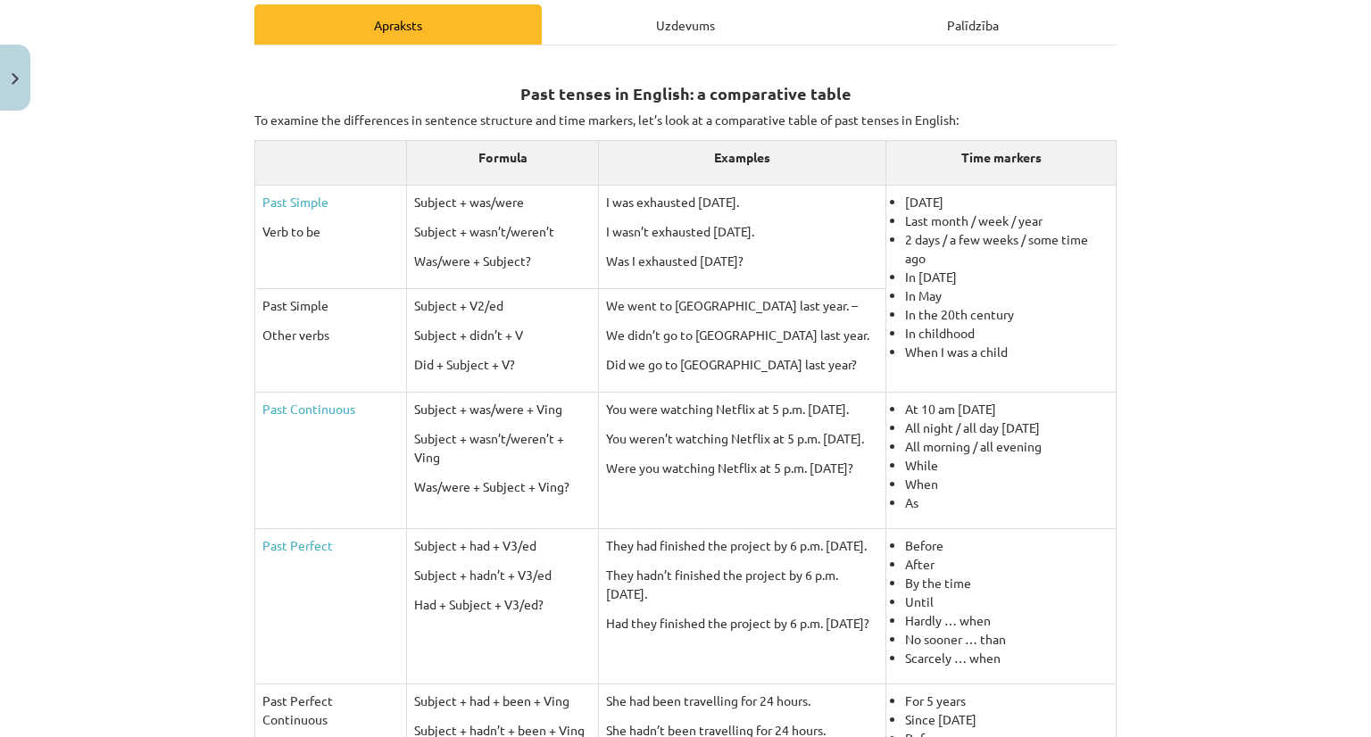
scroll to position [257, 0]
click at [414, 410] on p "Subject + was/were + Ving" at bounding box center [502, 410] width 177 height 19
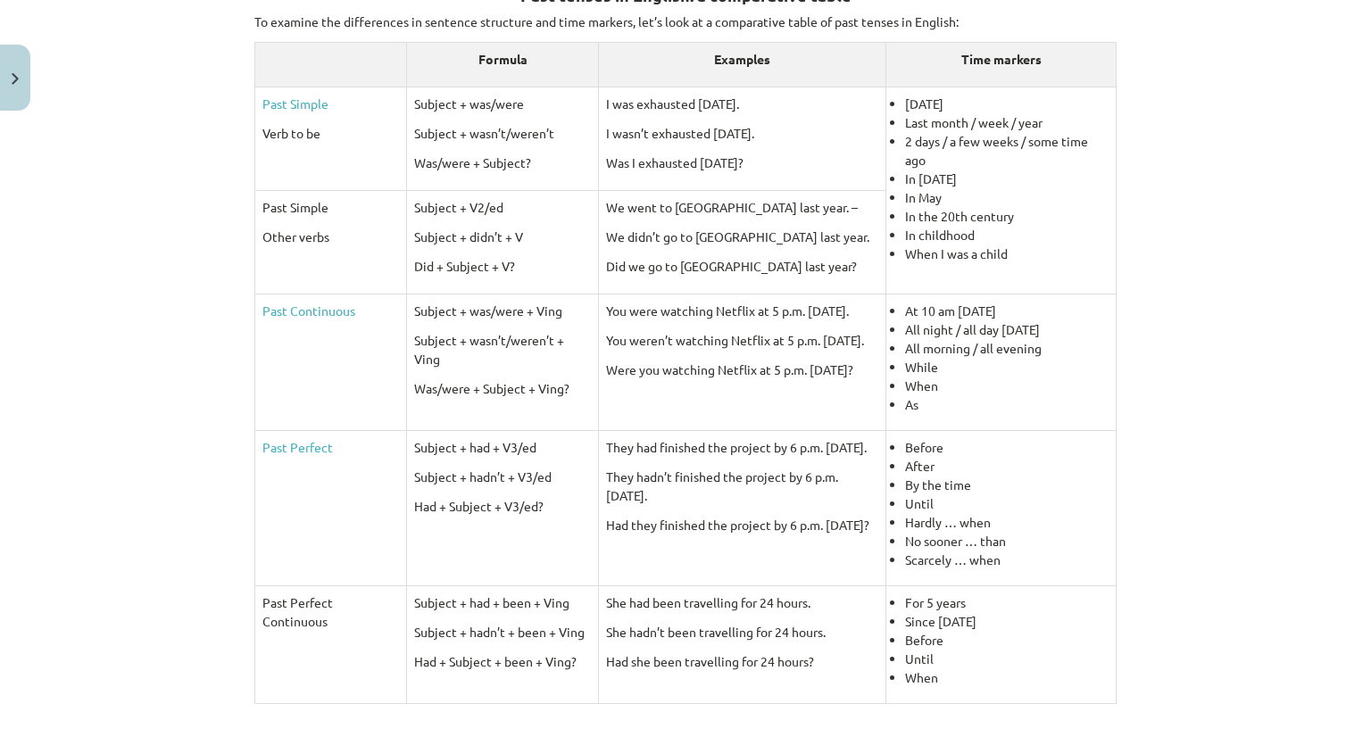
scroll to position [364, 0]
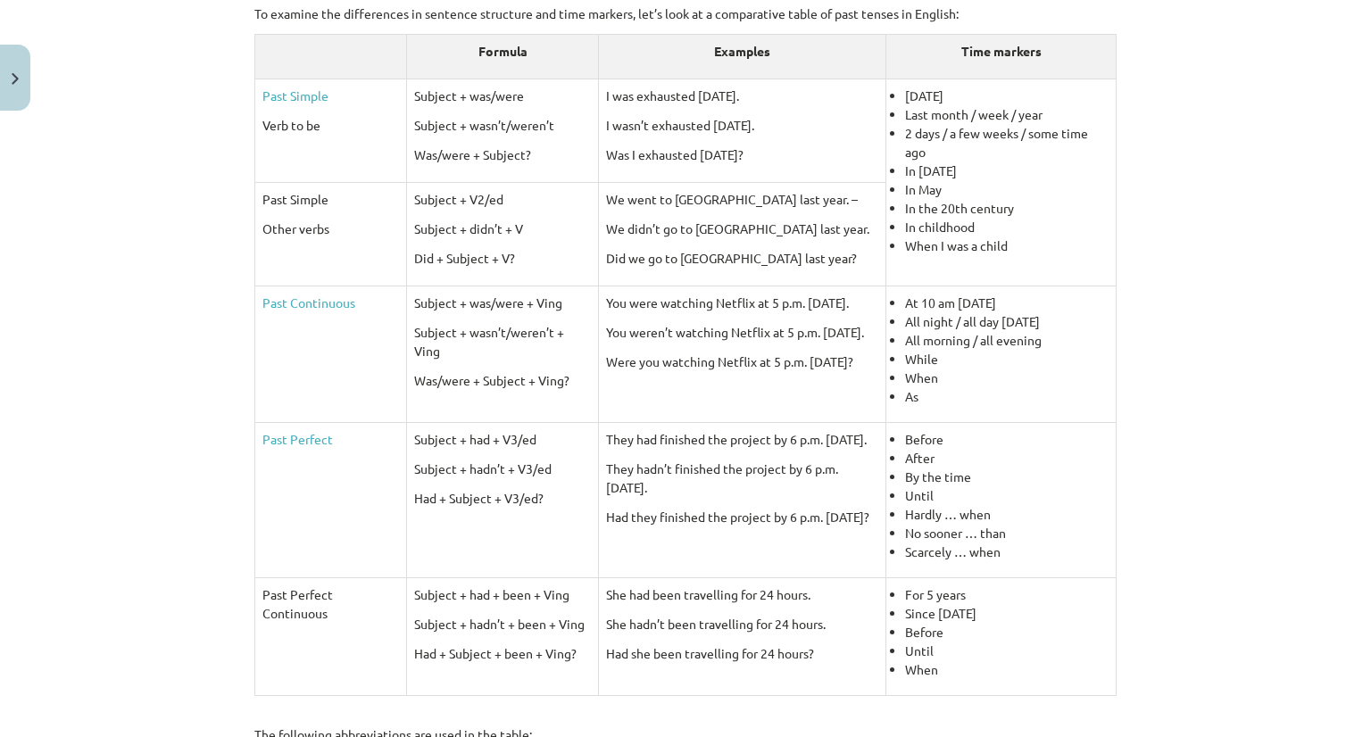
click at [914, 369] on li "When" at bounding box center [1007, 378] width 204 height 19
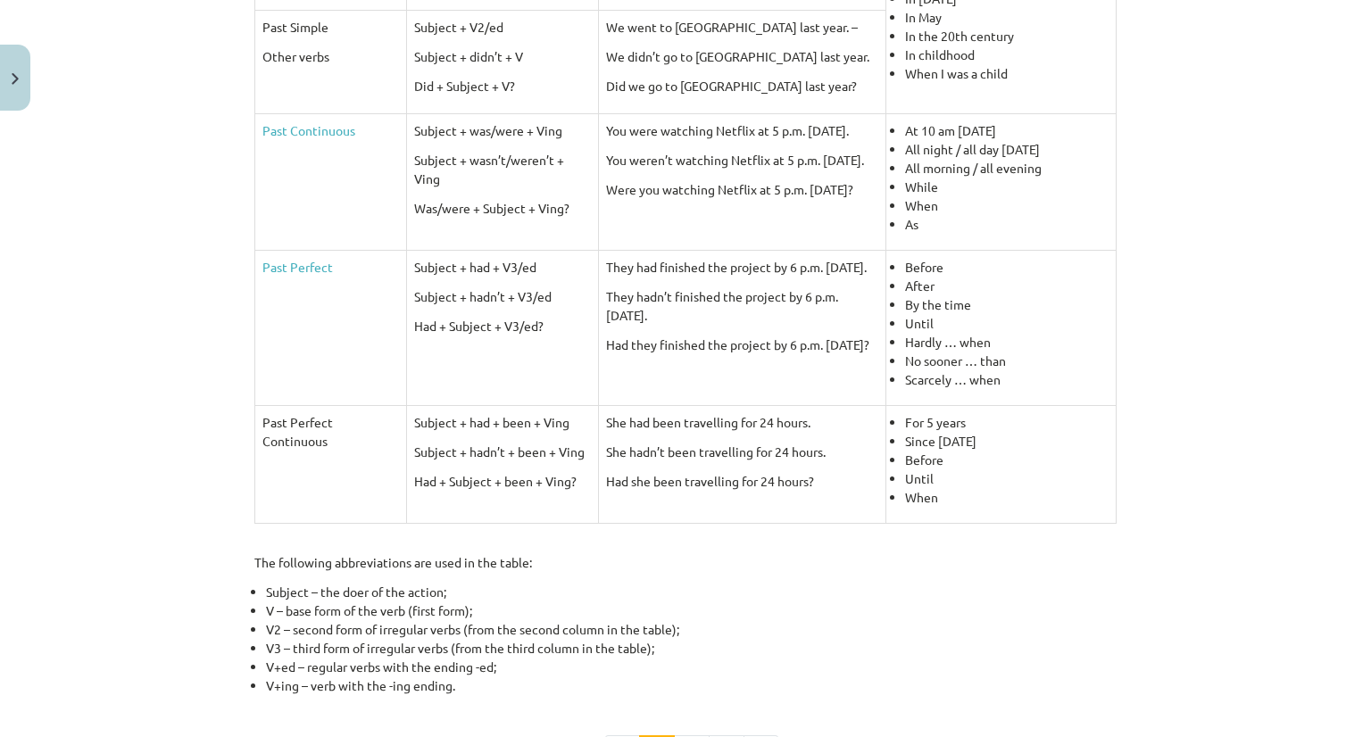
scroll to position [536, 0]
click at [1200, 404] on div "Mācību tēma: Angļu valoda i - 10.[PERSON_NAME] 1.ieskaites mācību materiāls #3 …" at bounding box center [685, 368] width 1371 height 737
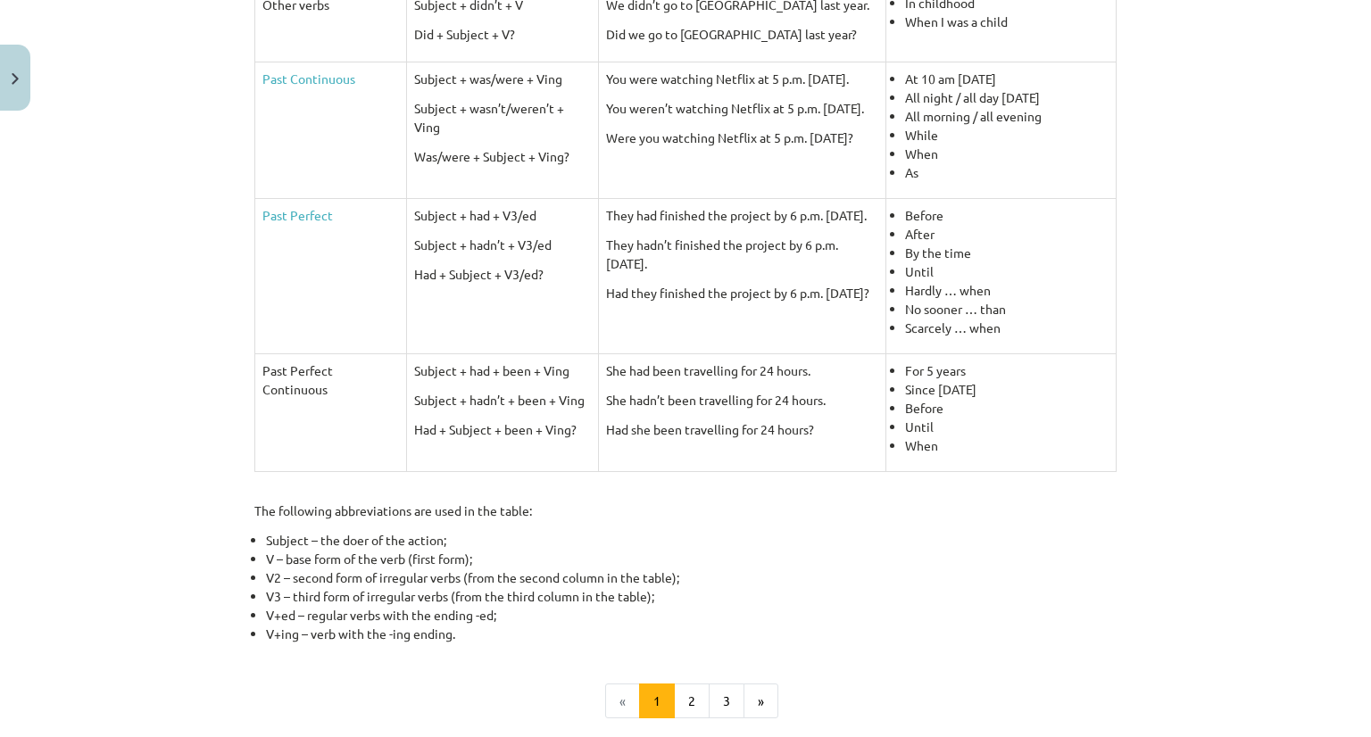
scroll to position [594, 0]
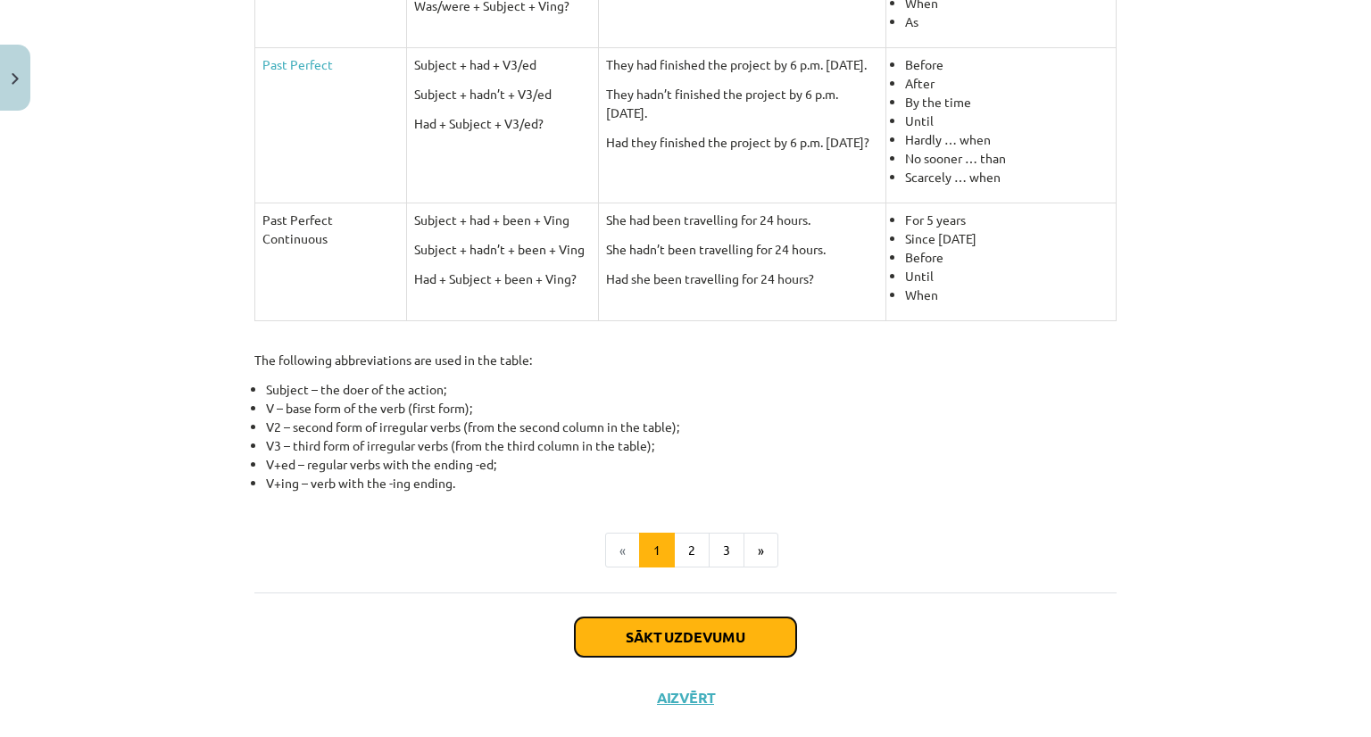
click at [671, 636] on button "Sākt uzdevumu" at bounding box center [685, 637] width 221 height 39
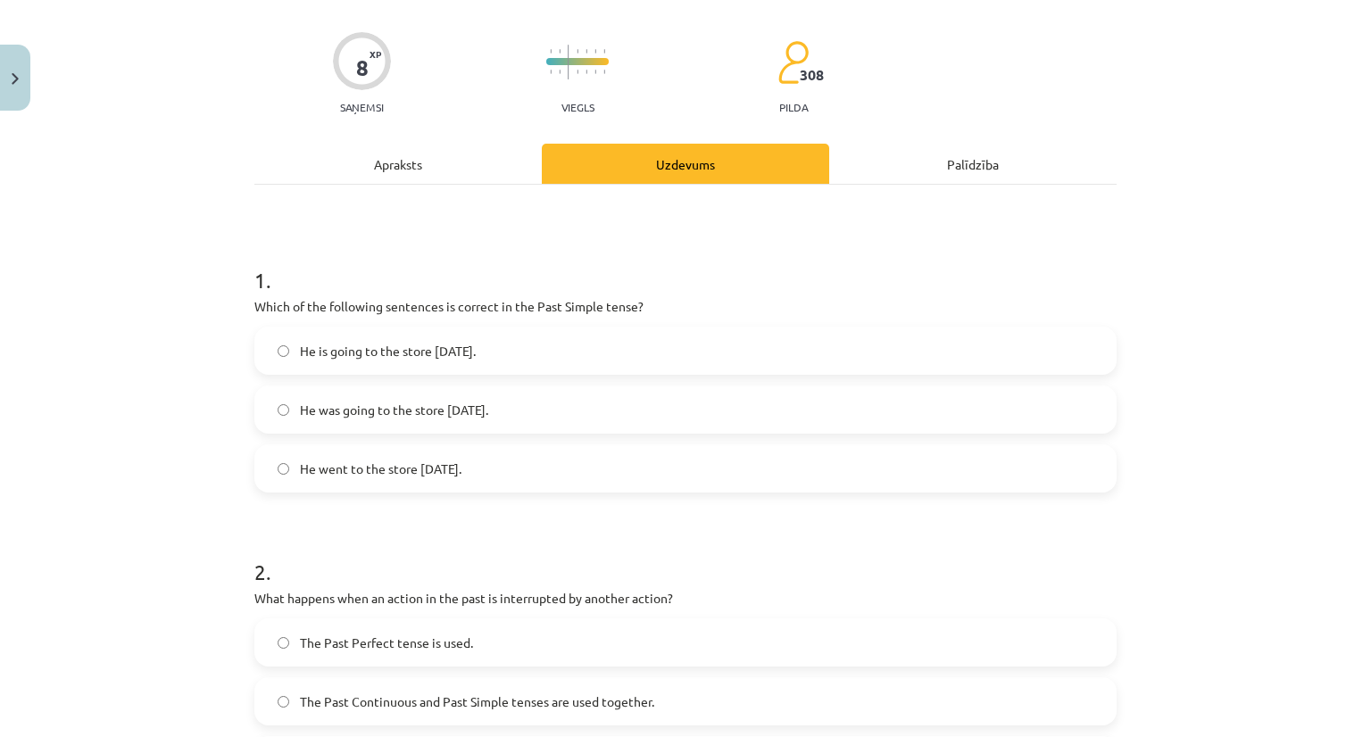
scroll to position [170, 0]
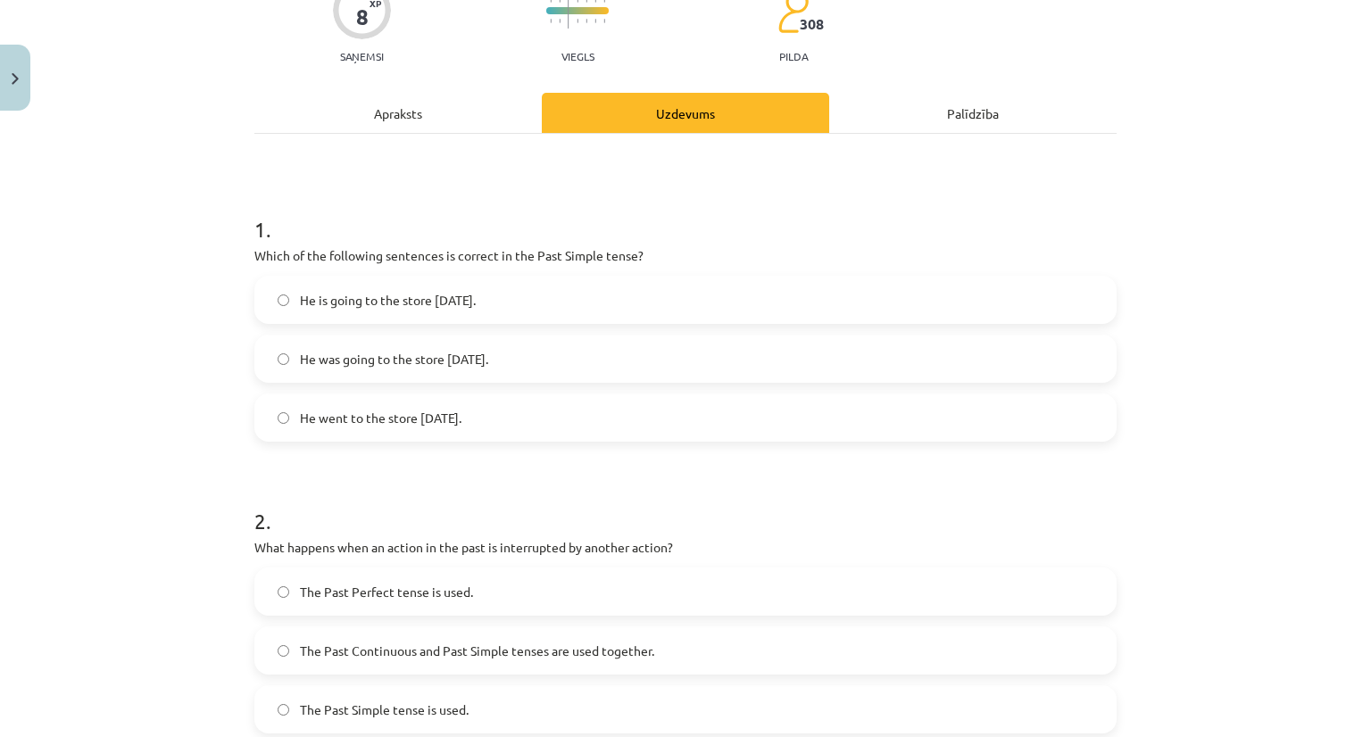
click at [328, 350] on span "He was going to the store [DATE]." at bounding box center [394, 359] width 188 height 19
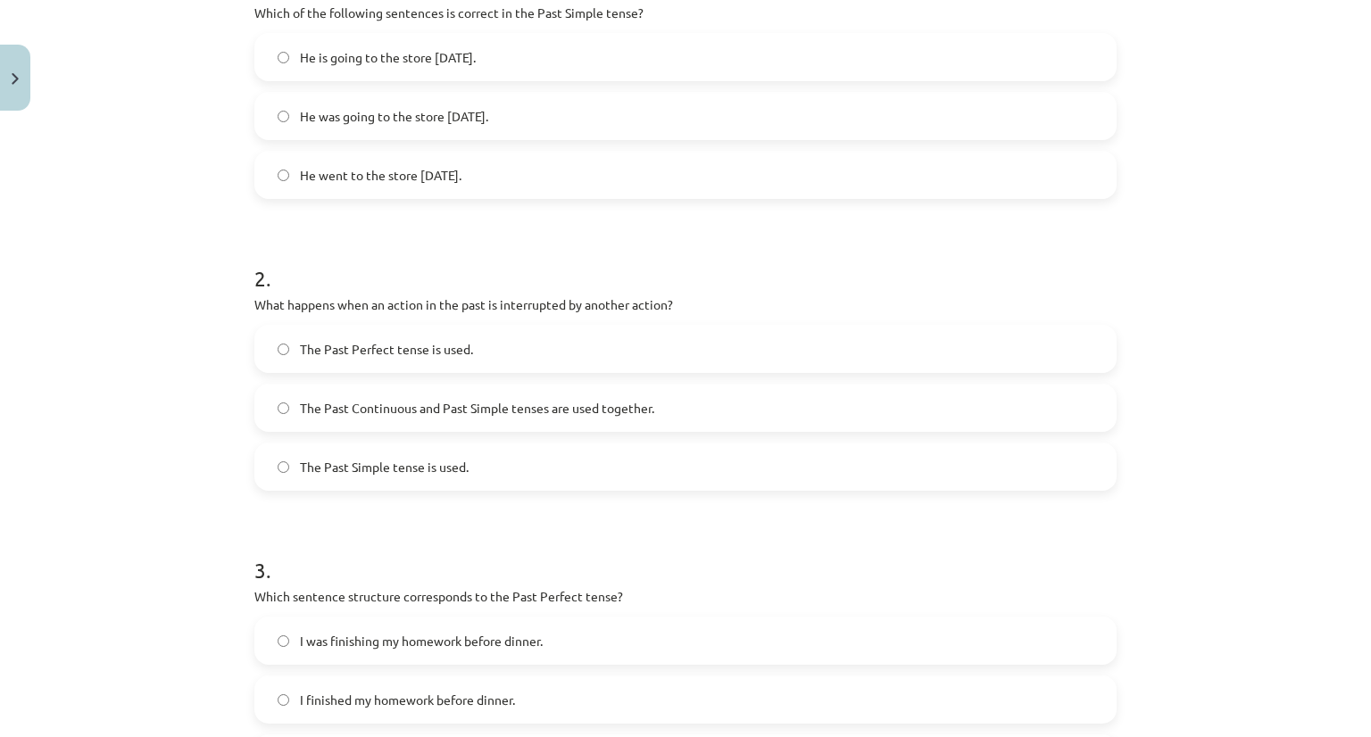
scroll to position [413, 0]
click at [604, 407] on span "The Past Continuous and Past Simple tenses are used together." at bounding box center [477, 407] width 354 height 19
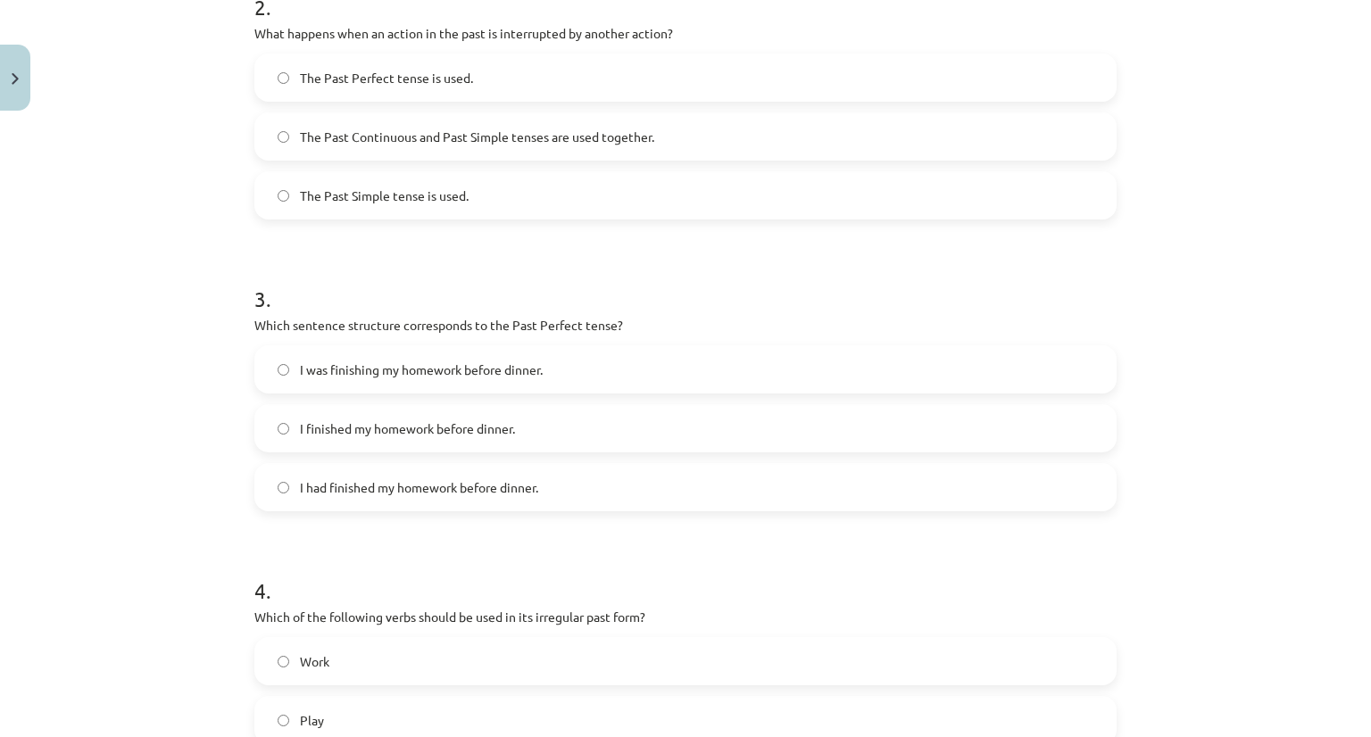
scroll to position [688, 0]
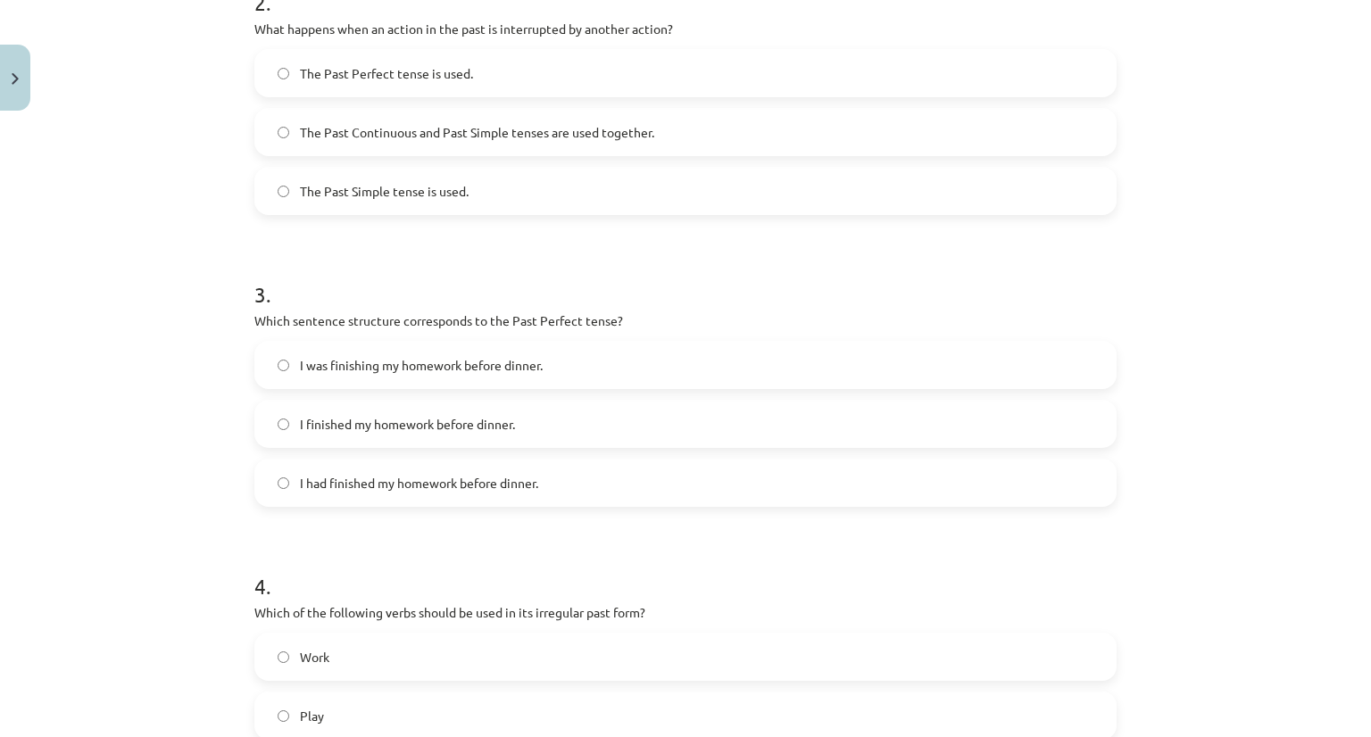
click at [318, 484] on span "I had finished my homework before dinner." at bounding box center [419, 483] width 238 height 19
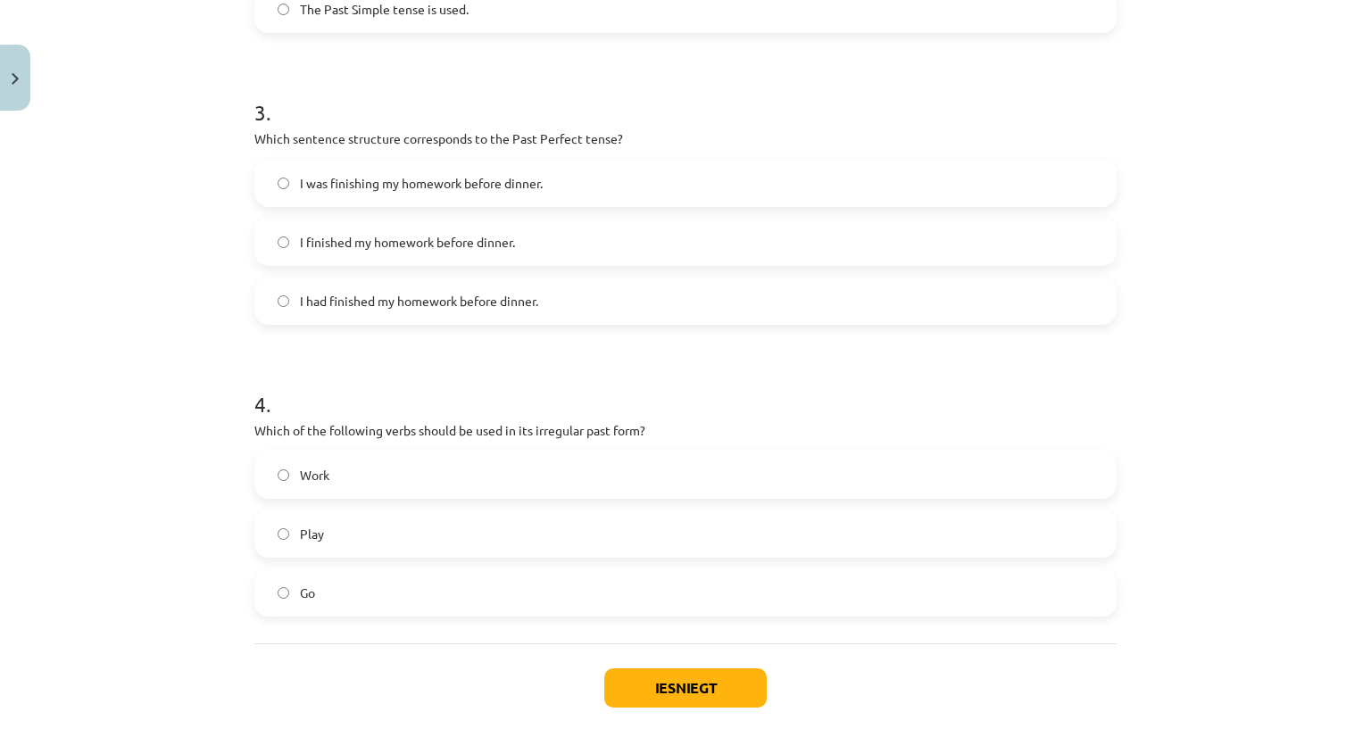
scroll to position [875, 0]
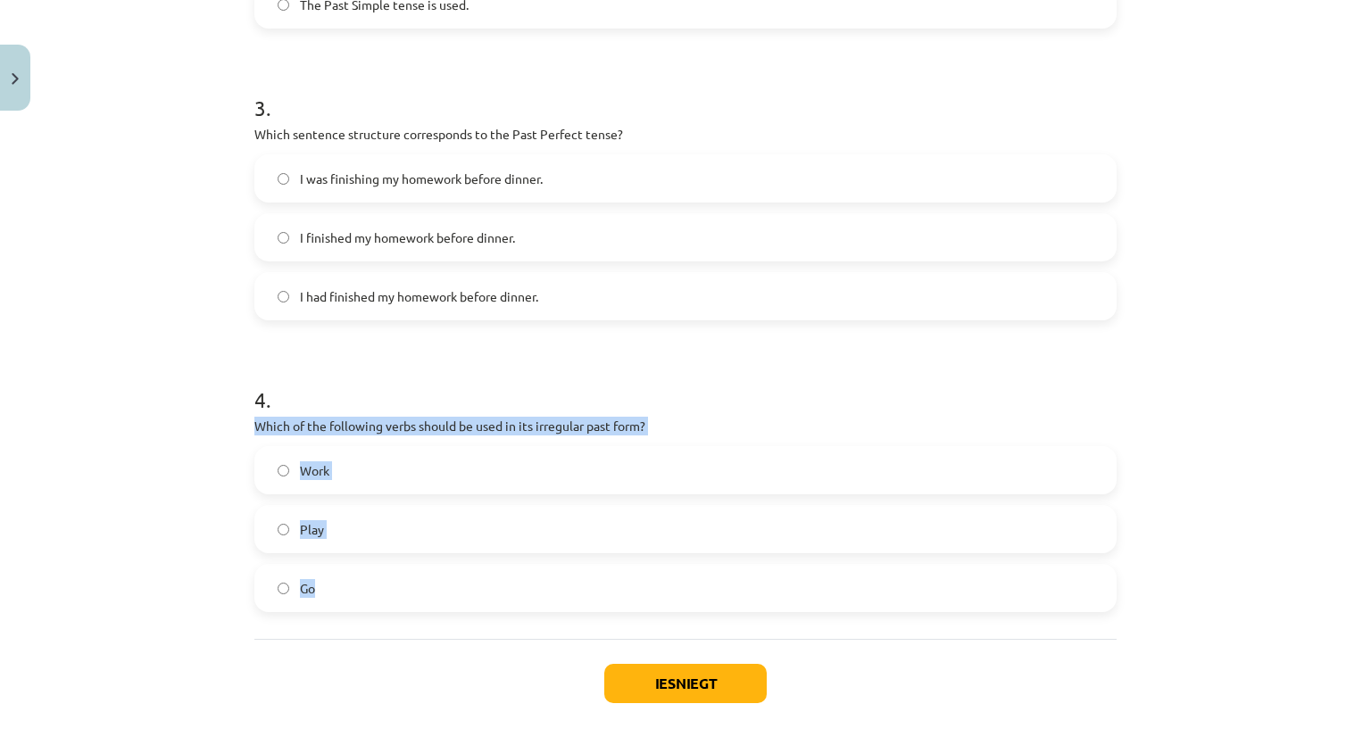
drag, startPoint x: 251, startPoint y: 422, endPoint x: 350, endPoint y: 600, distance: 203.4
click at [352, 601] on div "4 . Which of the following verbs should be used in its irregular past form? Wor…" at bounding box center [685, 484] width 862 height 256
copy div "Which of the following verbs should be used in its irregular past form? Work Pl…"
click at [228, 522] on div "Mācību tēma: Angļu valoda i - 10.[PERSON_NAME] 1.ieskaites mācību materiāls #3 …" at bounding box center [685, 368] width 1371 height 737
click at [308, 587] on span "Go" at bounding box center [307, 588] width 15 height 19
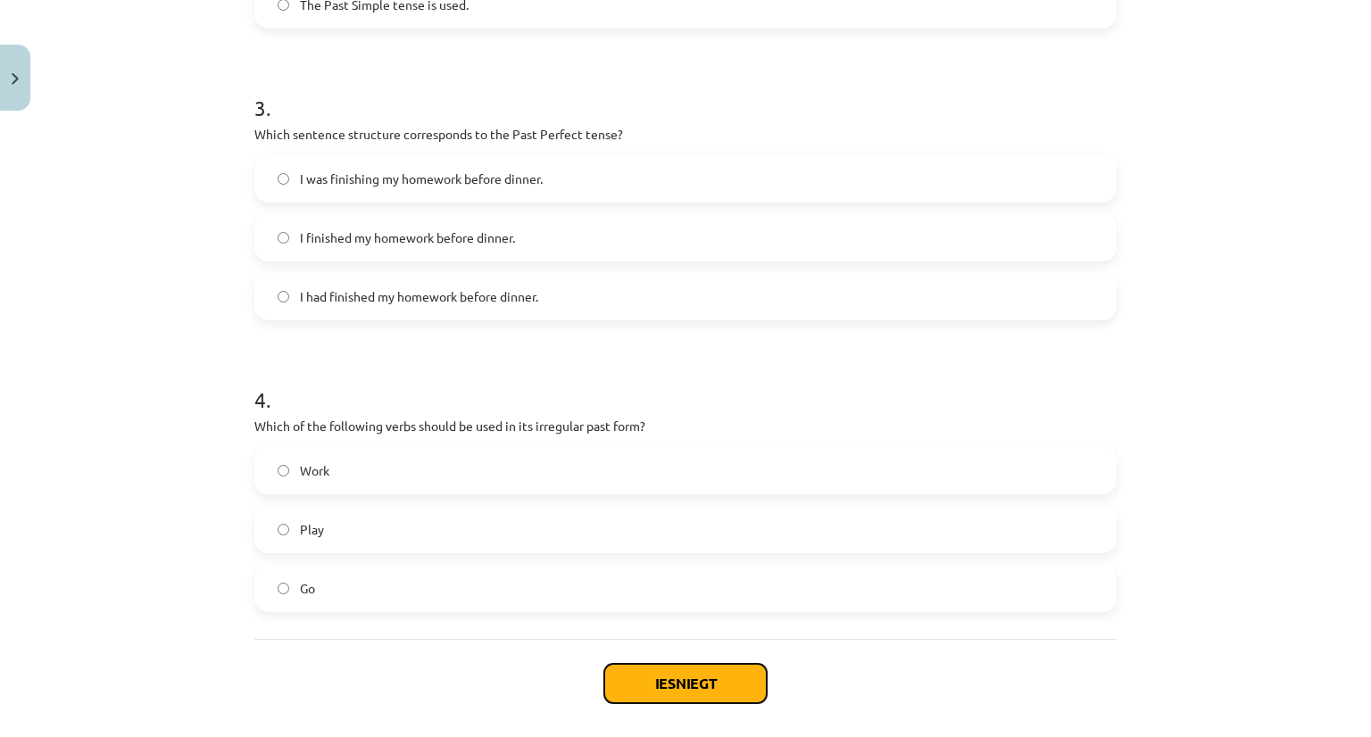
click at [737, 673] on button "Iesniegt" at bounding box center [685, 683] width 162 height 39
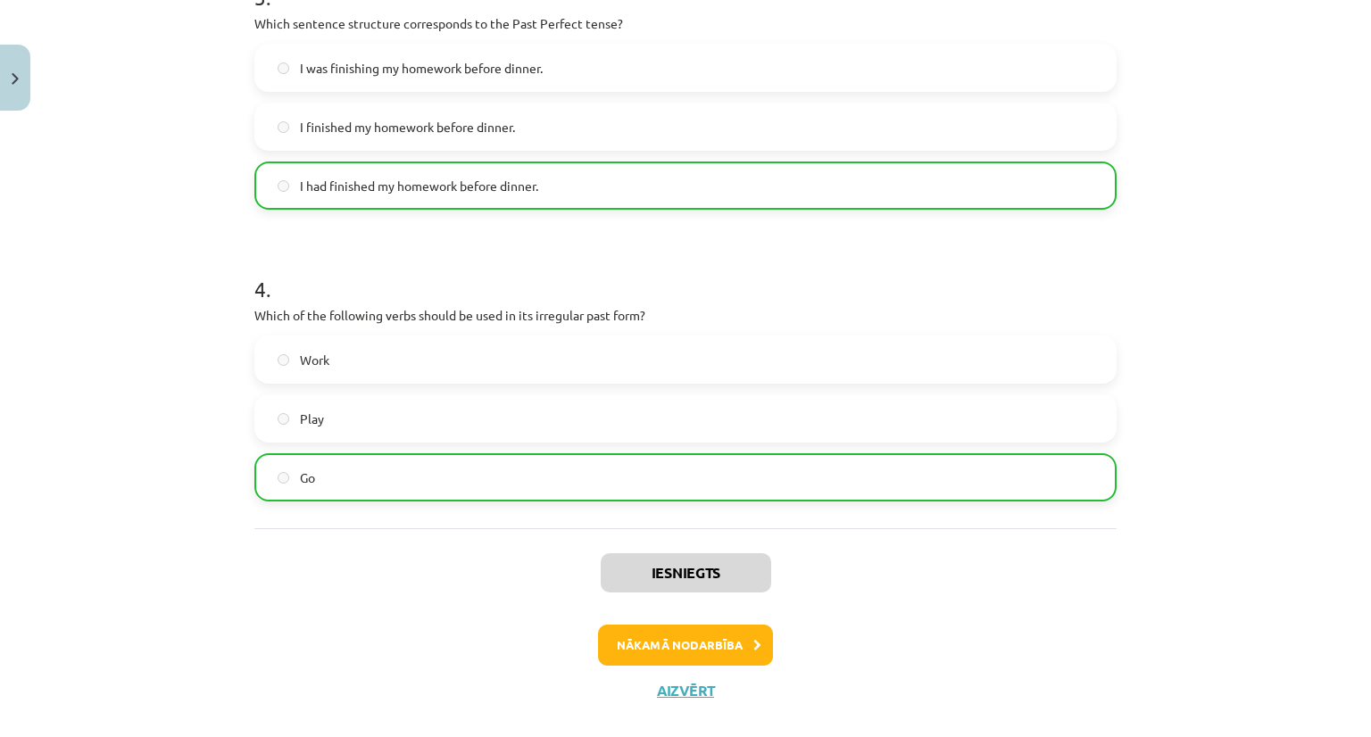
scroll to position [1013, 0]
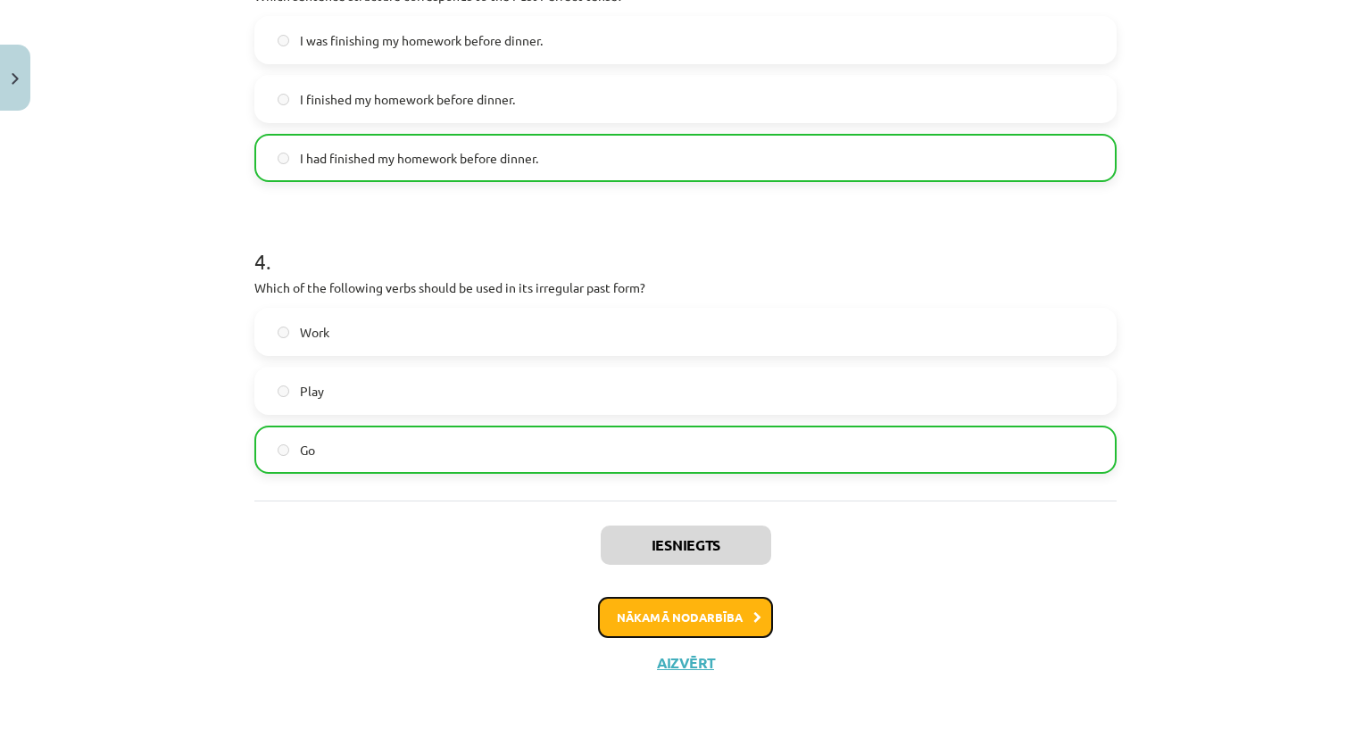
click at [636, 627] on button "Nākamā nodarbība" at bounding box center [685, 617] width 175 height 41
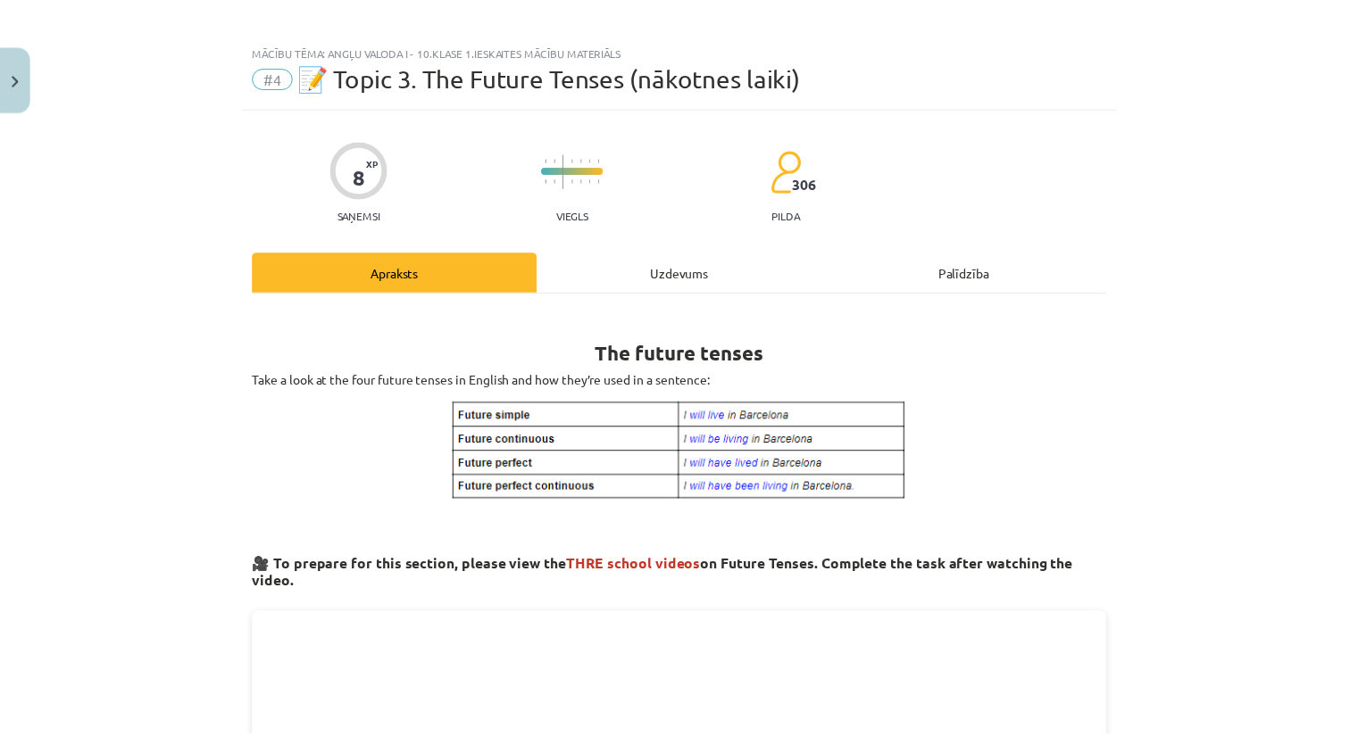
scroll to position [0, 0]
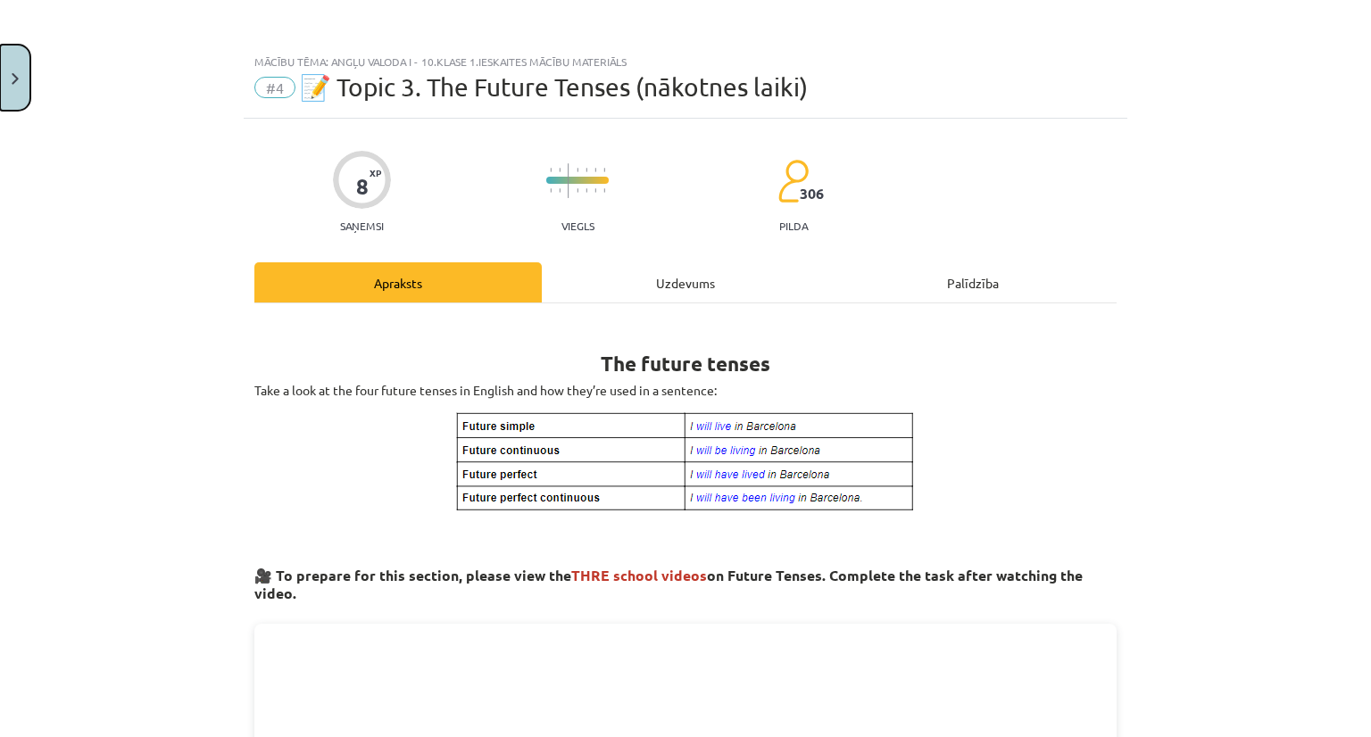
click at [11, 76] on button "Close" at bounding box center [15, 78] width 30 height 66
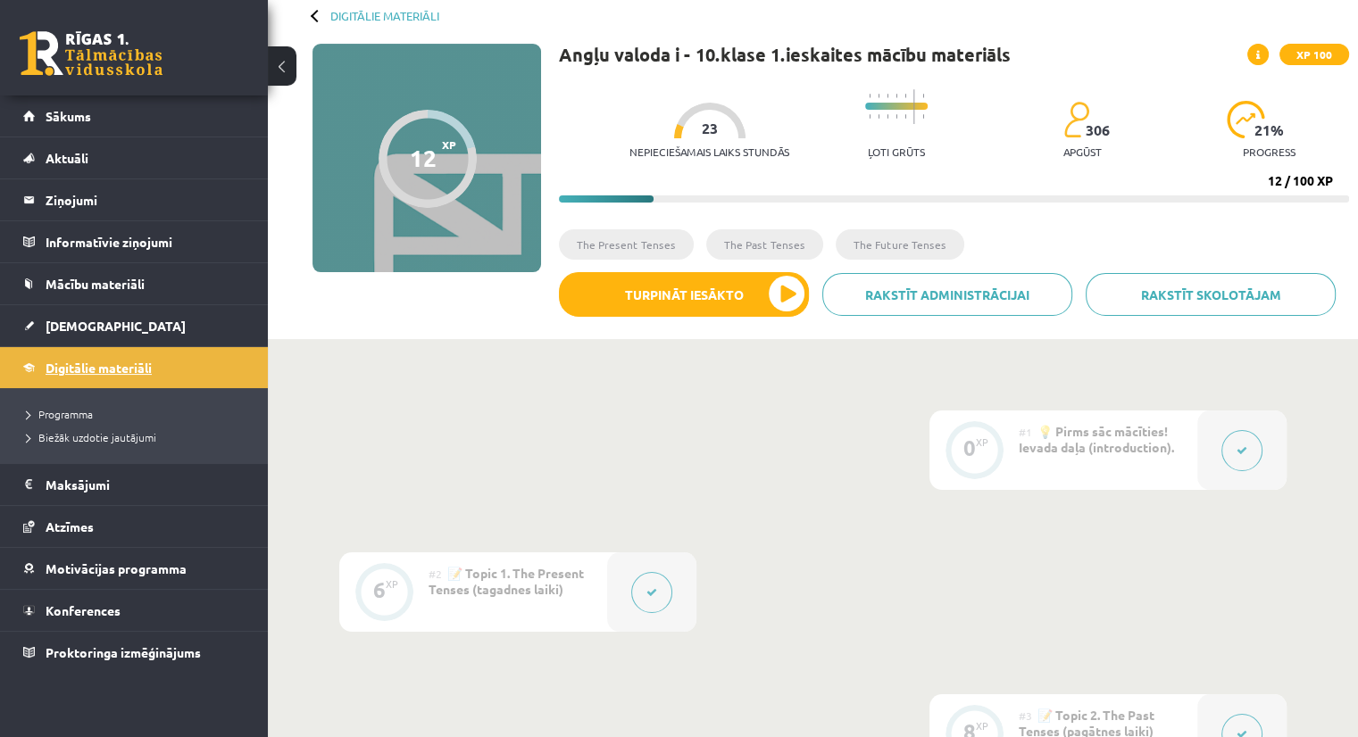
click at [193, 362] on link "Digitālie materiāli" at bounding box center [134, 367] width 222 height 41
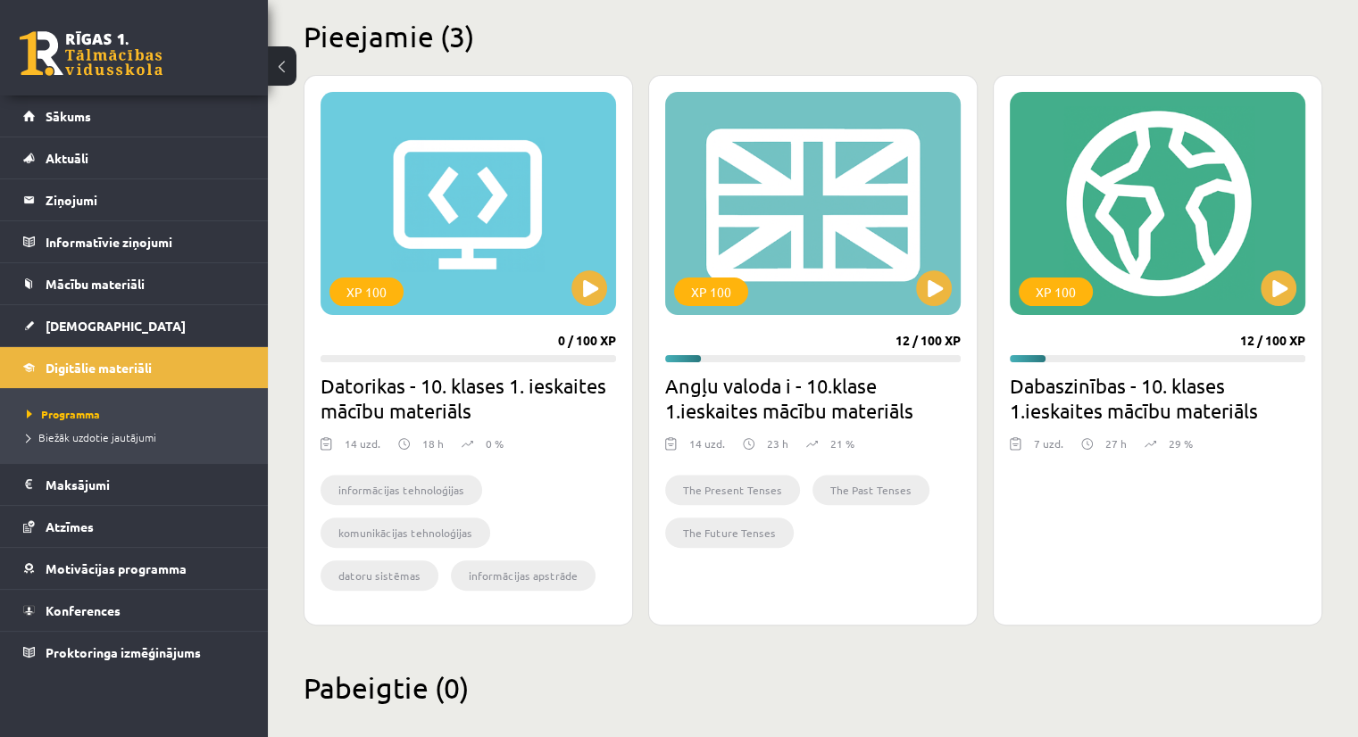
scroll to position [459, 0]
